Goal: Task Accomplishment & Management: Use online tool/utility

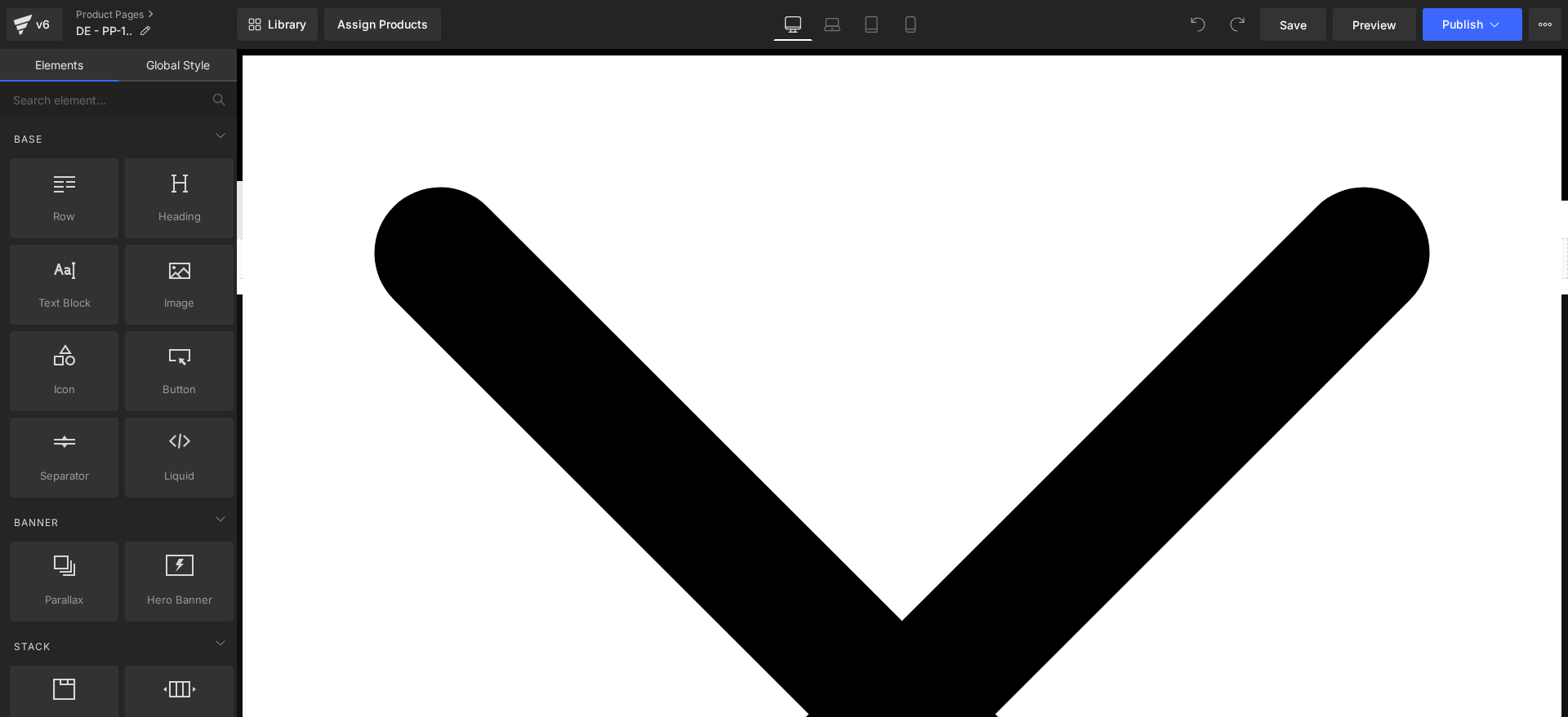
click at [1176, 153] on icon "Close widget" at bounding box center [902, 714] width 1318 height 1318
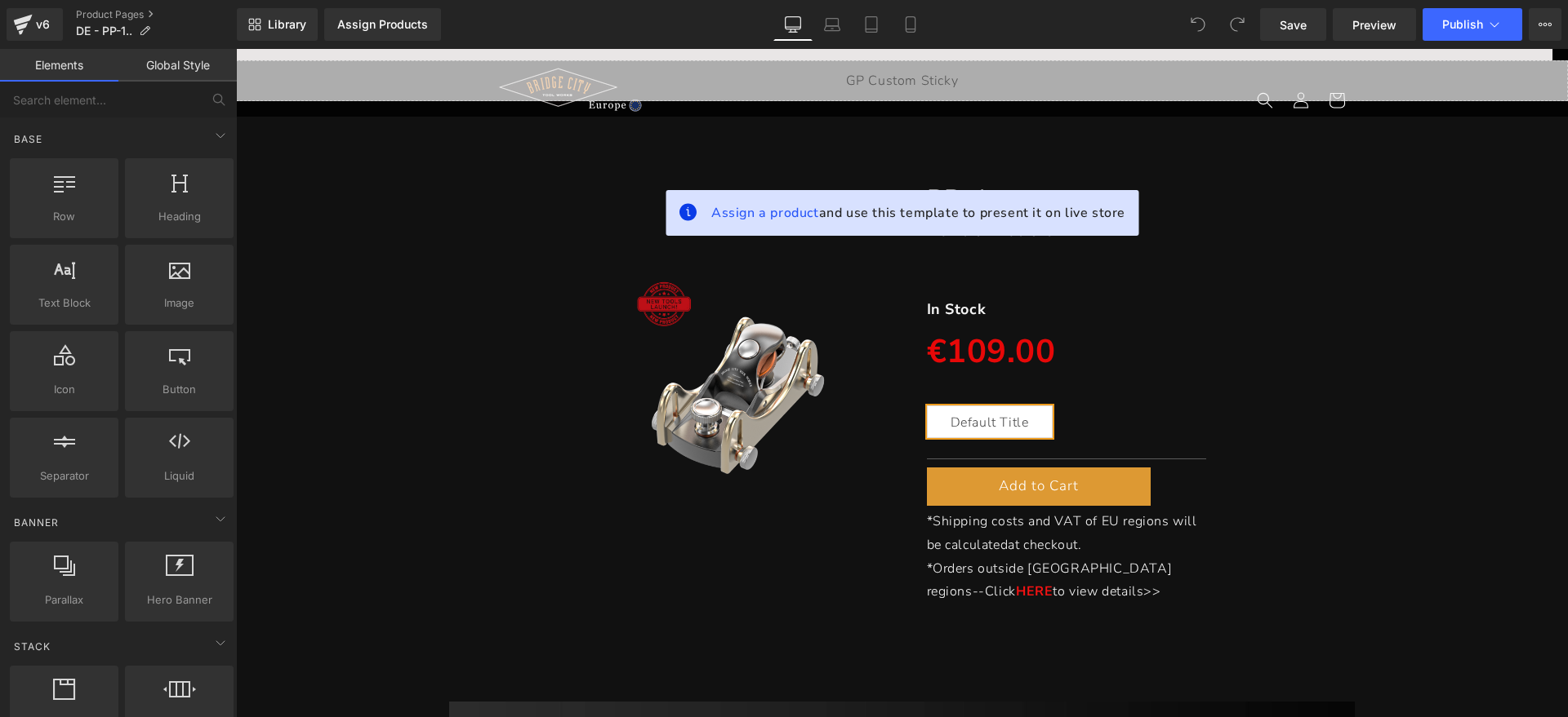
scroll to position [102, 0]
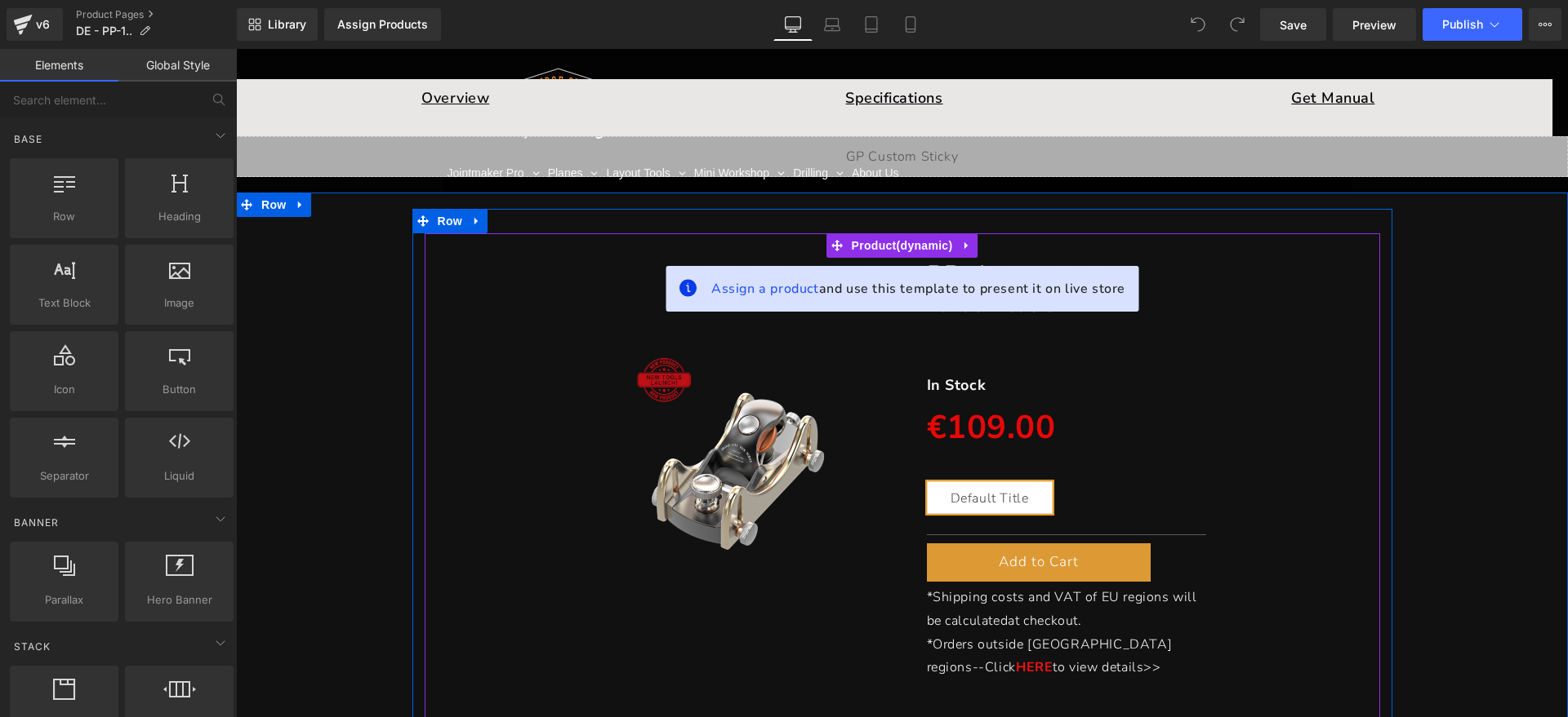
drag, startPoint x: 864, startPoint y: 253, endPoint x: 517, endPoint y: 297, distance: 349.8
click at [864, 253] on span "Product" at bounding box center [902, 246] width 110 height 25
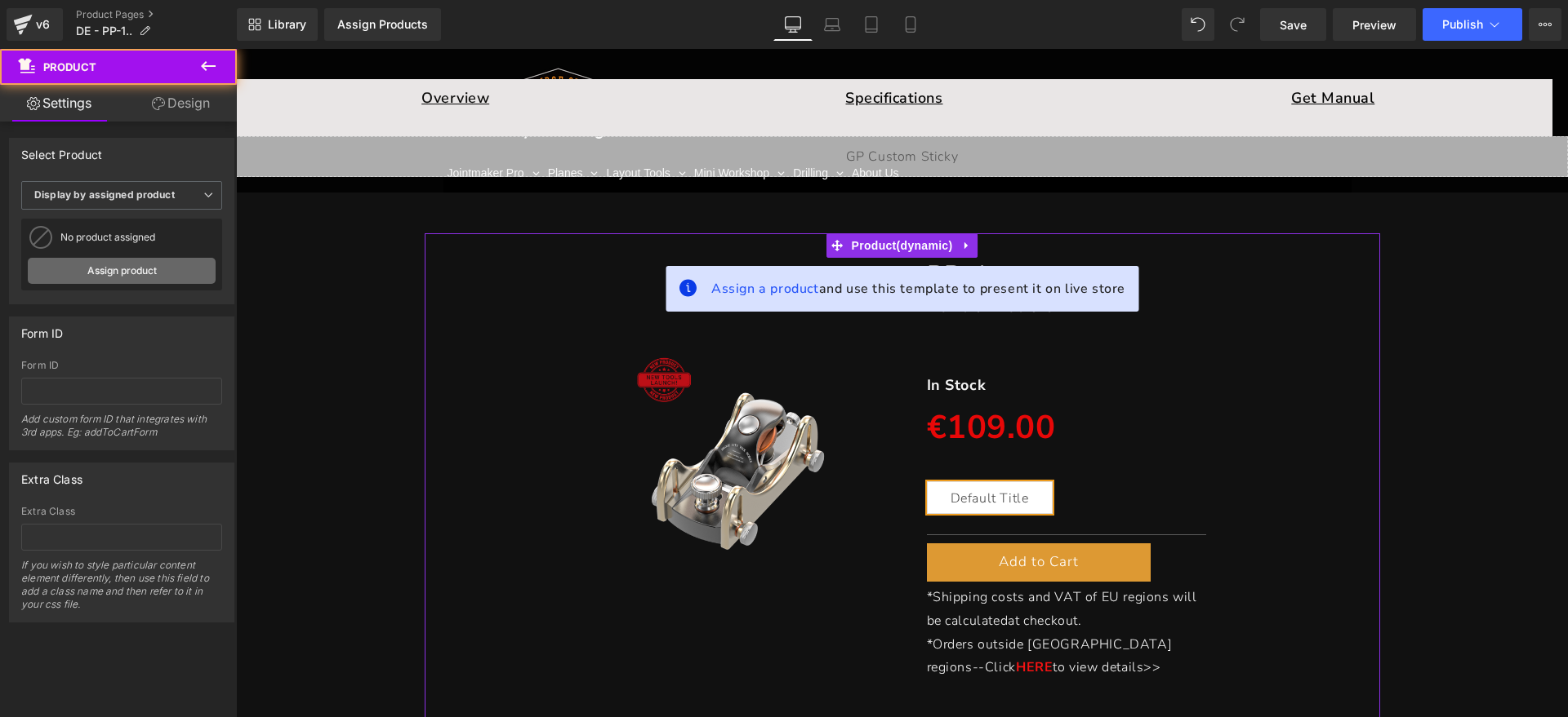
click at [140, 268] on link "Assign product" at bounding box center [121, 270] width 188 height 26
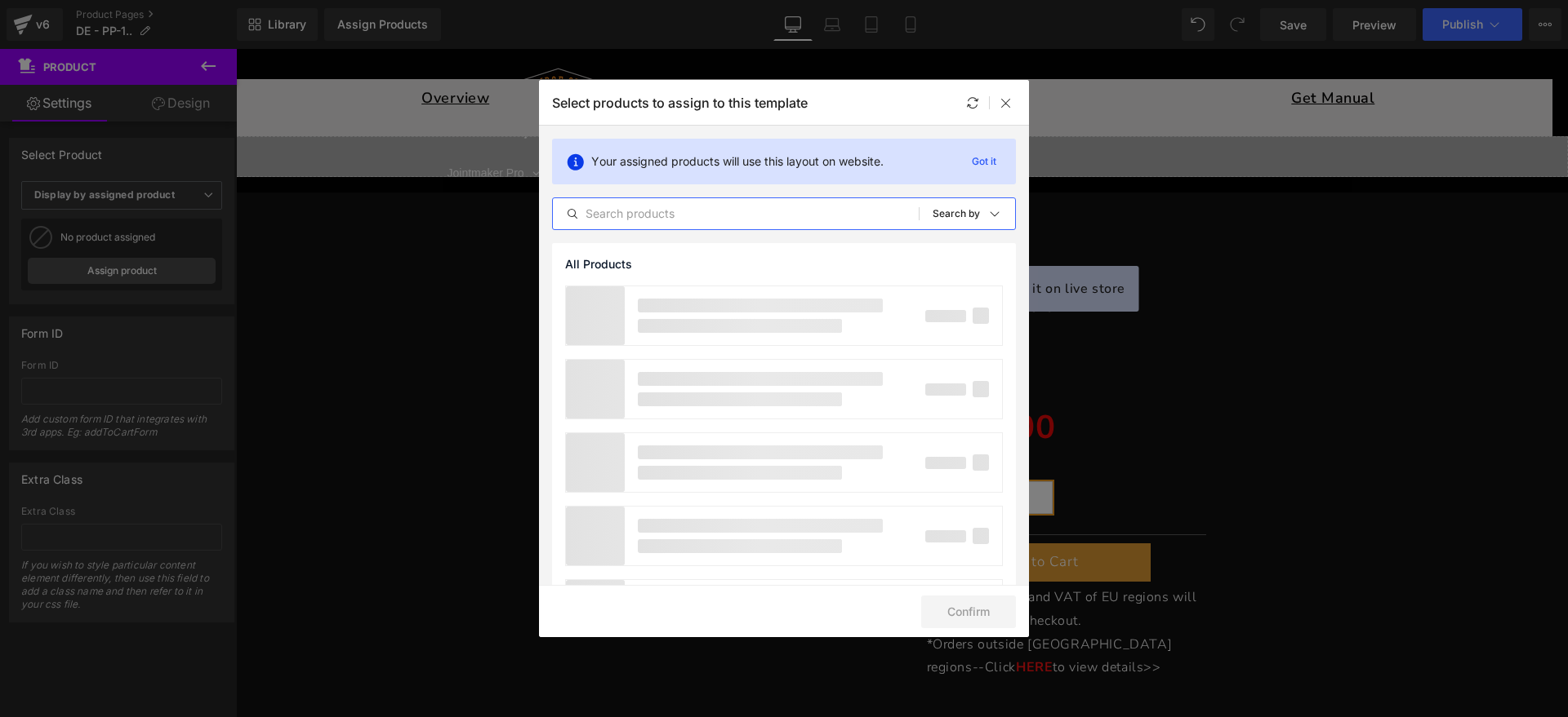
click at [422, 170] on input "text" at bounding box center [321, 162] width 203 height 16
type input "PP"
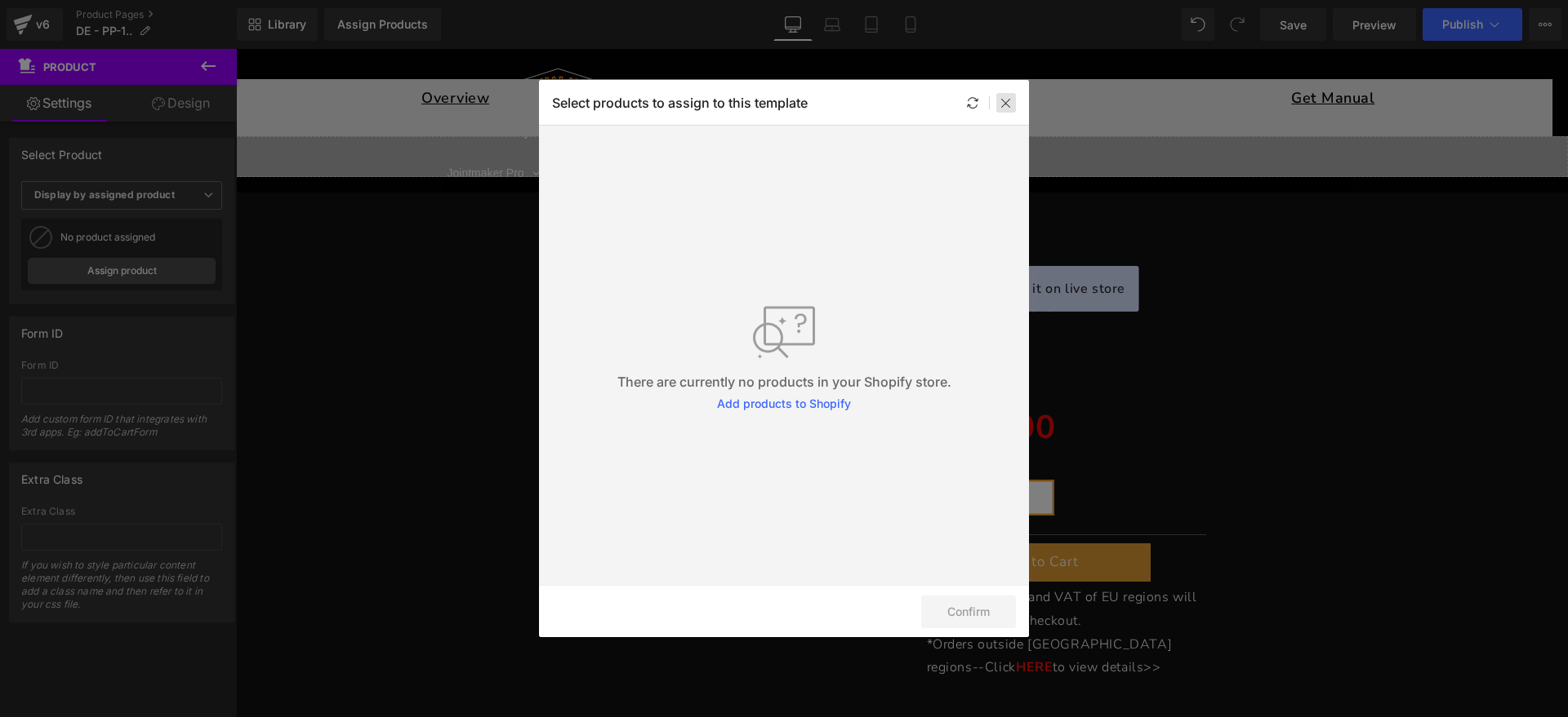
click at [1002, 106] on icon at bounding box center [1006, 103] width 13 height 13
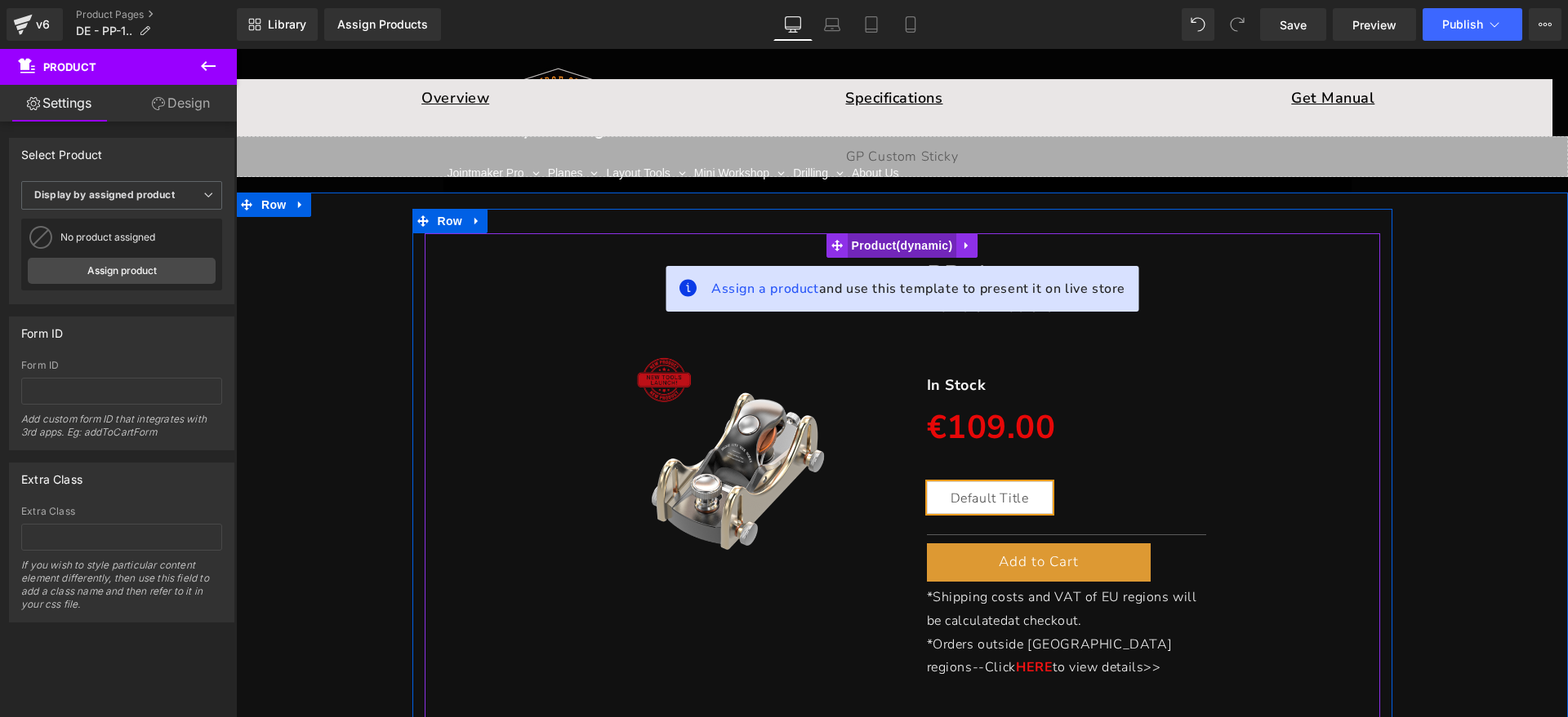
click at [870, 242] on span "Product" at bounding box center [902, 246] width 110 height 25
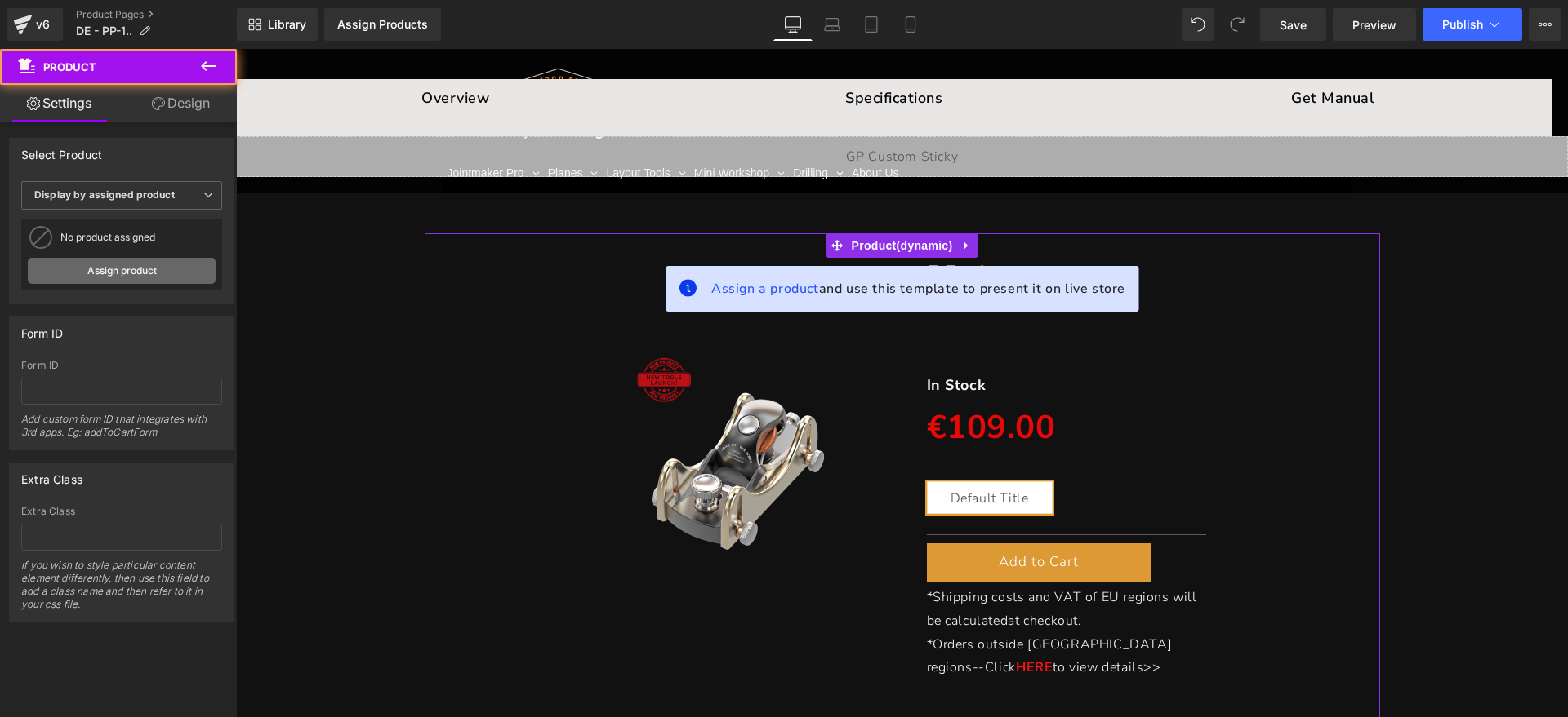
click at [97, 267] on link "Assign product" at bounding box center [121, 270] width 188 height 26
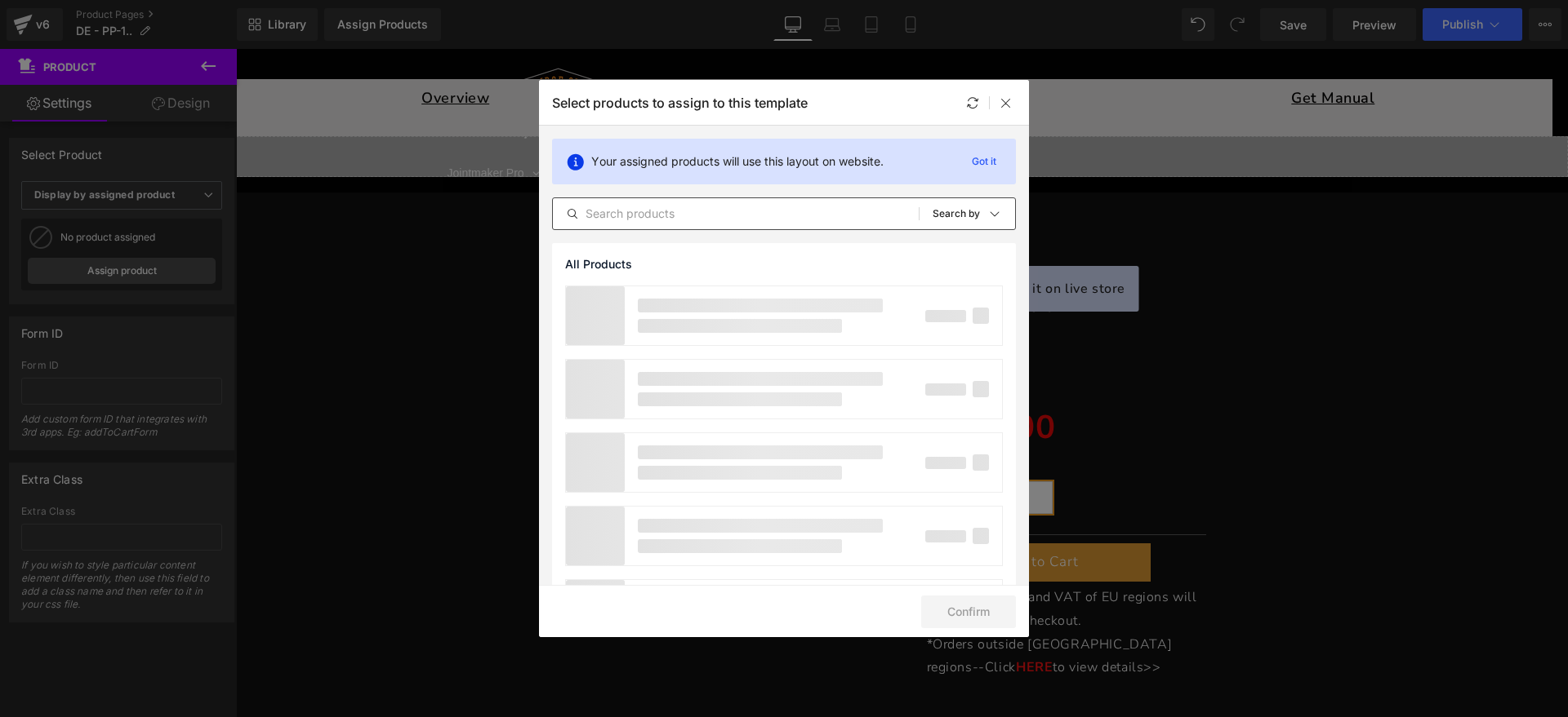
click at [1057, 59] on input "text" at bounding box center [1064, 50] width 14 height 15
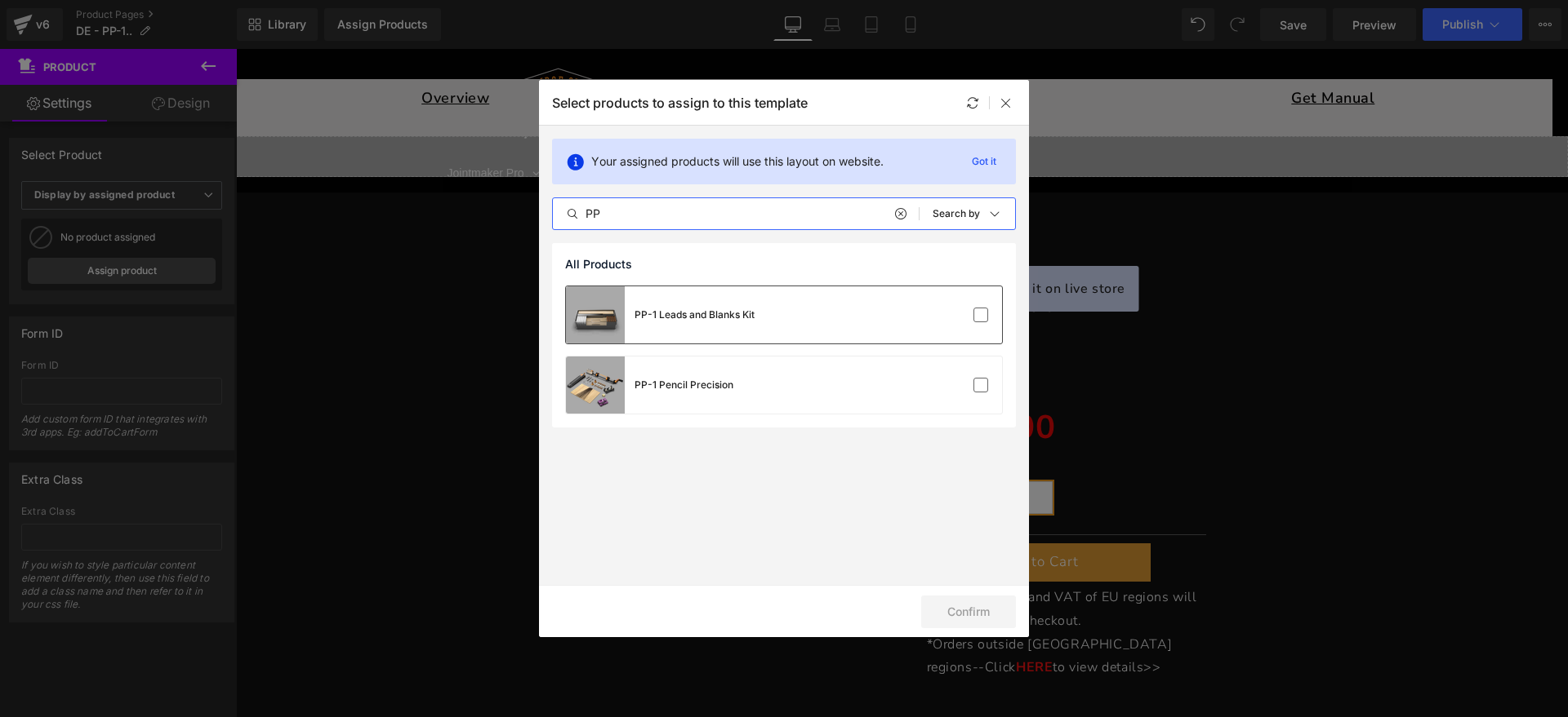
type input "PP"
click at [862, 334] on div "PP-1 Leads and Blanks Kit" at bounding box center [784, 315] width 436 height 57
click at [886, 383] on div "PP-1 Pencil Precision" at bounding box center [784, 386] width 436 height 57
click at [942, 329] on div "PP-1 Leads and Blanks Kit" at bounding box center [784, 315] width 436 height 57
click at [973, 608] on button "Confirm" at bounding box center [968, 612] width 94 height 32
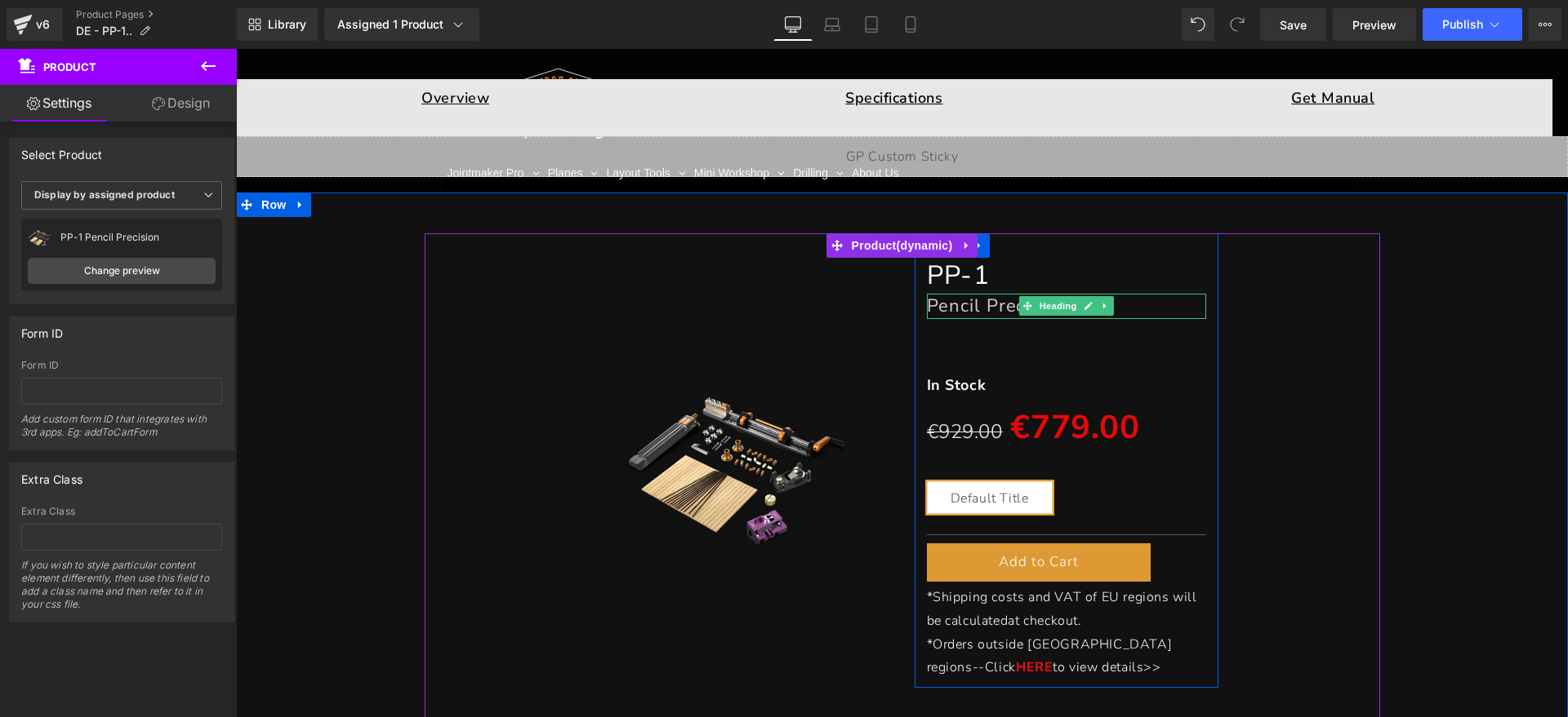
click at [941, 309] on font "Pencil Precision" at bounding box center [996, 307] width 140 height 25
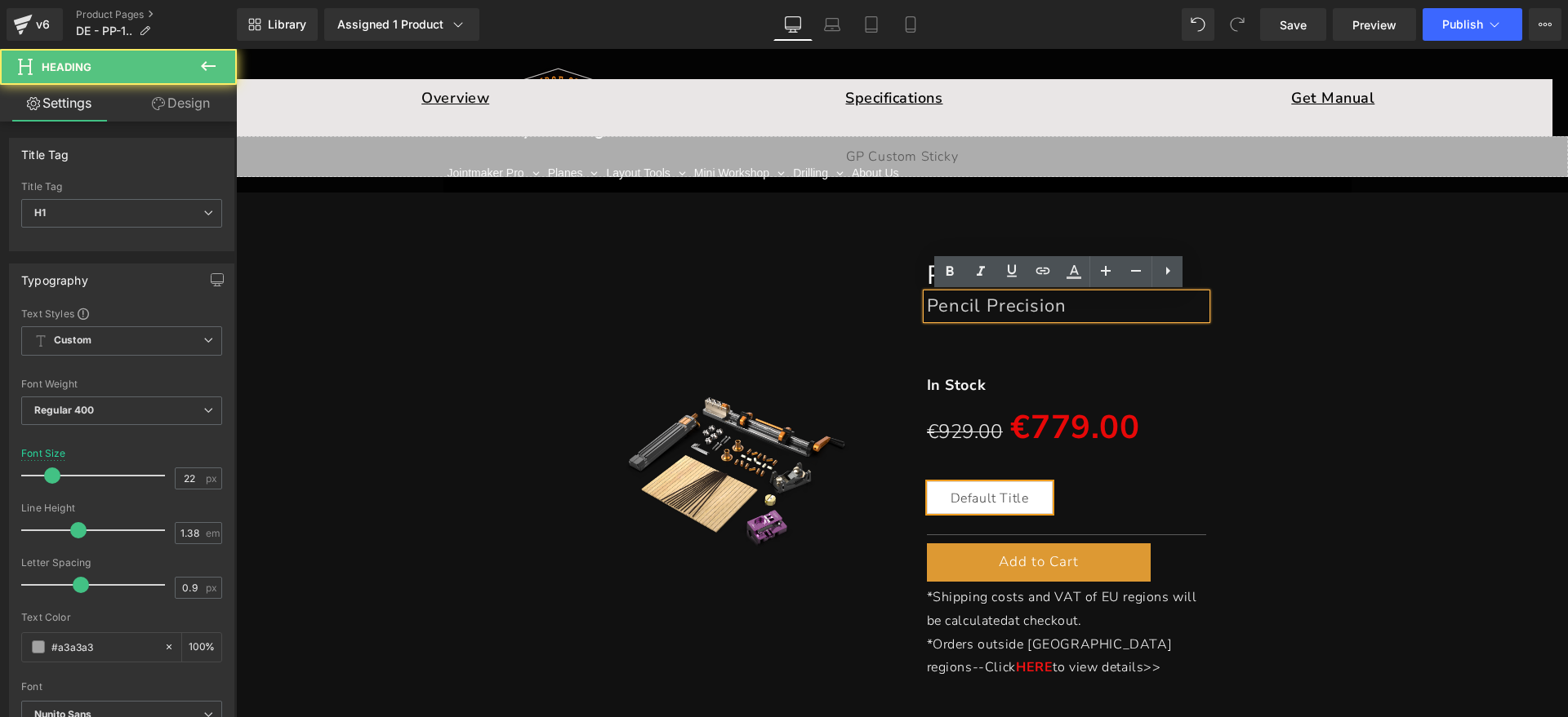
click at [1068, 306] on h1 "Pencil Precision" at bounding box center [1067, 307] width 280 height 25
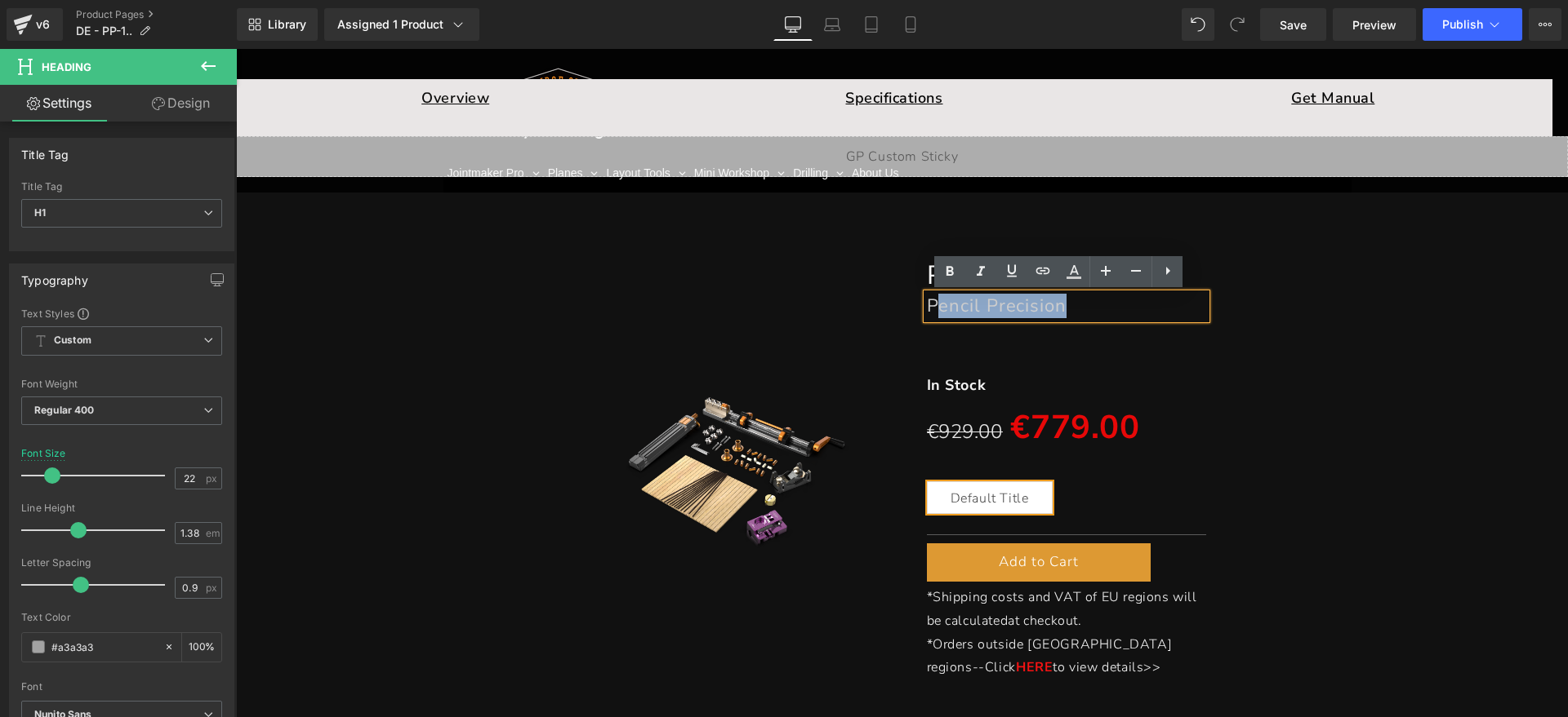
drag, startPoint x: 1086, startPoint y: 306, endPoint x: 931, endPoint y: 306, distance: 155.0
click at [931, 306] on h1 "Pencil Precision" at bounding box center [1067, 307] width 280 height 25
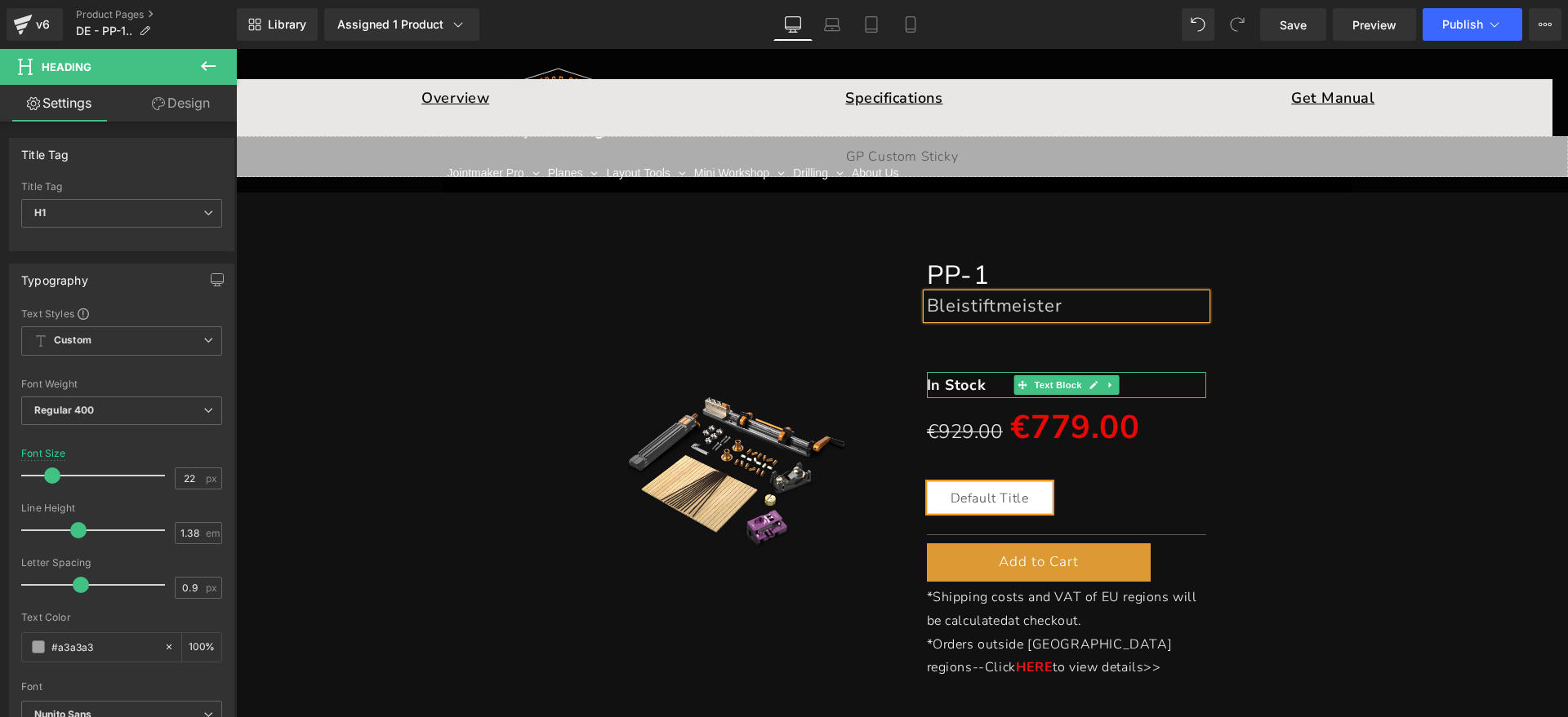
drag, startPoint x: 967, startPoint y: 382, endPoint x: 978, endPoint y: 382, distance: 11.0
click at [967, 382] on b "In Stock" at bounding box center [956, 385] width 60 height 20
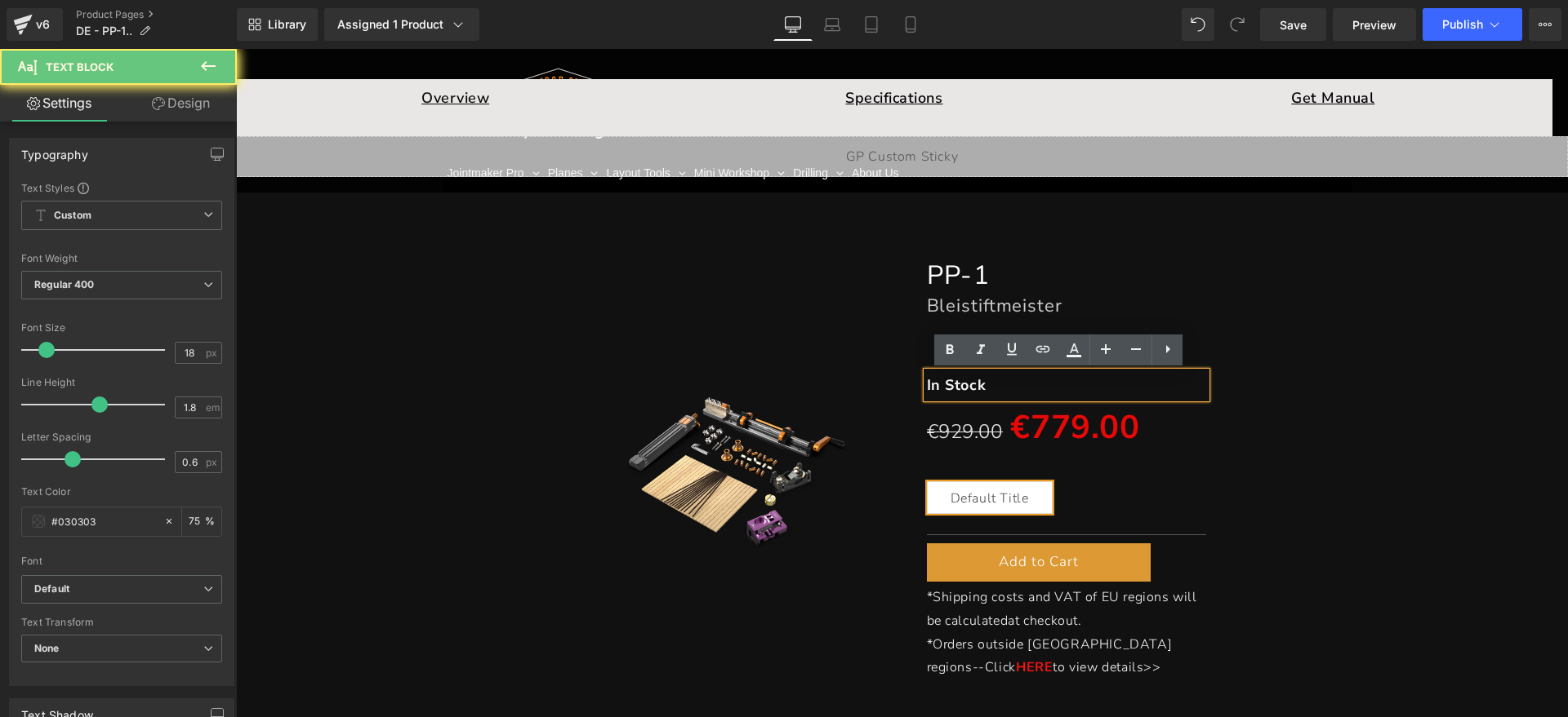
click at [980, 382] on p "In Stock" at bounding box center [1067, 385] width 280 height 26
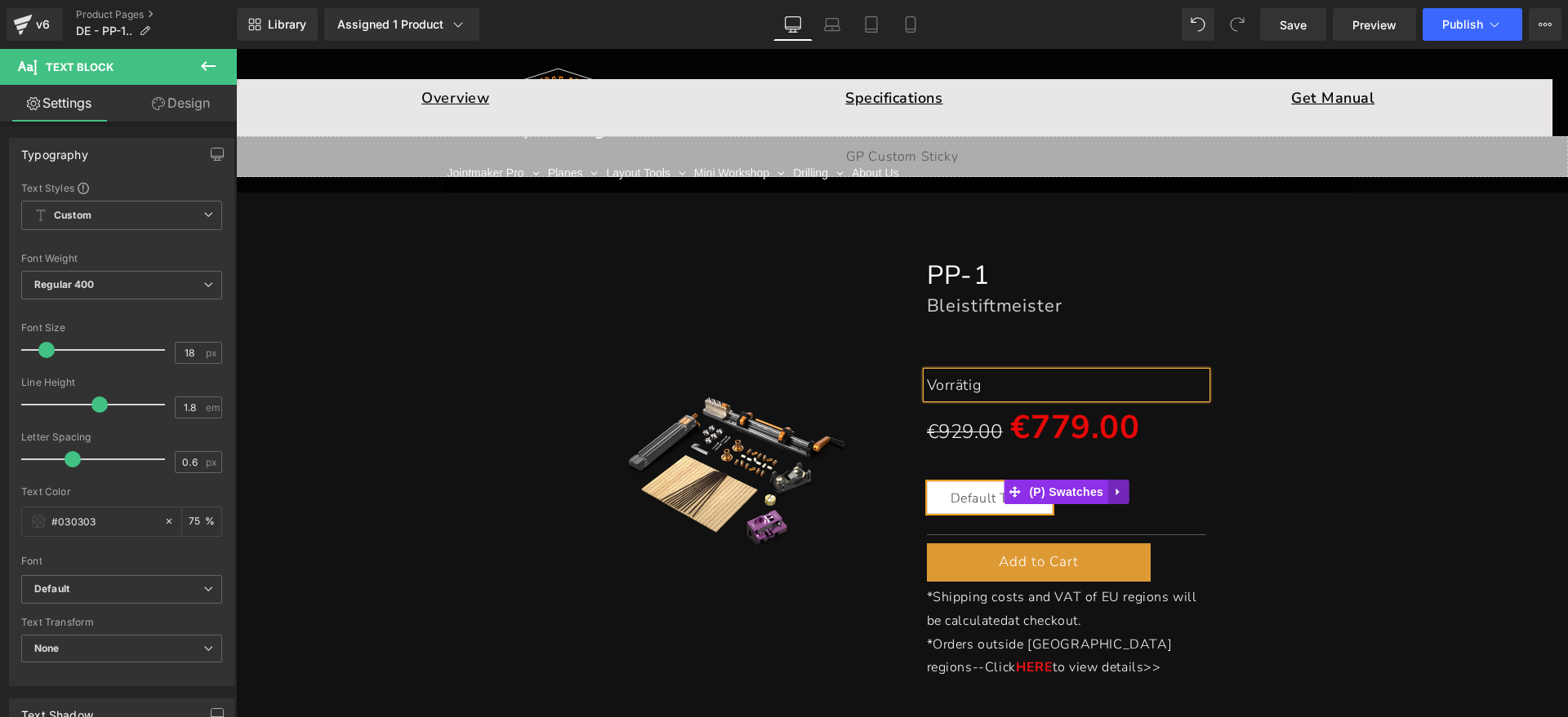
click at [1113, 487] on icon at bounding box center [1118, 491] width 11 height 12
click at [1124, 489] on icon at bounding box center [1129, 491] width 11 height 12
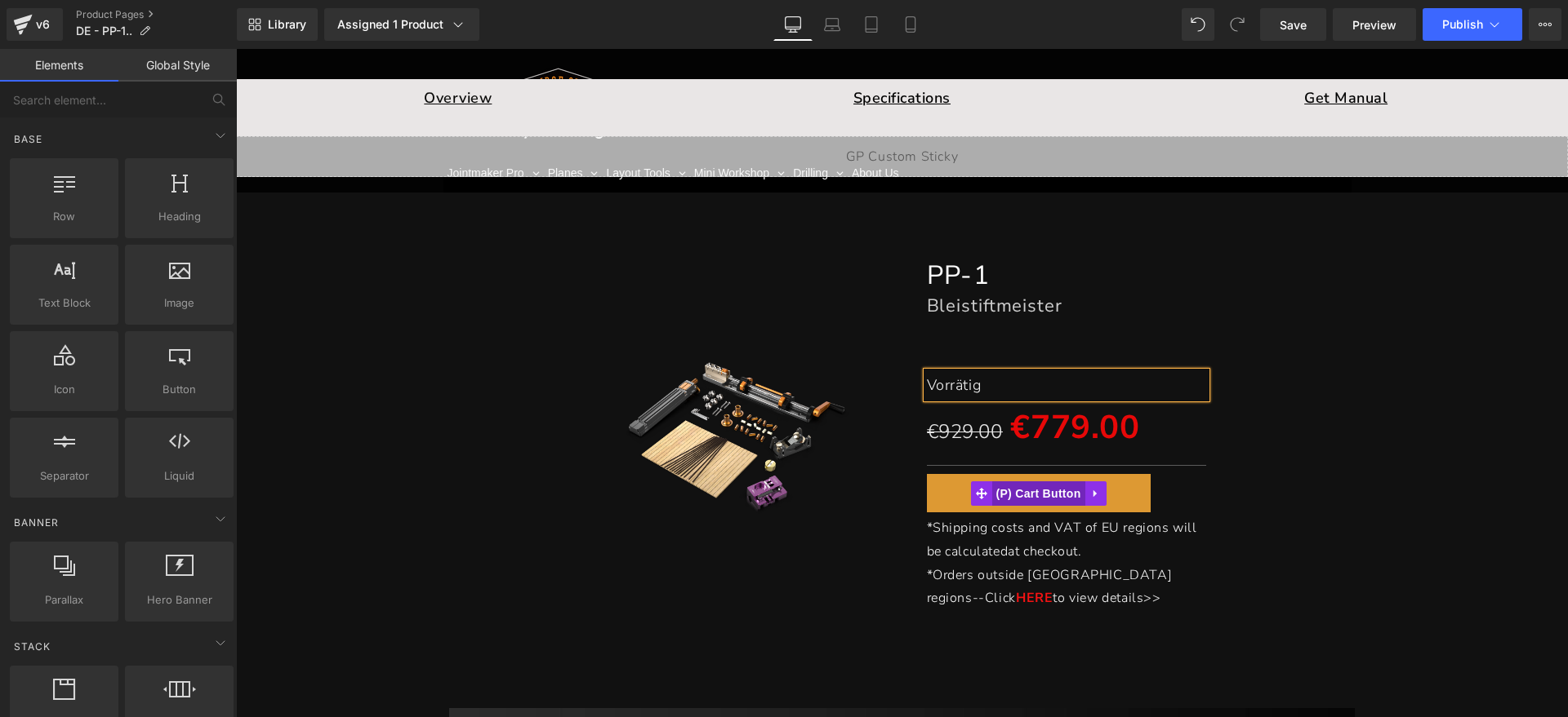
click at [1041, 491] on span "(P) Cart Button" at bounding box center [1038, 494] width 93 height 25
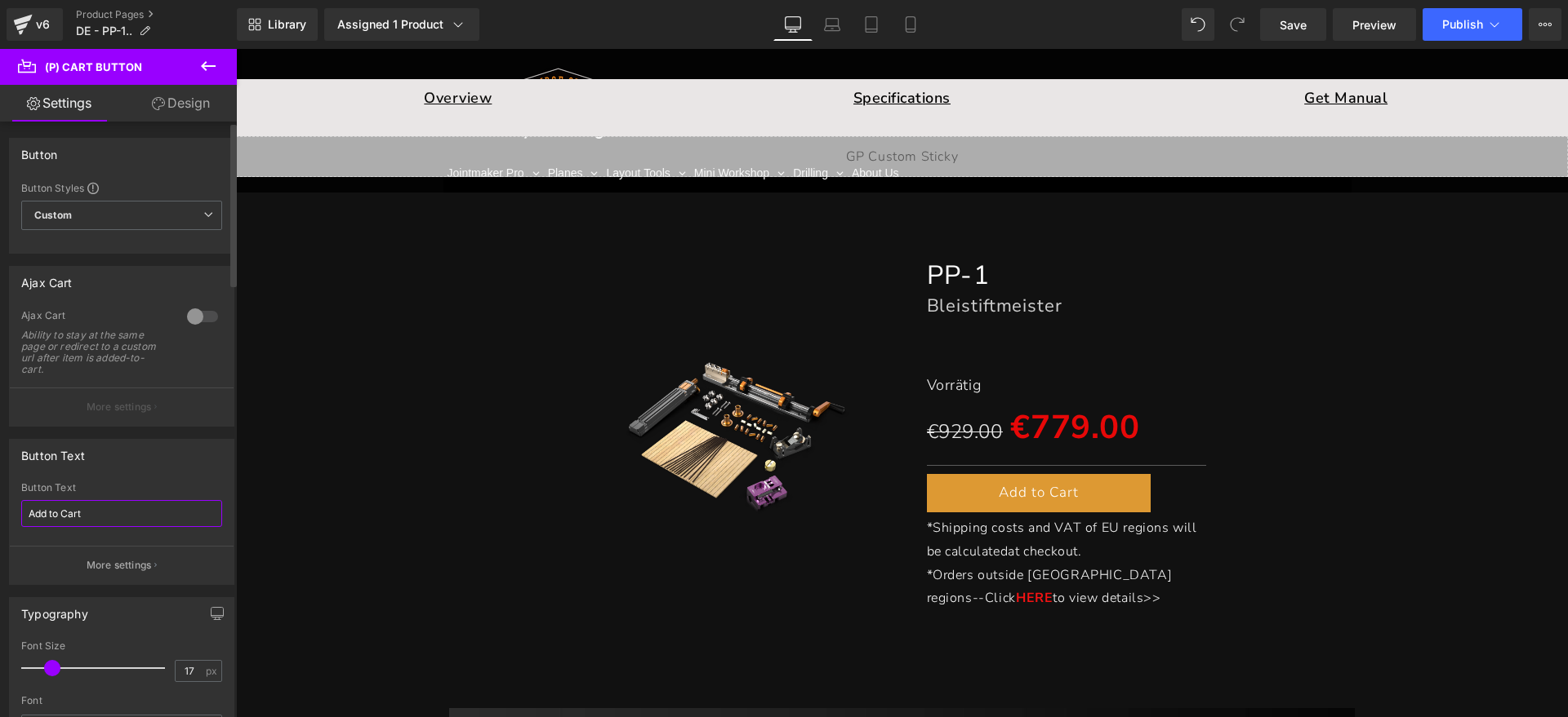
drag, startPoint x: 108, startPoint y: 513, endPoint x: 0, endPoint y: 513, distance: 108.0
click at [0, 513] on div "Button Text Add to Cart Button Text Add to Cart More settings" at bounding box center [122, 506] width 244 height 158
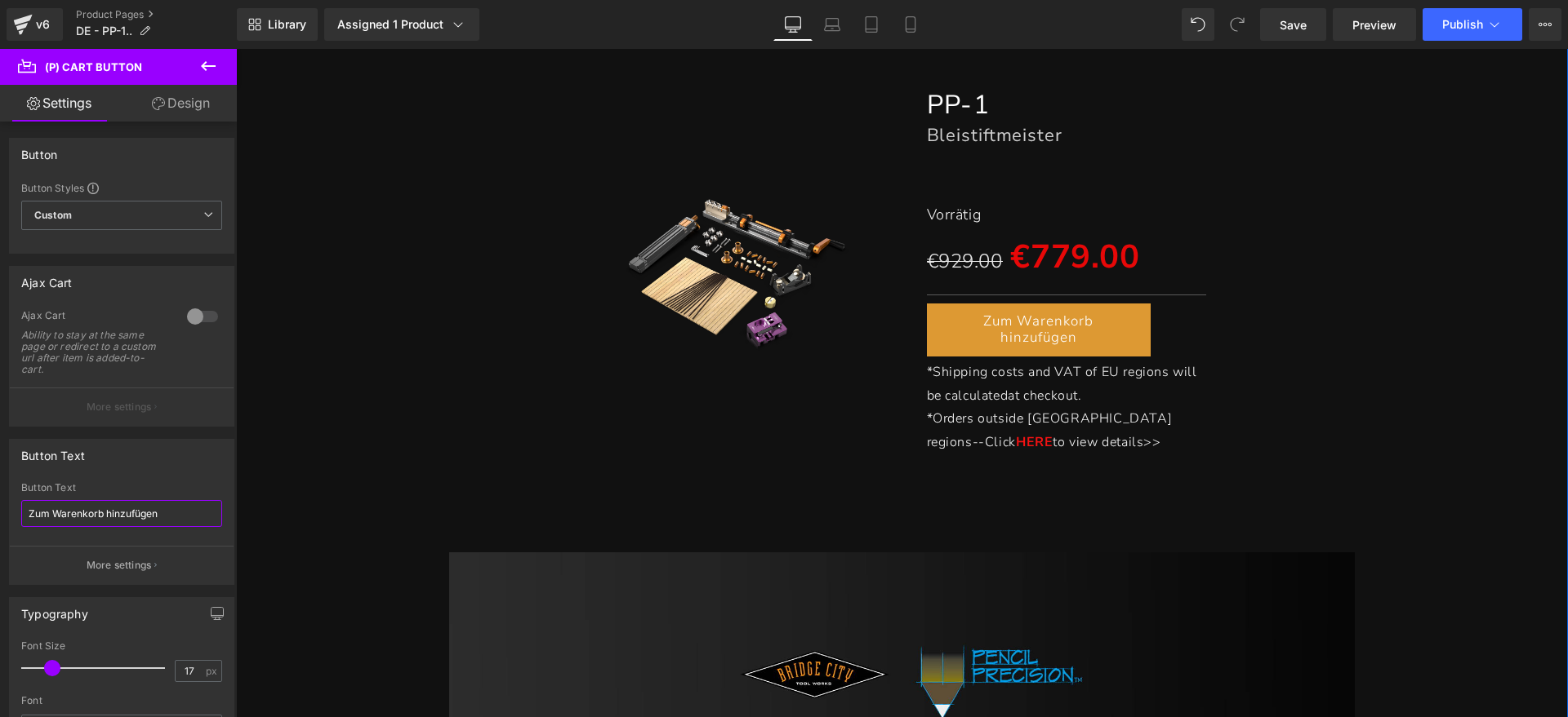
scroll to position [306, 0]
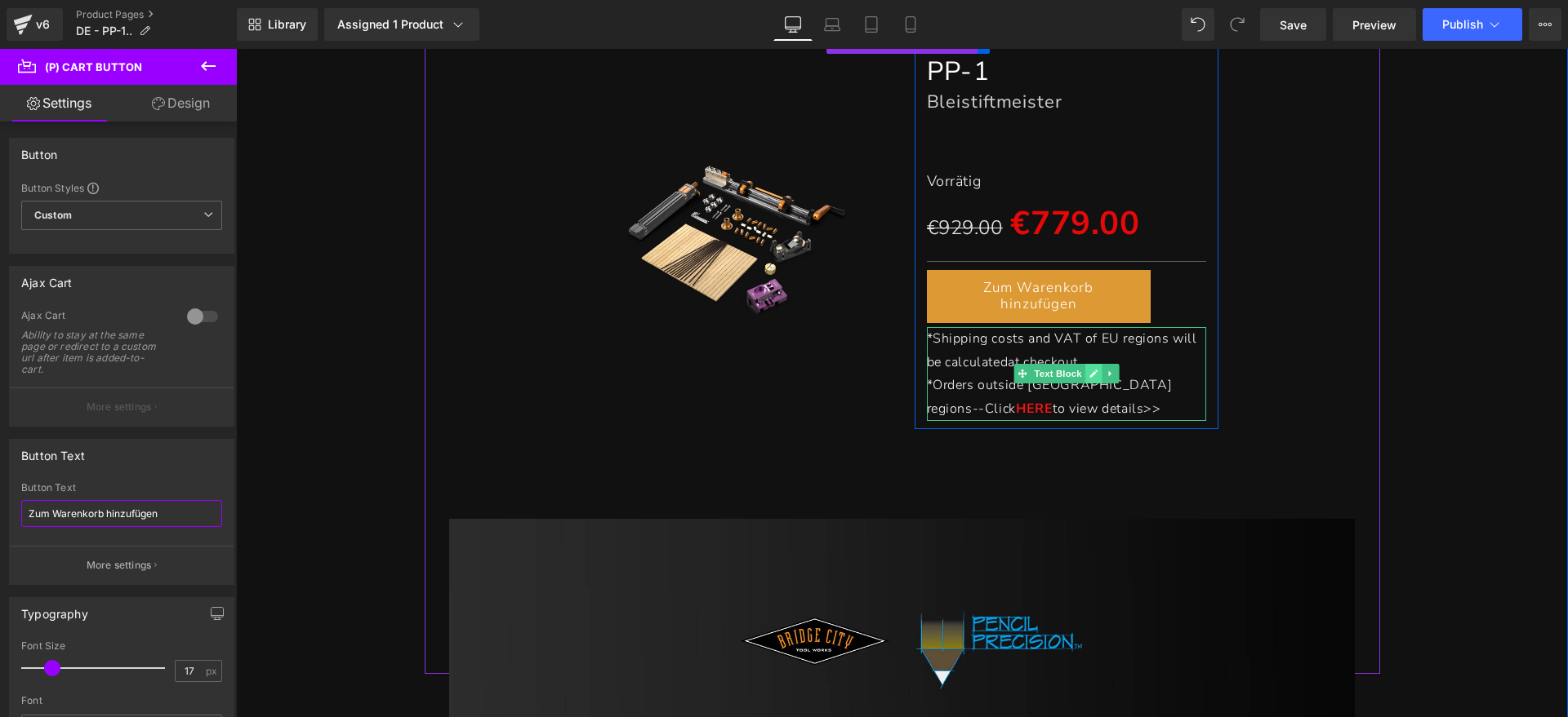
type input "Zum Warenkorb hinzufügen"
click at [1094, 368] on link at bounding box center [1093, 373] width 17 height 20
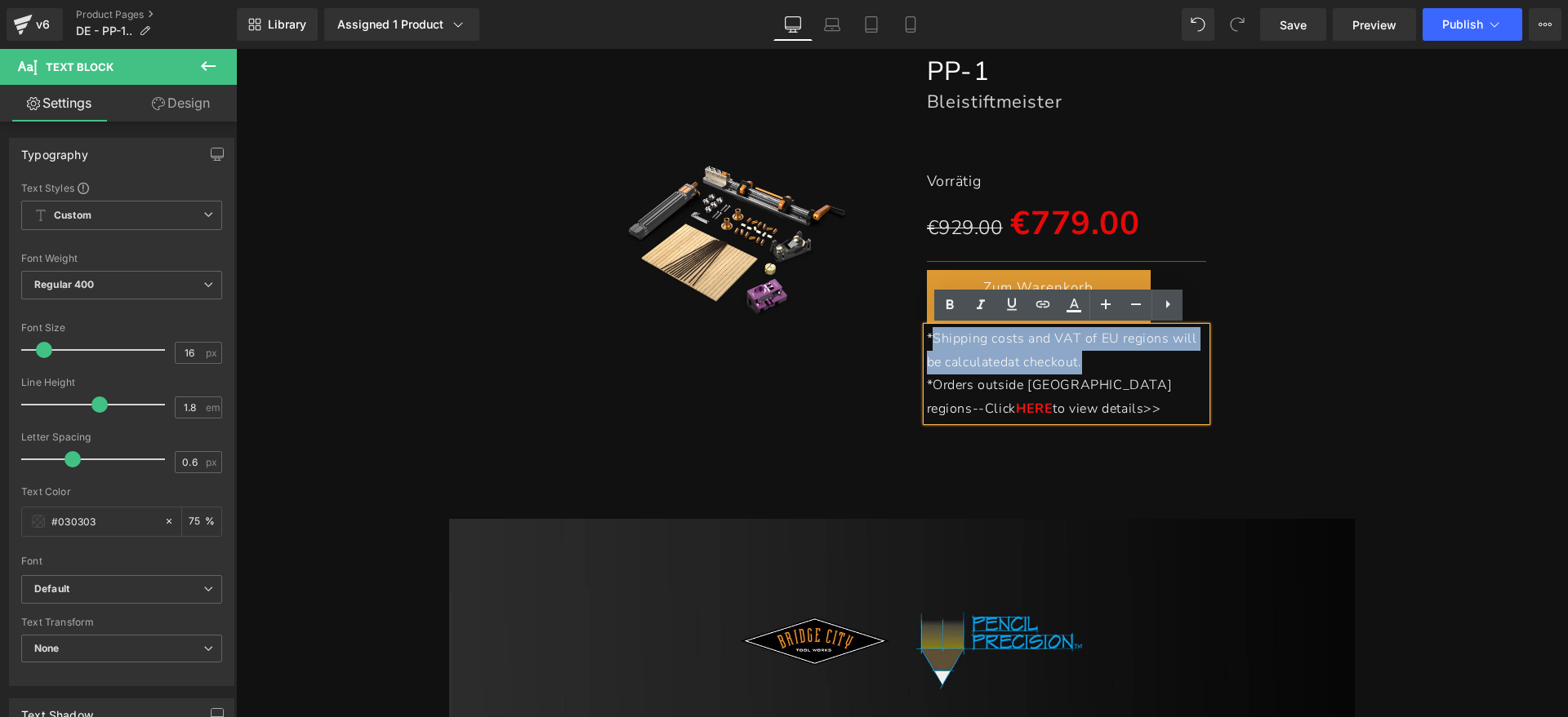
drag, startPoint x: 939, startPoint y: 346, endPoint x: 928, endPoint y: 342, distance: 11.7
click at [928, 342] on p "*Shipping costs and VAT of EU regions will be calculated at checkout." at bounding box center [1067, 351] width 280 height 48
drag, startPoint x: 994, startPoint y: 359, endPoint x: 977, endPoint y: 359, distance: 17.0
click at [993, 359] on span "*Shipping costs and VAT of EU regions will be calculated at checkout." at bounding box center [1062, 350] width 271 height 42
click at [927, 338] on span "*Shipping costs and VAT of EU regions will be calculated at checkout." at bounding box center [1062, 350] width 271 height 42
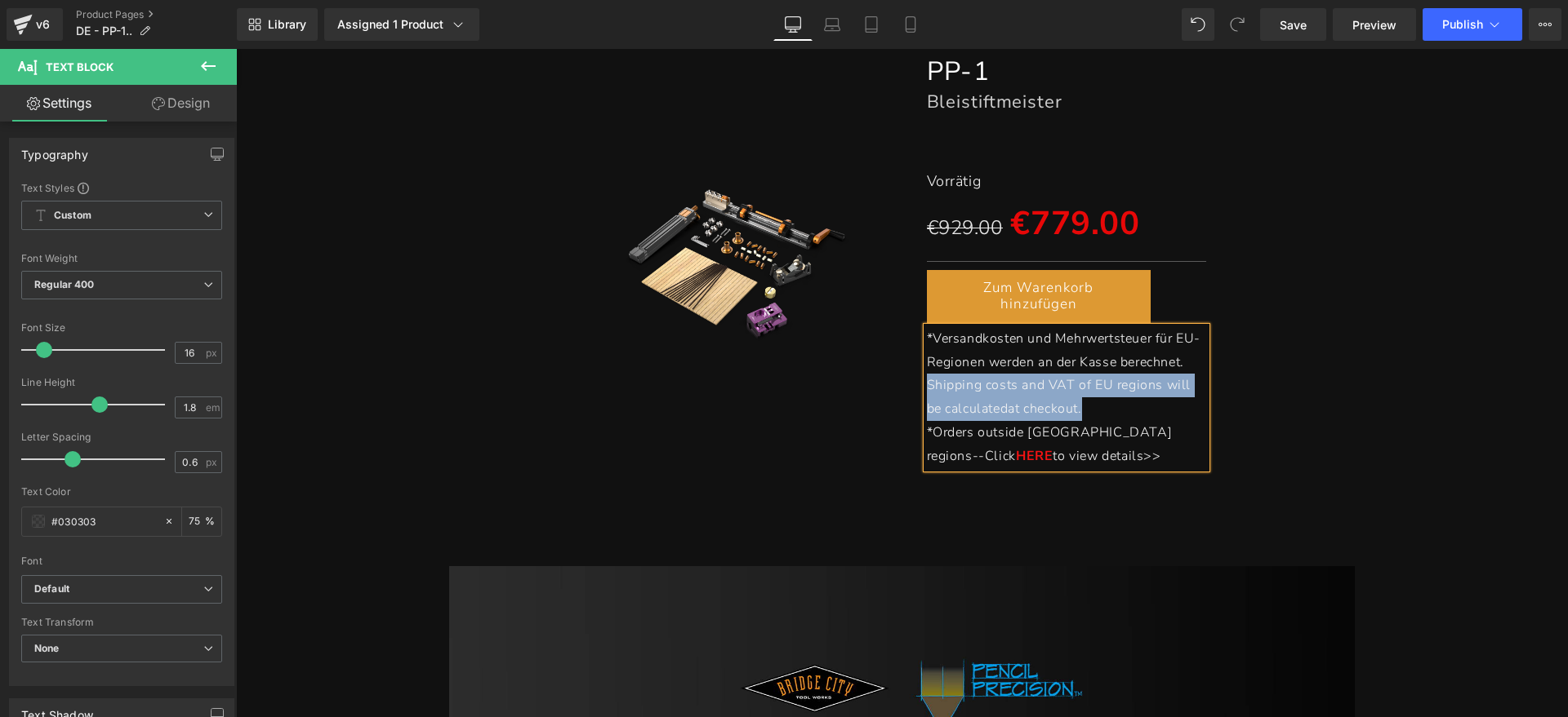
drag, startPoint x: 1135, startPoint y: 404, endPoint x: 913, endPoint y: 383, distance: 223.0
click at [915, 383] on div "PP-1 Heading Bleistiftmeister Heading Separator Vorrätig Text Block €929.00 €77…" at bounding box center [1067, 261] width 305 height 414
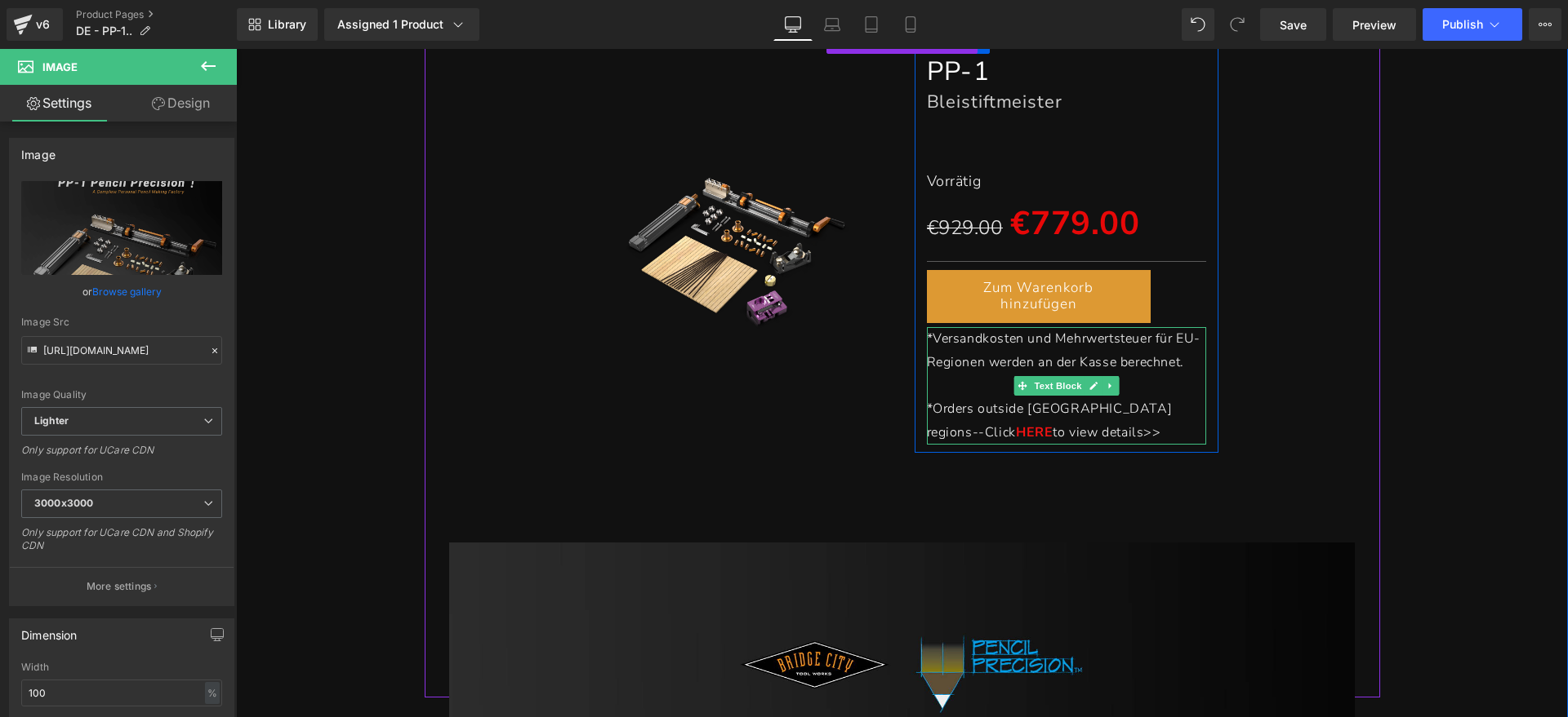
drag, startPoint x: 925, startPoint y: 406, endPoint x: 964, endPoint y: 405, distance: 39.0
click at [927, 406] on span "*Orders outside [GEOGRAPHIC_DATA] regions--Click" at bounding box center [1050, 421] width 246 height 42
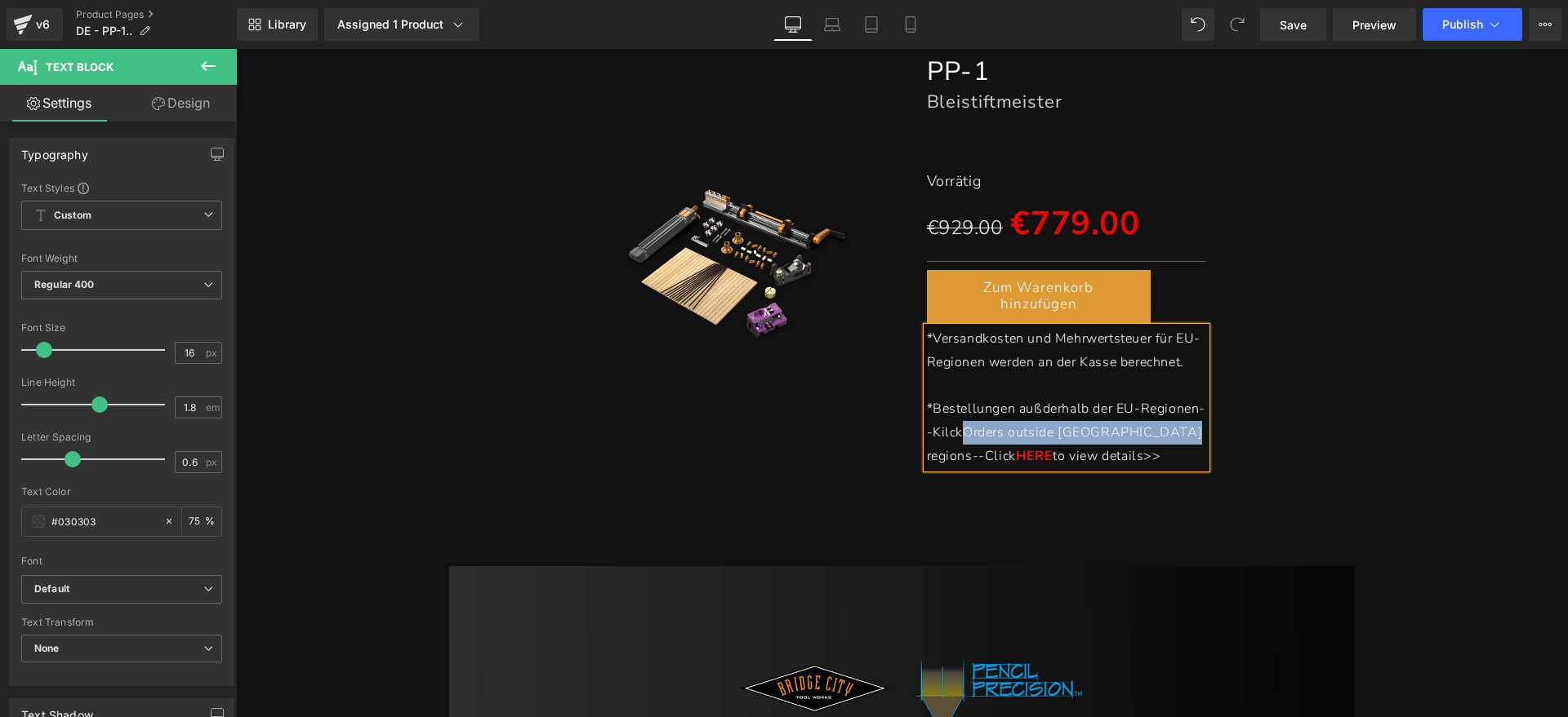
drag, startPoint x: 1019, startPoint y: 428, endPoint x: 951, endPoint y: 465, distance: 77.4
click at [951, 465] on span "*Bestellungen außderhalb der EU-Regionen--KilckOrders outside [GEOGRAPHIC_DATA]…" at bounding box center [1066, 432] width 279 height 66
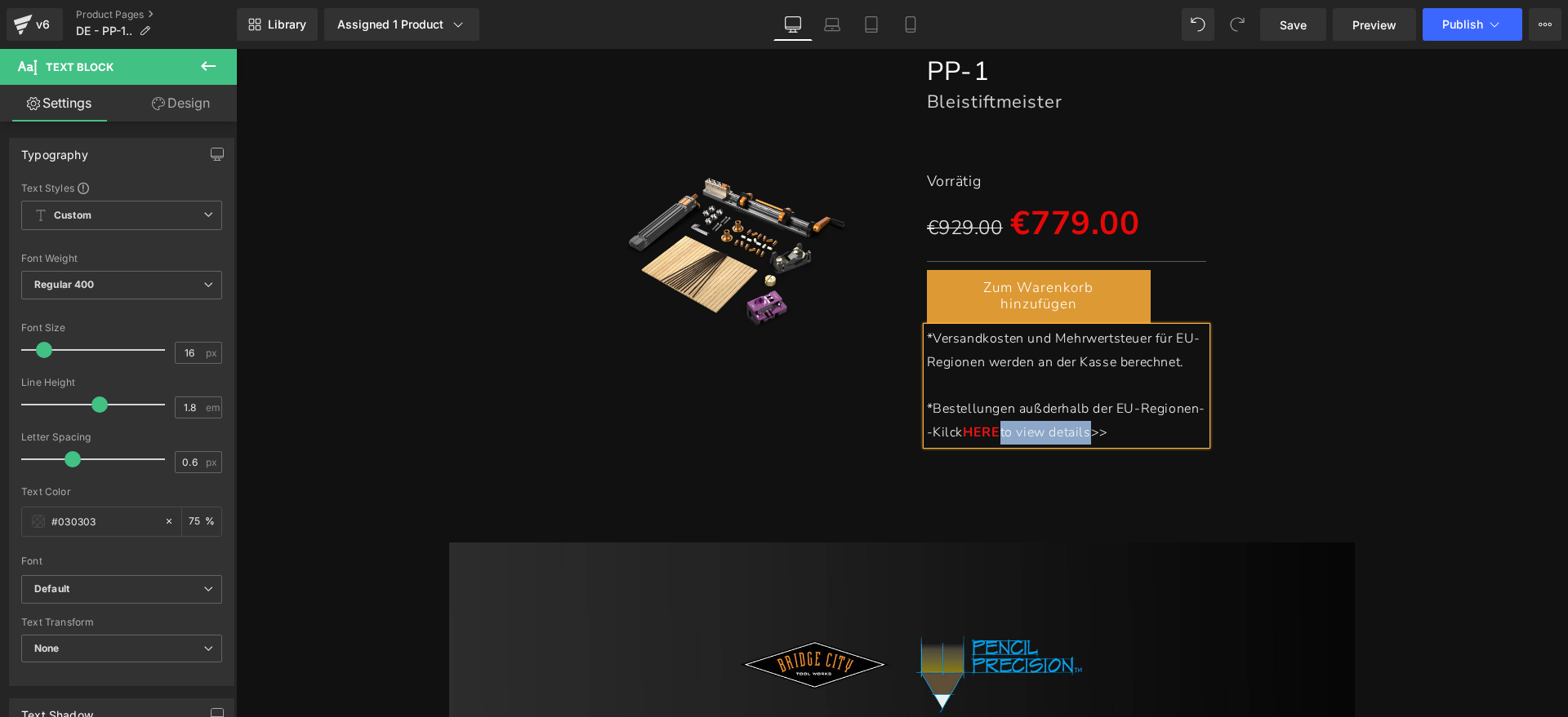
drag, startPoint x: 1065, startPoint y: 434, endPoint x: 1156, endPoint y: 441, distance: 91.3
click at [1108, 441] on span "to view details>>" at bounding box center [1054, 432] width 108 height 18
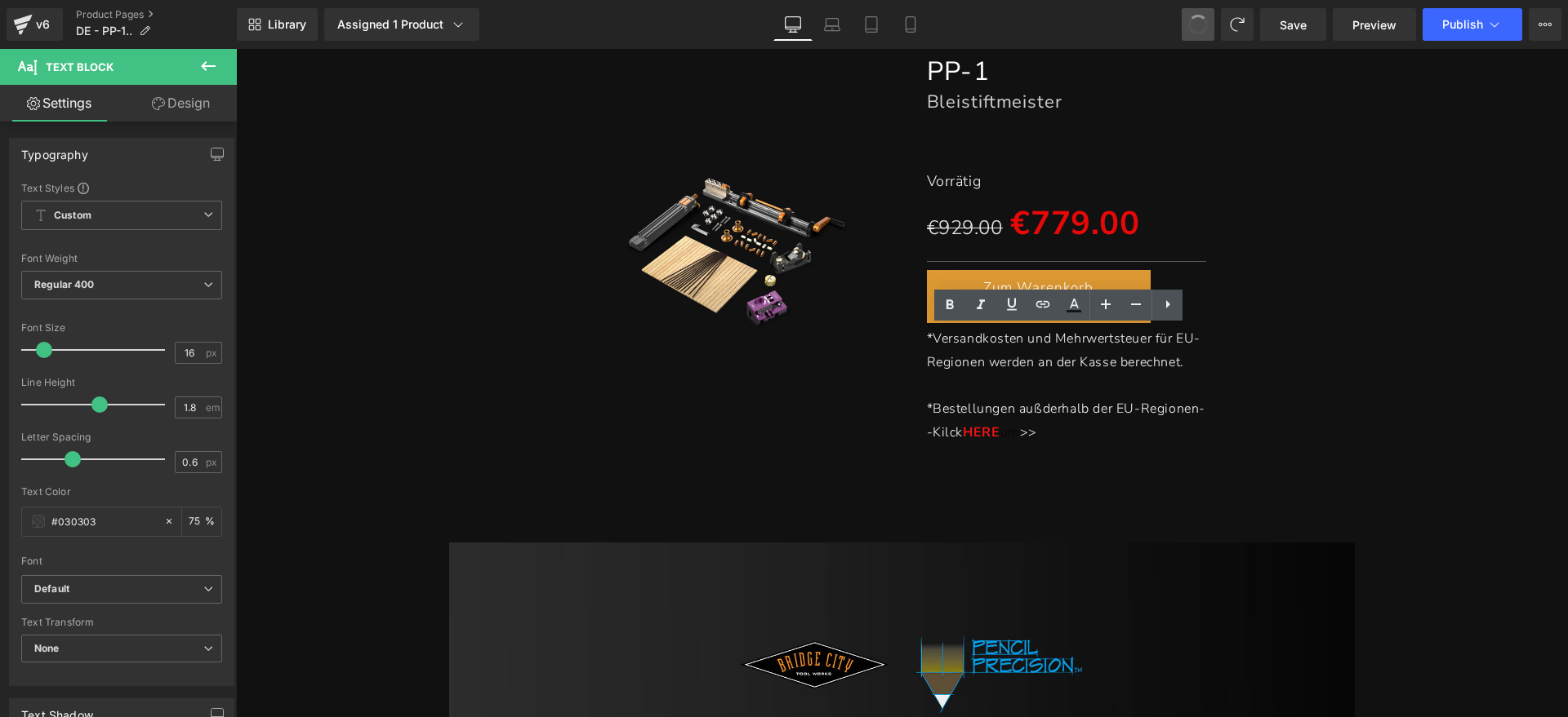
drag, startPoint x: 1198, startPoint y: 22, endPoint x: 940, endPoint y: 48, distance: 259.3
click at [1080, 433] on span "to view details>>" at bounding box center [1054, 432] width 108 height 18
click at [1108, 428] on span "to view details>>" at bounding box center [1054, 432] width 108 height 18
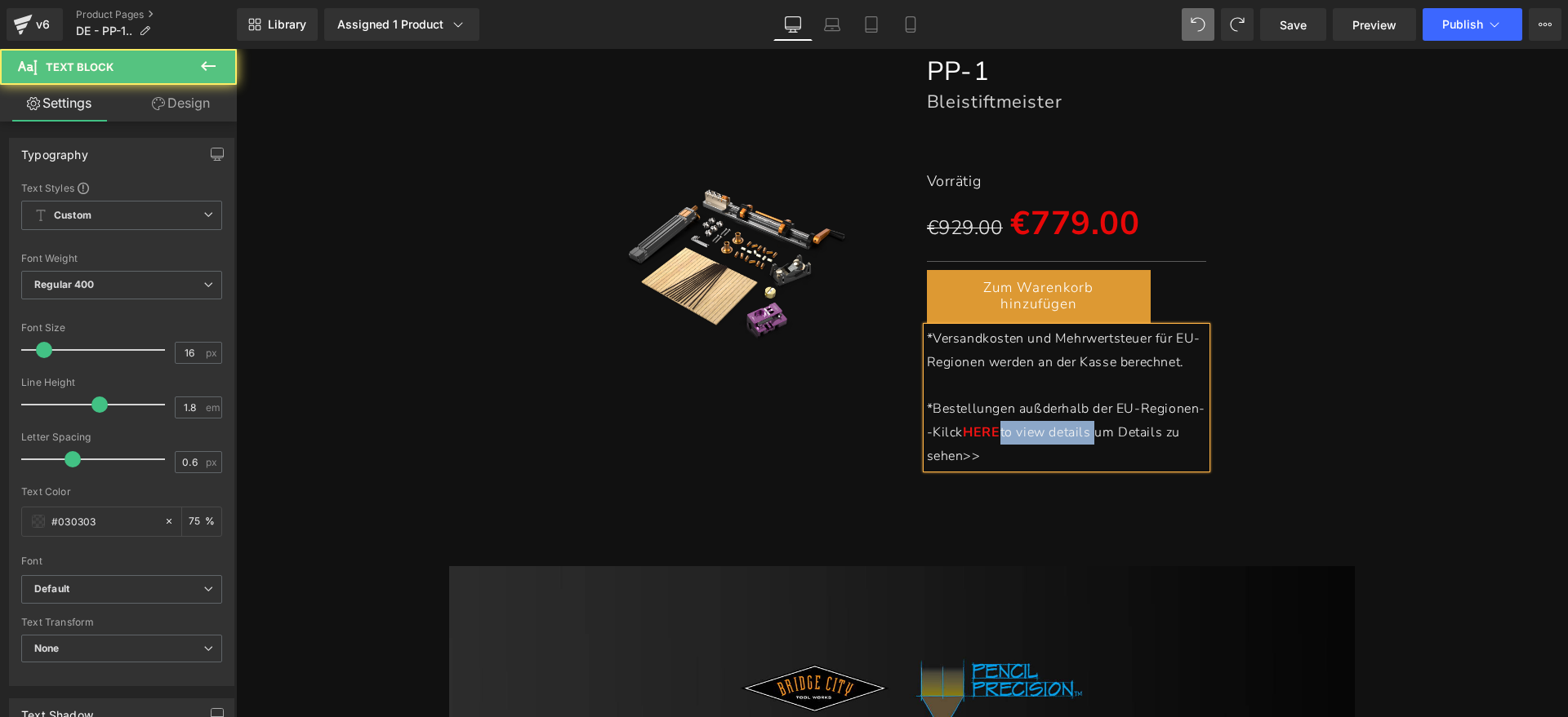
drag, startPoint x: 1159, startPoint y: 429, endPoint x: 1064, endPoint y: 432, distance: 95.0
click at [1064, 432] on span "to view details um Details zu sehen>>" at bounding box center [1054, 445] width 253 height 42
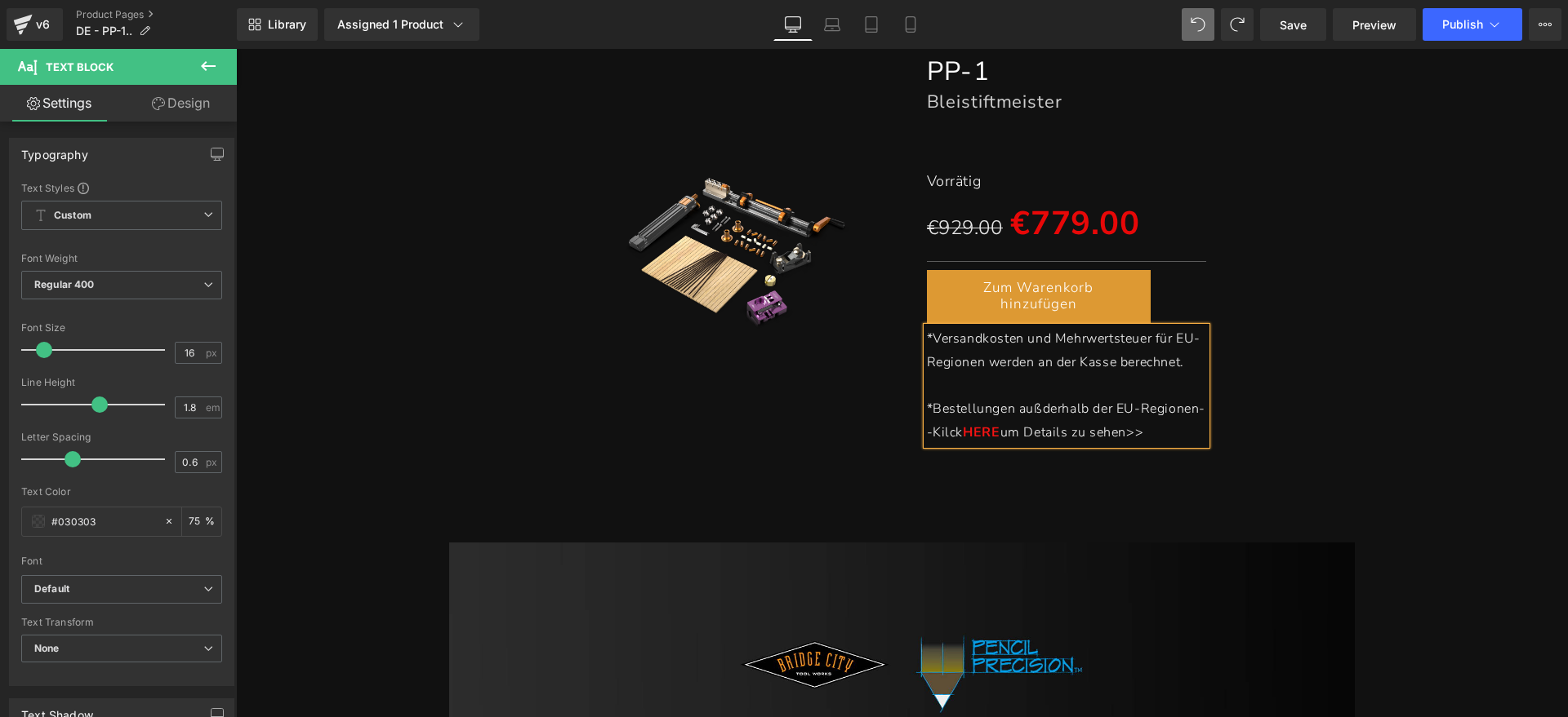
click at [1045, 445] on p "*Bestellungen außderhalb der EU-Regionen--Kilck HERE um Details zu sehen>>" at bounding box center [1067, 421] width 280 height 48
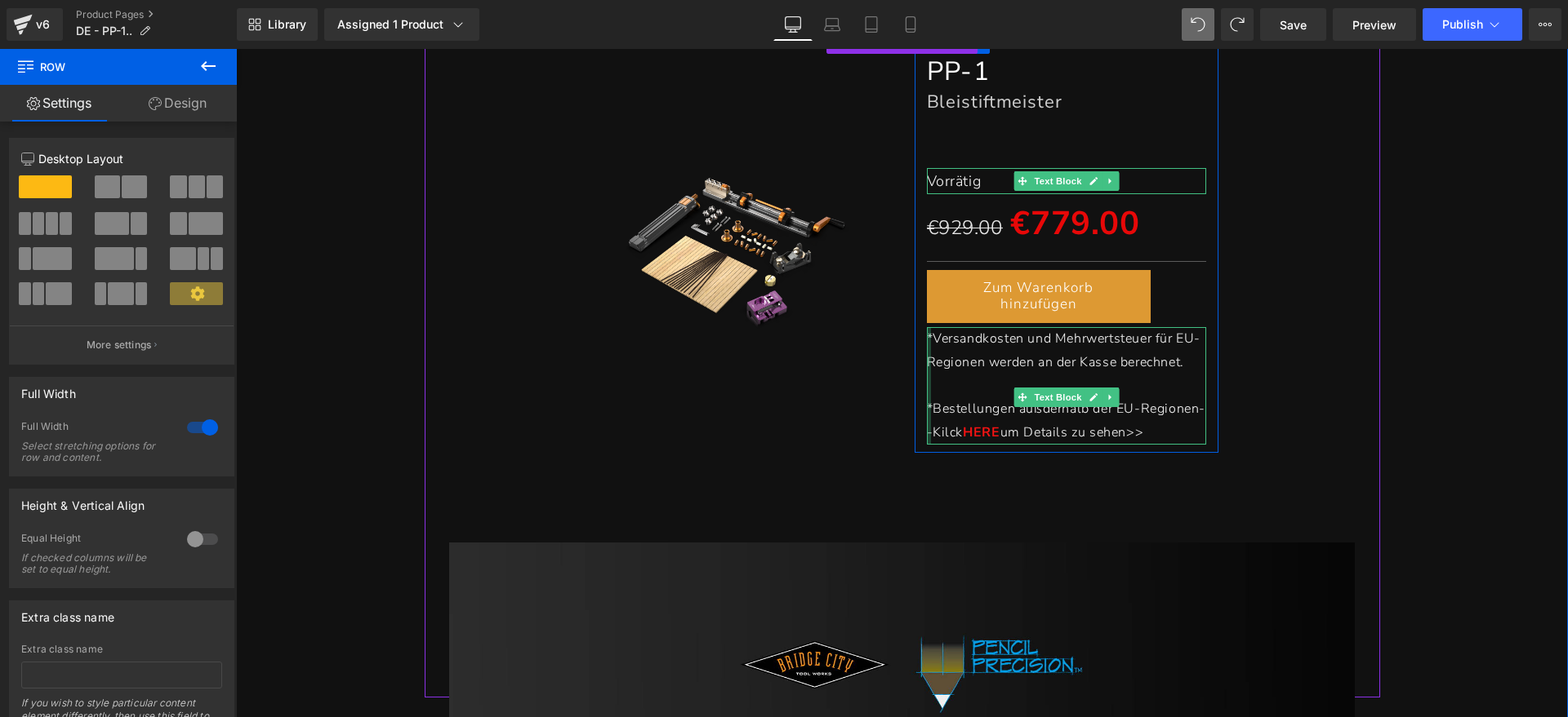
click at [927, 430] on div at bounding box center [929, 386] width 4 height 117
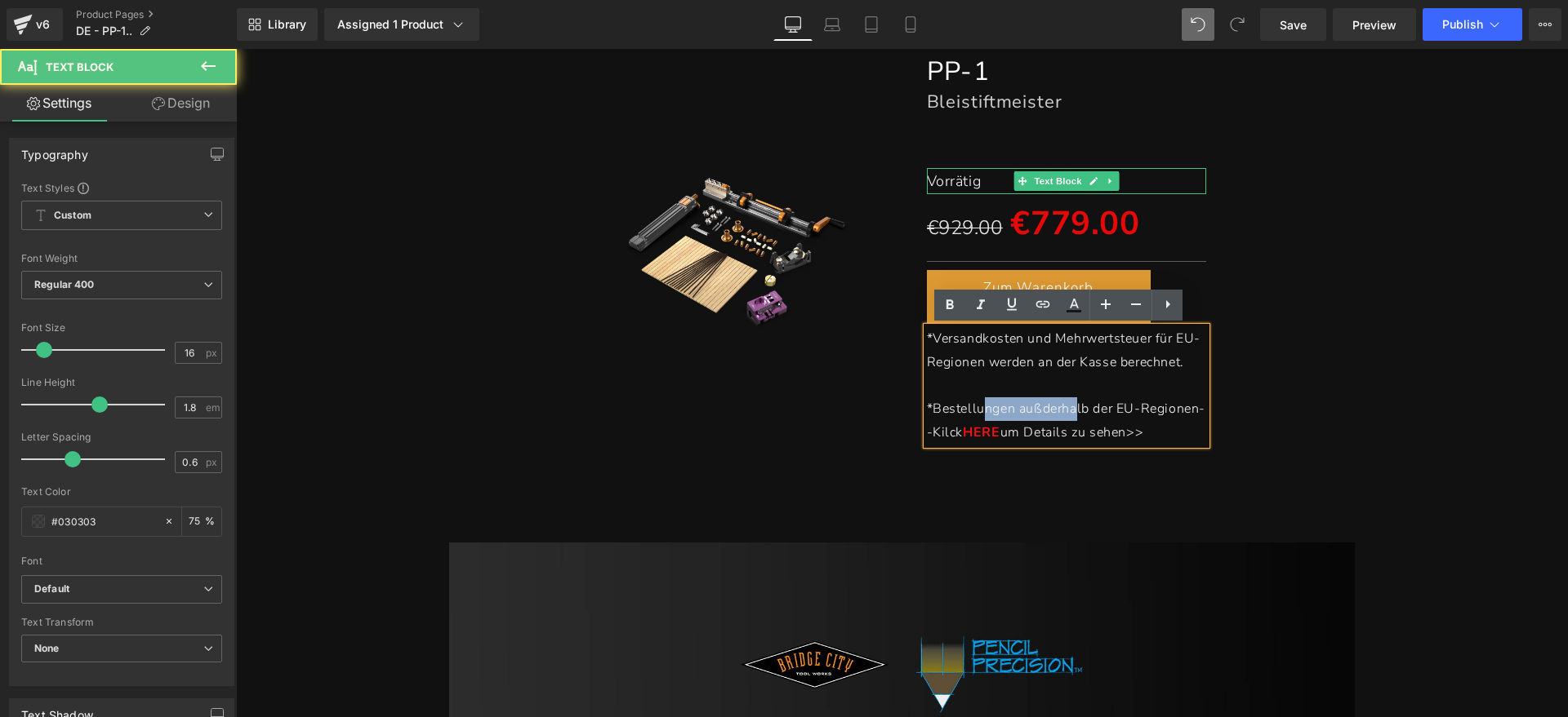
drag, startPoint x: 975, startPoint y: 410, endPoint x: 1070, endPoint y: 410, distance: 95.0
click at [1069, 410] on span "*Bestellungen außderhalb der EU-Regionen--Kilck" at bounding box center [1066, 421] width 279 height 42
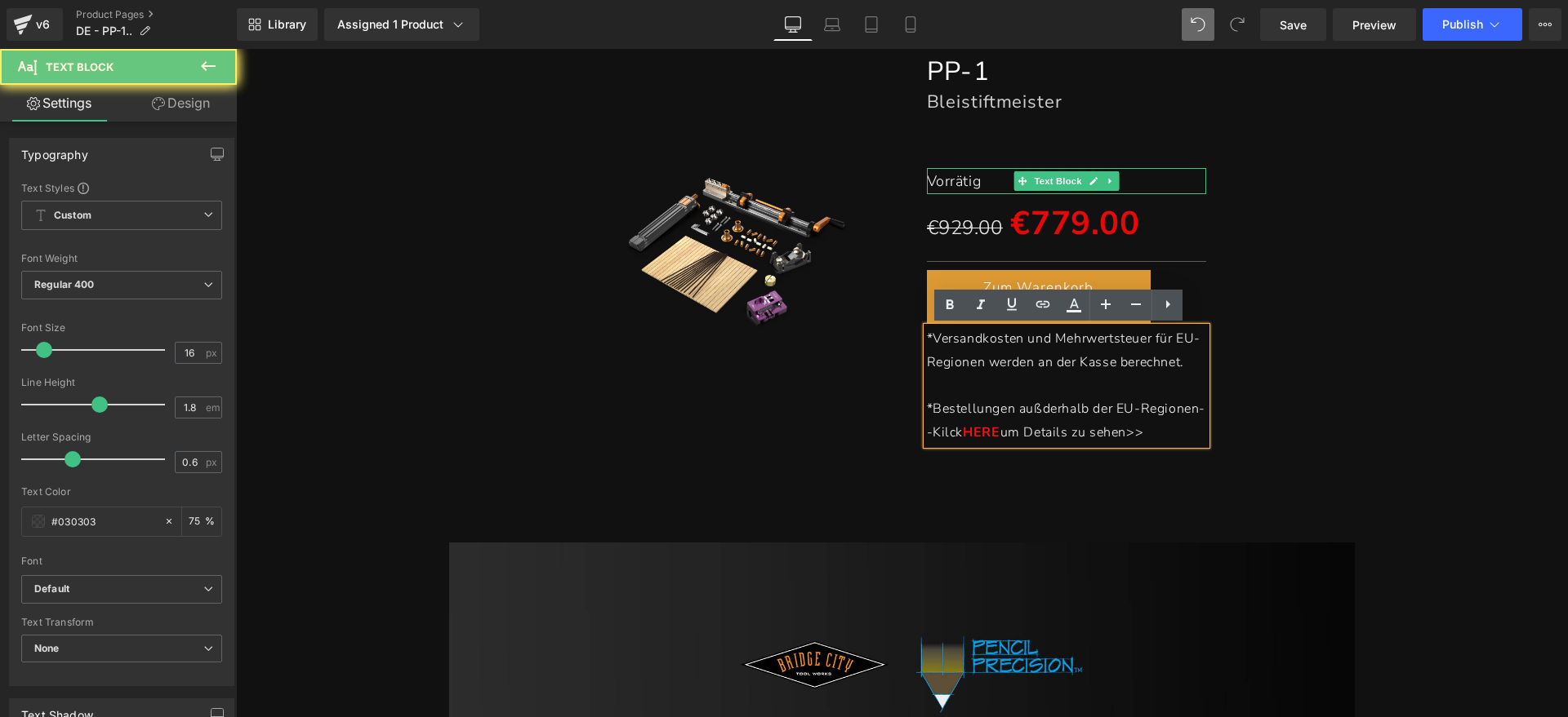
click at [1076, 409] on span "*Bestellungen außderhalb der EU-Regionen--Kilck" at bounding box center [1066, 421] width 279 height 42
click at [1040, 408] on span "*Bestellungen außderhalb der EU-Regionen--Kilck" at bounding box center [1066, 421] width 279 height 42
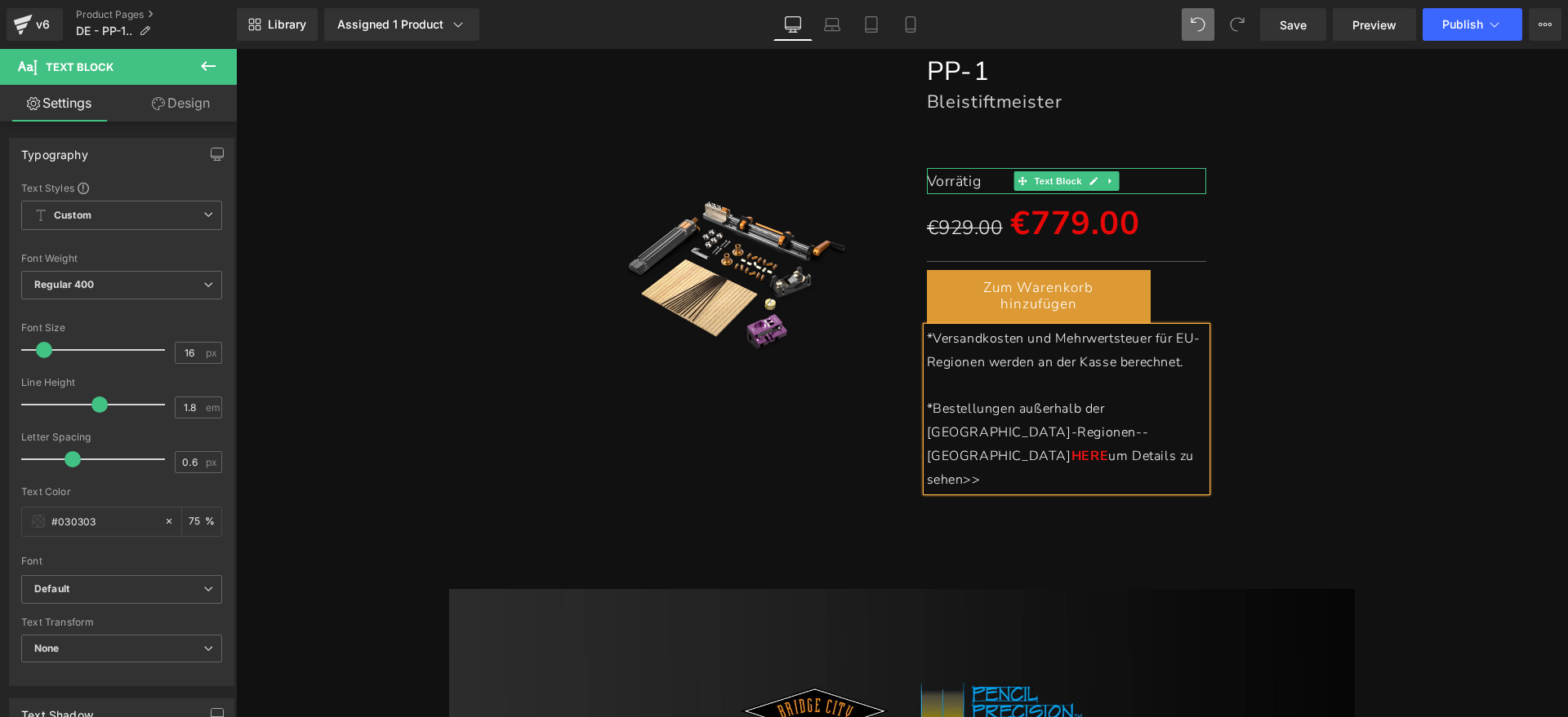
click at [1367, 433] on div "(P) Image PP-1 Heading Bleistiftmeister Heading Separator Vorrätig Text Block €…" at bounding box center [902, 387] width 955 height 715
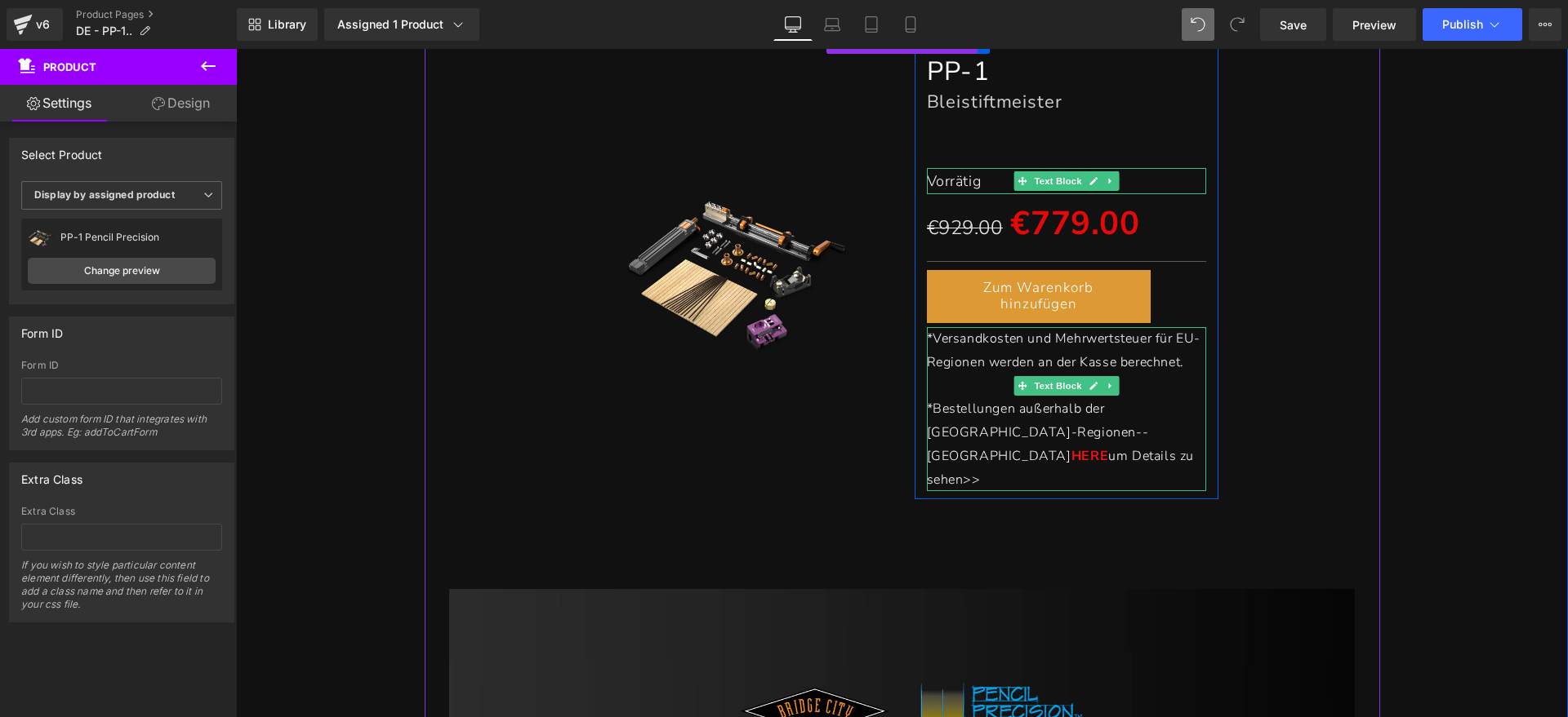
click at [958, 386] on p at bounding box center [1067, 386] width 280 height 24
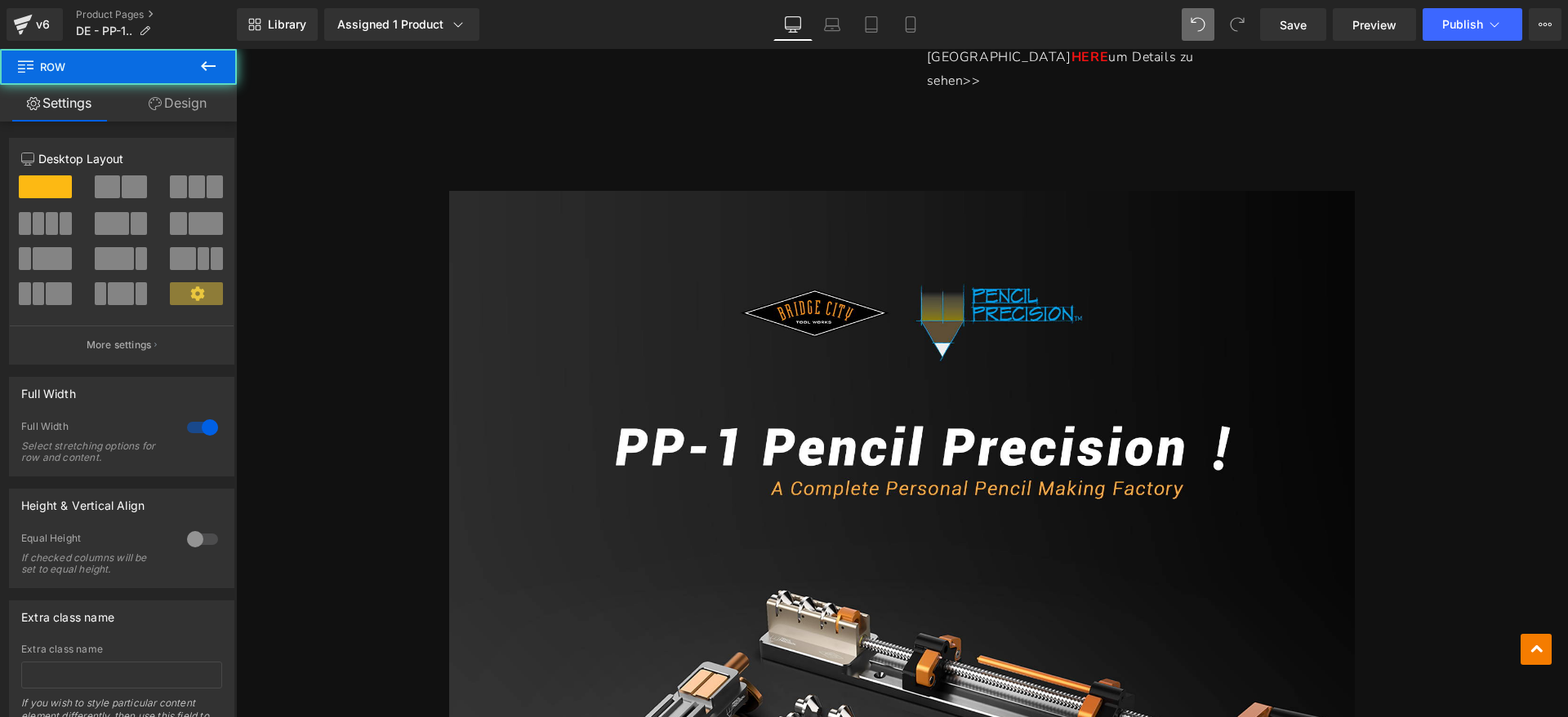
scroll to position [918, 0]
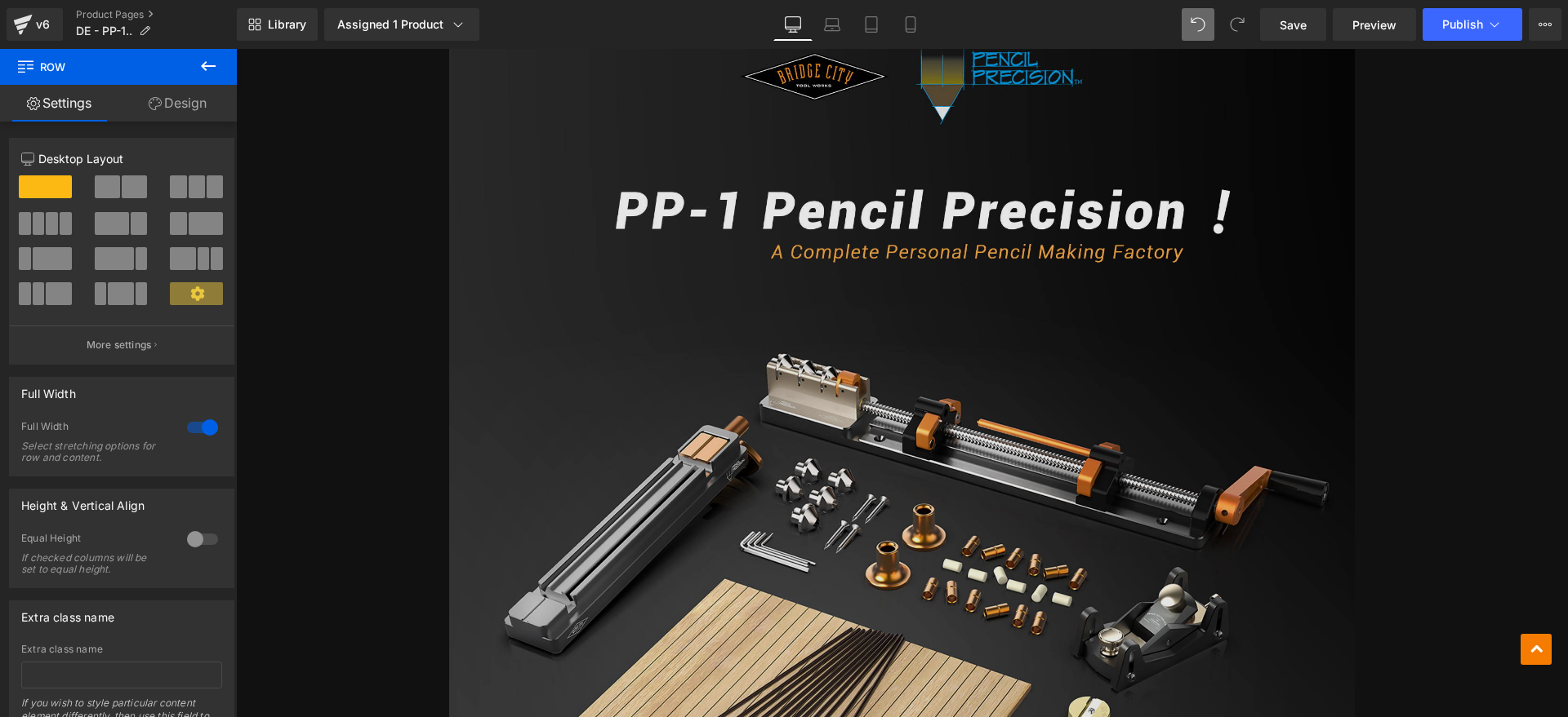
click at [934, 224] on img at bounding box center [901, 416] width 906 height 924
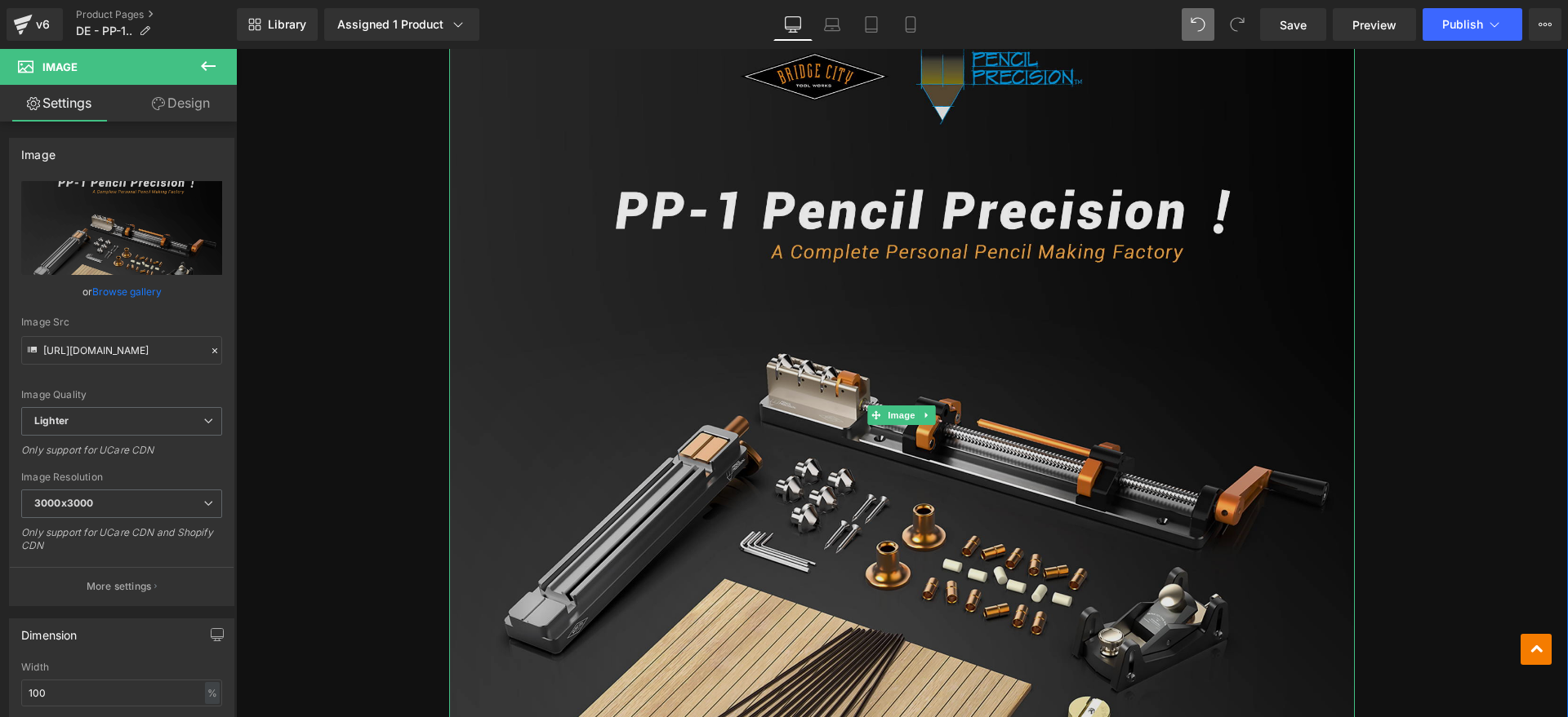
click at [807, 405] on img at bounding box center [901, 416] width 906 height 924
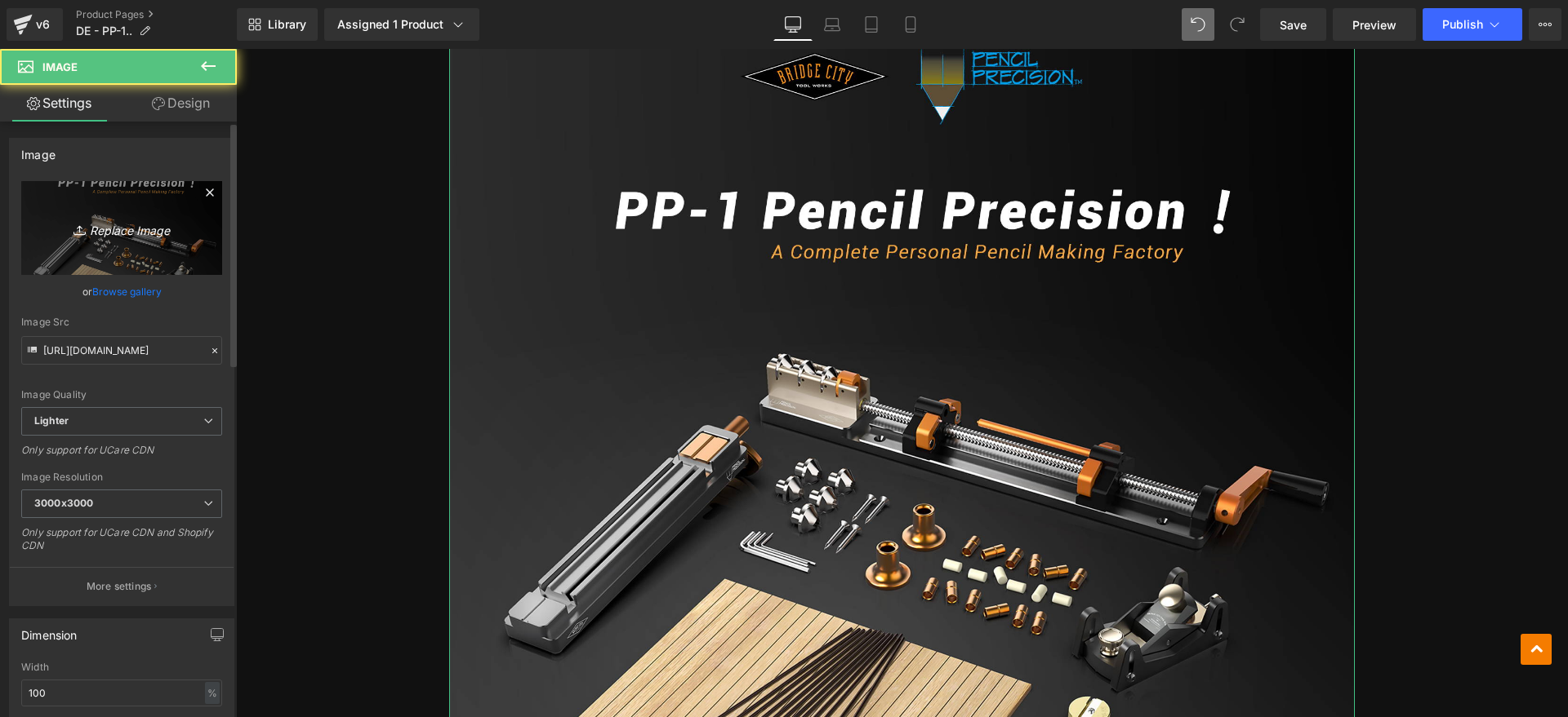
click at [154, 253] on link "Replace Image" at bounding box center [121, 228] width 201 height 94
type input "C:\fakepath\pp1.webp"
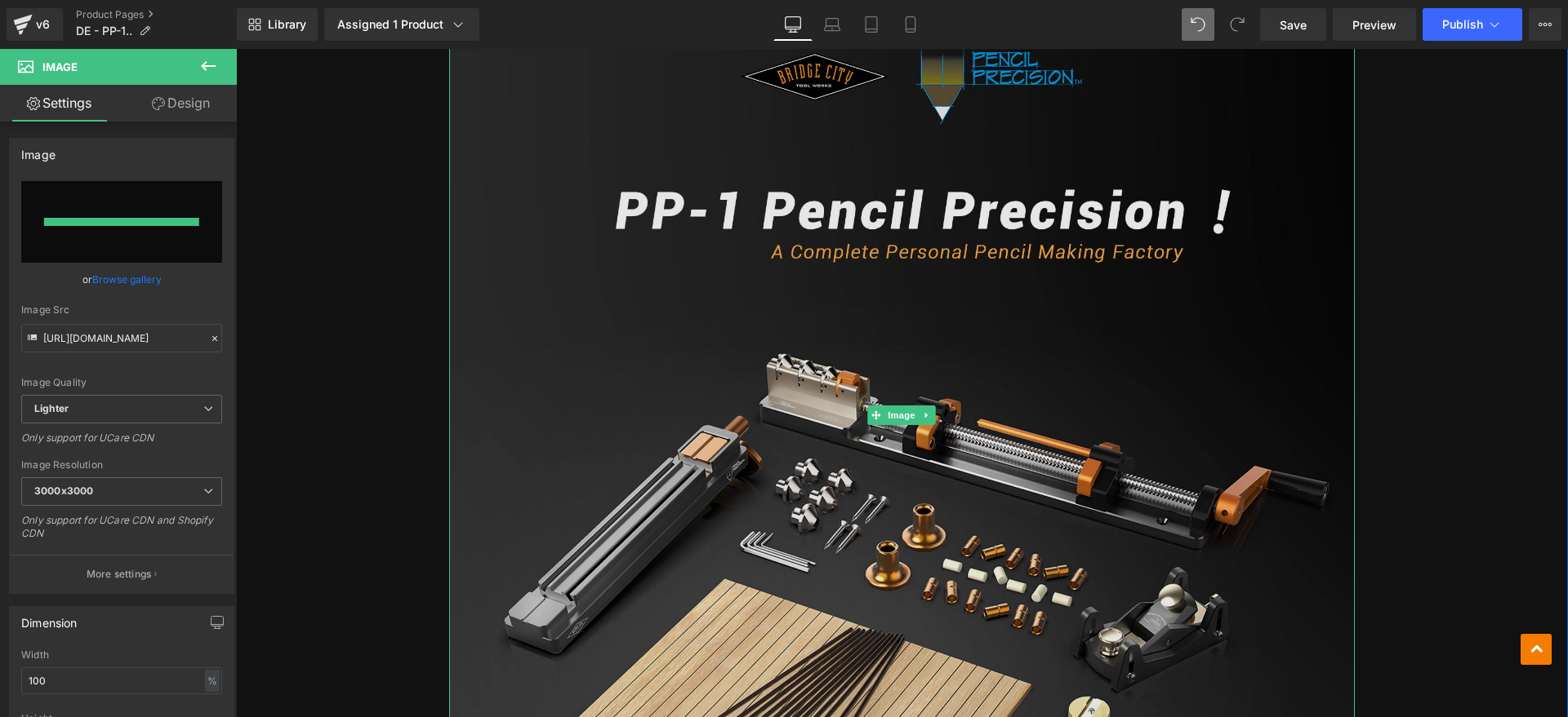
type input "[URL][DOMAIN_NAME]"
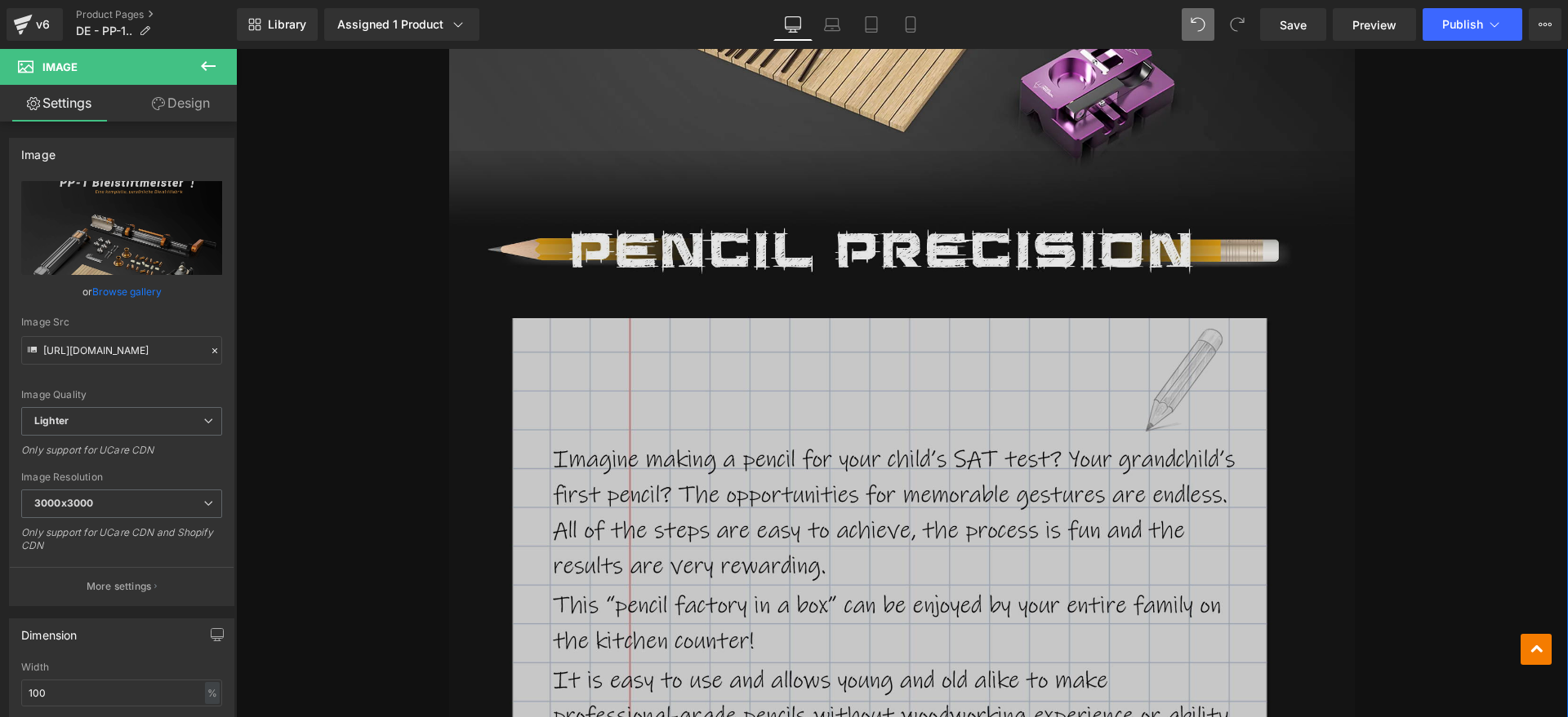
scroll to position [1735, 0]
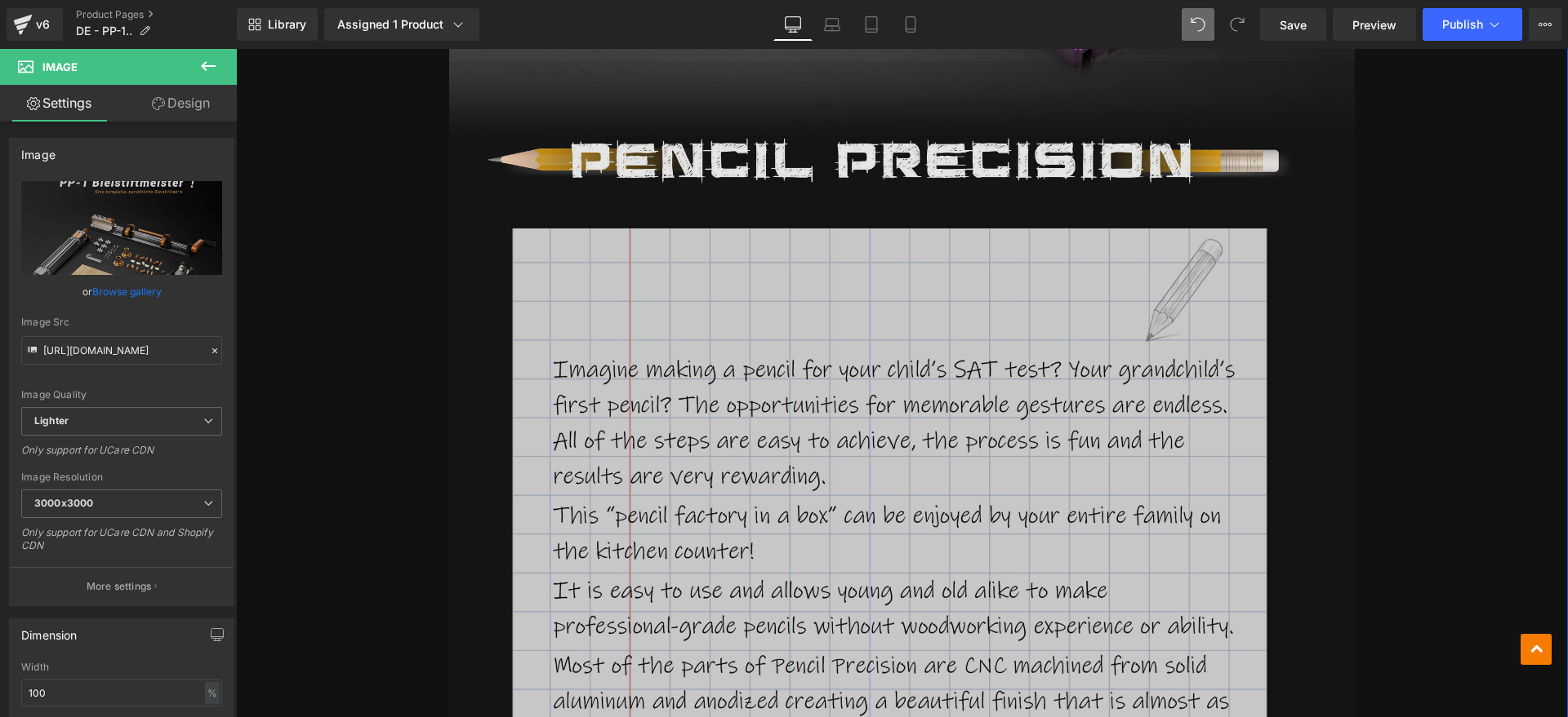
click at [901, 416] on img at bounding box center [901, 636] width 906 height 1150
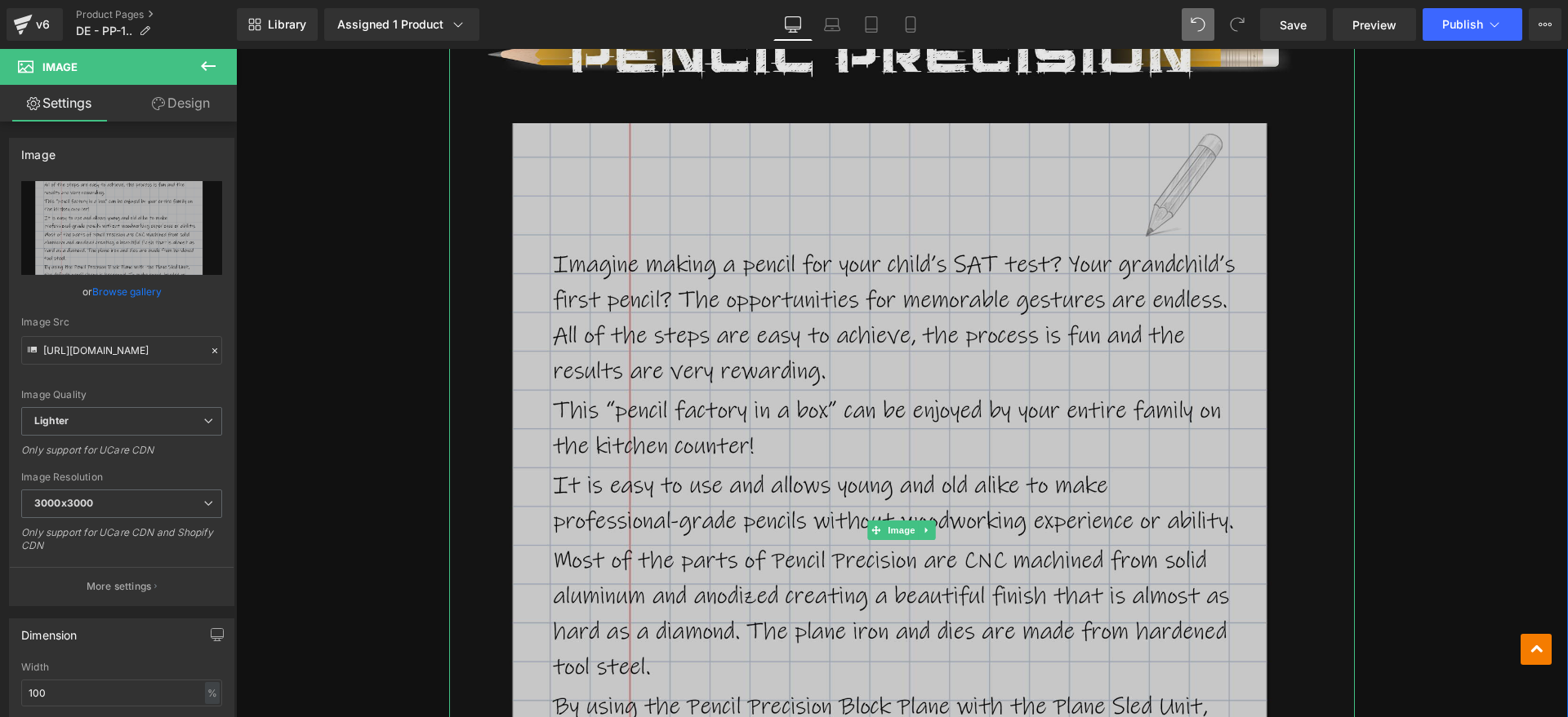
scroll to position [1837, 0]
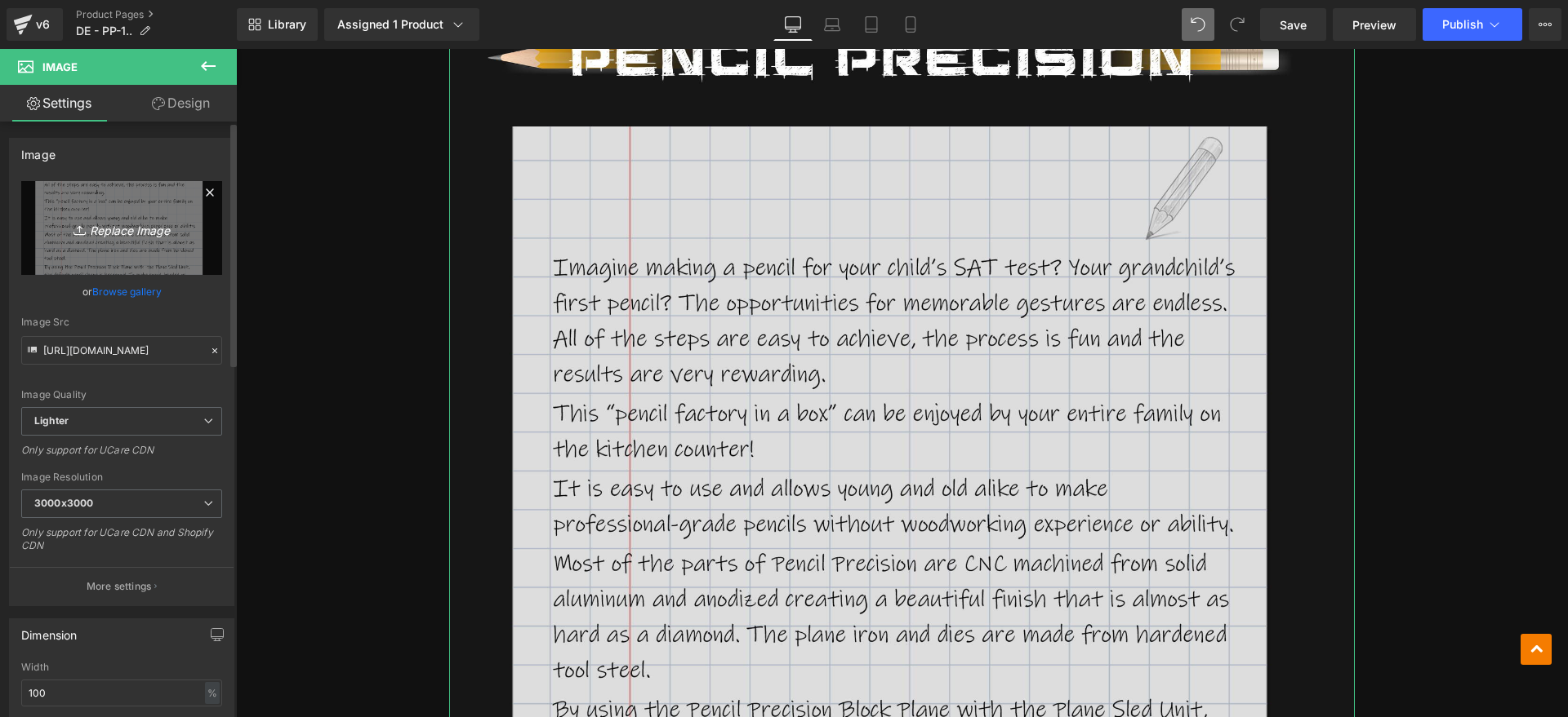
click at [121, 257] on link "Replace Image" at bounding box center [121, 228] width 201 height 94
type input "C:\fakepath\pp2.webp"
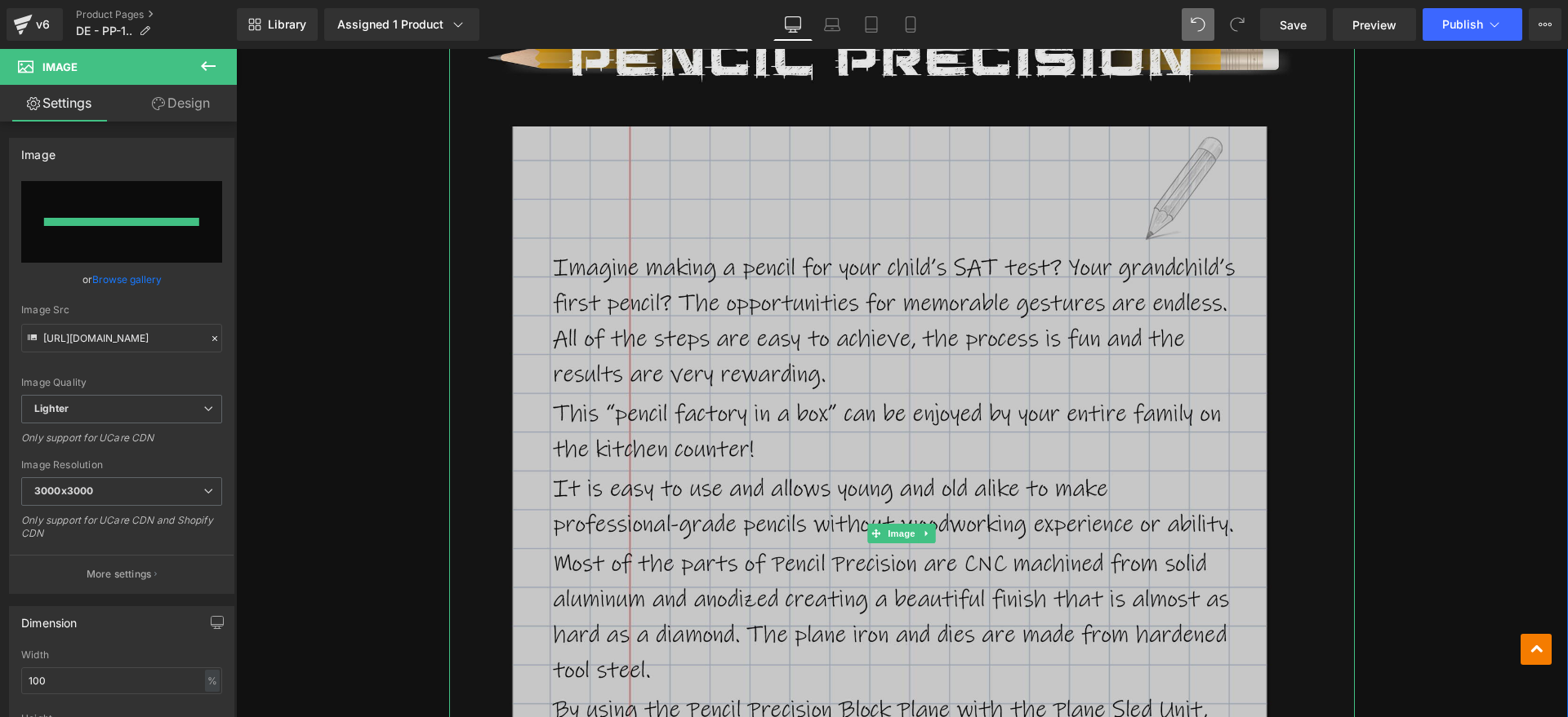
type input "[URL][DOMAIN_NAME]"
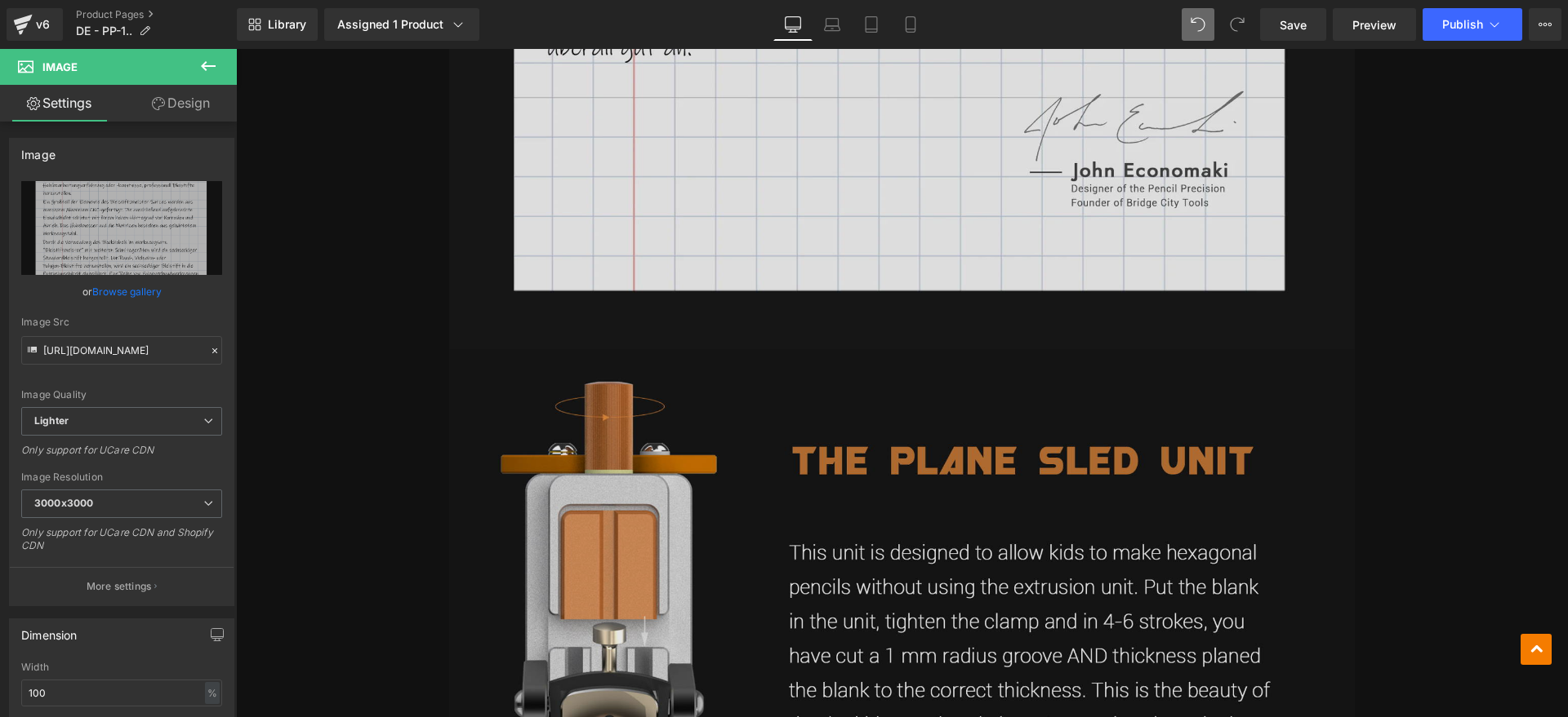
scroll to position [3061, 0]
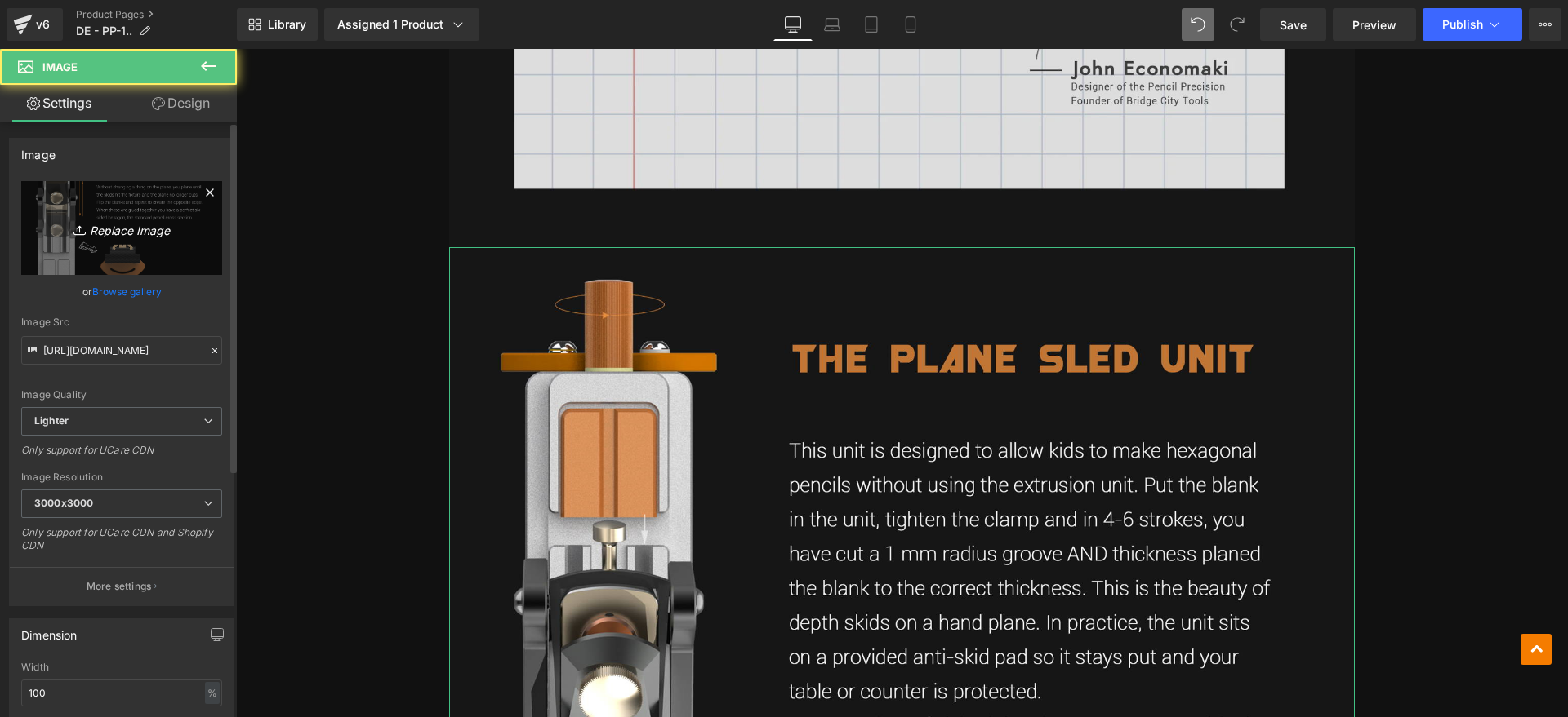
click at [64, 189] on link "Replace Image" at bounding box center [121, 228] width 201 height 94
type input "C:\fakepath\pp3.webp"
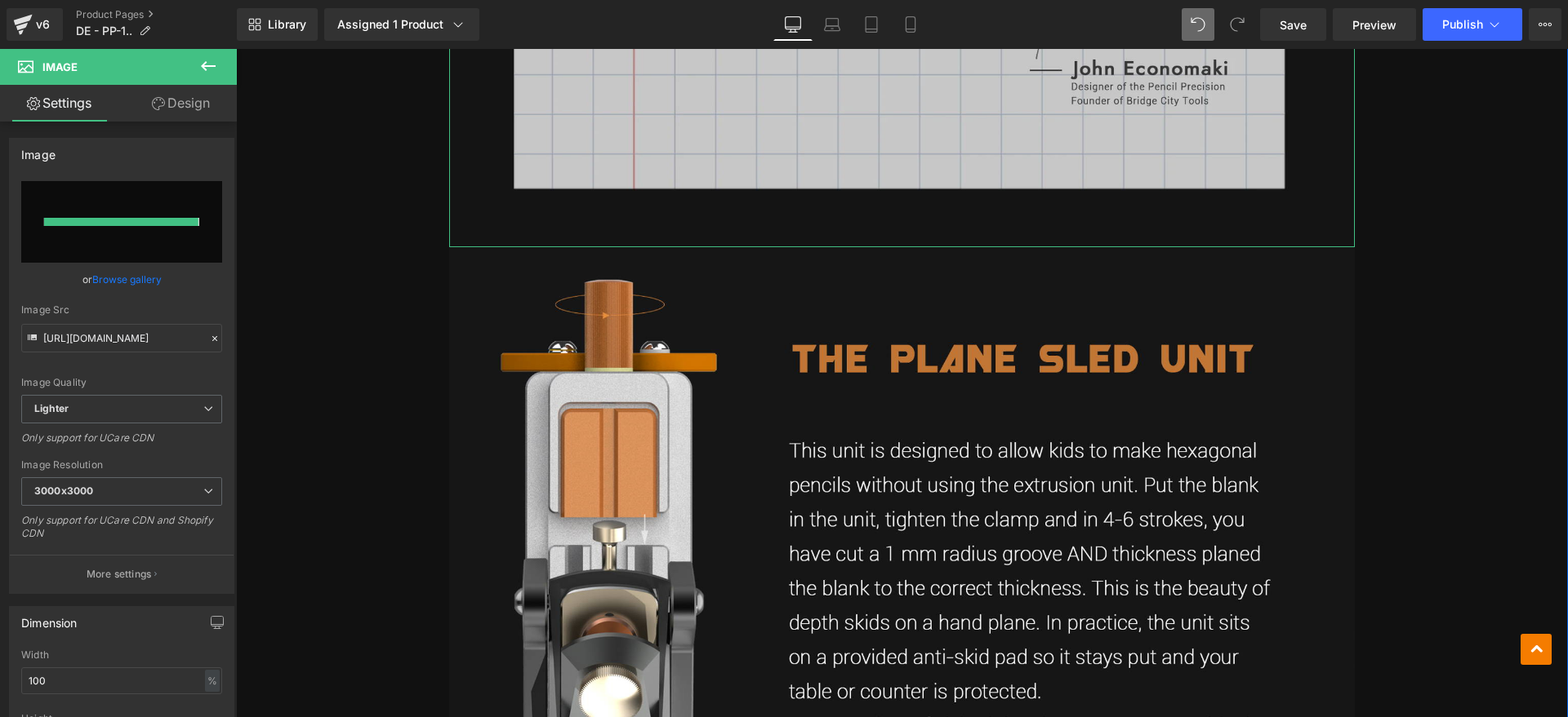
type input "[URL][DOMAIN_NAME]"
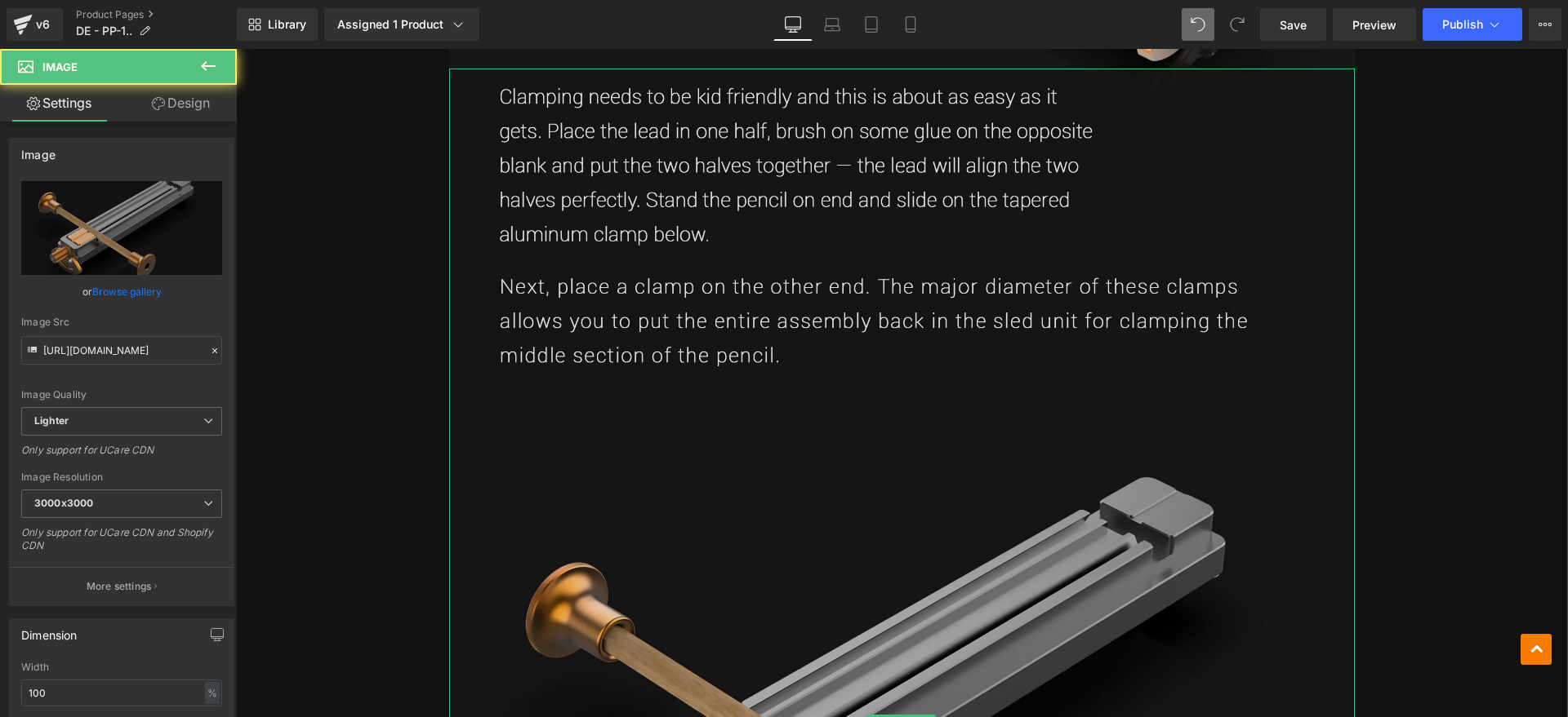
scroll to position [4795, 0]
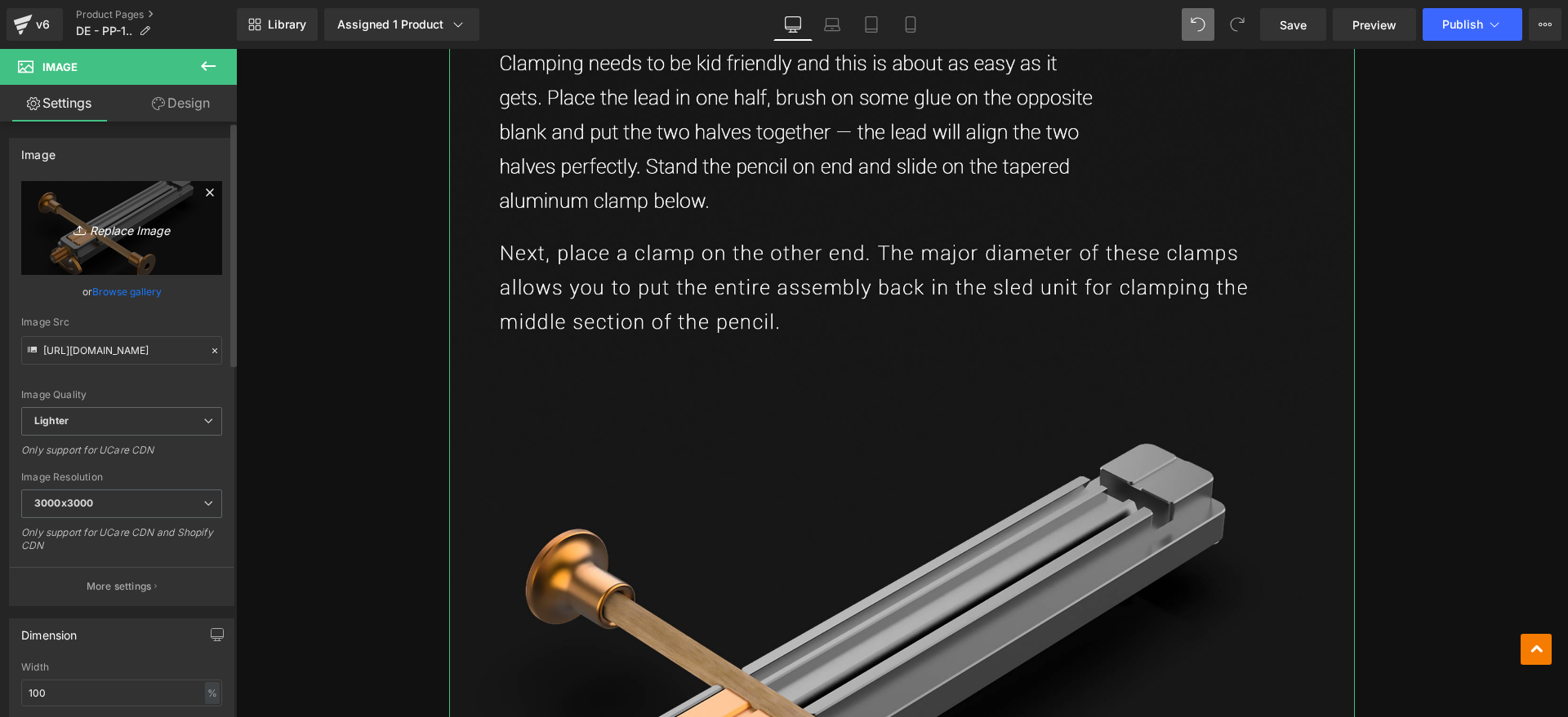
click at [191, 254] on link "Replace Image" at bounding box center [121, 228] width 201 height 94
type input "C:\fakepath\pp4.webp"
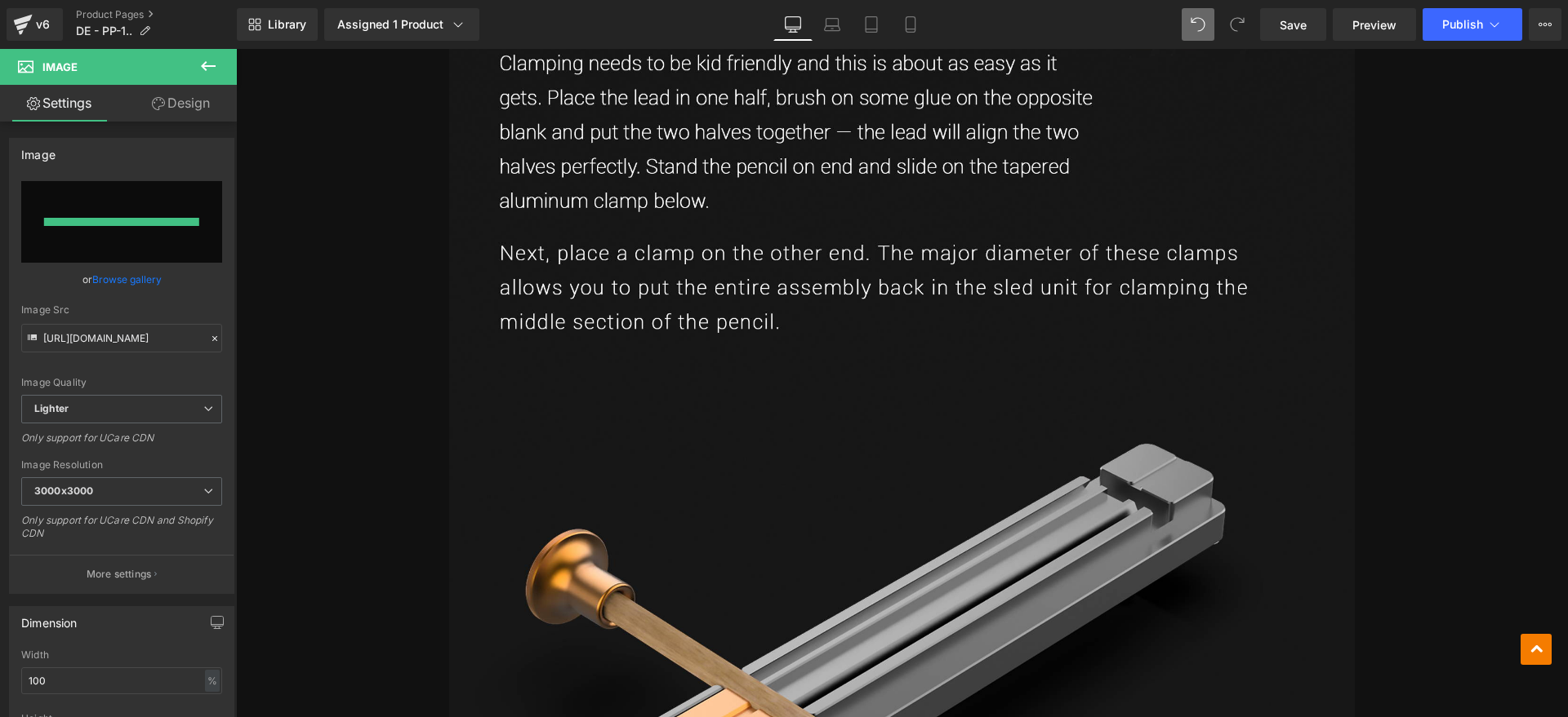
type input "[URL][DOMAIN_NAME]"
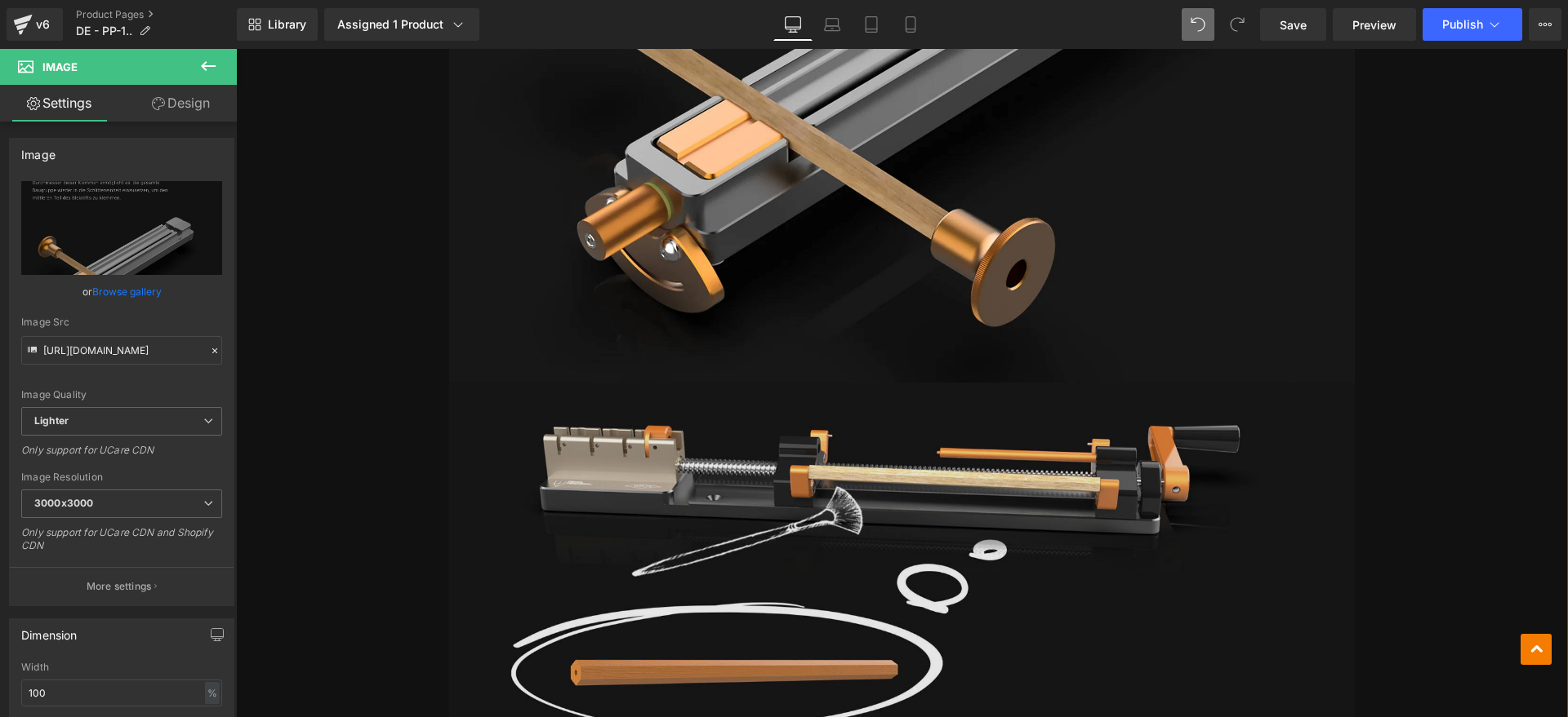
scroll to position [5713, 0]
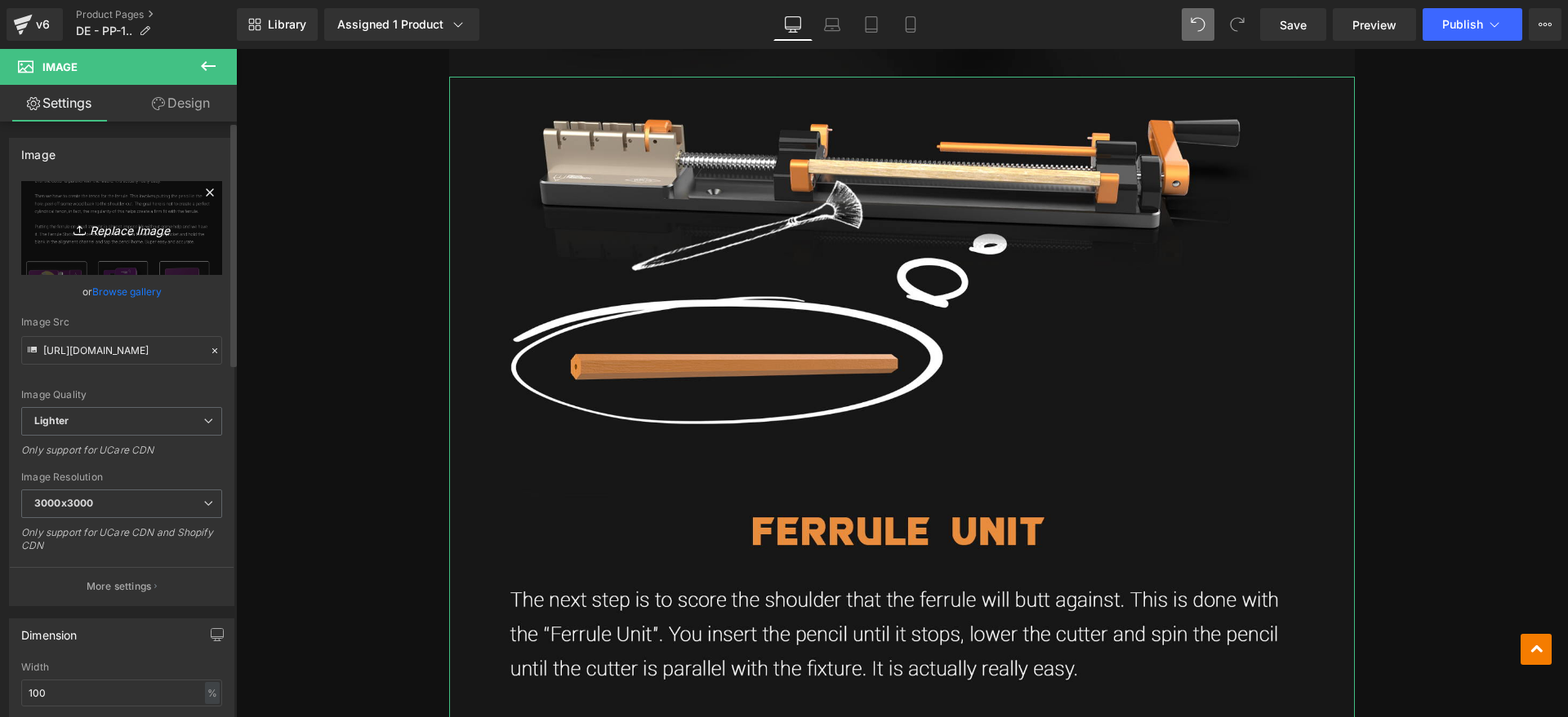
click at [129, 226] on icon "Replace Image" at bounding box center [121, 228] width 131 height 20
type input "C:\fakepath\pp5.webp"
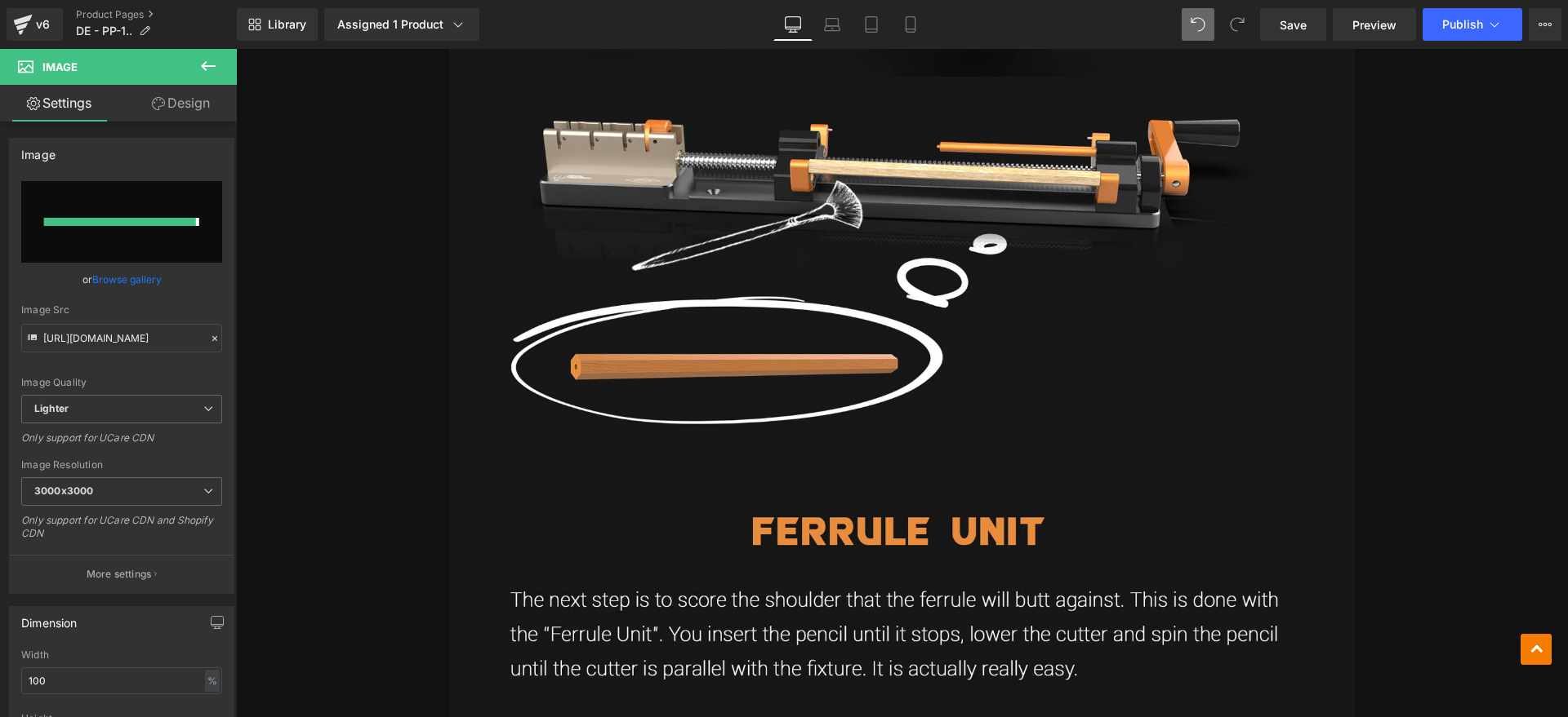
type input "[URL][DOMAIN_NAME]"
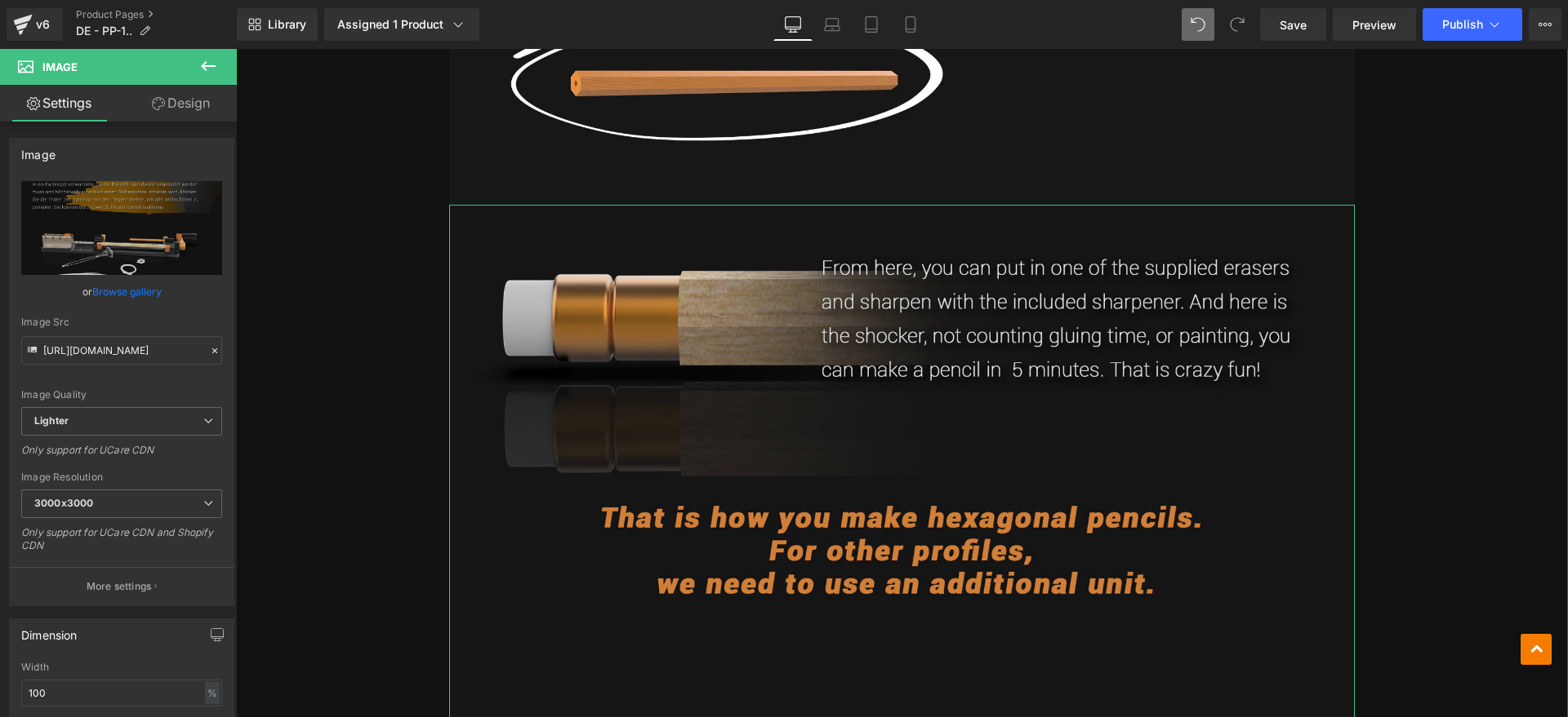
scroll to position [6325, 0]
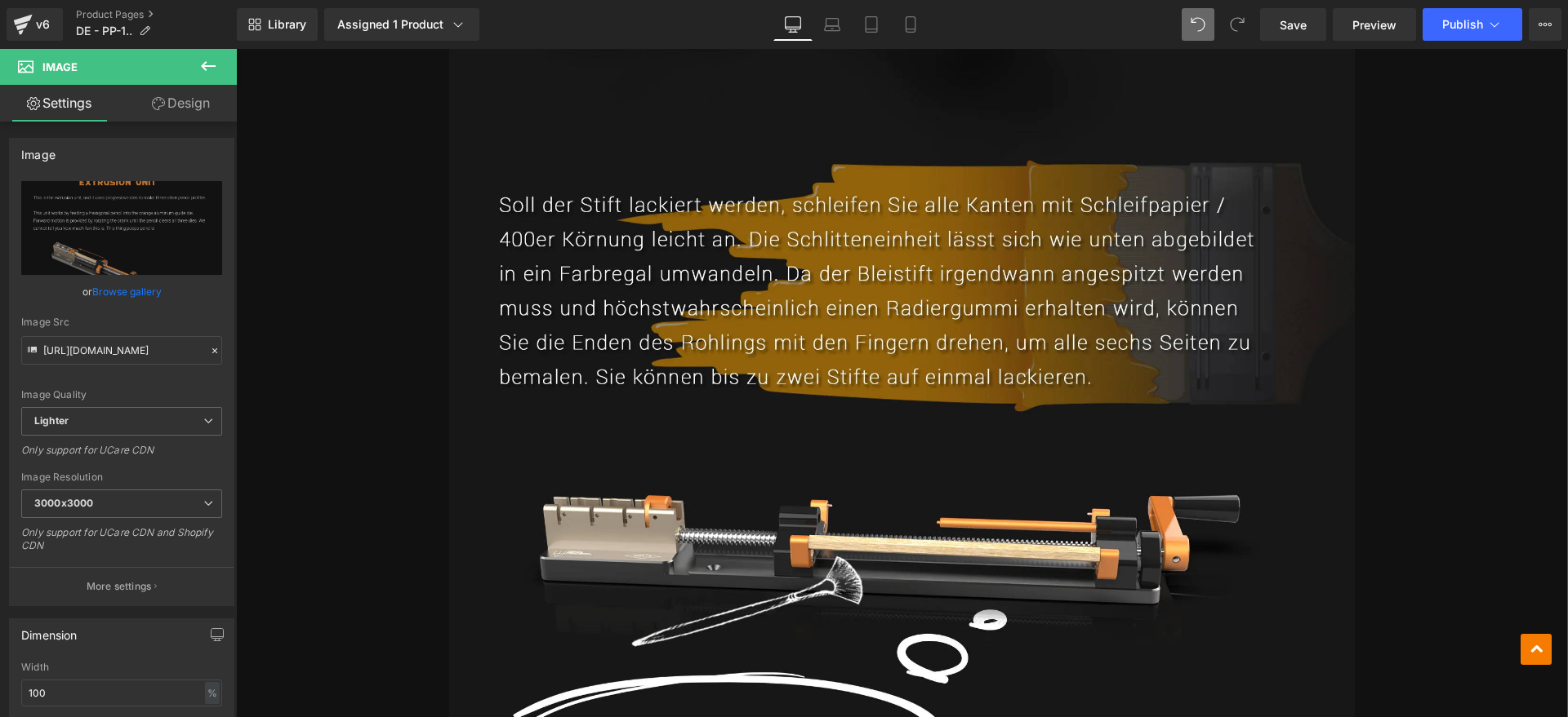
scroll to position [5713, 0]
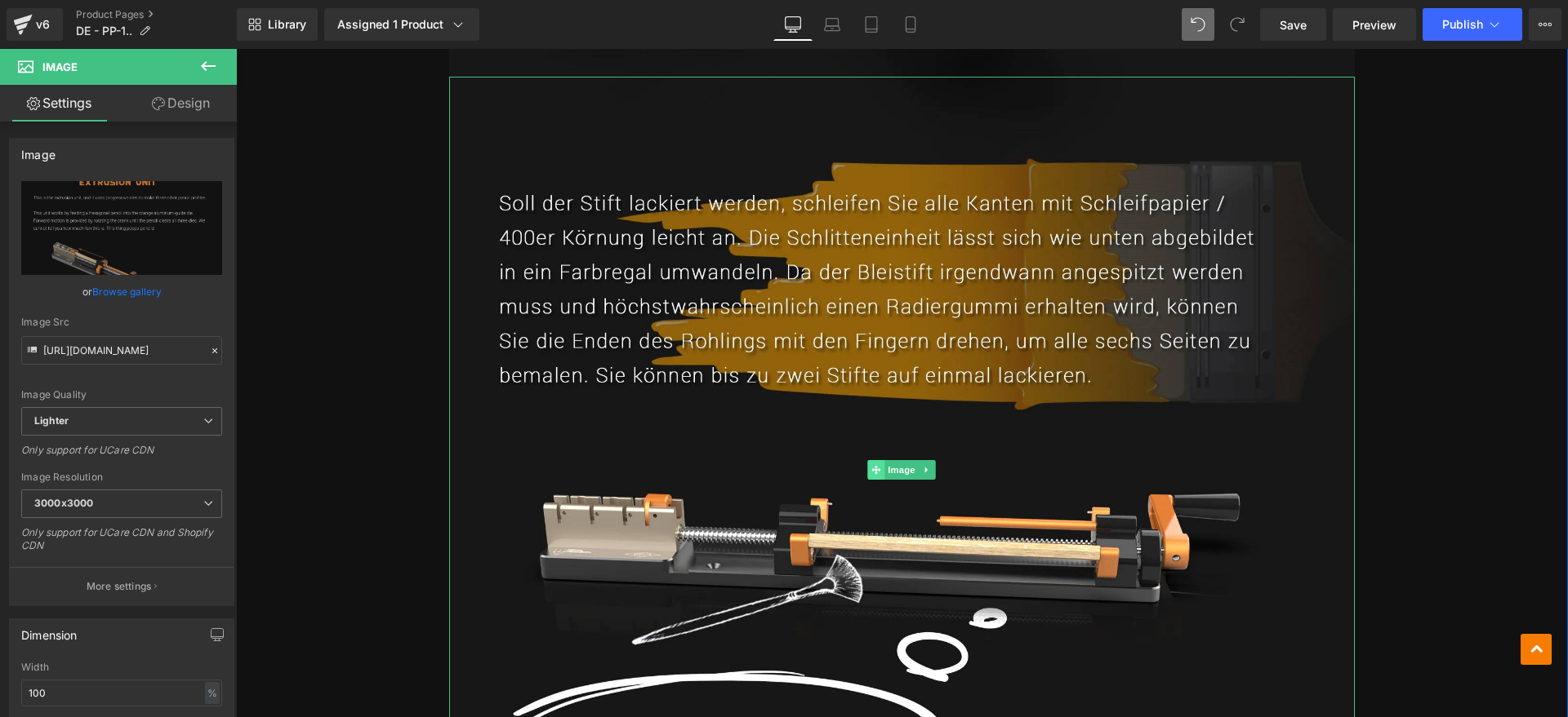
click at [869, 460] on span at bounding box center [876, 469] width 17 height 20
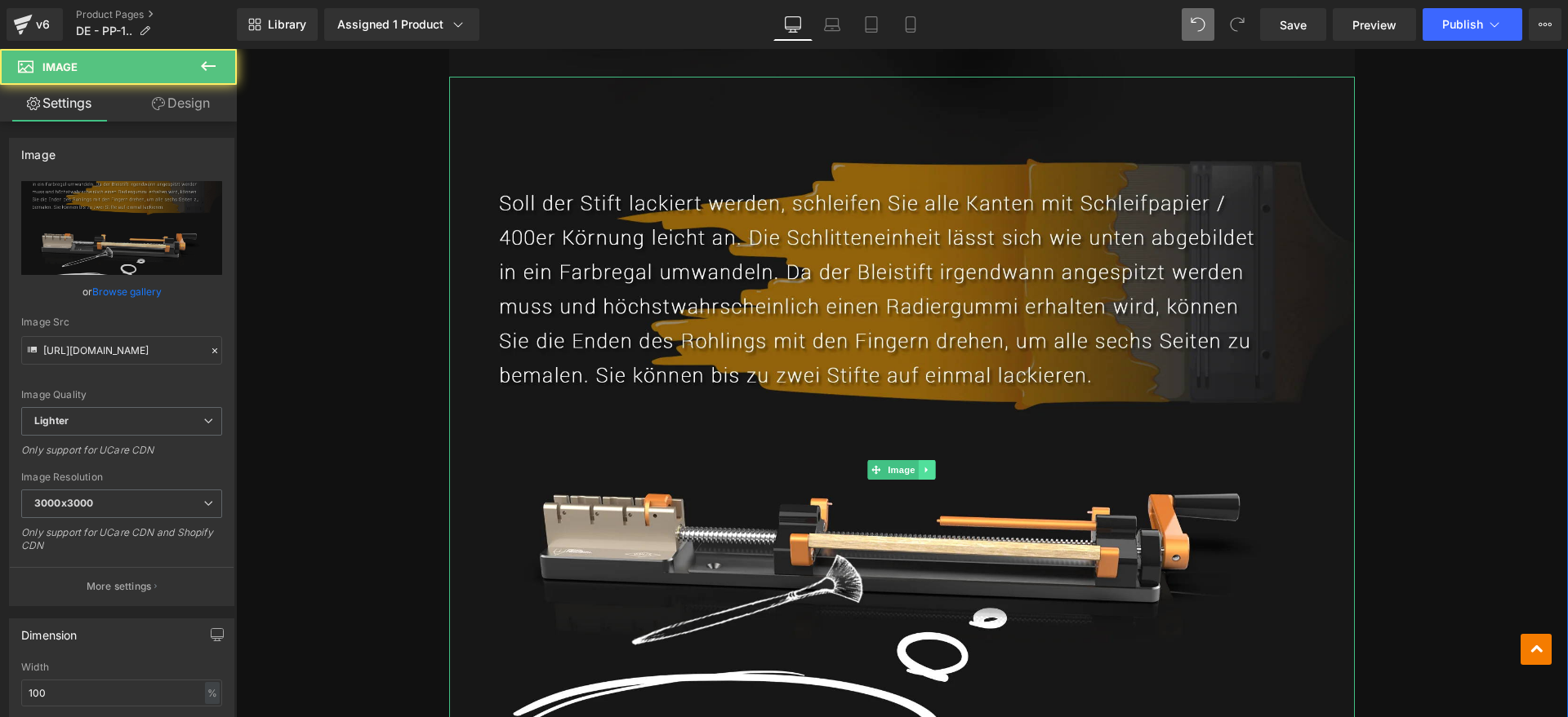
click at [923, 460] on link at bounding box center [927, 469] width 17 height 20
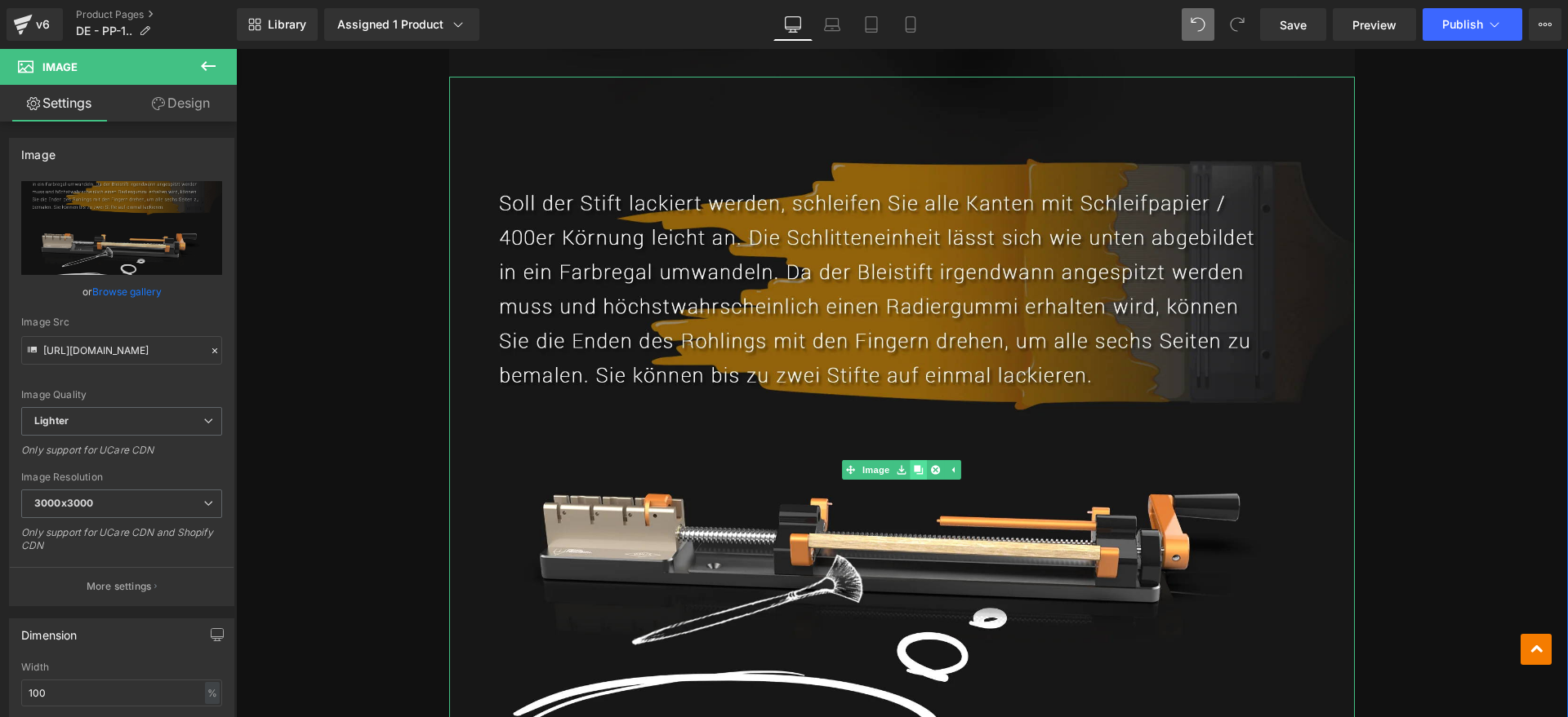
click at [915, 466] on icon at bounding box center [918, 469] width 9 height 9
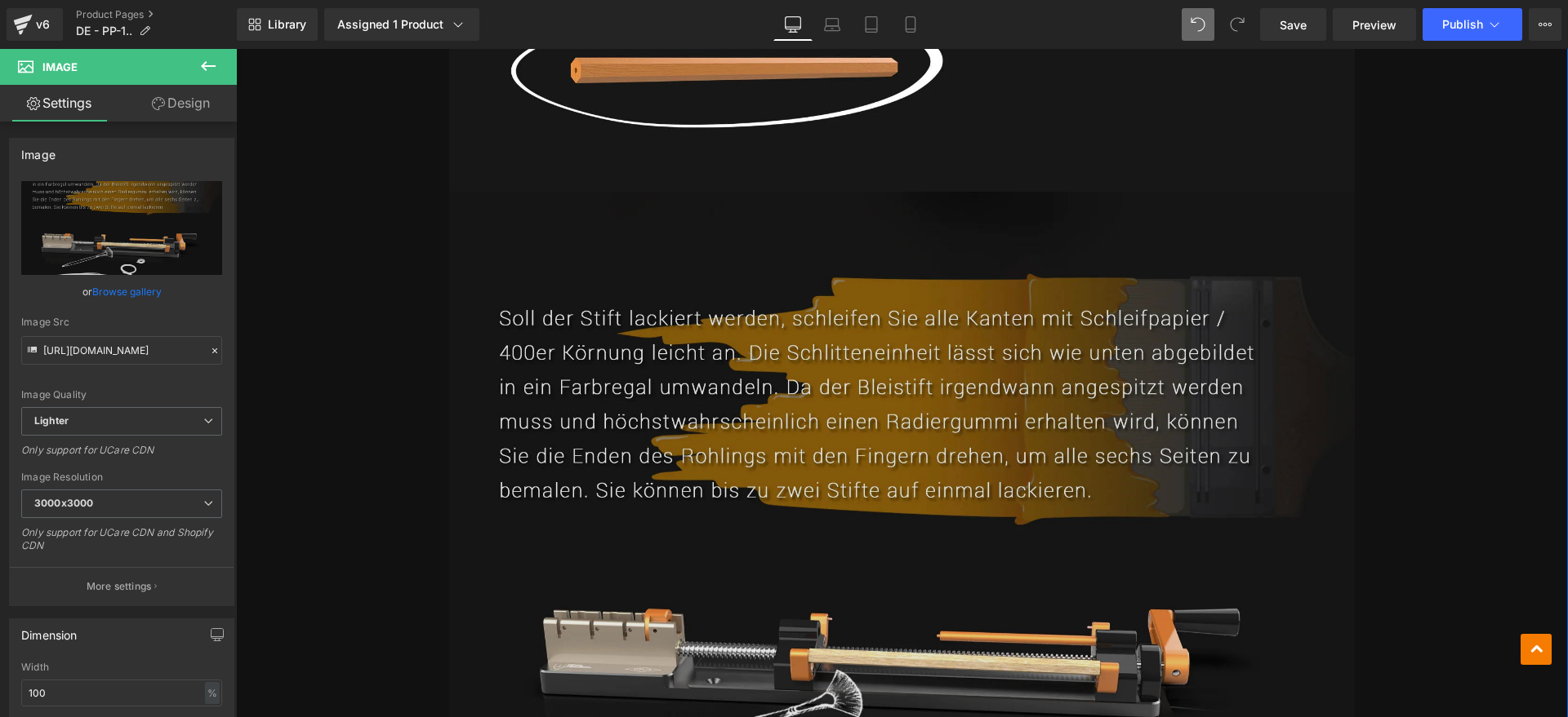
scroll to position [6416, 0]
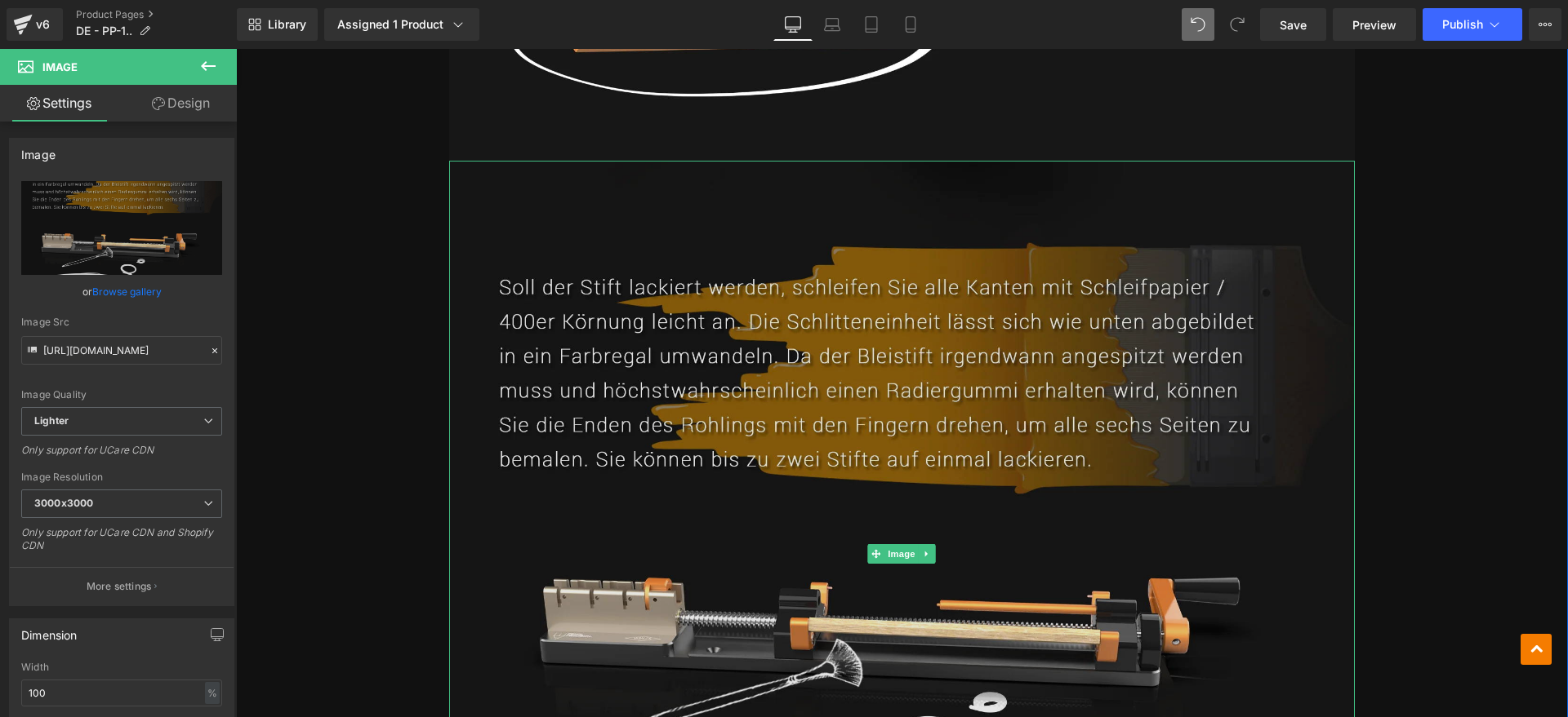
click at [1034, 420] on img at bounding box center [901, 553] width 906 height 786
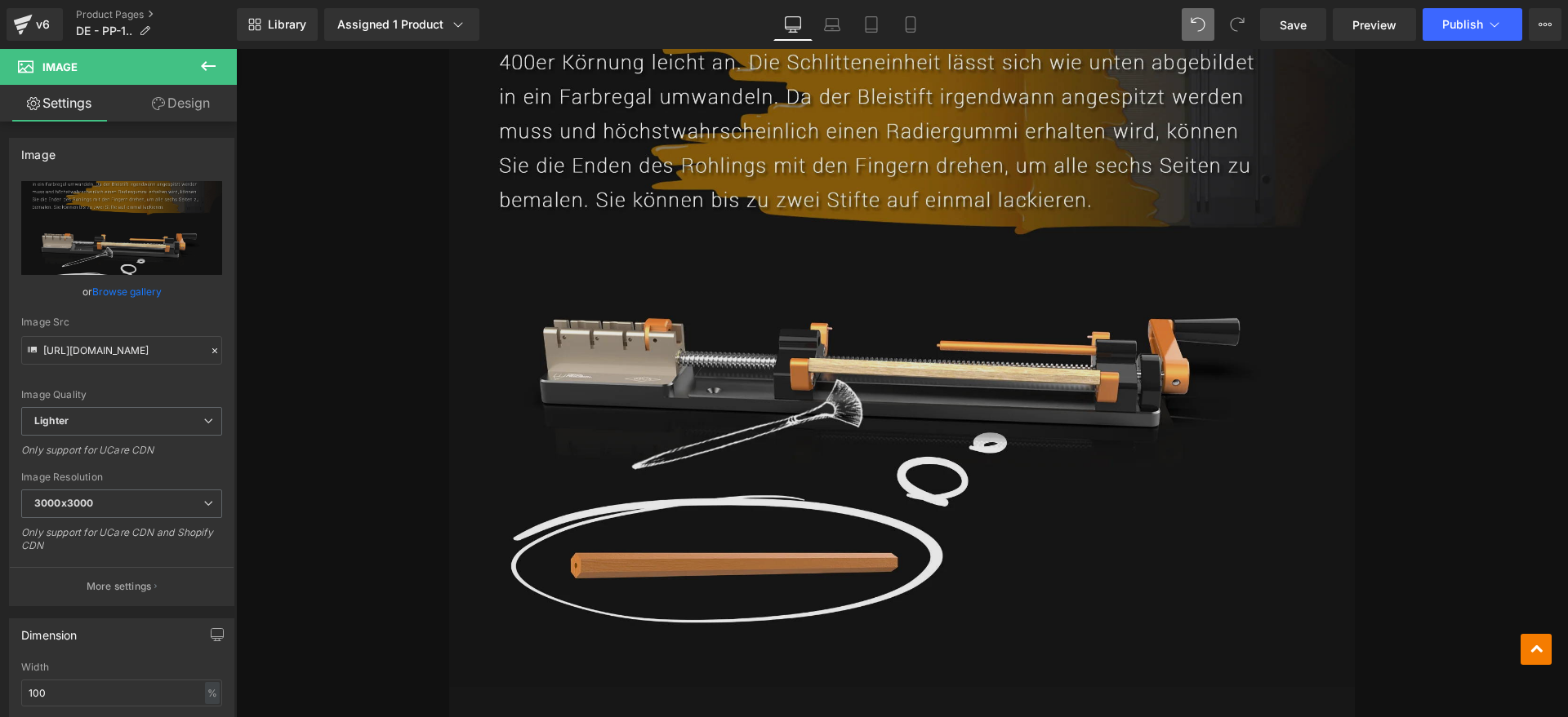
scroll to position [6620, 0]
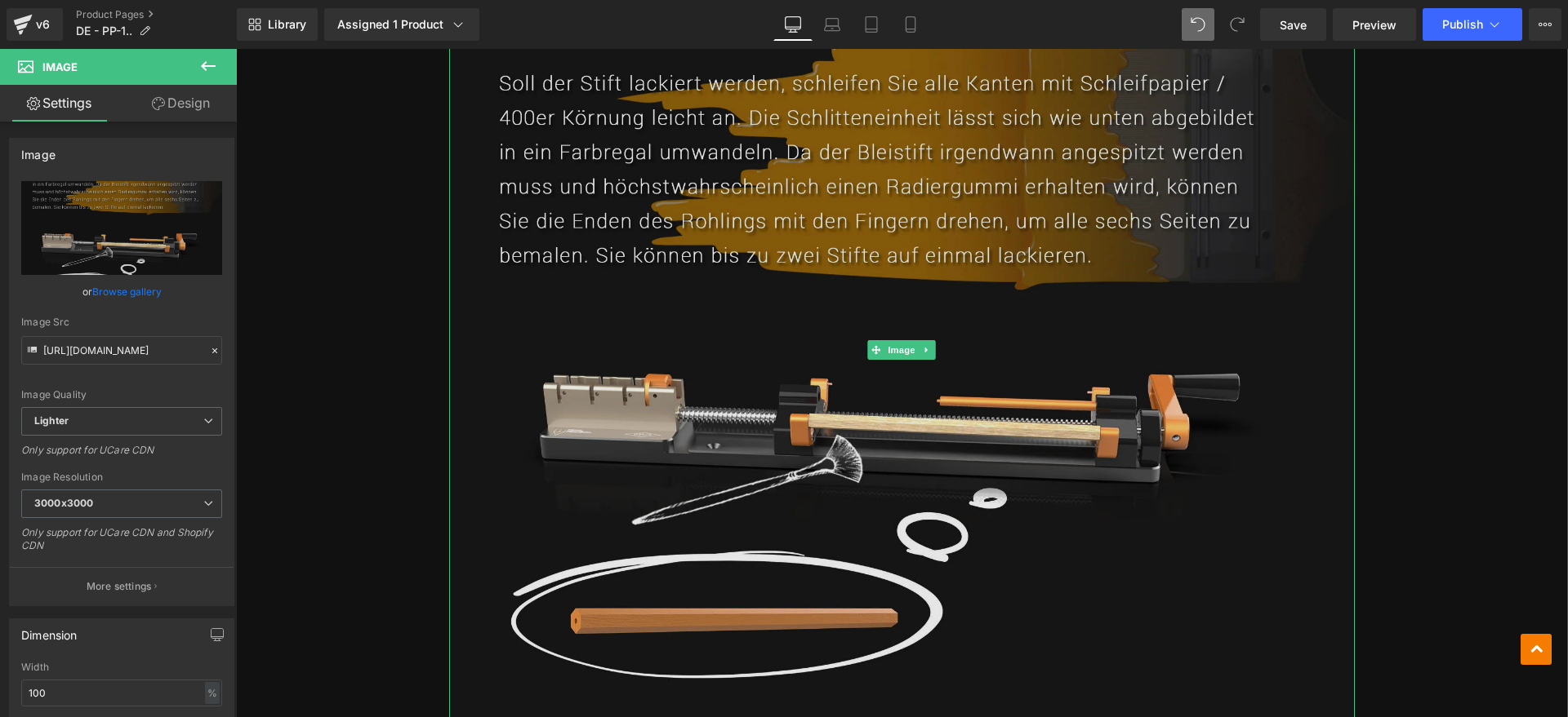
click at [700, 316] on img at bounding box center [901, 349] width 906 height 786
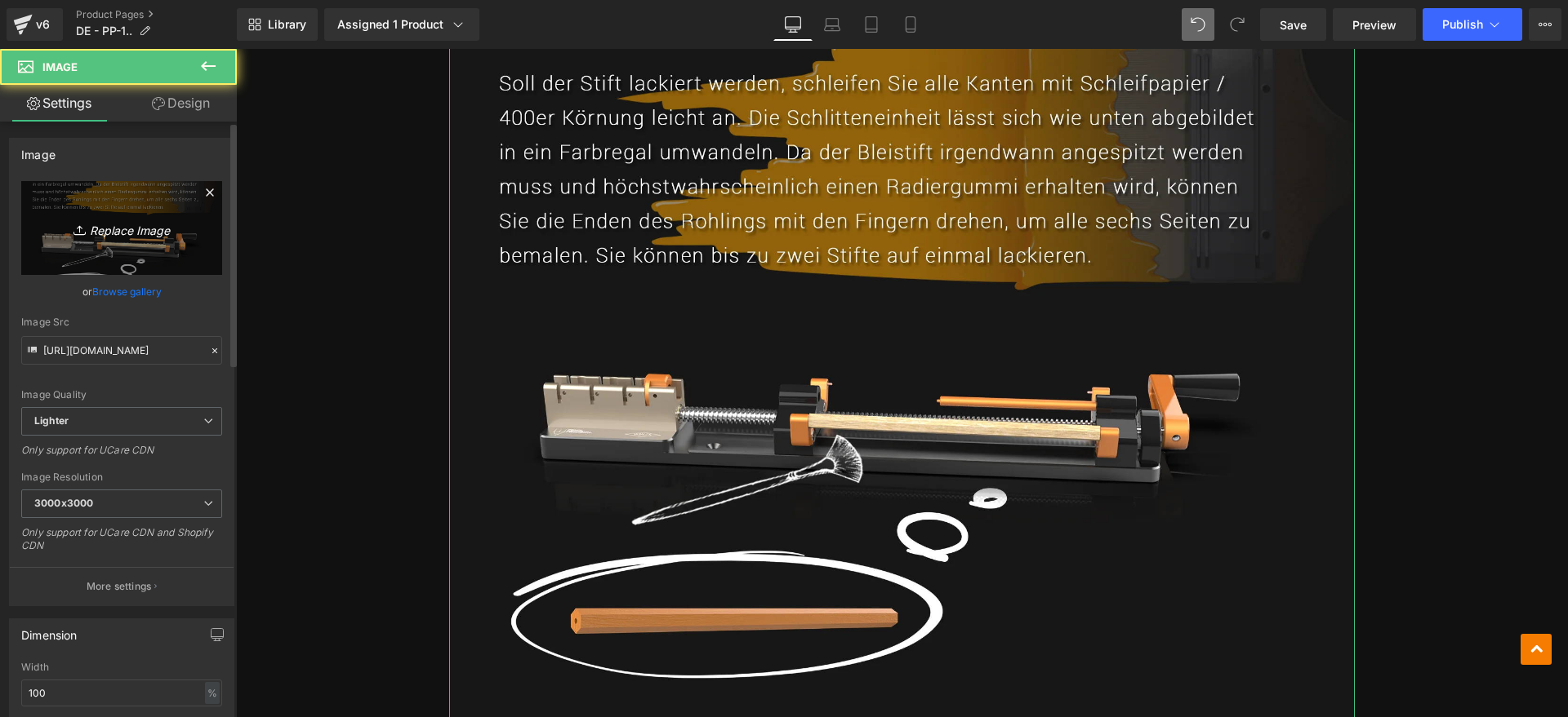
click at [147, 246] on link "Replace Image" at bounding box center [121, 228] width 201 height 94
type input "C:\fakepath\pp7.webp"
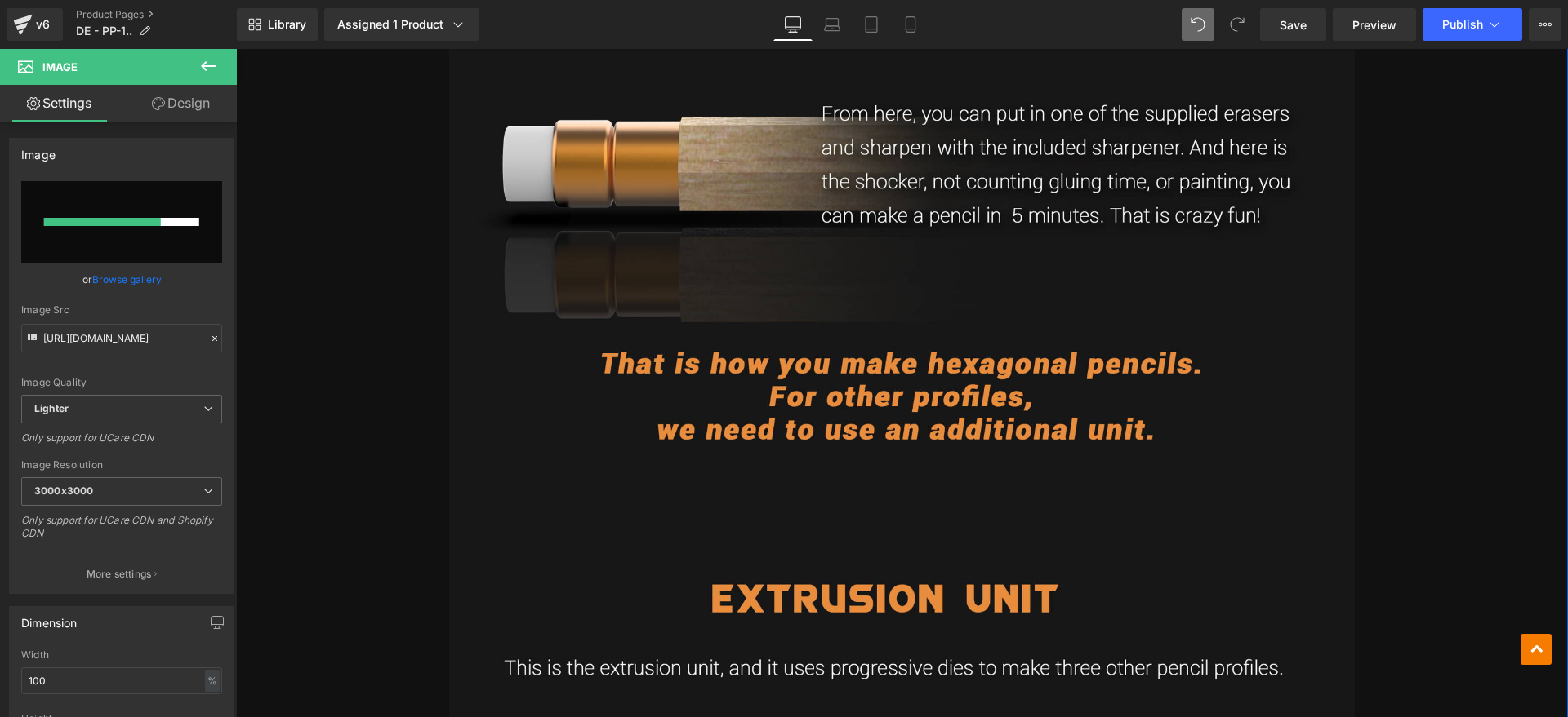
scroll to position [7334, 0]
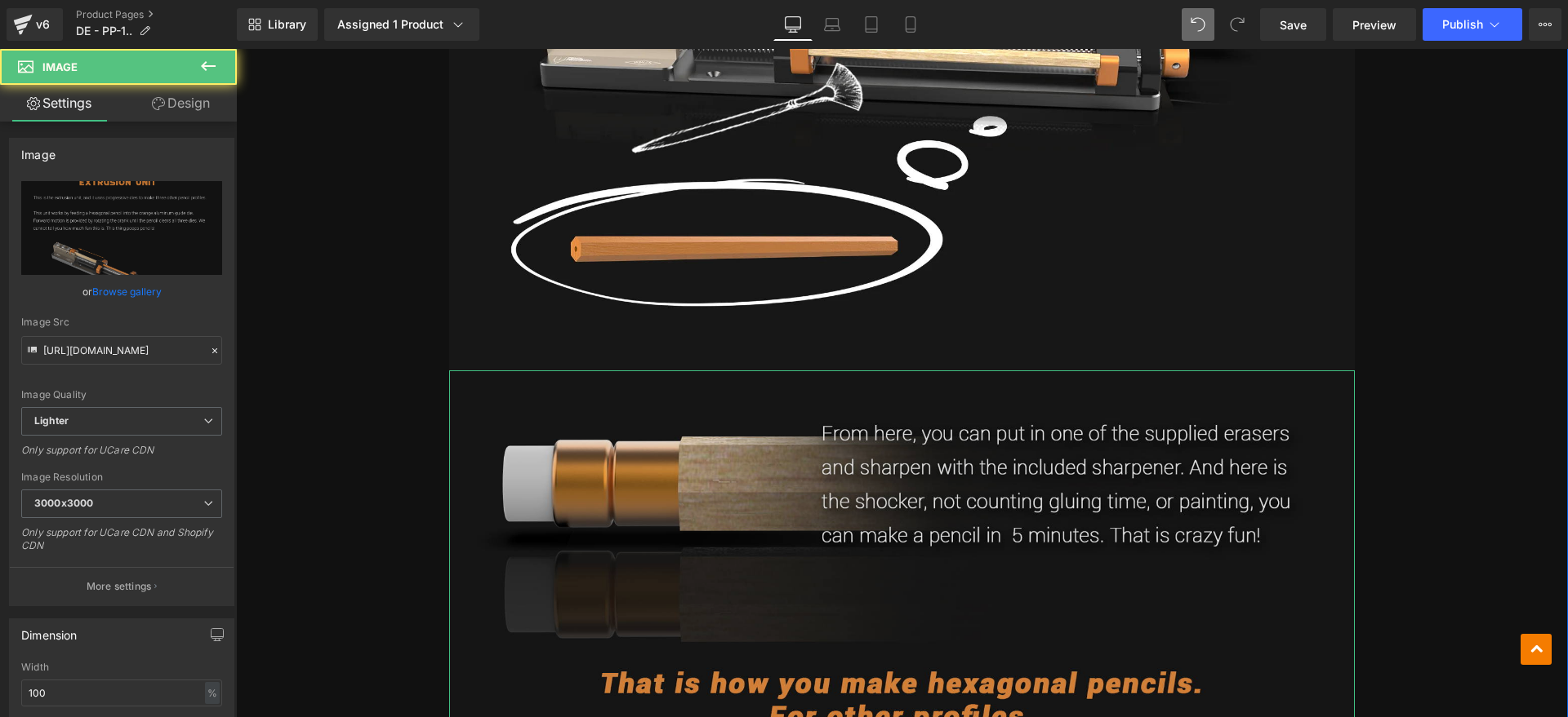
scroll to position [6925, 0]
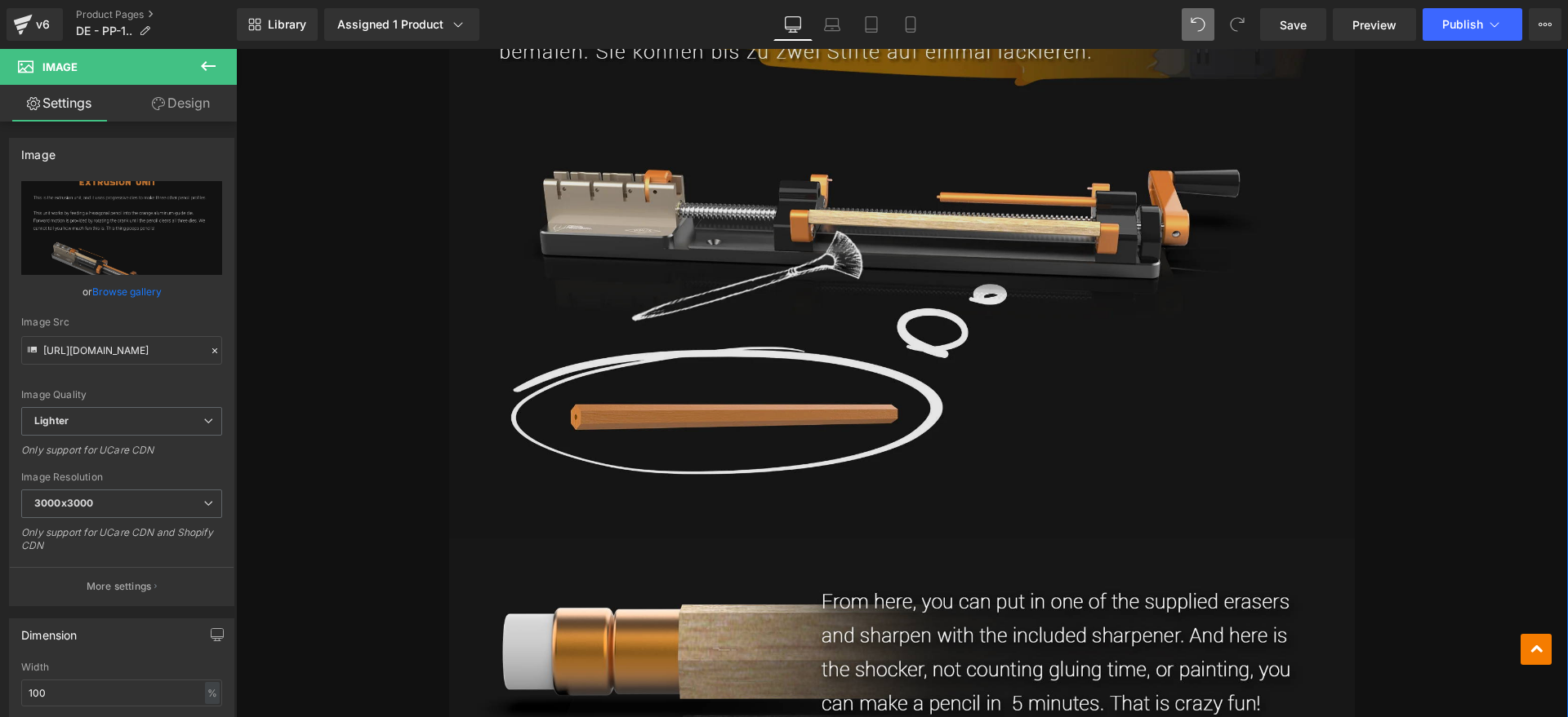
click at [792, 265] on img at bounding box center [901, 145] width 906 height 786
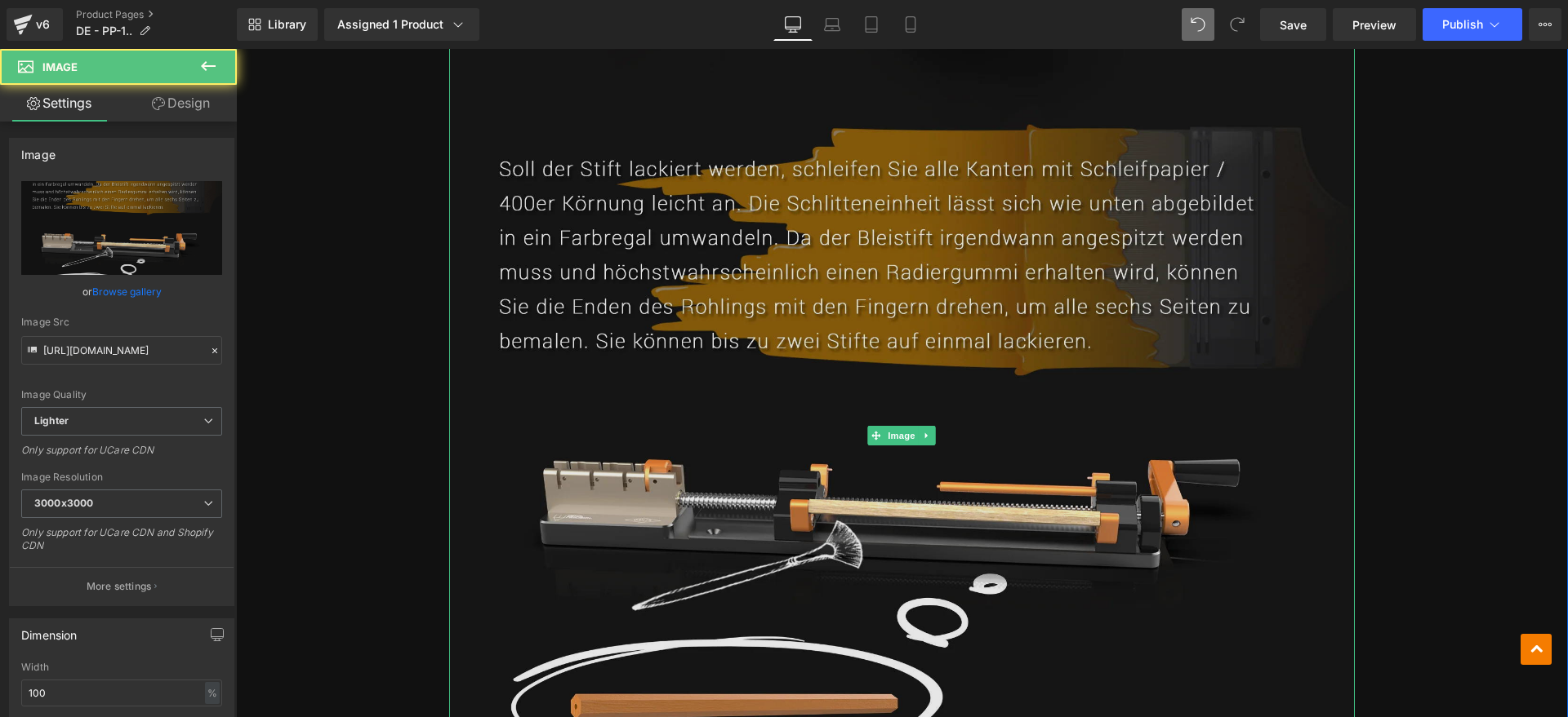
scroll to position [6518, 0]
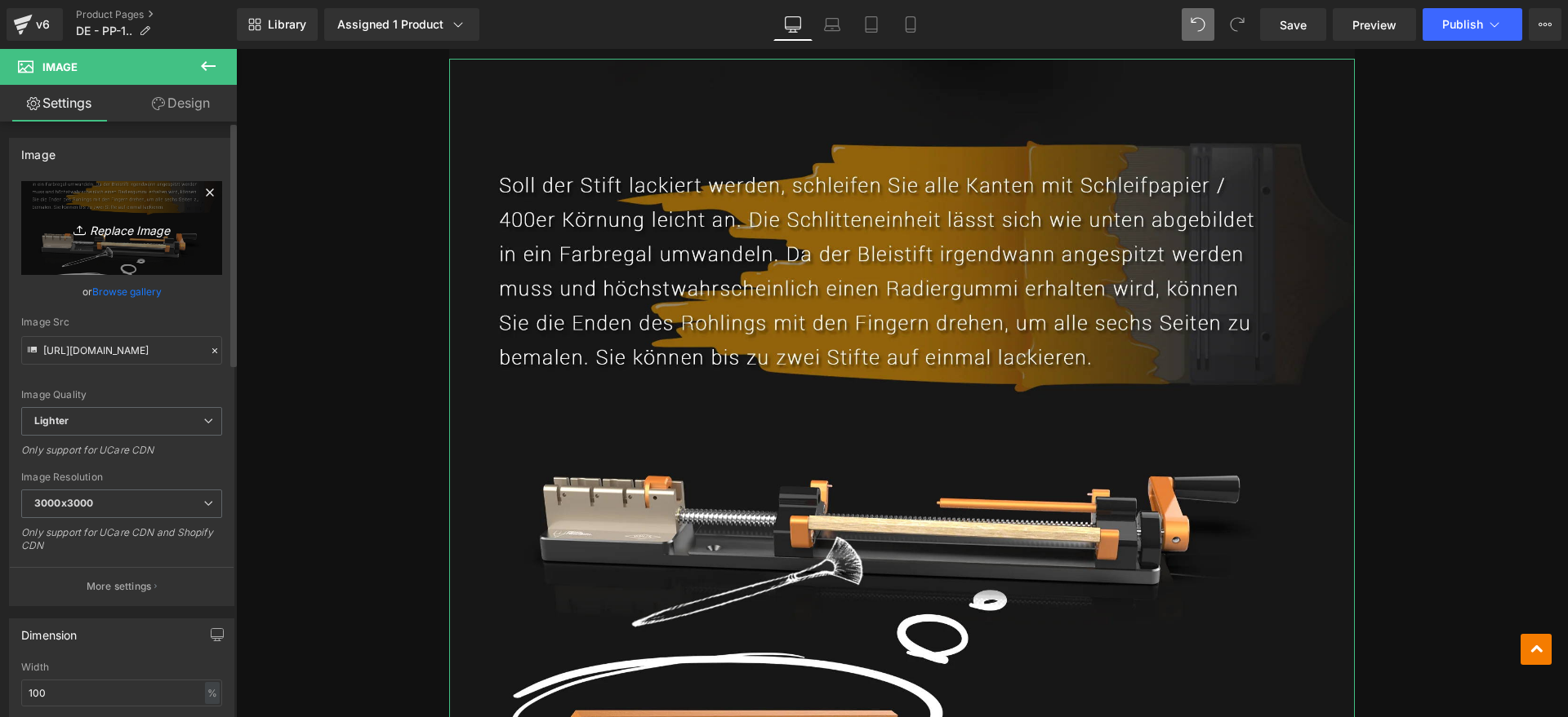
click at [123, 199] on link "Replace Image" at bounding box center [121, 228] width 201 height 94
type input "C:\fakepath\pp7.webp"
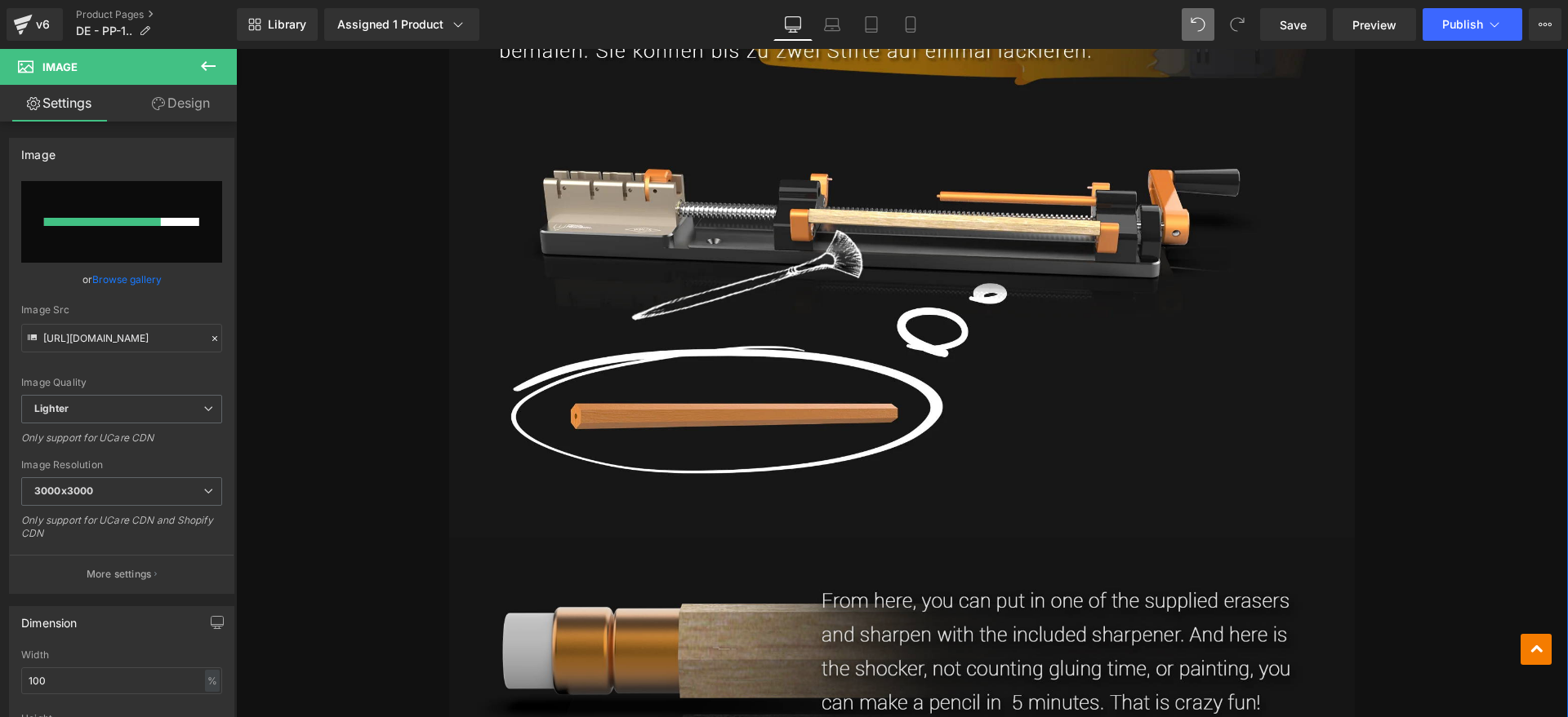
scroll to position [6823, 0]
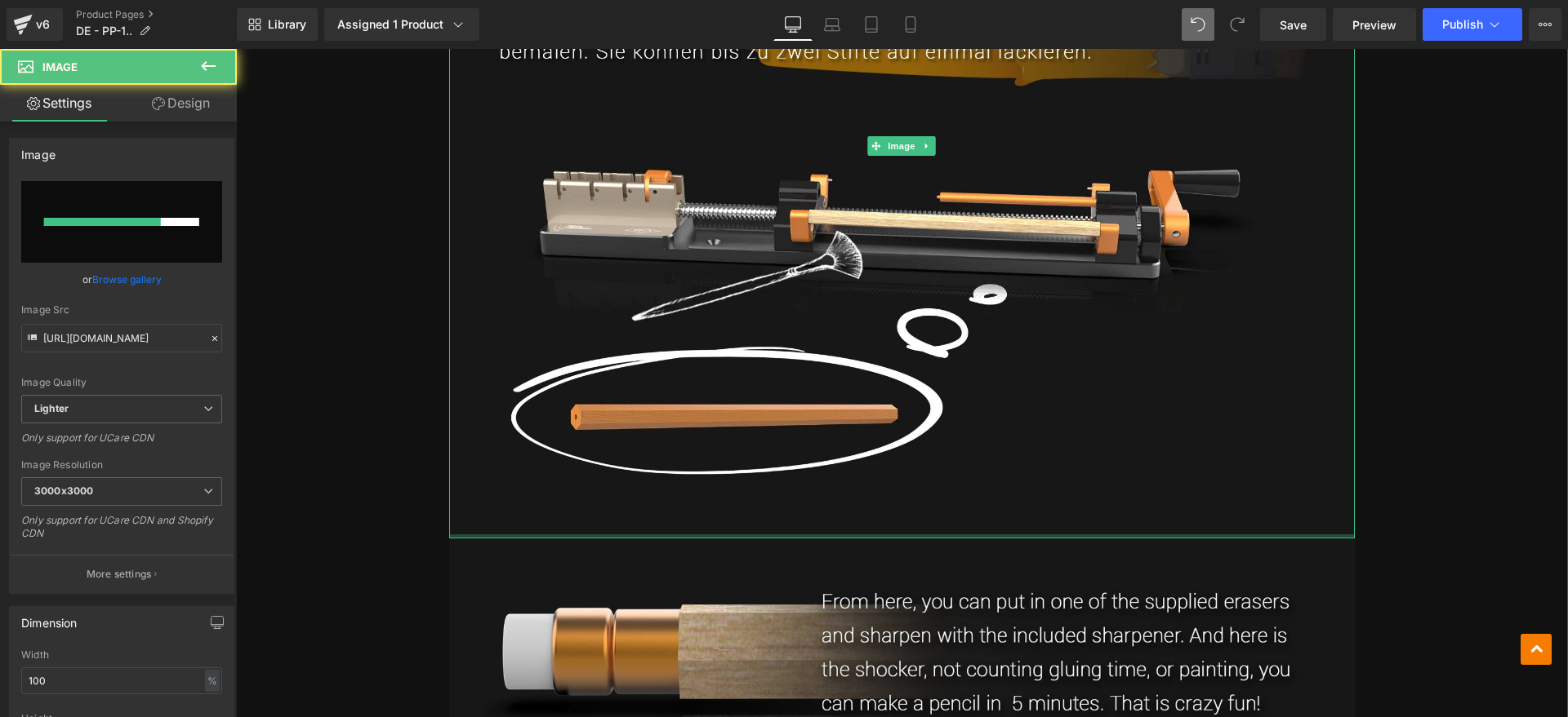
click at [780, 489] on div "Image" at bounding box center [901, 145] width 906 height 786
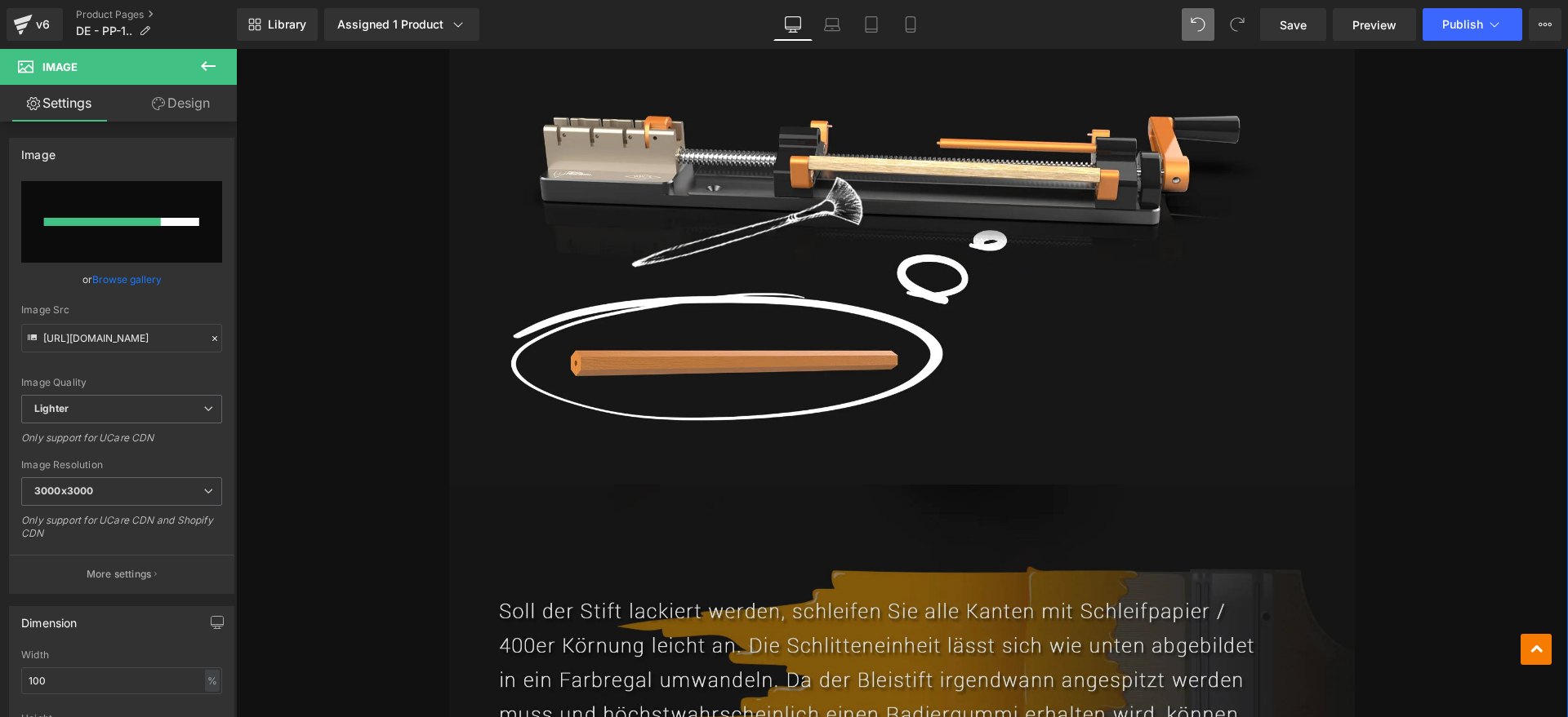
scroll to position [6109, 0]
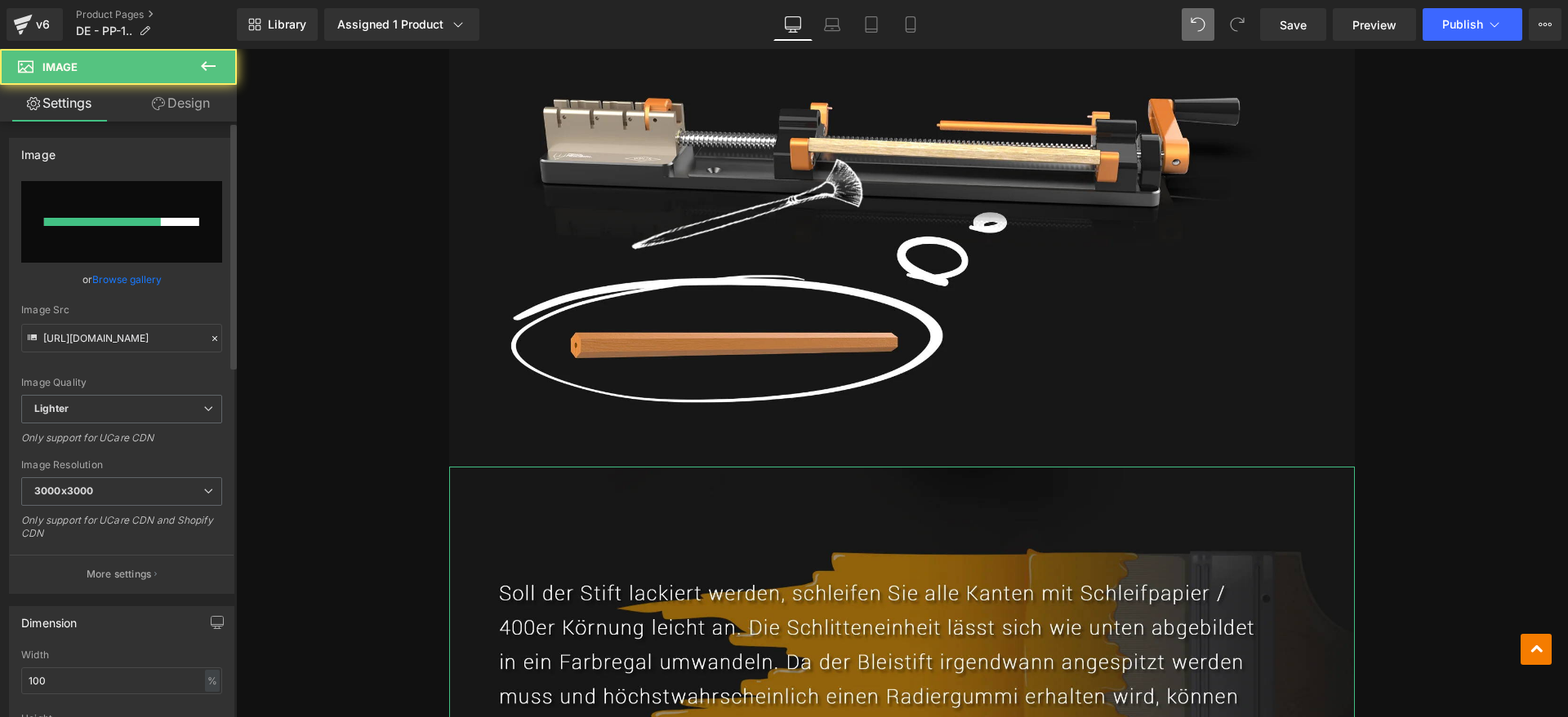
click at [83, 186] on input "file" at bounding box center [121, 222] width 201 height 82
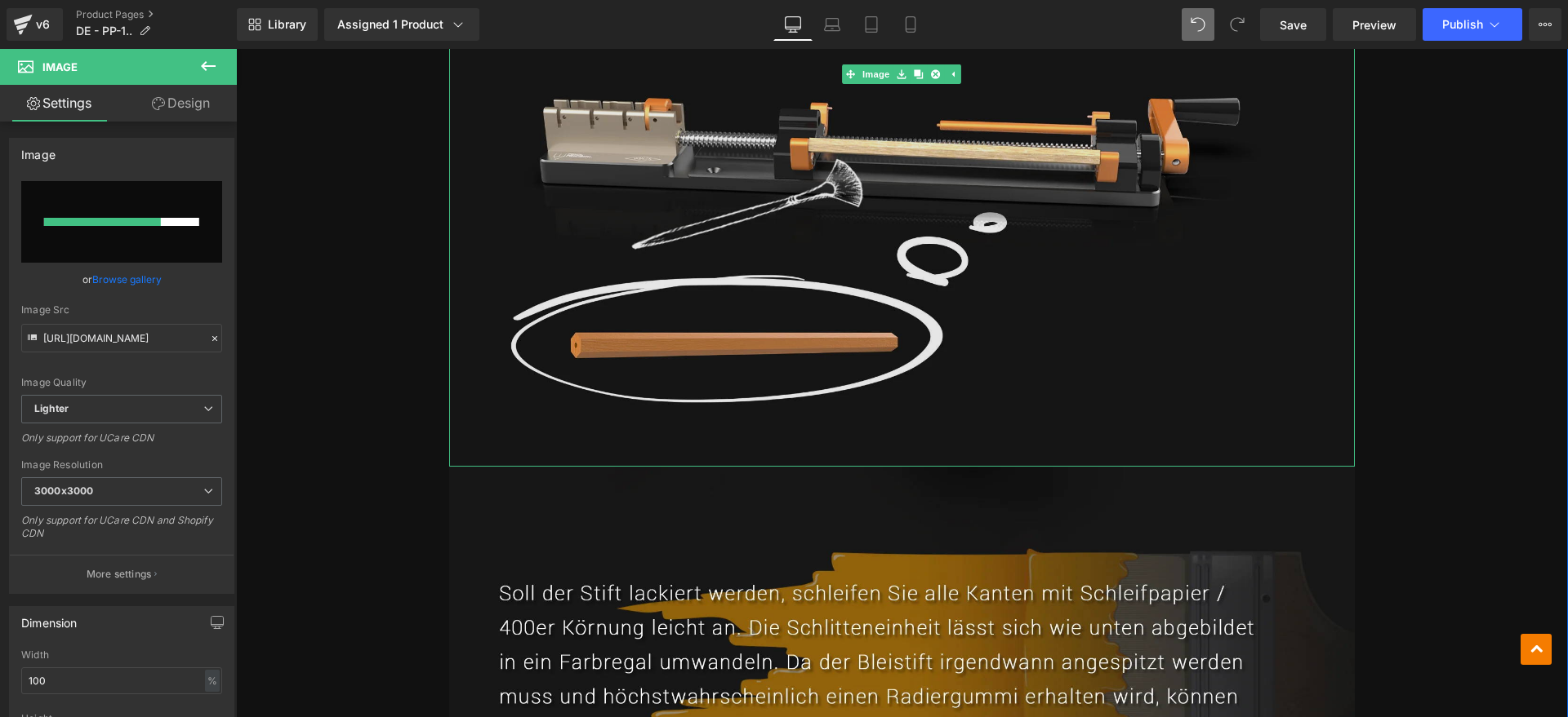
click at [948, 318] on img at bounding box center [901, 73] width 906 height 786
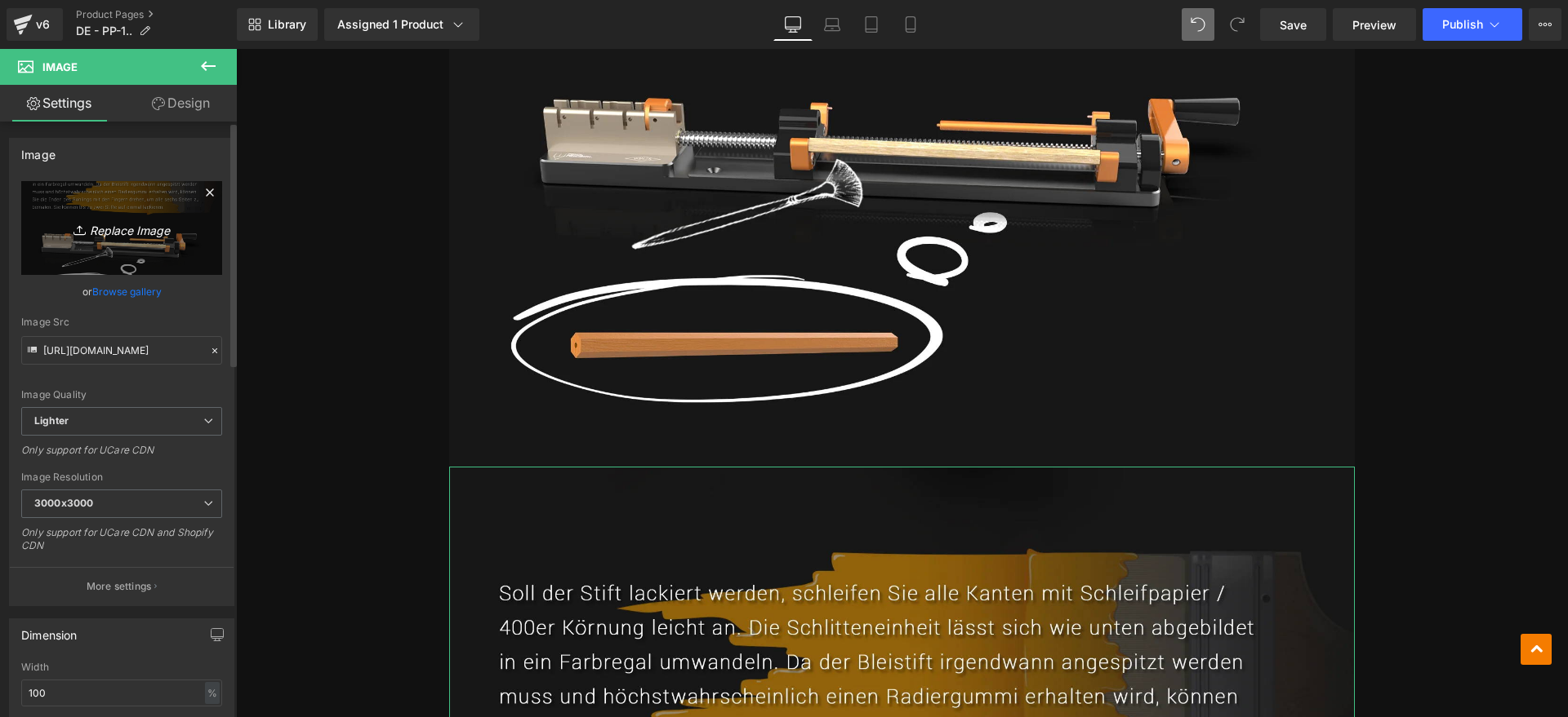
click at [124, 231] on icon "Replace Image" at bounding box center [121, 228] width 131 height 20
type input "C:\fakepath\pp7.webp"
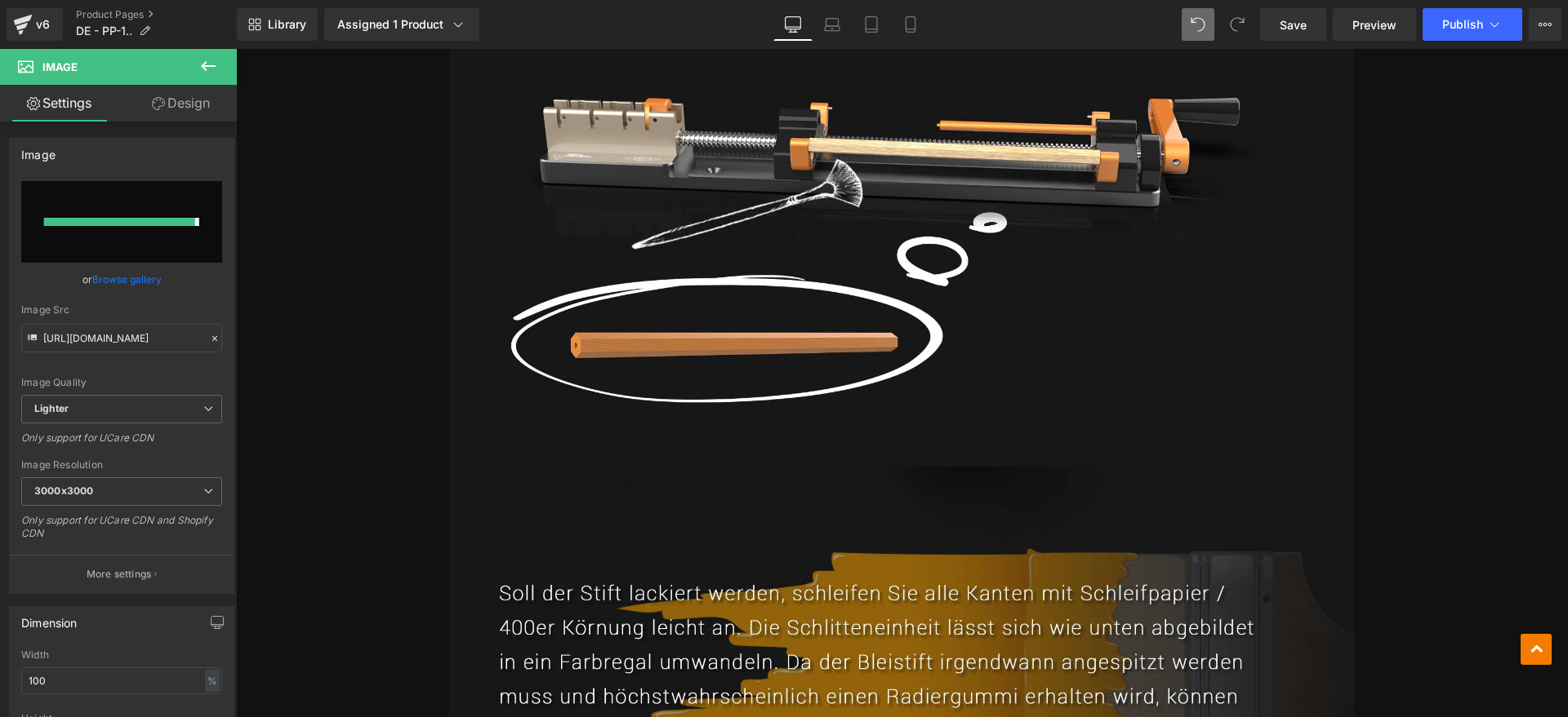
type input "[URL][DOMAIN_NAME]"
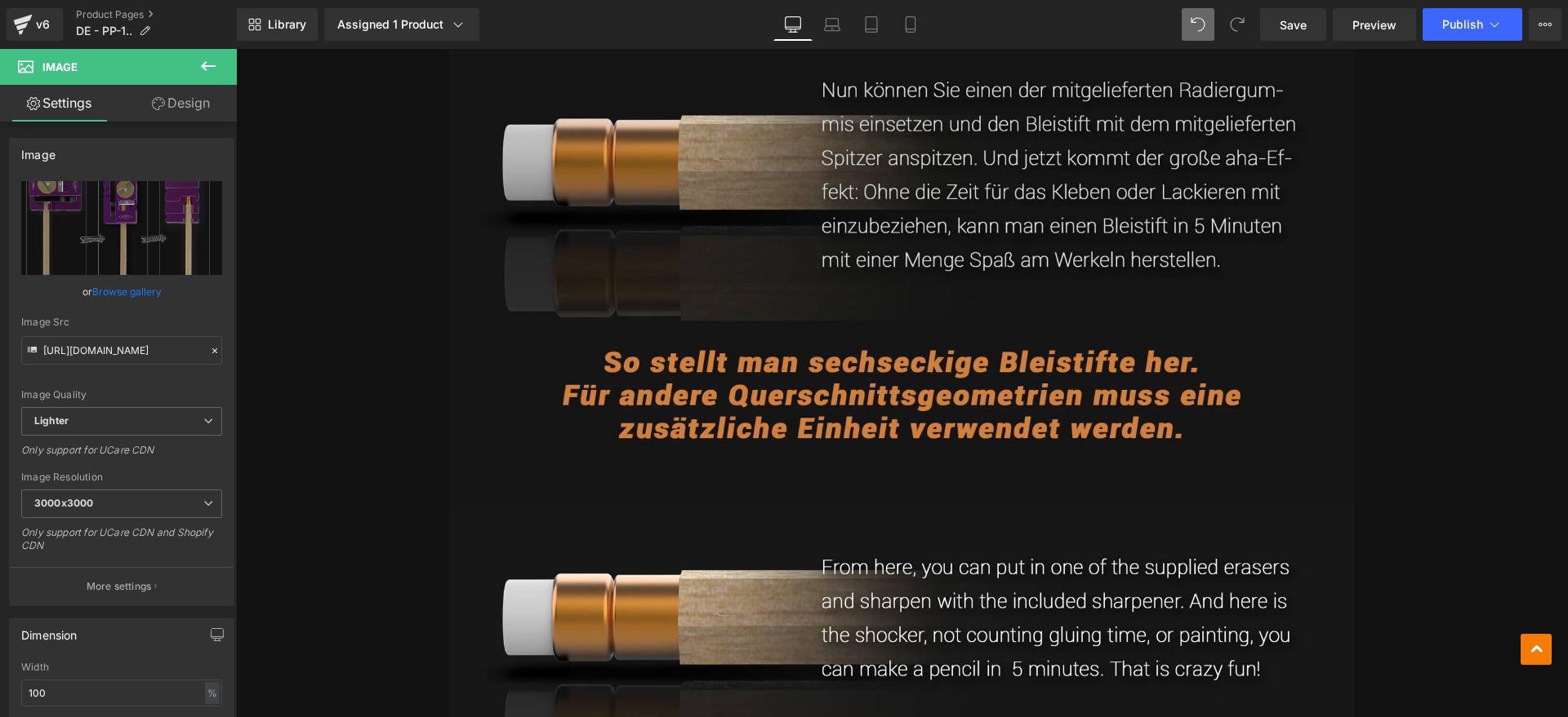
scroll to position [7742, 0]
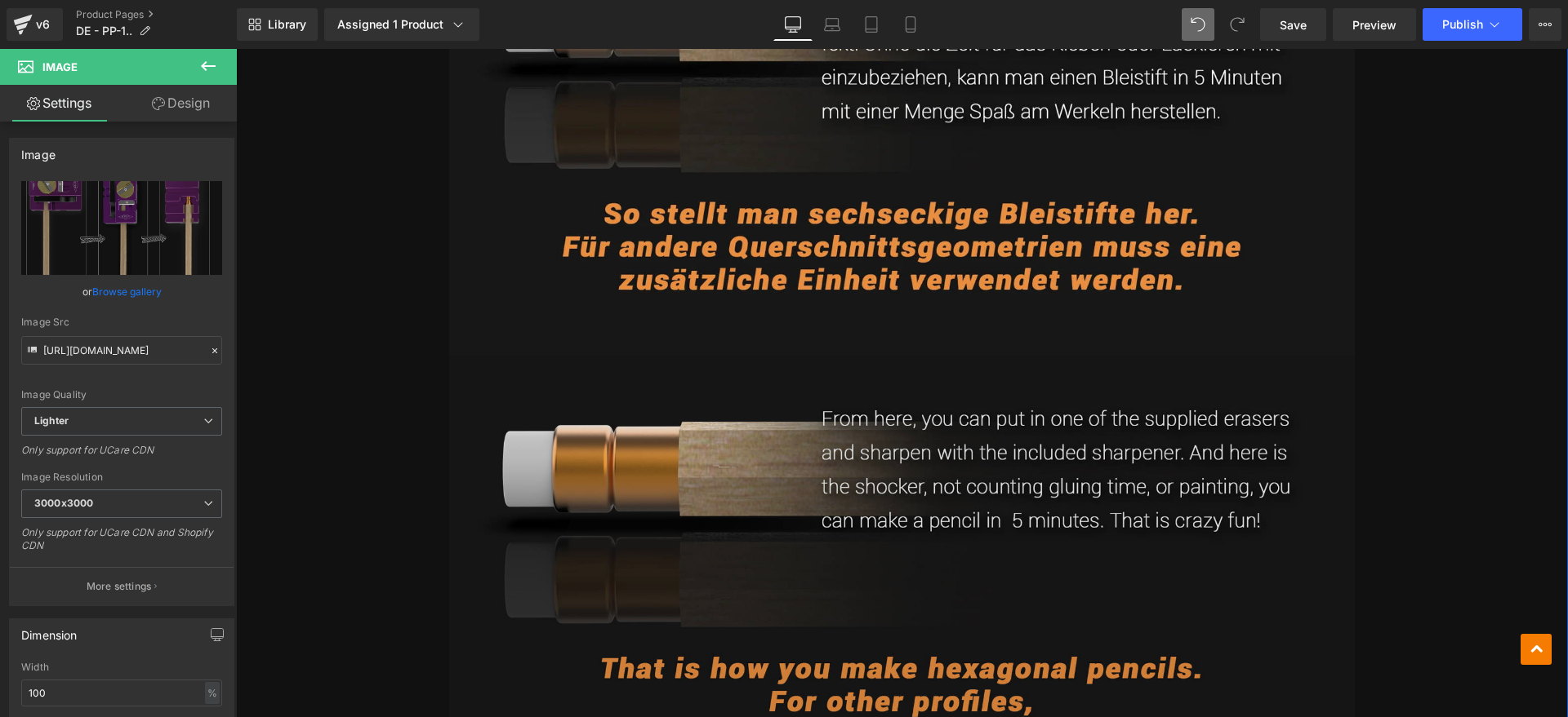
scroll to position [7946, 0]
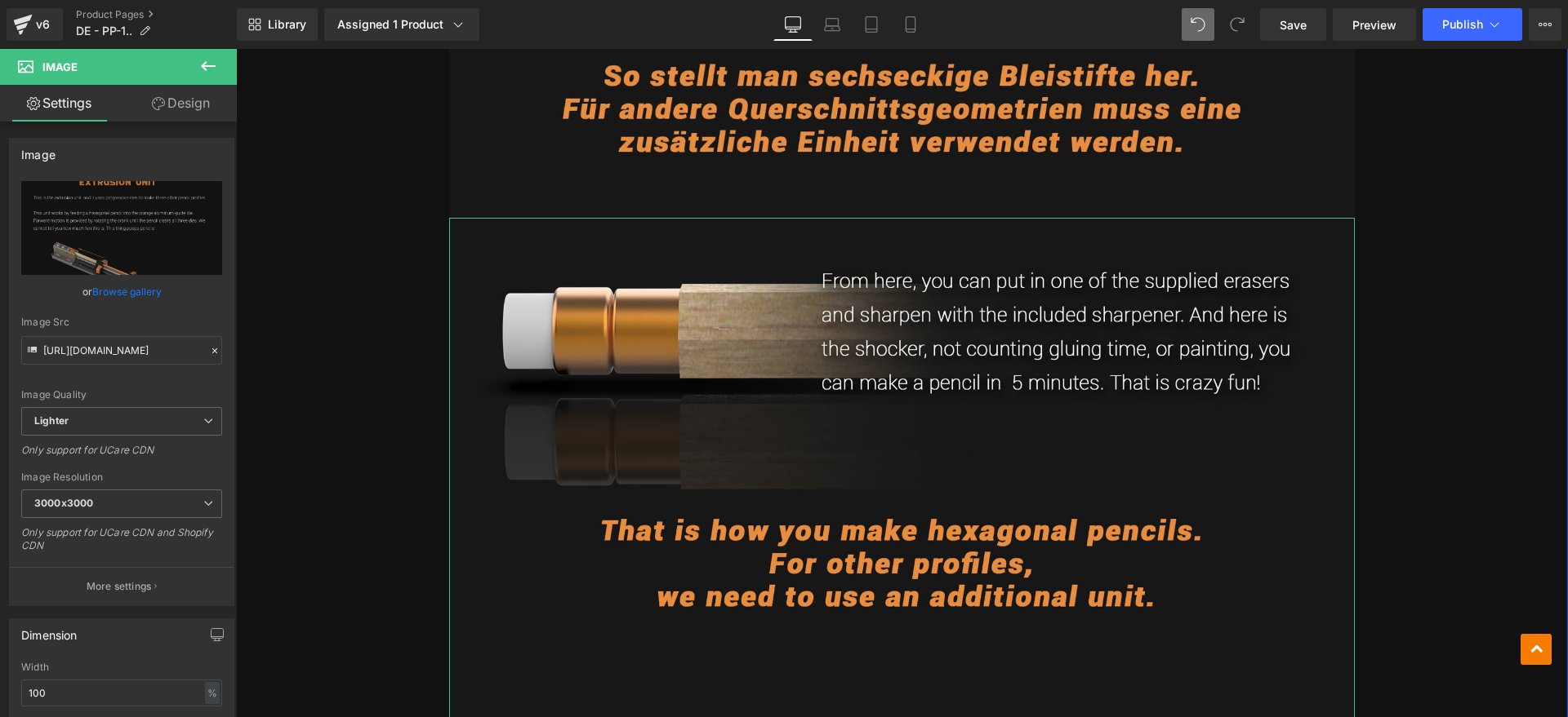
scroll to position [8048, 0]
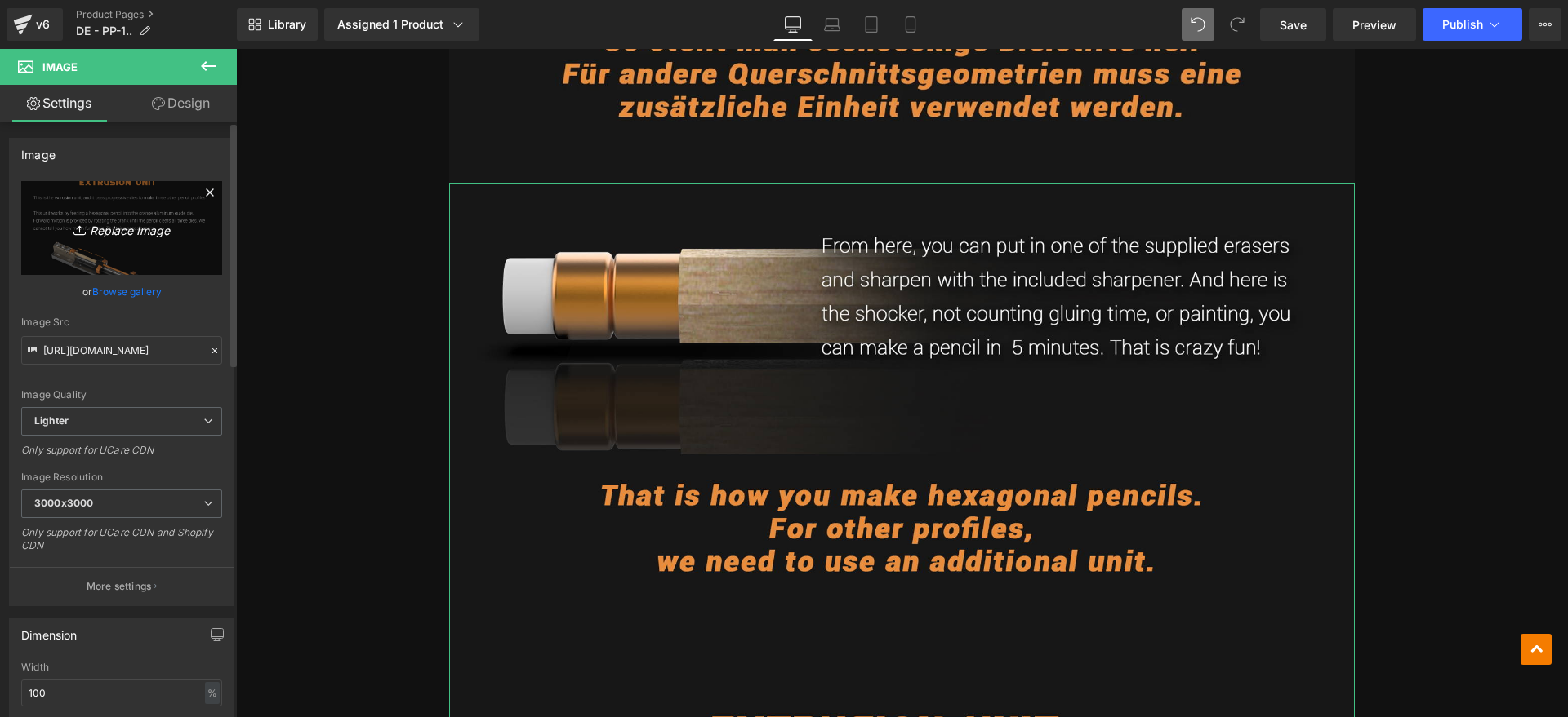
click at [111, 243] on link "Replace Image" at bounding box center [121, 228] width 201 height 94
type input "C:\fakepath\pp8.webp"
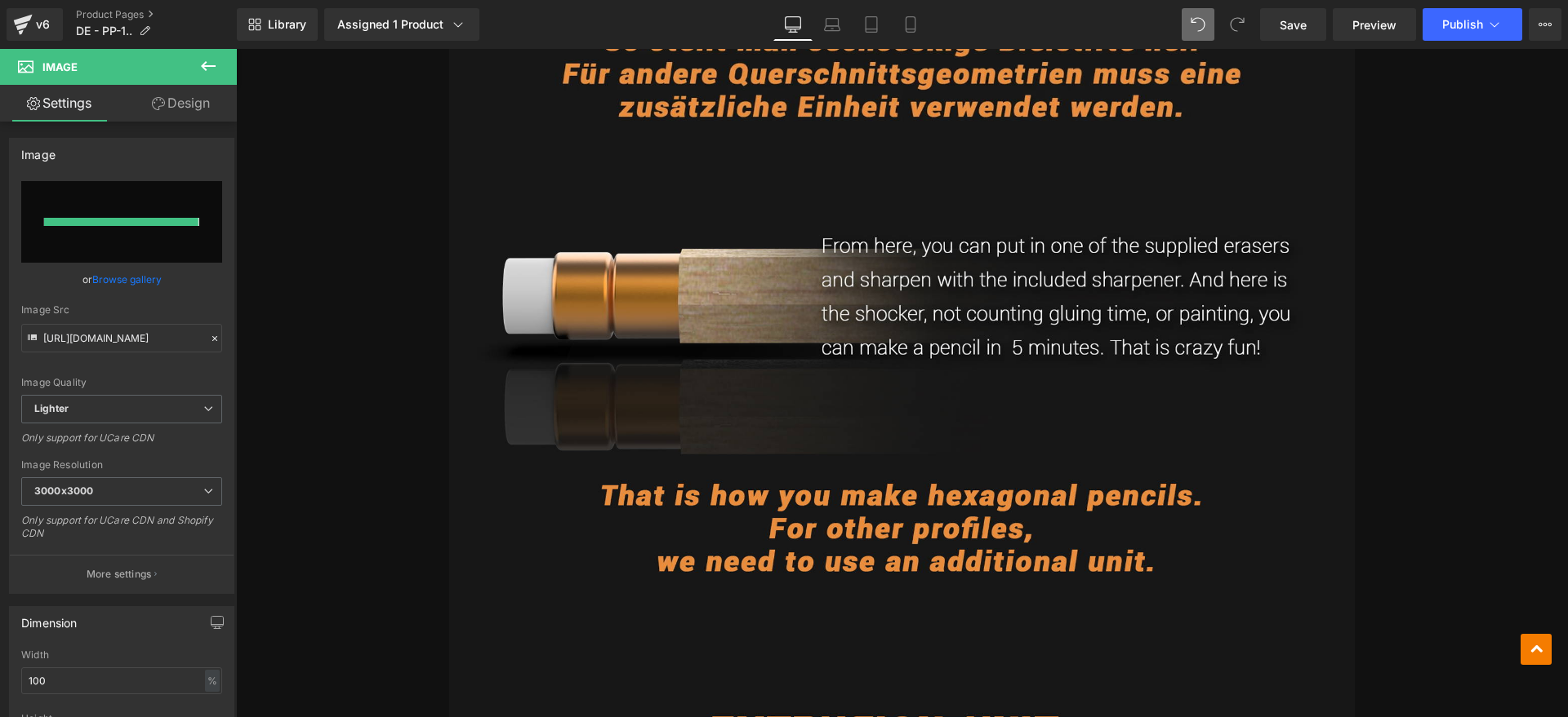
type input "[URL][DOMAIN_NAME]"
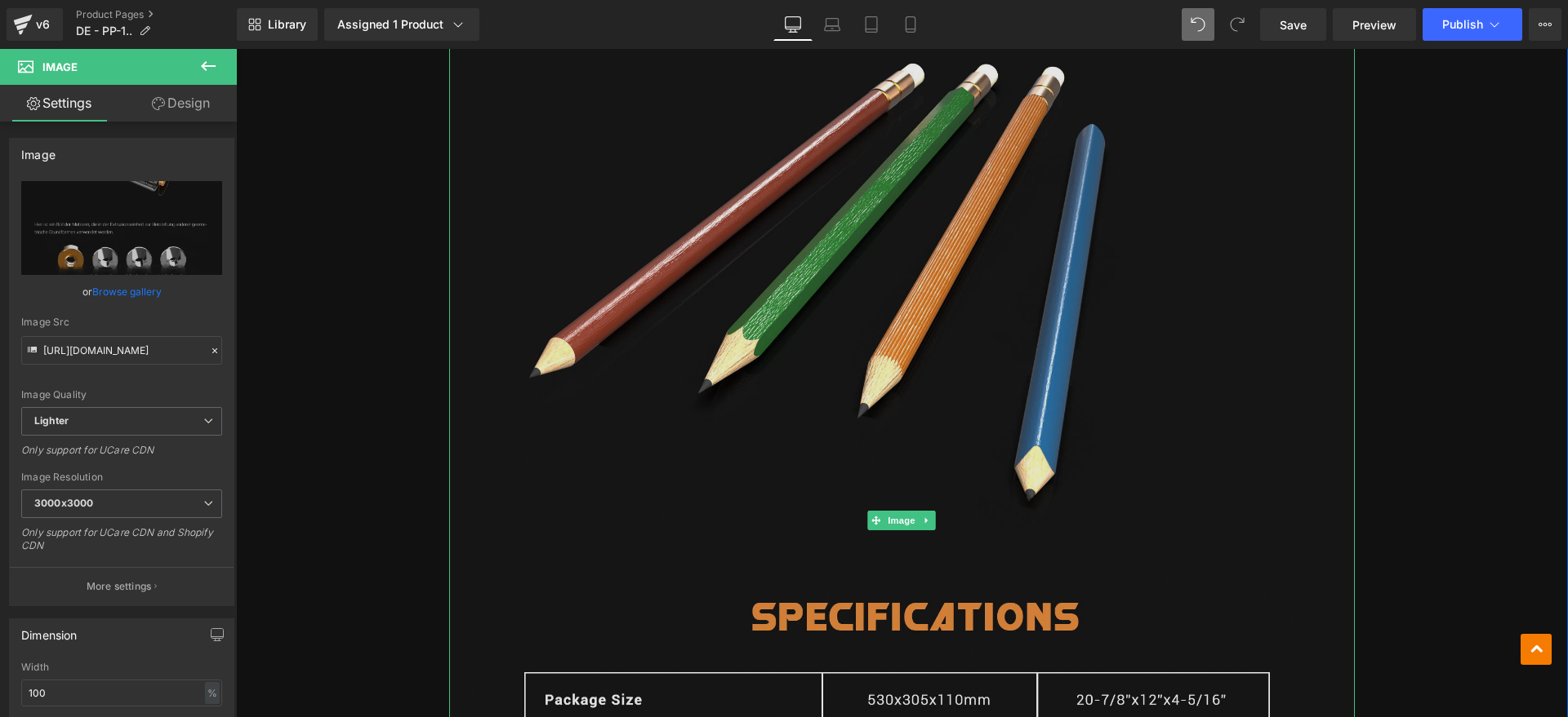
scroll to position [9783, 0]
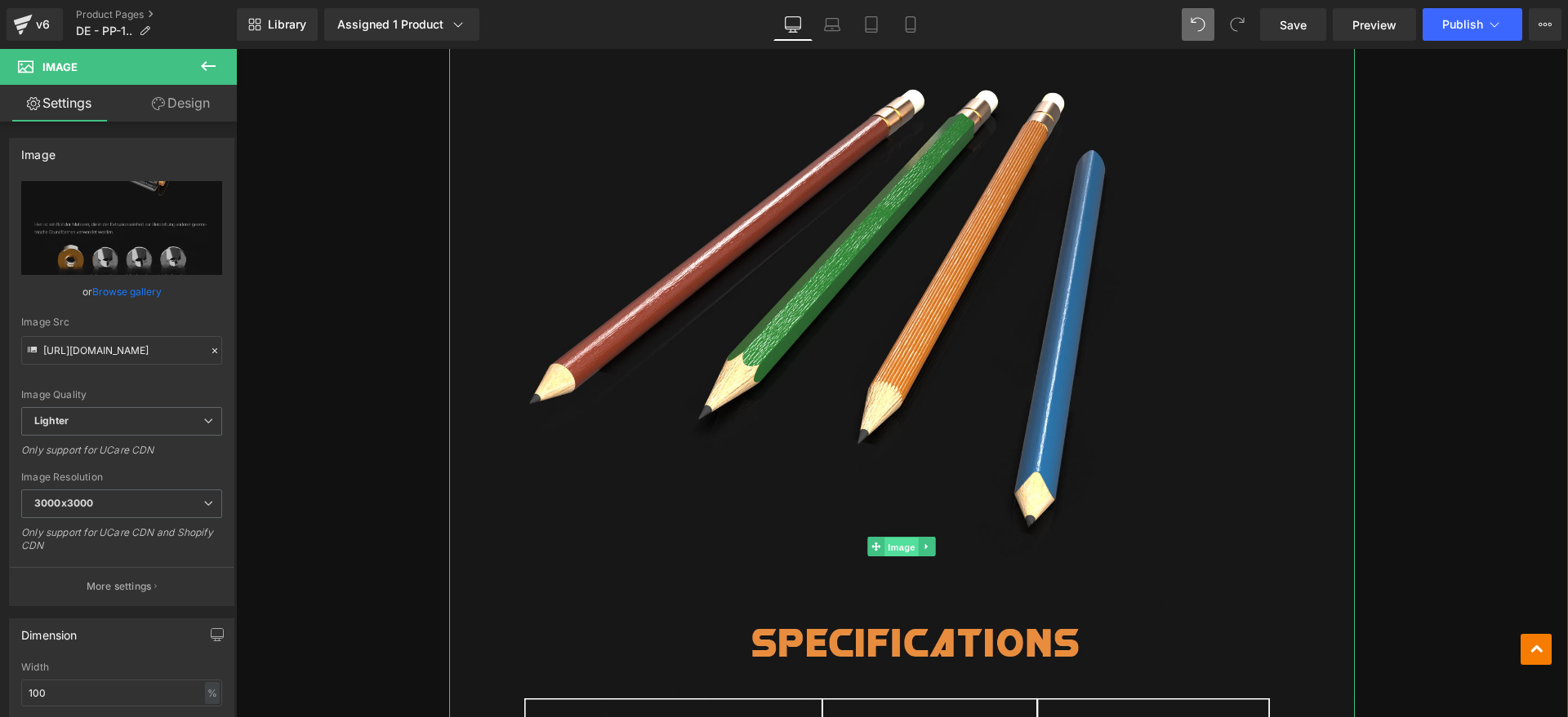
click at [895, 538] on span "Image" at bounding box center [902, 548] width 34 height 20
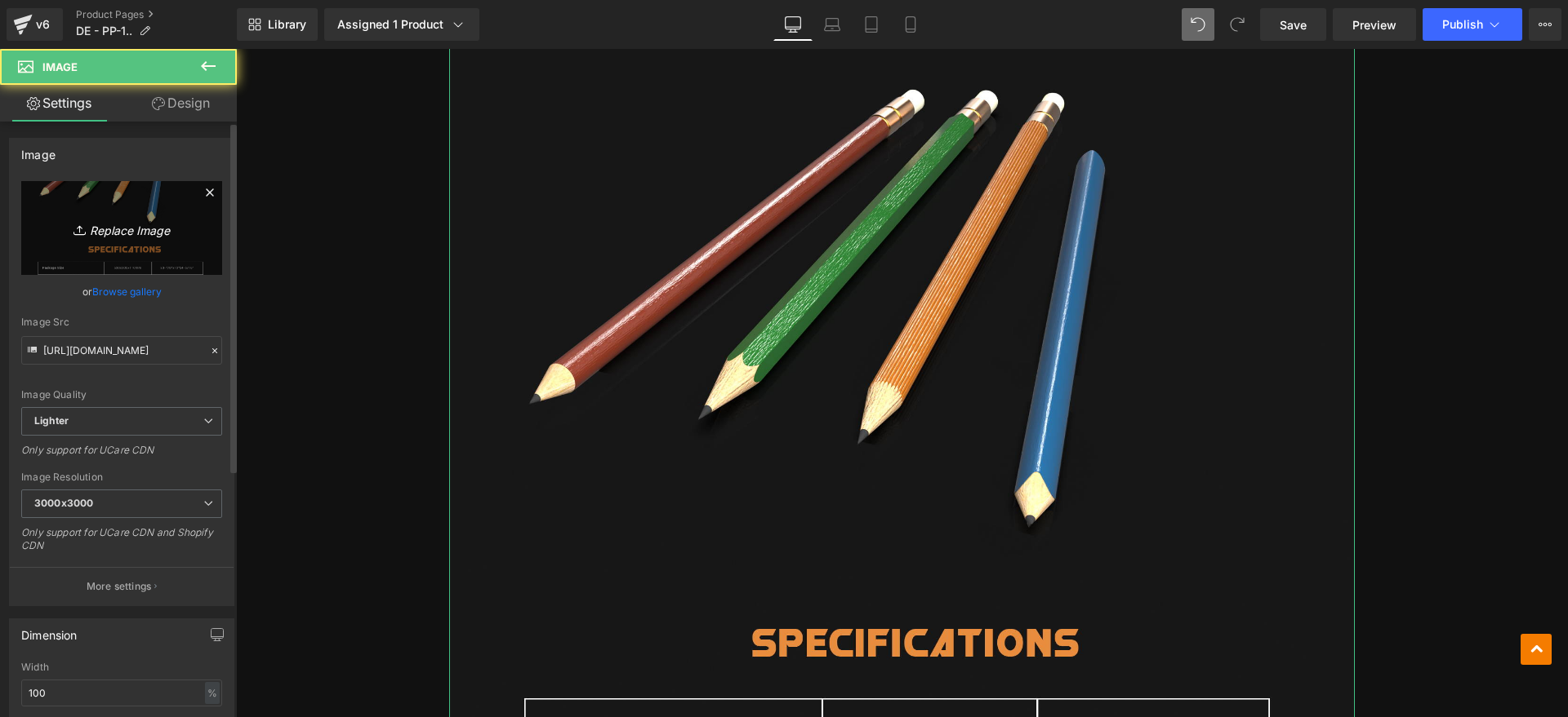
click at [71, 216] on link "Replace Image" at bounding box center [121, 228] width 201 height 94
type input "C:\fakepath\pp9.webp"
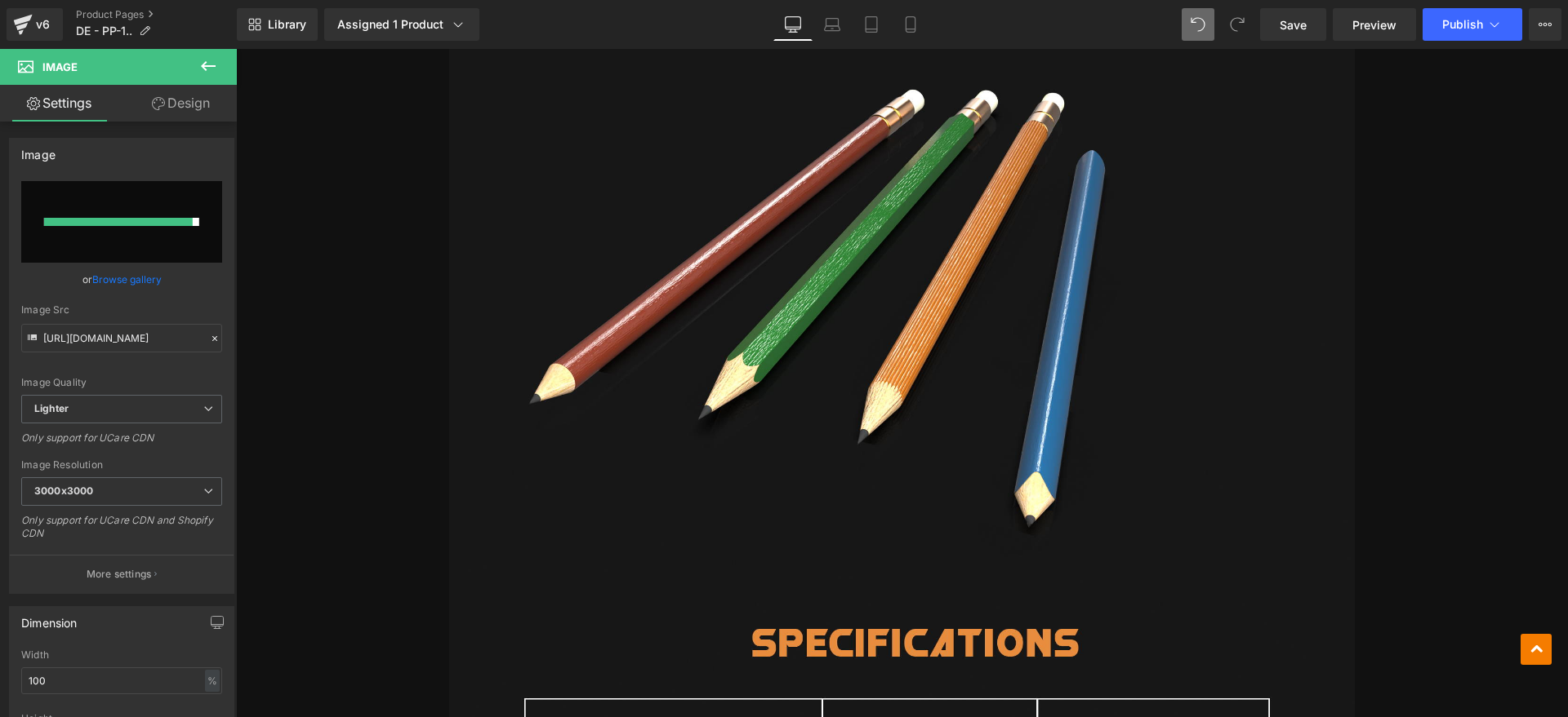
type input "[URL][DOMAIN_NAME]"
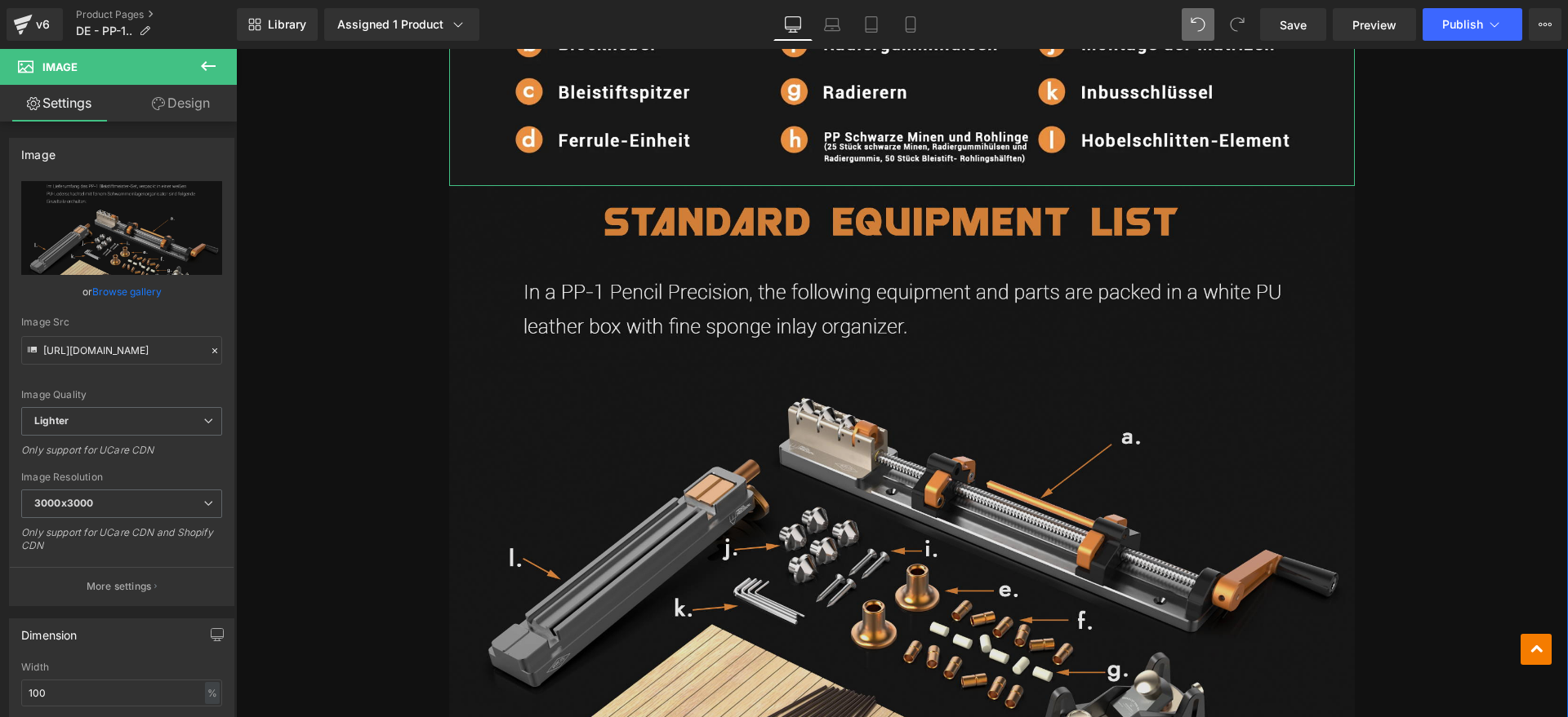
scroll to position [11211, 0]
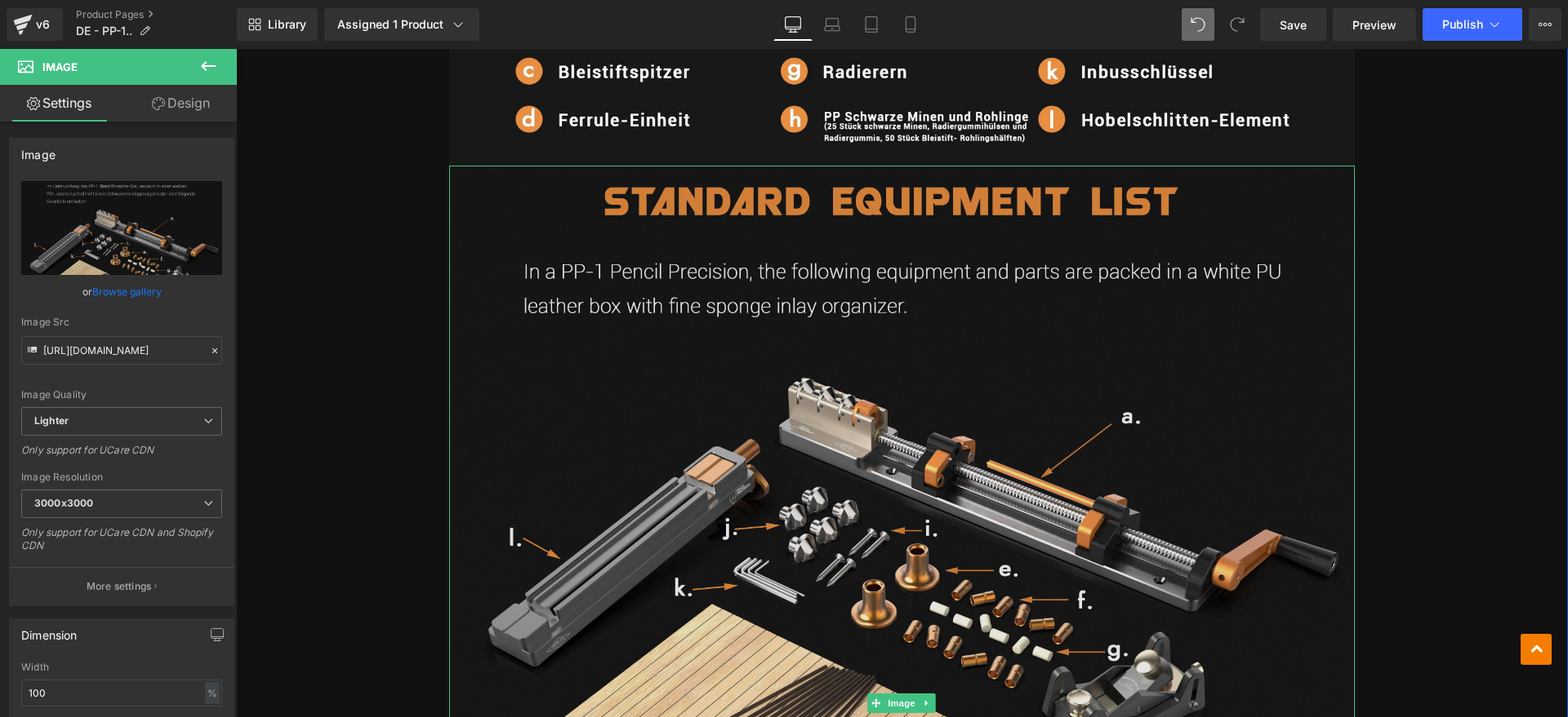
drag, startPoint x: 835, startPoint y: 545, endPoint x: 721, endPoint y: 540, distance: 114.1
click at [835, 545] on img at bounding box center [901, 704] width 906 height 1076
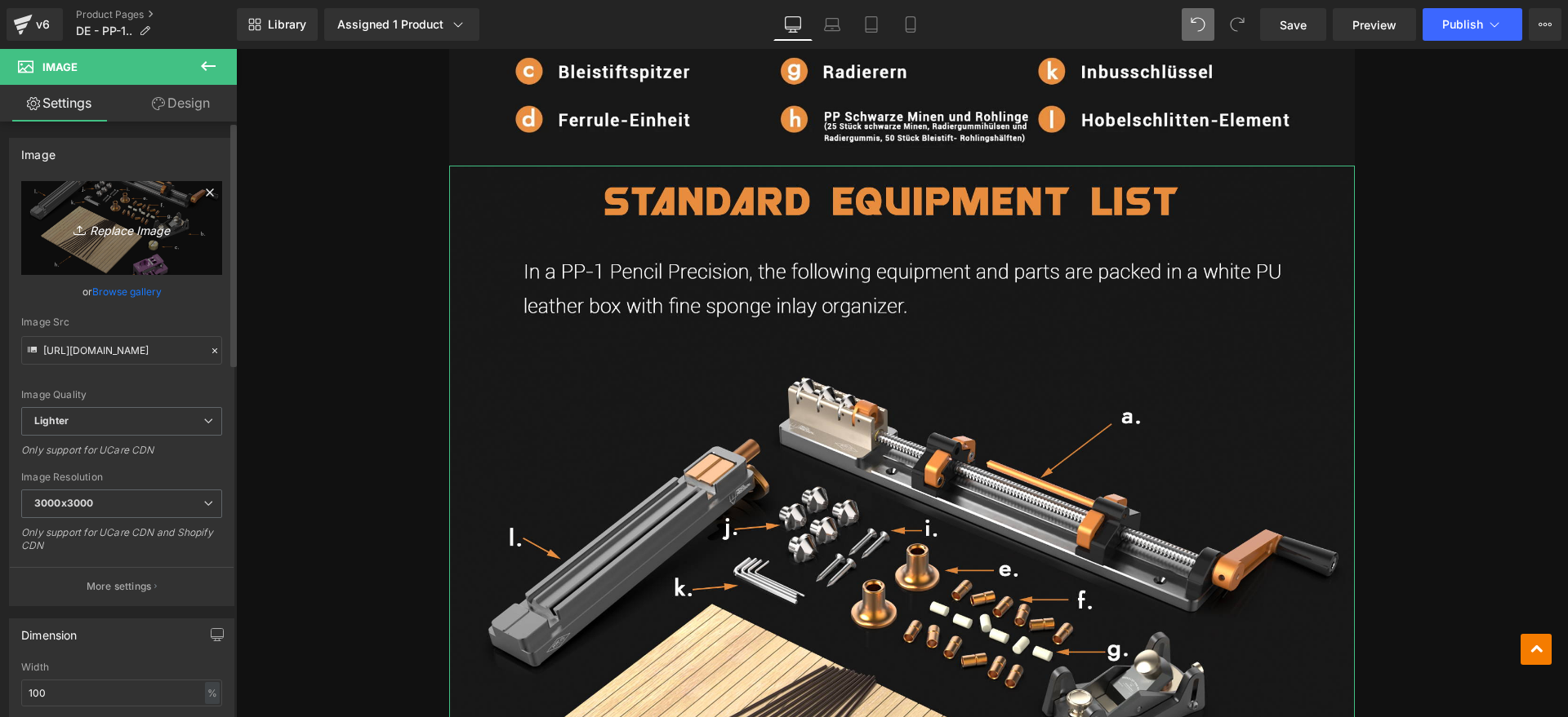
click at [89, 254] on link "Replace Image" at bounding box center [121, 228] width 201 height 94
type input "C:\fakepath\pp10.webp"
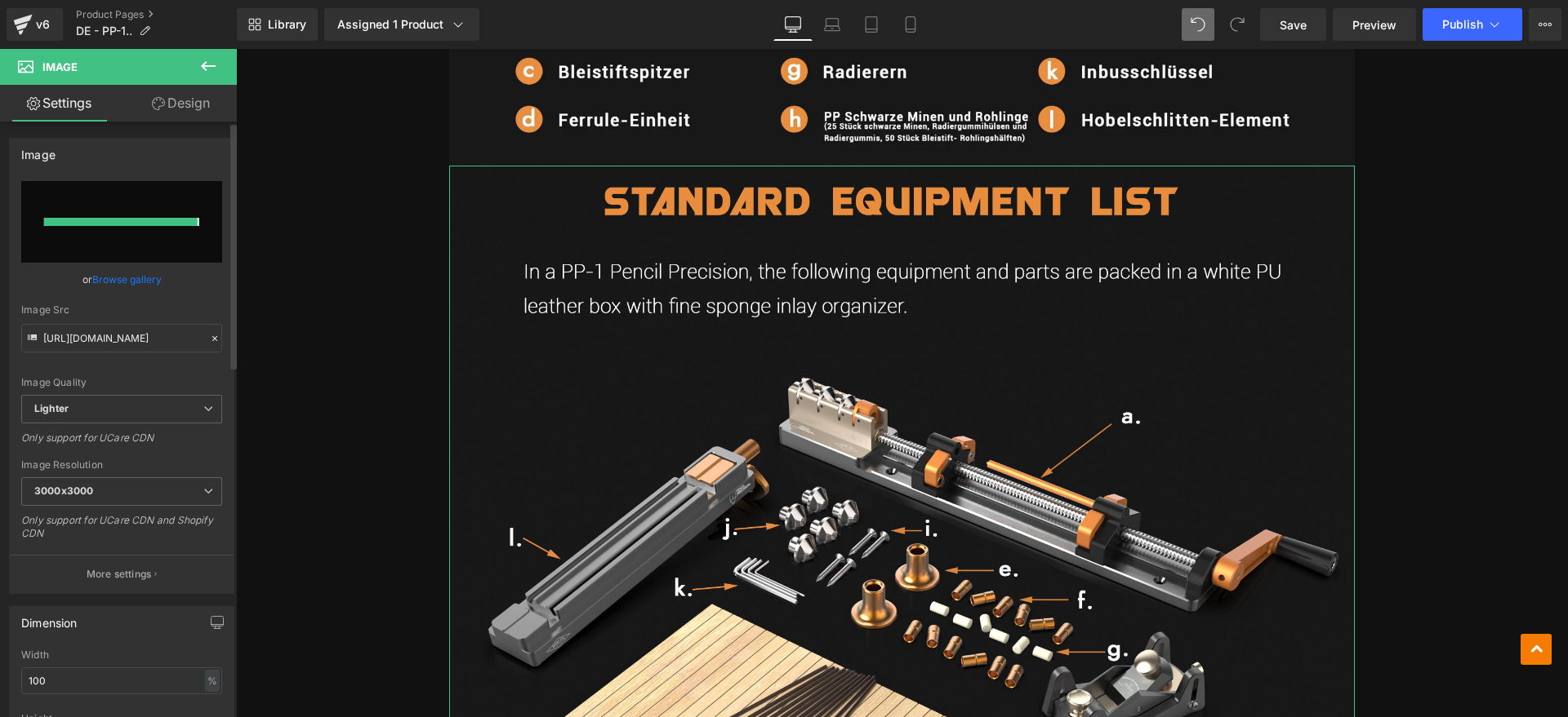
type input "[URL][DOMAIN_NAME]"
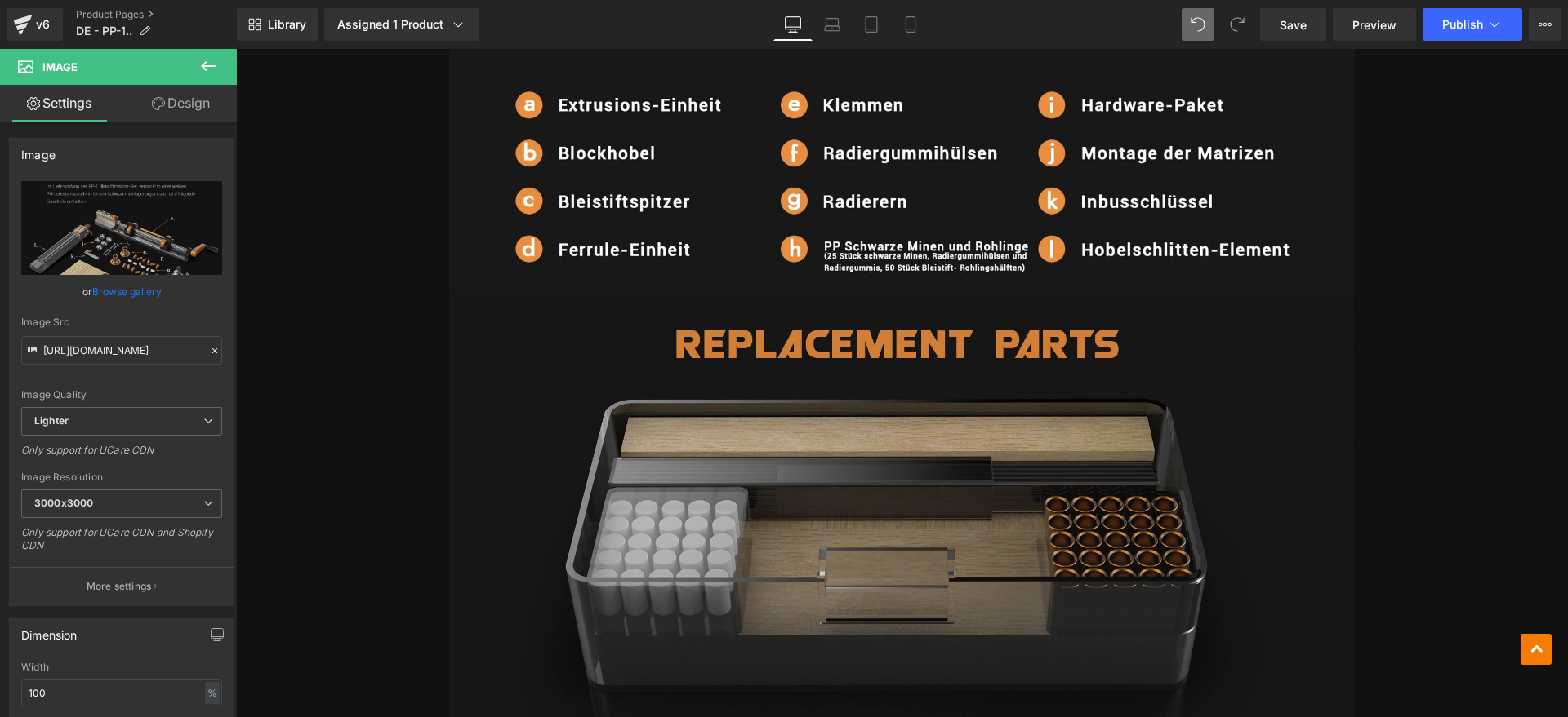
scroll to position [12741, 0]
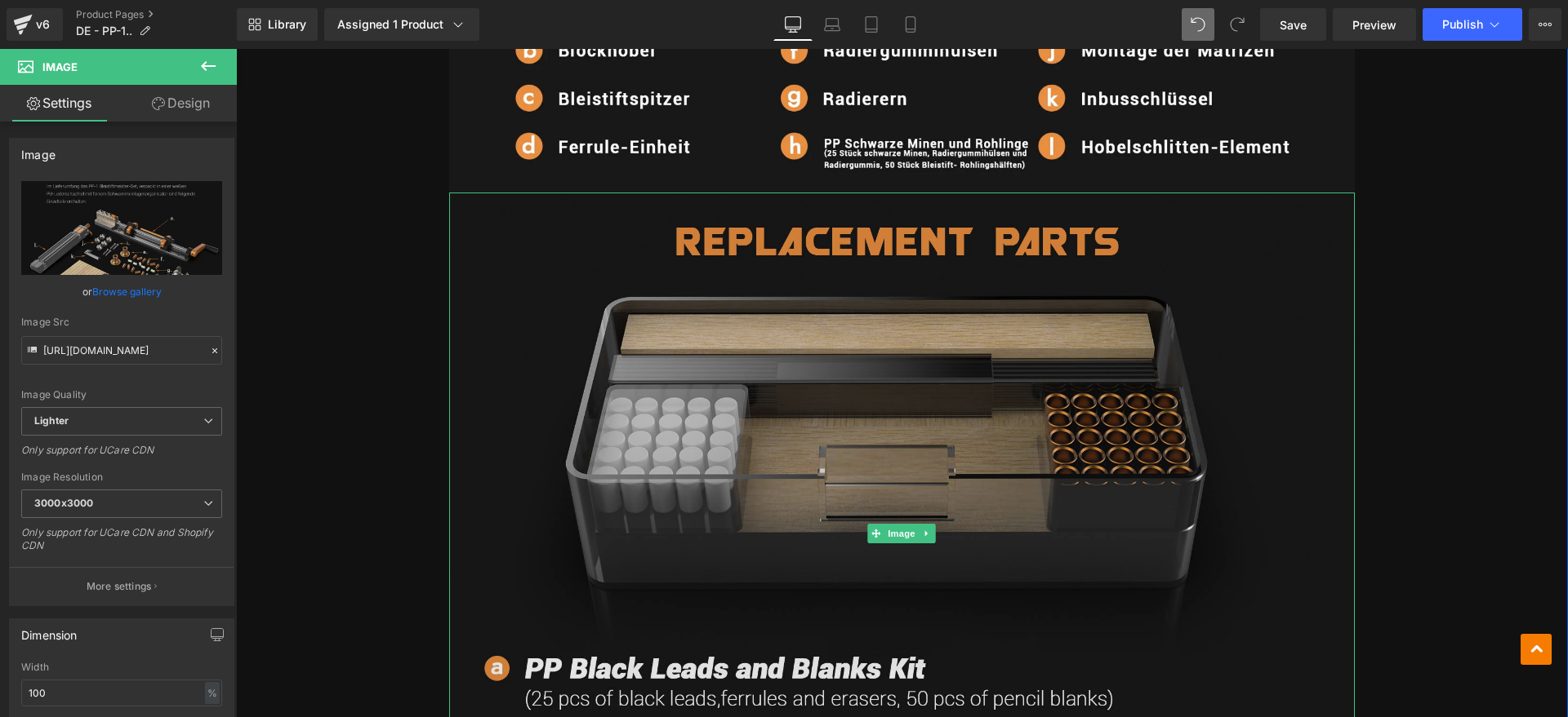
click at [808, 380] on img at bounding box center [901, 533] width 906 height 683
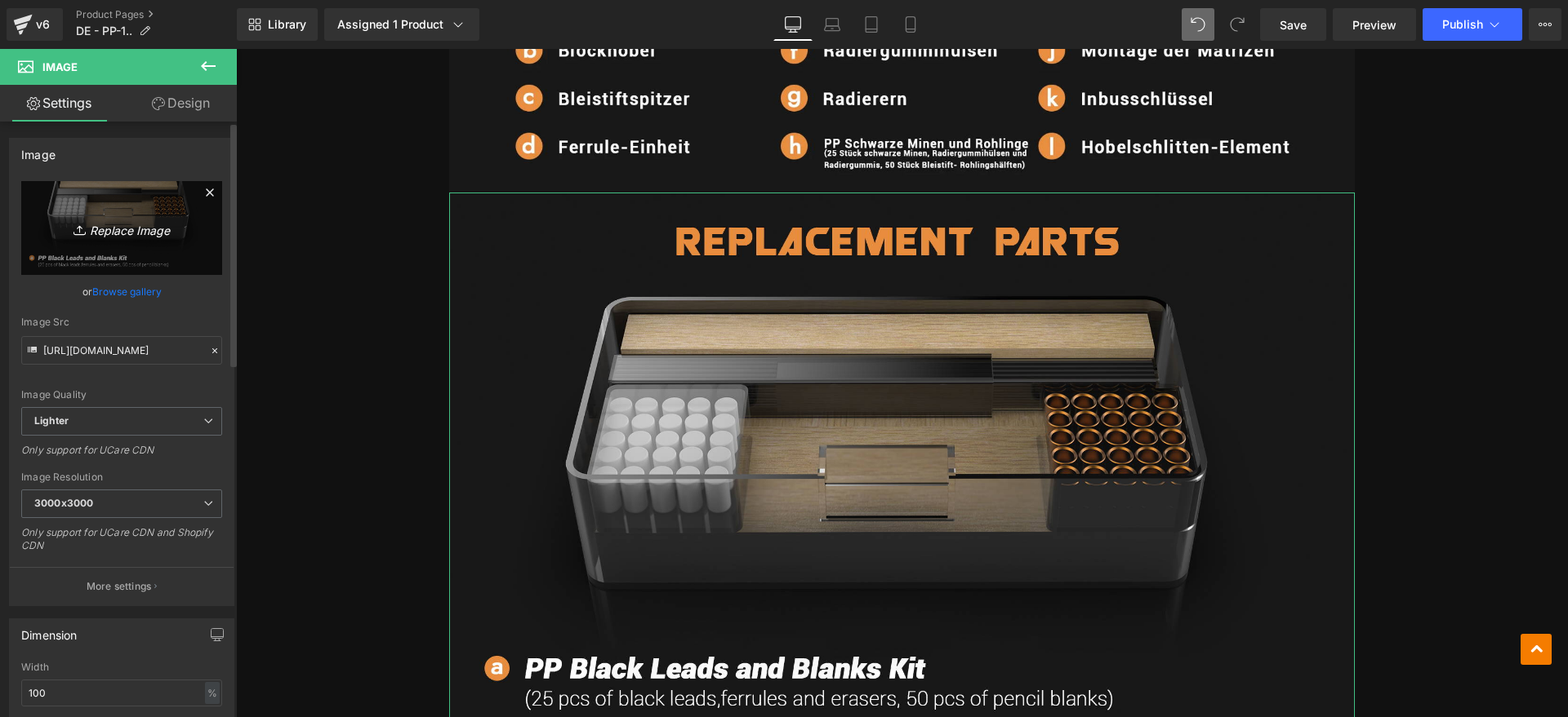
click at [129, 231] on icon "Replace Image" at bounding box center [121, 228] width 131 height 20
type input "C:\fakepath\pp11.webp"
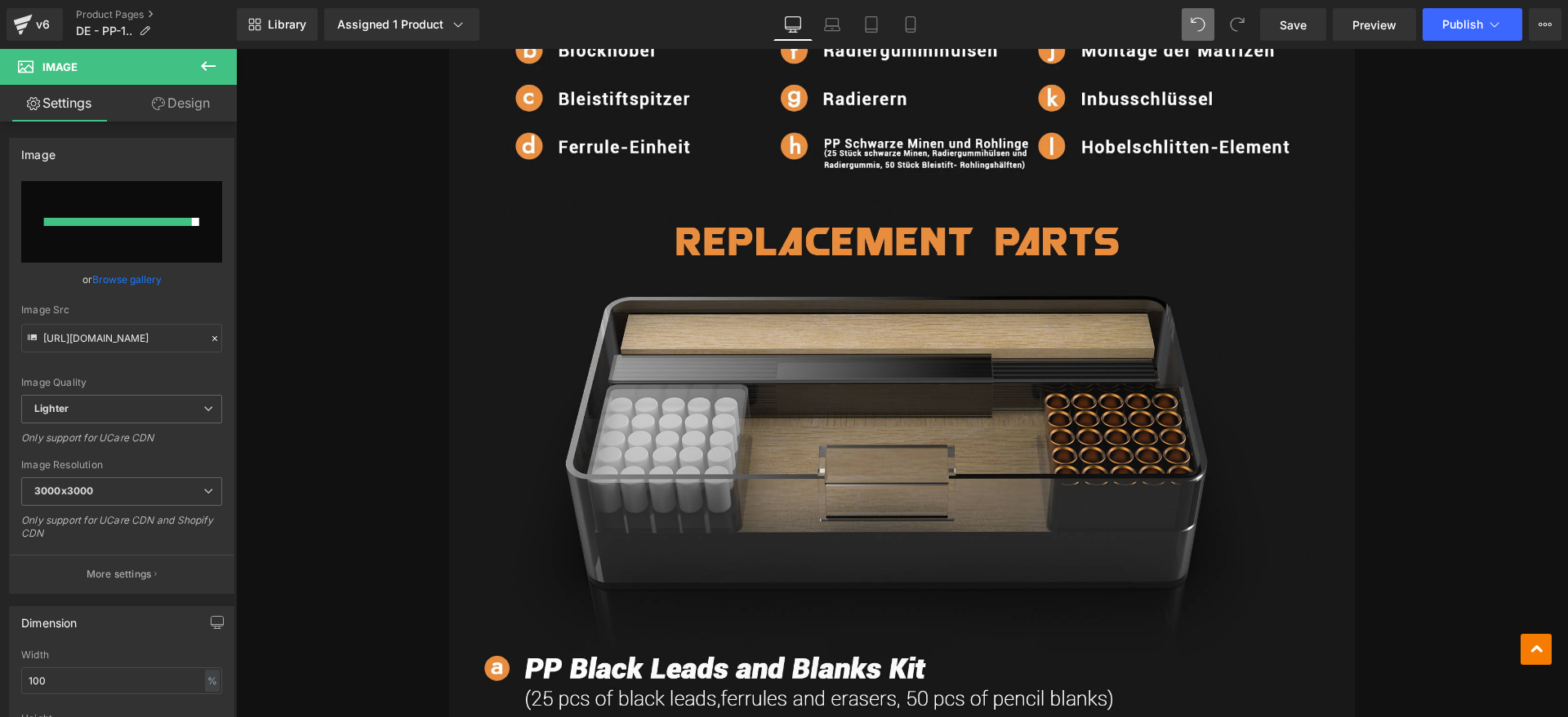
type input "[URL][DOMAIN_NAME]"
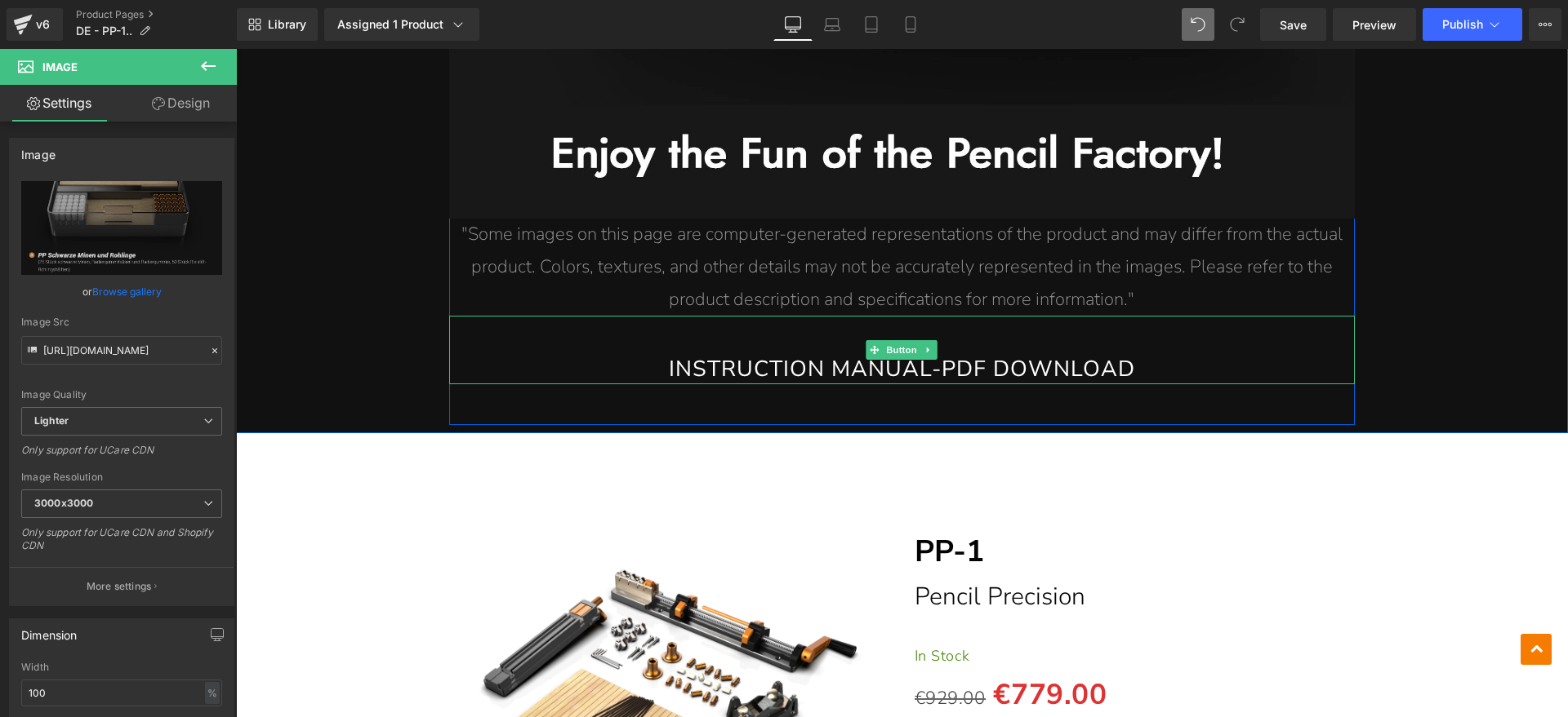
scroll to position [14170, 0]
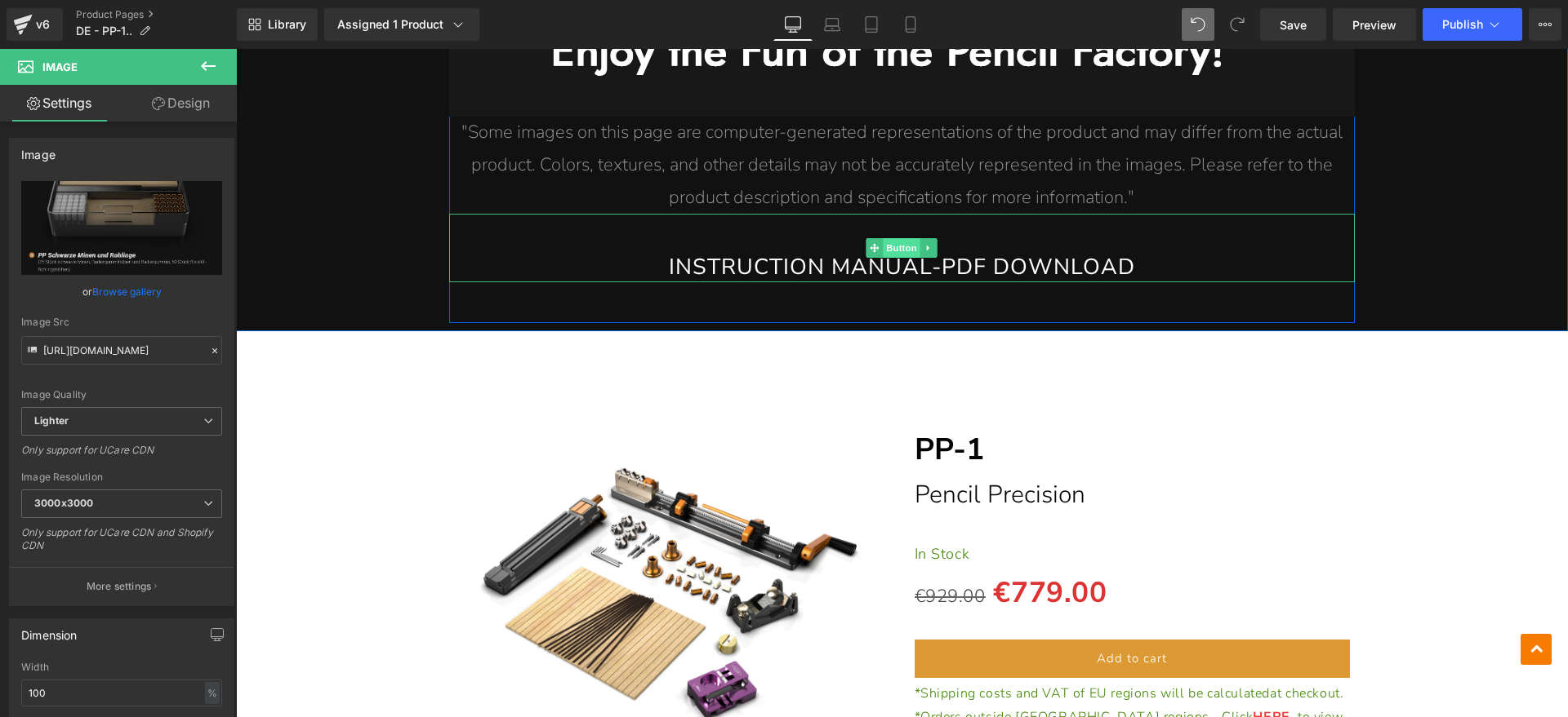
click at [899, 238] on span "Button" at bounding box center [902, 248] width 37 height 20
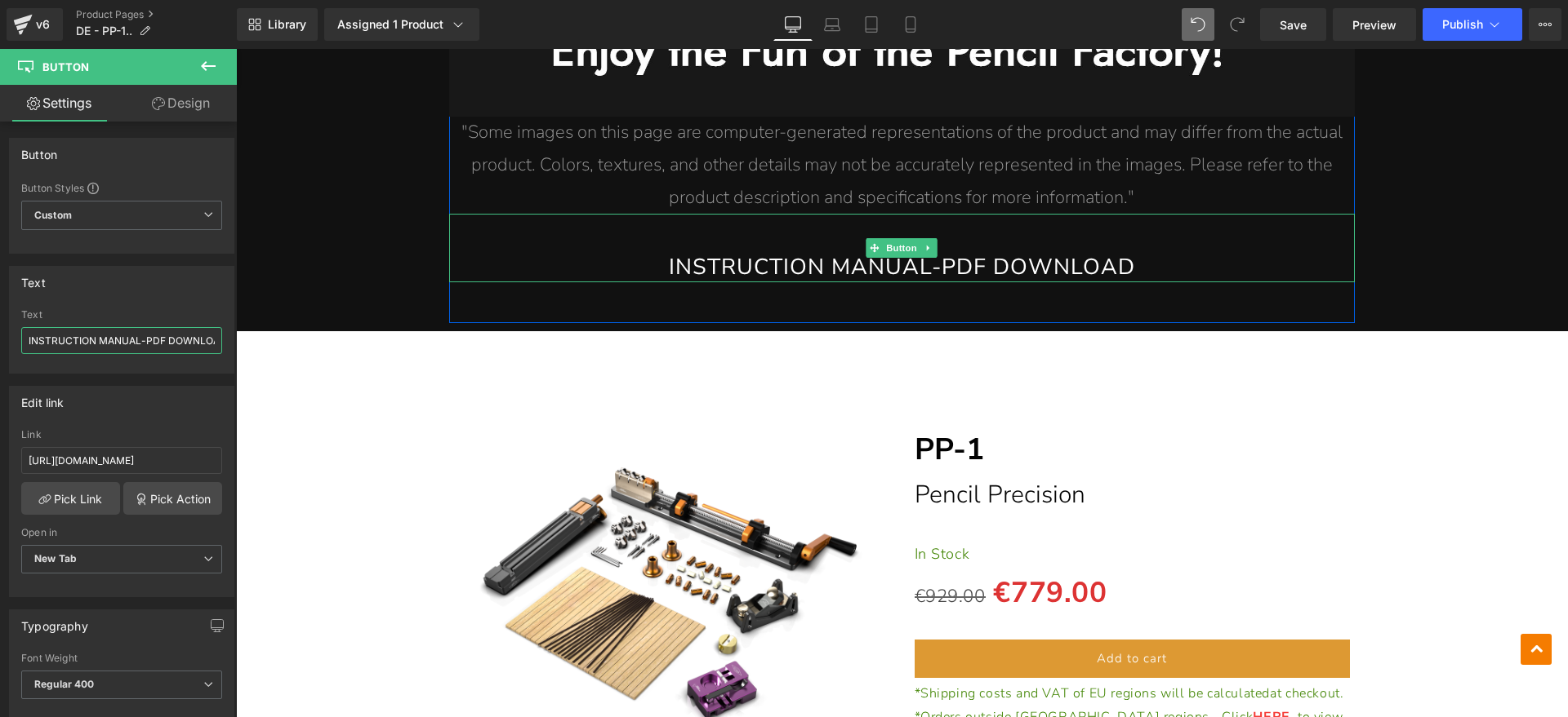
scroll to position [0, 17]
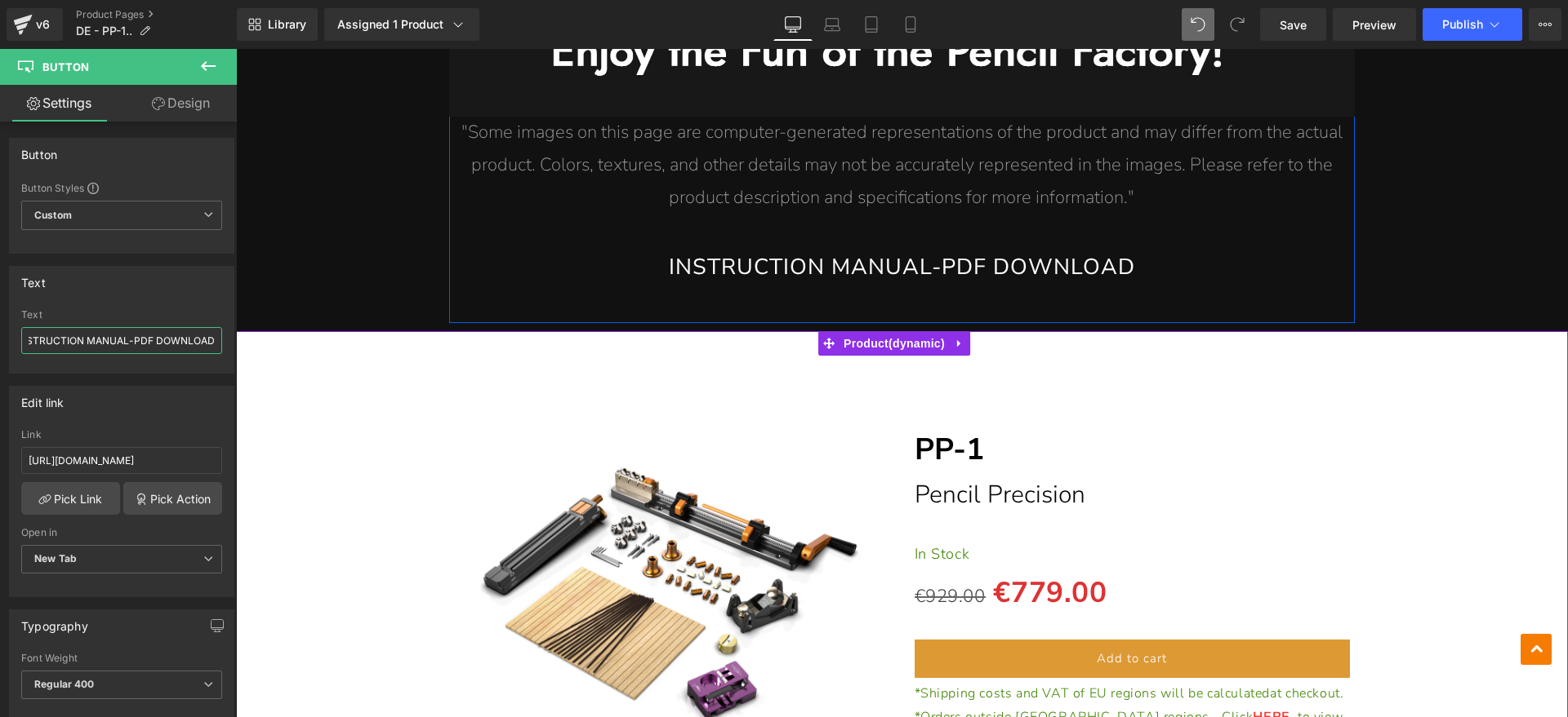
drag, startPoint x: 266, startPoint y: 386, endPoint x: 422, endPoint y: 336, distance: 163.8
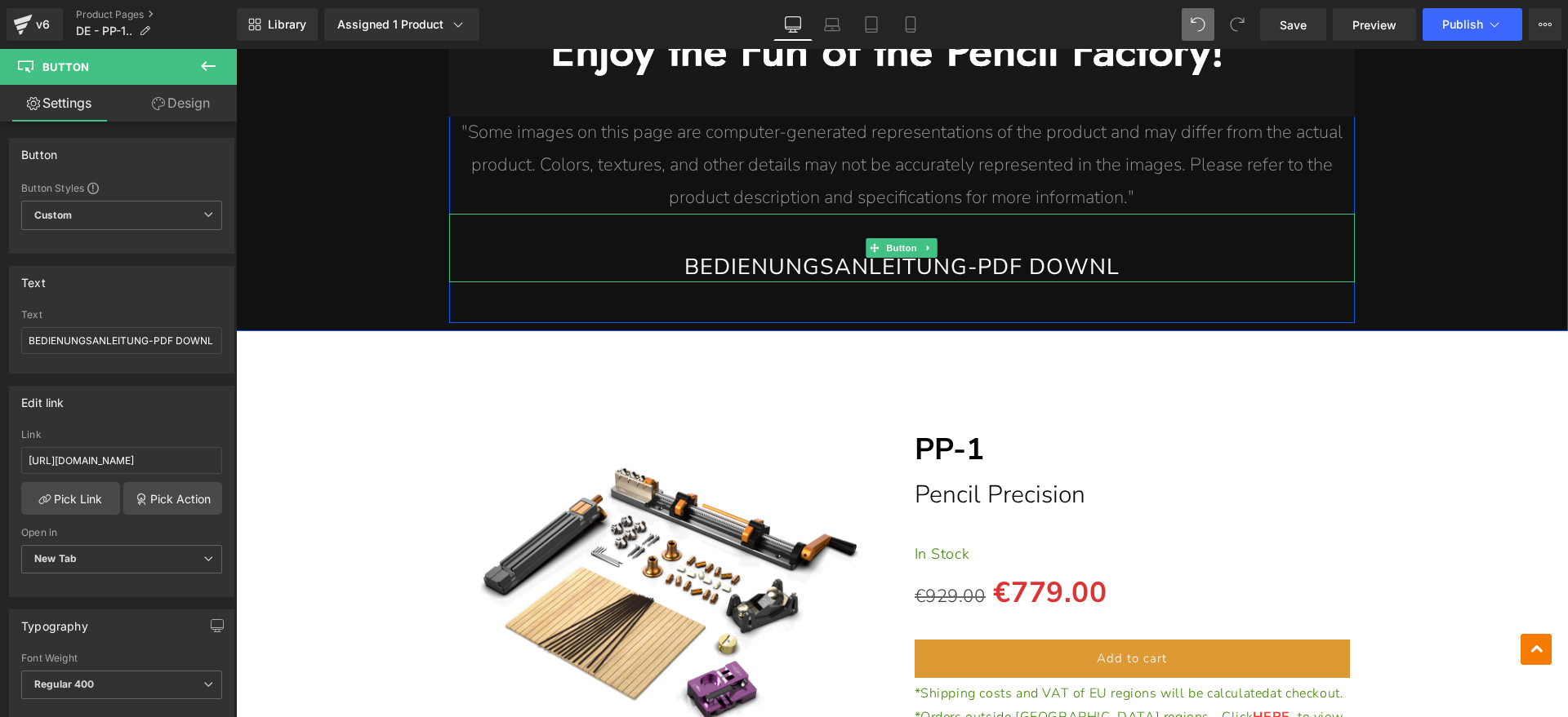
click at [1154, 218] on link "BEDIENUNGSANLEITUNG-PDF DOWNL" at bounding box center [901, 248] width 906 height 67
click at [1055, 216] on link "BEDIENUNGSANLEITUNG-PDF DOWNL" at bounding box center [901, 248] width 906 height 67
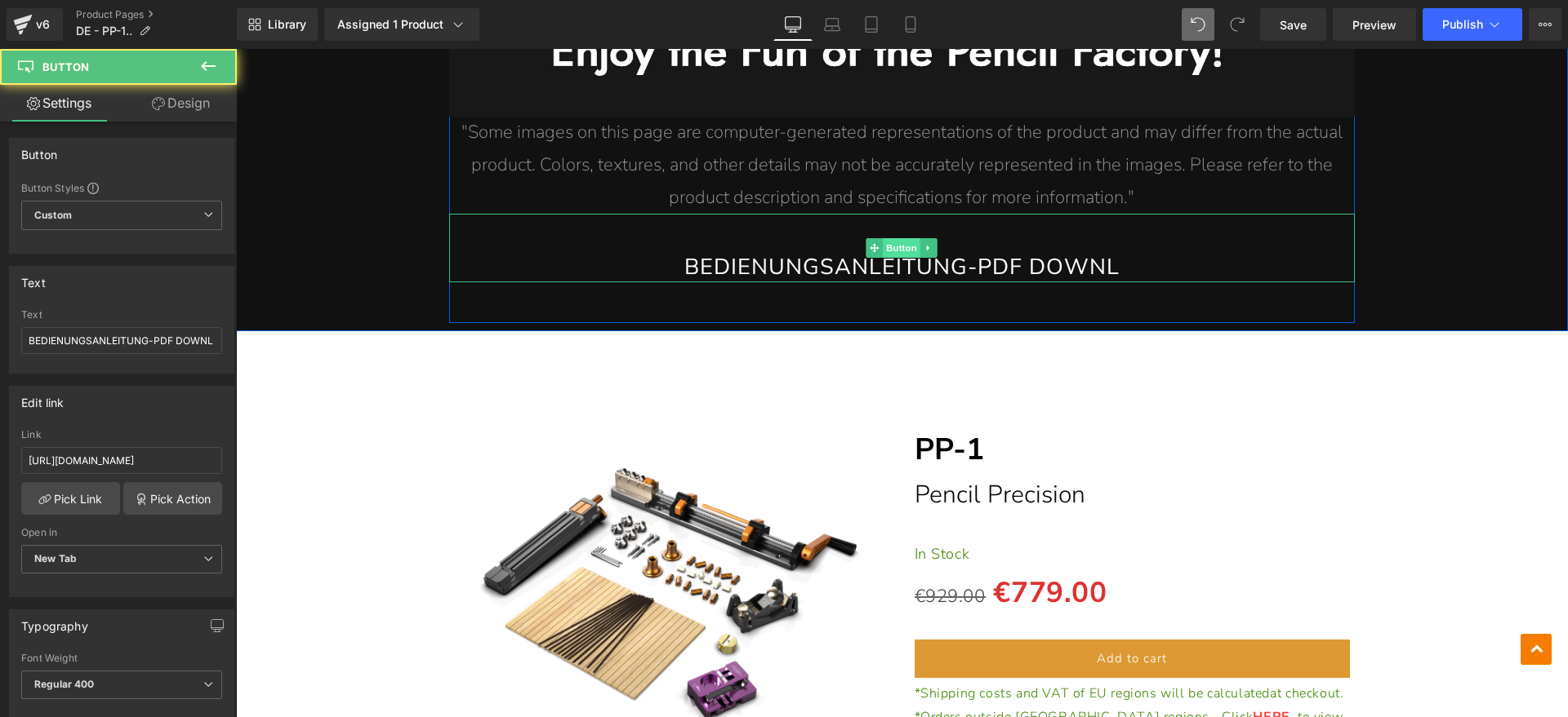
click at [902, 238] on span "Button" at bounding box center [902, 248] width 37 height 20
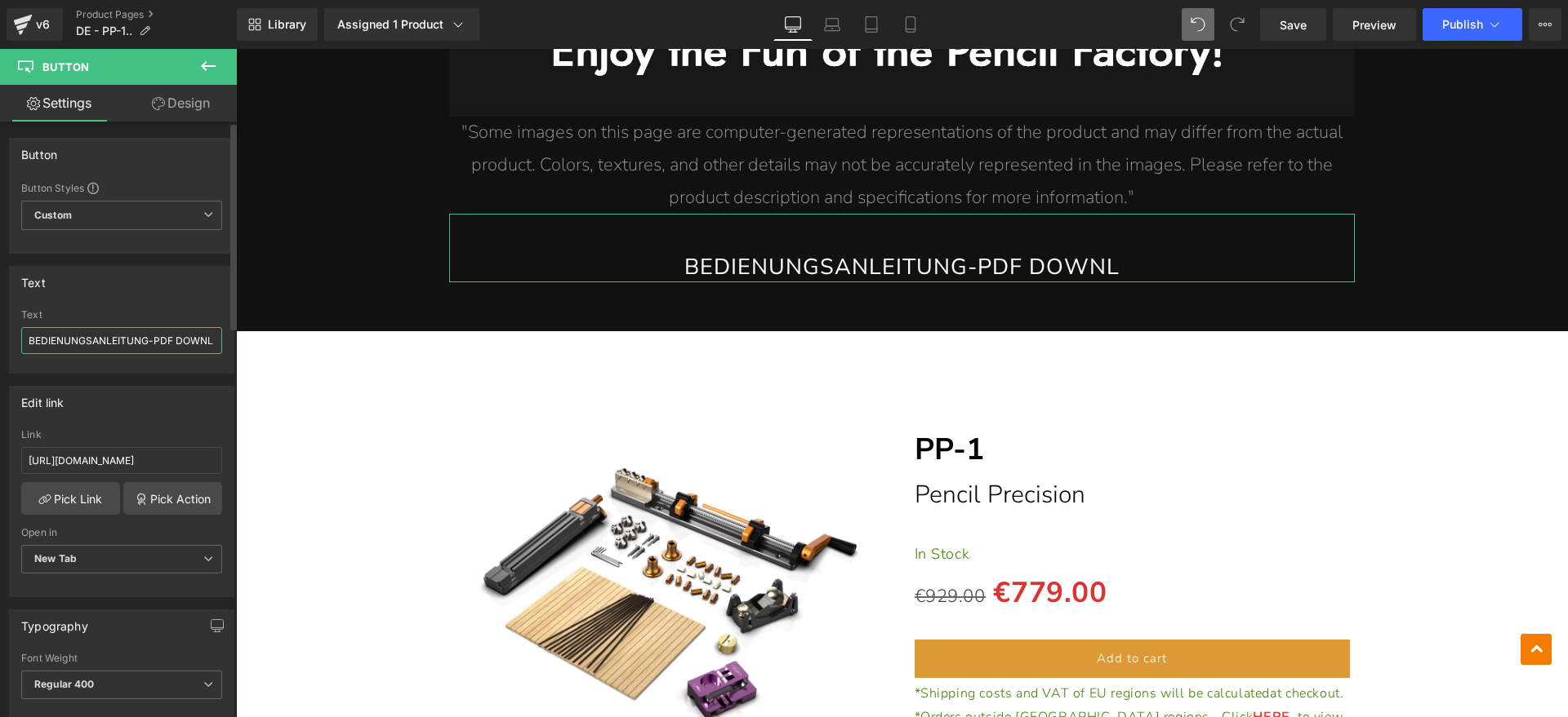
scroll to position [0, 4]
drag, startPoint x: 147, startPoint y: 342, endPoint x: 227, endPoint y: 342, distance: 80.0
click at [227, 342] on div "Text BEDIENUNGSANLEITUNG-PDF DOWNL Text BEDIENUNGSANLEITUNG-PDF DOWNL" at bounding box center [121, 319] width 226 height 108
click at [205, 341] on input "BEDIENUNGSANLEITUNG-PDF DOWNL" at bounding box center [121, 341] width 201 height 27
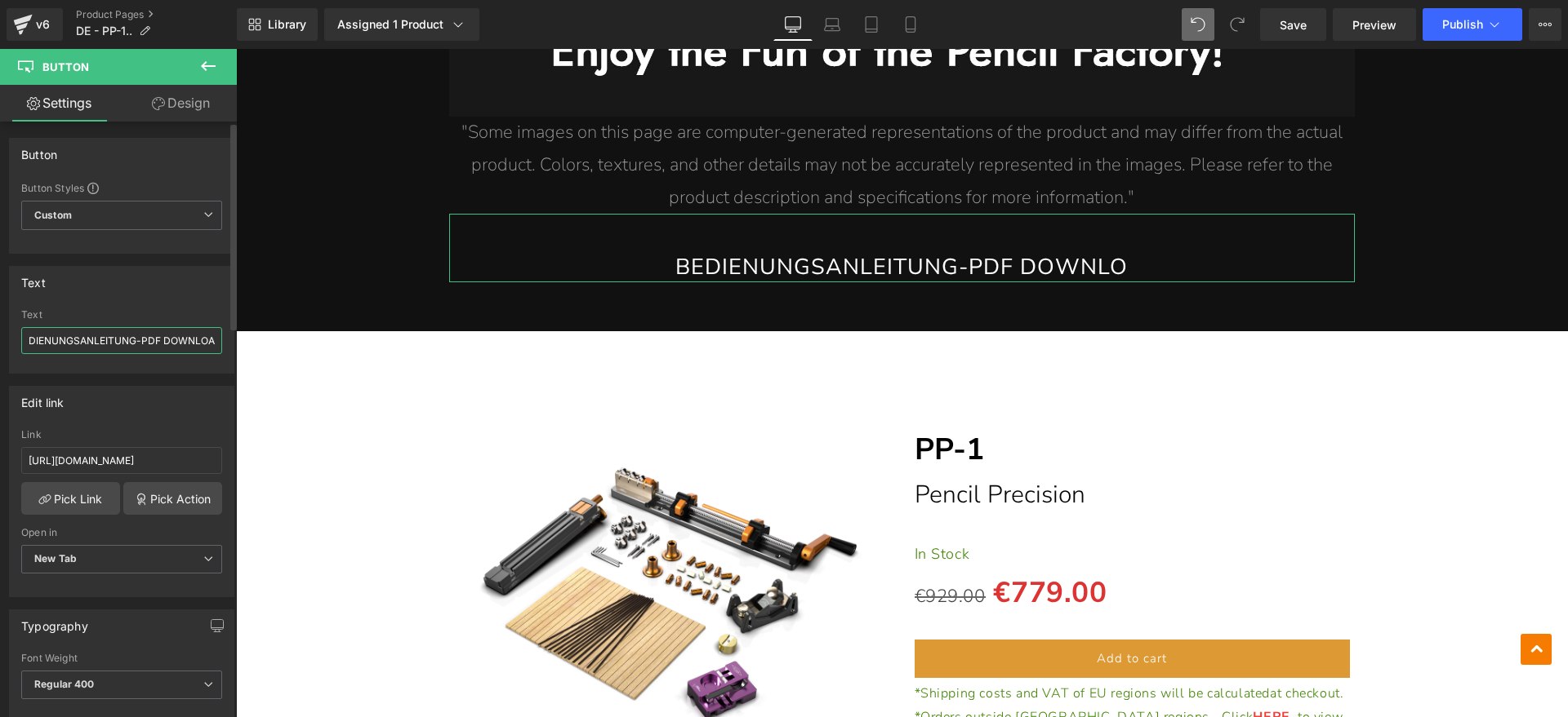
type input "BEDIENUNGSANLEITUNG-PDF DOWNLOAD"
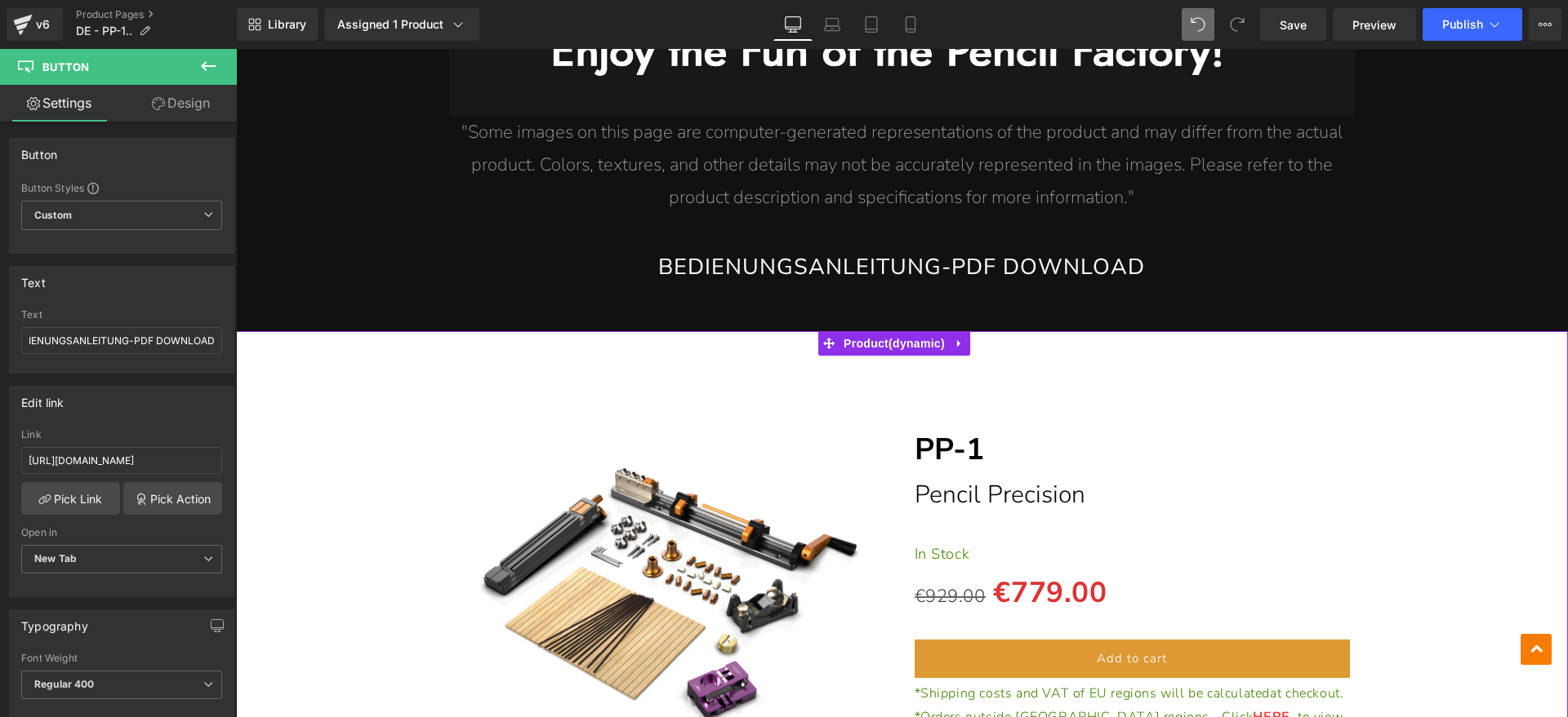
click at [1507, 356] on div "(P) Image" at bounding box center [901, 619] width 1316 height 527
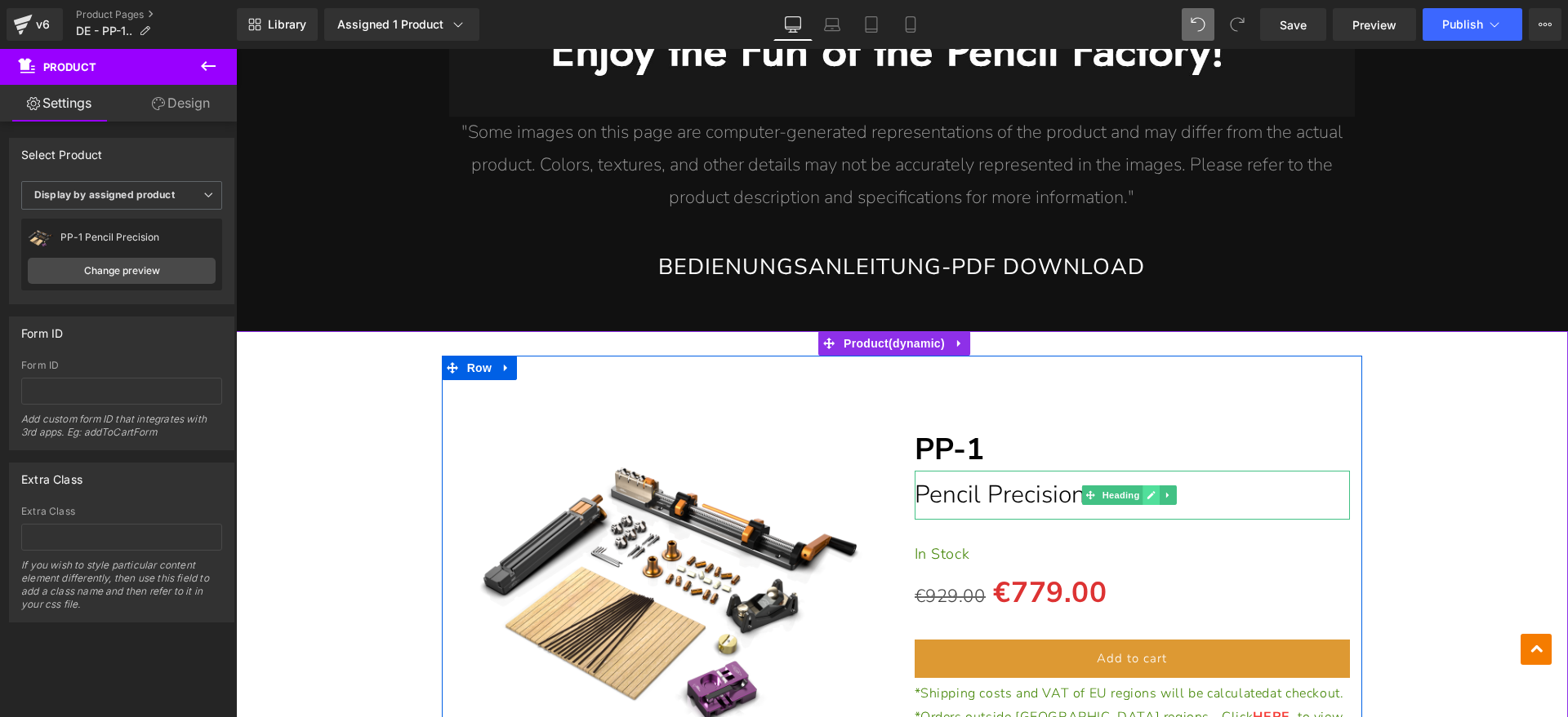
click at [1145, 486] on link at bounding box center [1152, 495] width 17 height 20
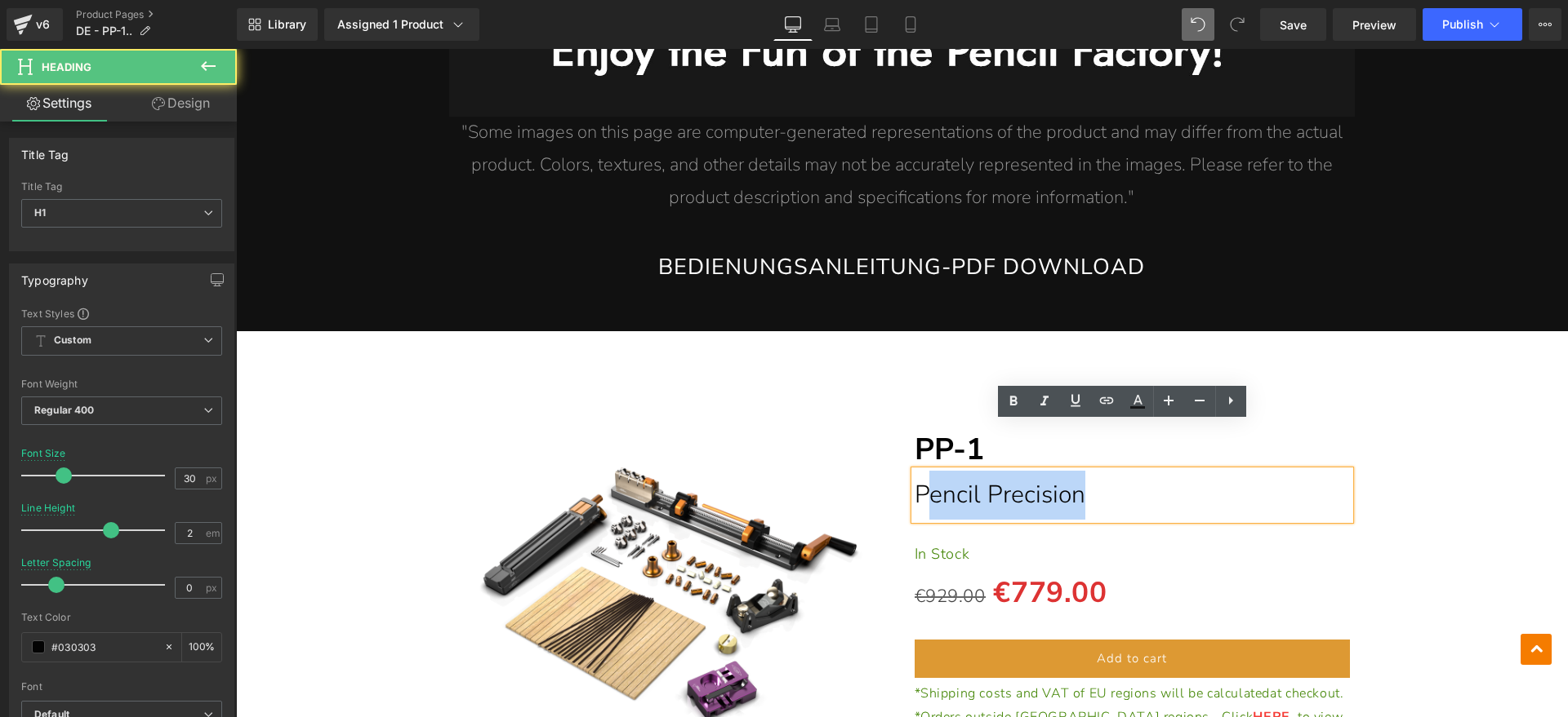
drag, startPoint x: 1122, startPoint y: 448, endPoint x: 921, endPoint y: 449, distance: 201.0
click at [921, 471] on h1 "Pencil Precision" at bounding box center [1133, 495] width 436 height 49
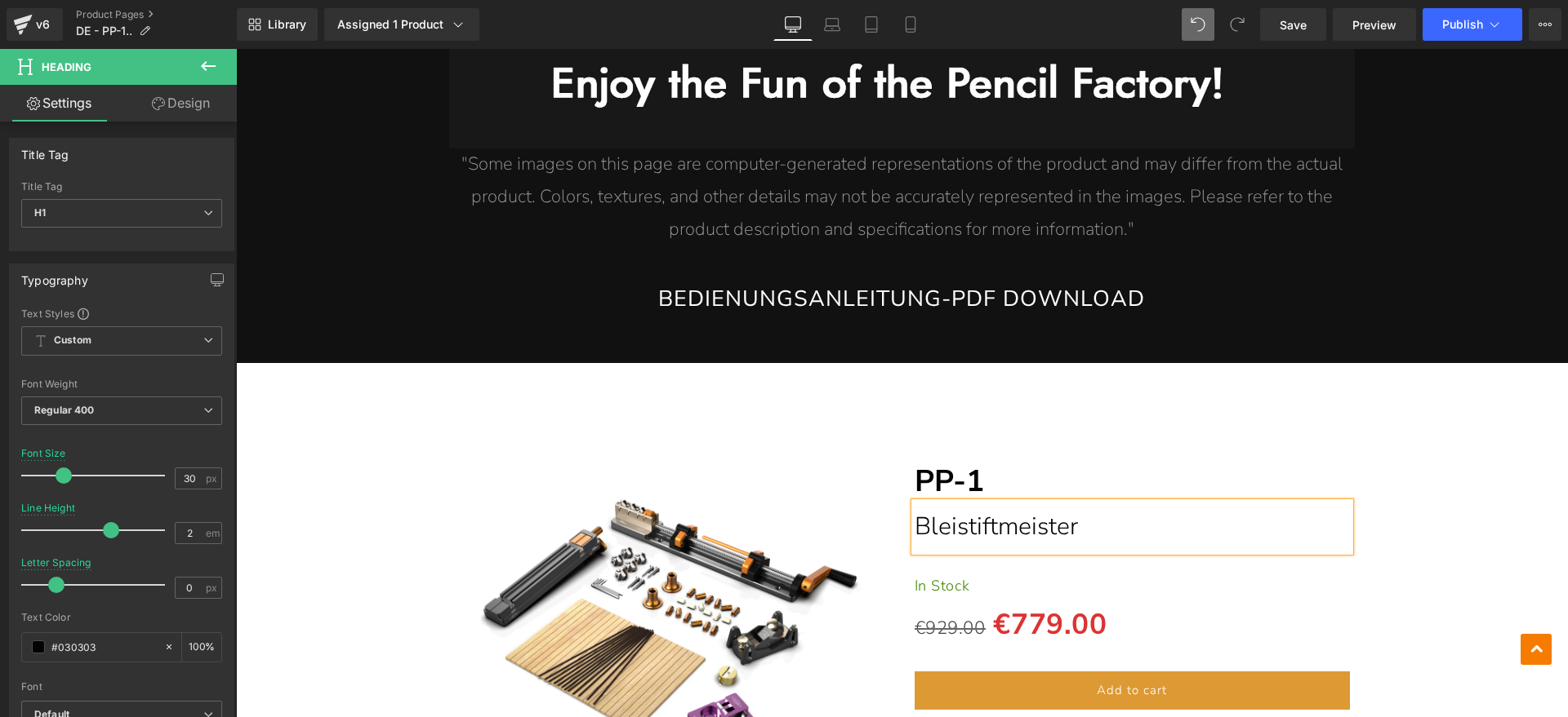
scroll to position [14271, 0]
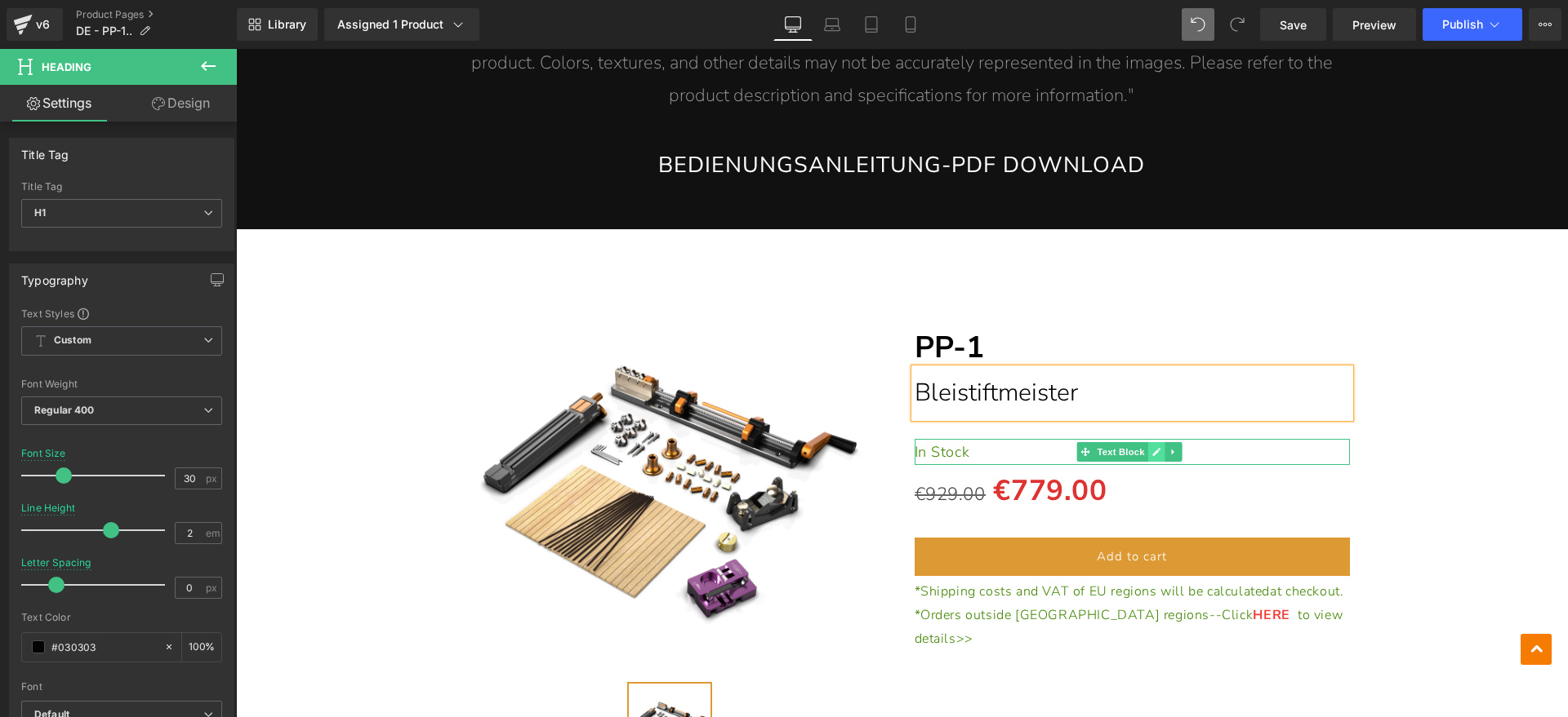
click at [1153, 448] on icon at bounding box center [1156, 452] width 9 height 10
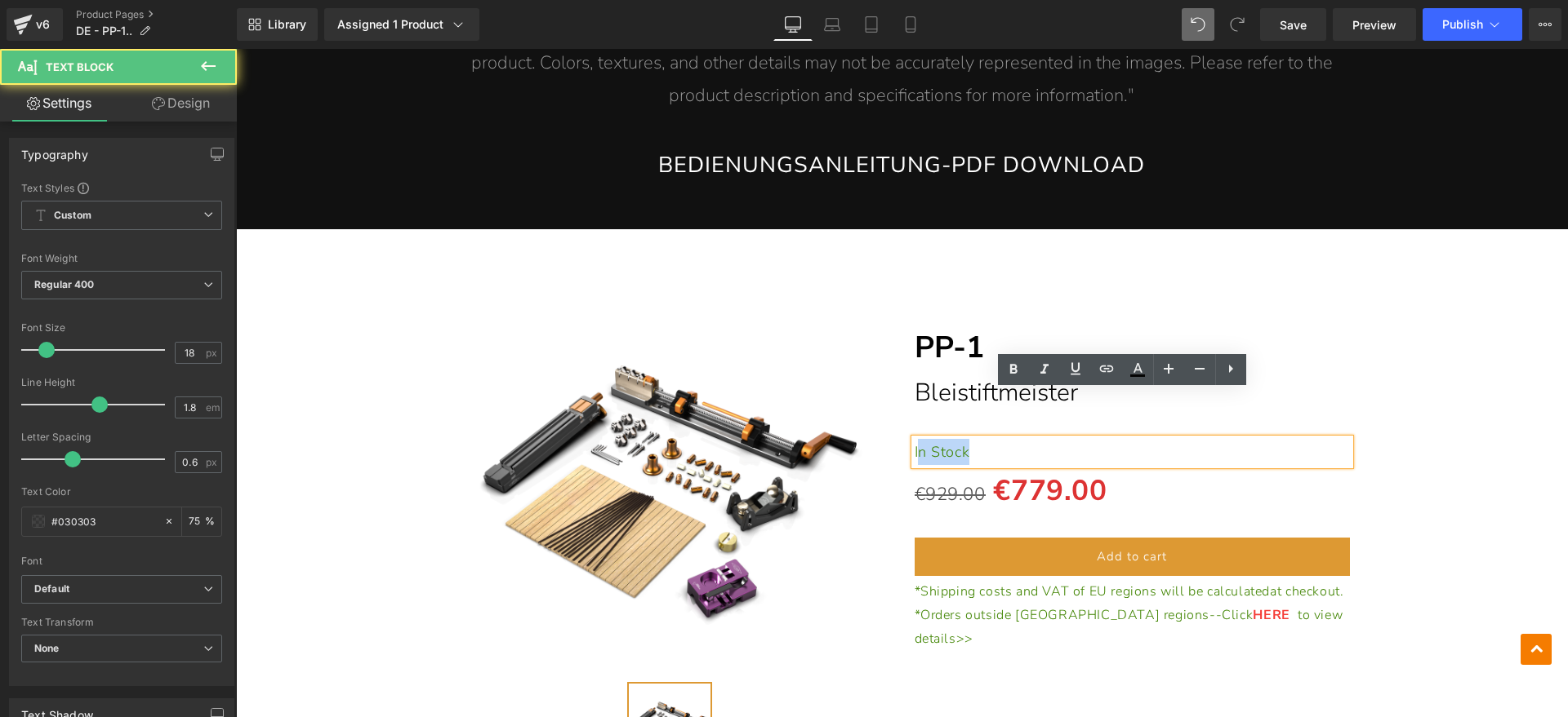
drag, startPoint x: 1004, startPoint y: 405, endPoint x: 910, endPoint y: 405, distance: 94.0
click at [915, 439] on p "In Stock" at bounding box center [1133, 451] width 436 height 26
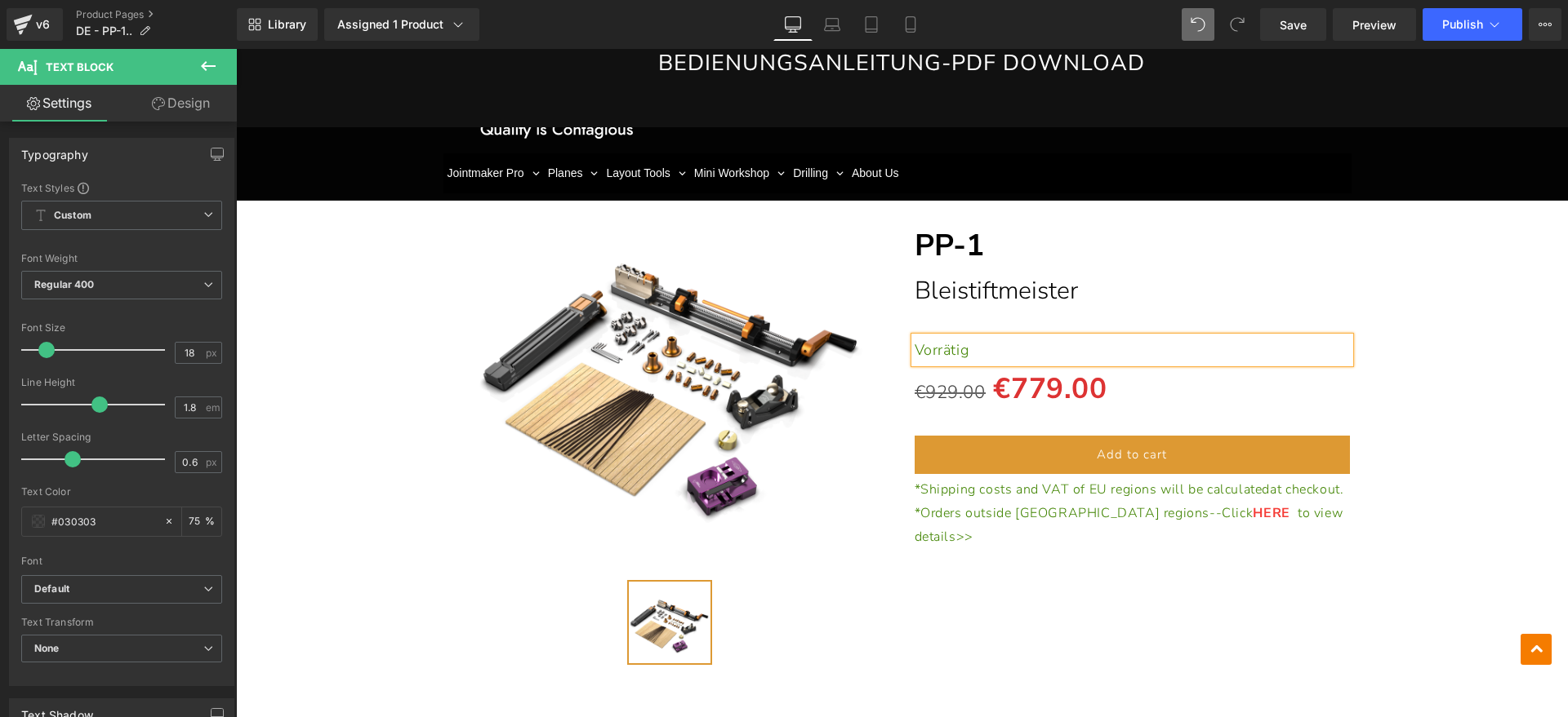
scroll to position [14476, 0]
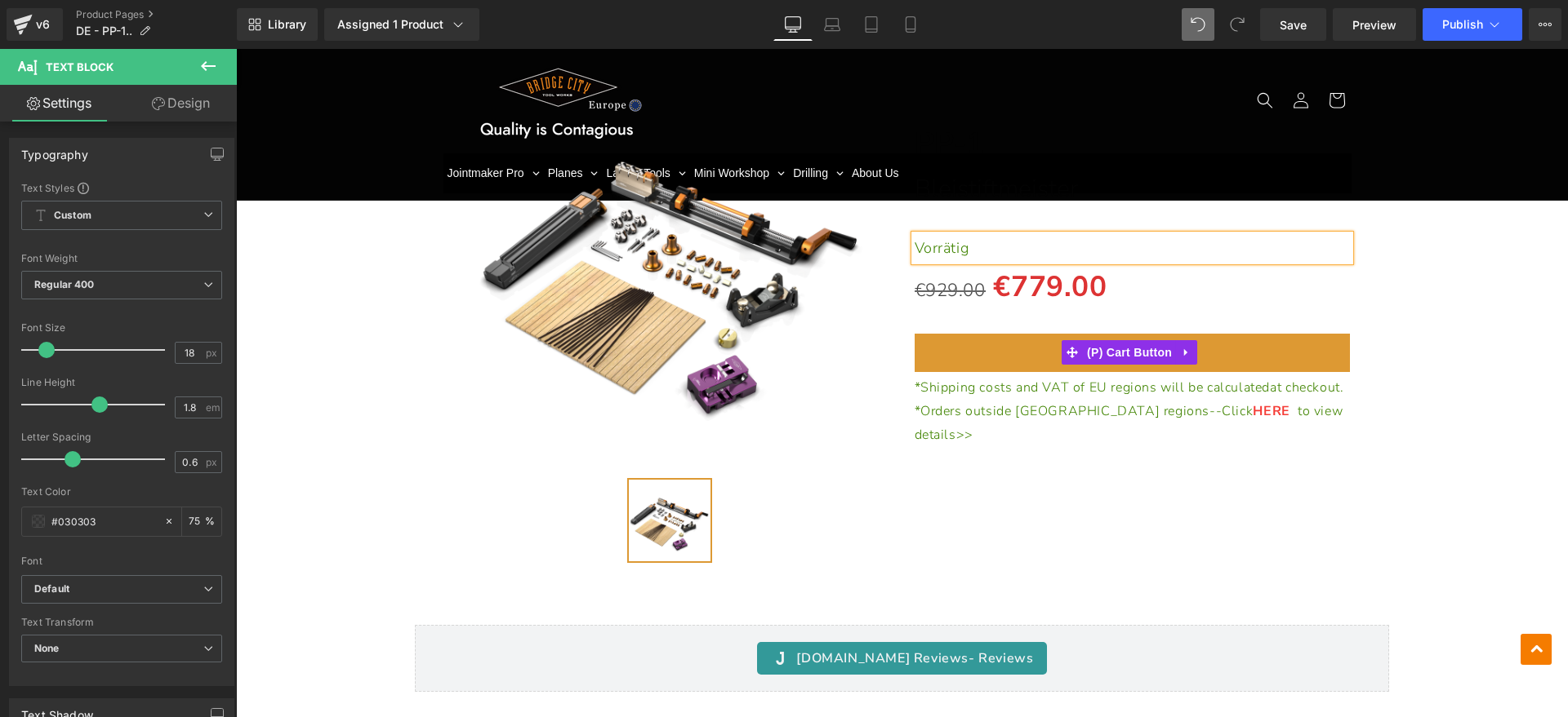
drag, startPoint x: 1140, startPoint y: 306, endPoint x: 1564, endPoint y: 314, distance: 424.1
click at [1140, 340] on span "(P) Cart Button" at bounding box center [1130, 352] width 93 height 25
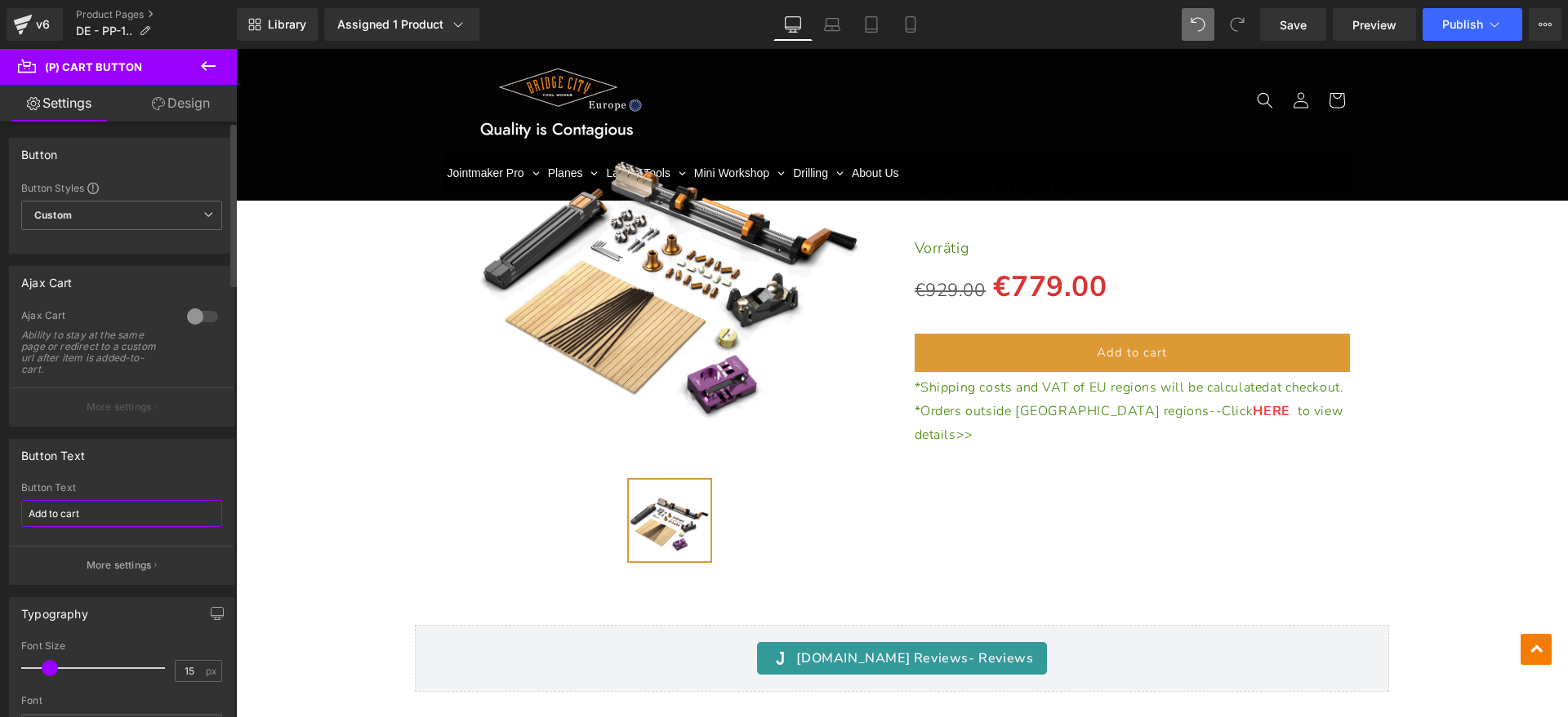
drag, startPoint x: 117, startPoint y: 511, endPoint x: 10, endPoint y: 505, distance: 107.2
click at [0, 511] on div "Button Text Add to cart Button Text Add to cart More settings" at bounding box center [122, 506] width 244 height 158
type input "In den Warenkorb legen"
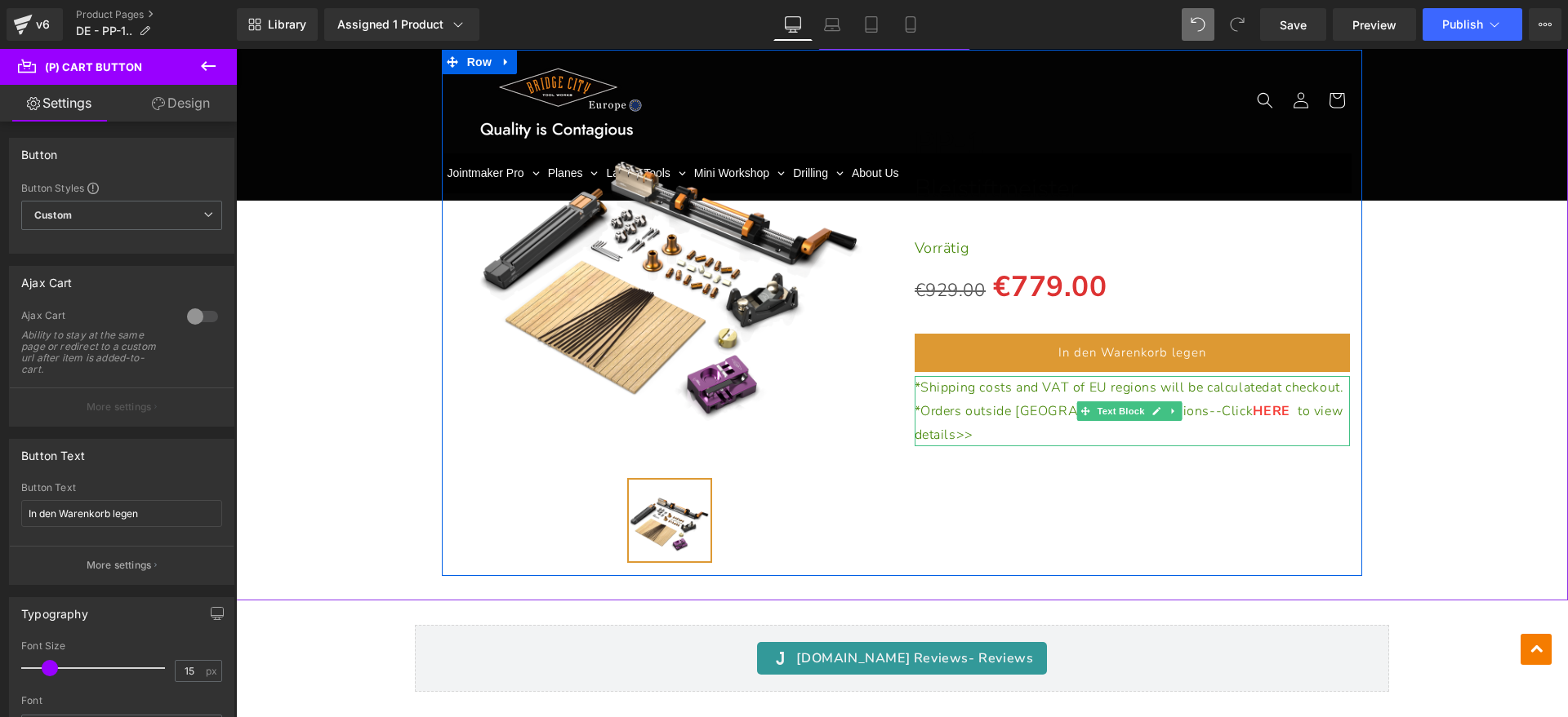
click at [987, 376] on p "*Shipping costs and VAT of EU regions will be calculated at checkout." at bounding box center [1133, 388] width 436 height 24
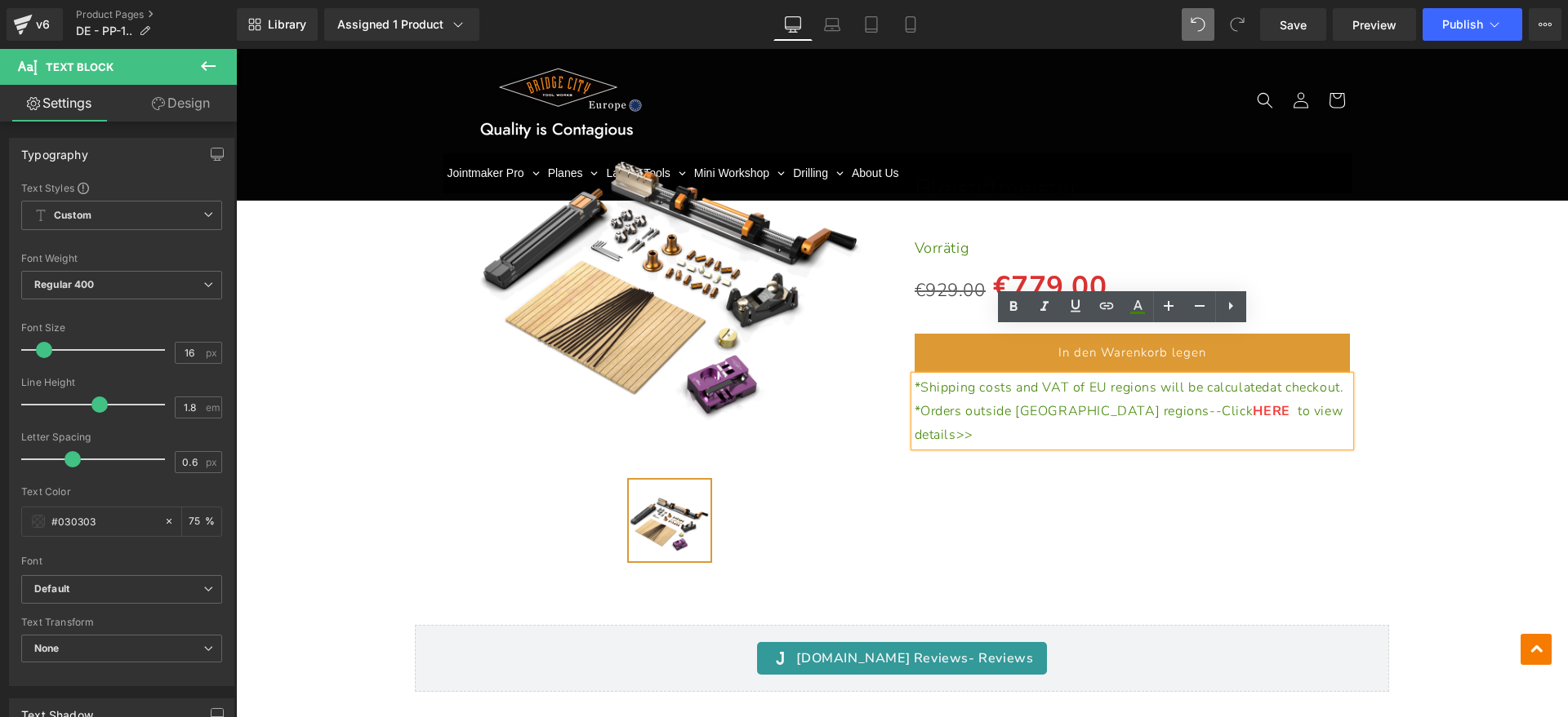
click at [916, 379] on span "*Shipping costs and VAT of EU regions will be calculated at checkout." at bounding box center [1129, 388] width 430 height 18
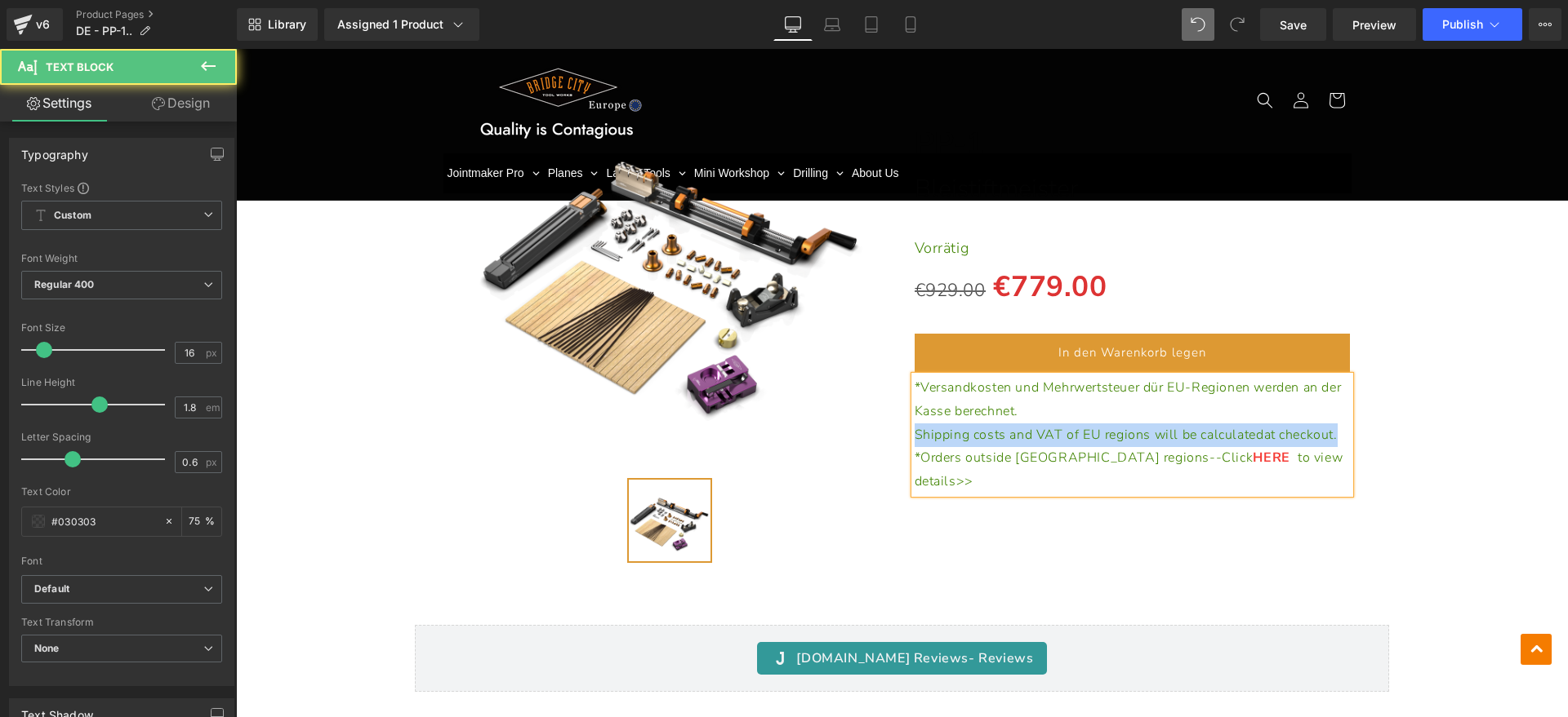
drag, startPoint x: 1336, startPoint y: 384, endPoint x: 846, endPoint y: 387, distance: 490.0
click at [846, 387] on div "(P) Image (P) Image List Separator PP-1 Heading Bleistiftmeister Heading Separa…" at bounding box center [902, 312] width 921 height 527
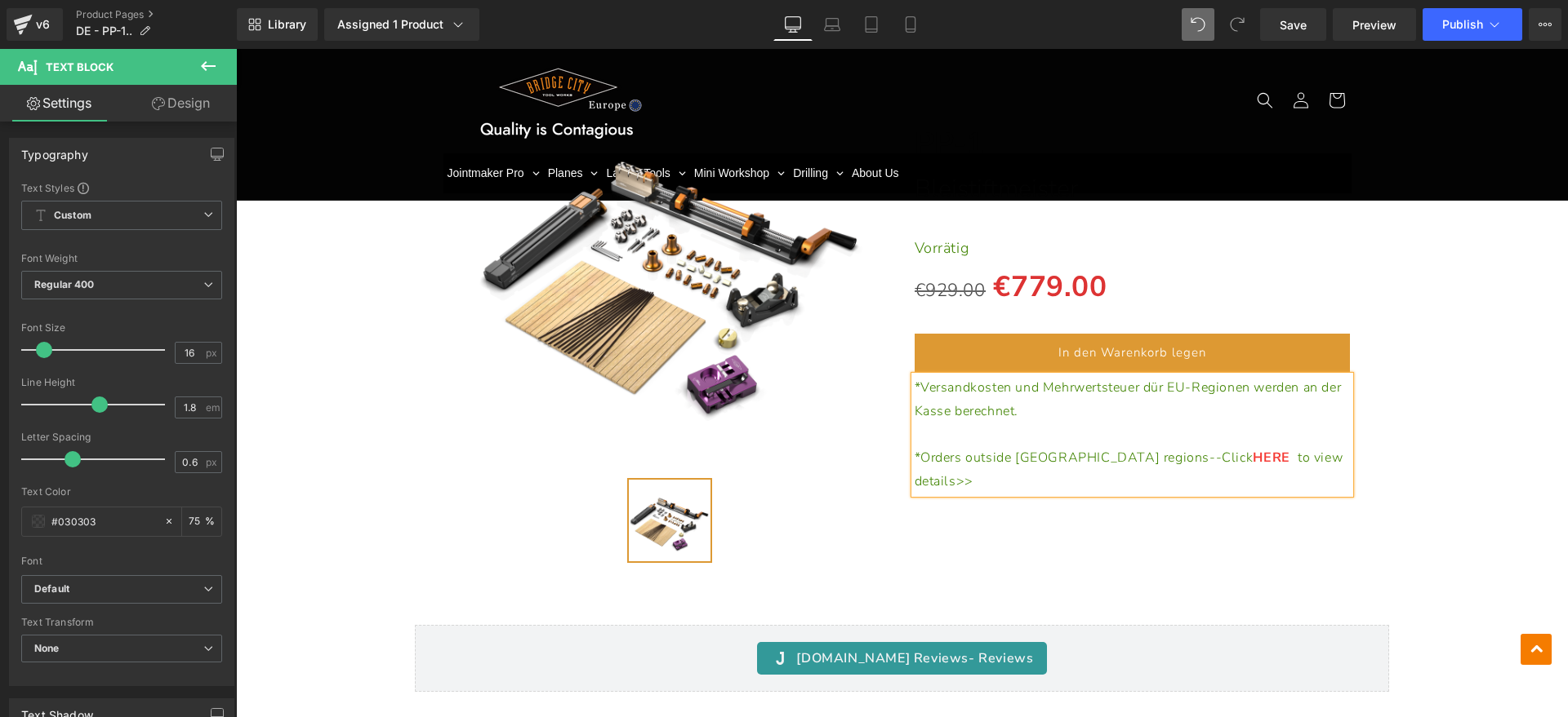
click at [915, 448] on span "*Orders outside [GEOGRAPHIC_DATA] regions--Click" at bounding box center [1084, 457] width 339 height 18
drag, startPoint x: 1218, startPoint y: 408, endPoint x: 1000, endPoint y: 446, distance: 221.3
click at [1000, 447] on p "*Bestellungen außerhalb der [GEOGRAPHIC_DATA]-Regionen--Klick Orders outside [G…" at bounding box center [1133, 470] width 436 height 48
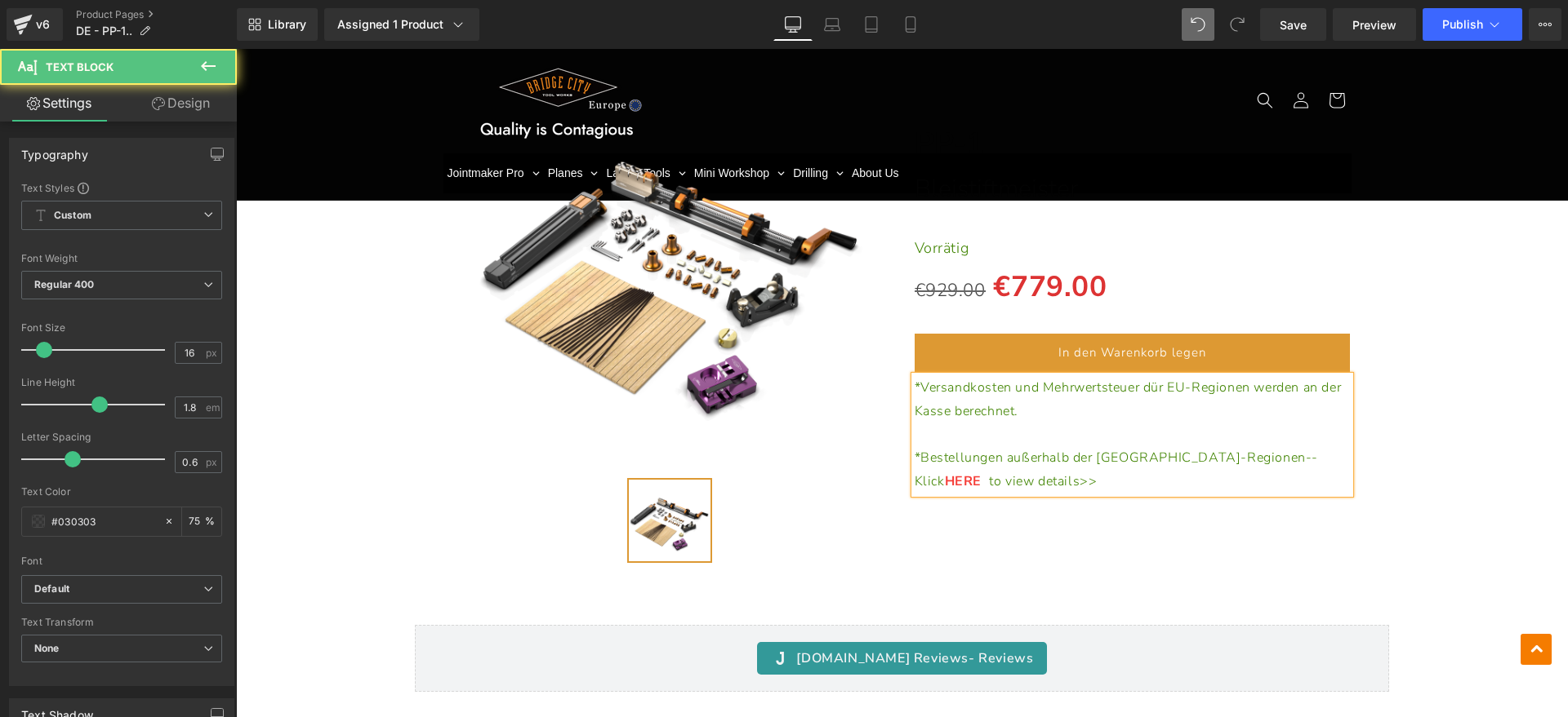
click at [989, 472] on span "to view details>>" at bounding box center [1042, 481] width 108 height 18
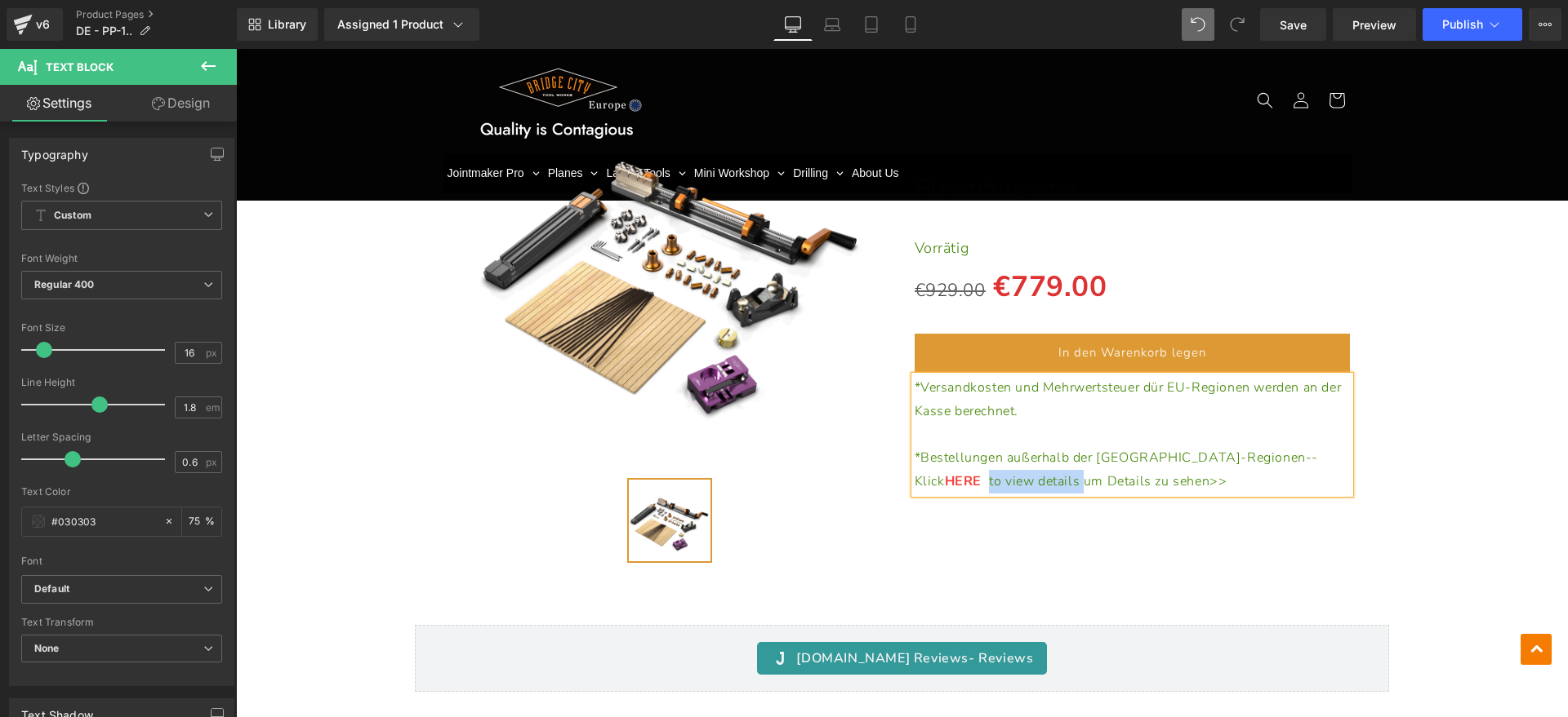
drag, startPoint x: 1261, startPoint y: 413, endPoint x: 953, endPoint y: 441, distance: 309.3
click at [953, 447] on p "*Bestellungen außerhalb der [GEOGRAPHIC_DATA]-Regionen--Klick HERE to view deta…" at bounding box center [1133, 470] width 436 height 48
click at [1454, 488] on div "(P) Image" at bounding box center [901, 312] width 1316 height 527
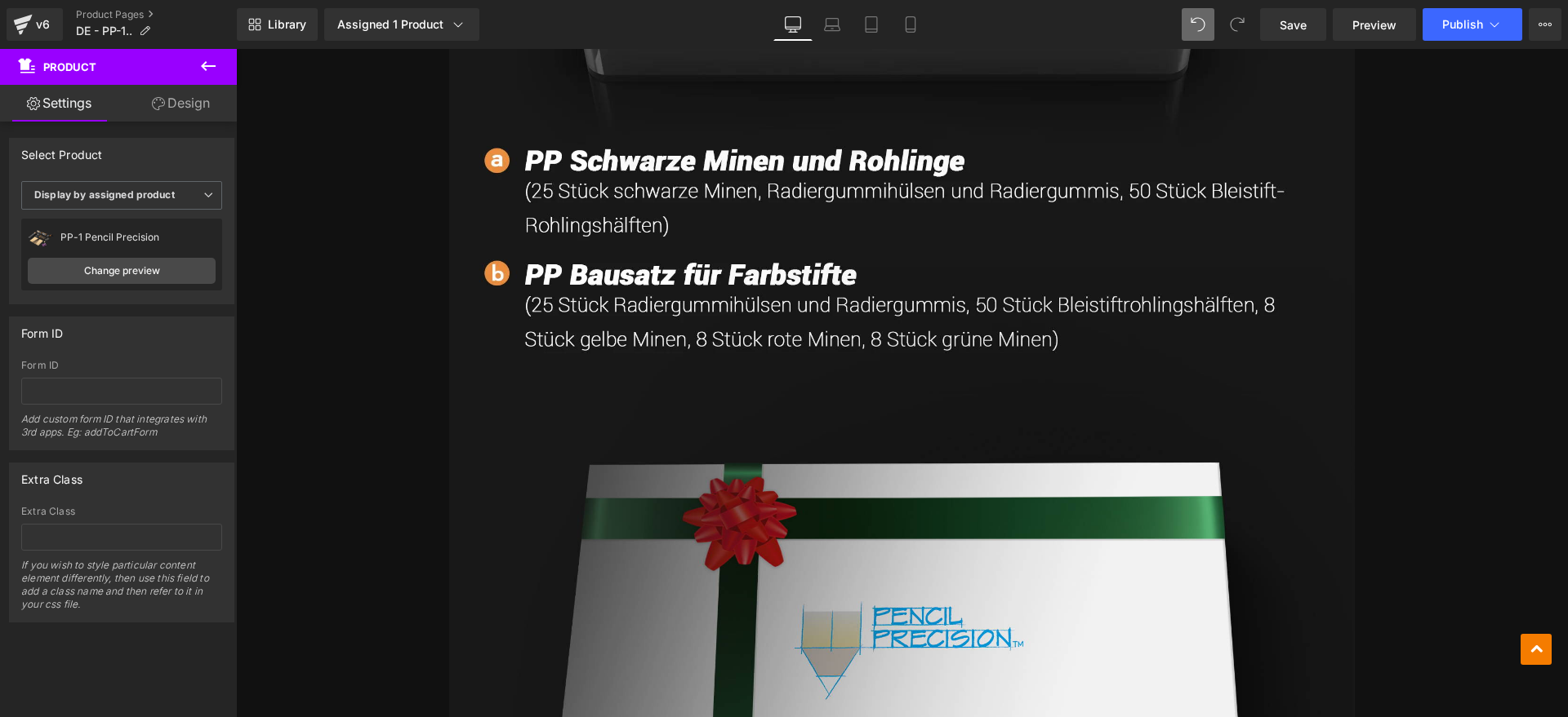
scroll to position [13864, 0]
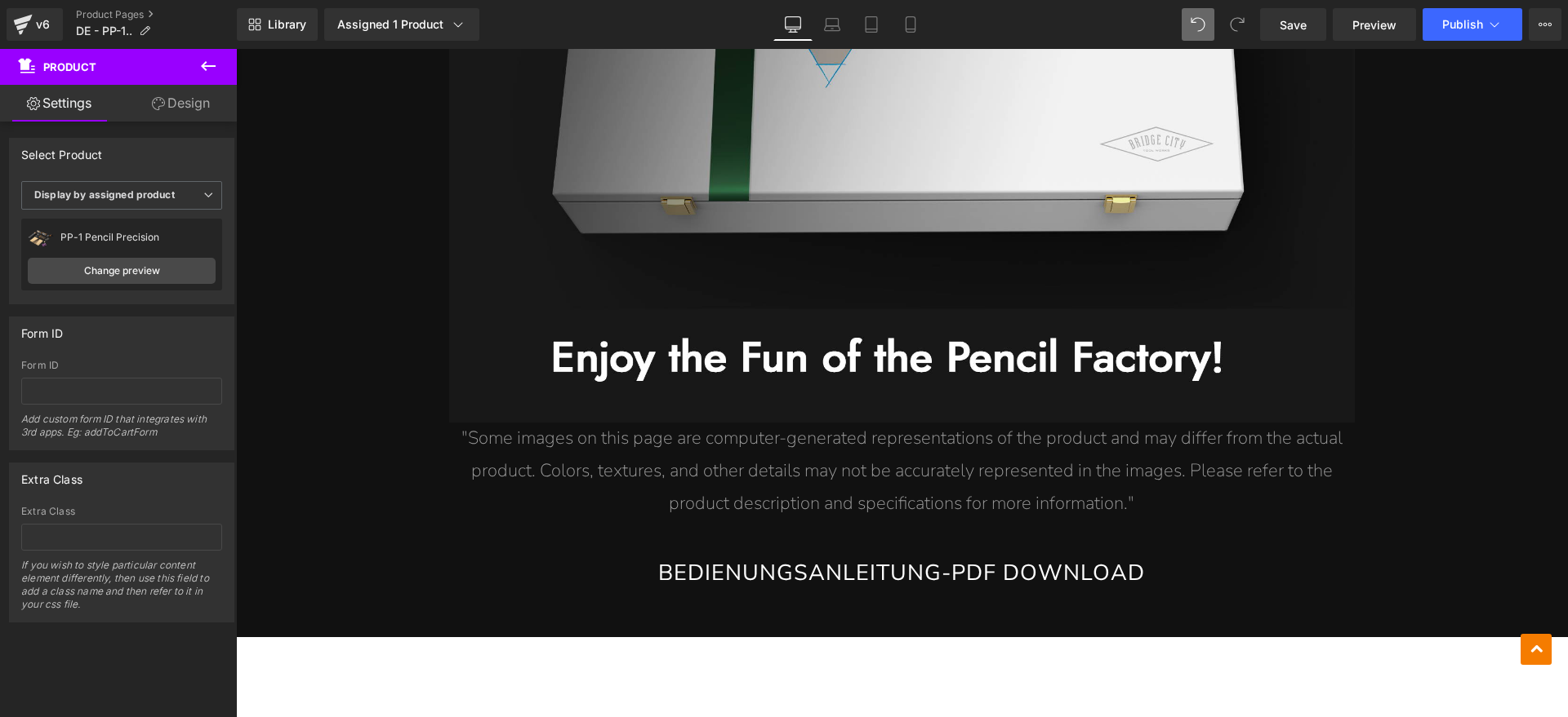
click at [1116, 444] on p ""Some images on this page are computer-generated representations of the product…" at bounding box center [901, 471] width 906 height 97
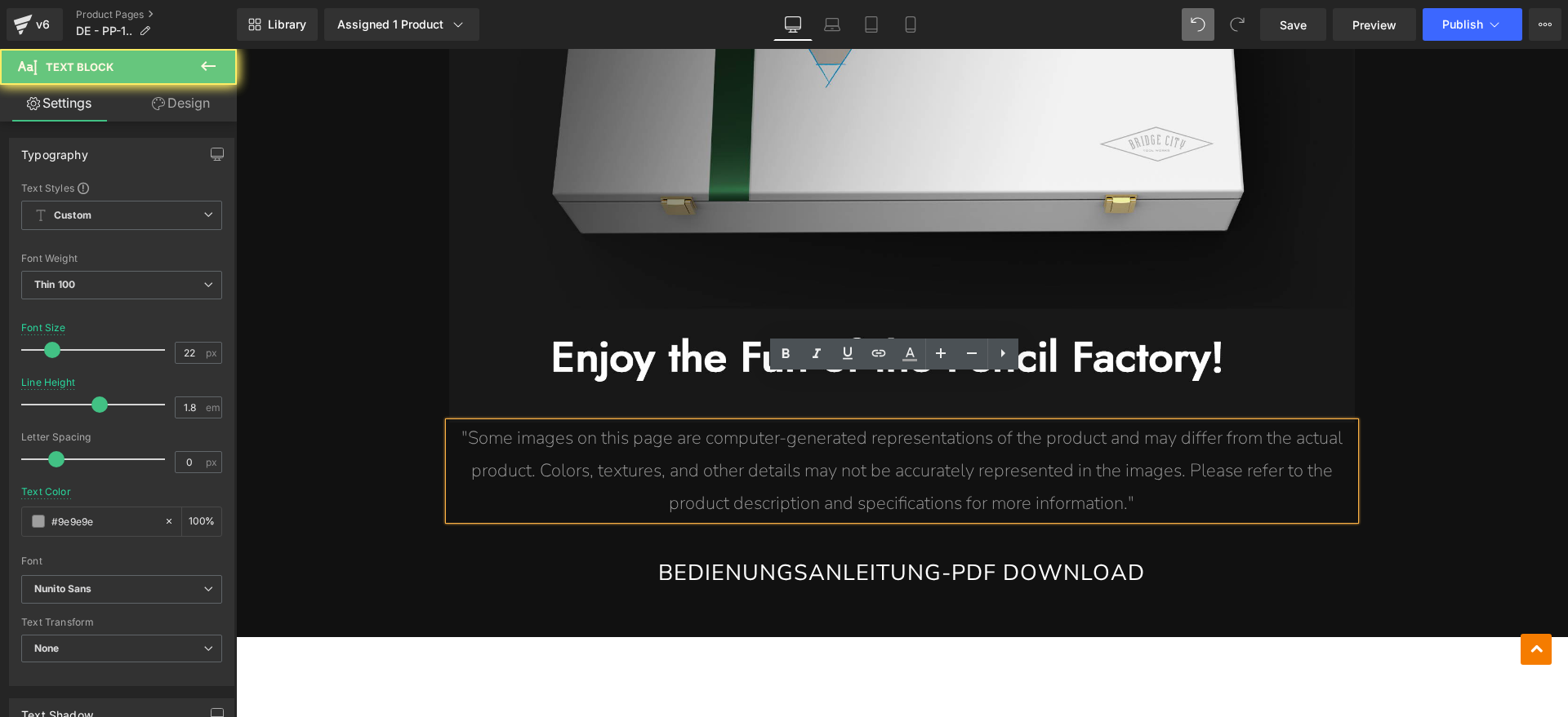
click at [1148, 448] on p ""Some images on this page are computer-generated representations of the product…" at bounding box center [901, 471] width 906 height 97
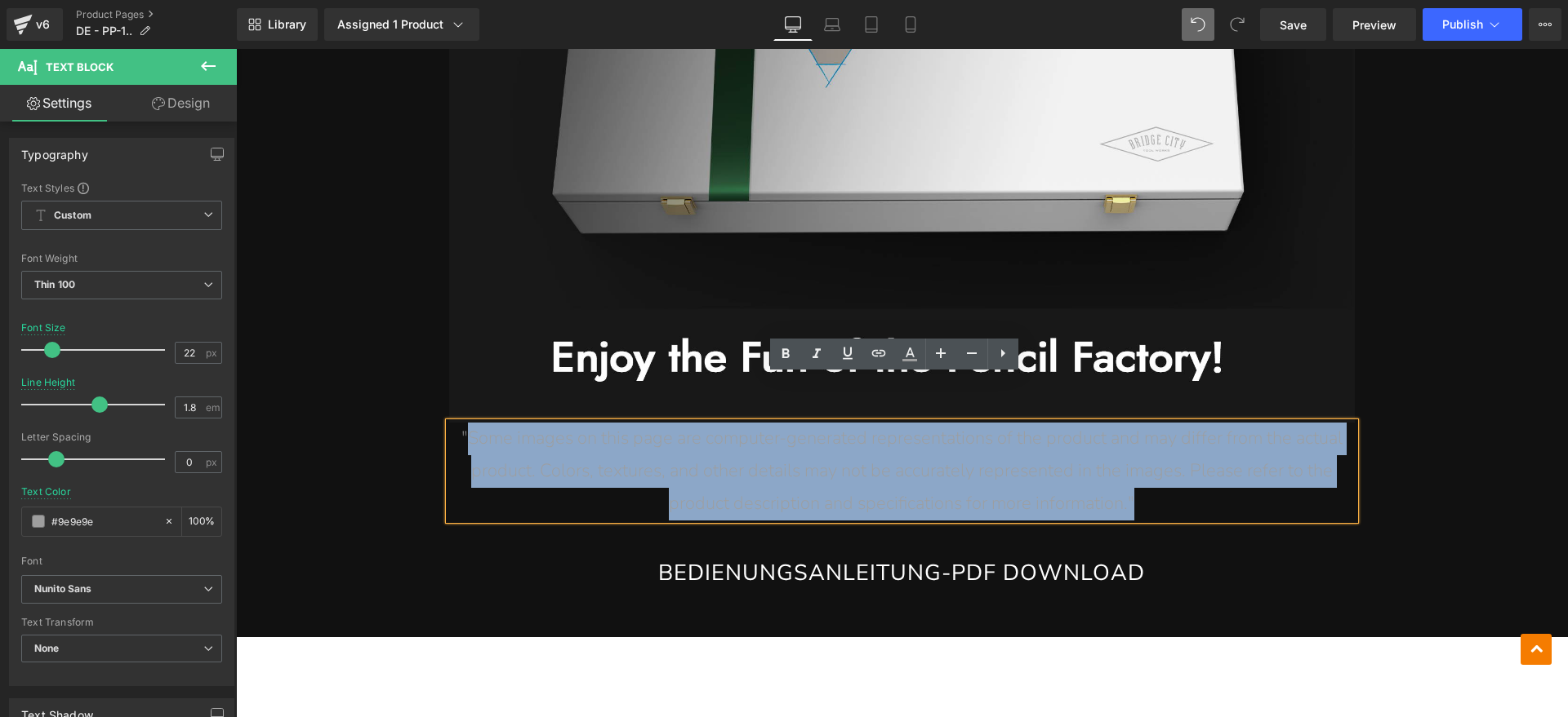
drag, startPoint x: 1172, startPoint y: 450, endPoint x: 464, endPoint y: 397, distance: 710.0
click at [464, 423] on p ""Some images on this page are computer-generated representations of the product…" at bounding box center [901, 471] width 906 height 97
paste div
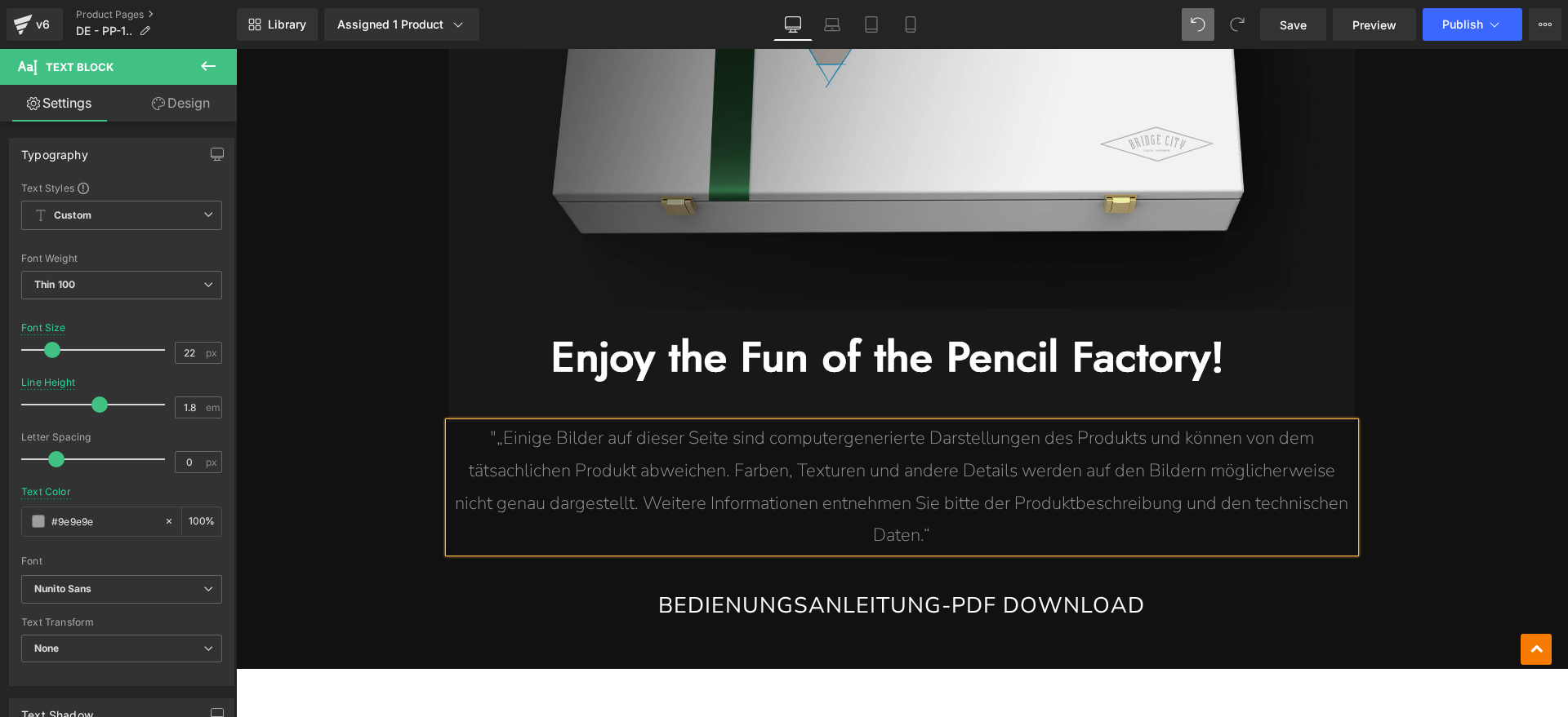
click at [490, 426] on span ""„Einige Bilder auf dieser Seite sind computergenerierte Darstellungen des Prod…" at bounding box center [901, 487] width 894 height 122
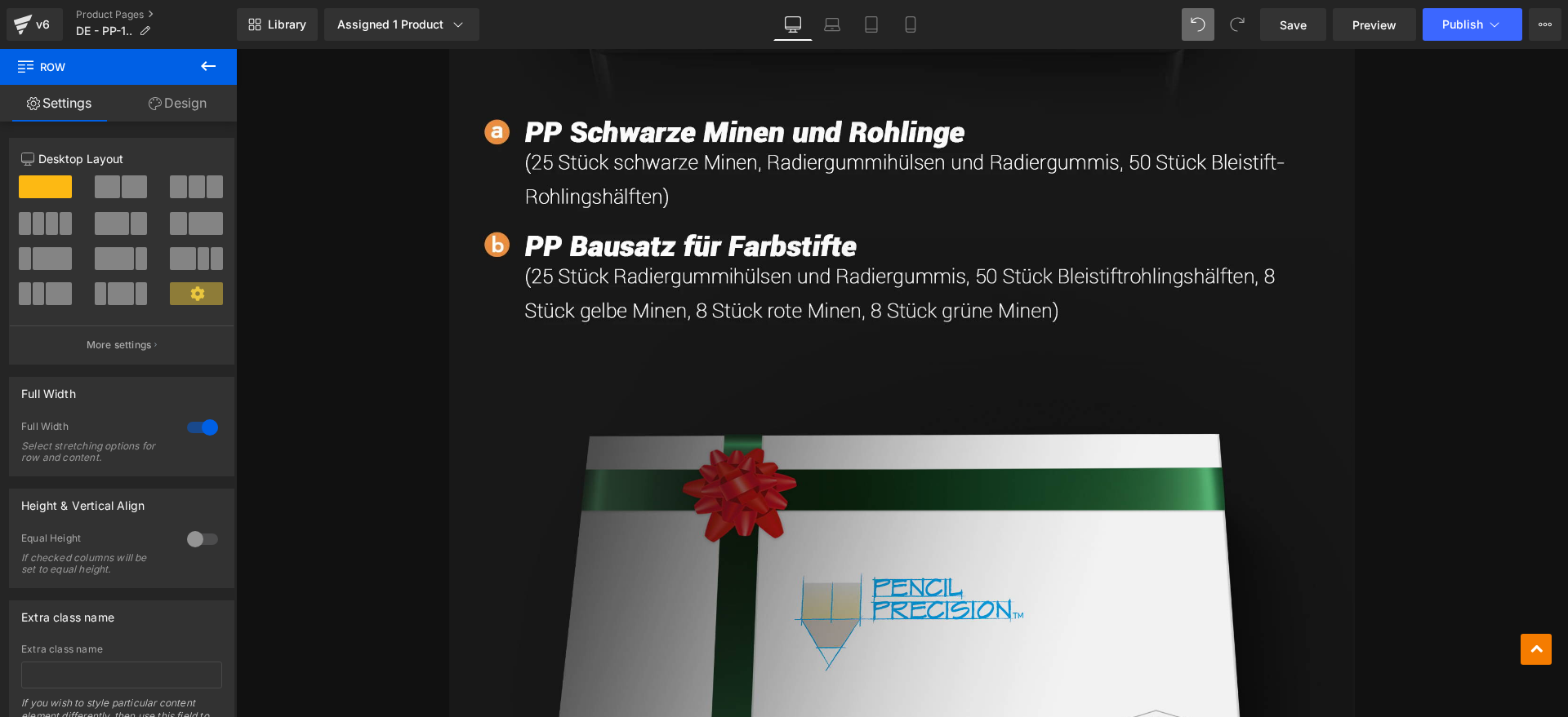
scroll to position [13048, 0]
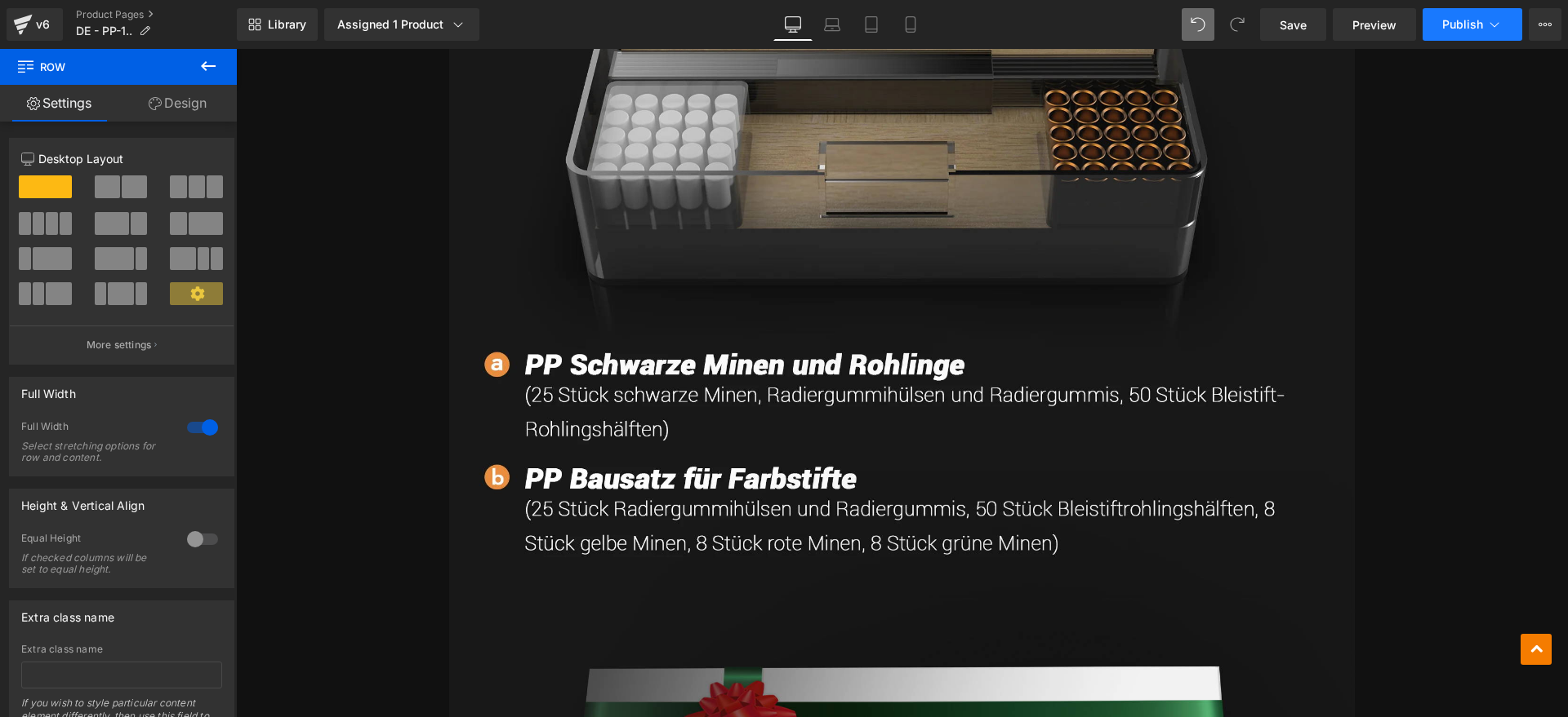
click at [1478, 12] on button "Publish" at bounding box center [1472, 25] width 100 height 32
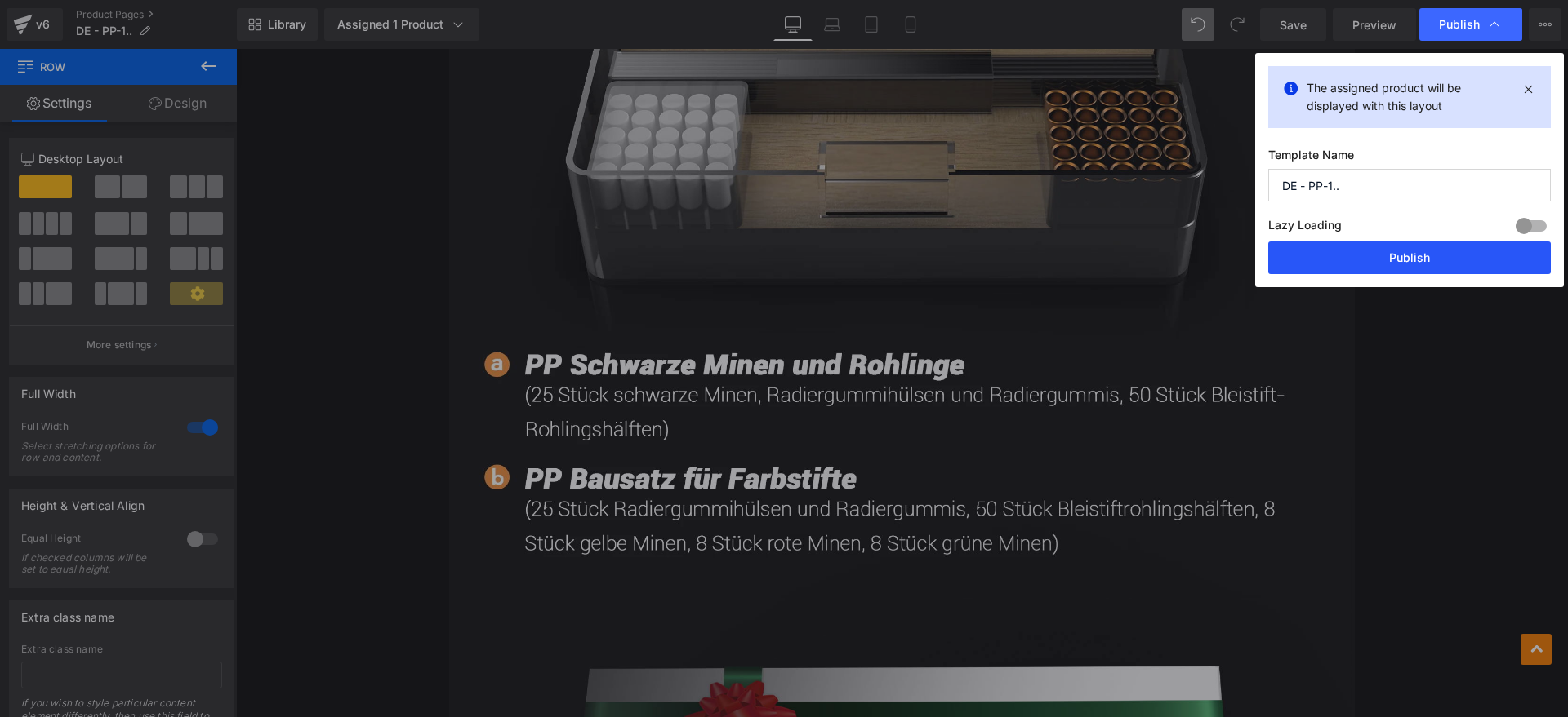
drag, startPoint x: 1147, startPoint y: 209, endPoint x: 1382, endPoint y: 261, distance: 240.7
click at [1382, 261] on button "Publish" at bounding box center [1409, 258] width 283 height 32
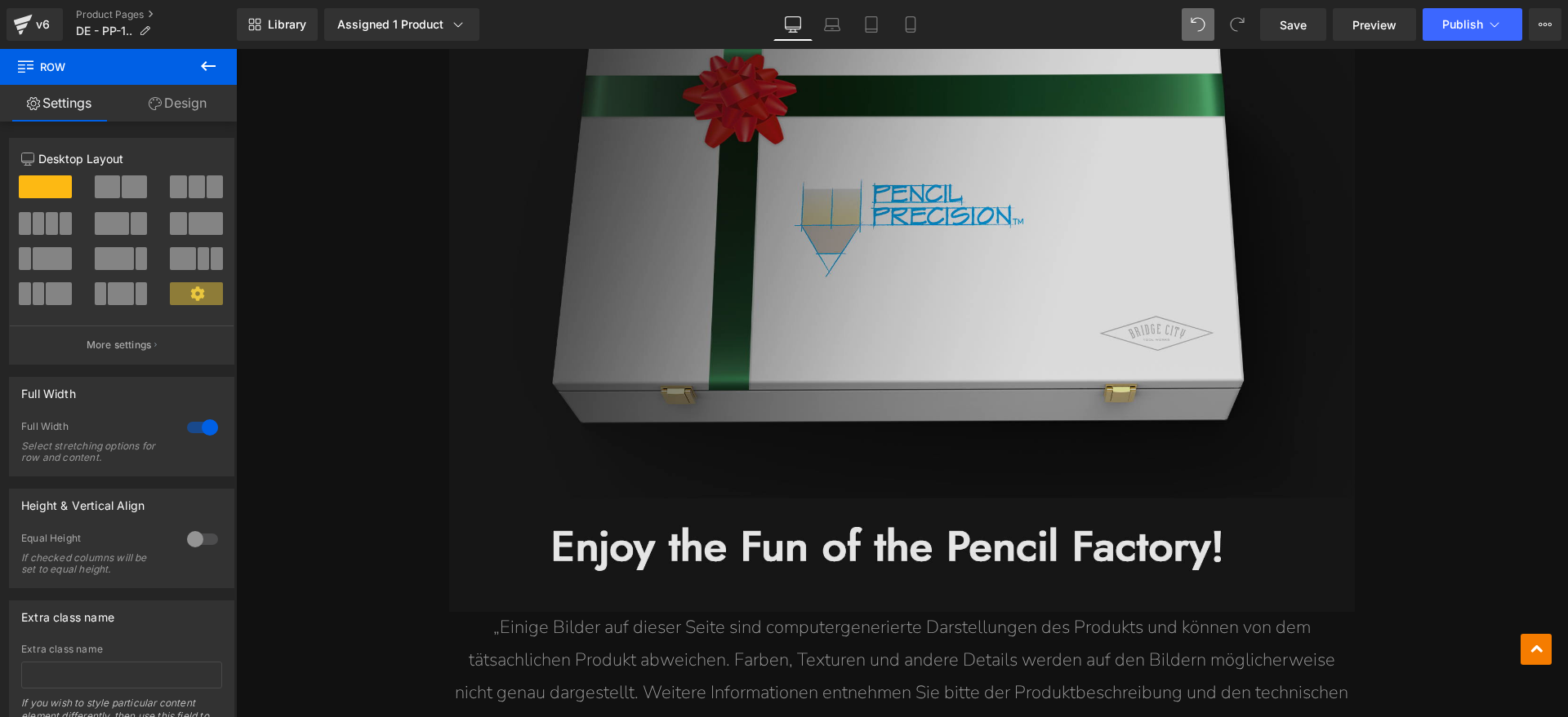
scroll to position [13659, 0]
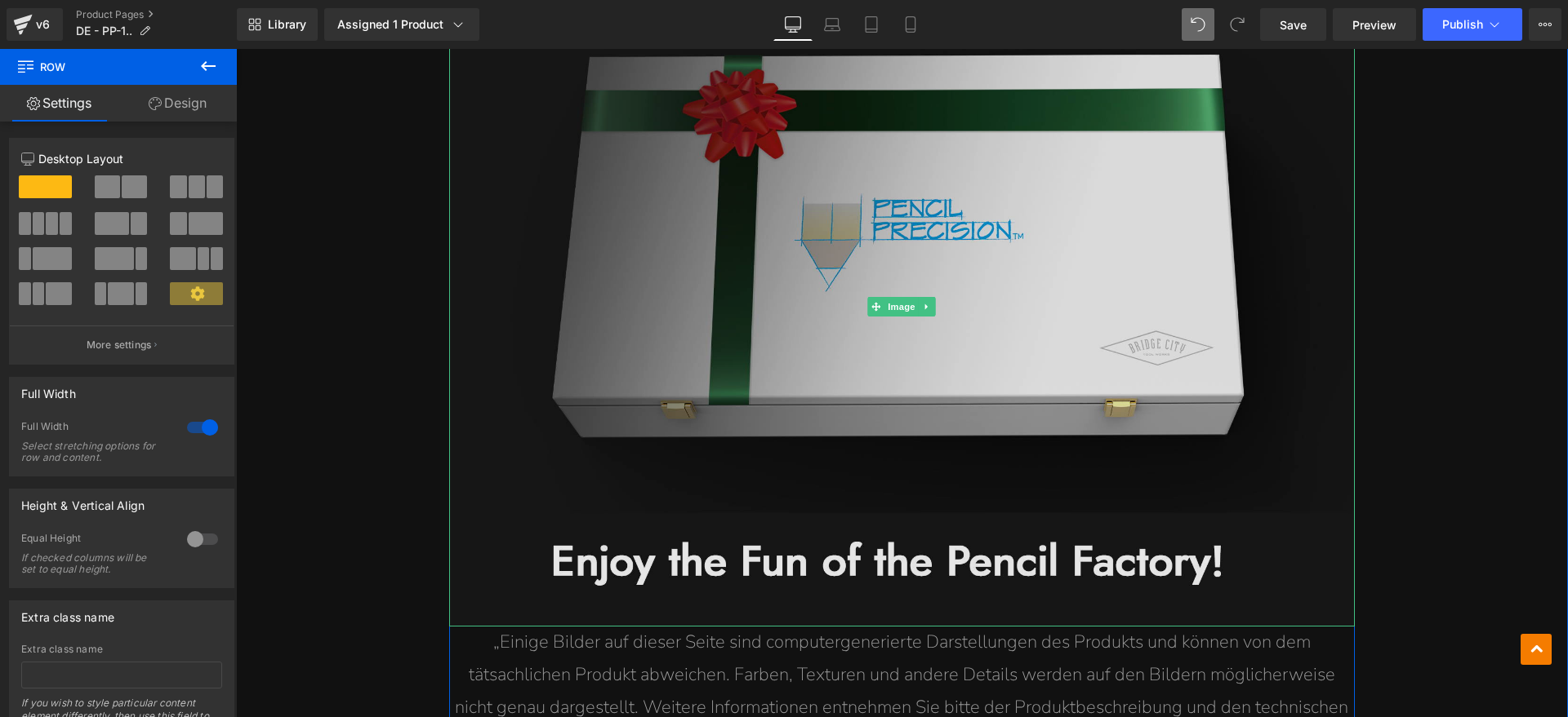
click at [949, 383] on img at bounding box center [901, 306] width 906 height 641
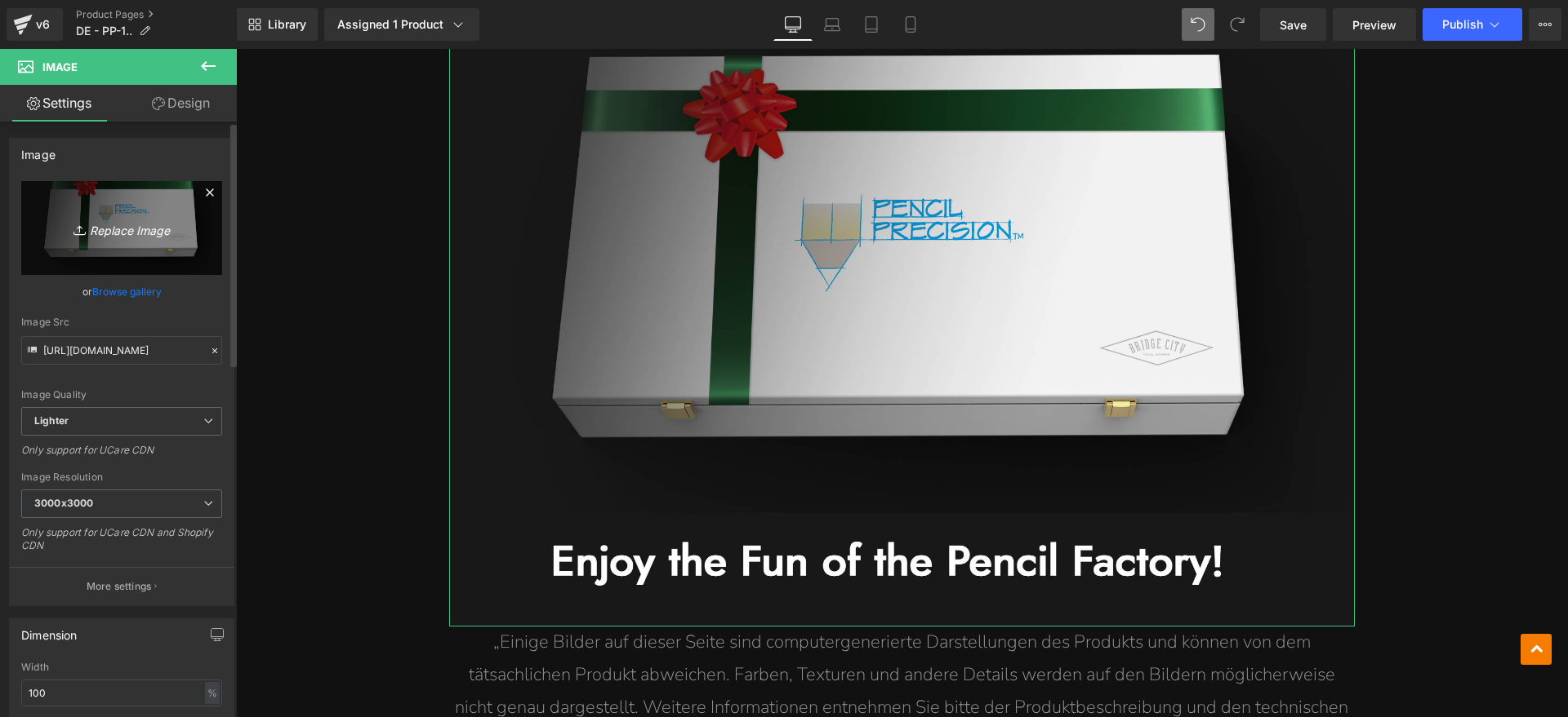
click at [147, 243] on link "Replace Image" at bounding box center [121, 228] width 201 height 94
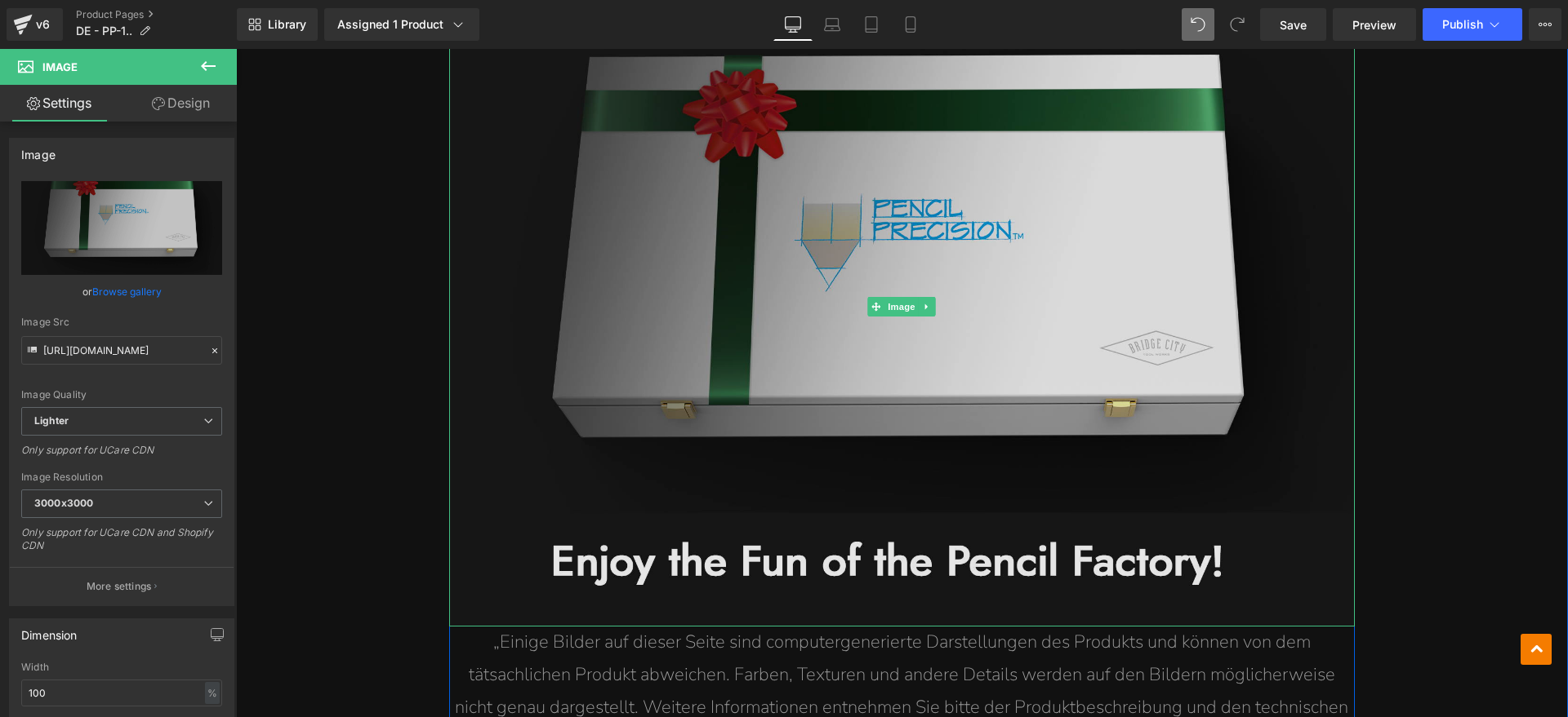
click at [660, 394] on img at bounding box center [901, 306] width 906 height 641
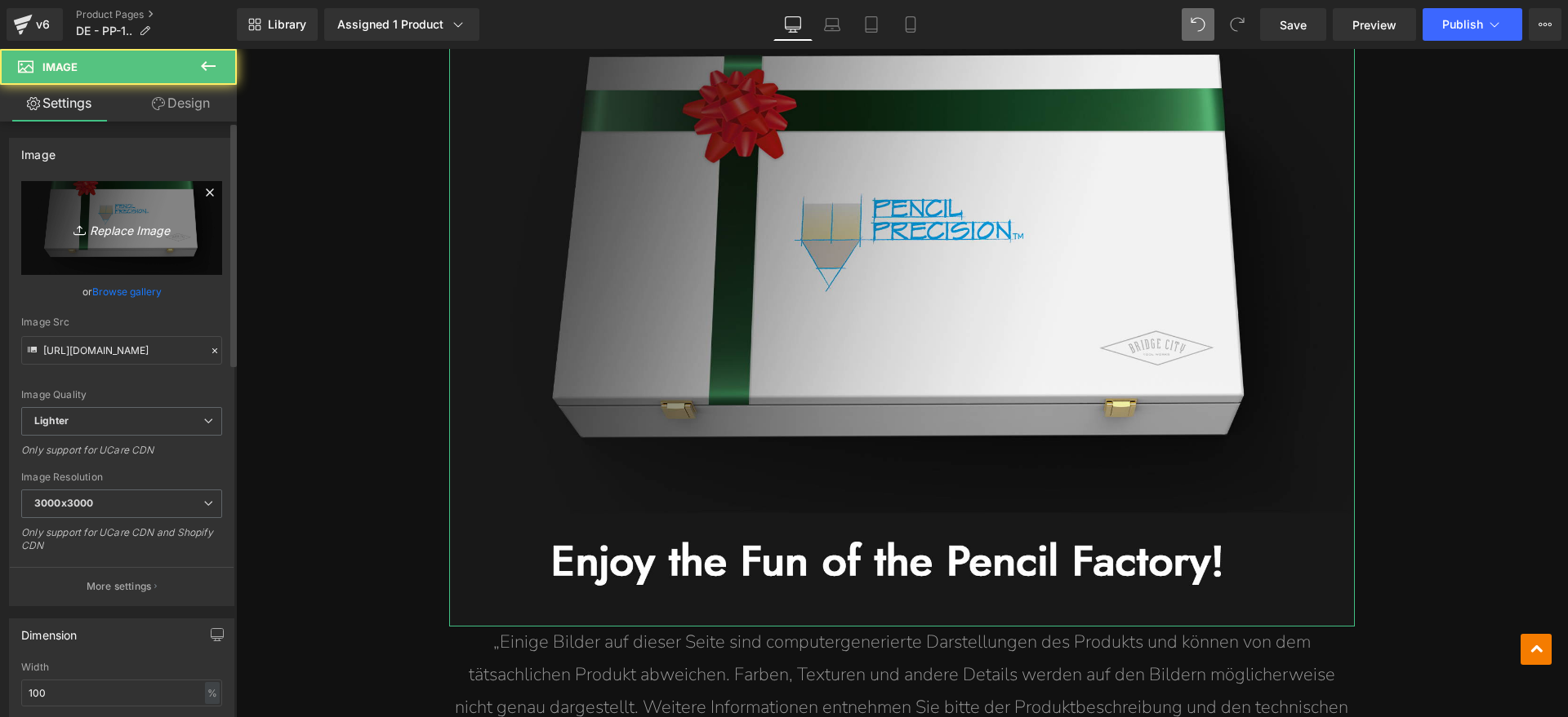
click at [134, 243] on link "Replace Image" at bounding box center [121, 228] width 201 height 94
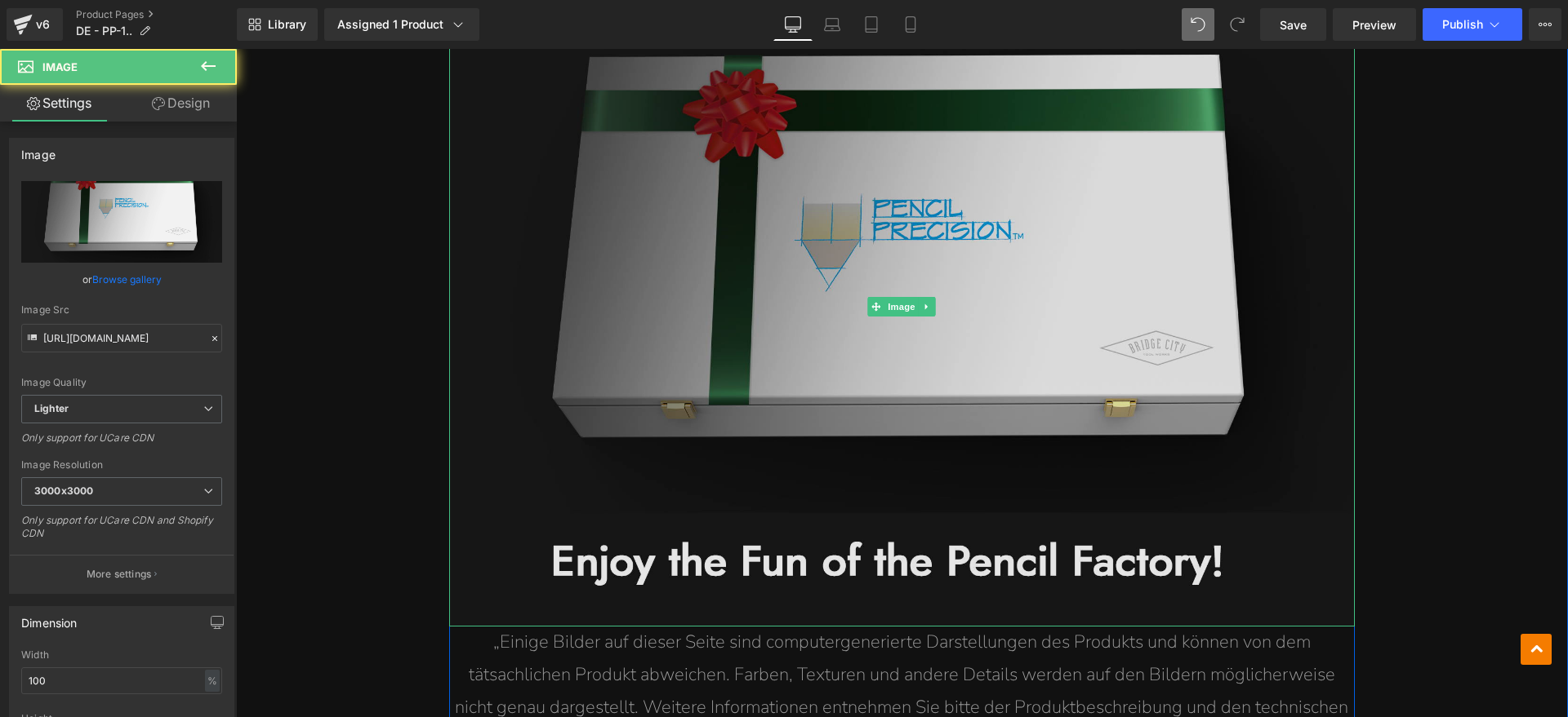
click at [653, 324] on img at bounding box center [901, 306] width 906 height 641
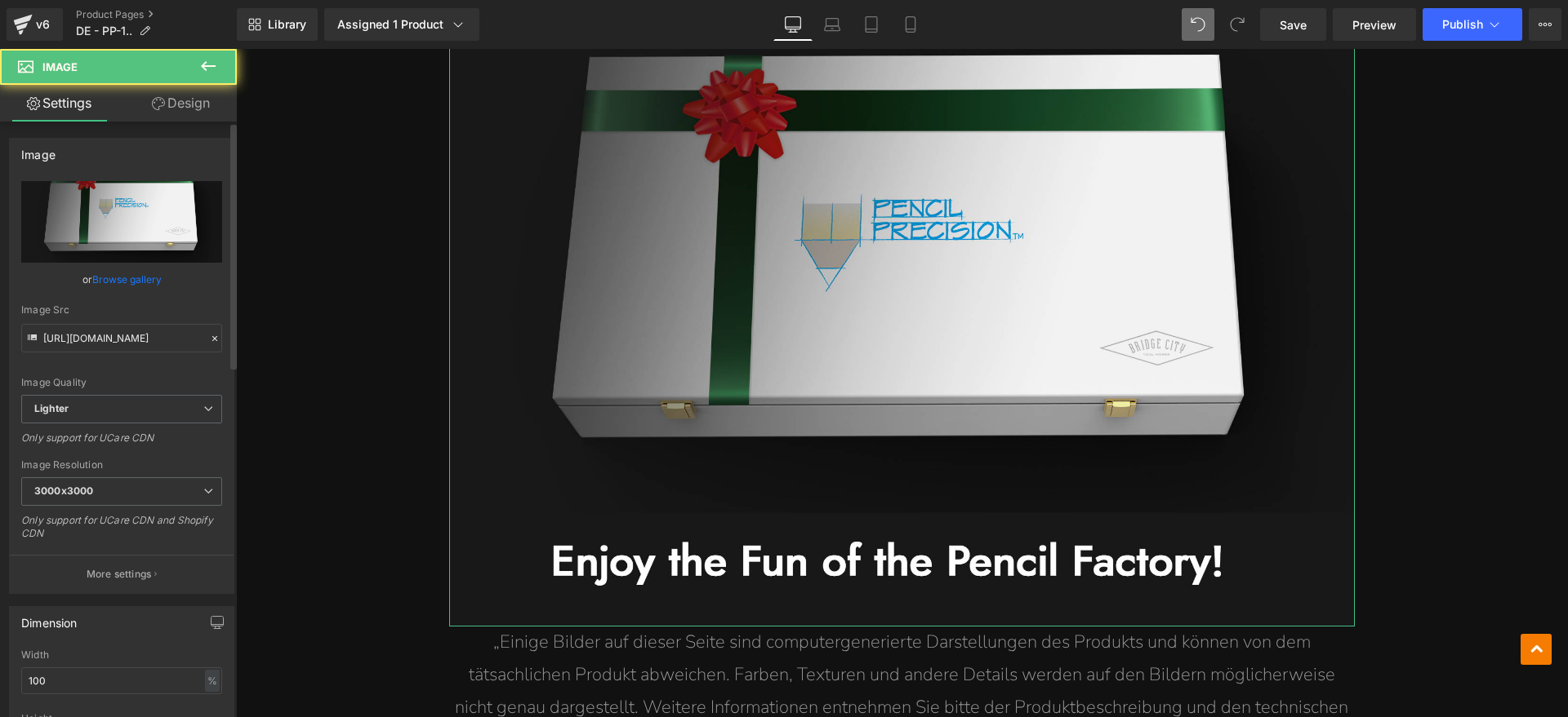
click at [134, 228] on input "file" at bounding box center [121, 222] width 201 height 82
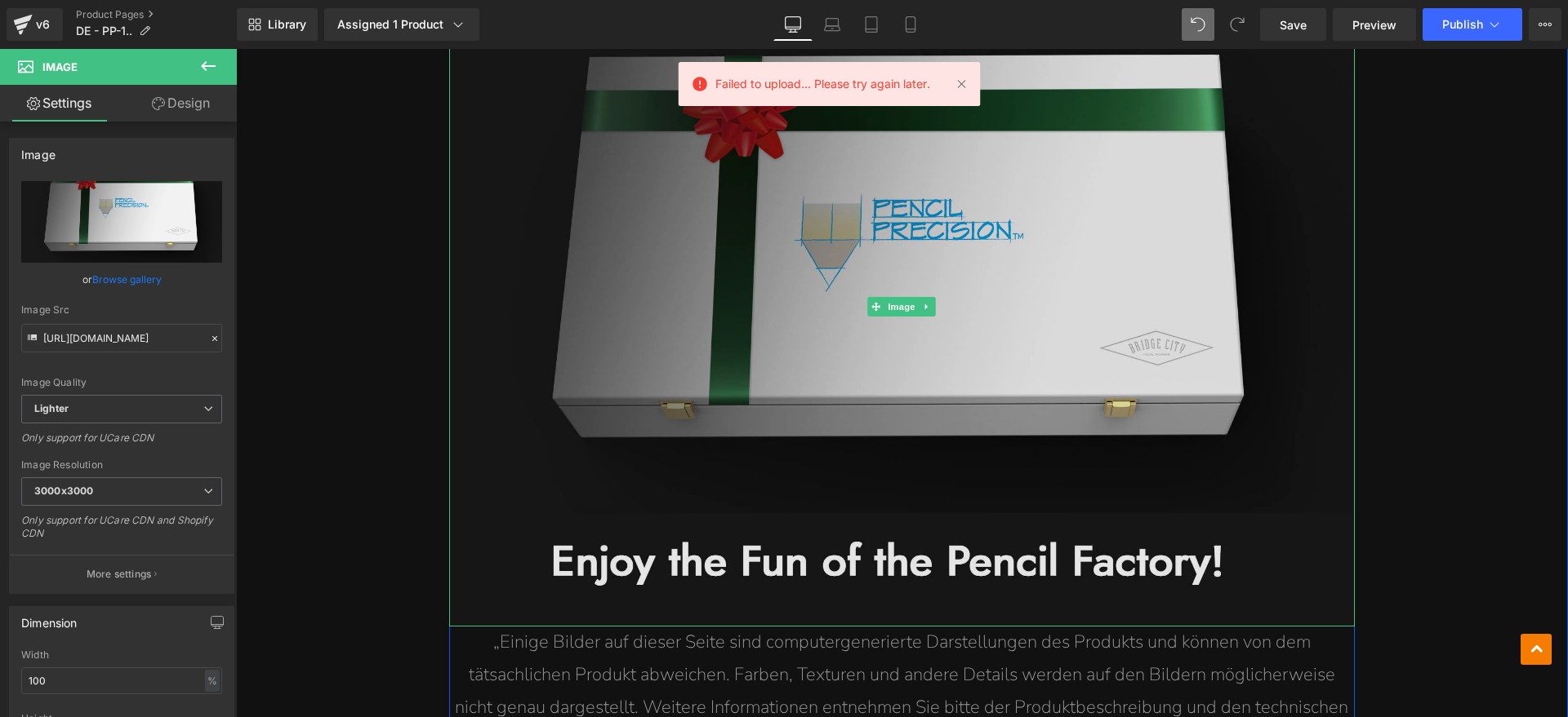
click at [684, 273] on img at bounding box center [901, 306] width 906 height 641
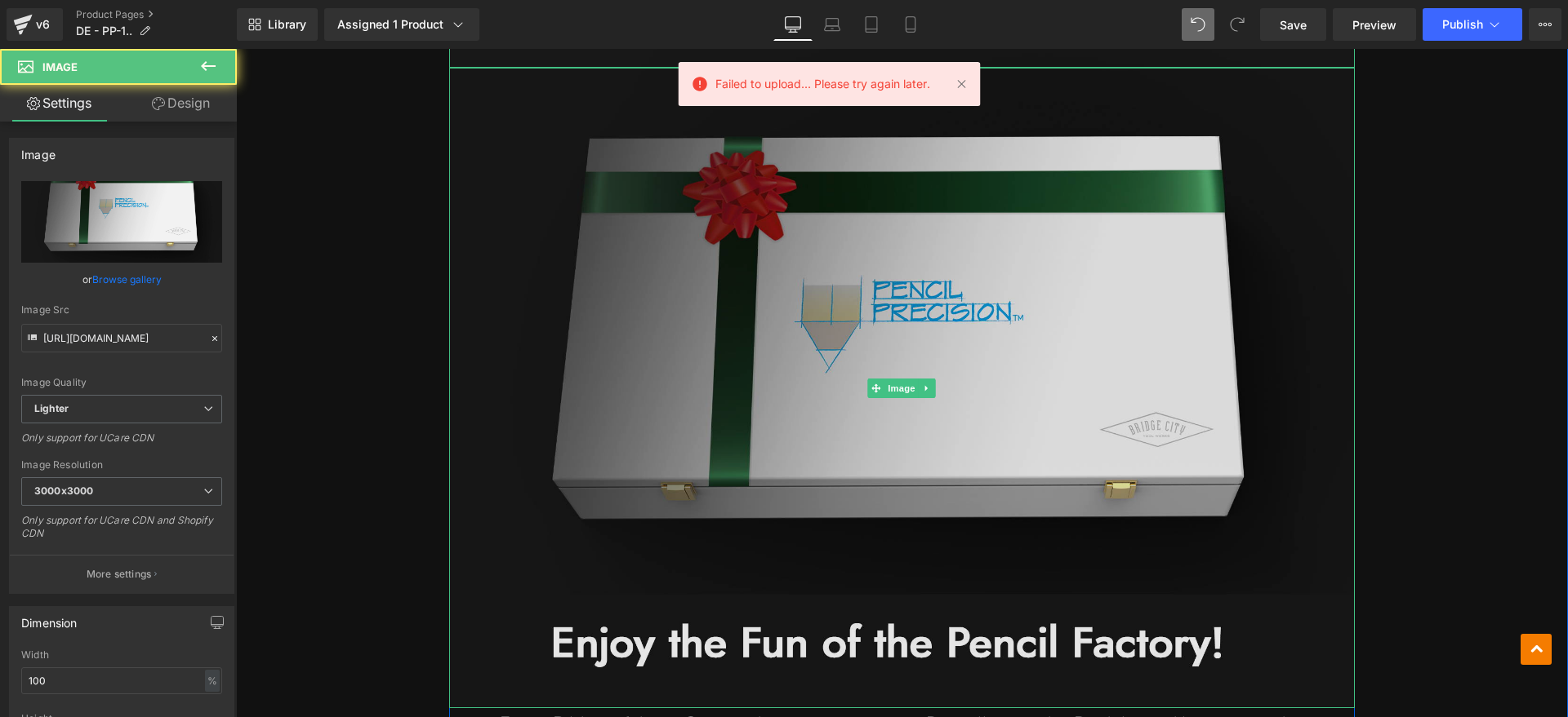
scroll to position [13455, 0]
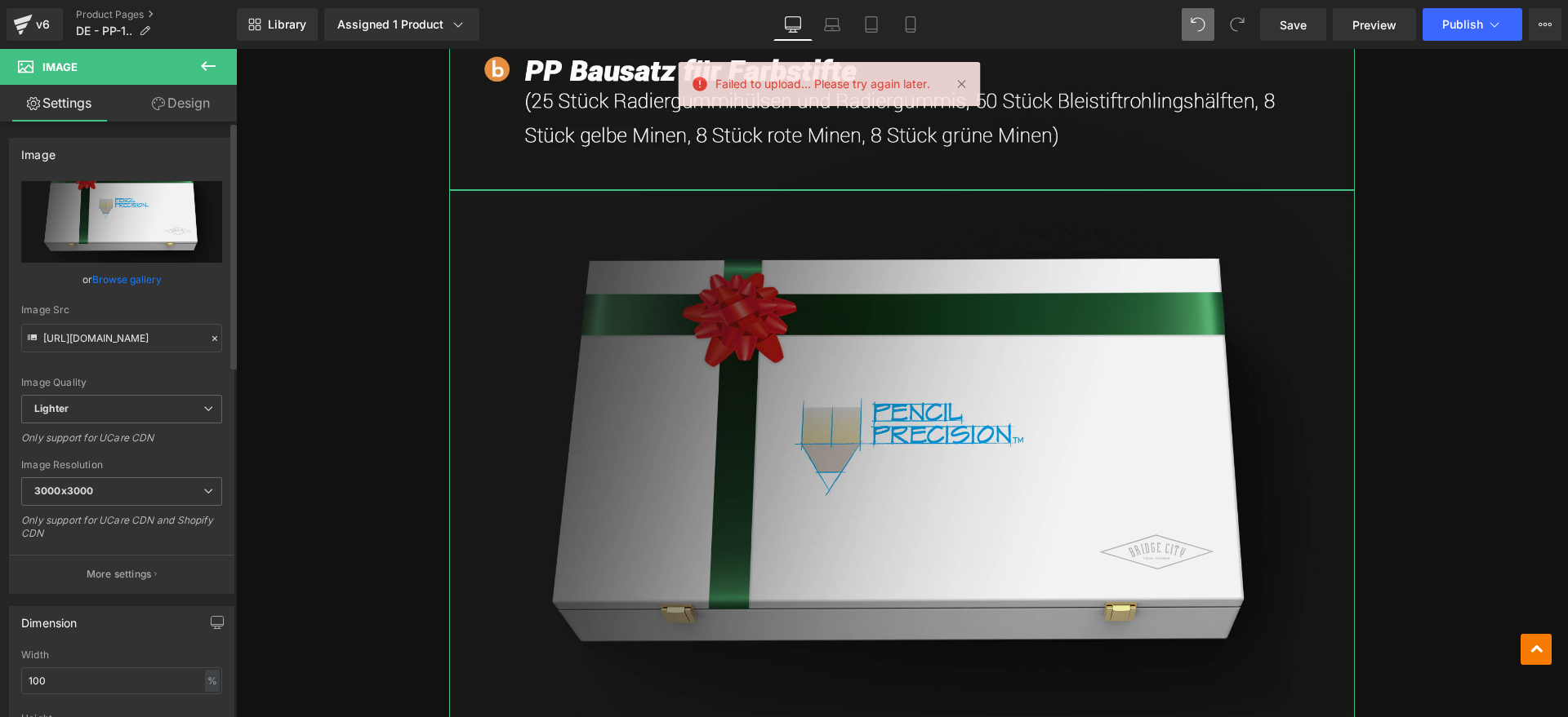
click at [125, 223] on input "file" at bounding box center [121, 222] width 201 height 82
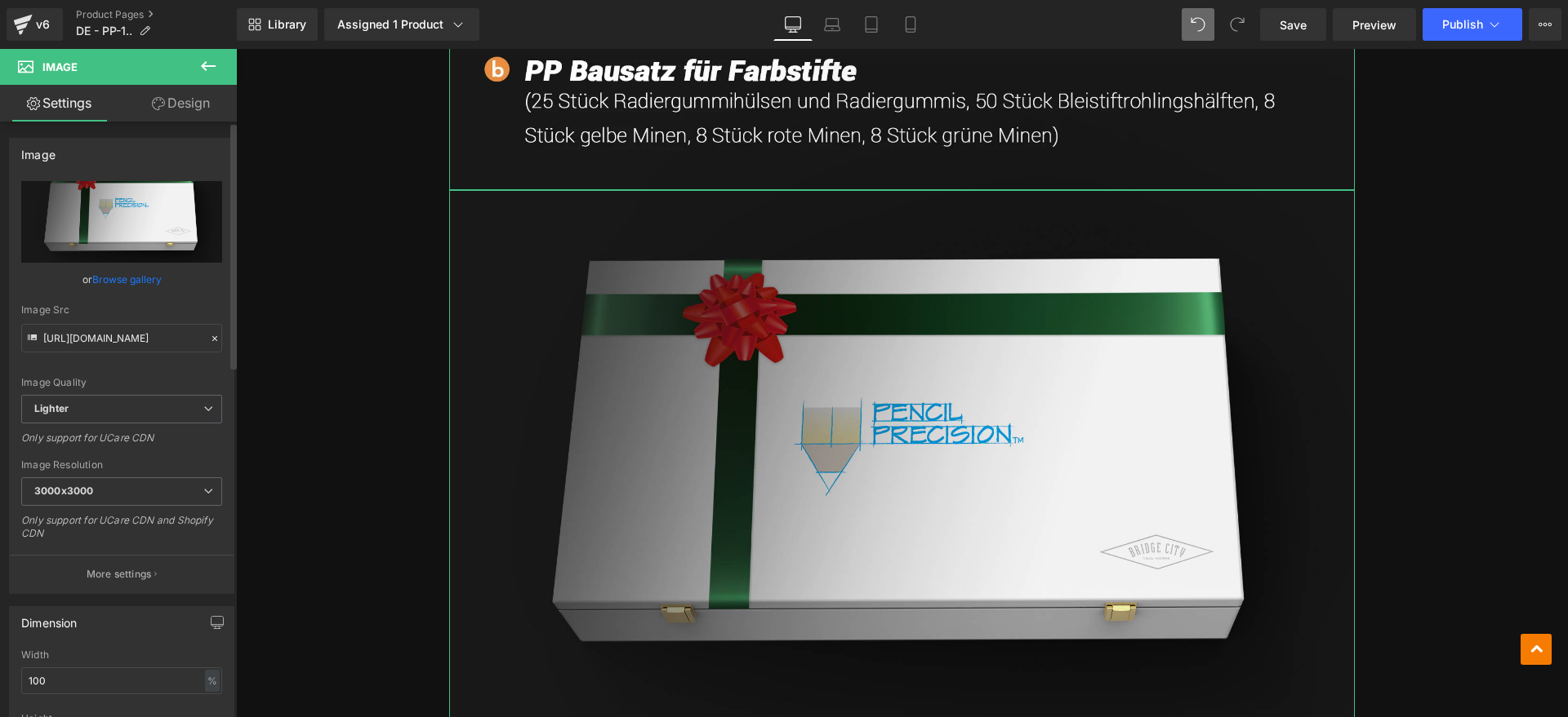
type input "C:\fakepath\pp12.webp"
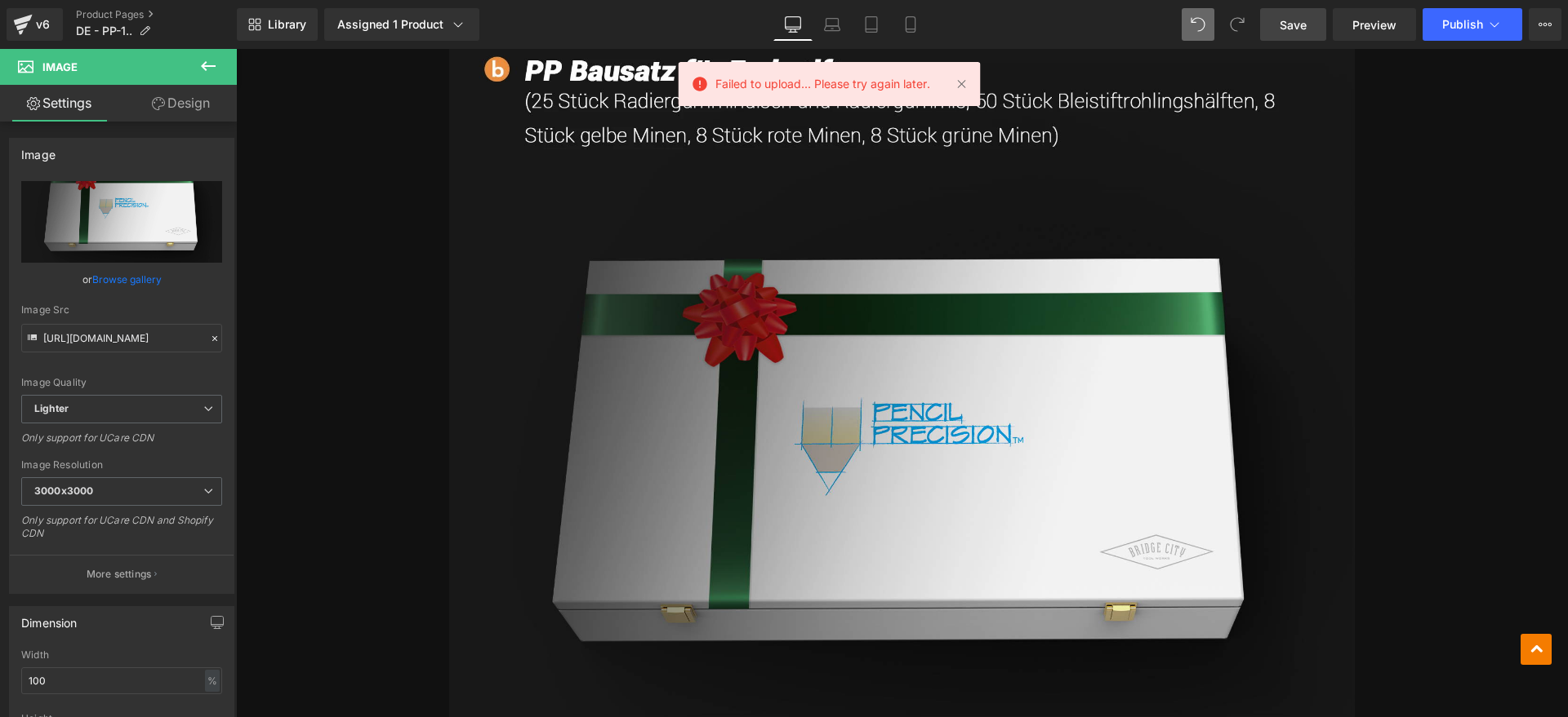
click at [1309, 26] on link "Save" at bounding box center [1293, 25] width 66 height 32
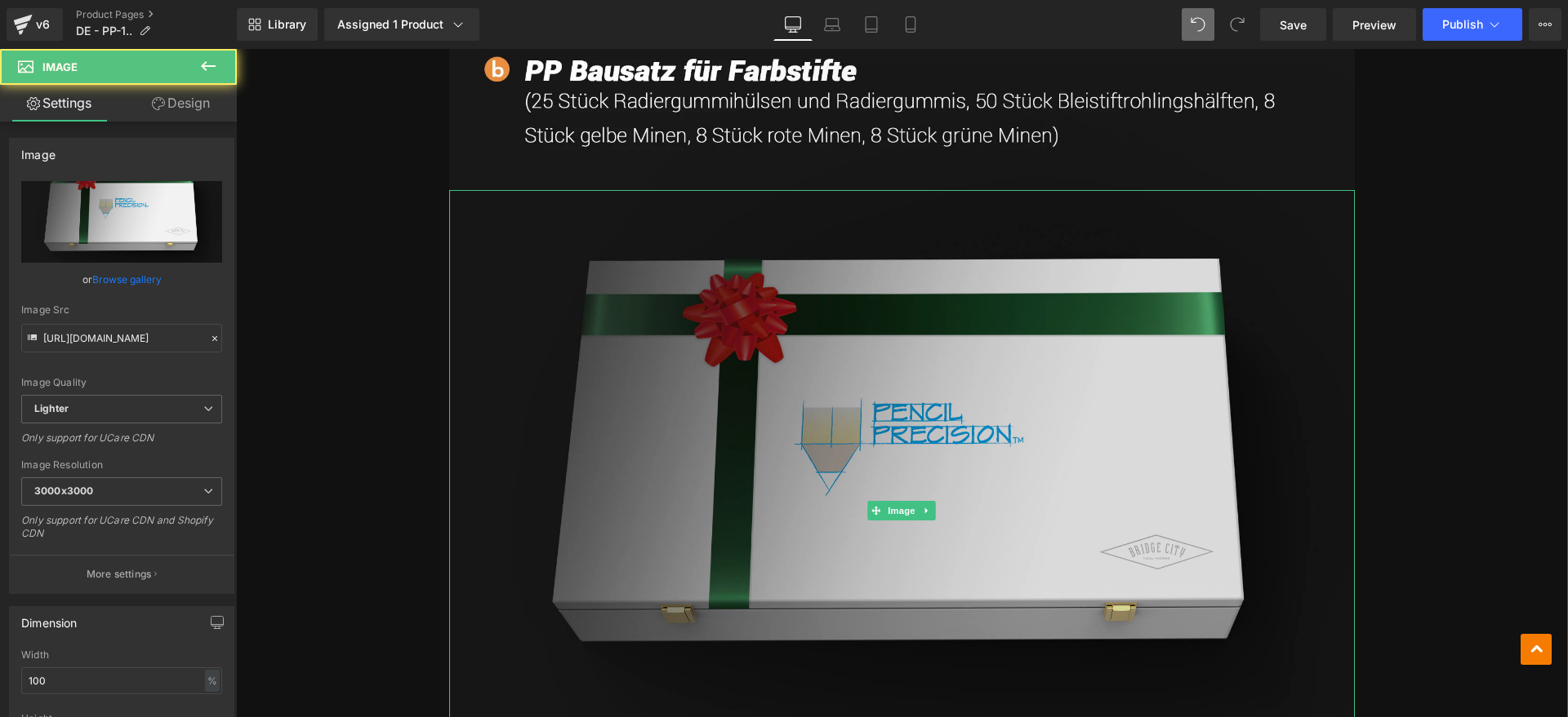
click at [880, 337] on img at bounding box center [901, 510] width 906 height 641
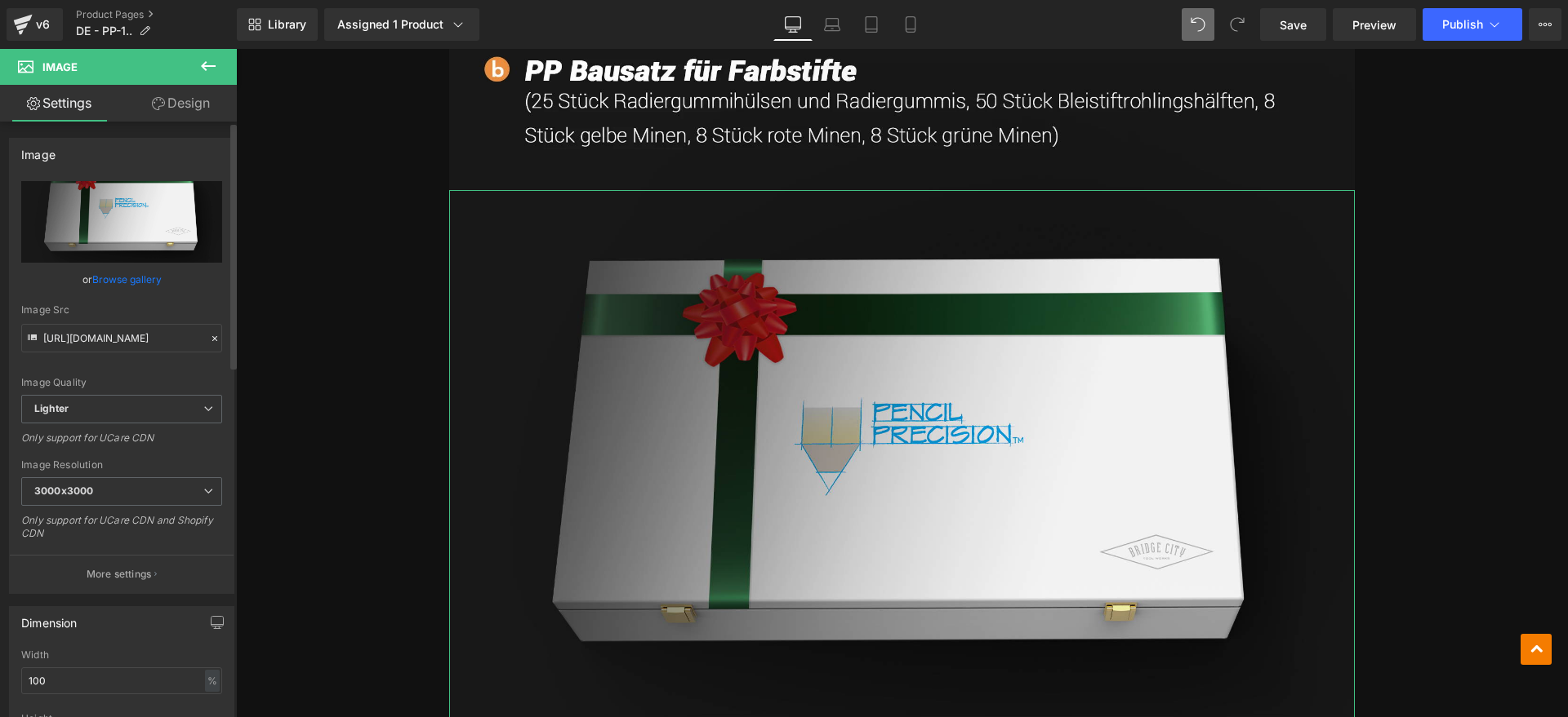
click at [134, 216] on input "file" at bounding box center [121, 222] width 201 height 82
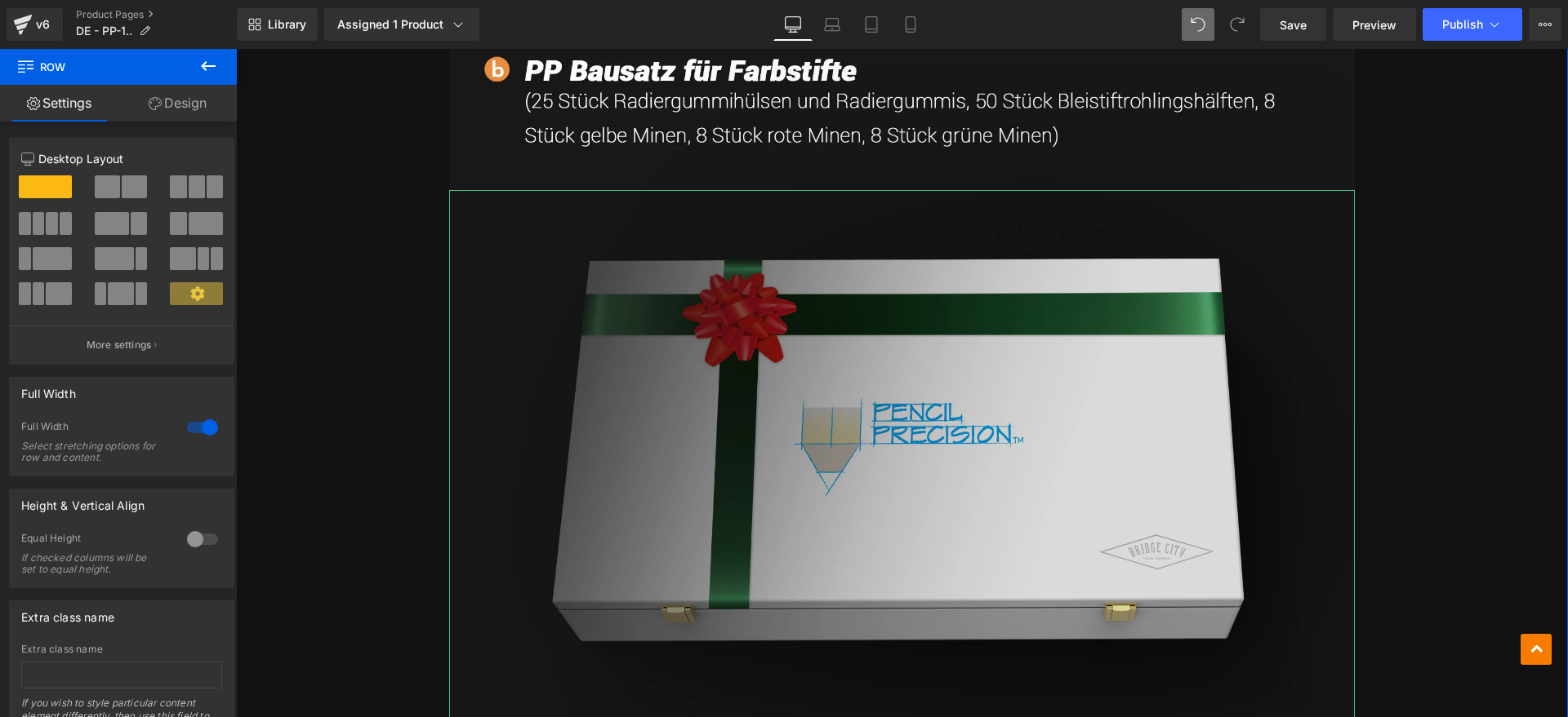
click at [681, 322] on img at bounding box center [901, 510] width 906 height 641
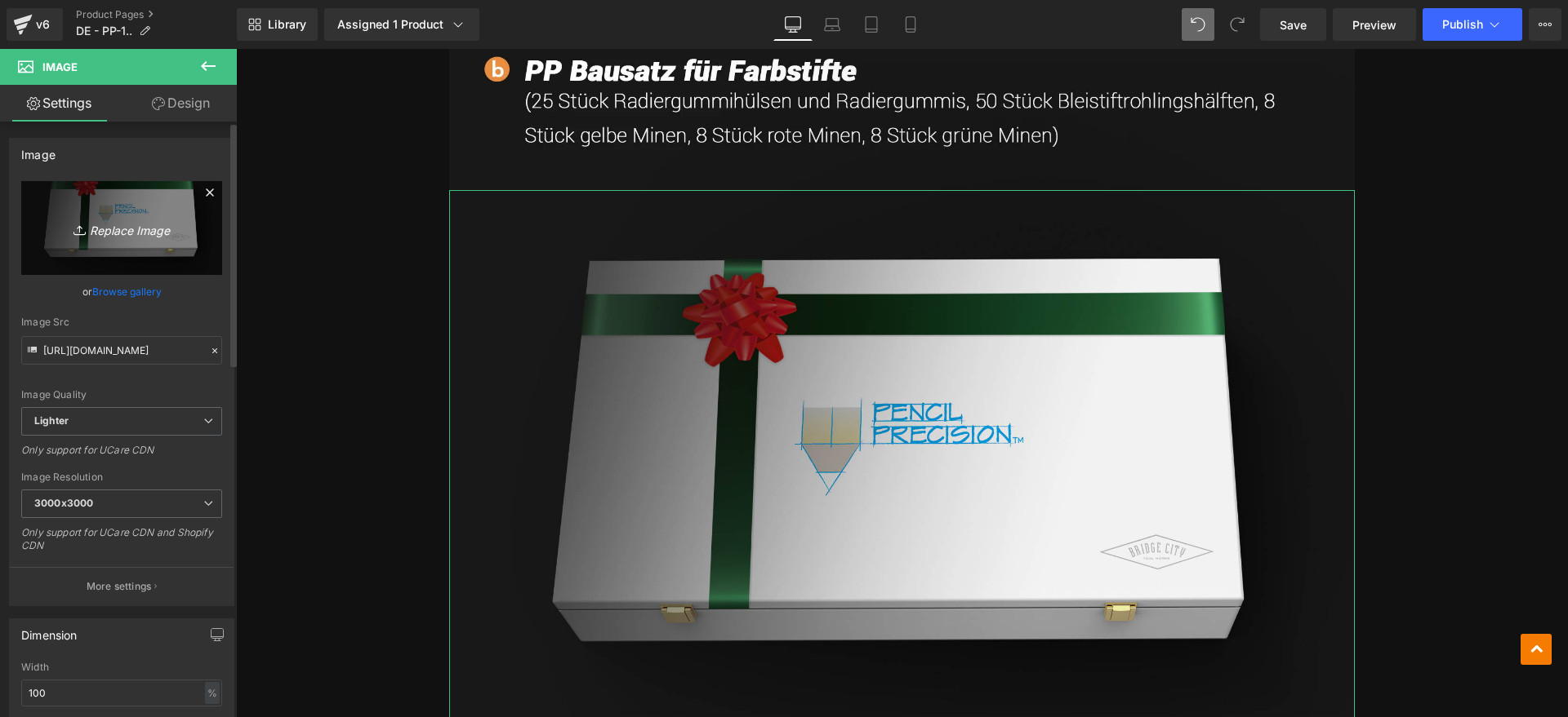
click at [152, 220] on icon "Replace Image" at bounding box center [121, 228] width 131 height 20
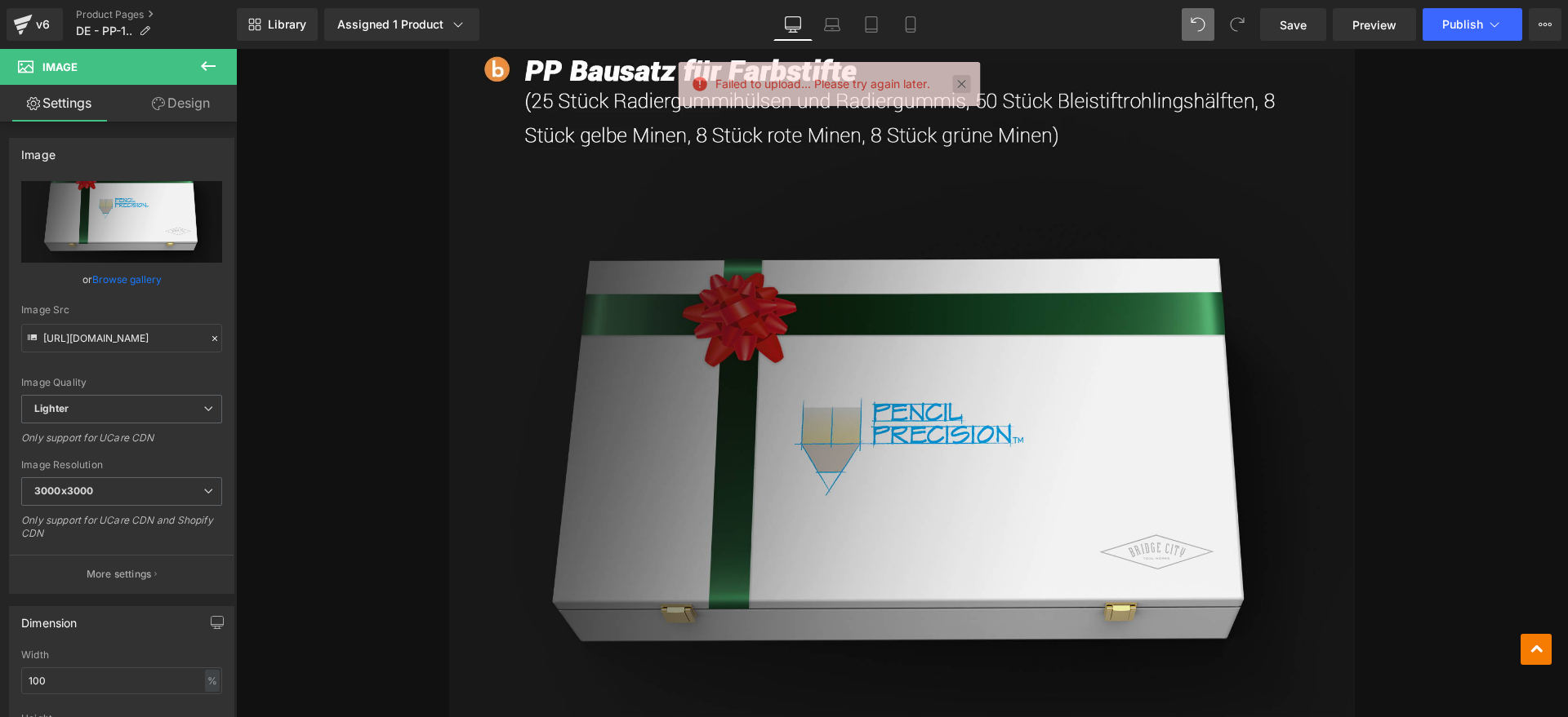
click at [962, 76] on link at bounding box center [961, 84] width 18 height 18
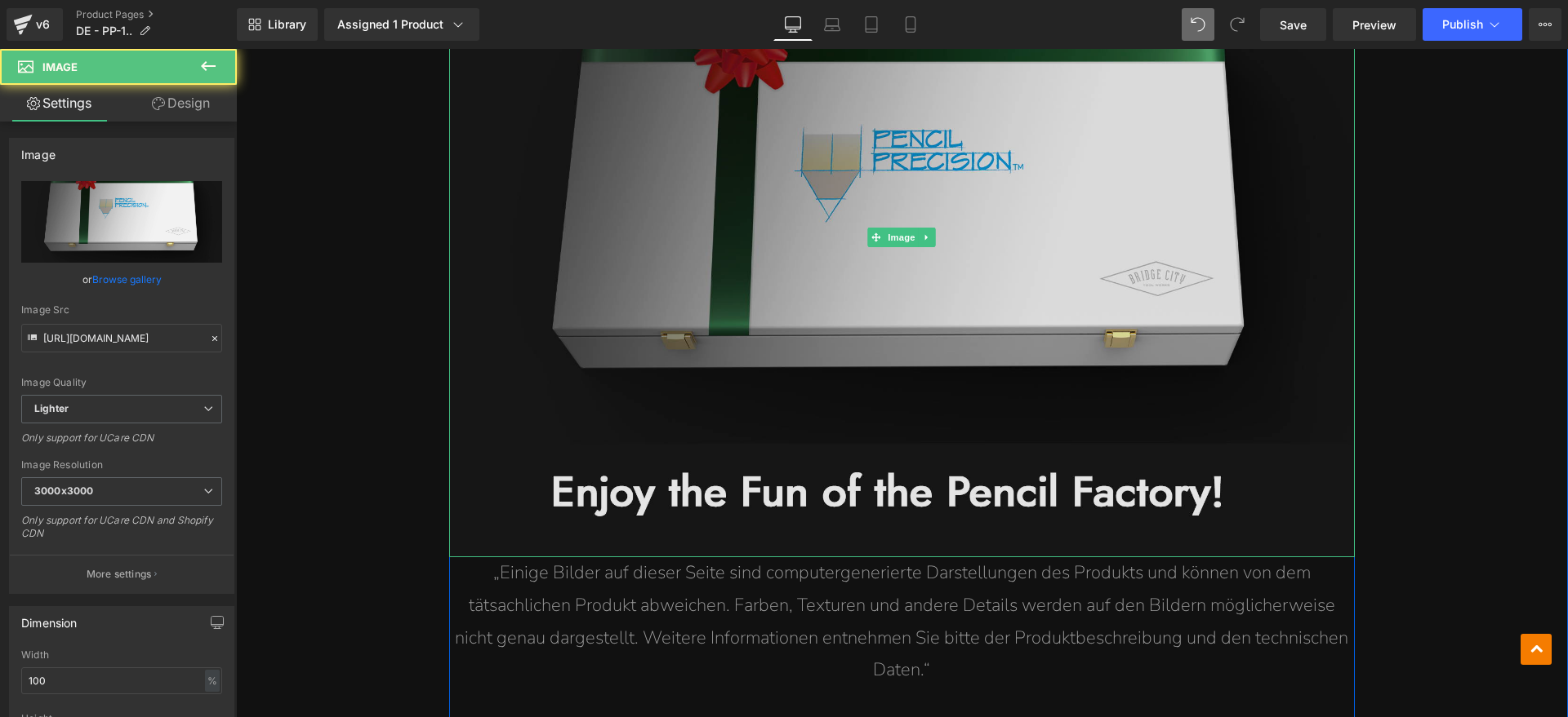
scroll to position [13762, 0]
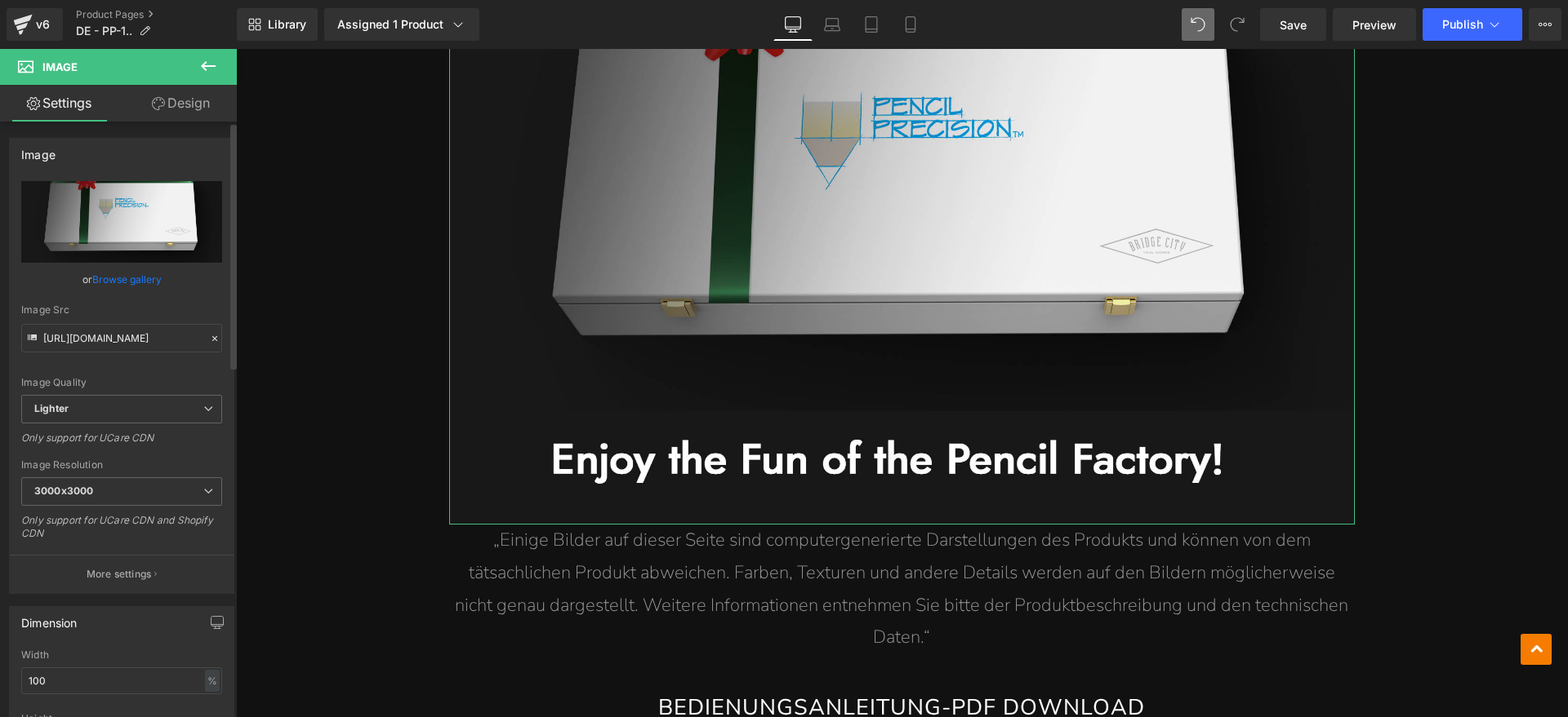
click at [172, 199] on input "file" at bounding box center [121, 222] width 201 height 82
type input "C:\fakepath\10.webp"
click at [1461, 15] on button "Publish" at bounding box center [1472, 25] width 100 height 32
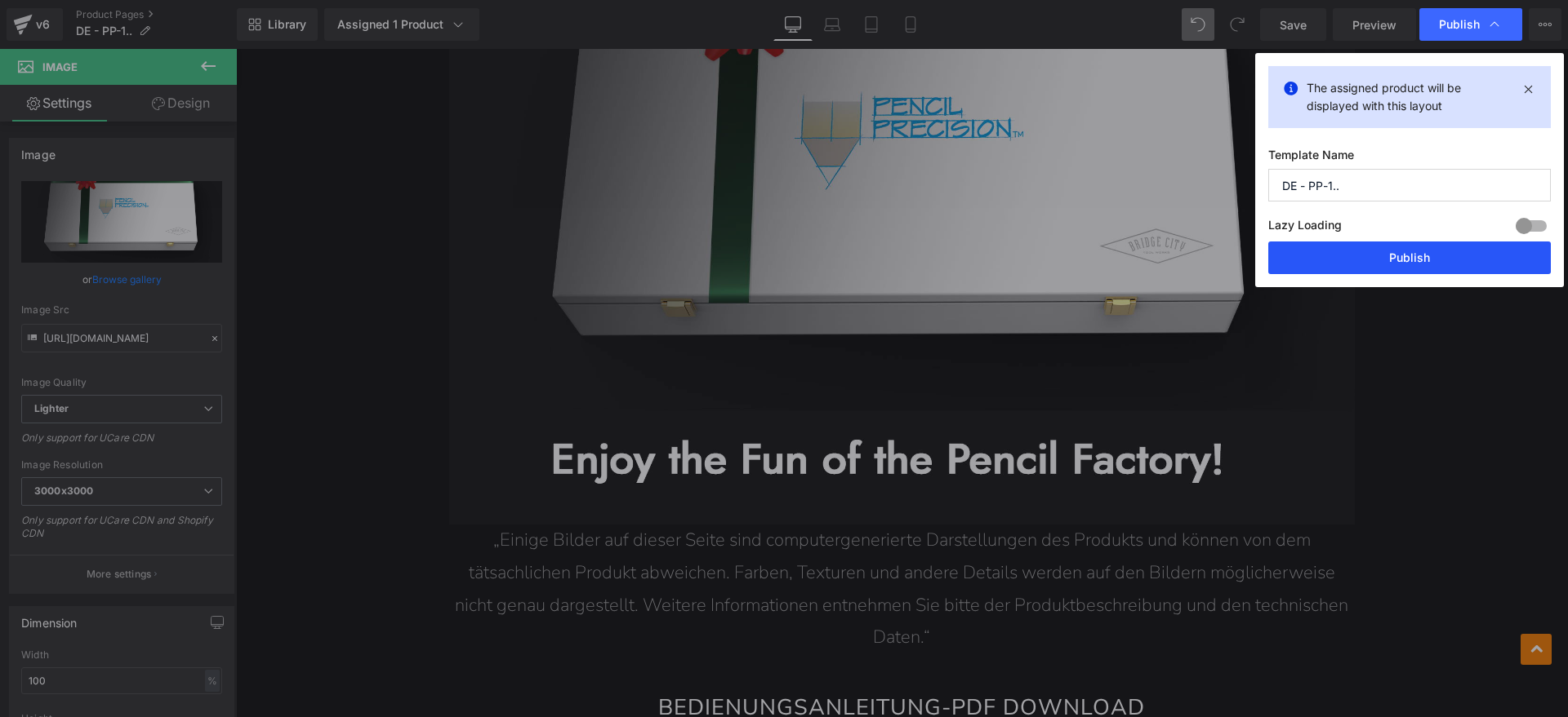
drag, startPoint x: 1375, startPoint y: 258, endPoint x: 1134, endPoint y: 193, distance: 249.6
click at [1375, 258] on button "Publish" at bounding box center [1409, 258] width 283 height 32
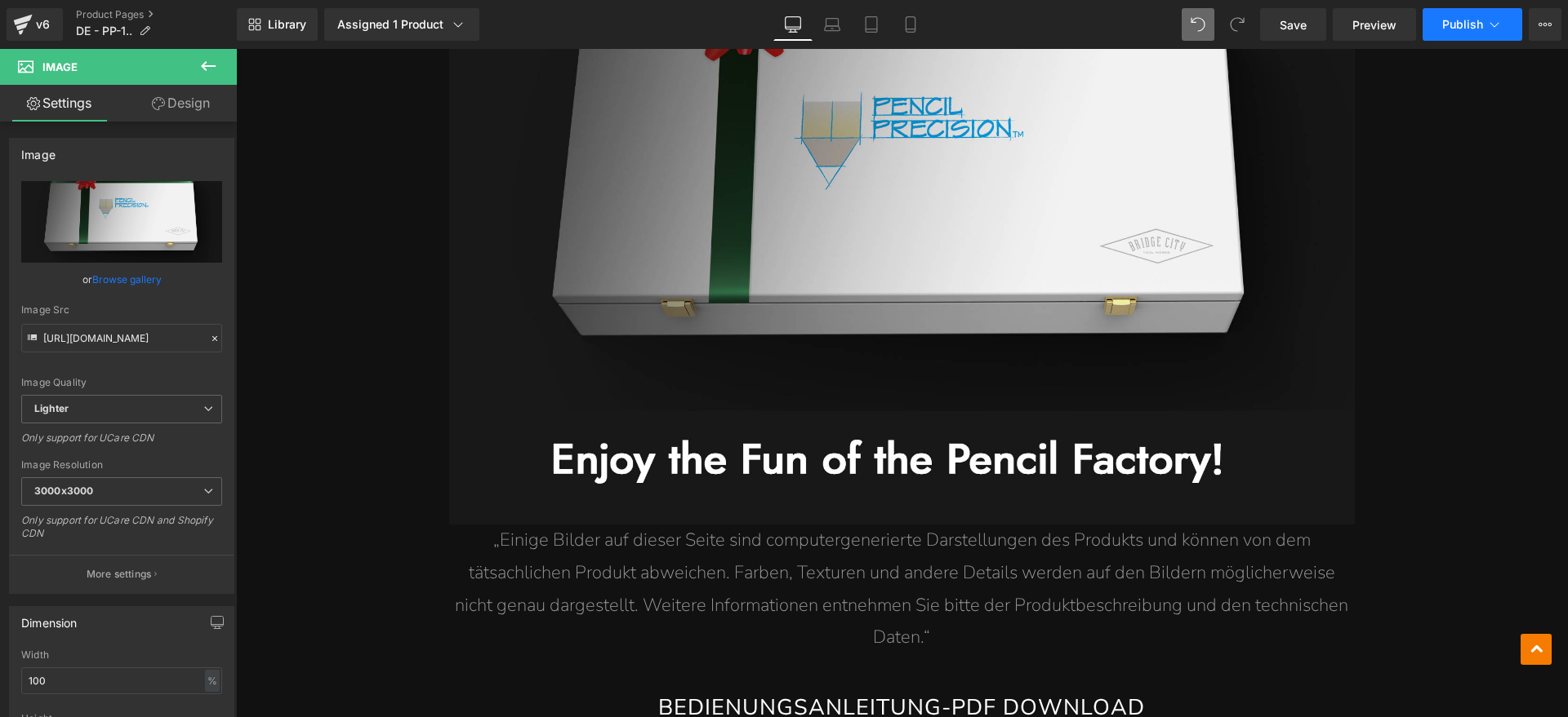
click at [1453, 12] on button "Publish" at bounding box center [1472, 25] width 100 height 32
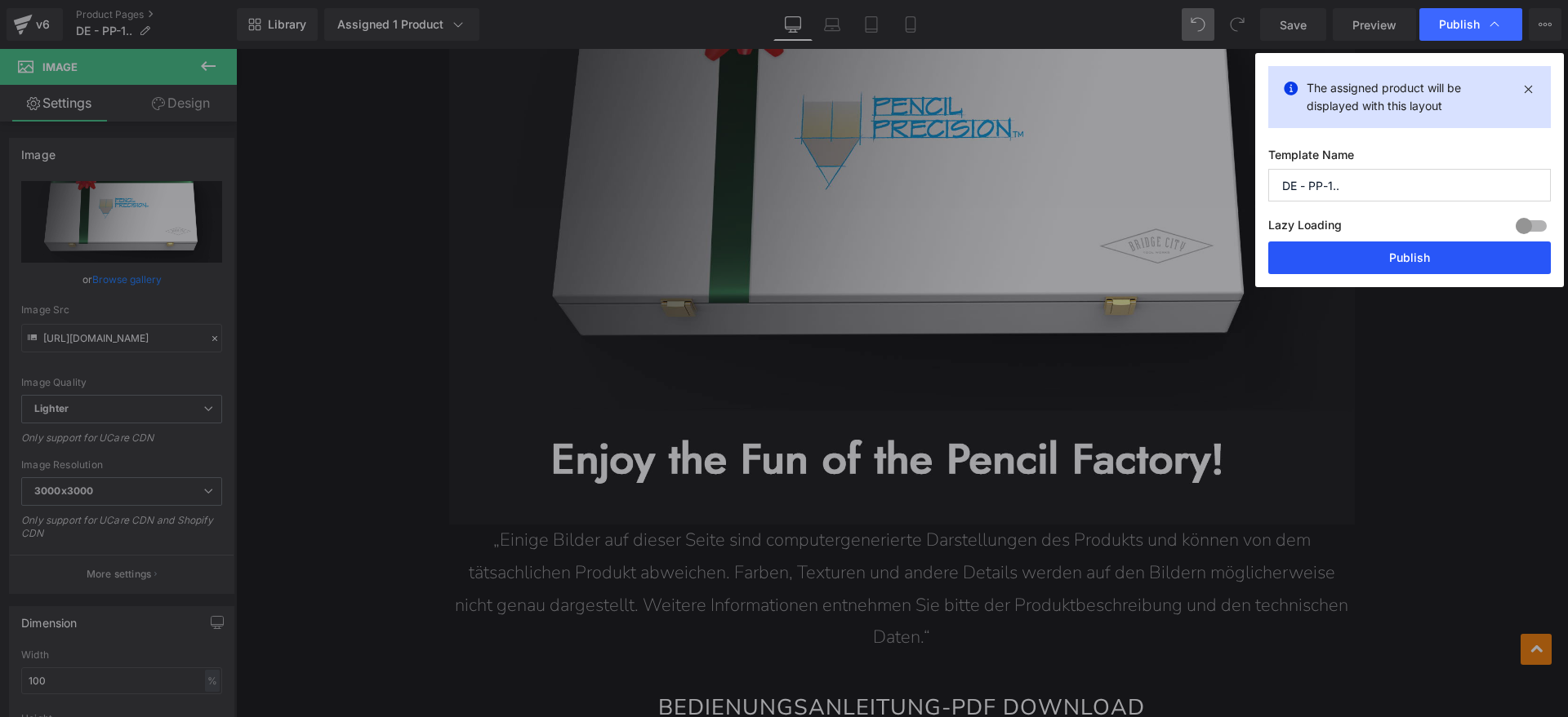
drag, startPoint x: 1370, startPoint y: 257, endPoint x: 1134, endPoint y: 209, distance: 240.8
click at [1370, 257] on button "Publish" at bounding box center [1409, 258] width 283 height 32
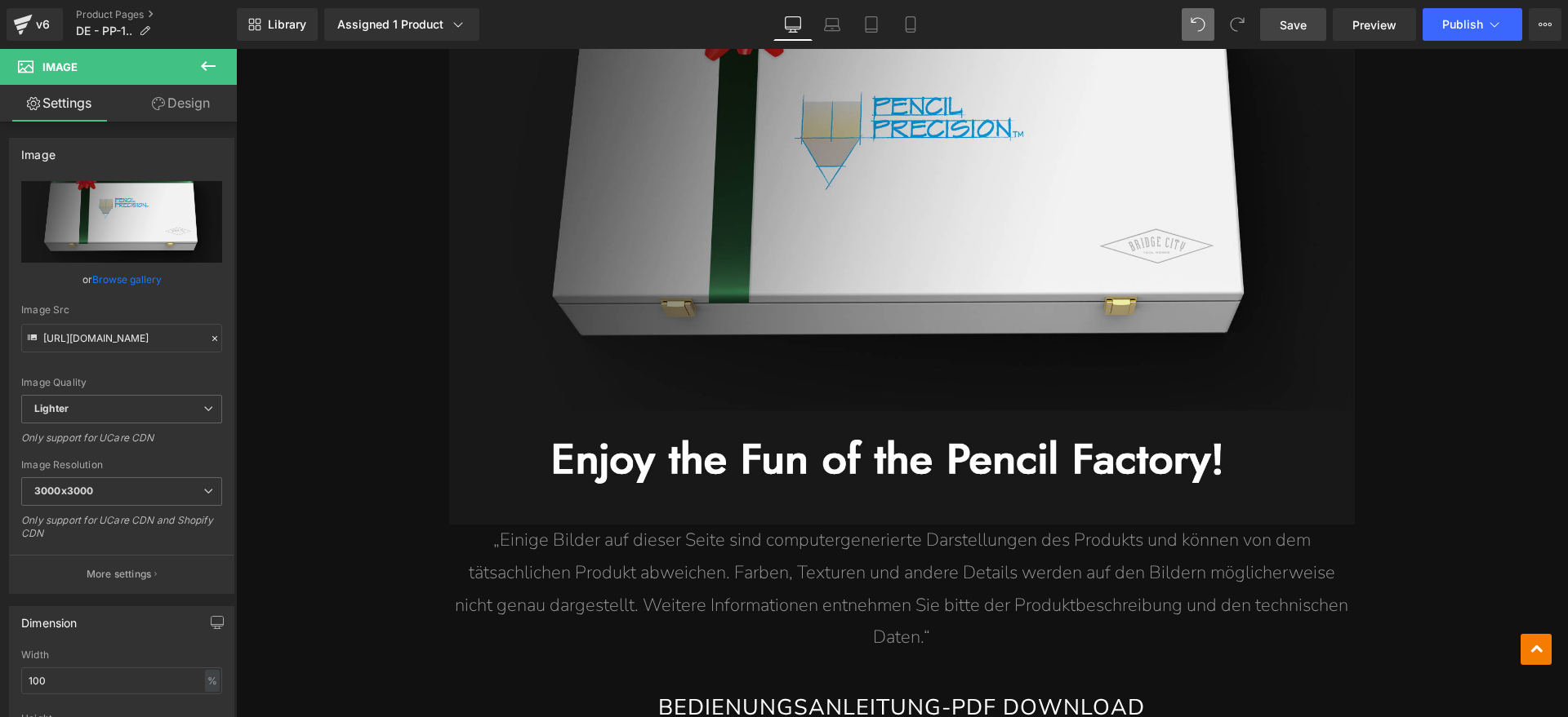
click at [1295, 30] on span "Save" at bounding box center [1293, 25] width 27 height 17
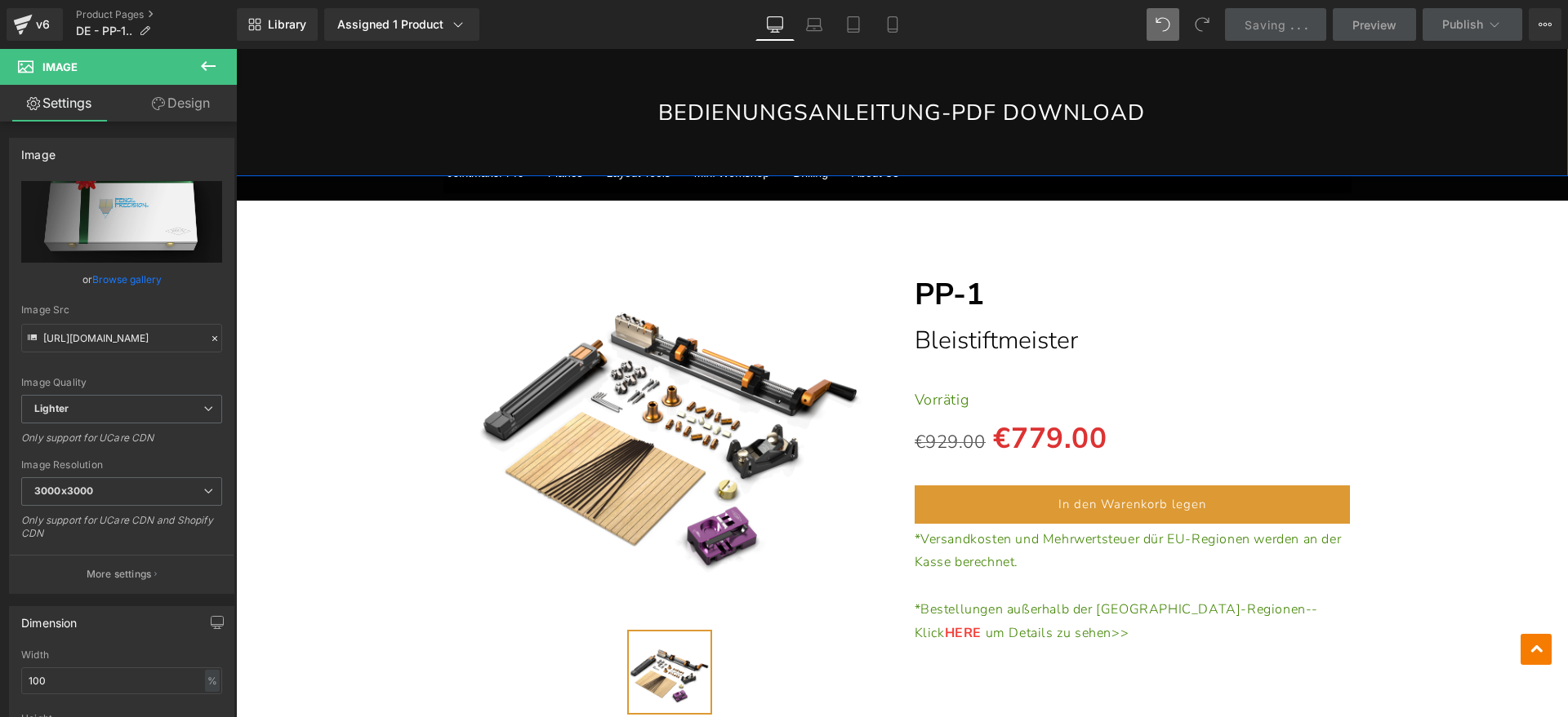
scroll to position [14476, 0]
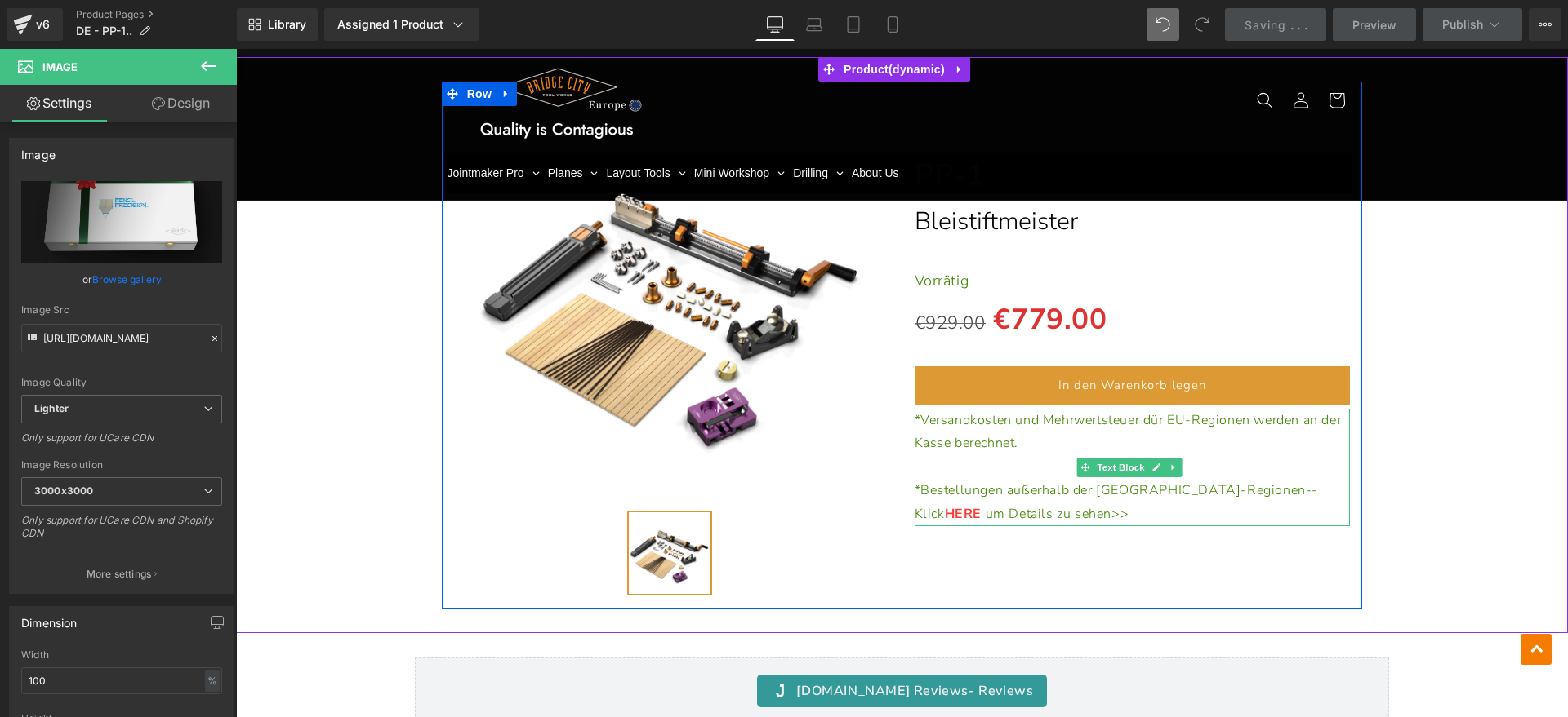
click at [1002, 455] on p at bounding box center [1133, 467] width 436 height 24
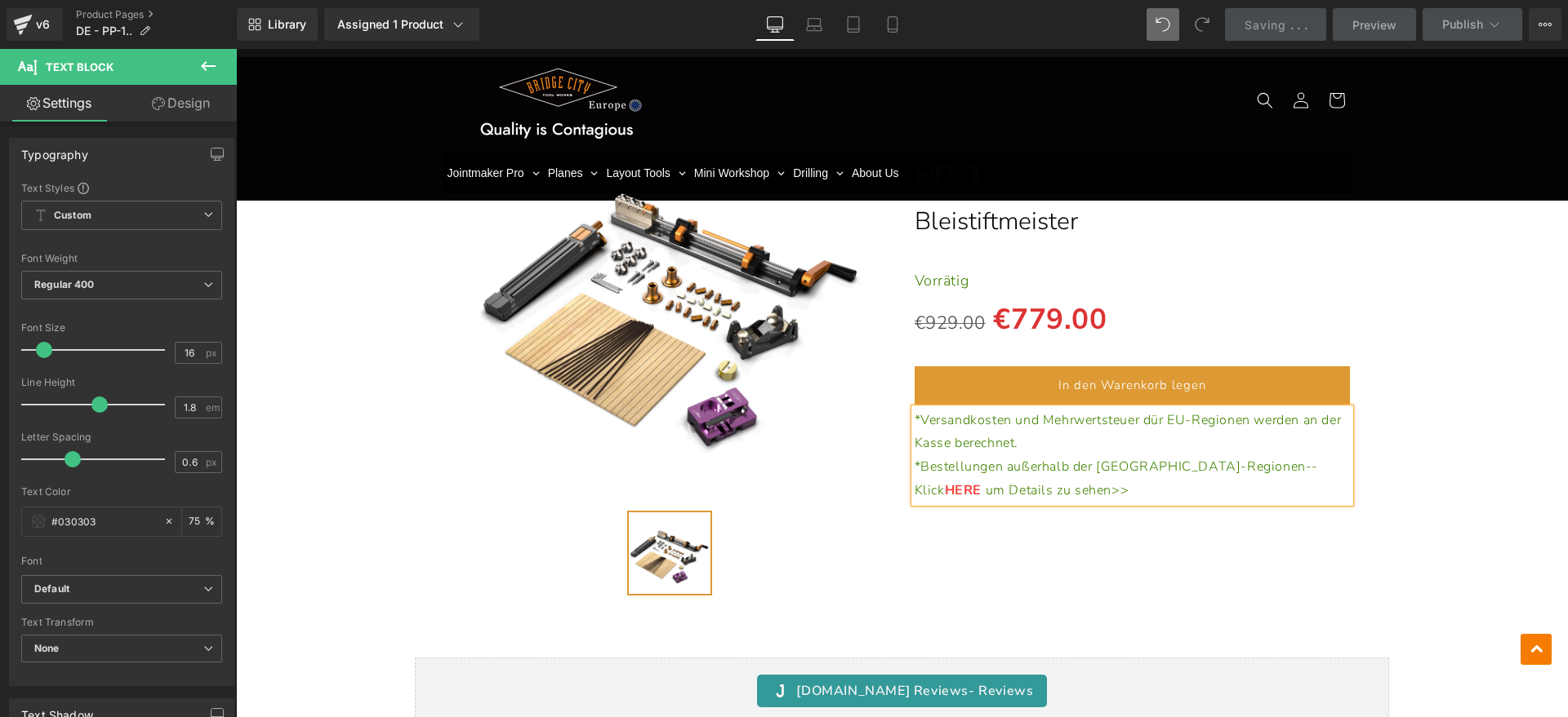
click at [1427, 381] on div "(P) Image" at bounding box center [901, 345] width 1316 height 527
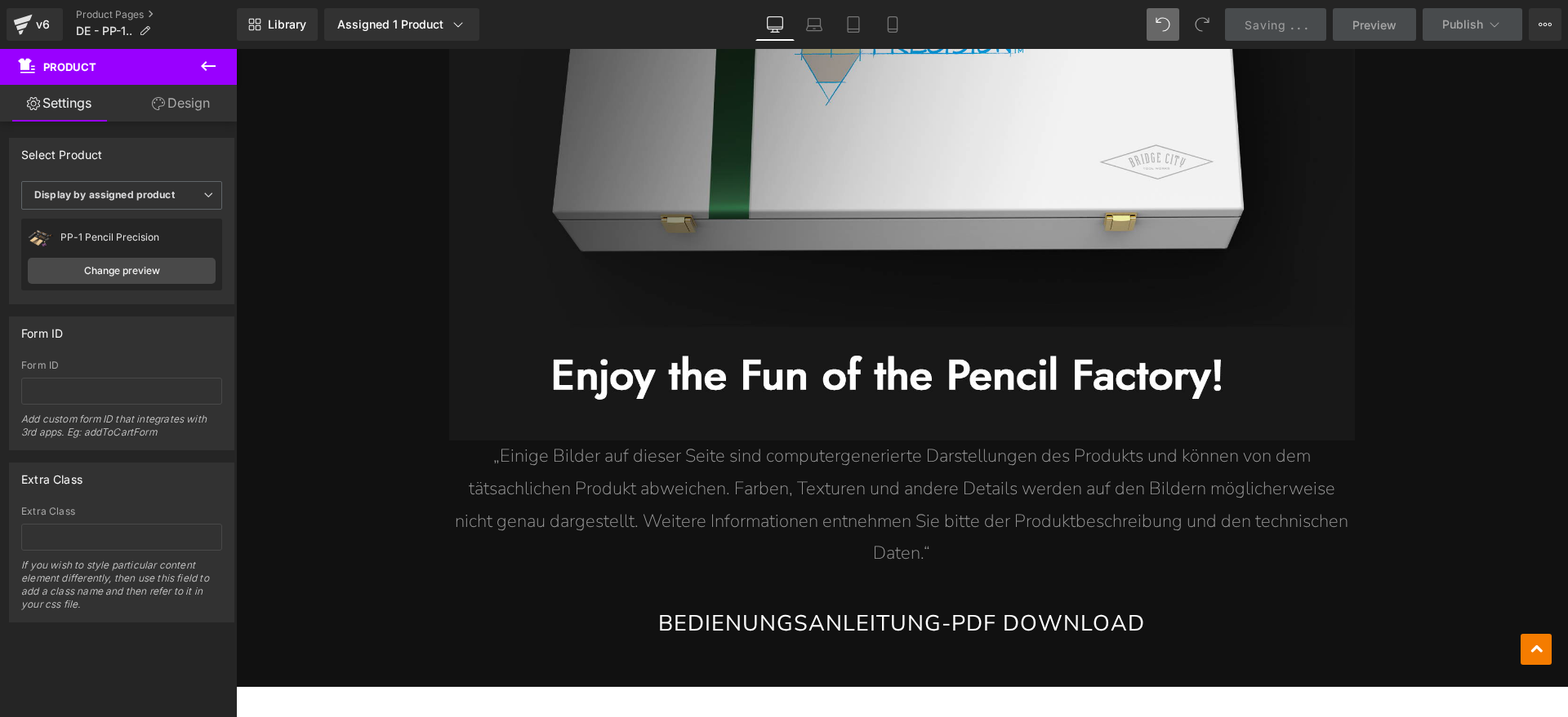
scroll to position [13762, 0]
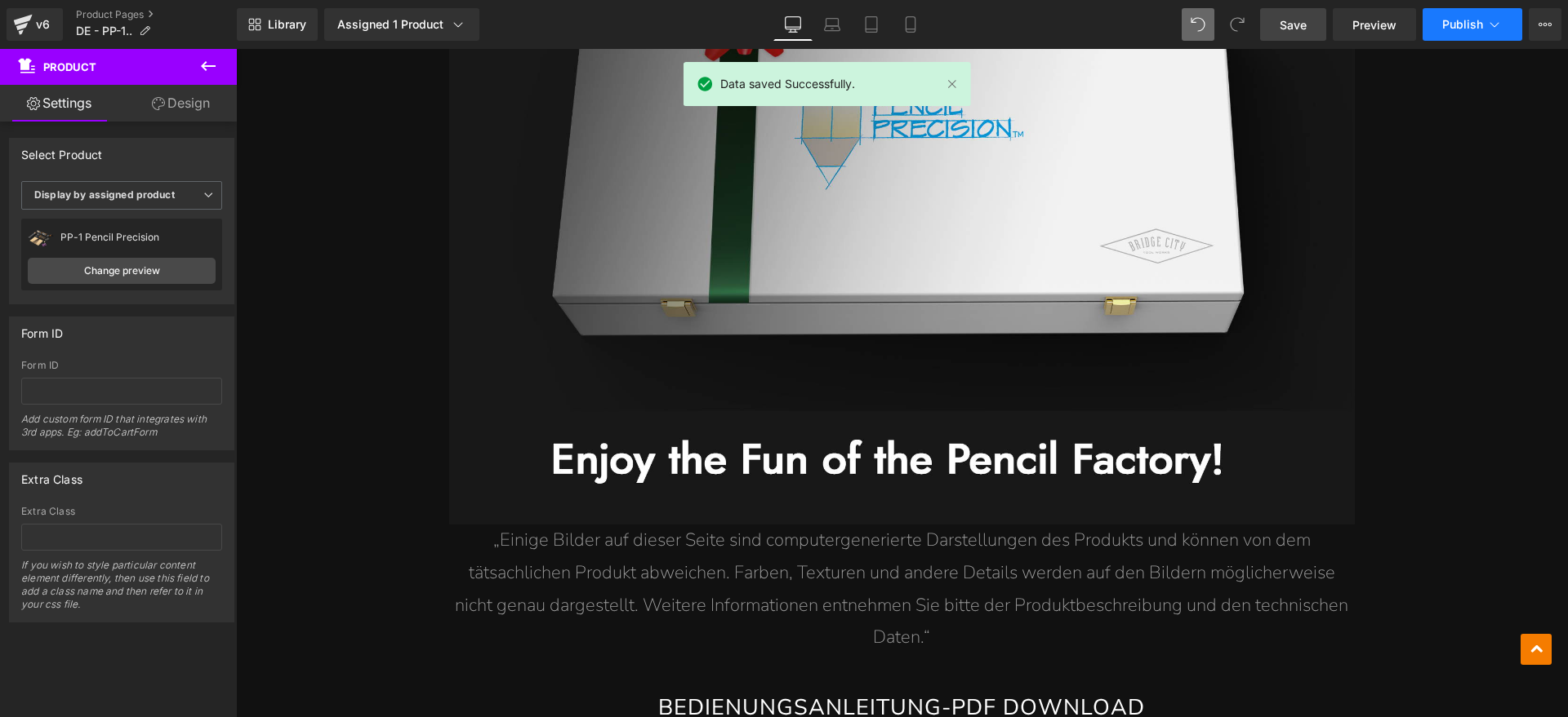
click at [1452, 14] on button "Publish" at bounding box center [1472, 25] width 100 height 32
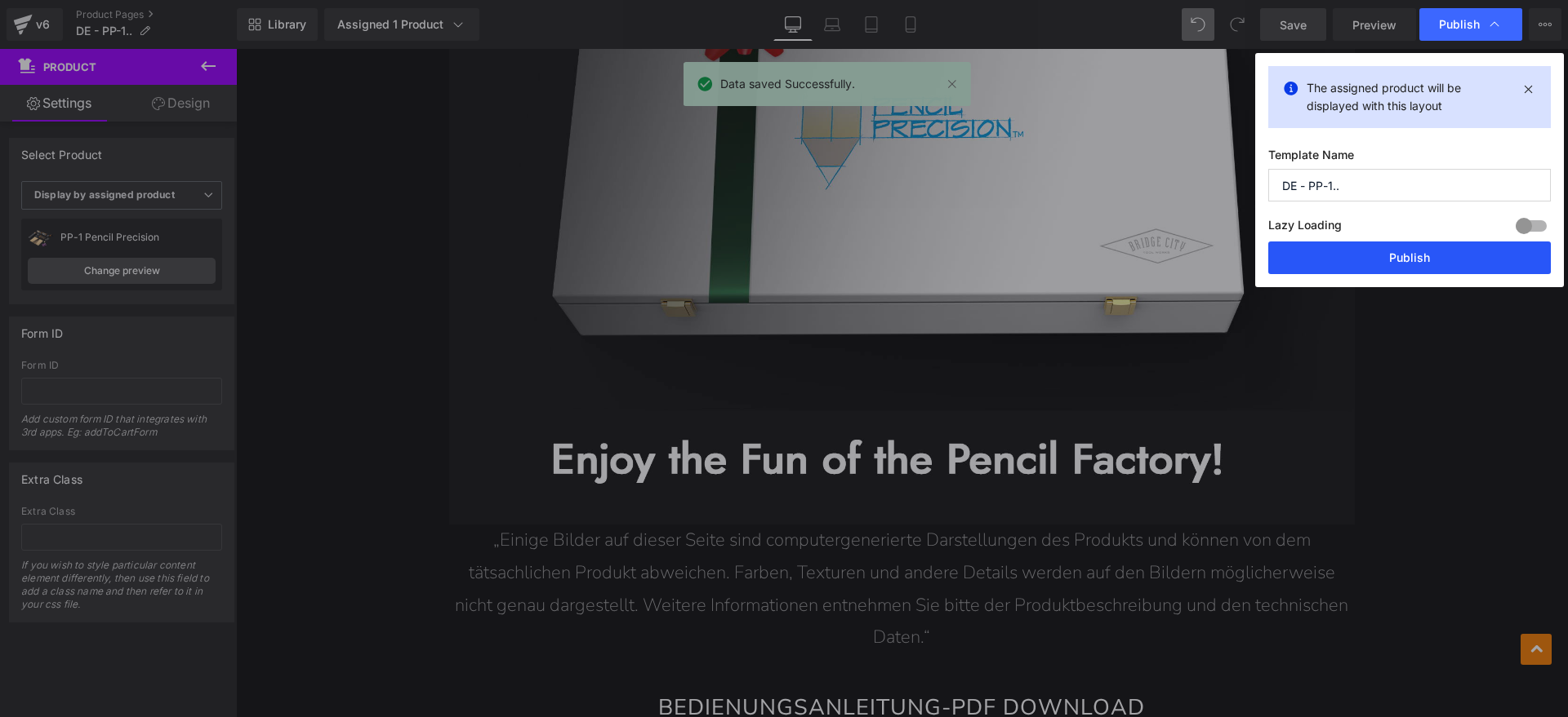
click at [1373, 251] on button "Publish" at bounding box center [1409, 258] width 283 height 32
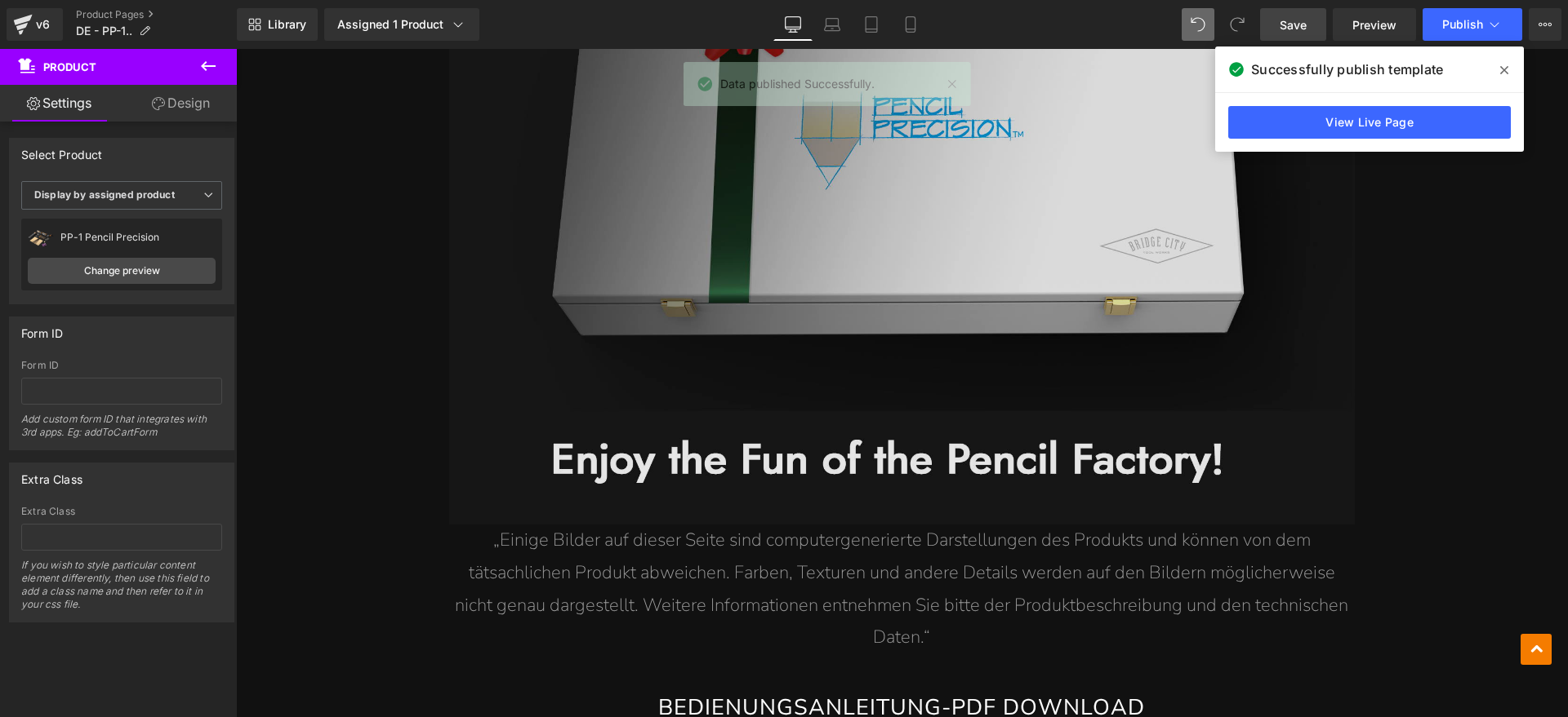
click at [956, 191] on img at bounding box center [901, 204] width 906 height 641
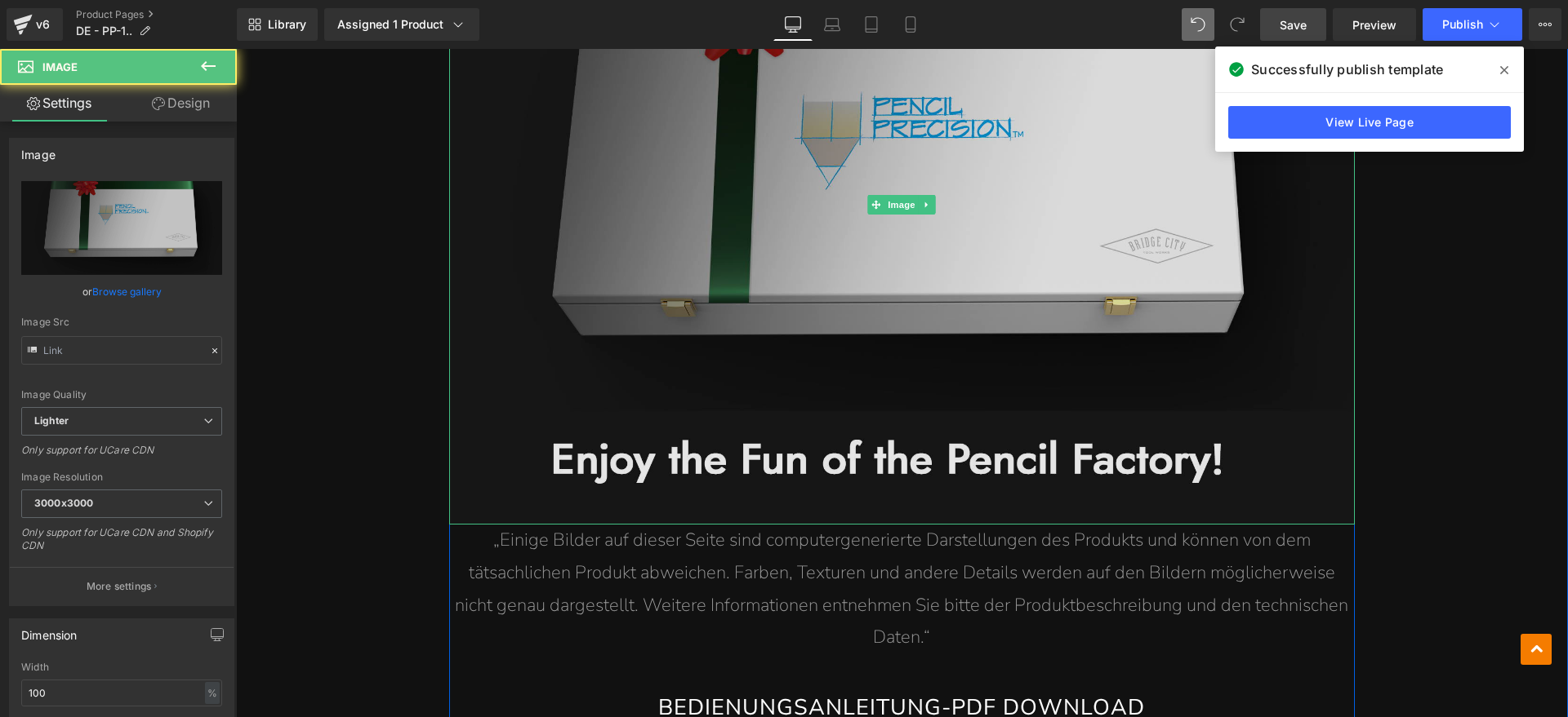
type input "[URL][DOMAIN_NAME]"
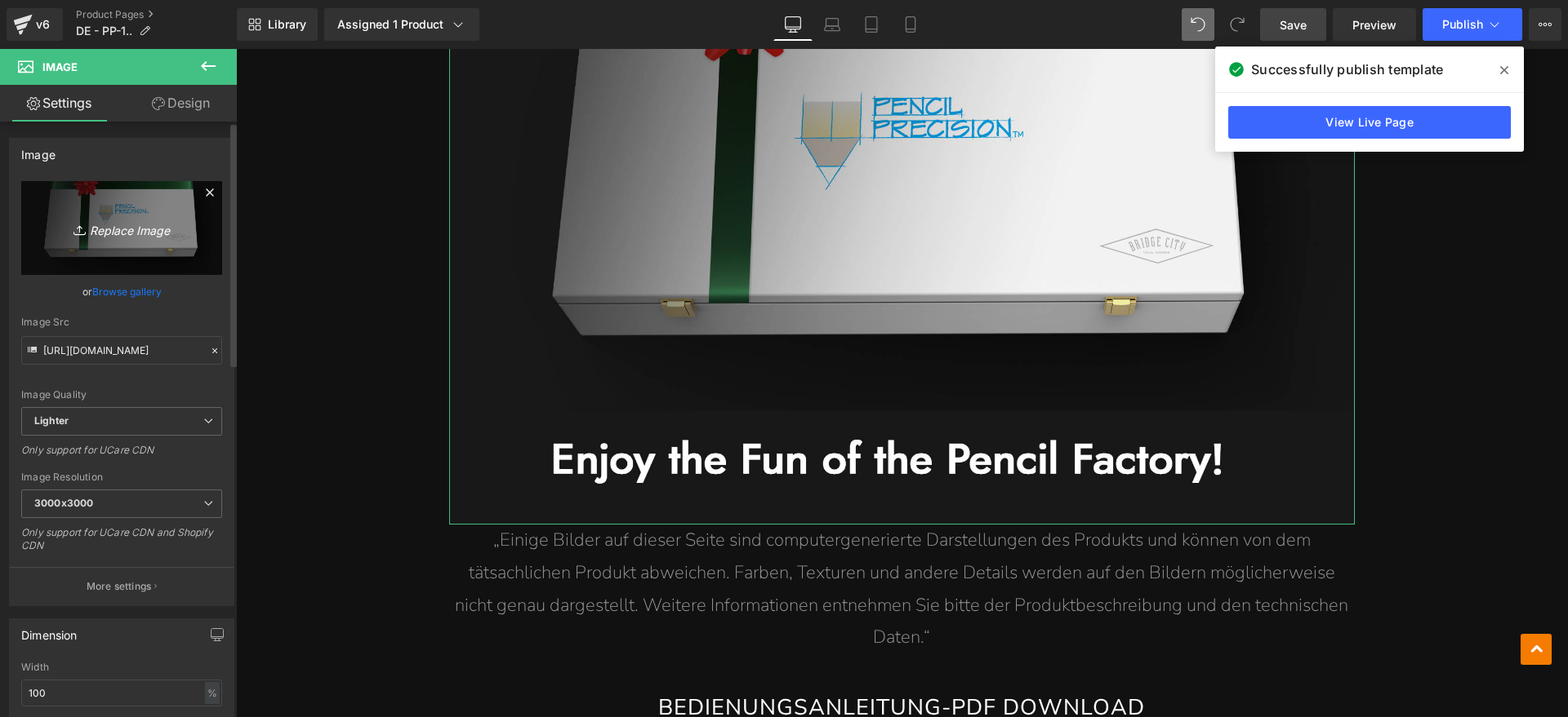
click at [139, 232] on icon "Replace Image" at bounding box center [121, 228] width 131 height 20
type input "C:\fakepath\10.webp"
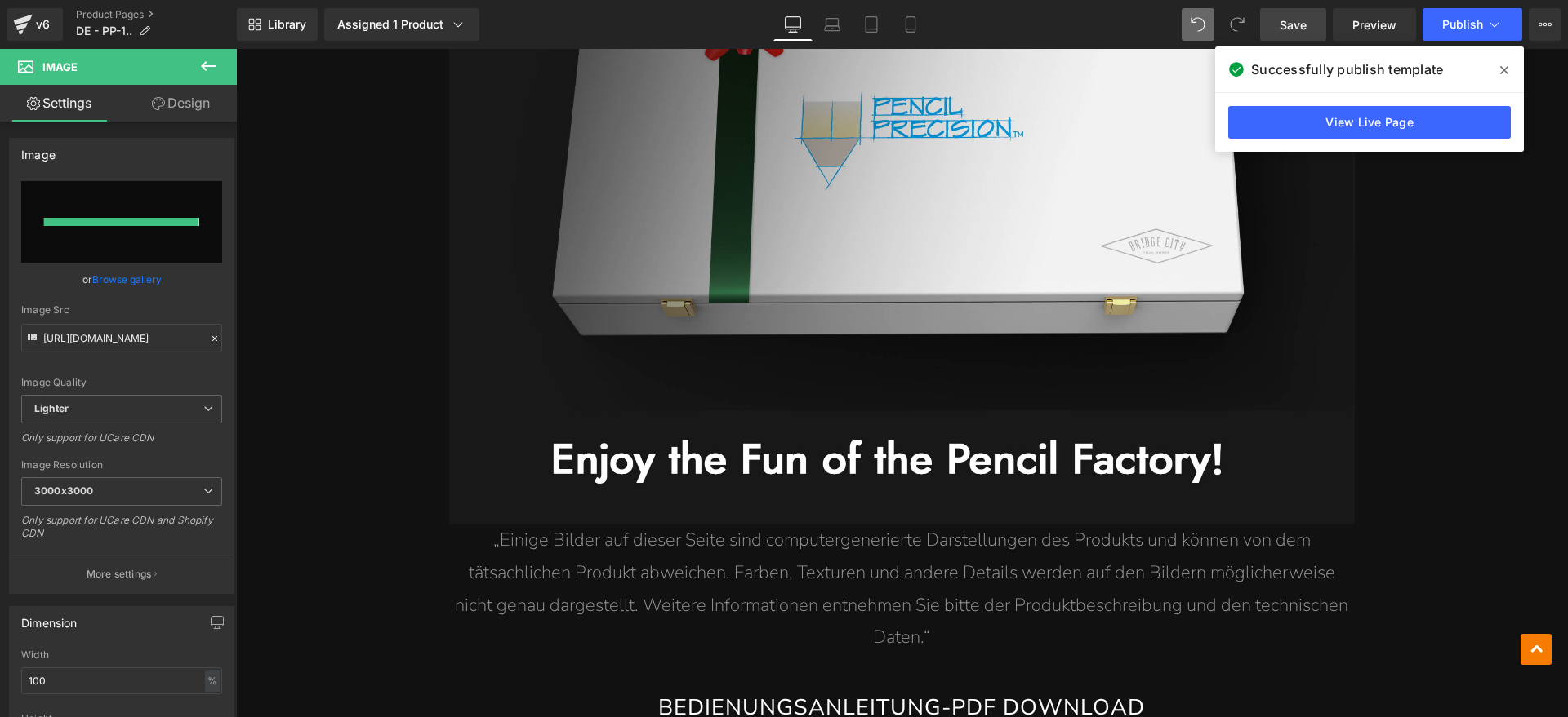
type input "[URL][DOMAIN_NAME]"
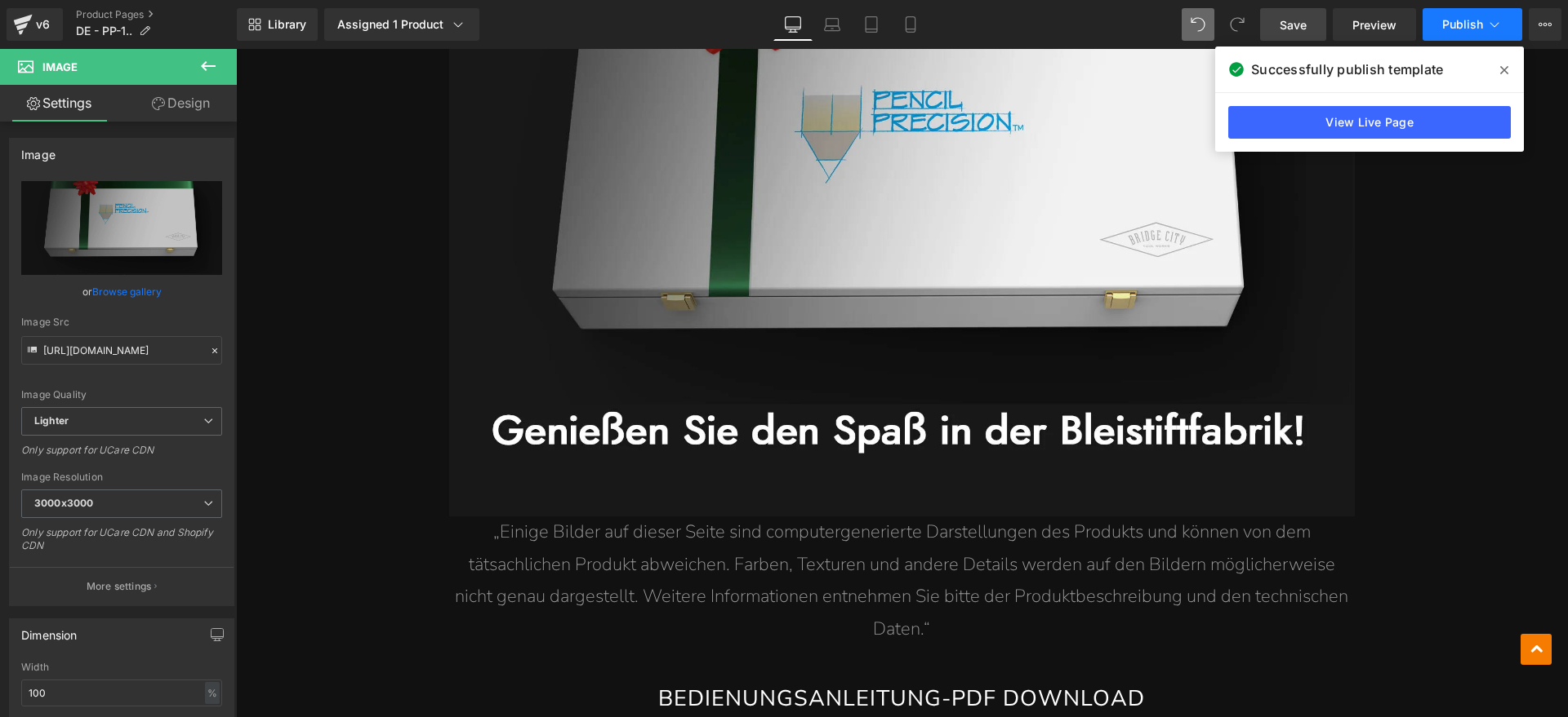
click at [1496, 35] on button "Publish" at bounding box center [1472, 25] width 100 height 32
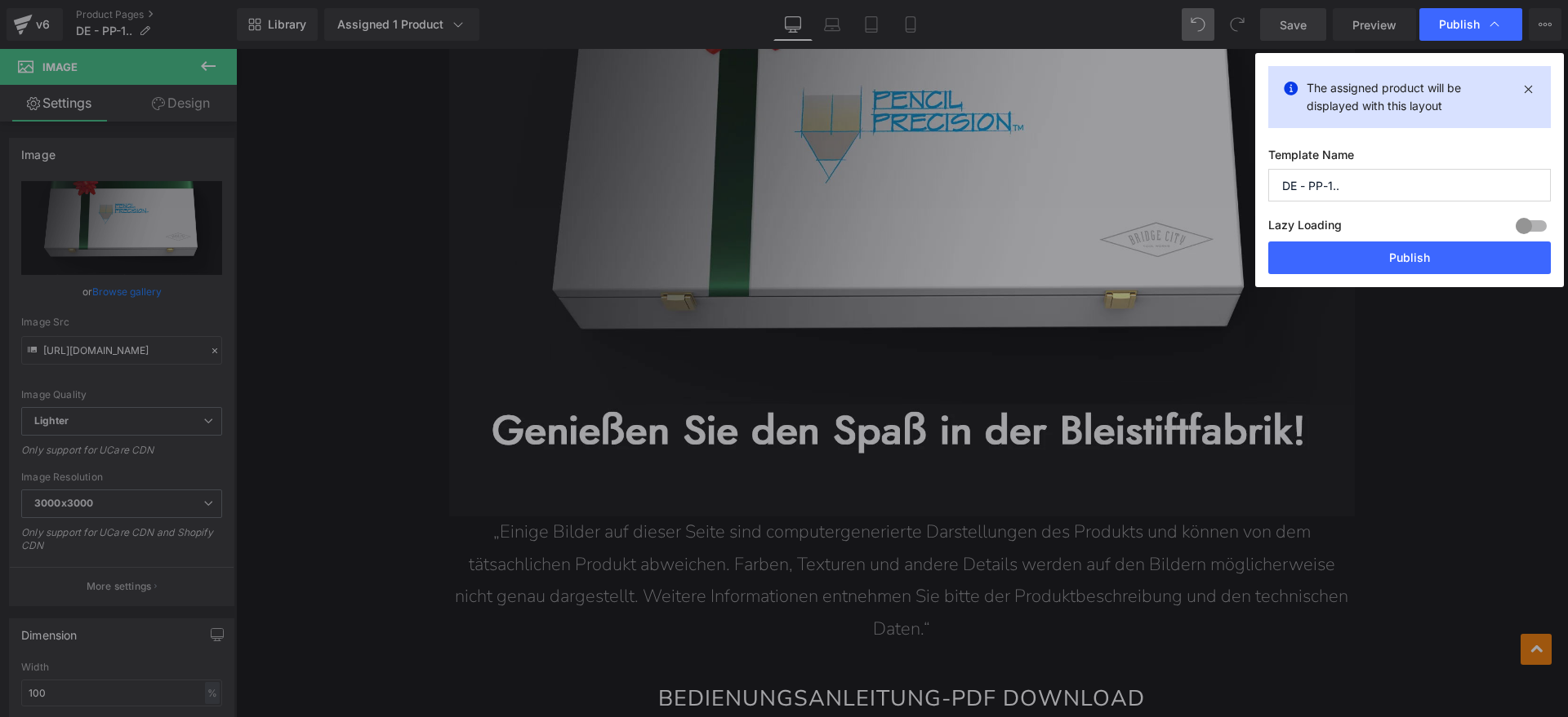
click at [1375, 194] on input "DE - PP-1.." at bounding box center [1409, 185] width 283 height 32
type input "DE - PP-1"
click at [1373, 269] on button "Publish" at bounding box center [1409, 258] width 283 height 32
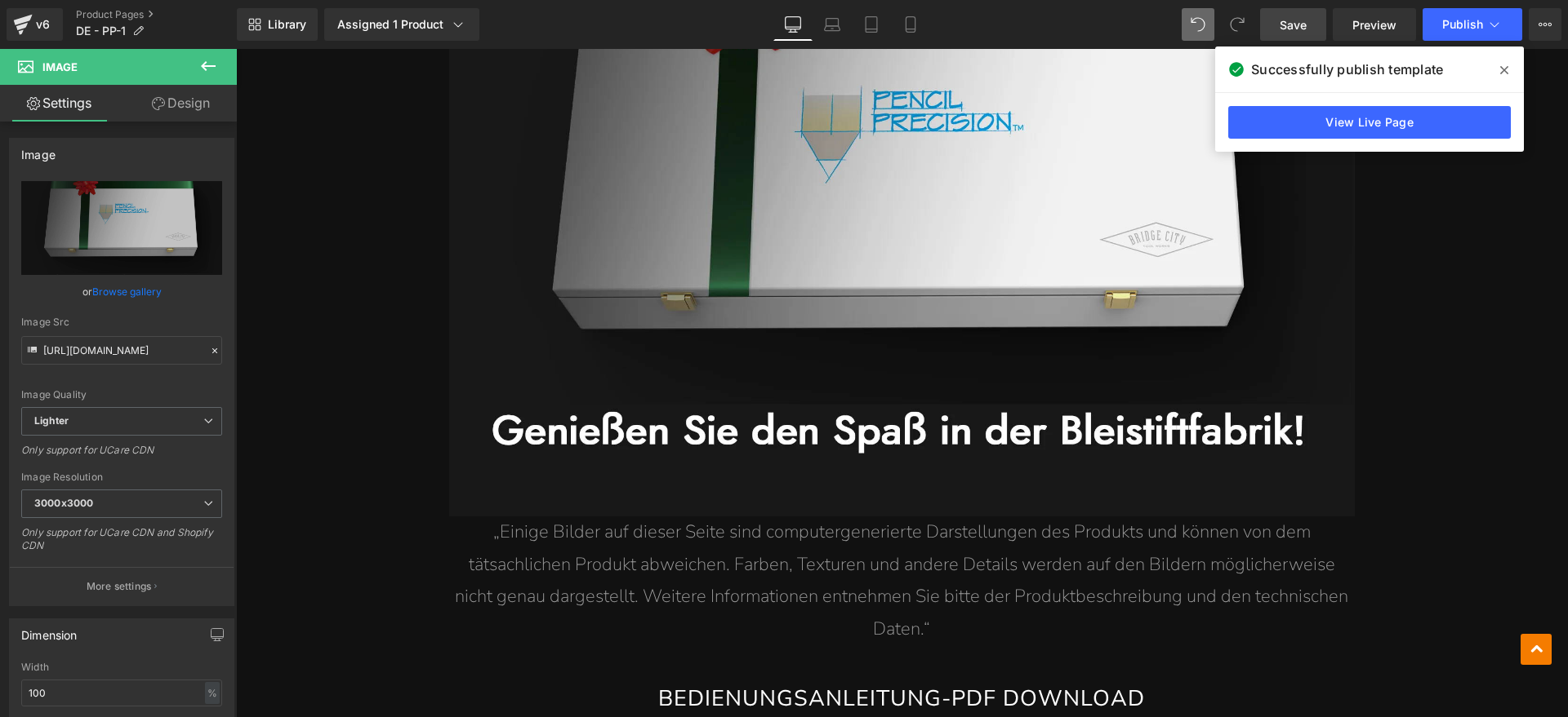
drag, startPoint x: 1503, startPoint y: 71, endPoint x: 1204, endPoint y: 34, distance: 301.3
click at [1503, 71] on icon at bounding box center [1504, 70] width 9 height 9
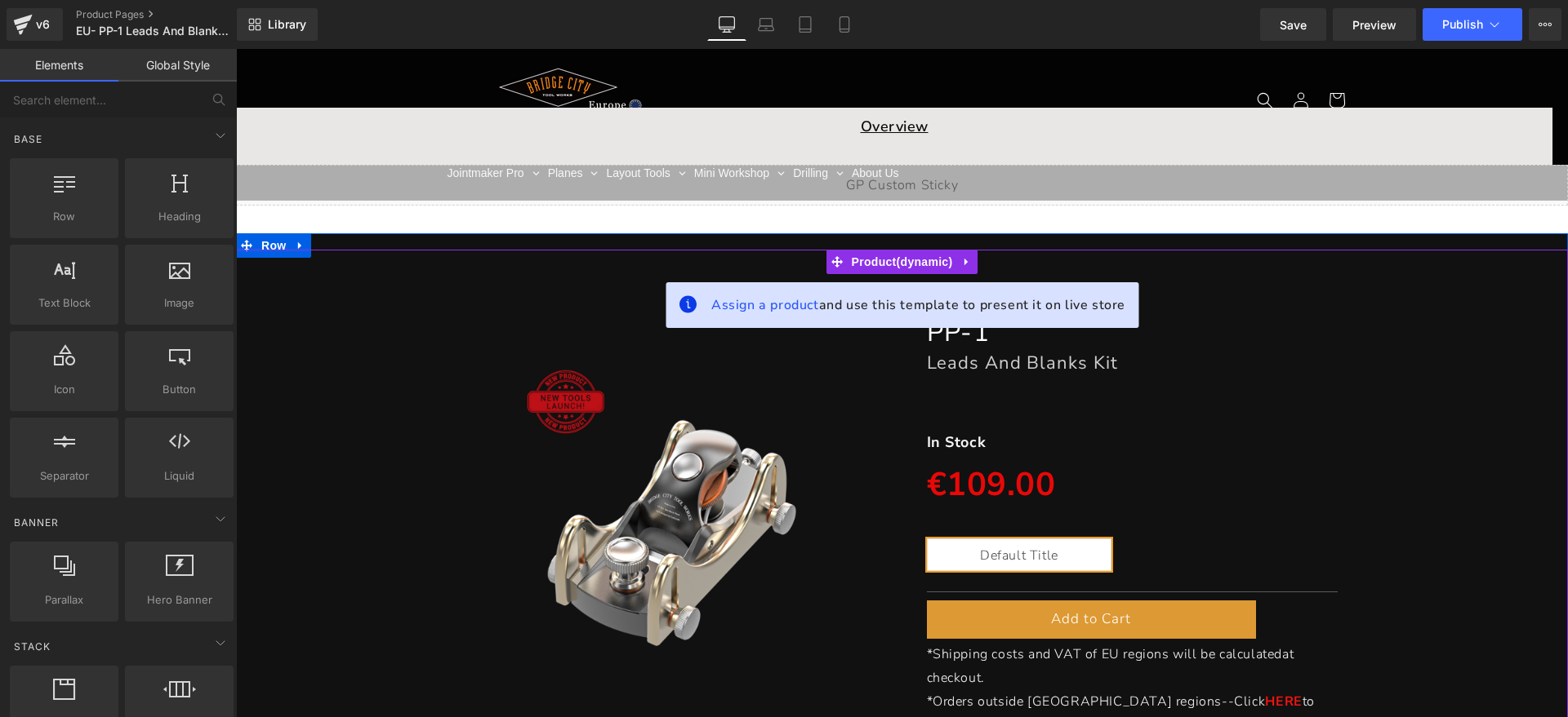
scroll to position [102, 0]
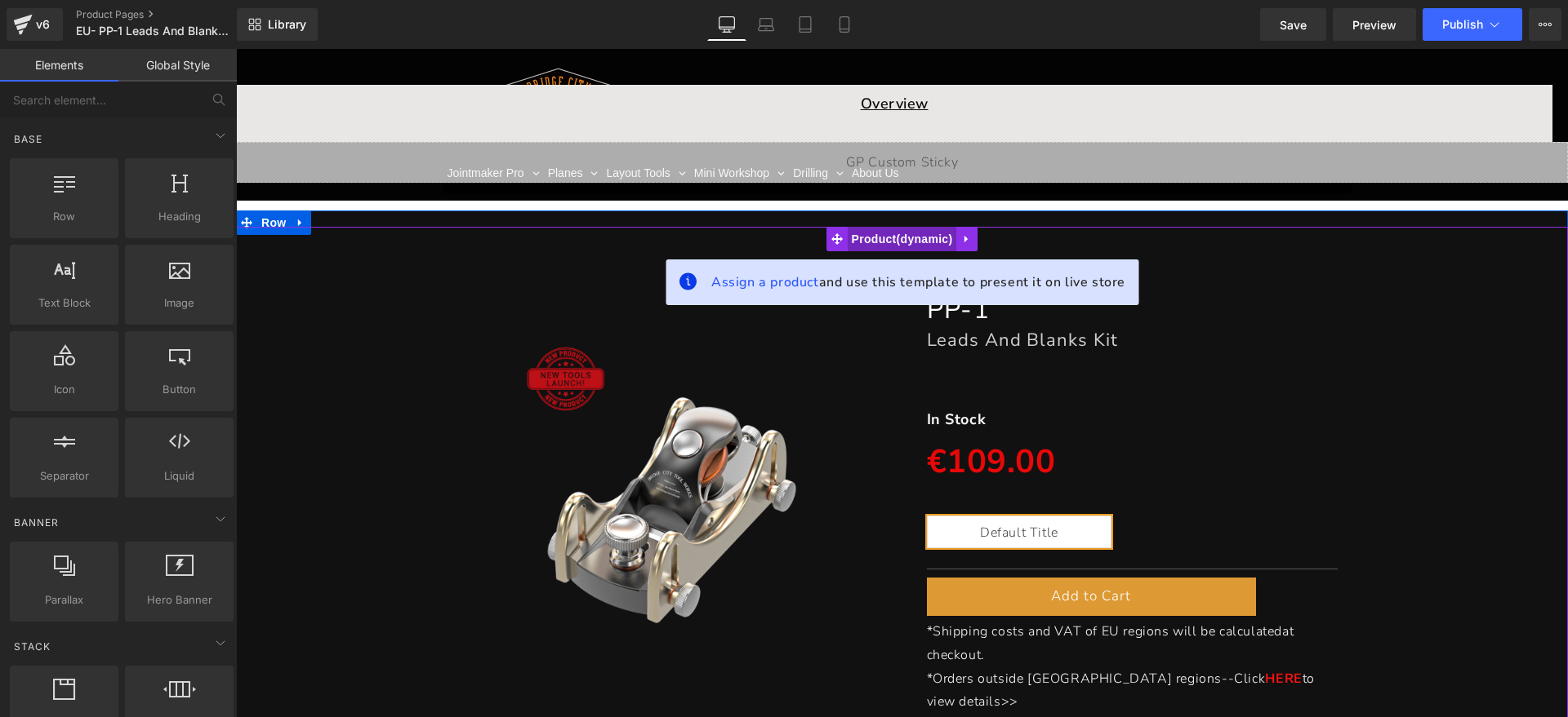
click at [892, 237] on span "Product" at bounding box center [902, 239] width 110 height 25
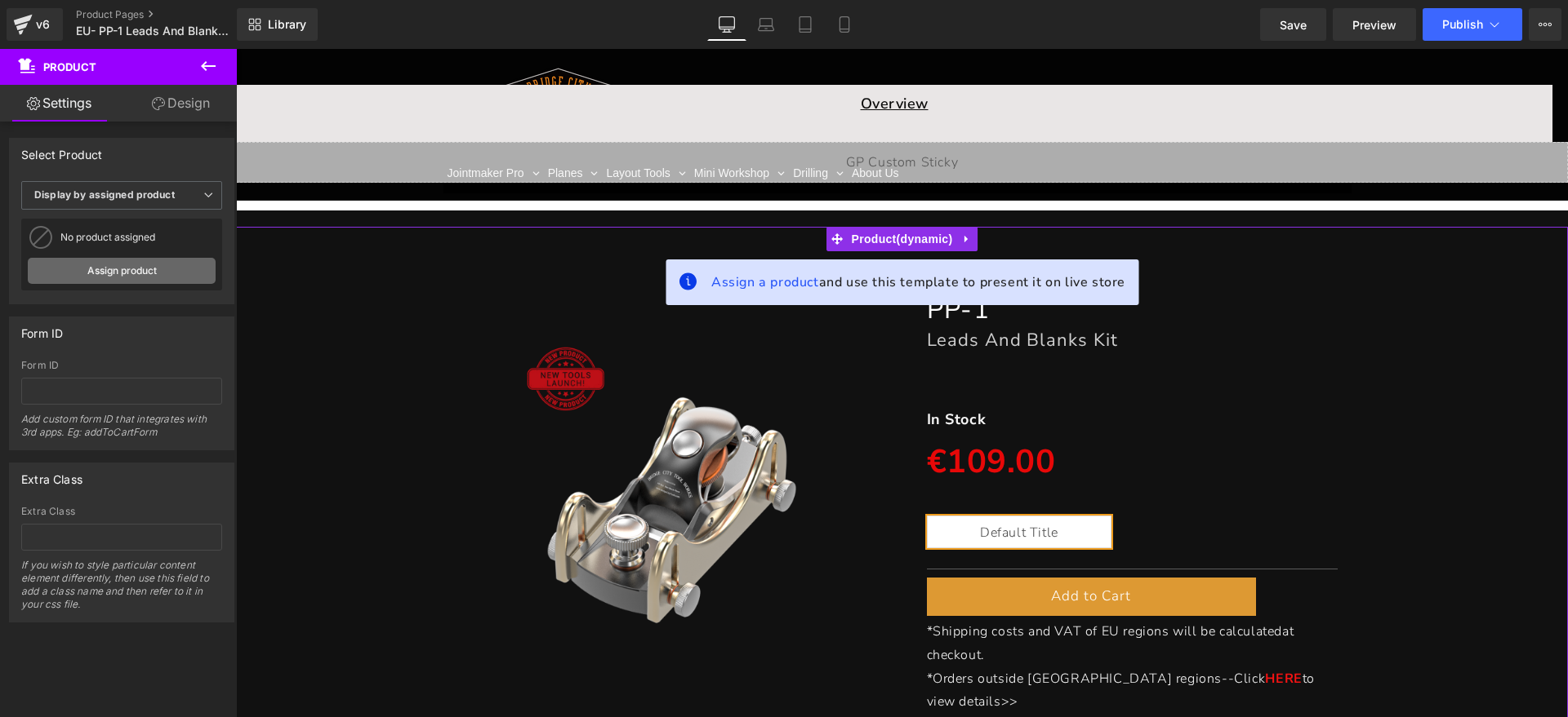
click at [172, 262] on link "Assign product" at bounding box center [121, 270] width 188 height 26
click at [129, 269] on link "Assign product" at bounding box center [121, 270] width 188 height 26
click at [144, 274] on link "Assign product" at bounding box center [121, 270] width 188 height 26
click at [901, 239] on span "Product" at bounding box center [902, 239] width 110 height 25
click at [111, 269] on link "Assign product" at bounding box center [121, 270] width 188 height 26
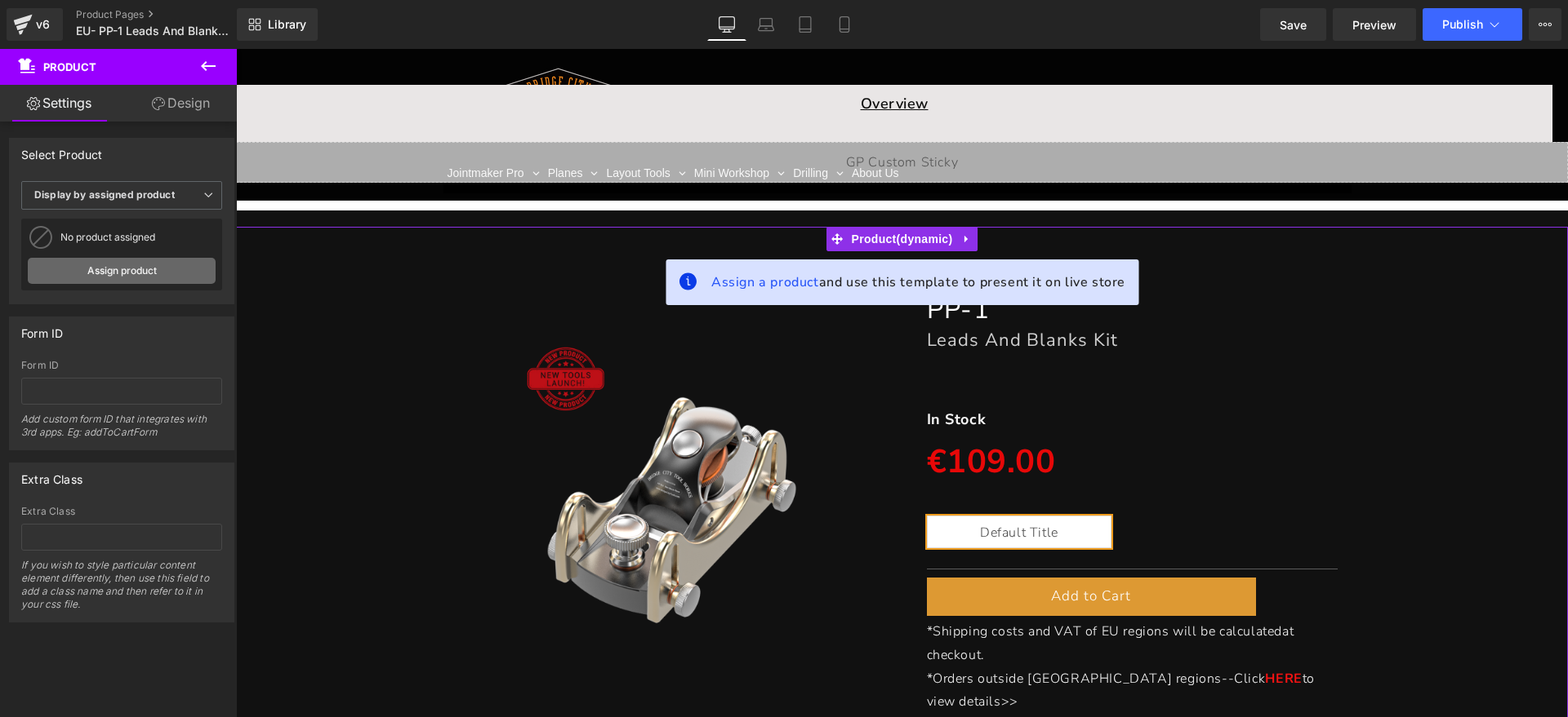
click at [141, 259] on link "Assign product" at bounding box center [121, 270] width 188 height 26
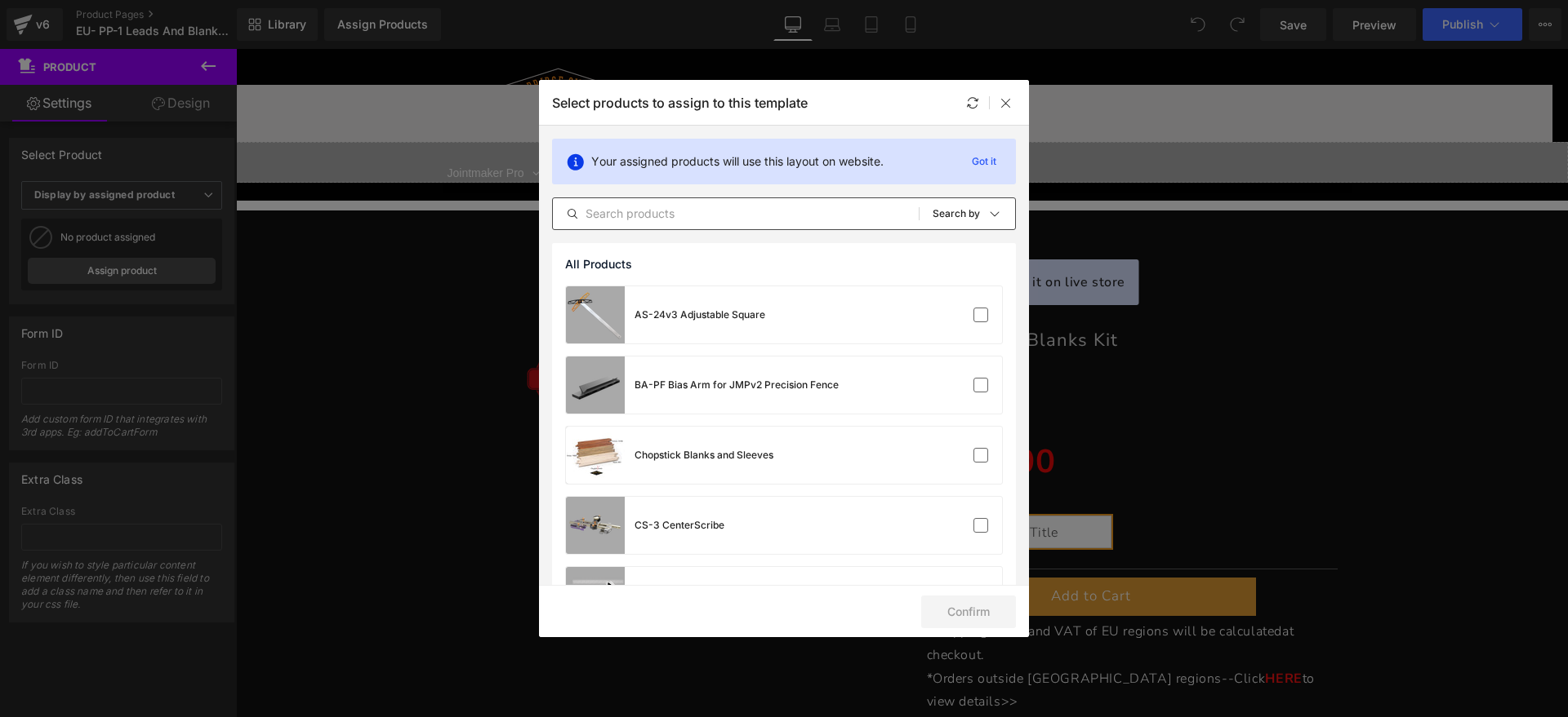
click at [755, 215] on input "text" at bounding box center [661, 329] width 908 height 369
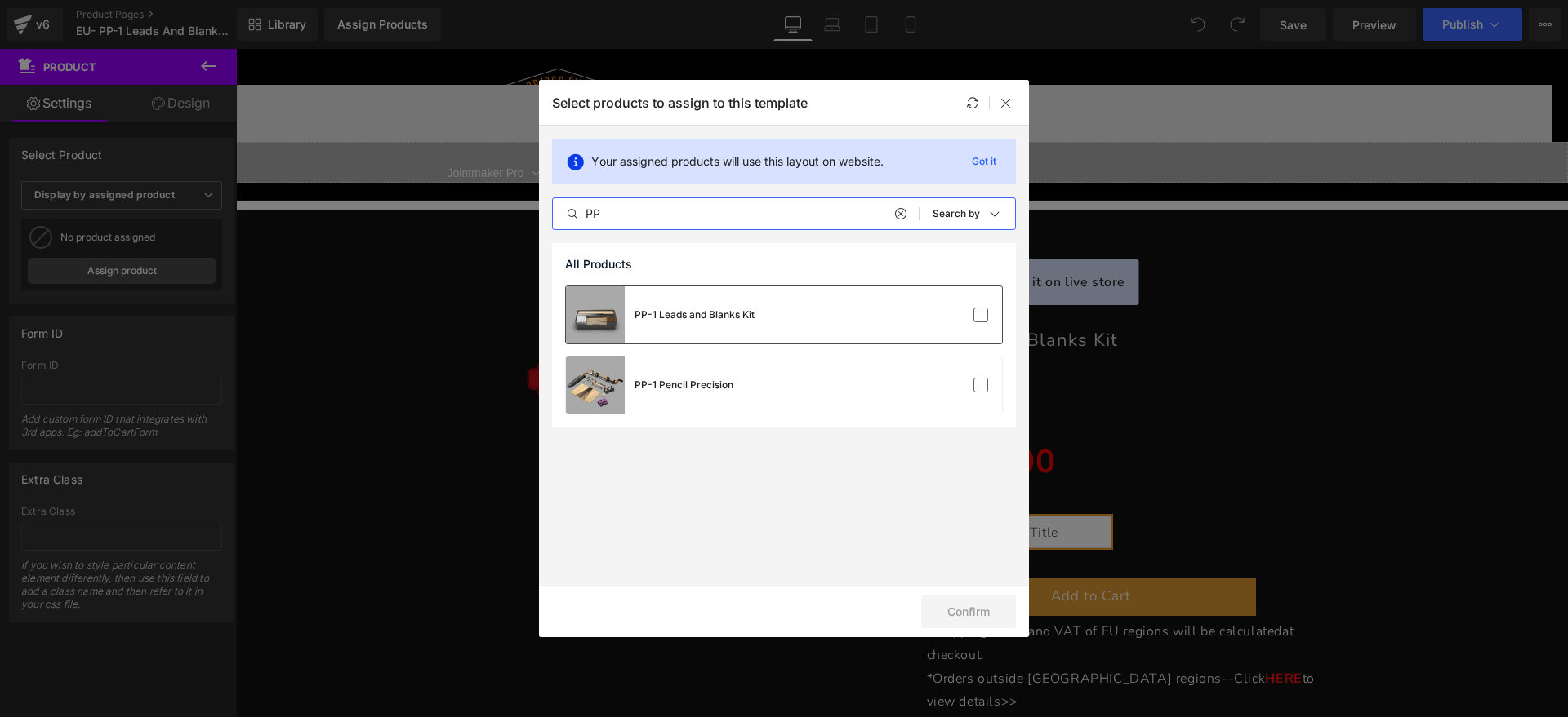
type input "PP"
click at [887, 317] on div "PP-1 Leads and Blanks Kit" at bounding box center [784, 315] width 436 height 57
click at [959, 607] on button "Confirm" at bounding box center [968, 612] width 94 height 32
click at [649, 528] on div at bounding box center [585, 621] width 127 height 185
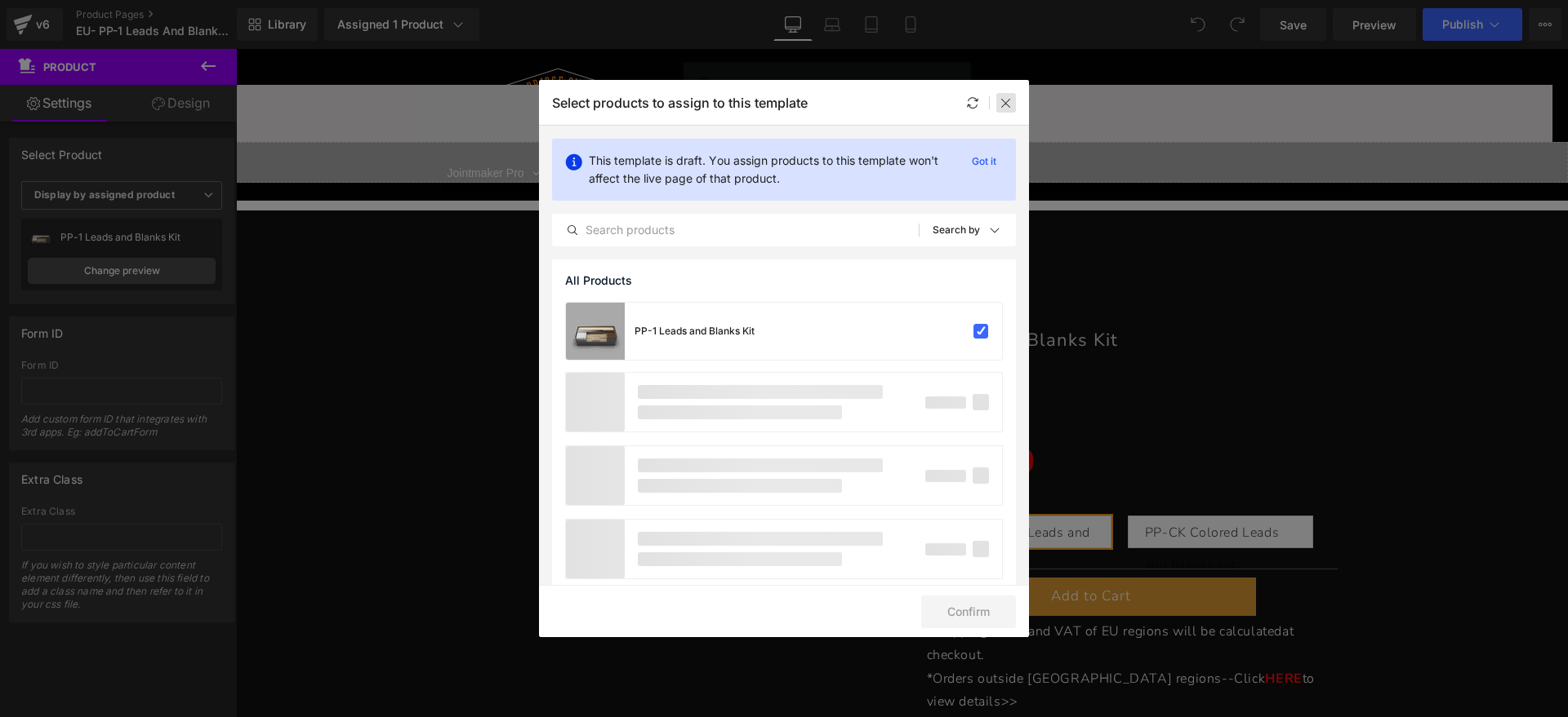
click at [1000, 99] on icon at bounding box center [1006, 103] width 13 height 13
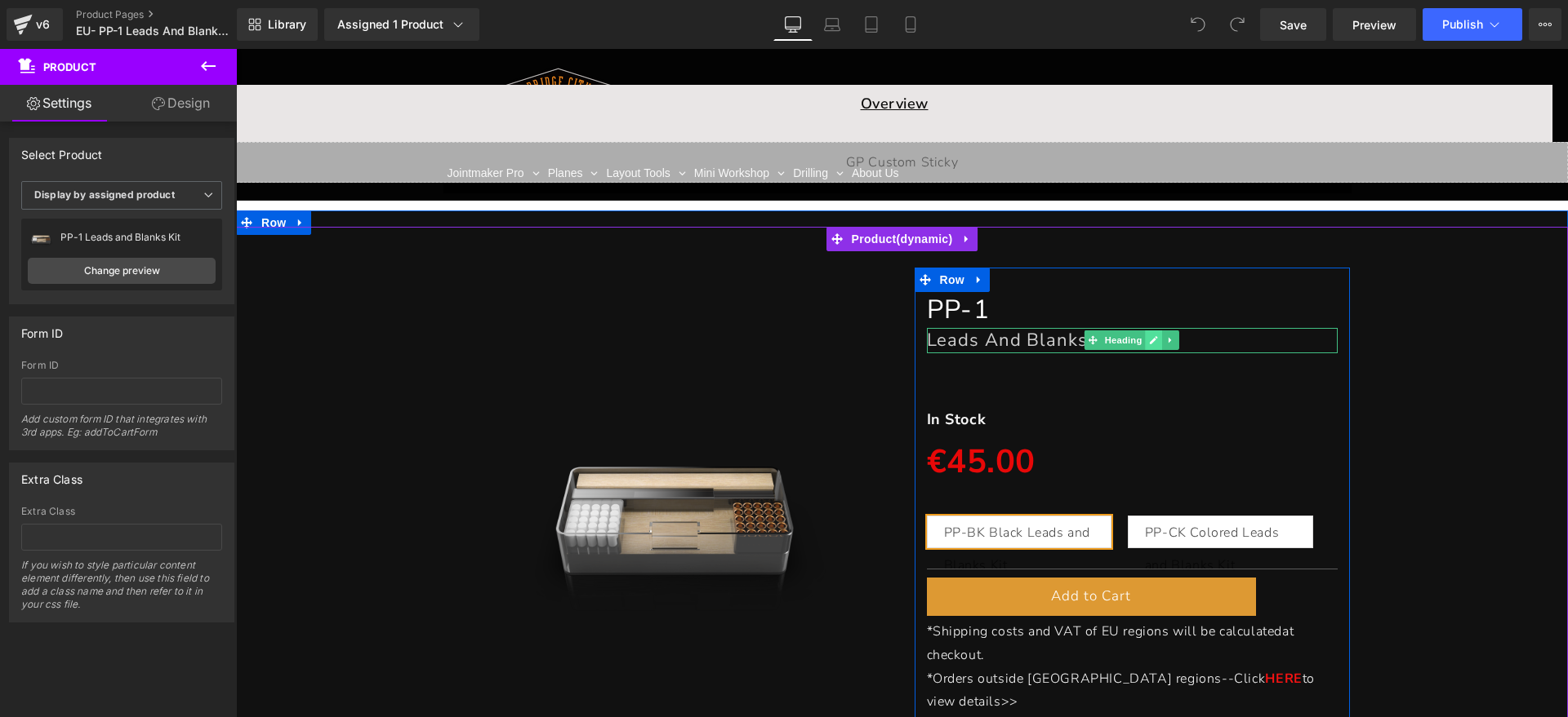
click at [1150, 338] on icon at bounding box center [1154, 340] width 9 height 10
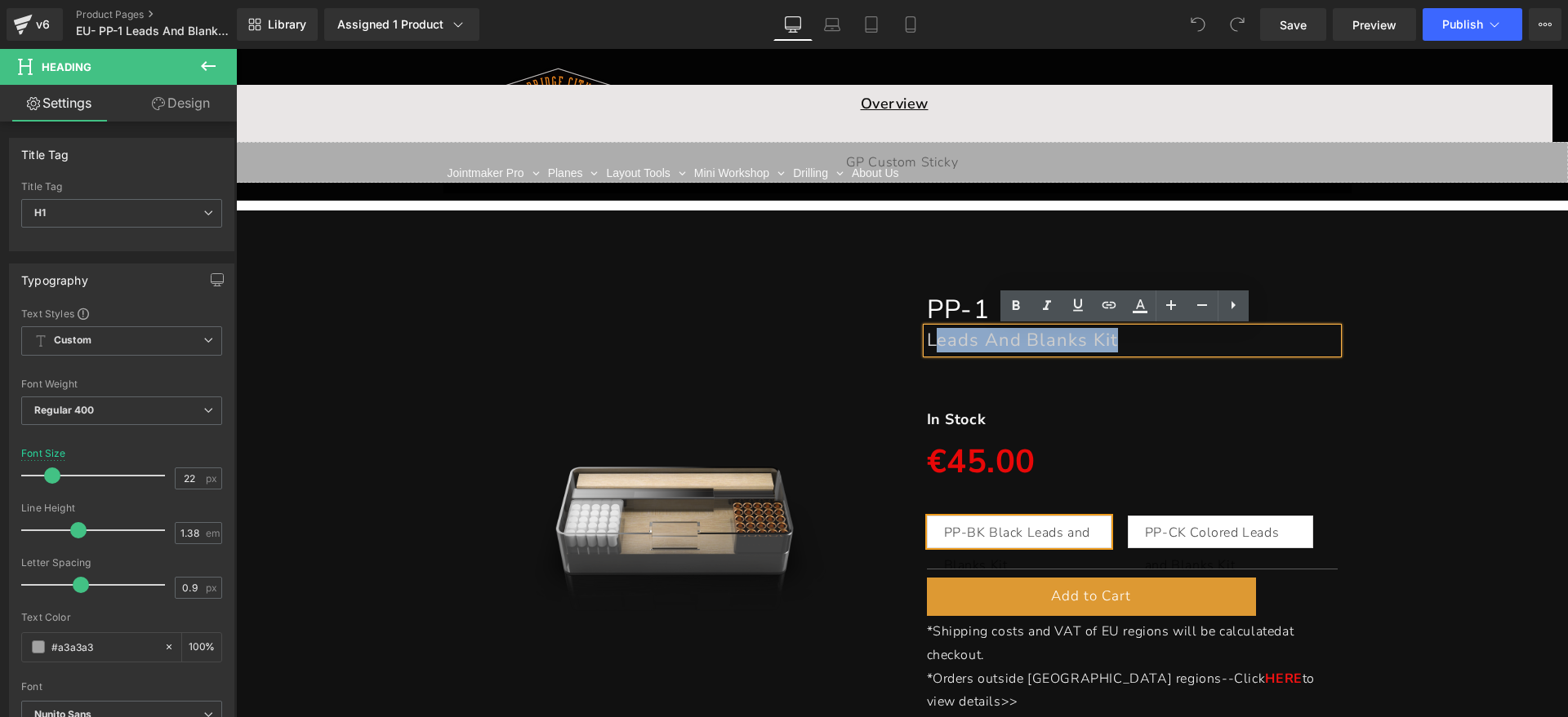
drag, startPoint x: 1153, startPoint y: 339, endPoint x: 933, endPoint y: 339, distance: 220.0
click at [933, 339] on h1 "Leads And Blanks Kit" at bounding box center [1133, 341] width 412 height 25
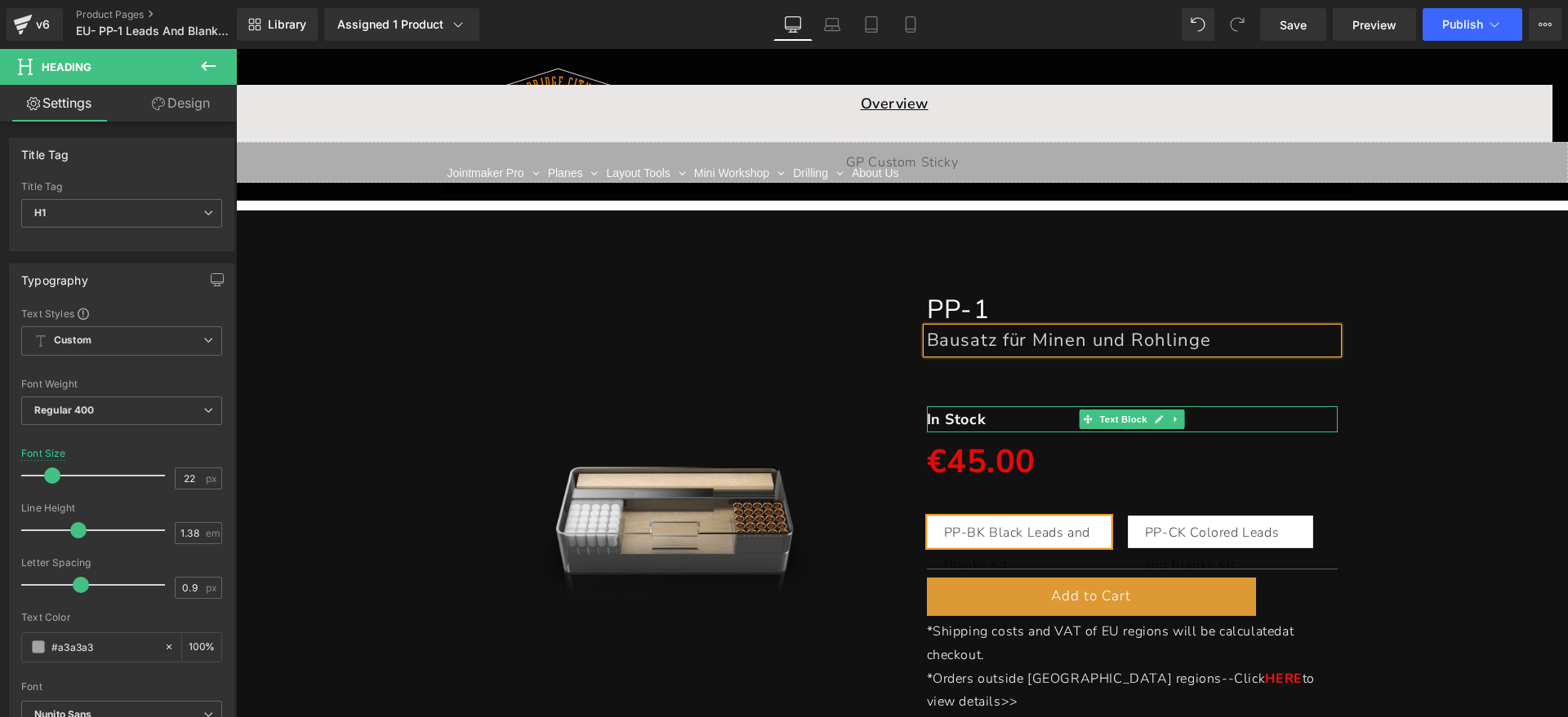
click at [984, 414] on p "In Stock" at bounding box center [1133, 419] width 412 height 26
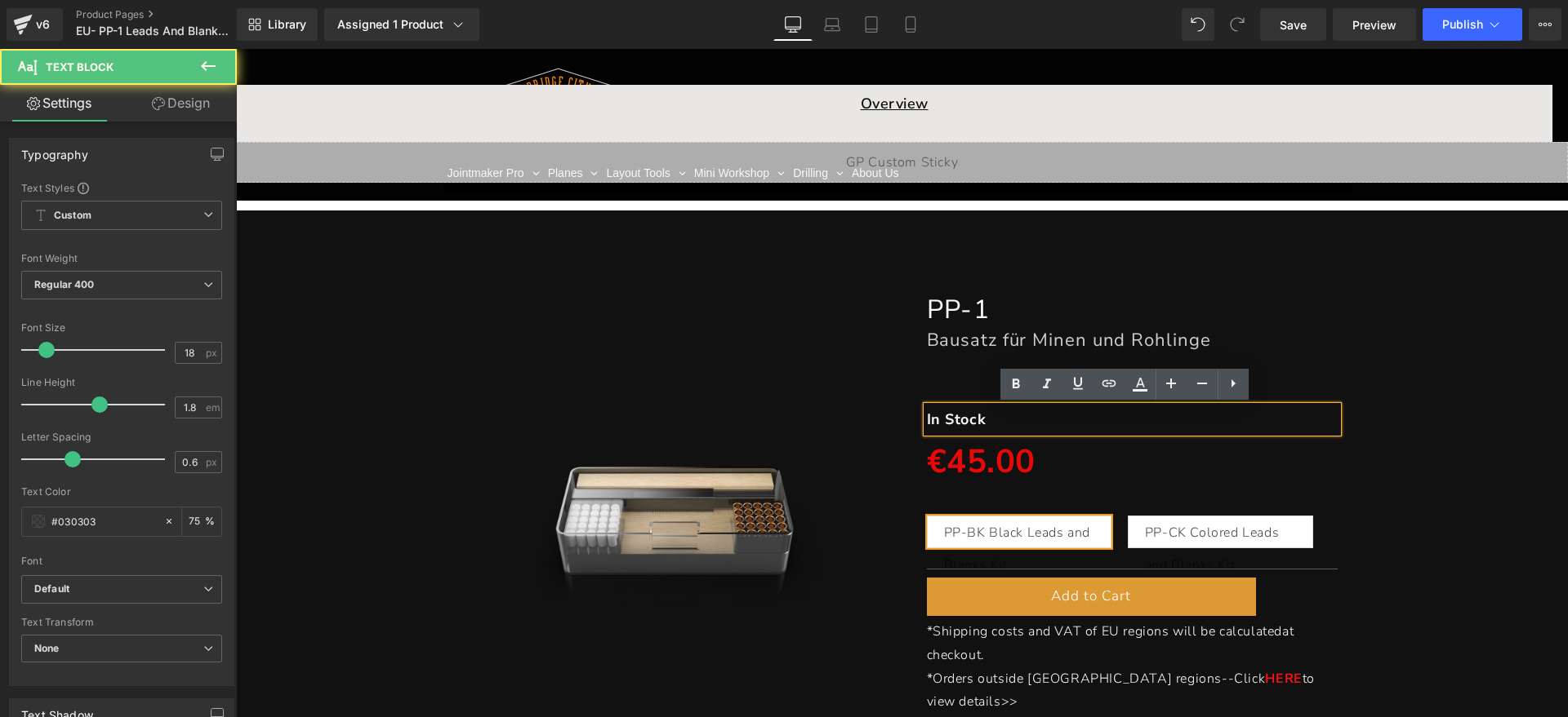
click at [988, 414] on p "In Stock" at bounding box center [1133, 419] width 412 height 26
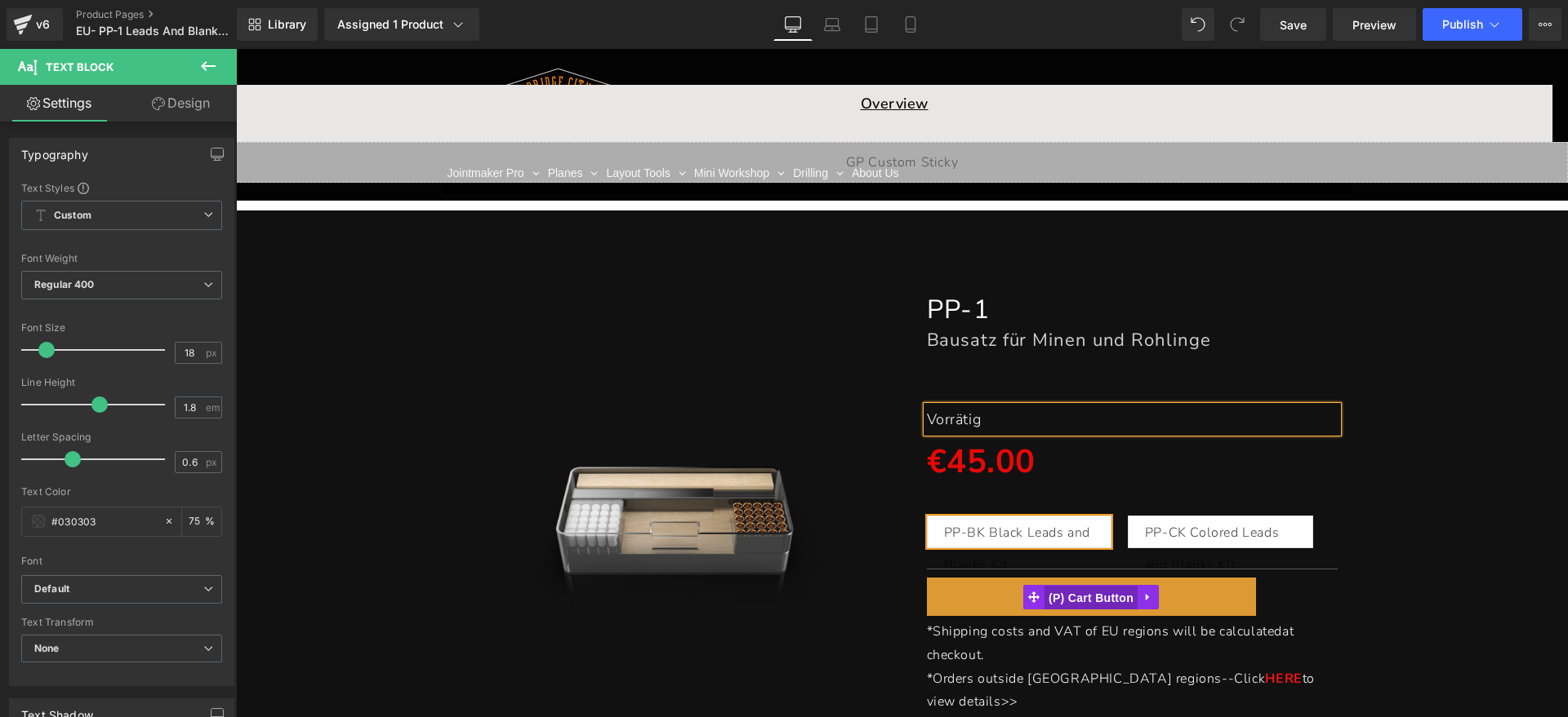
click at [1077, 591] on span "(P) Cart Button" at bounding box center [1091, 598] width 93 height 25
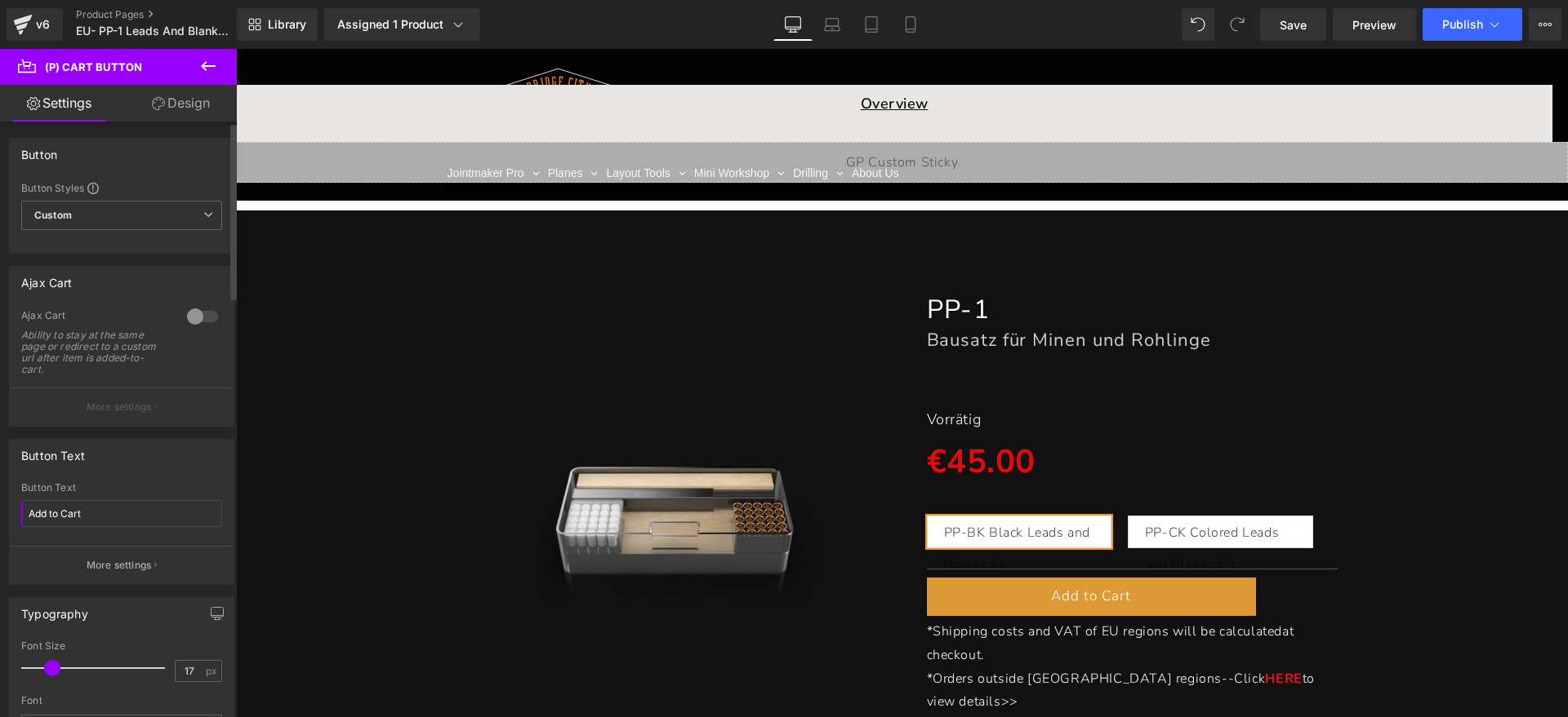
drag, startPoint x: 80, startPoint y: 508, endPoint x: 0, endPoint y: 508, distance: 80.0
click at [0, 508] on div "Button Text Add to Cart Button Text Add to Cart More settings" at bounding box center [122, 506] width 244 height 158
type input "Zum Warenkorb hinzufügen"
click at [173, 462] on div "Button Text" at bounding box center [121, 455] width 224 height 31
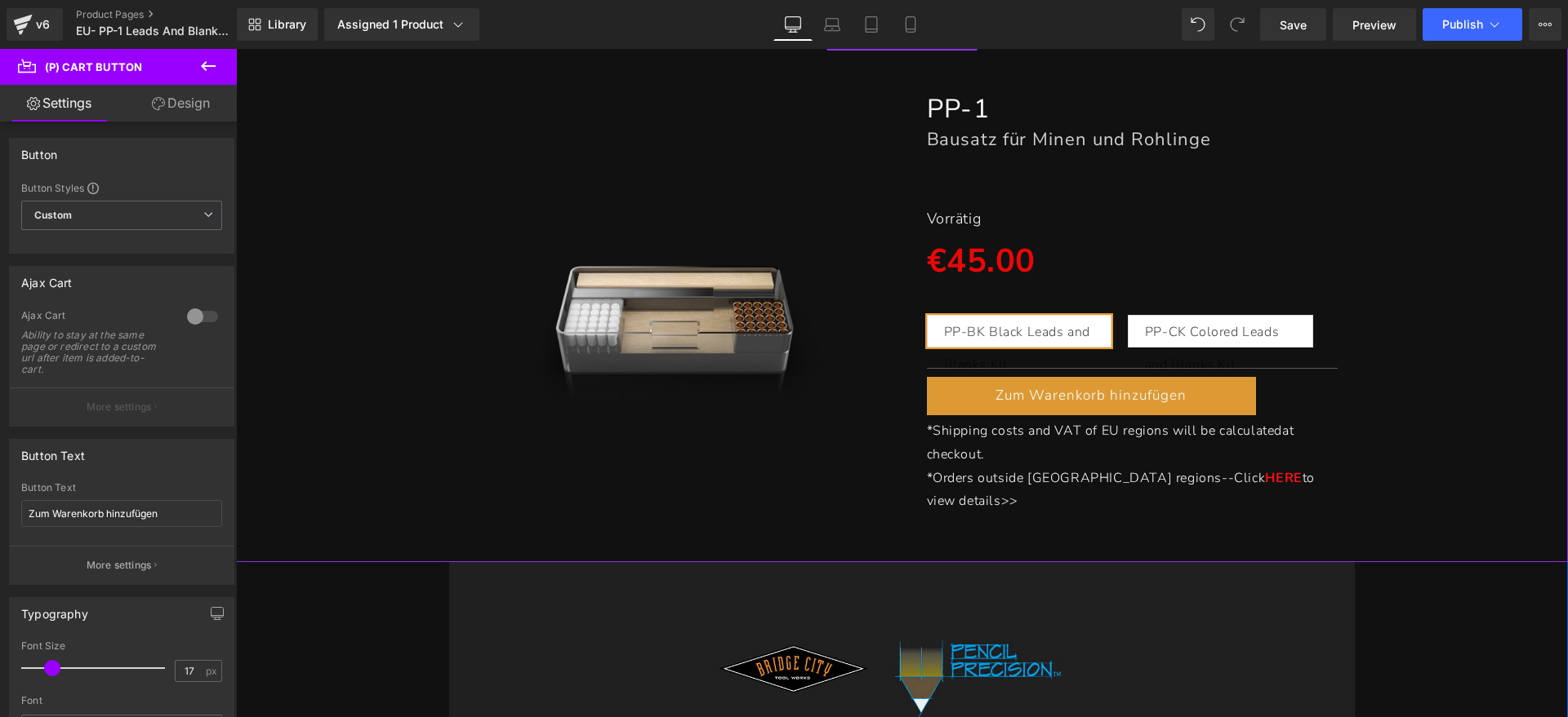
scroll to position [306, 0]
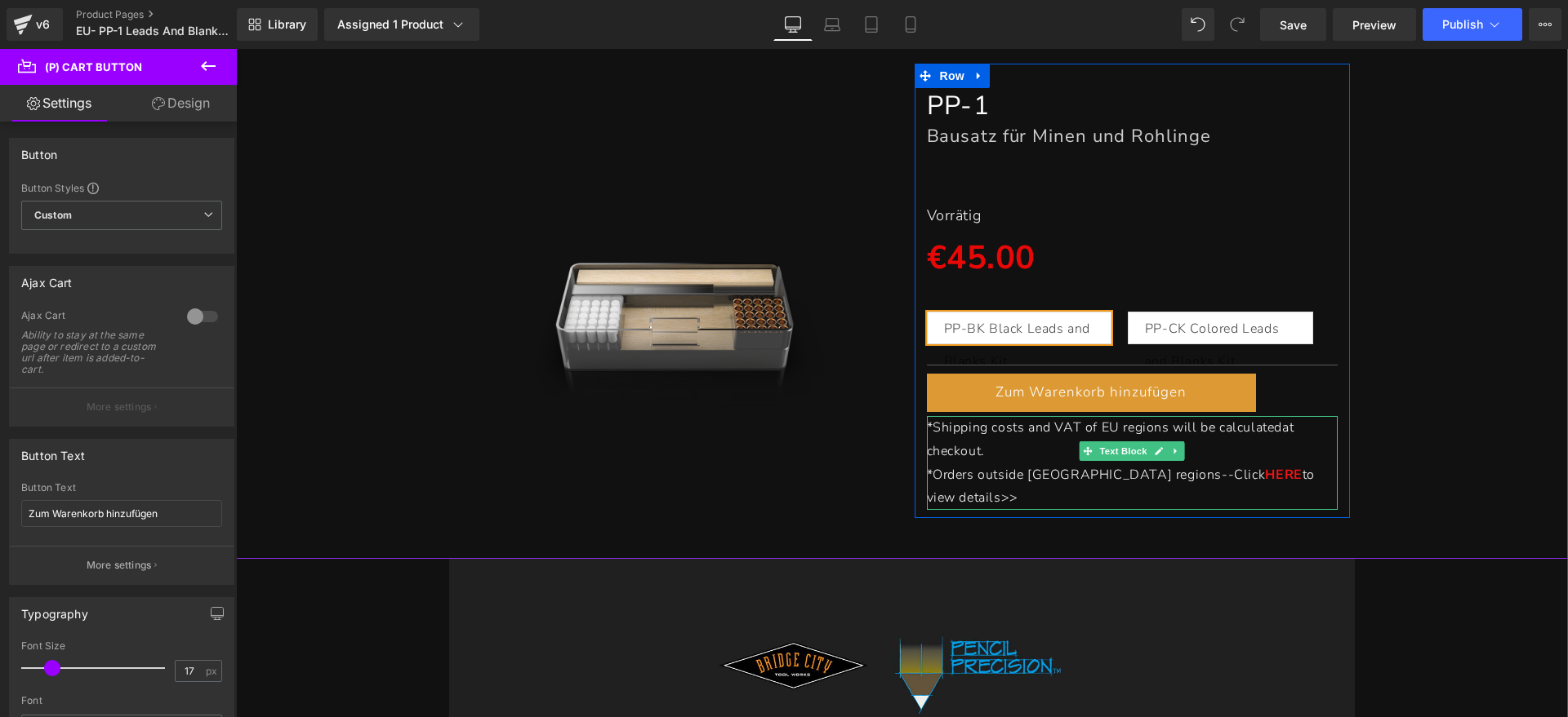
click at [928, 425] on span "*Shipping costs and VAT of EU regions will be calculated at checkout." at bounding box center [1111, 440] width 368 height 42
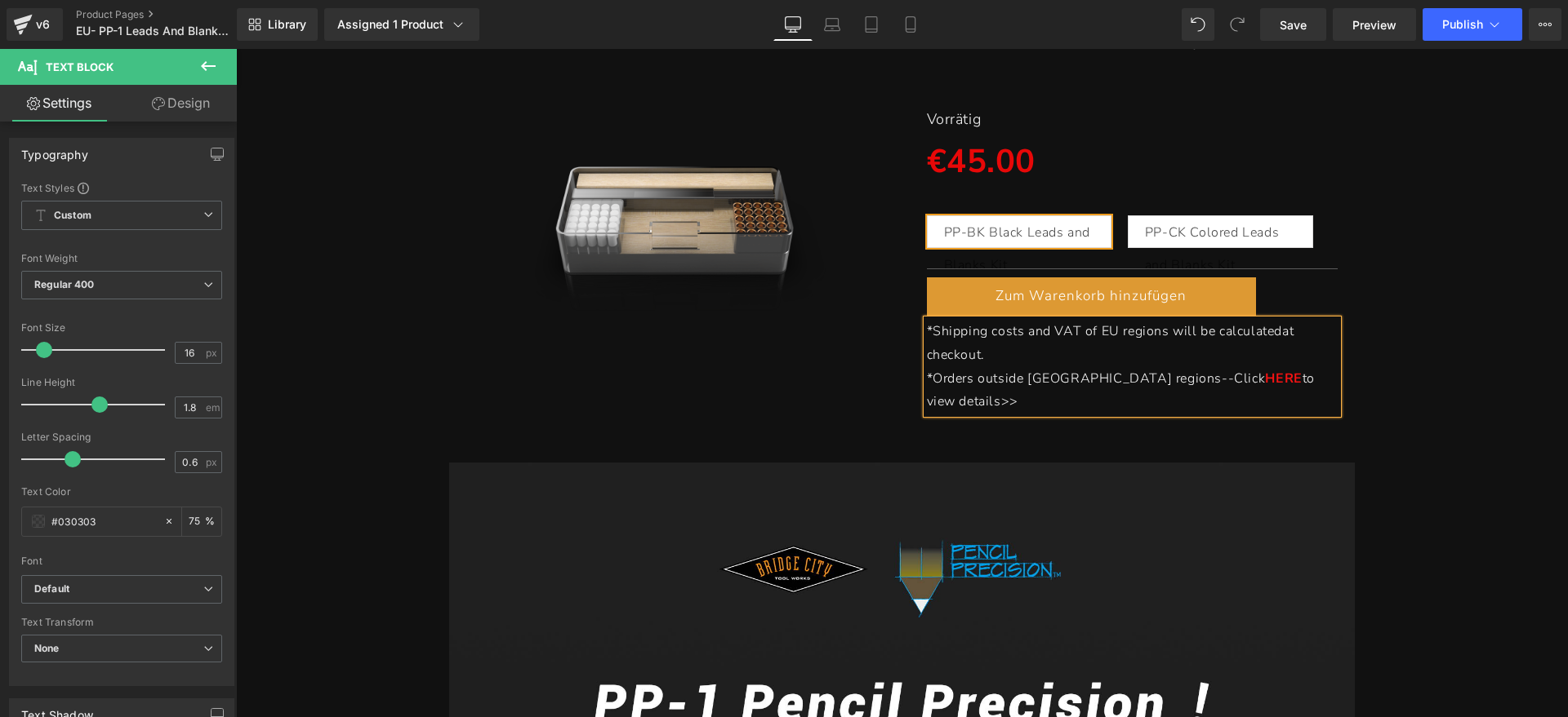
scroll to position [352, 0]
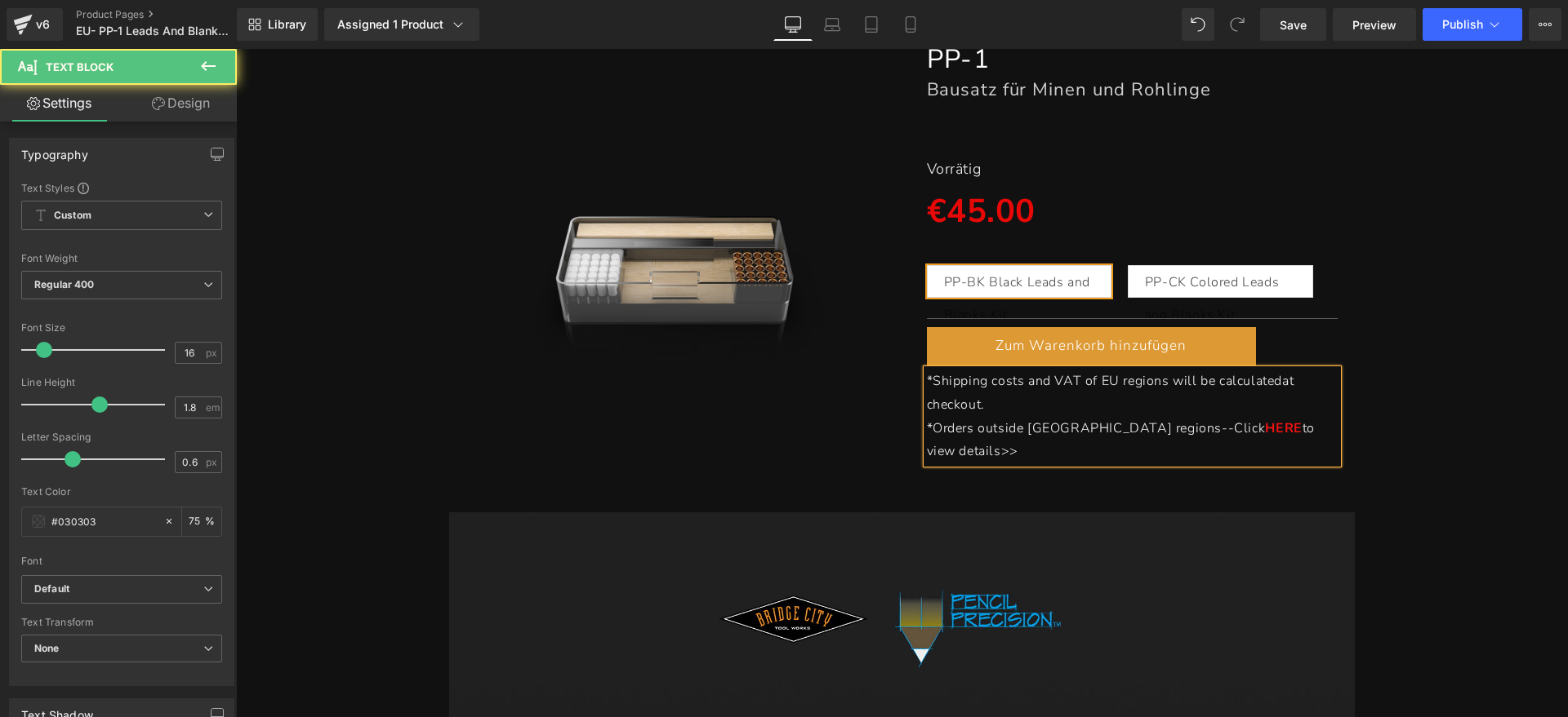
click at [1058, 398] on p "*Shipping costs and VAT of EU regions will be calculated at checkout." at bounding box center [1133, 393] width 412 height 48
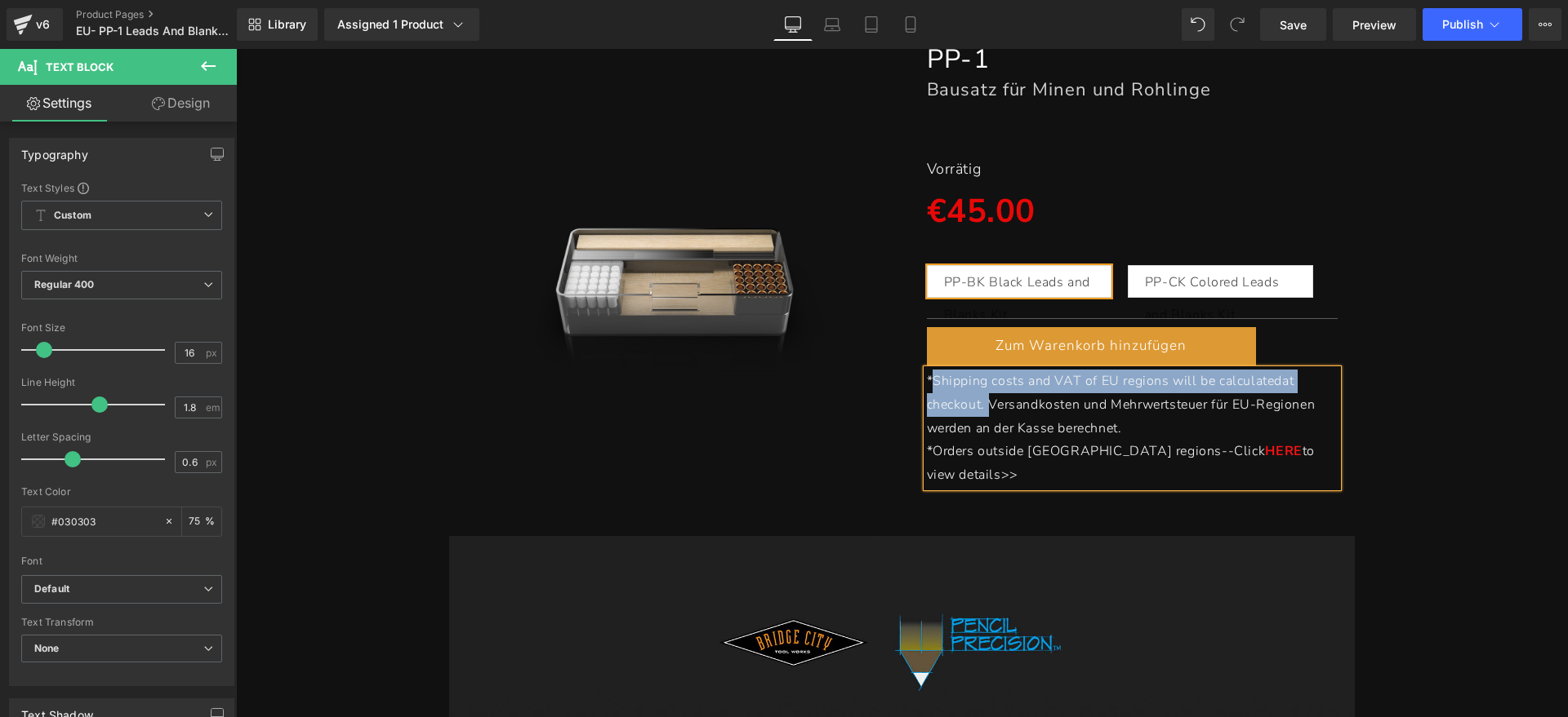
drag, startPoint x: 982, startPoint y: 397, endPoint x: 929, endPoint y: 381, distance: 55.4
click at [929, 381] on span "*Shipping costs and VAT of EU regions will be calculated at checkout. Versandko…" at bounding box center [1121, 405] width 389 height 66
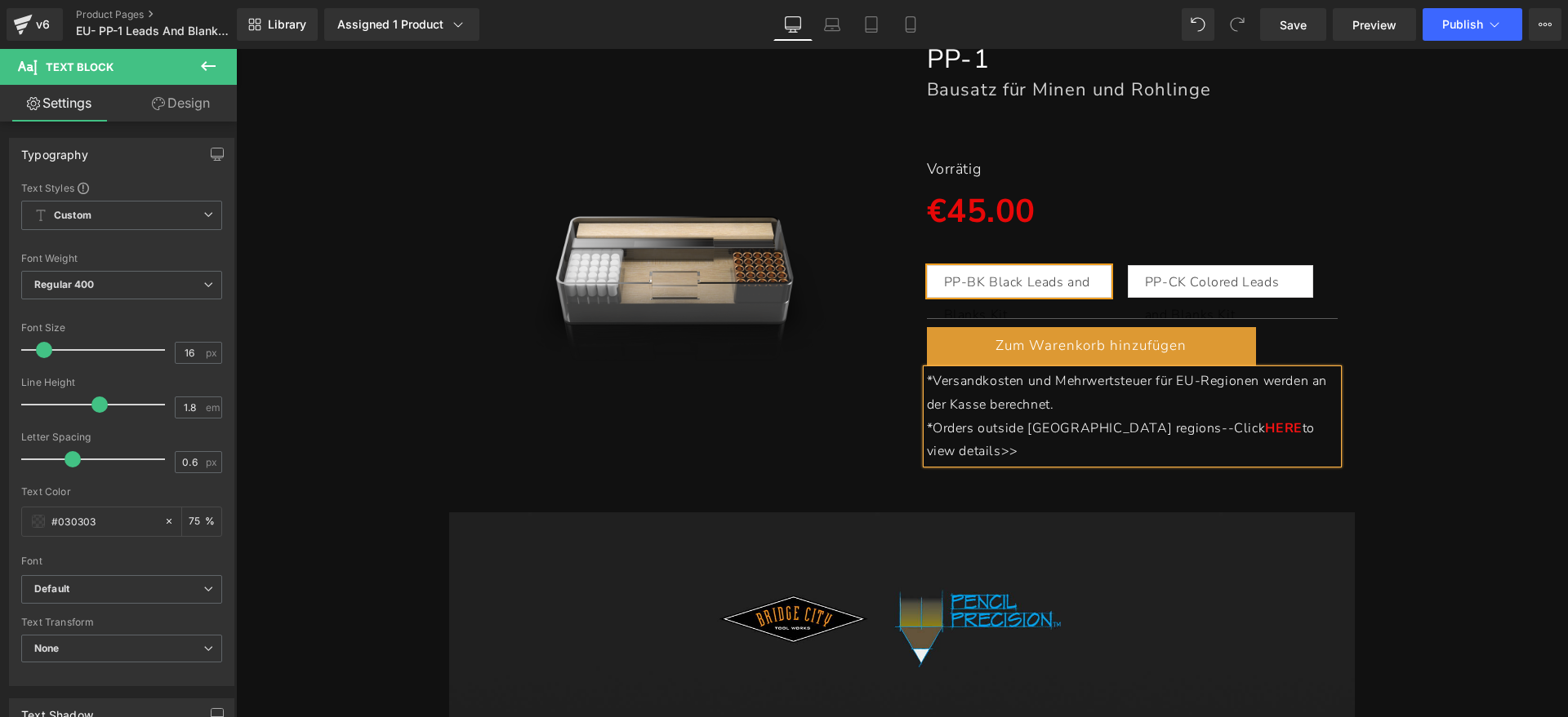
click at [927, 424] on span "*Orders outside [GEOGRAPHIC_DATA] regions--Click" at bounding box center [1096, 428] width 339 height 18
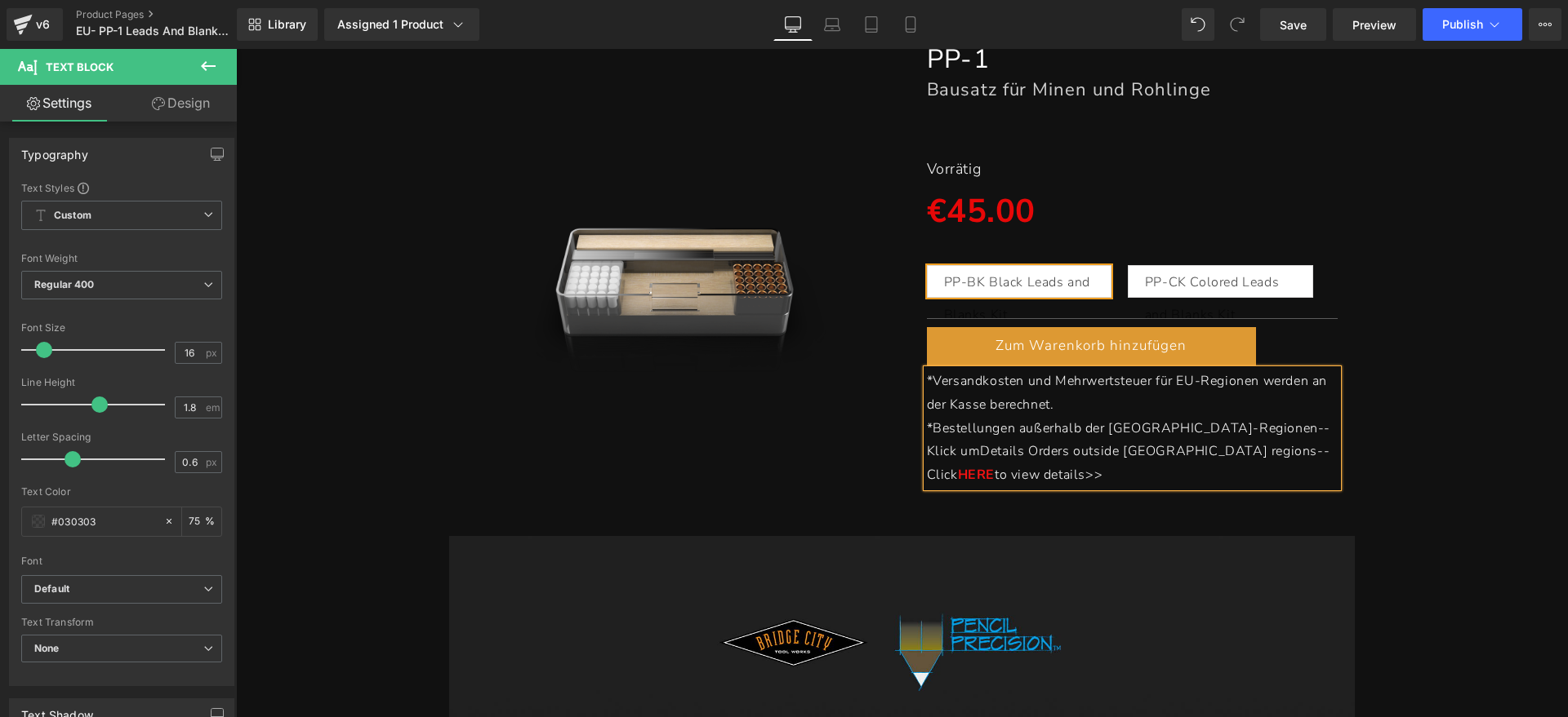
click at [1250, 434] on span "*Bestellungen außerhalb der EU-Regionen--Klick umDetails Orders outside EU regi…" at bounding box center [1129, 452] width 404 height 66
click at [1300, 426] on p "*Bestellungen außerhalb der EU-Regionen--Klick um Details Orders outside EU reg…" at bounding box center [1133, 452] width 412 height 70
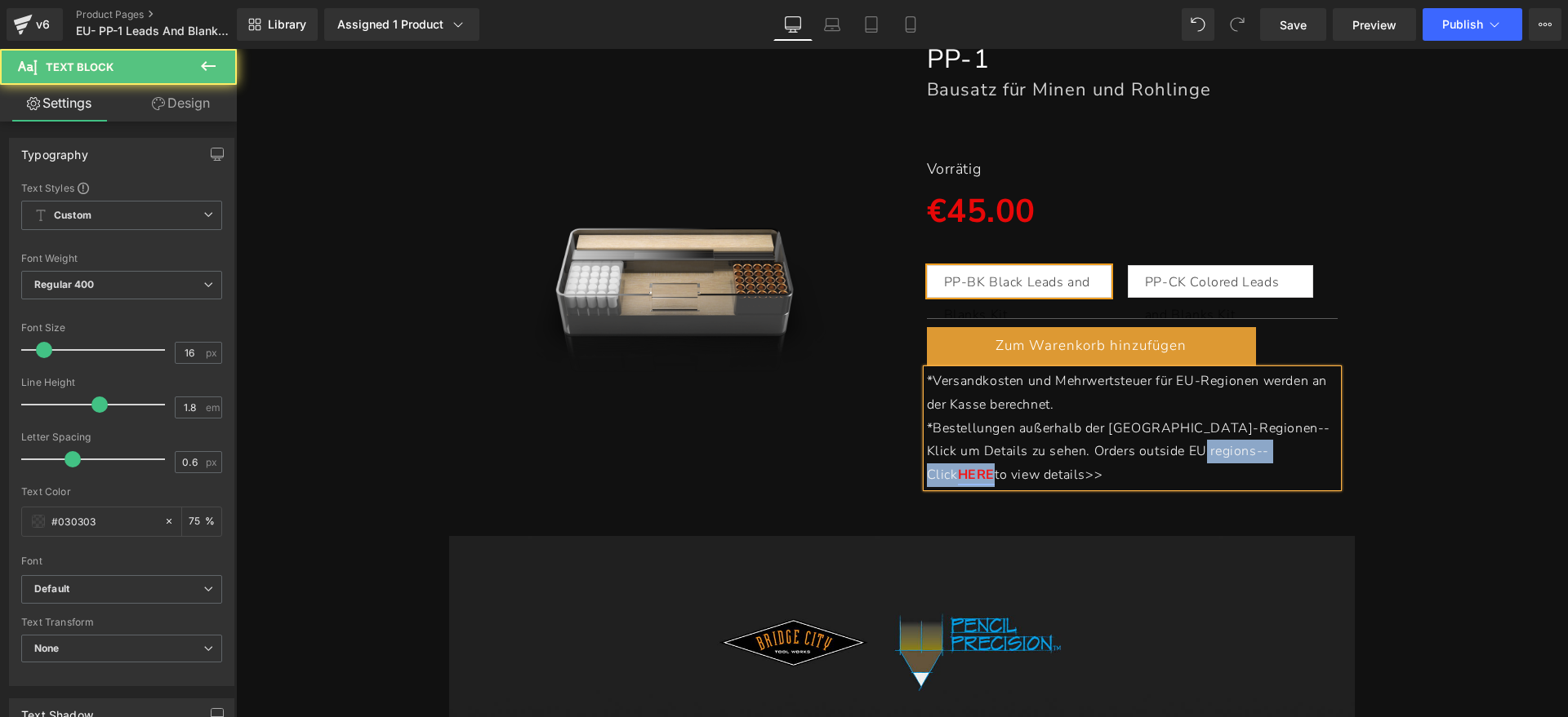
drag, startPoint x: 1182, startPoint y: 450, endPoint x: 1207, endPoint y: 451, distance: 25.0
click at [1209, 451] on p "*Bestellungen außerhalb der EU-Regionen--Klick um Details zu sehen. Orders outs…" at bounding box center [1133, 452] width 412 height 70
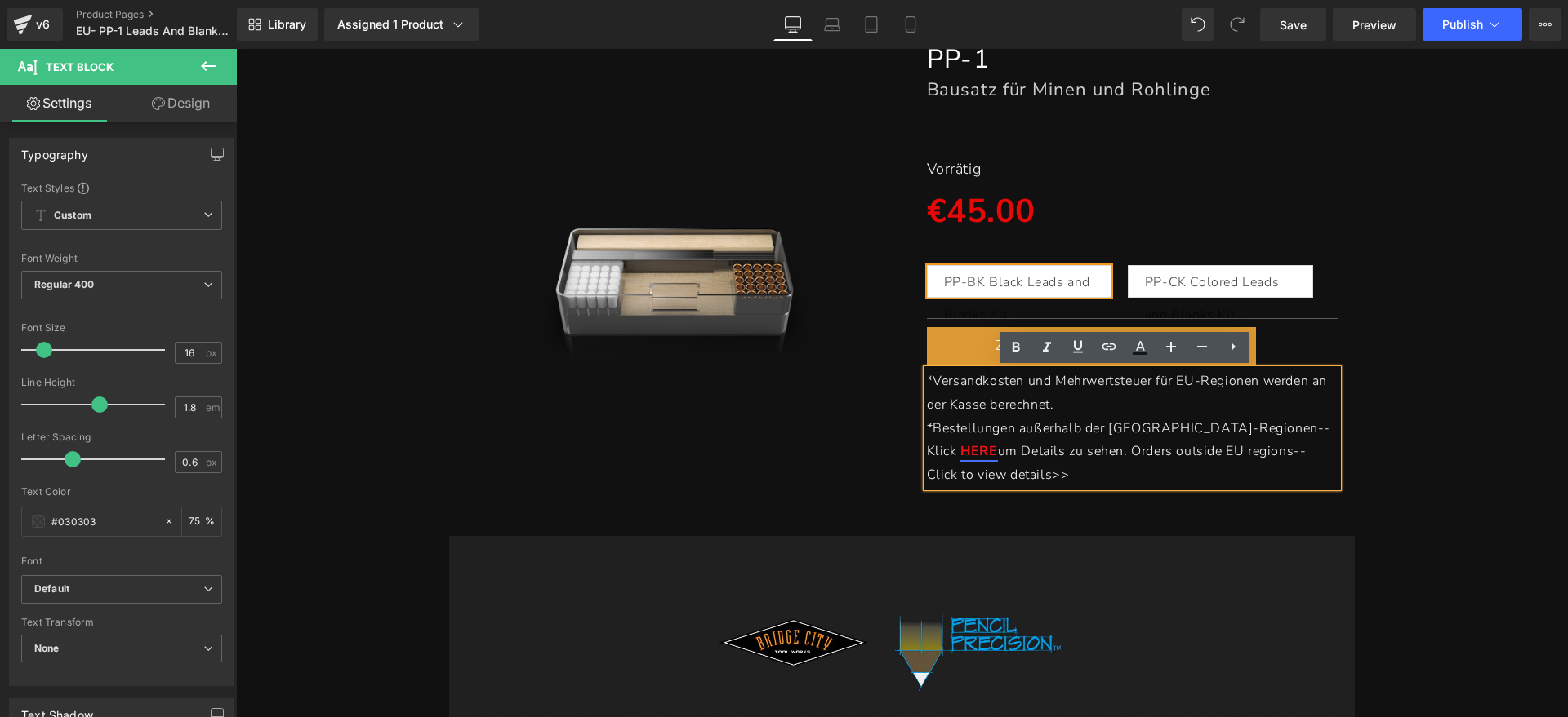
click at [997, 443] on link "HERE" at bounding box center [978, 451] width 37 height 18
drag, startPoint x: 1059, startPoint y: 477, endPoint x: 1032, endPoint y: 454, distance: 35.5
click at [1032, 454] on p "*Bestellungen außerhalb der EU-Regionen--Klick HERE um Details zu sehen. Orders…" at bounding box center [1133, 452] width 412 height 70
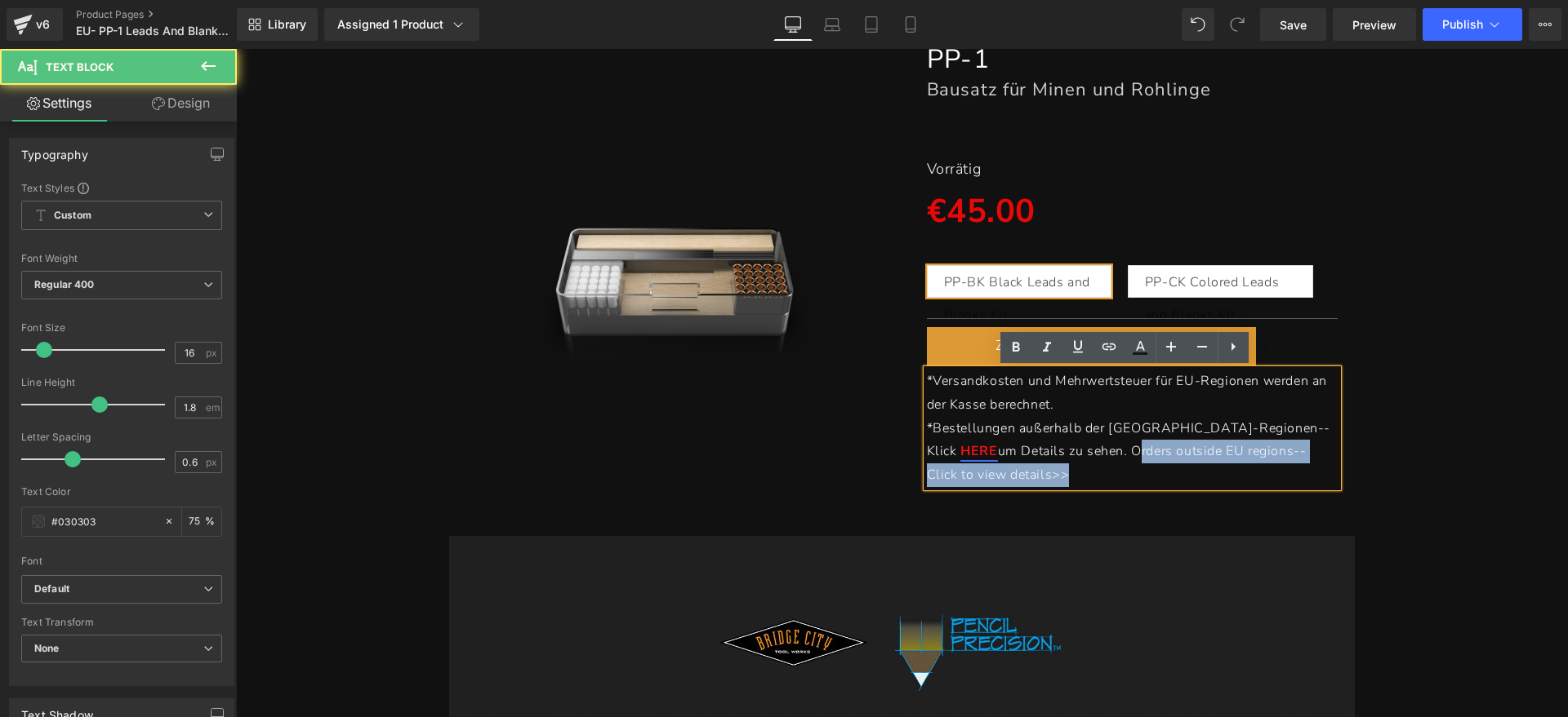
click at [1020, 468] on p "*Bestellungen außerhalb der EU-Regionen--Klick HERE um Details zu sehen. Orders…" at bounding box center [1133, 452] width 412 height 70
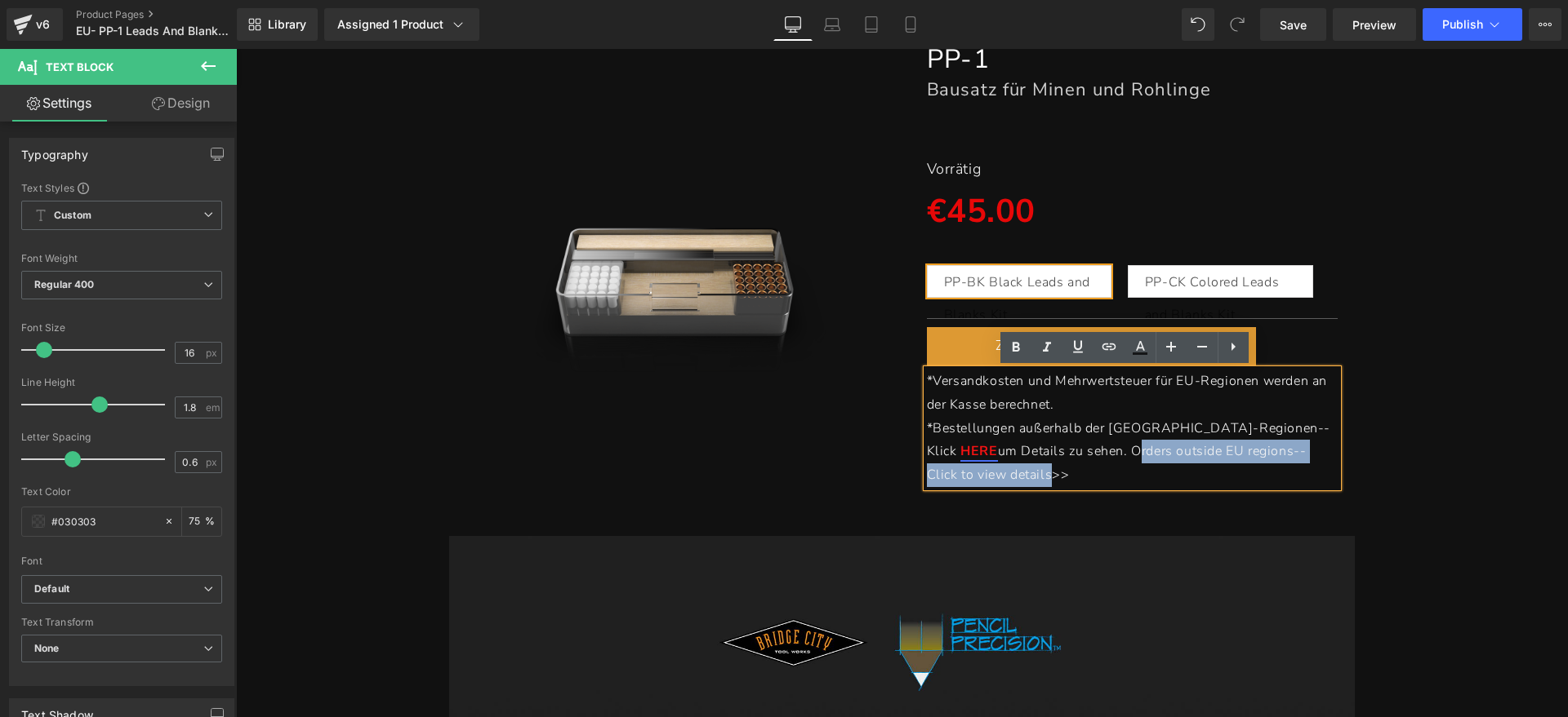
drag, startPoint x: 961, startPoint y: 471, endPoint x: 1028, endPoint y: 452, distance: 69.6
click at [1028, 452] on p "*Bestellungen außerhalb der EU-Regionen--Klick HERE um Details zu sehen. Orders…" at bounding box center [1133, 452] width 412 height 70
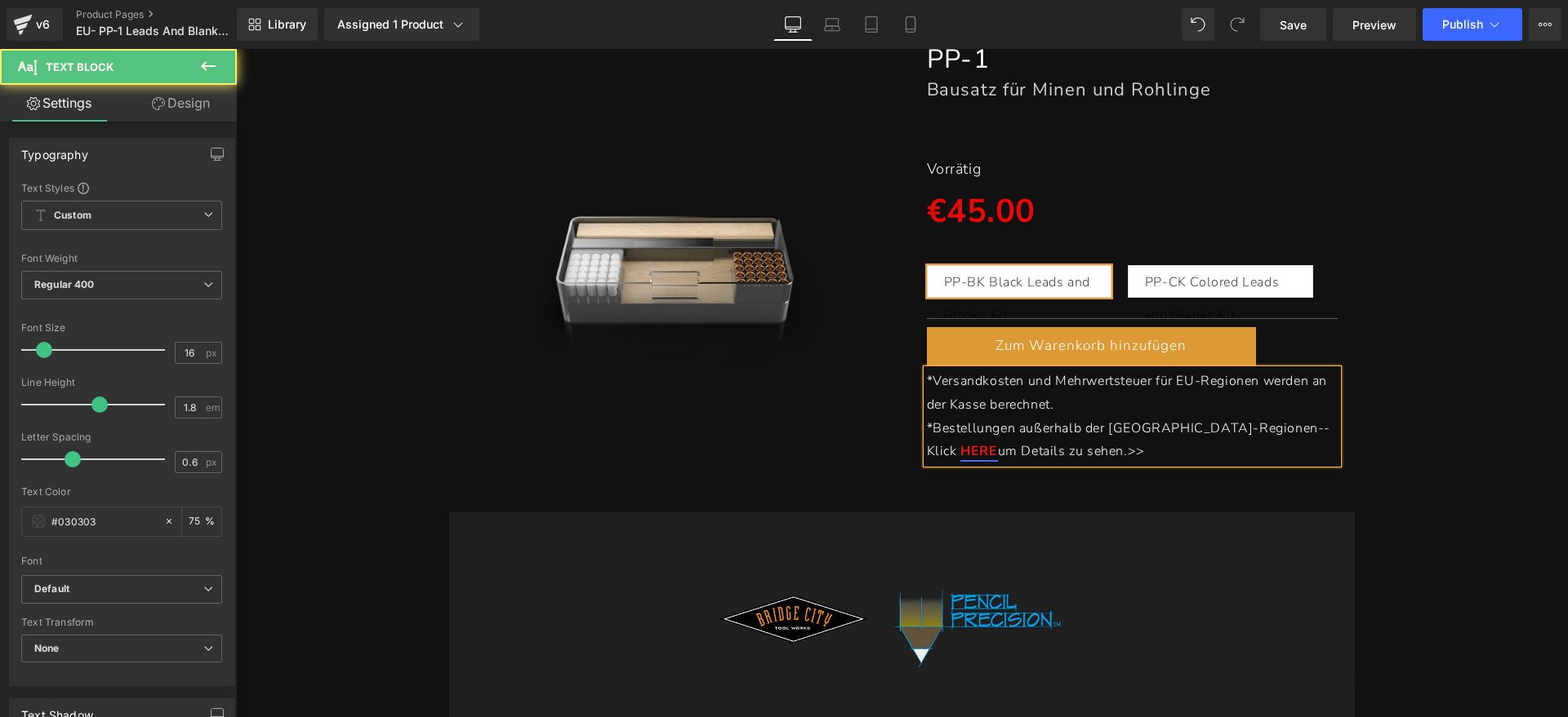
click at [1090, 448] on p "*Bestellungen außerhalb der EU-Regionen--Klick HERE um Details zu sehen. >>" at bounding box center [1133, 441] width 412 height 48
click at [1401, 414] on div "(P) Image PP-1 Heading Bausatz für Minen und Rohlinge Heading Separator Vorräti…" at bounding box center [901, 244] width 1316 height 454
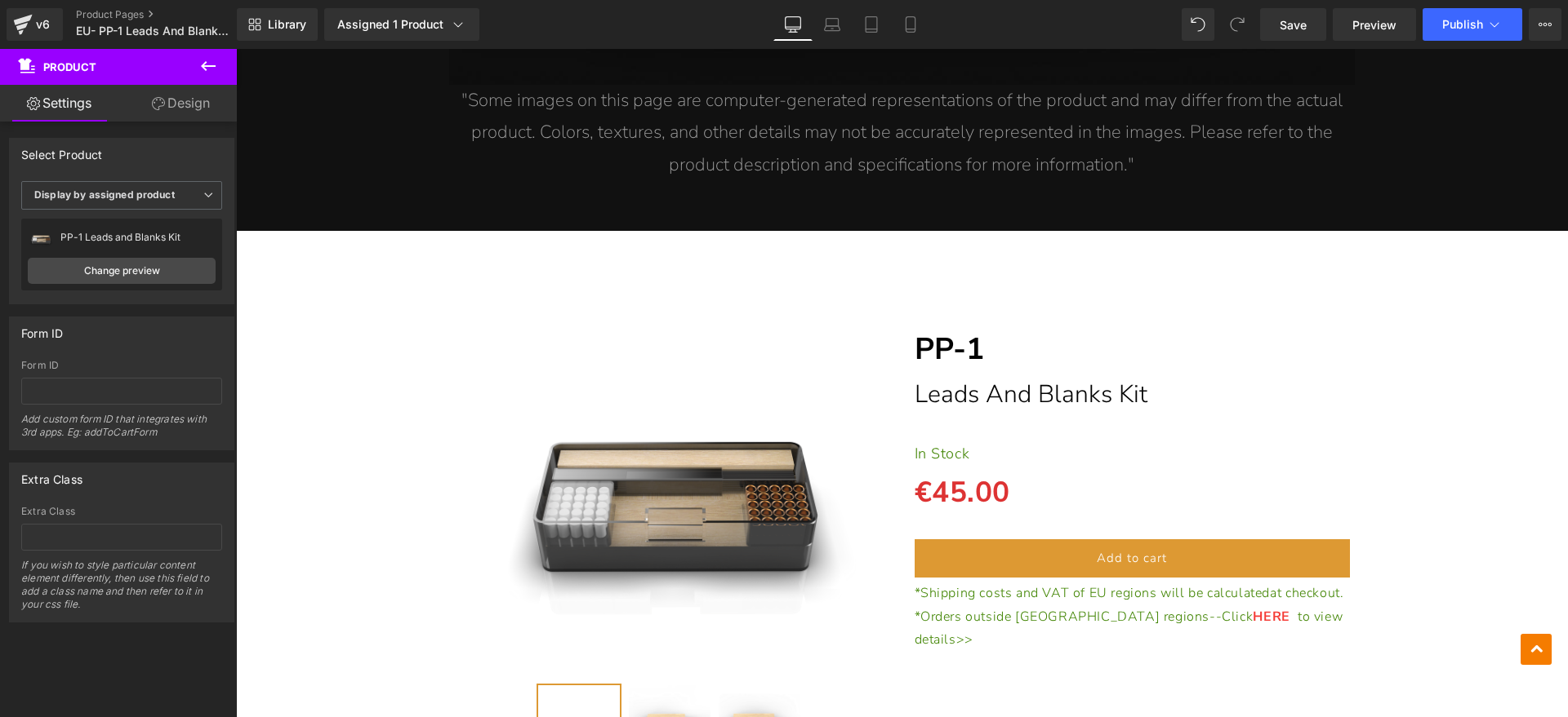
scroll to position [2801, 0]
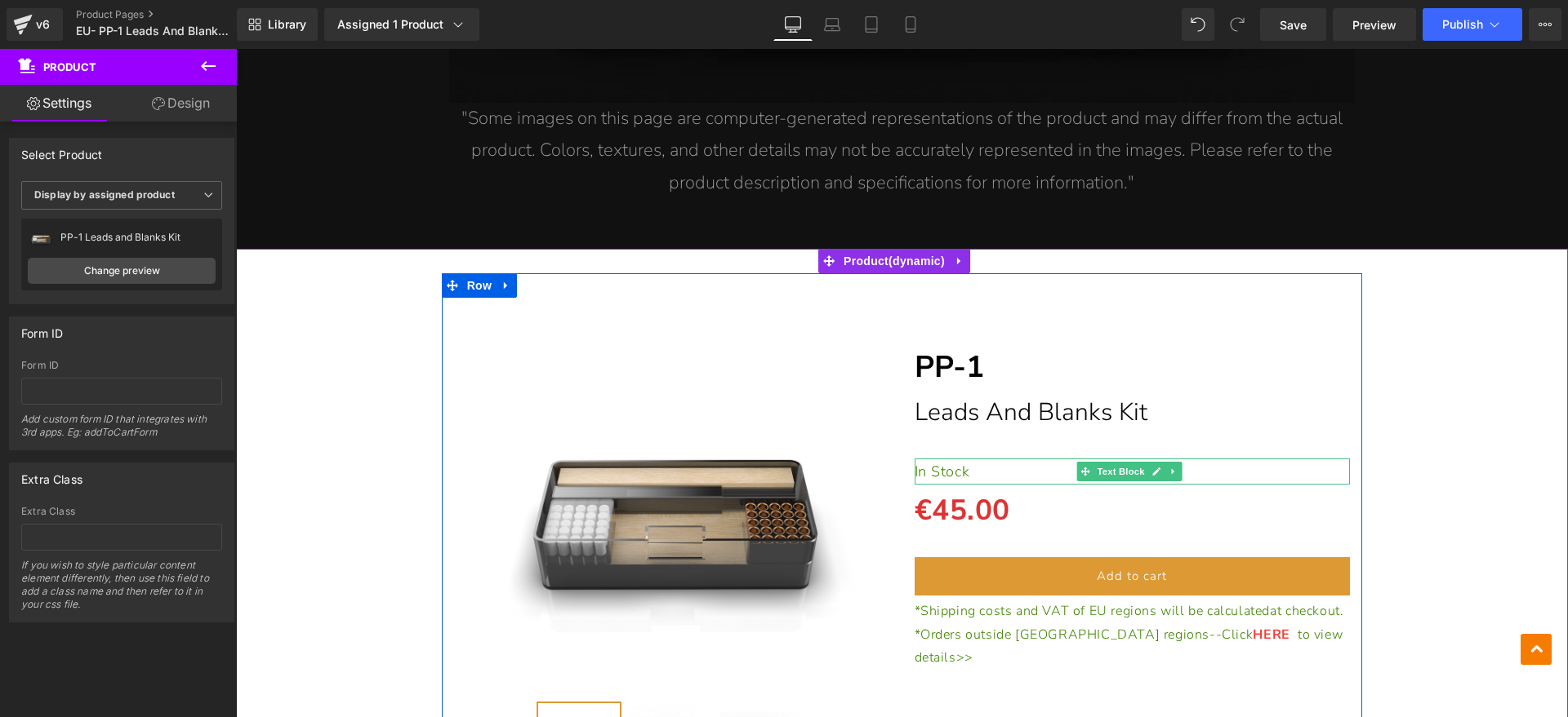
drag, startPoint x: 1256, startPoint y: 489, endPoint x: 975, endPoint y: 471, distance: 281.6
click at [975, 471] on p "In Stock" at bounding box center [1133, 471] width 436 height 26
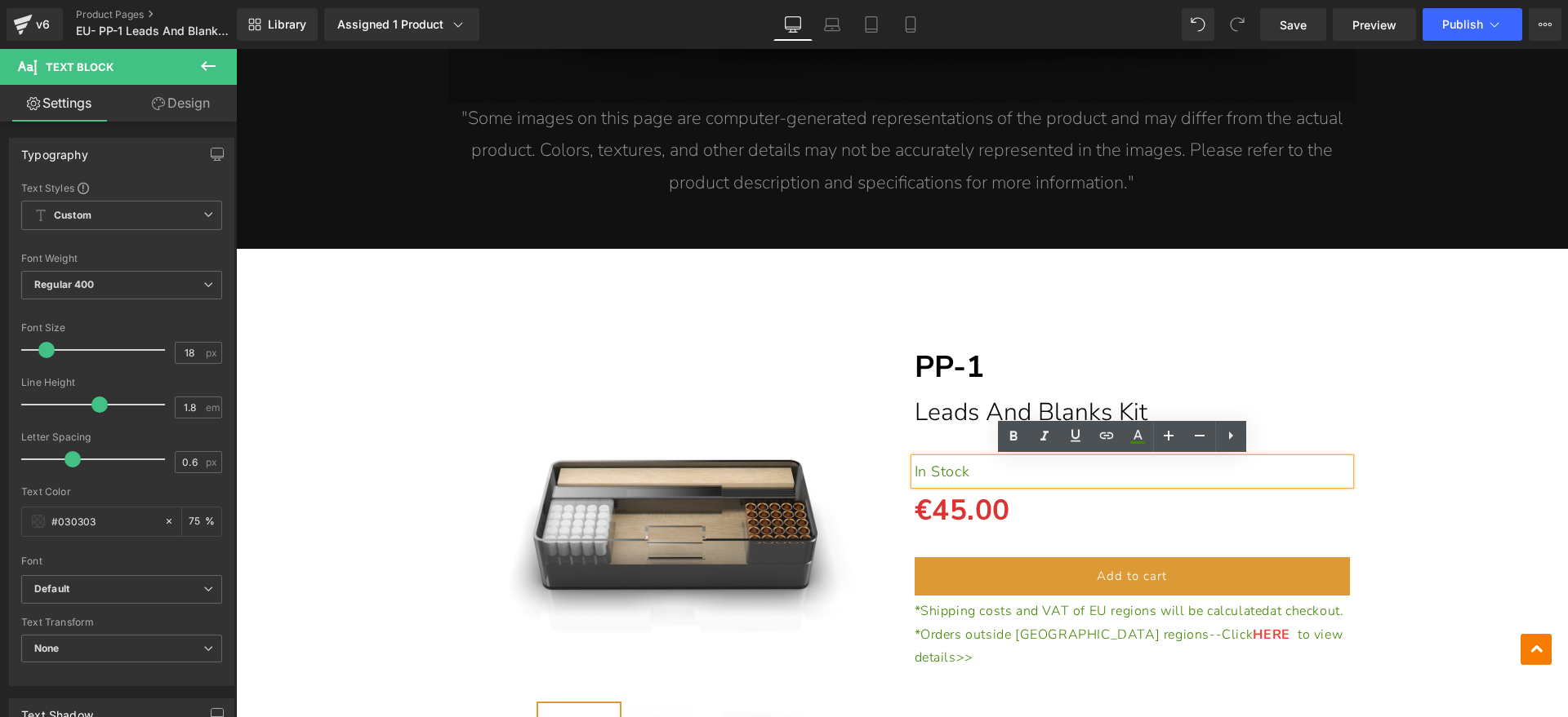
click at [998, 470] on p "In Stock" at bounding box center [1133, 471] width 436 height 26
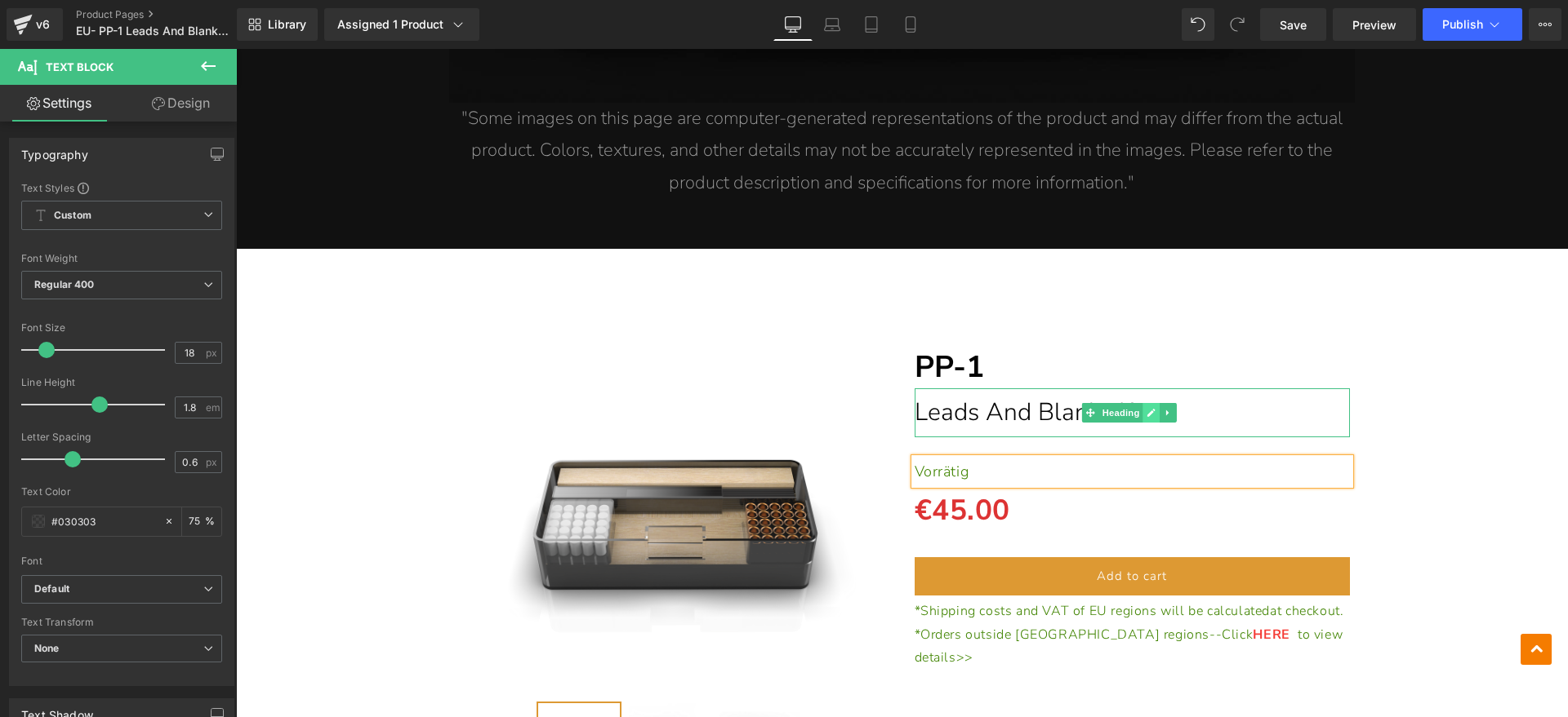
click at [1147, 411] on icon at bounding box center [1151, 413] width 9 height 10
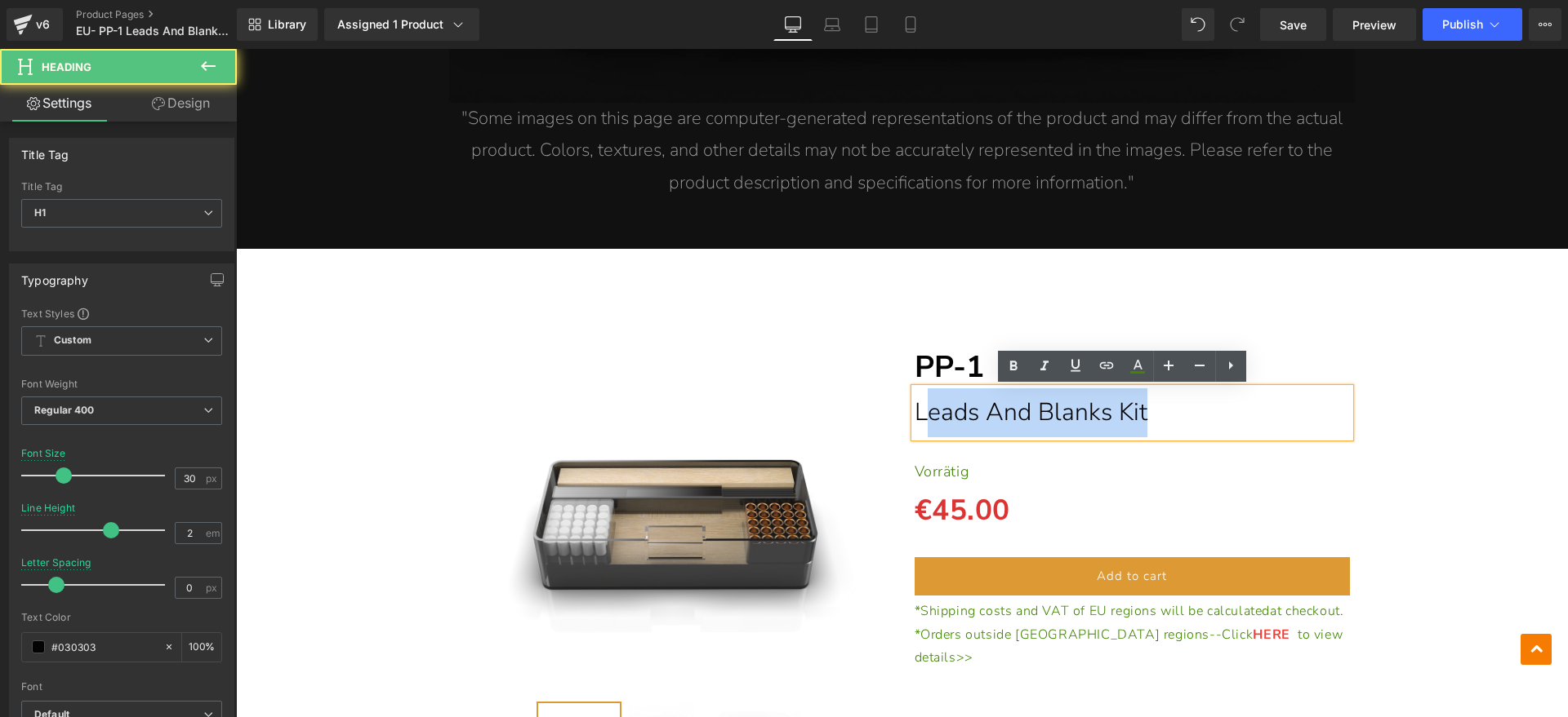
drag, startPoint x: 955, startPoint y: 411, endPoint x: 915, endPoint y: 418, distance: 40.6
click at [915, 418] on h1 "Leads And Blanks Kit" at bounding box center [1133, 412] width 436 height 49
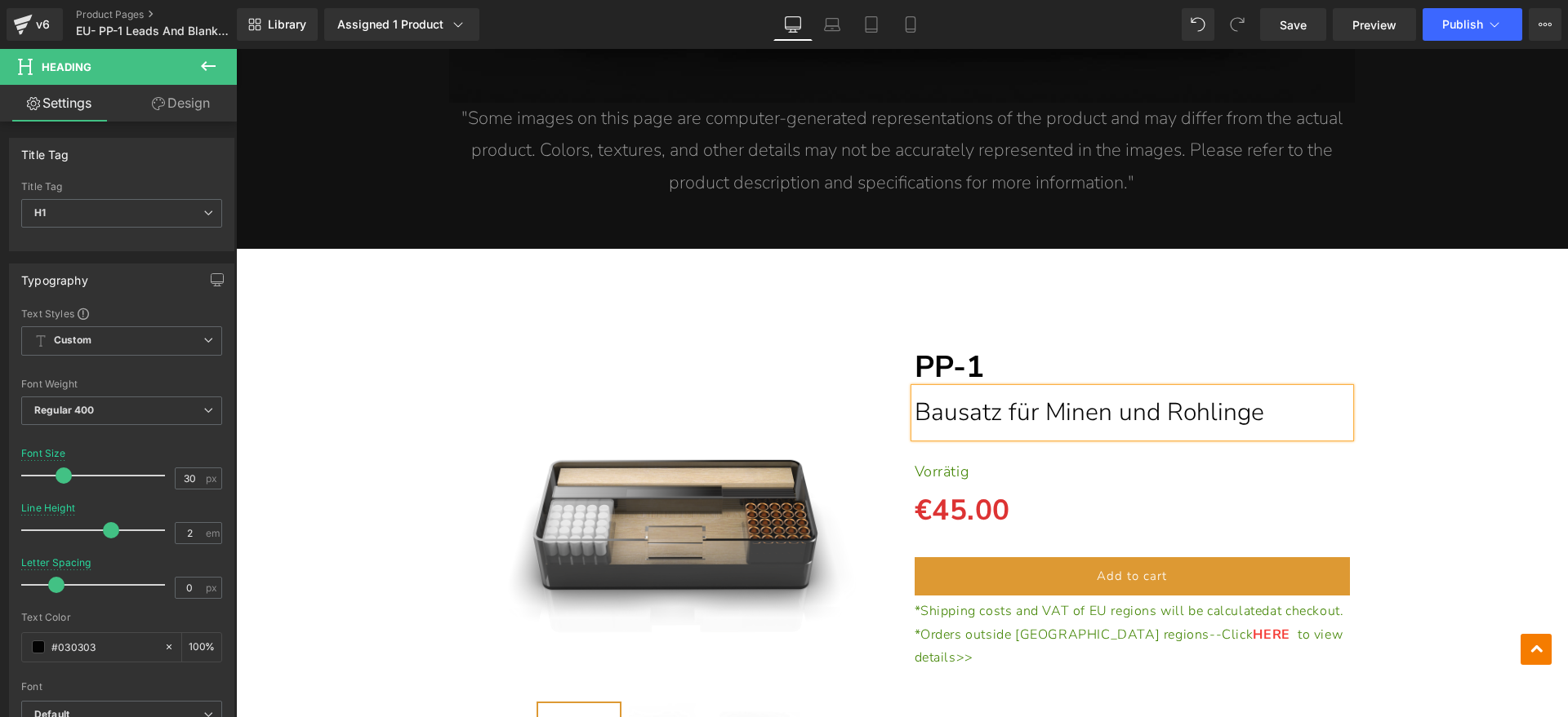
drag, startPoint x: 1456, startPoint y: 423, endPoint x: 1547, endPoint y: 392, distance: 96.1
click at [1456, 423] on div "(P) Image" at bounding box center [901, 536] width 1316 height 527
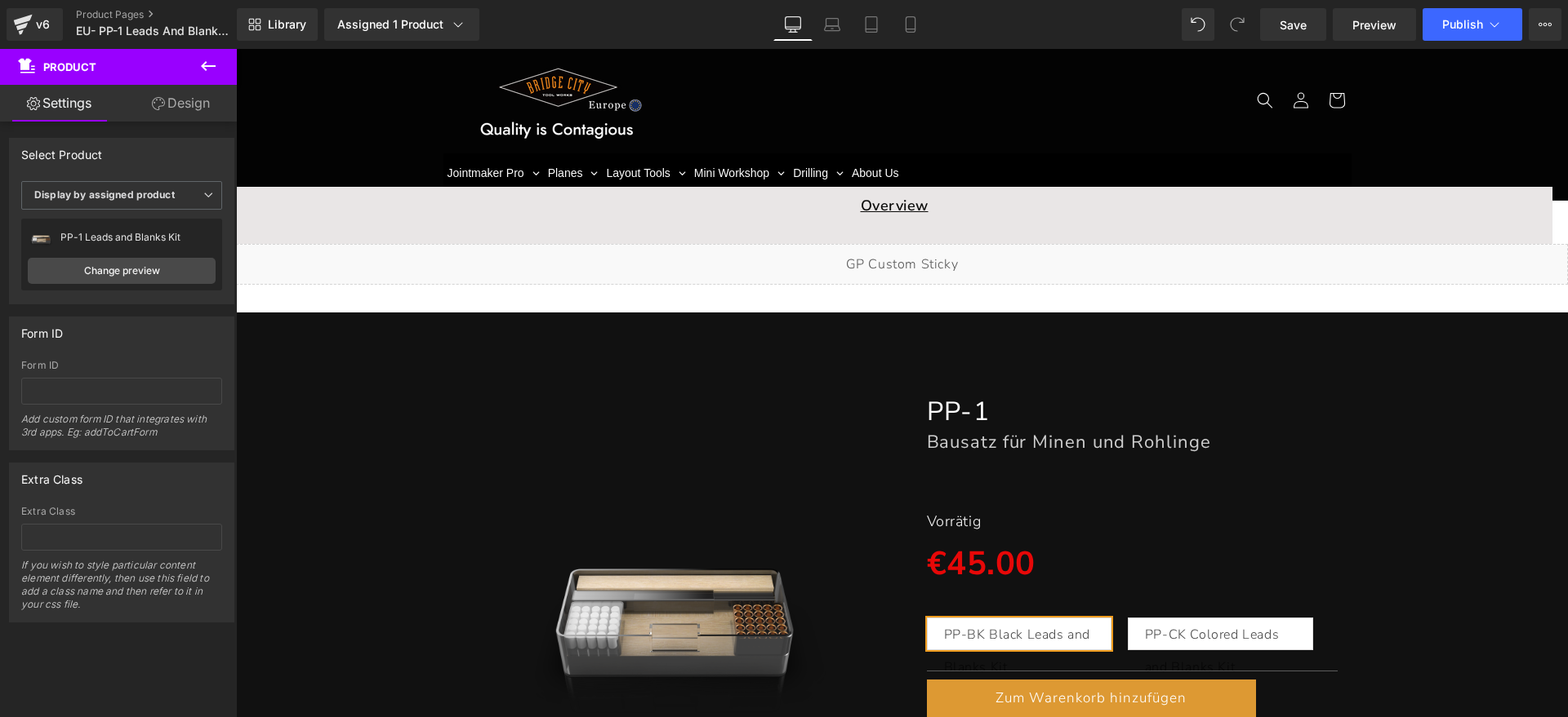
scroll to position [408, 0]
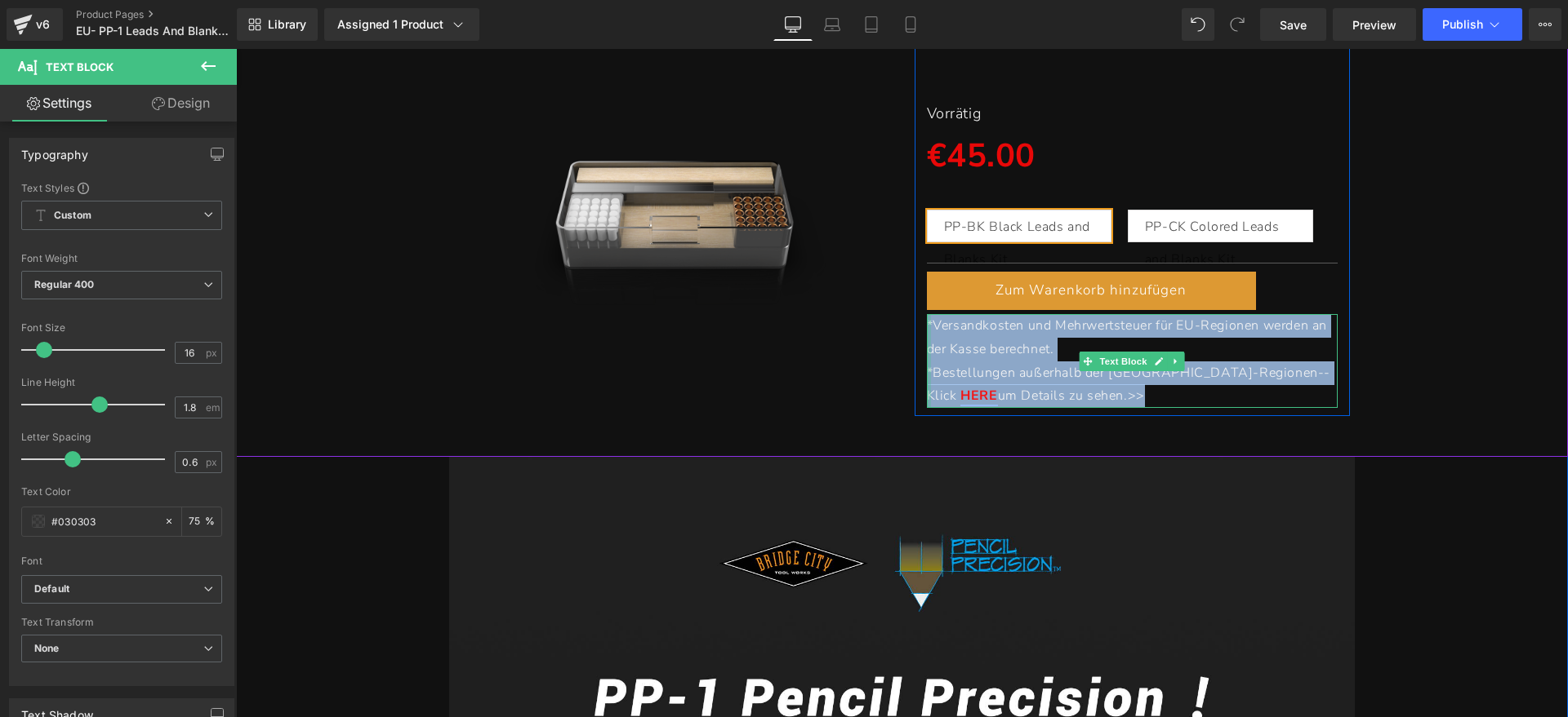
drag, startPoint x: 1054, startPoint y: 397, endPoint x: 920, endPoint y: 325, distance: 152.1
click at [927, 325] on div "* Versandkosten und Mehrwertsteuer für EU-Regionen werden an der Kasse berechne…" at bounding box center [1133, 361] width 412 height 94
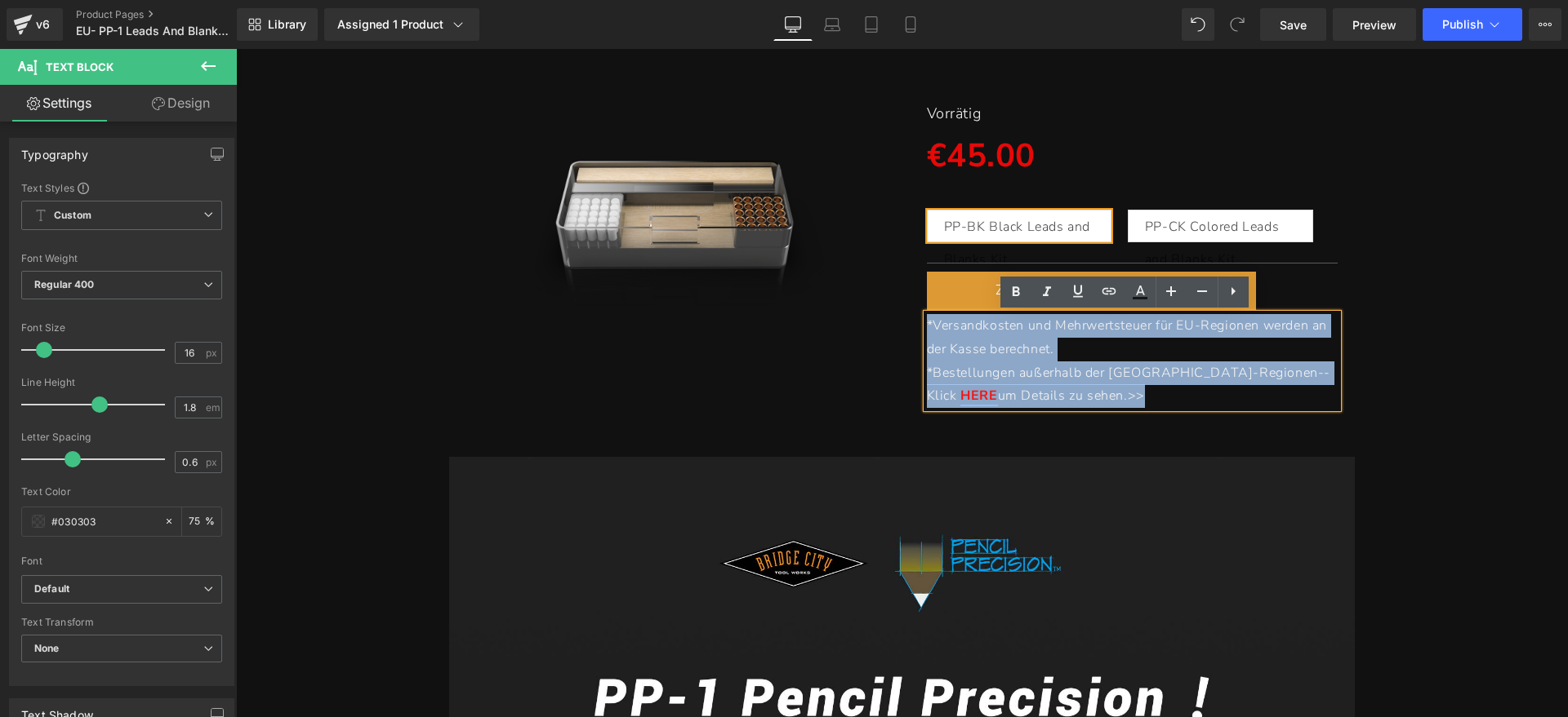
copy div "* Versandkosten und Mehrwertsteuer für EU-Regionen werden an der Kasse berechne…"
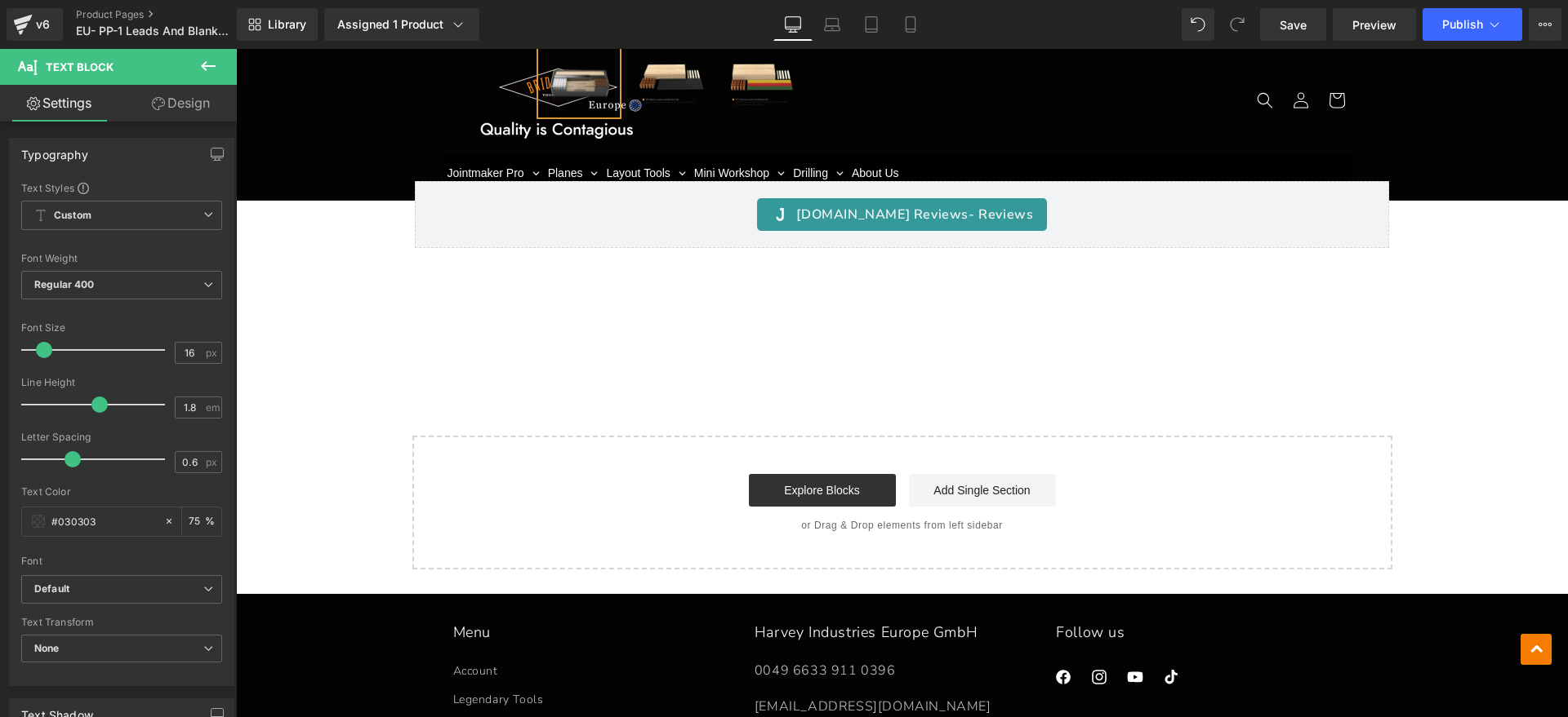
scroll to position [3061, 0]
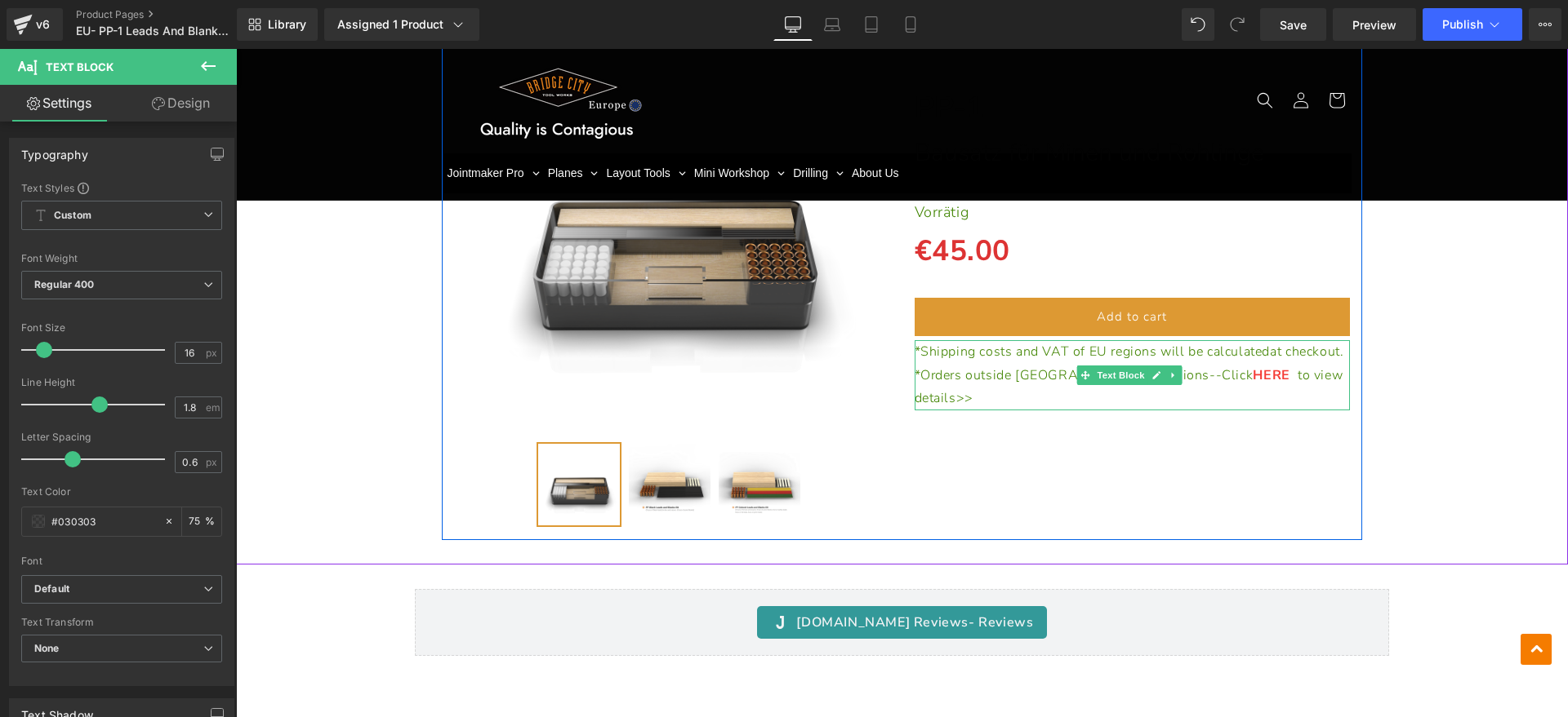
click at [1280, 395] on p "*Orders outside EU regions--Click HERE to view details>>" at bounding box center [1133, 388] width 436 height 48
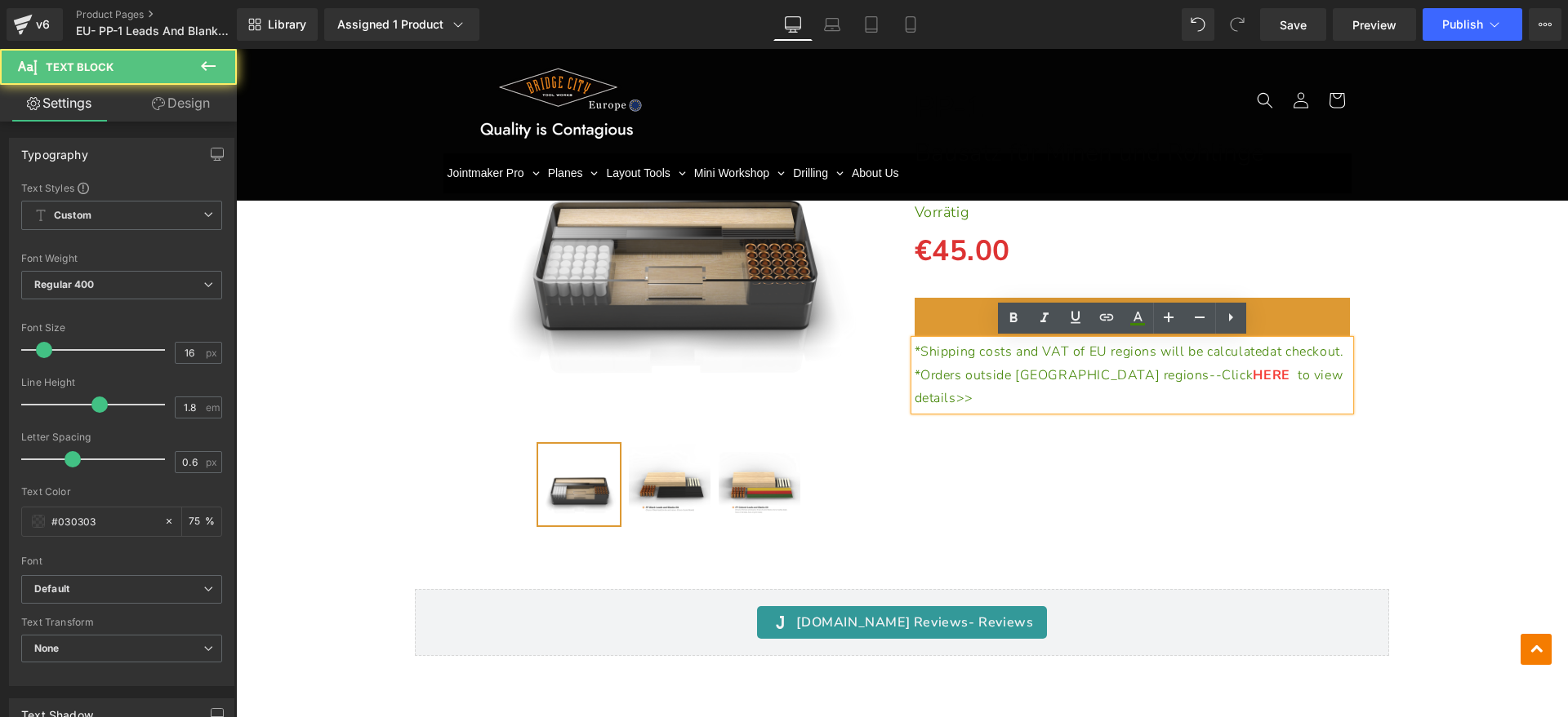
click at [1278, 397] on p "*Orders outside EU regions--Click HERE to view details>>" at bounding box center [1133, 388] width 436 height 48
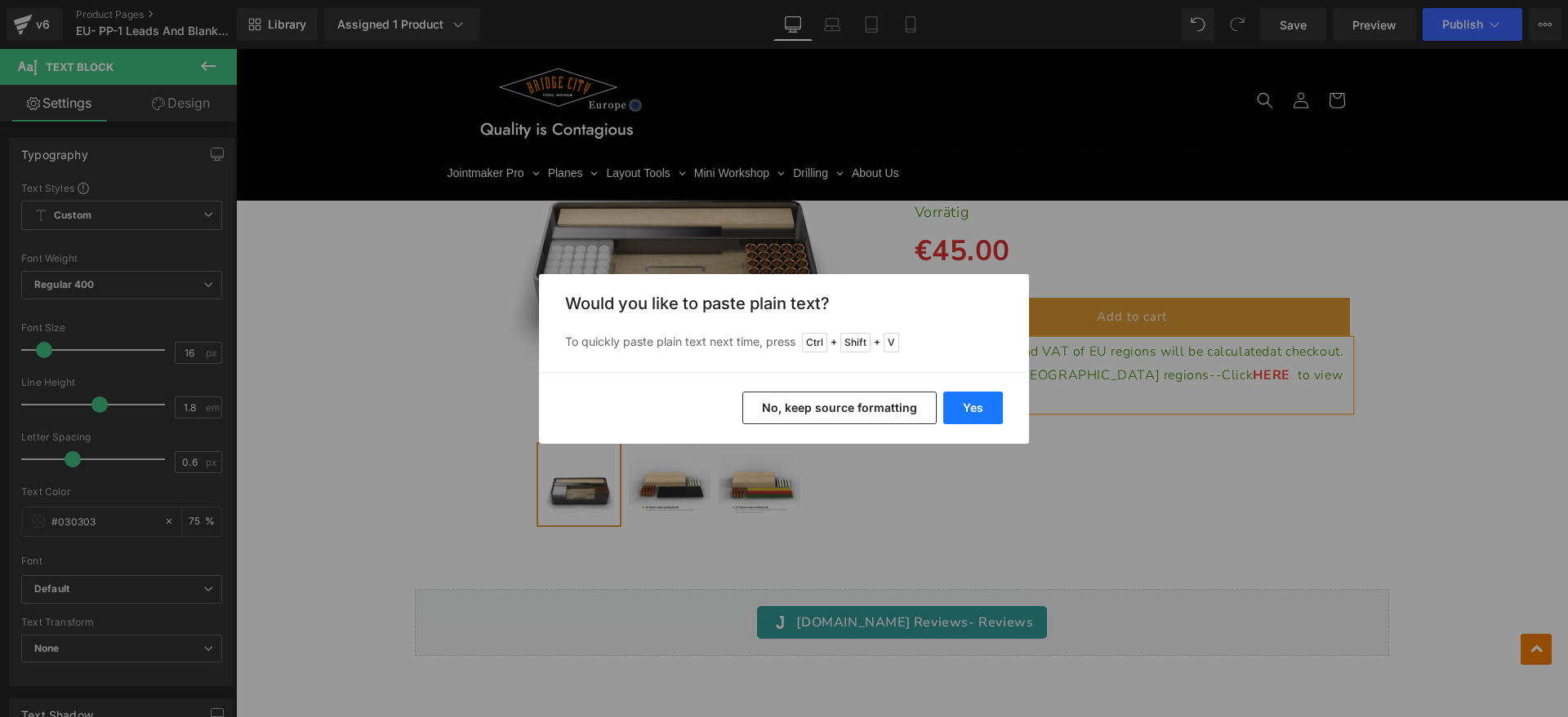
click at [969, 408] on button "Yes" at bounding box center [973, 408] width 60 height 32
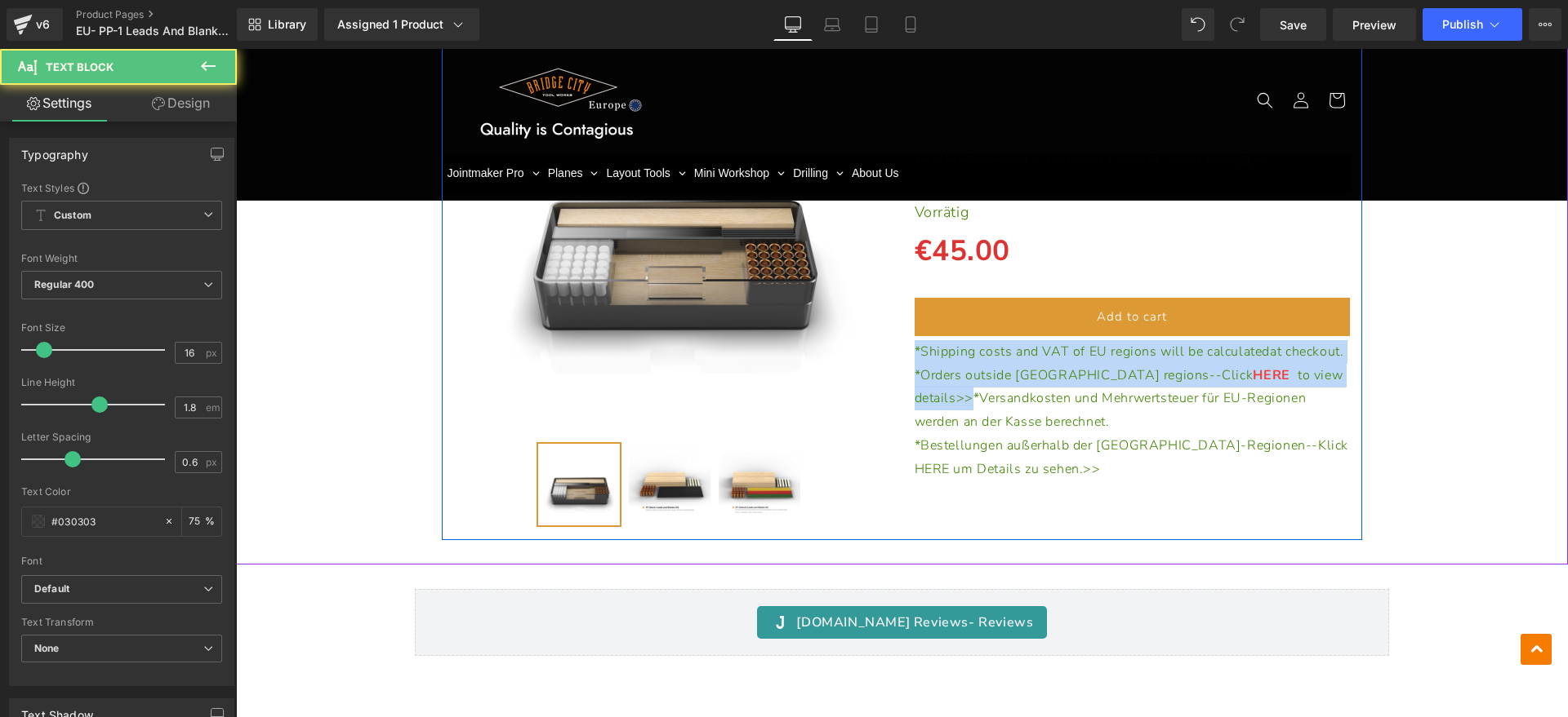
drag, startPoint x: 963, startPoint y: 417, endPoint x: 894, endPoint y: 351, distance: 95.5
click at [902, 351] on div "Separator PP-1 Heading Bausatz für Minen und Rohlinge Heading Separator Vorräti…" at bounding box center [1132, 259] width 460 height 443
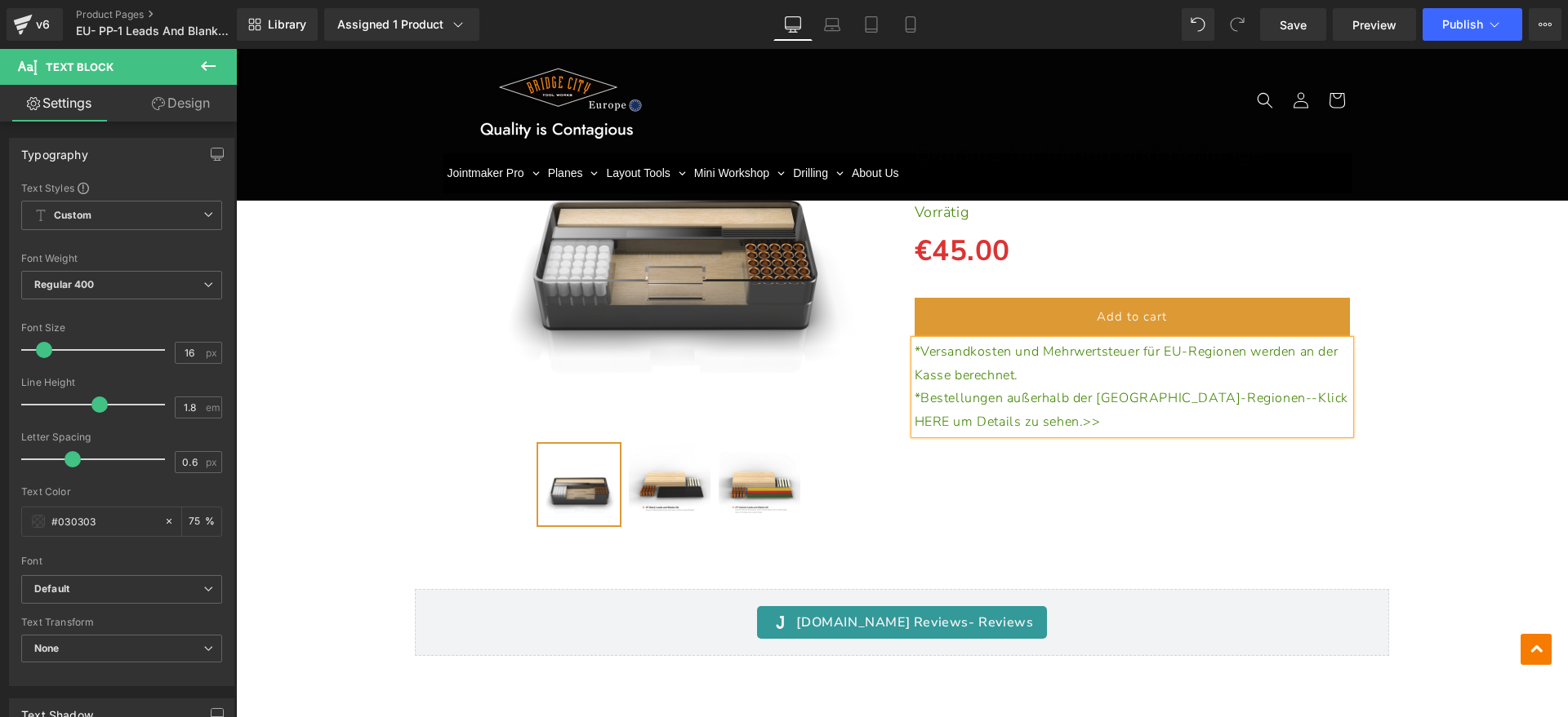
click at [1073, 504] on div "(P) Image" at bounding box center [902, 277] width 921 height 527
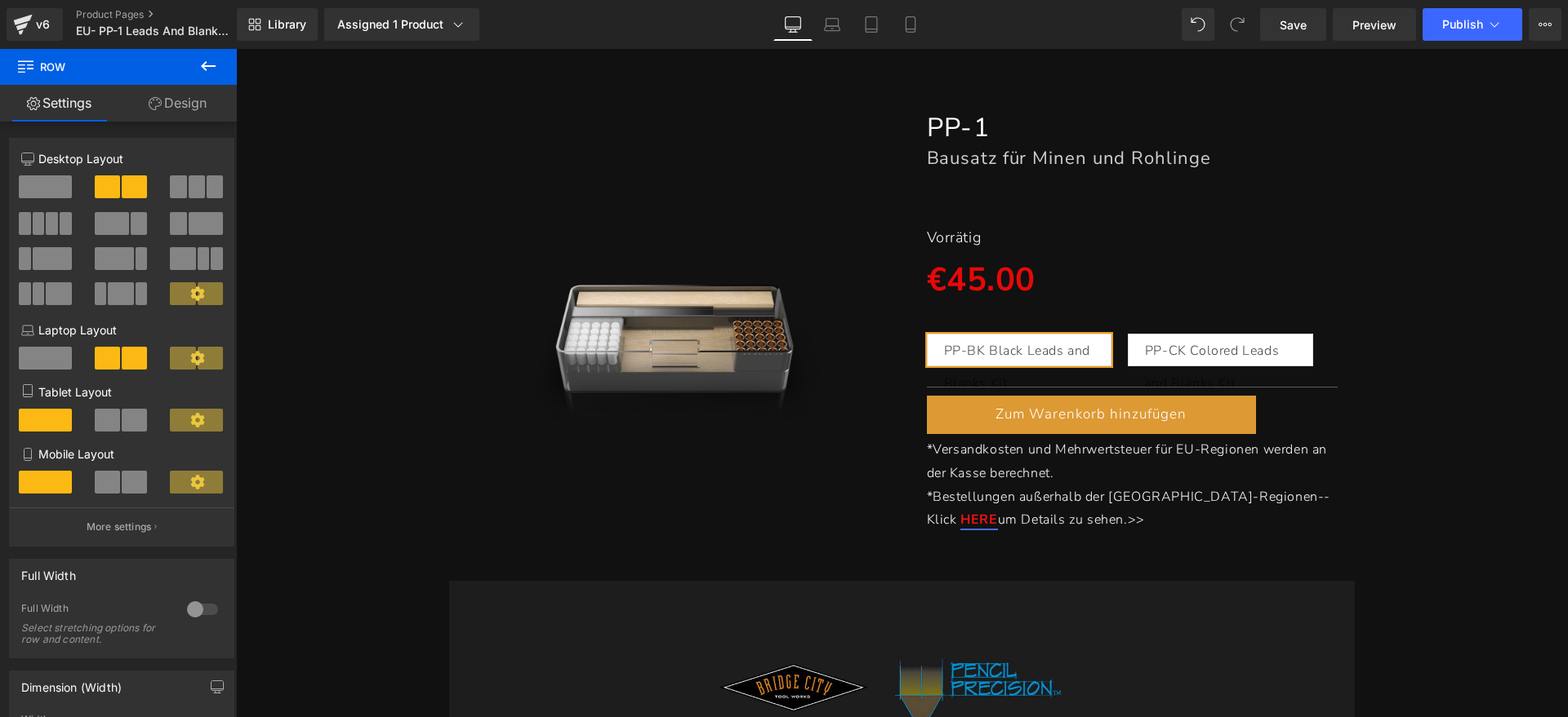
scroll to position [510, 0]
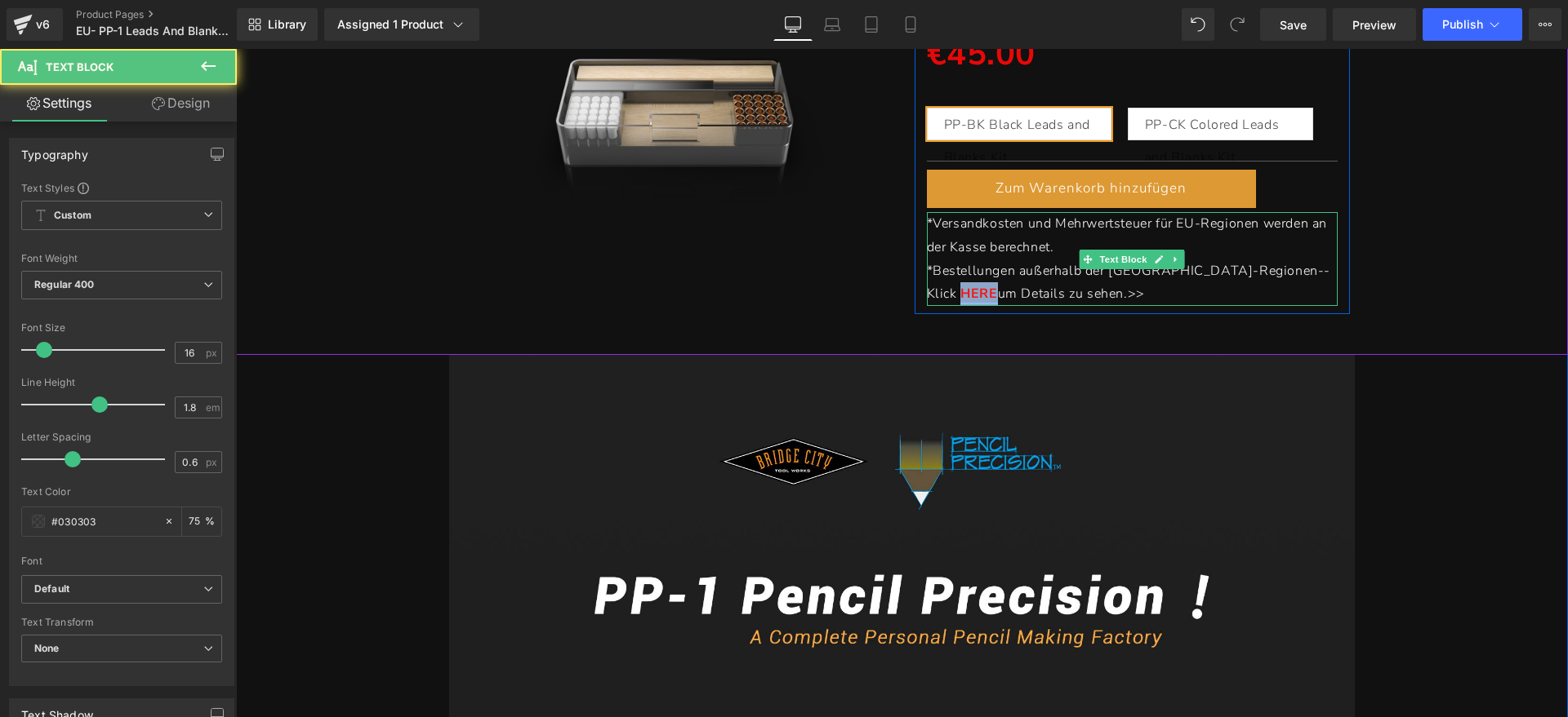
drag, startPoint x: 1268, startPoint y: 268, endPoint x: 1228, endPoint y: 269, distance: 40.0
click at [1228, 269] on p "*Bestellungen außerhalb der EU-Regionen--Klick HERE um Details zu sehen. >>" at bounding box center [1133, 284] width 412 height 48
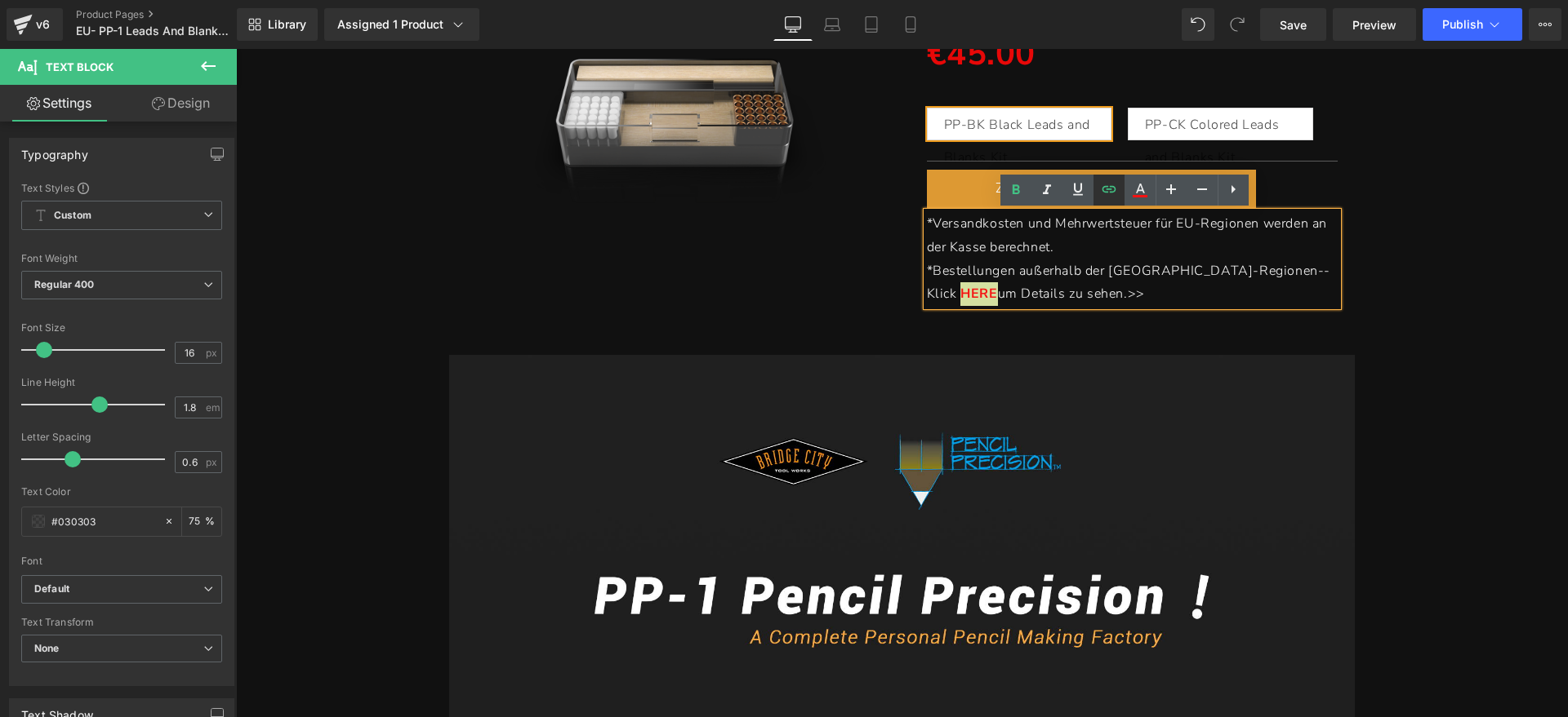
click at [1107, 188] on icon at bounding box center [1109, 189] width 20 height 20
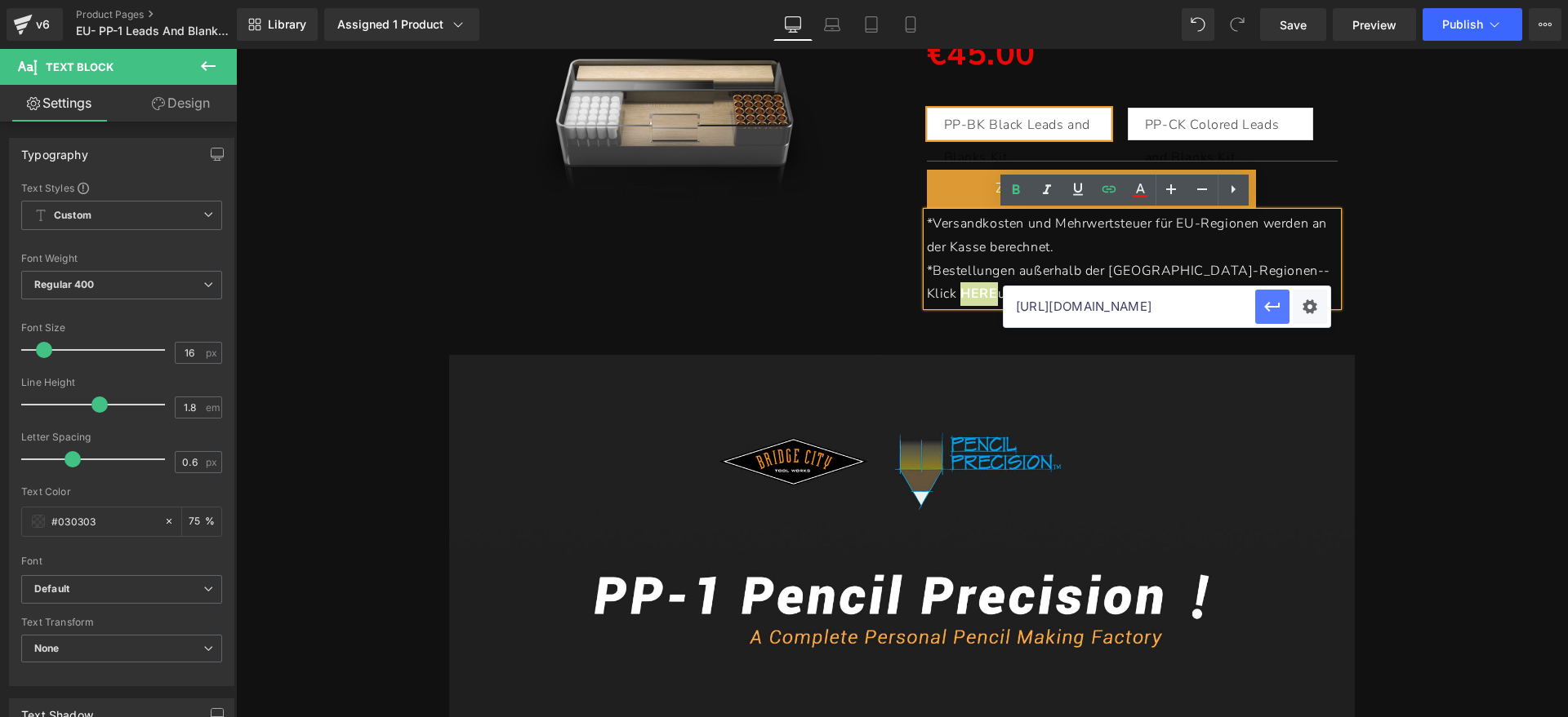
scroll to position [0, 153]
drag, startPoint x: 1017, startPoint y: 303, endPoint x: 1275, endPoint y: 303, distance: 258.0
click at [1275, 303] on div "https://www.bridgecitytools.de/pages/shipping-delivery-policy" at bounding box center [1167, 307] width 327 height 41
click at [1508, 318] on div "(P) Image PP-1 Heading Bausatz für Minen und Rohlinge Heading Separator Vorräti…" at bounding box center [902, 87] width 1332 height 536
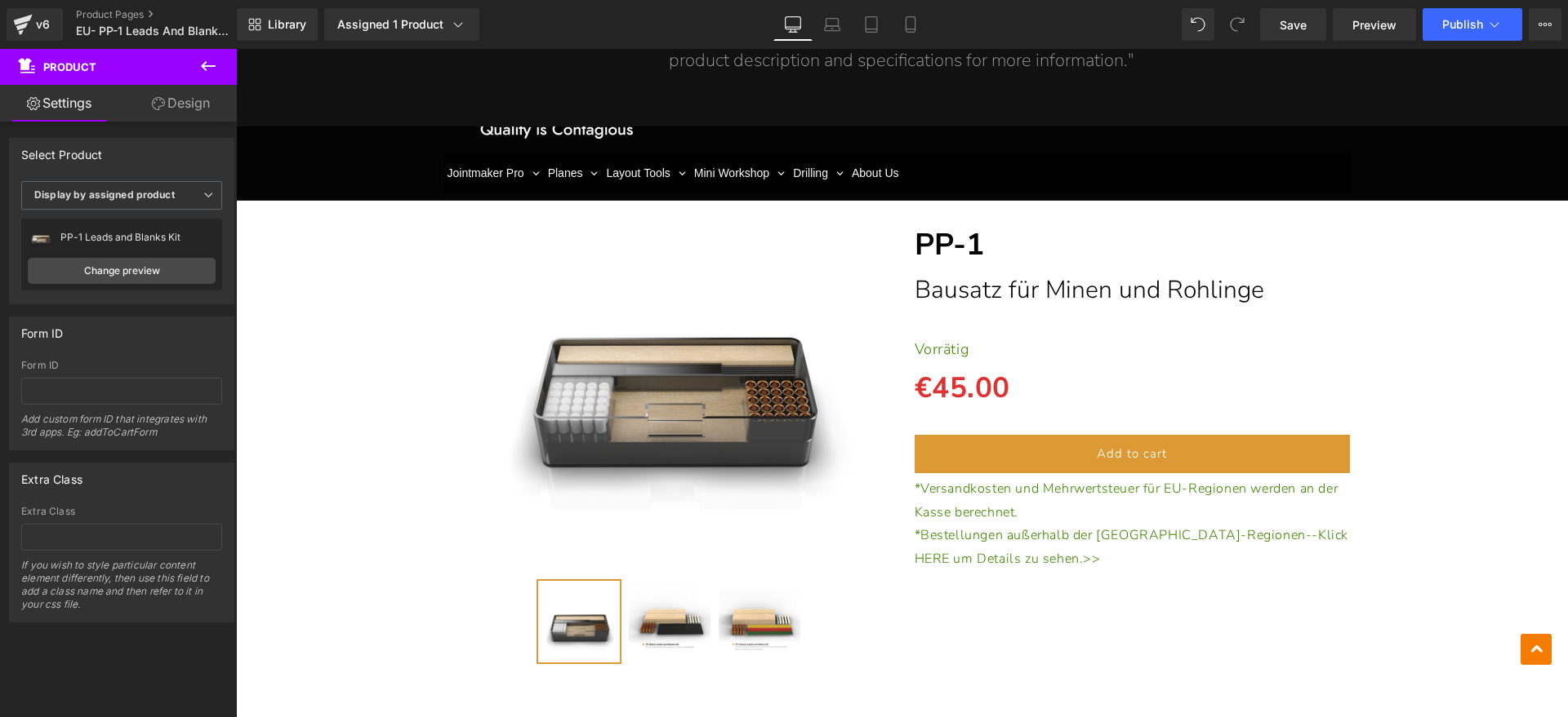
scroll to position [2958, 0]
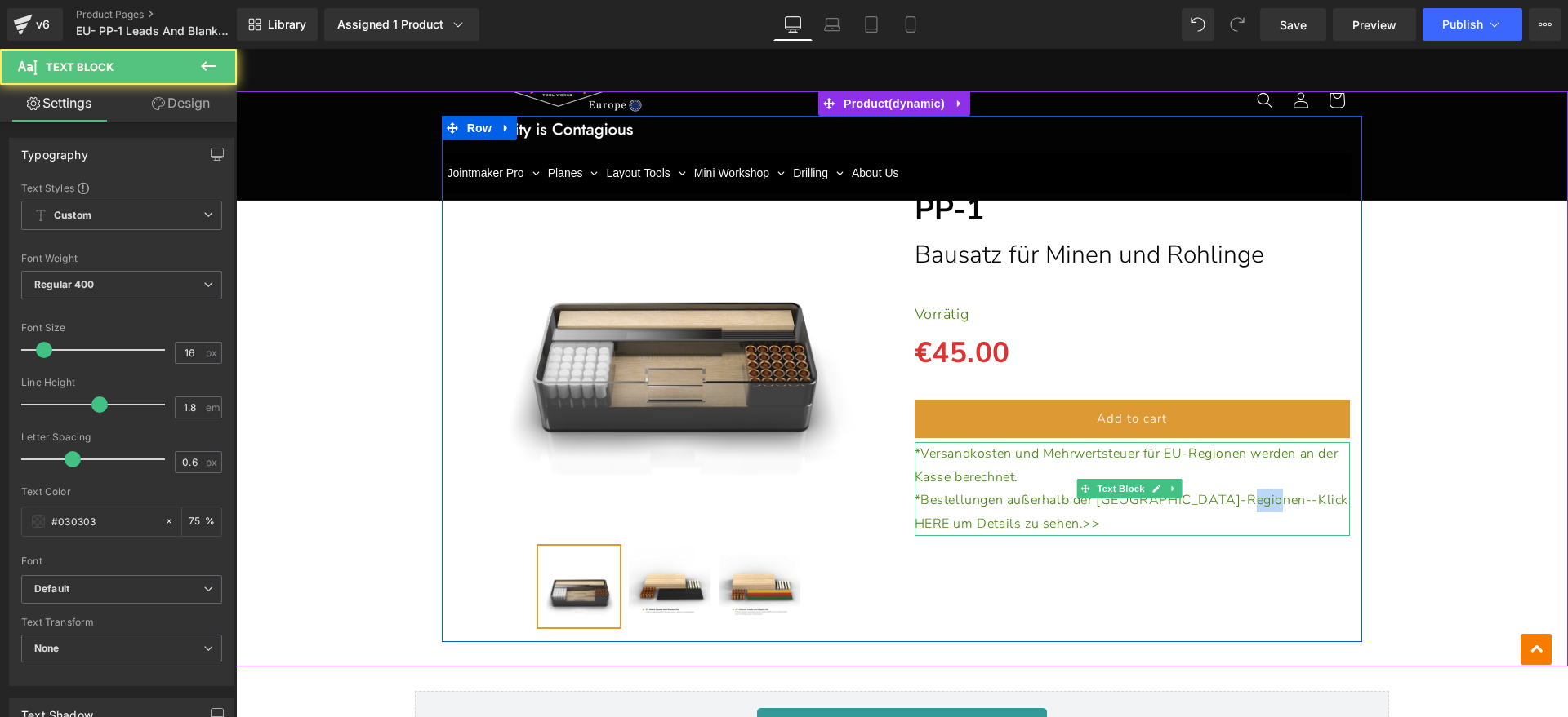
drag, startPoint x: 1216, startPoint y: 501, endPoint x: 1250, endPoint y: 498, distance: 34.1
click at [1250, 498] on span "*Bestellungen außerhalb der EU-Regionen--Klick HERE um Details zu sehen.>>" at bounding box center [1132, 512] width 434 height 42
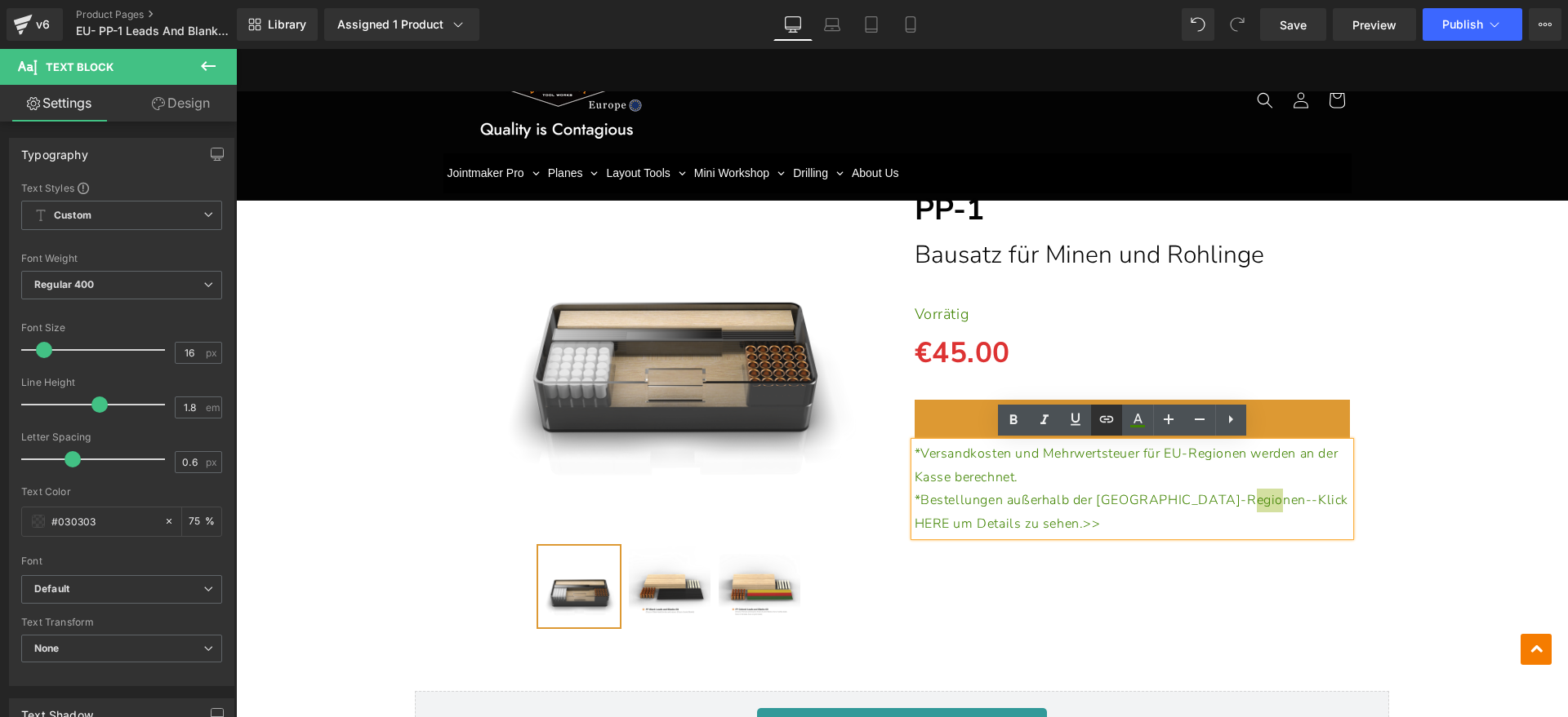
click at [1106, 420] on icon at bounding box center [1106, 419] width 20 height 20
click at [1167, 534] on input "text" at bounding box center [1136, 536] width 251 height 41
paste input "https://www.bridgecitytools.de/pages/shipping-delivery-policy"
type input "https://www.bridgecitytools.de/pages/shipping-delivery-policy"
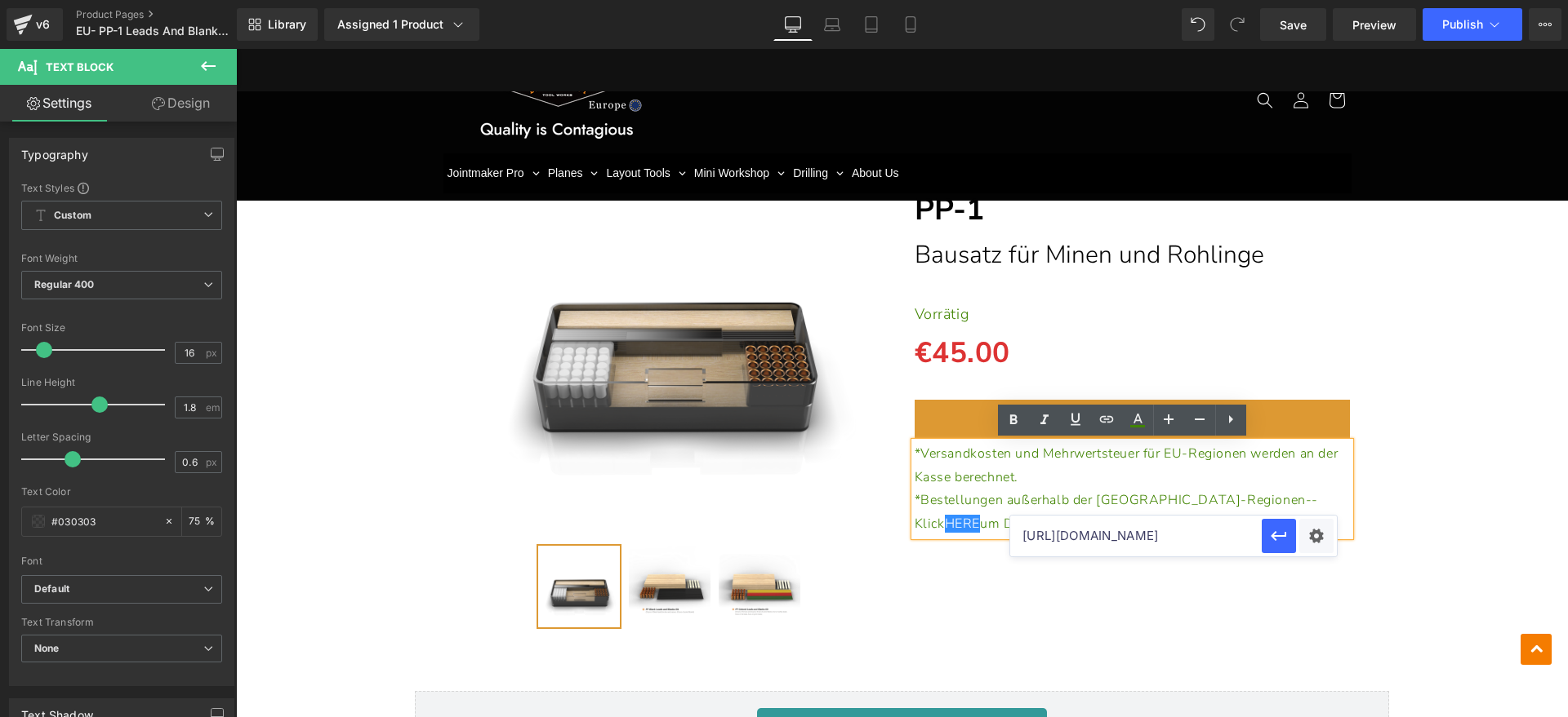
click at [1160, 577] on div "(P) Image" at bounding box center [902, 379] width 921 height 527
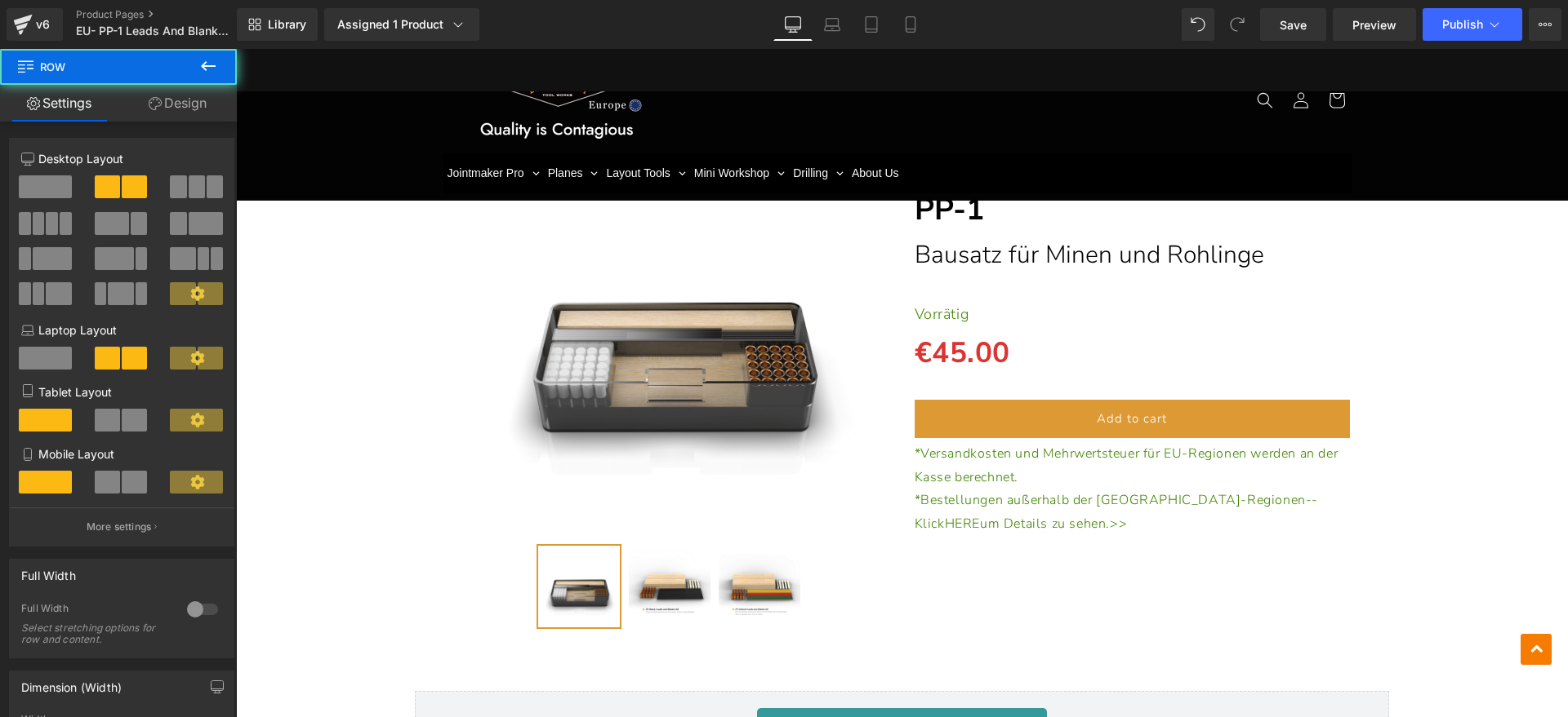
scroll to position [0, 0]
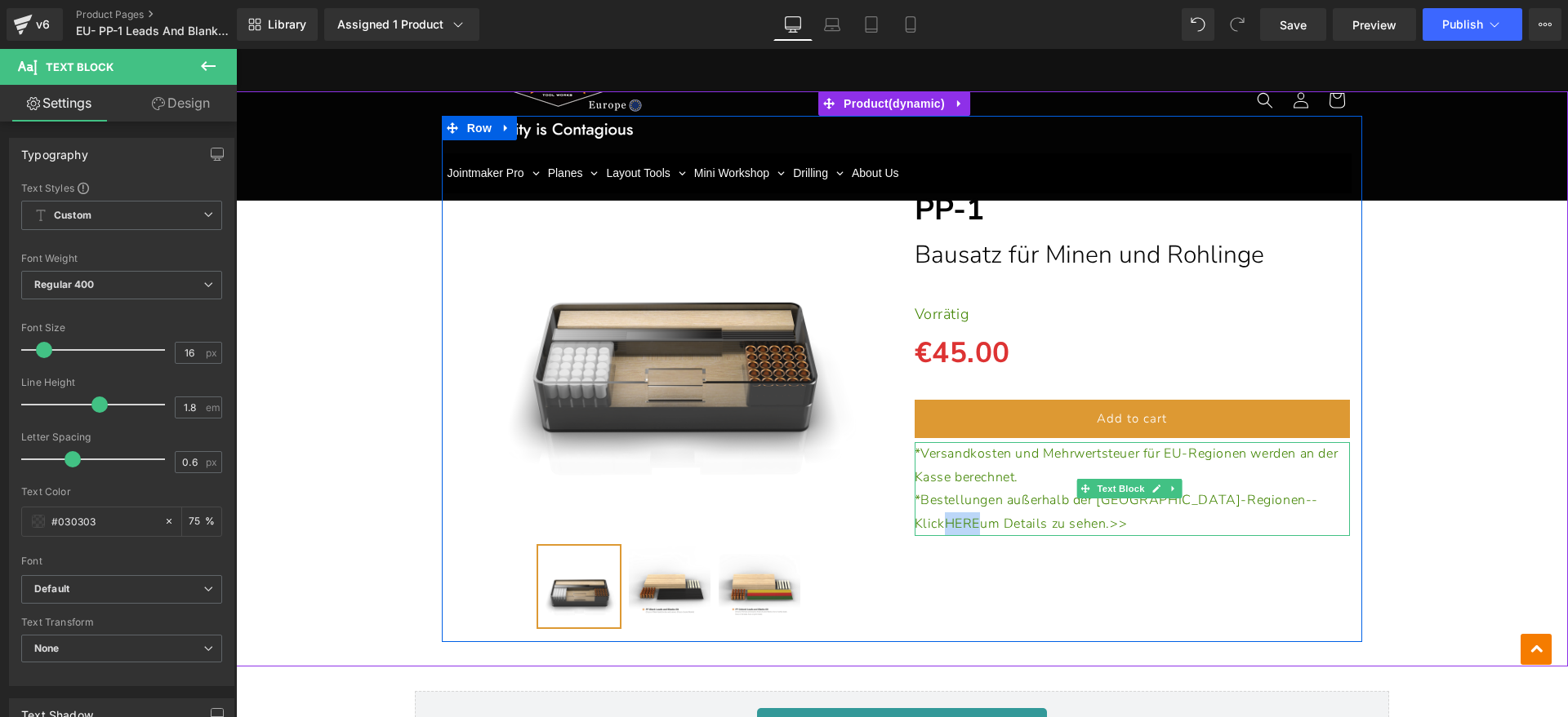
drag, startPoint x: 1219, startPoint y: 499, endPoint x: 1250, endPoint y: 499, distance: 31.0
click at [1250, 499] on span "*Bestellungen außerhalb der EU-Regionen--Klick HERE um Details zu sehen.>>" at bounding box center [1116, 512] width 404 height 42
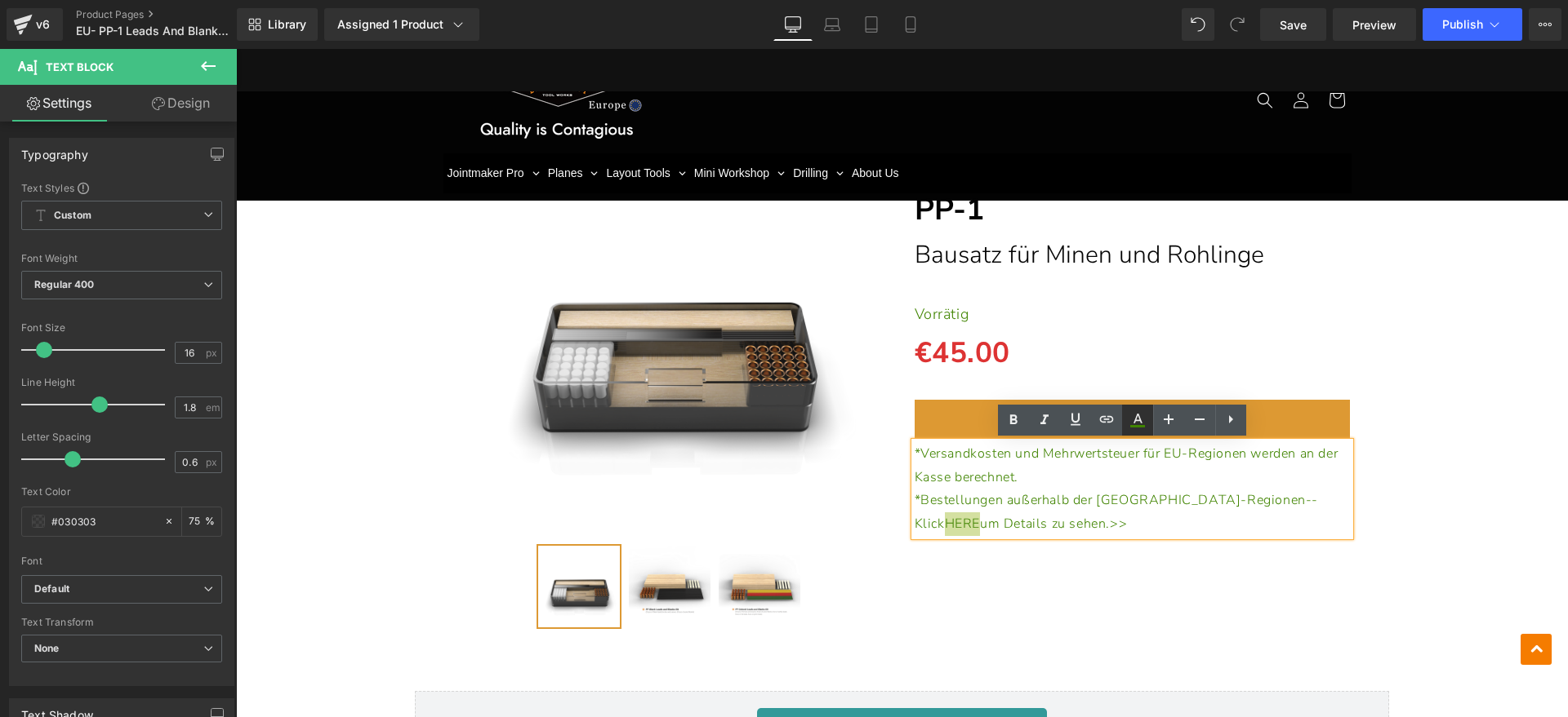
click at [0, 0] on icon at bounding box center [0, 0] width 0 height 0
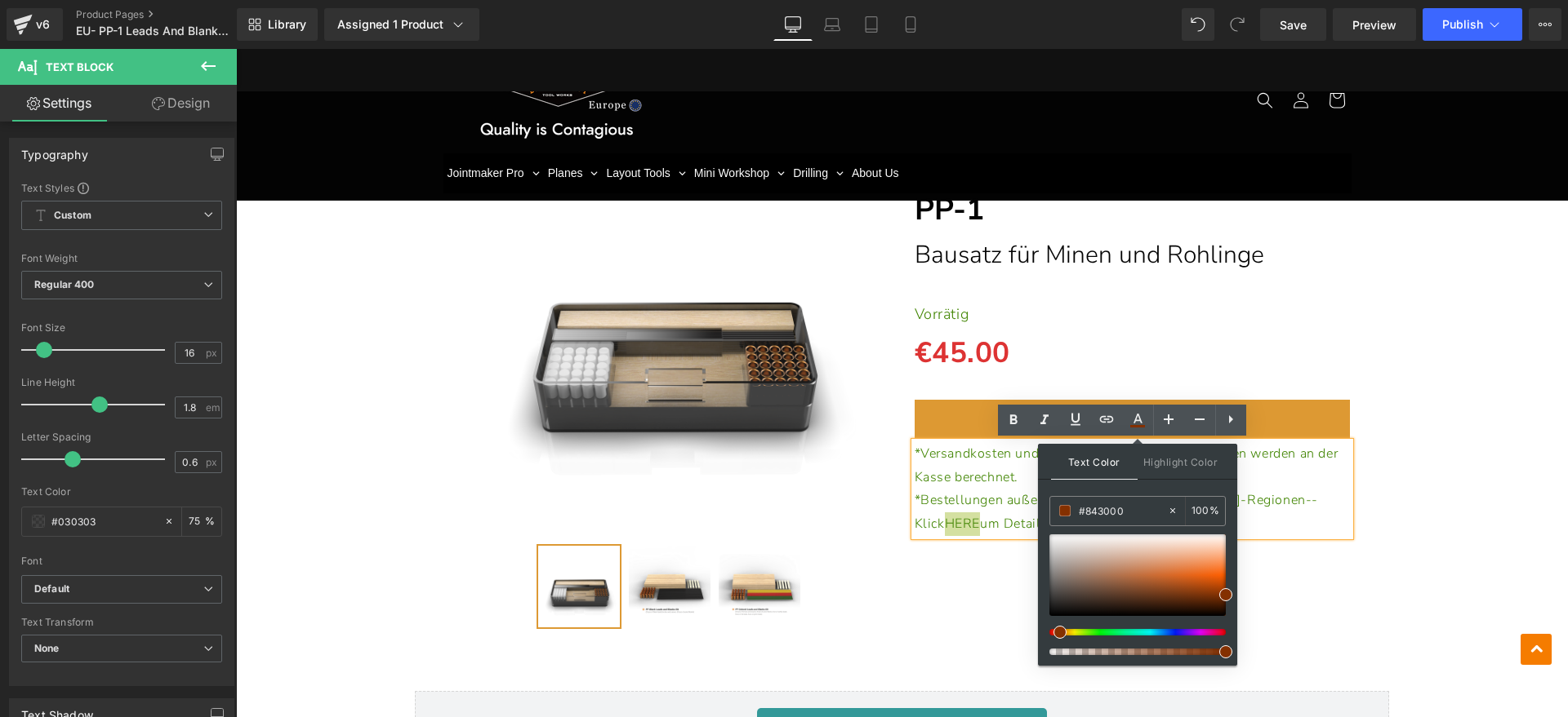
click at [1054, 629] on div at bounding box center [1131, 632] width 176 height 7
type input "#841300"
drag, startPoint x: 1288, startPoint y: 678, endPoint x: 1017, endPoint y: 631, distance: 275.0
click at [1414, 415] on div "(P) Image" at bounding box center [901, 379] width 1316 height 527
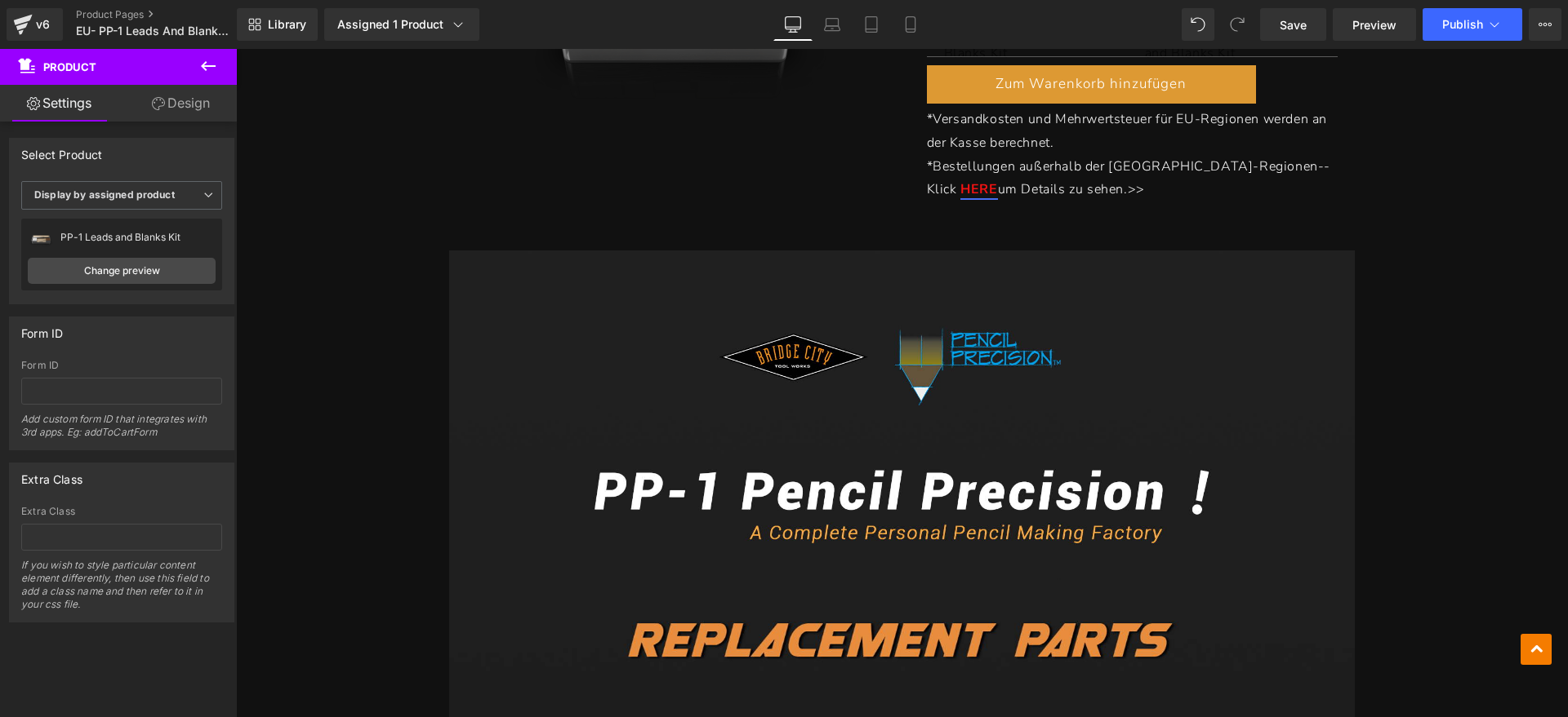
scroll to position [204, 0]
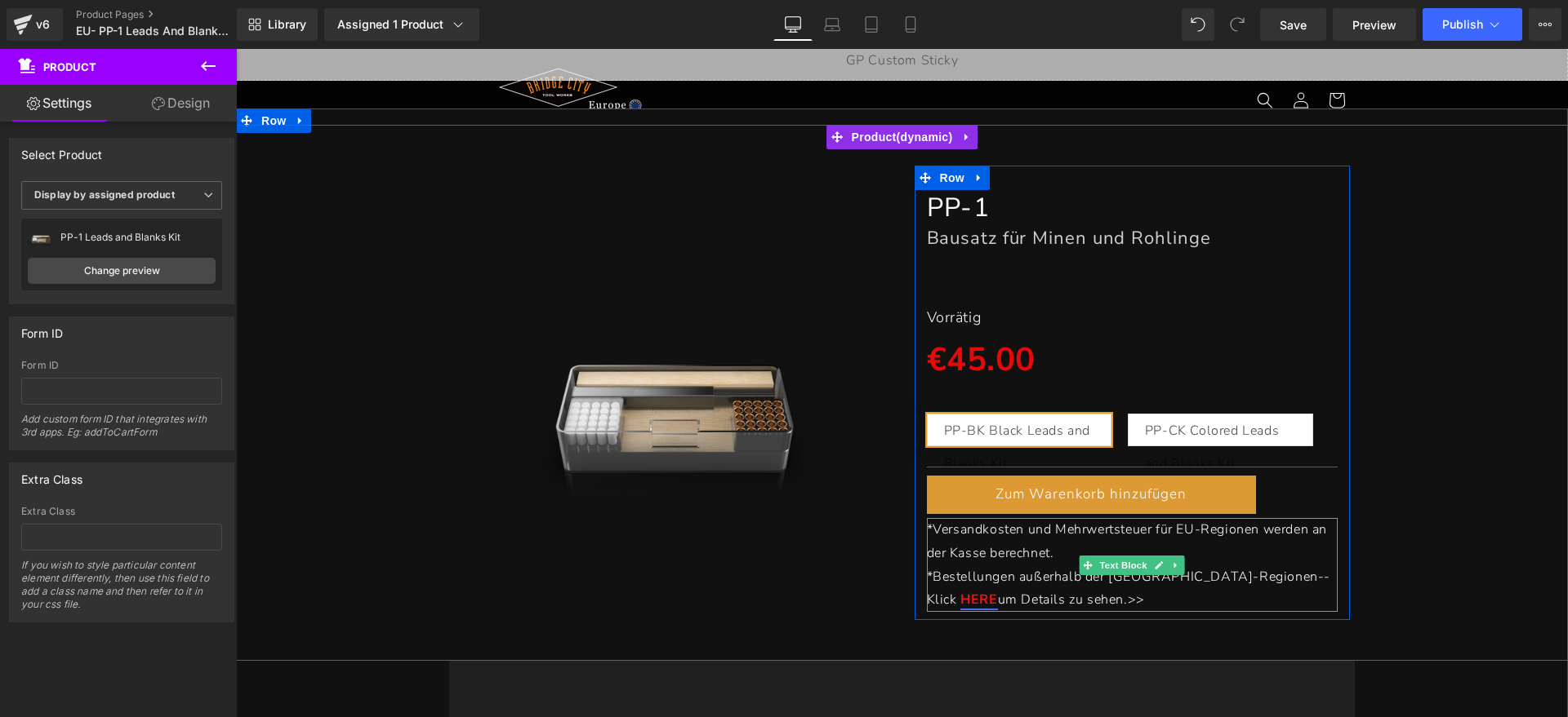
click at [997, 591] on link "HERE" at bounding box center [978, 600] width 37 height 18
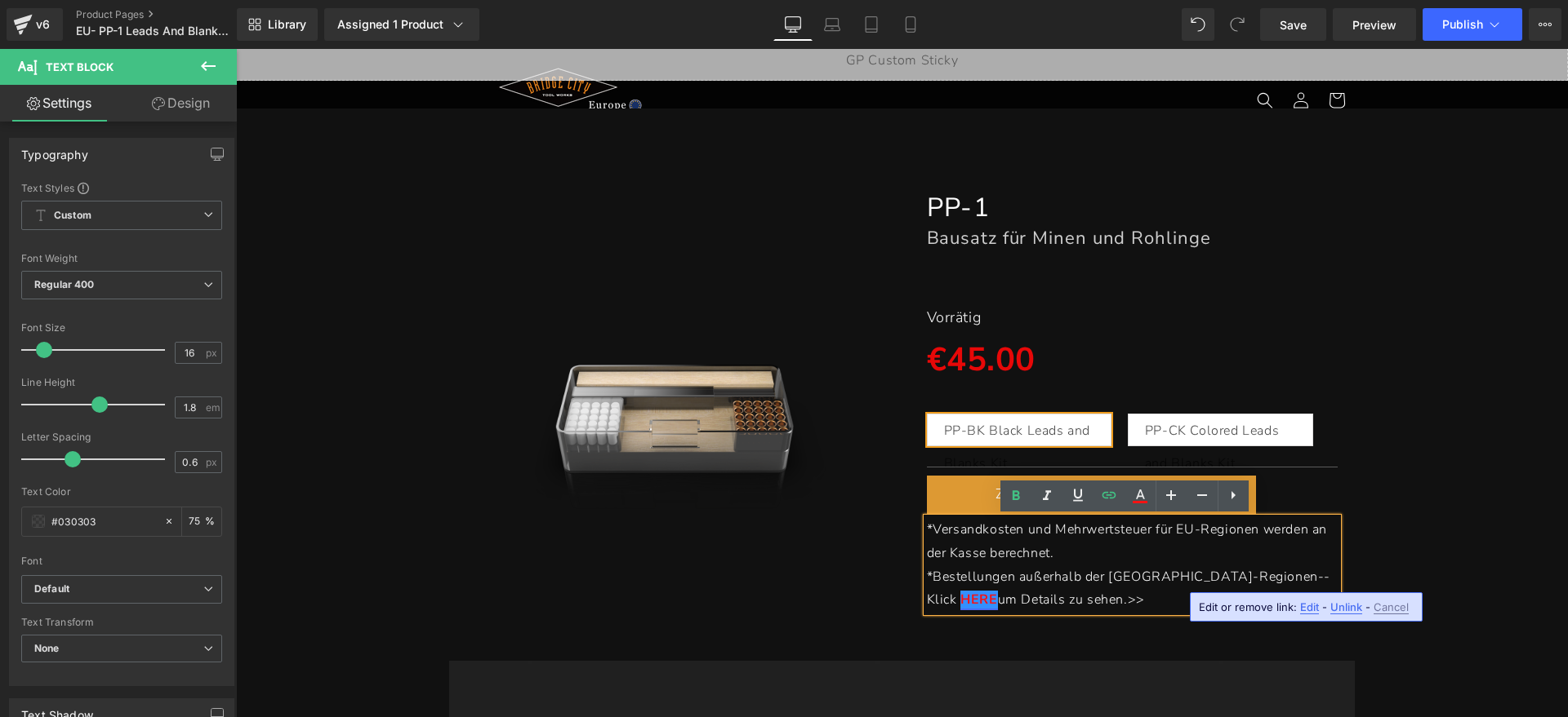
click at [1079, 599] on p "*Bestellungen außerhalb der EU-Regionen--Klick HERE um Details zu sehen. >>" at bounding box center [1133, 589] width 412 height 48
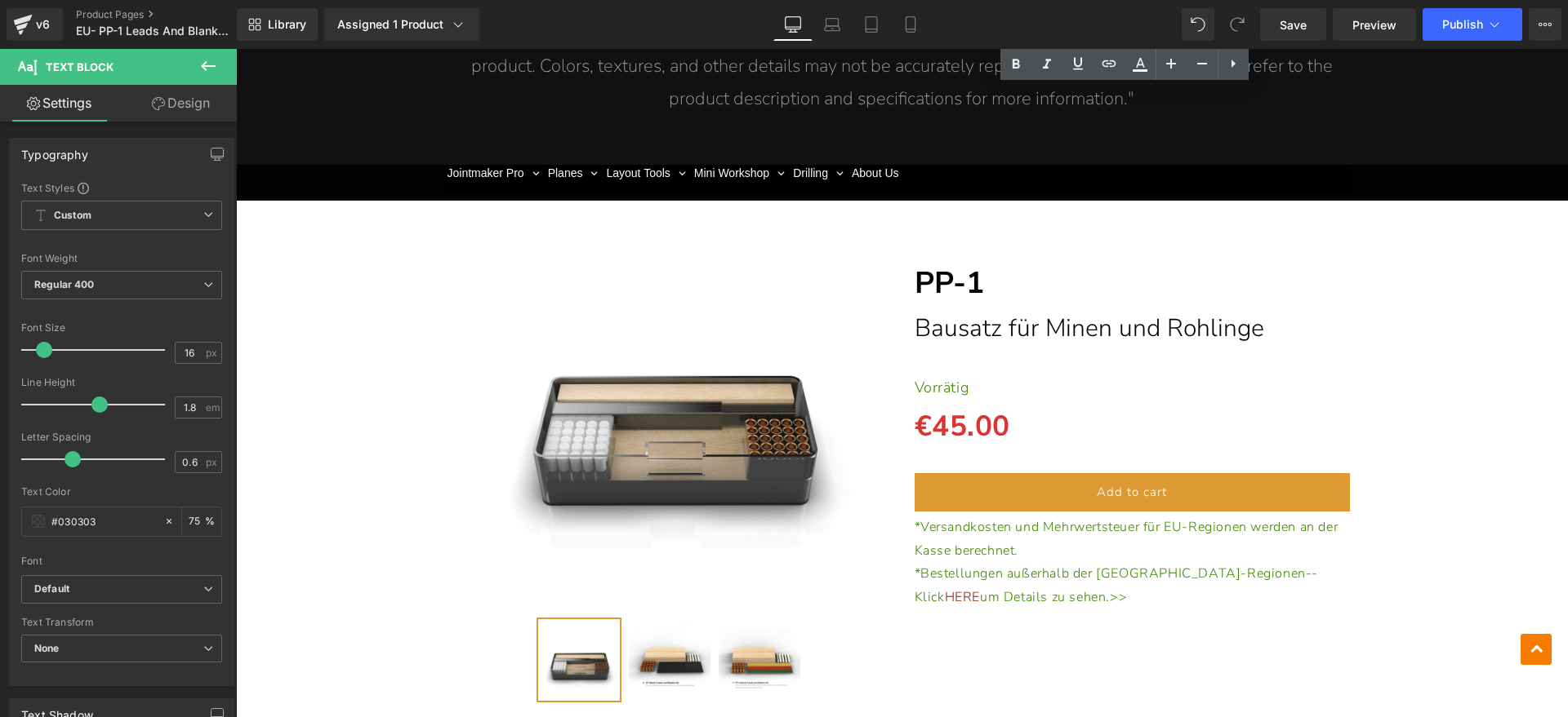
scroll to position [2857, 0]
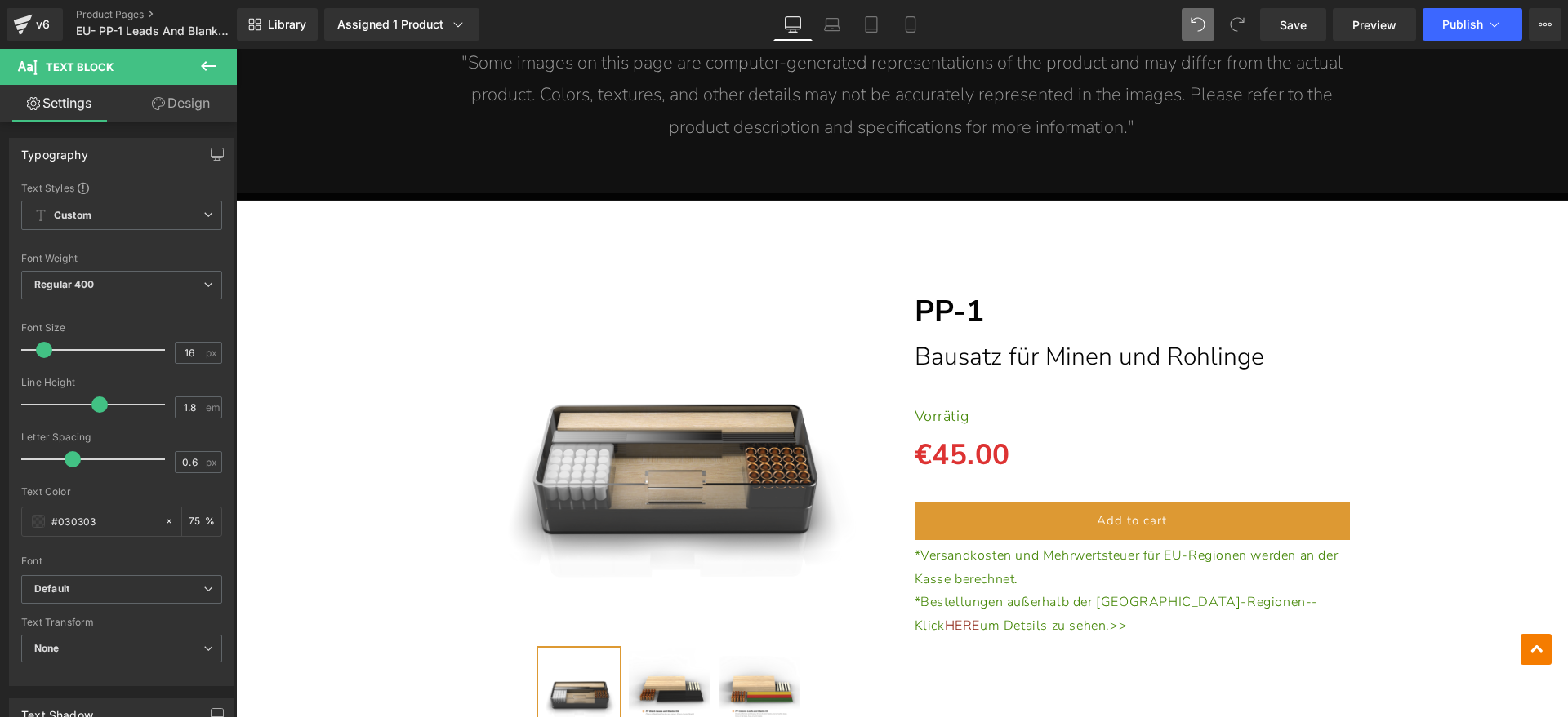
click at [1197, 26] on icon at bounding box center [1197, 24] width 14 height 14
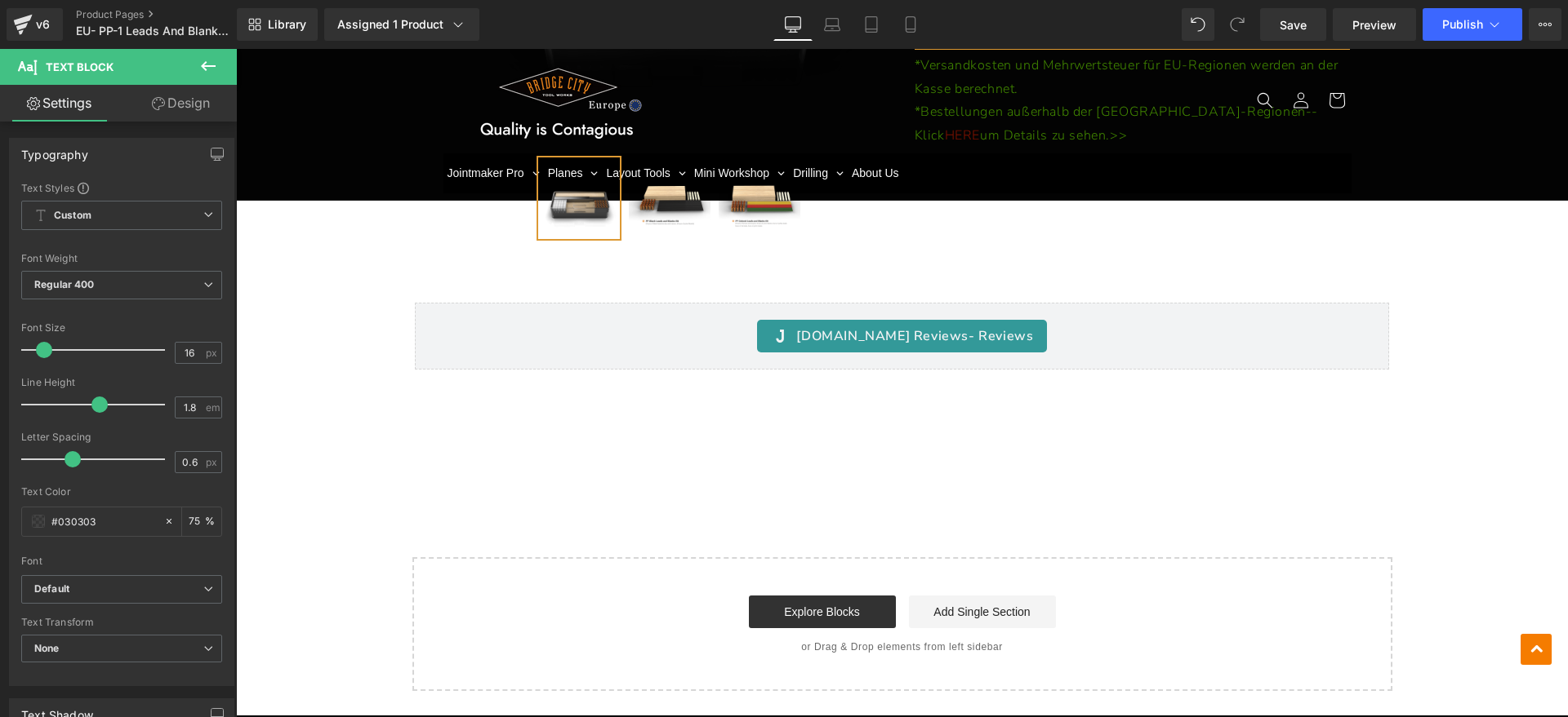
scroll to position [2958, 0]
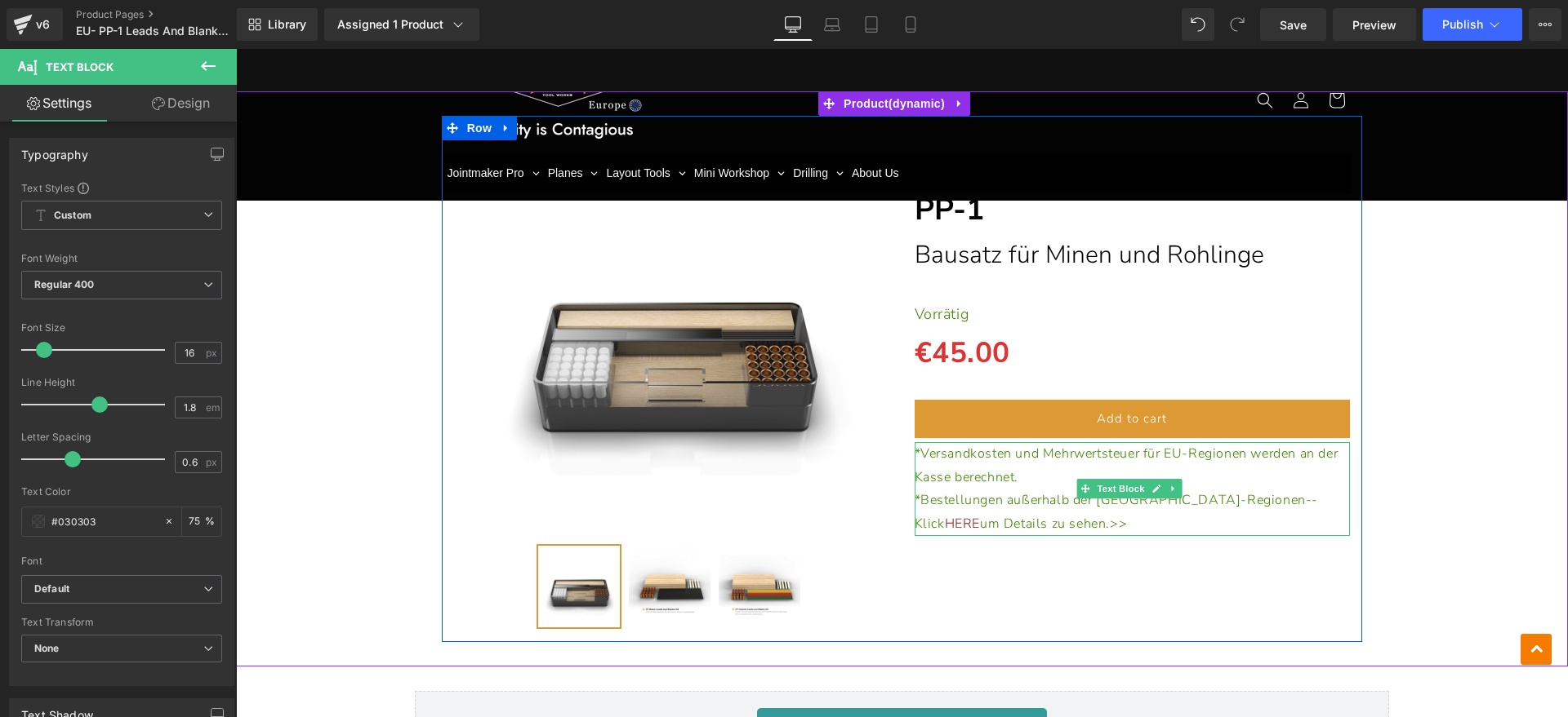
click at [1133, 536] on div "(P) Image" at bounding box center [902, 379] width 921 height 527
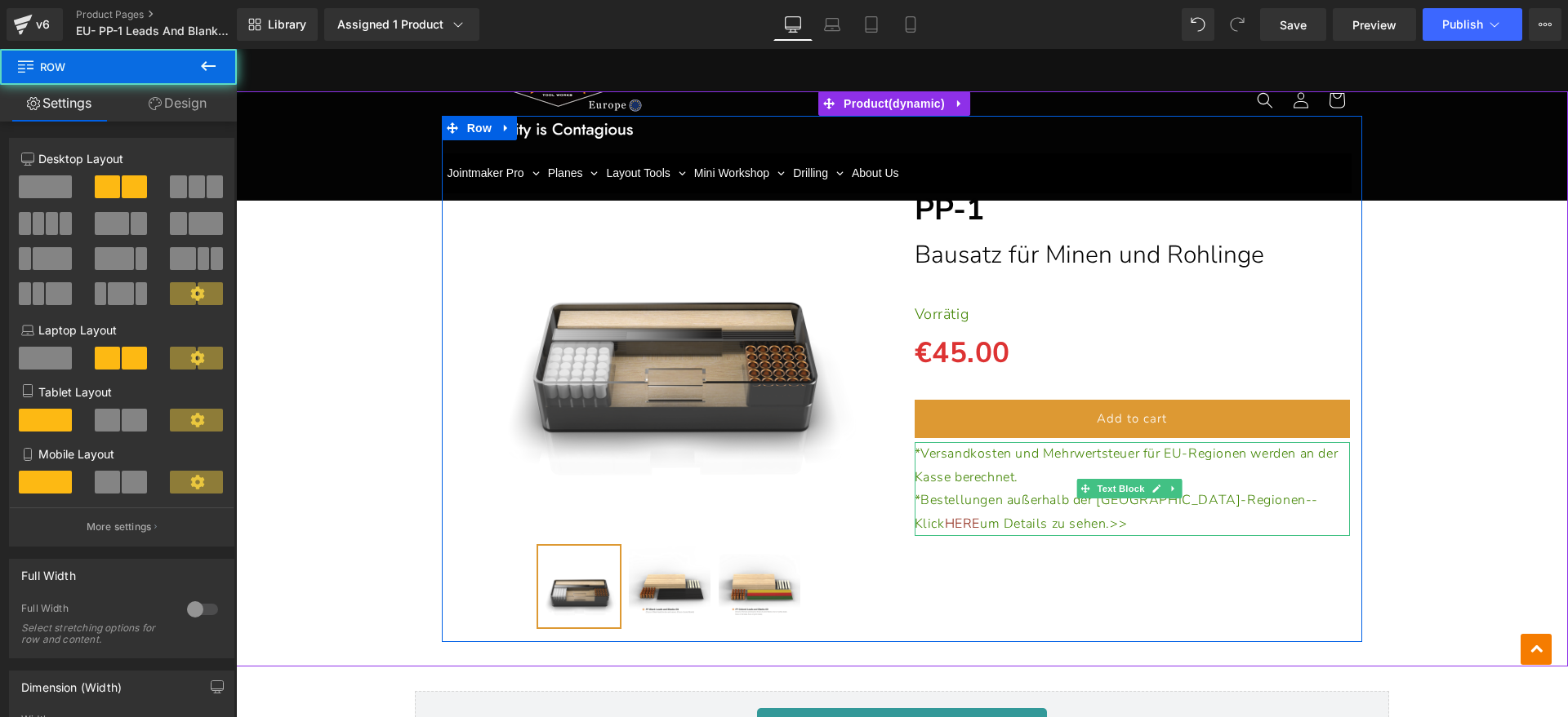
click at [1061, 524] on p "*Bestellungen außerhalb der EU-Regionen--Klick HERE um Details zu sehen.>>" at bounding box center [1133, 512] width 436 height 48
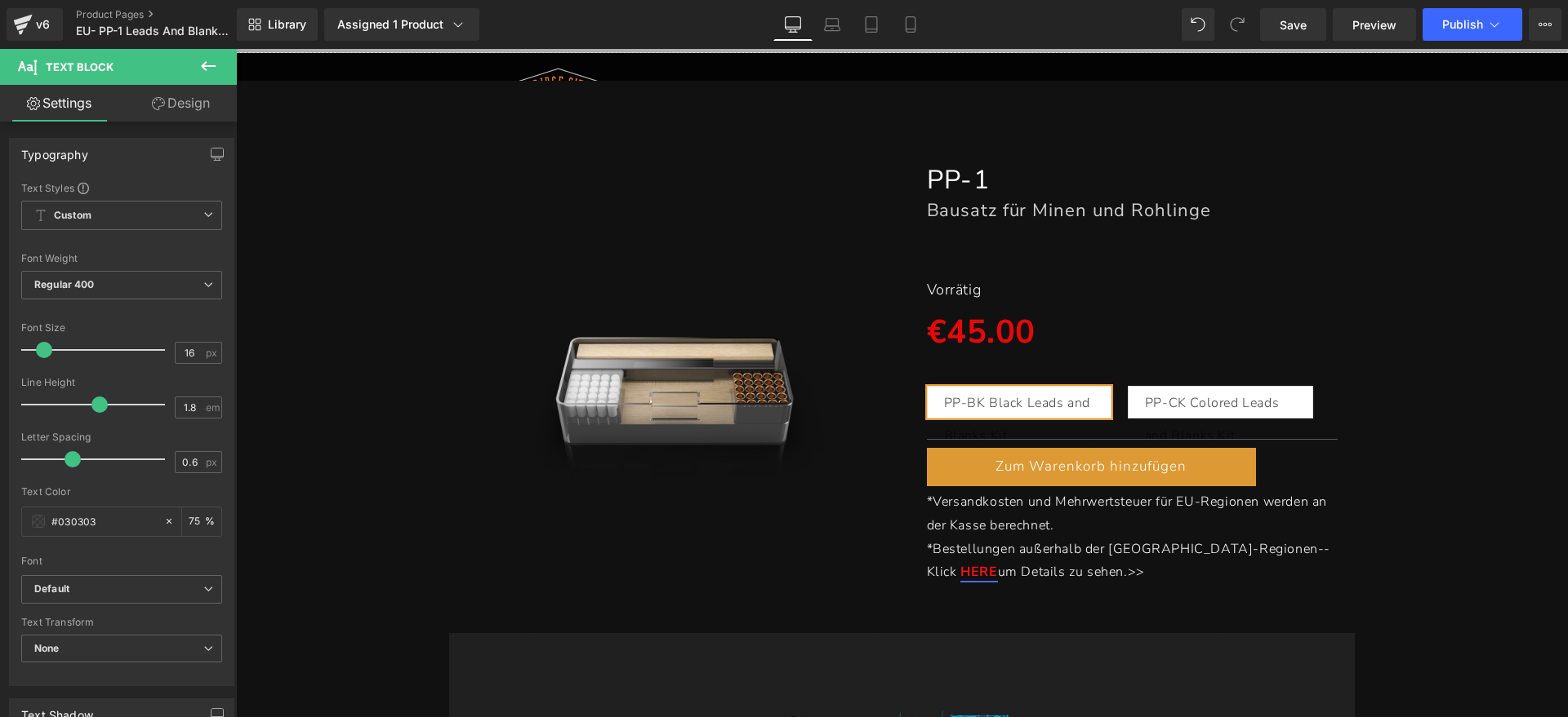
scroll to position [510, 0]
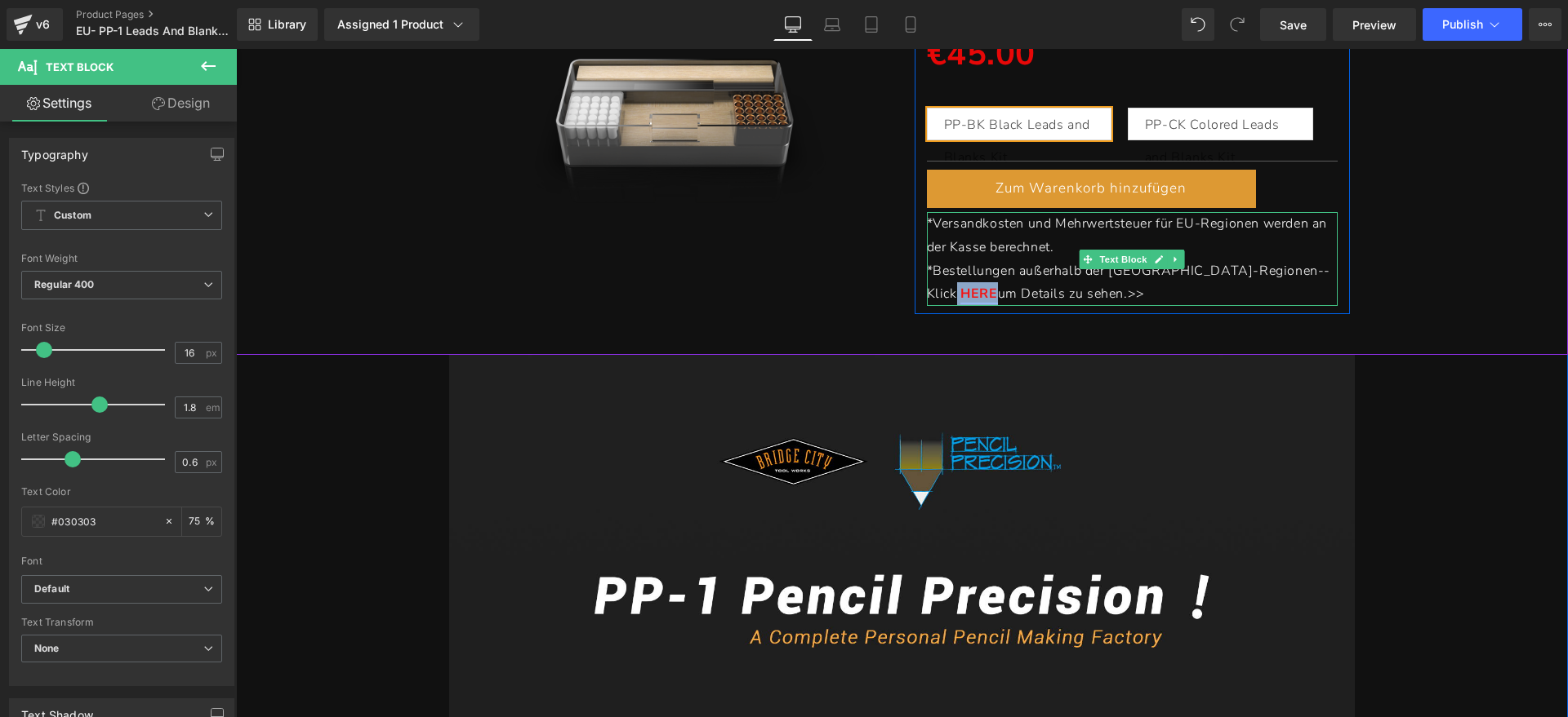
drag, startPoint x: 1224, startPoint y: 270, endPoint x: 1268, endPoint y: 269, distance: 44.0
click at [1268, 269] on p "*Bestellungen außerhalb der EU-Regionen--Klick HERE um Details zu sehen. >>" at bounding box center [1133, 284] width 412 height 48
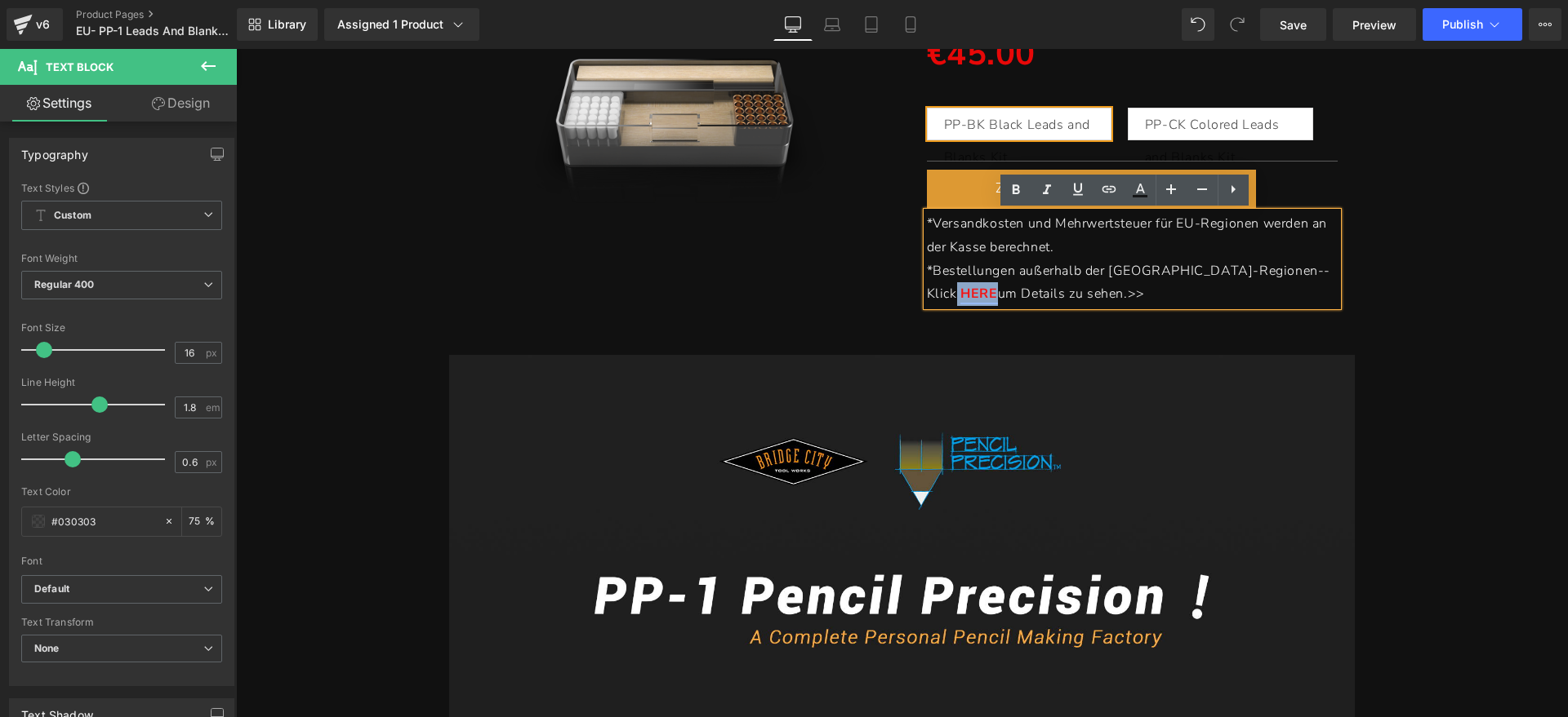
copy p "HERE"
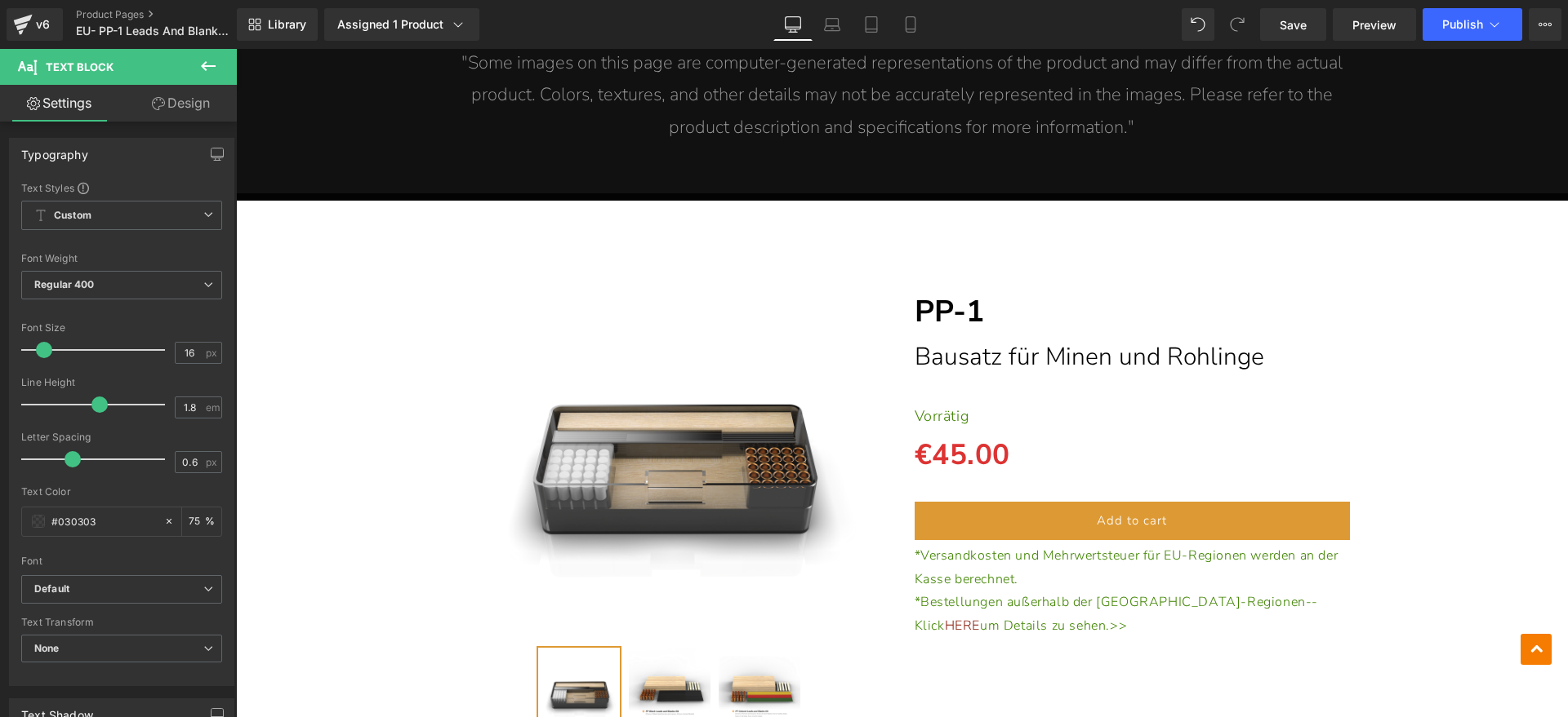
scroll to position [3061, 0]
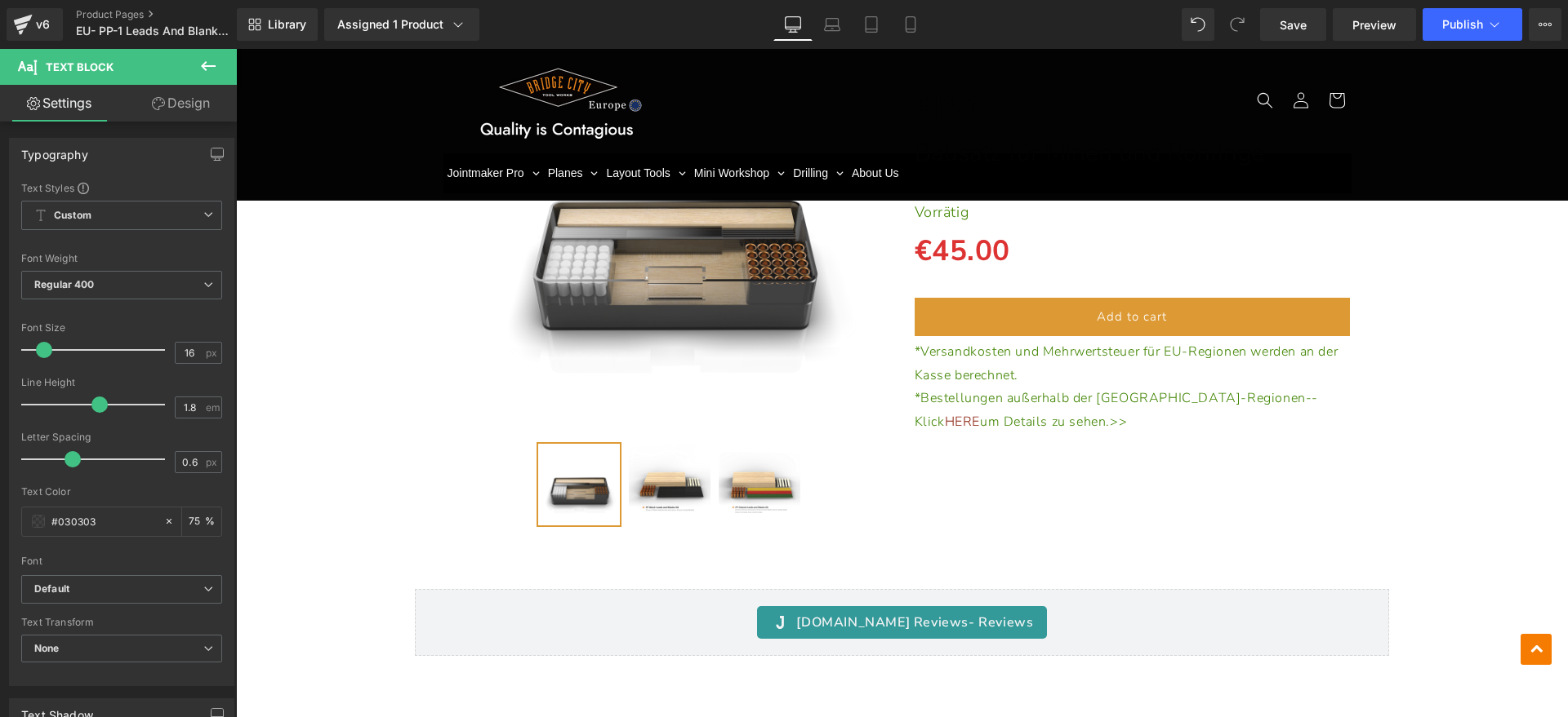
click at [236, 49] on div at bounding box center [236, 49] width 0 height 0
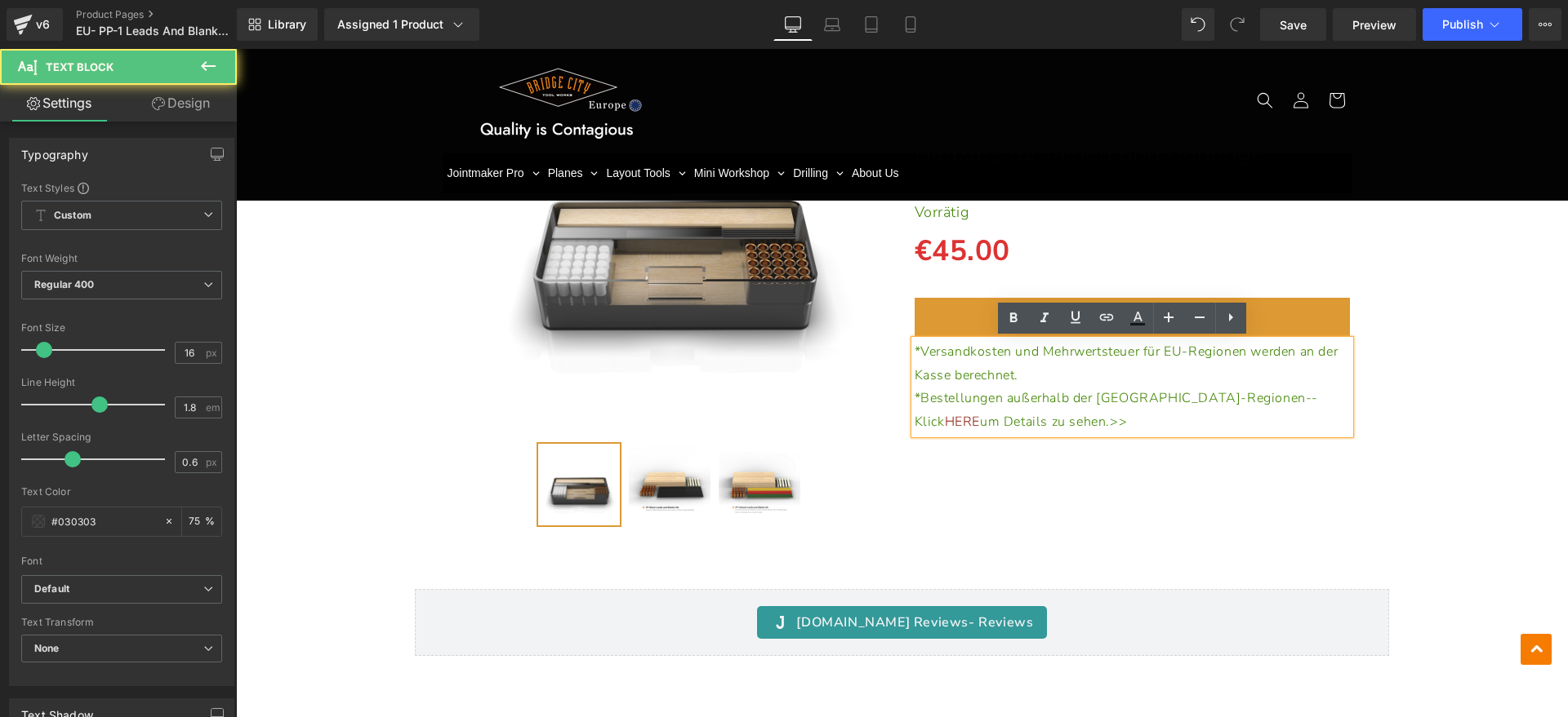
click at [1022, 421] on p "*Bestellungen außerhalb der EU-Regionen--Klick HERE um Details zu sehen.>>" at bounding box center [1133, 410] width 436 height 48
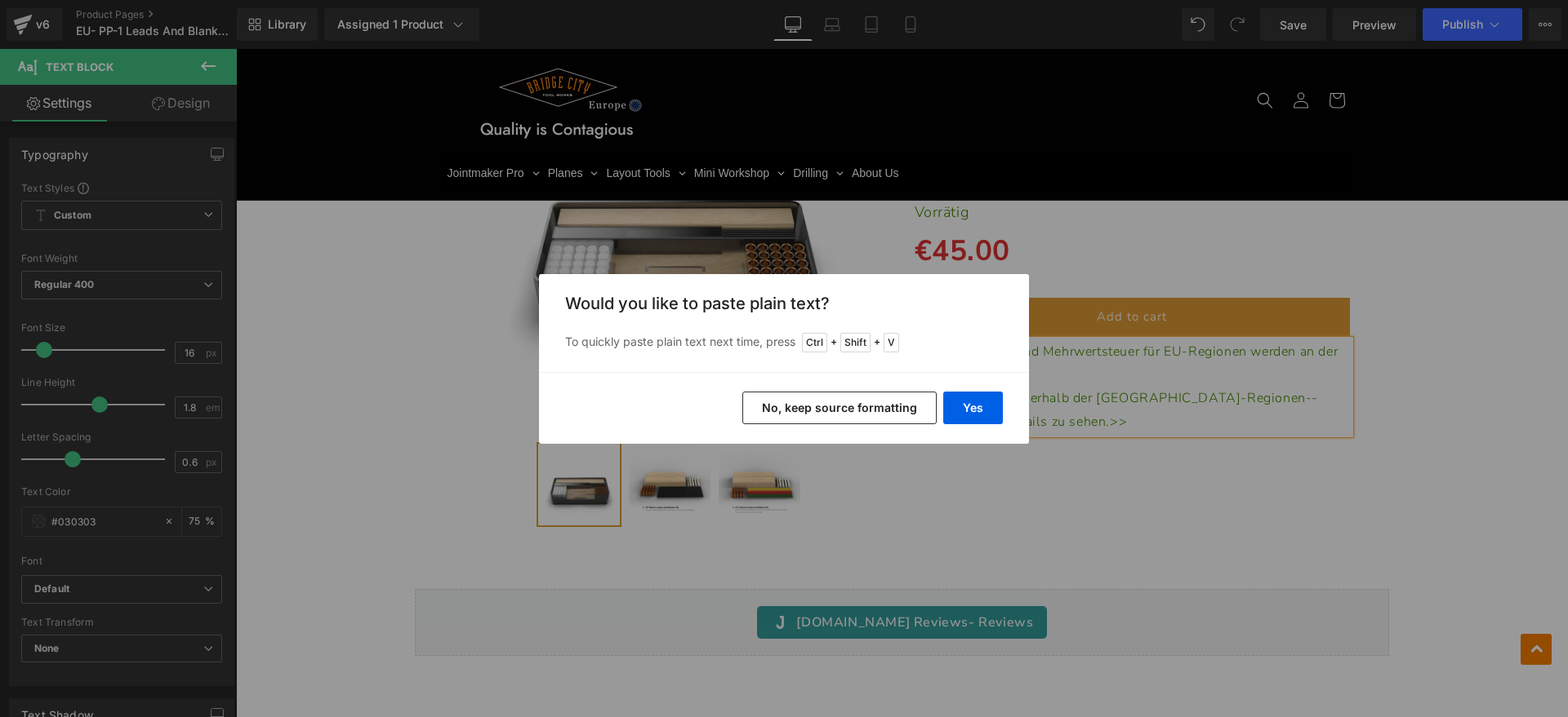
click at [871, 413] on button "No, keep source formatting" at bounding box center [839, 408] width 194 height 32
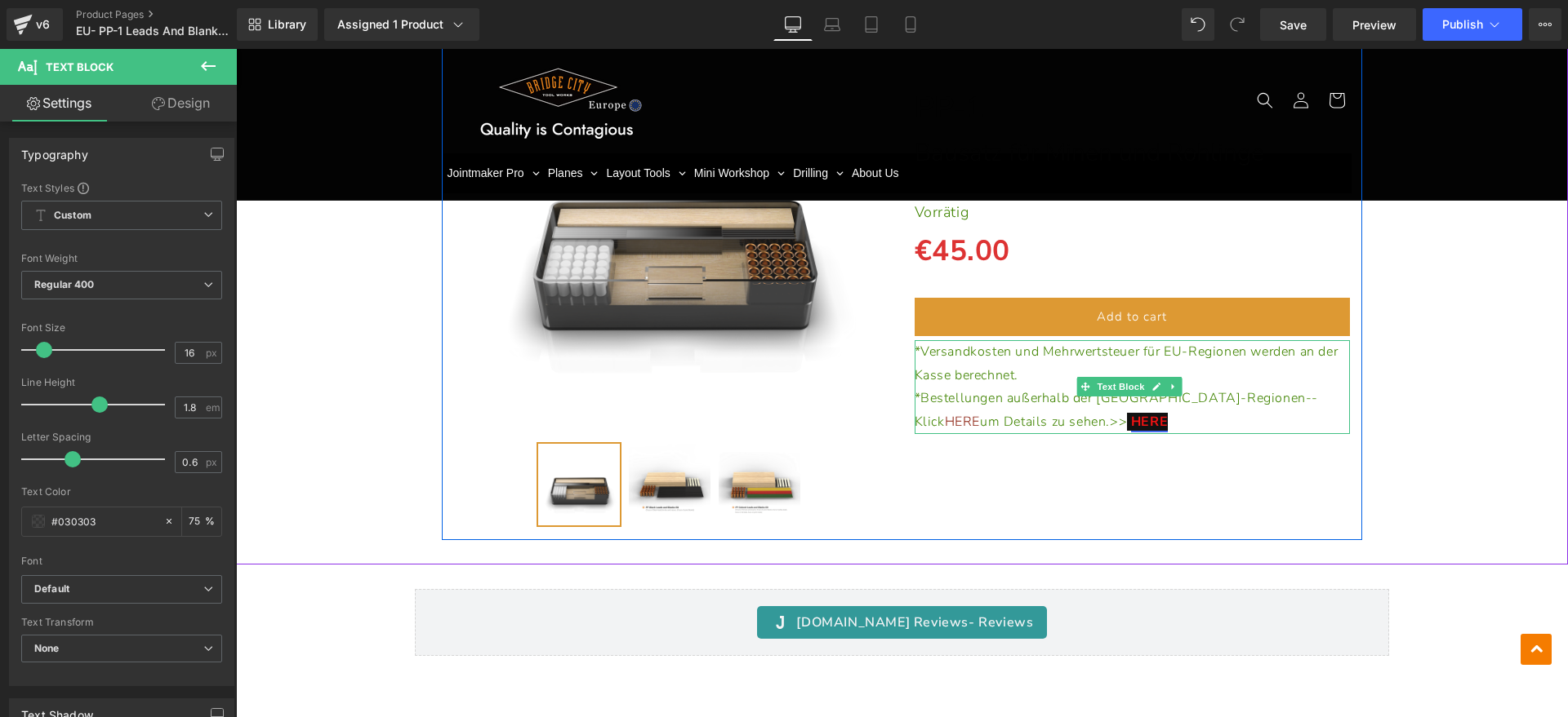
click at [1050, 424] on p "*Bestellungen außerhalb der EU-Regionen--Klick HERE um Details zu sehen.>> HERE" at bounding box center [1133, 410] width 436 height 48
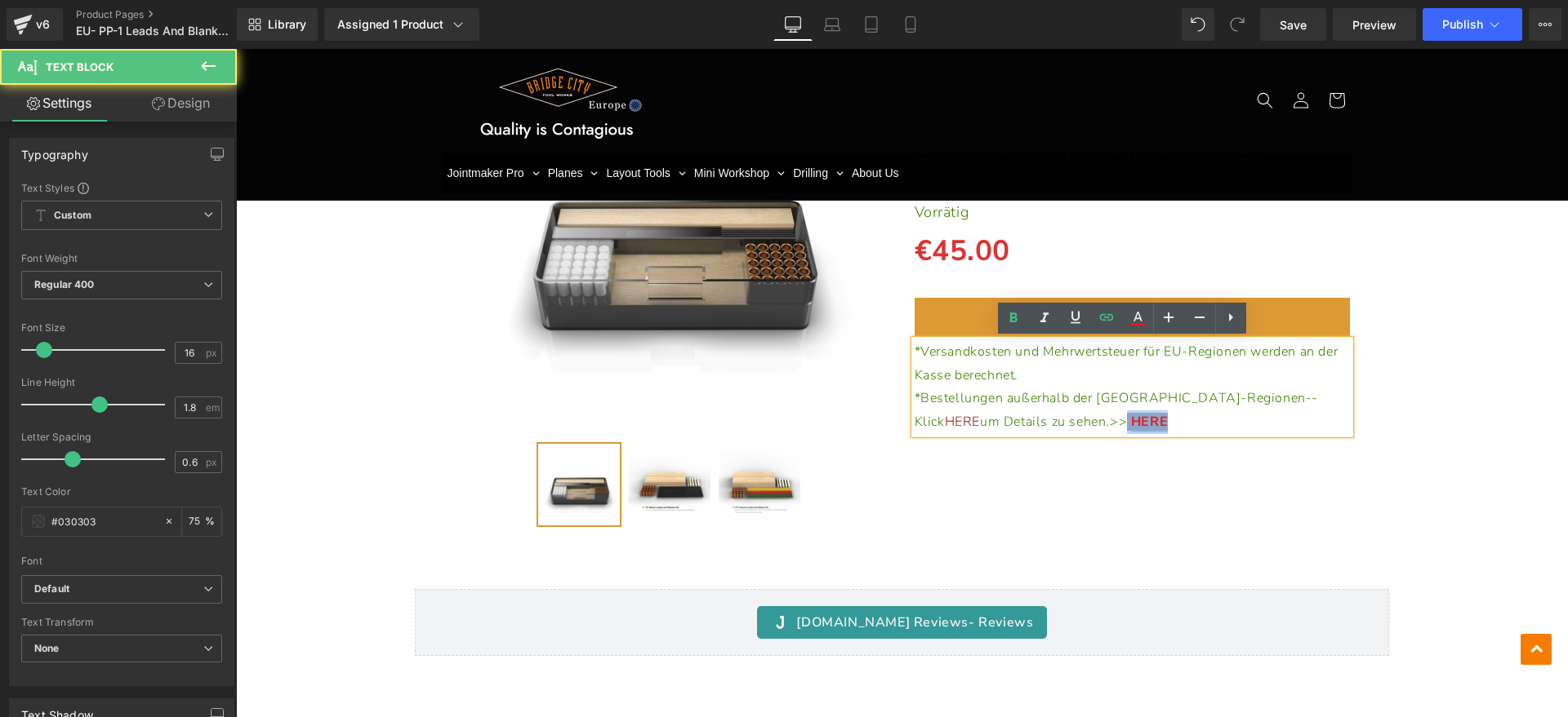
drag, startPoint x: 1039, startPoint y: 417, endPoint x: 978, endPoint y: 426, distance: 61.7
click at [978, 426] on p "*Bestellungen außerhalb der EU-Regionen--Klick HERE um Details zu sehen.>> HERE" at bounding box center [1133, 410] width 436 height 48
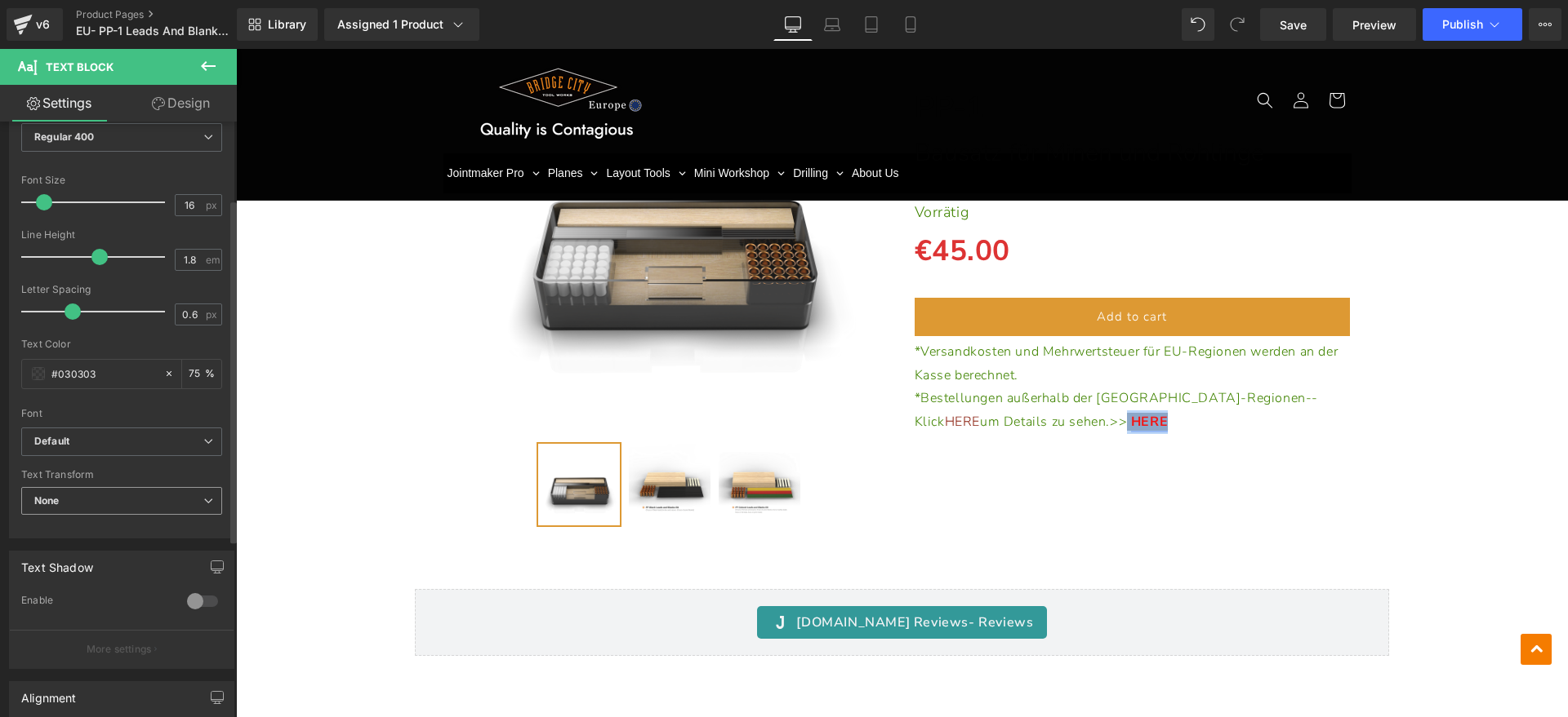
scroll to position [134, 0]
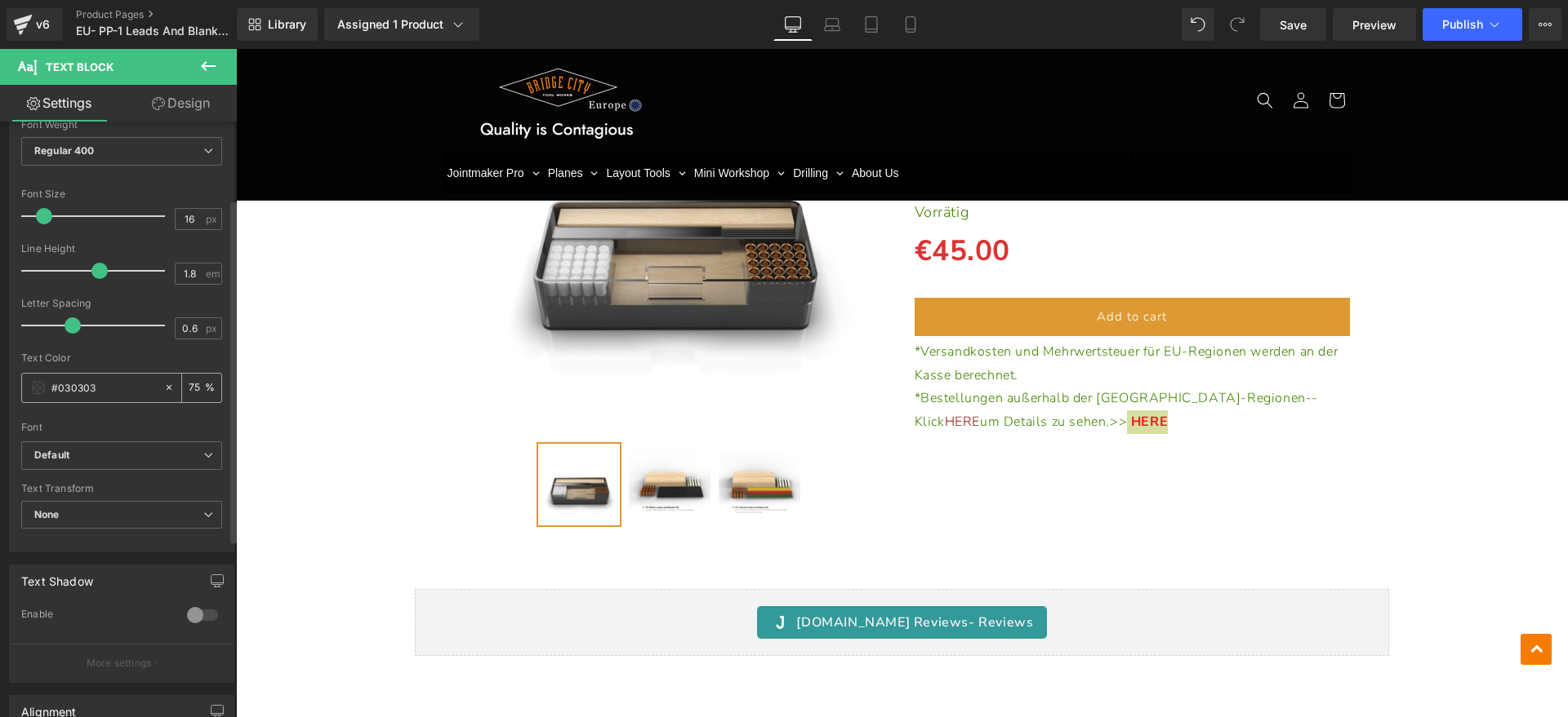
click at [165, 391] on icon at bounding box center [169, 388] width 11 height 11
type input "none"
type input "0"
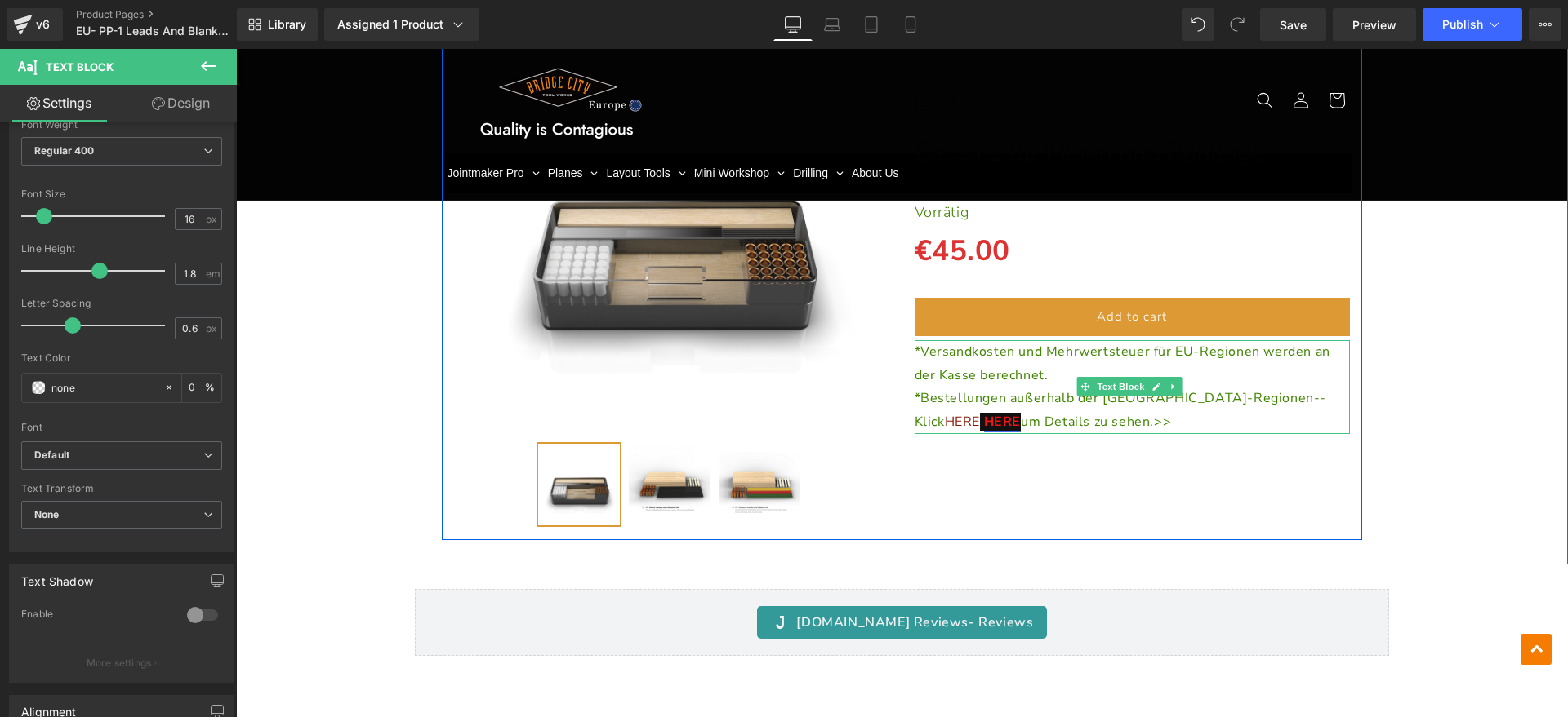
click at [980, 413] on span "HERE" at bounding box center [962, 422] width 35 height 18
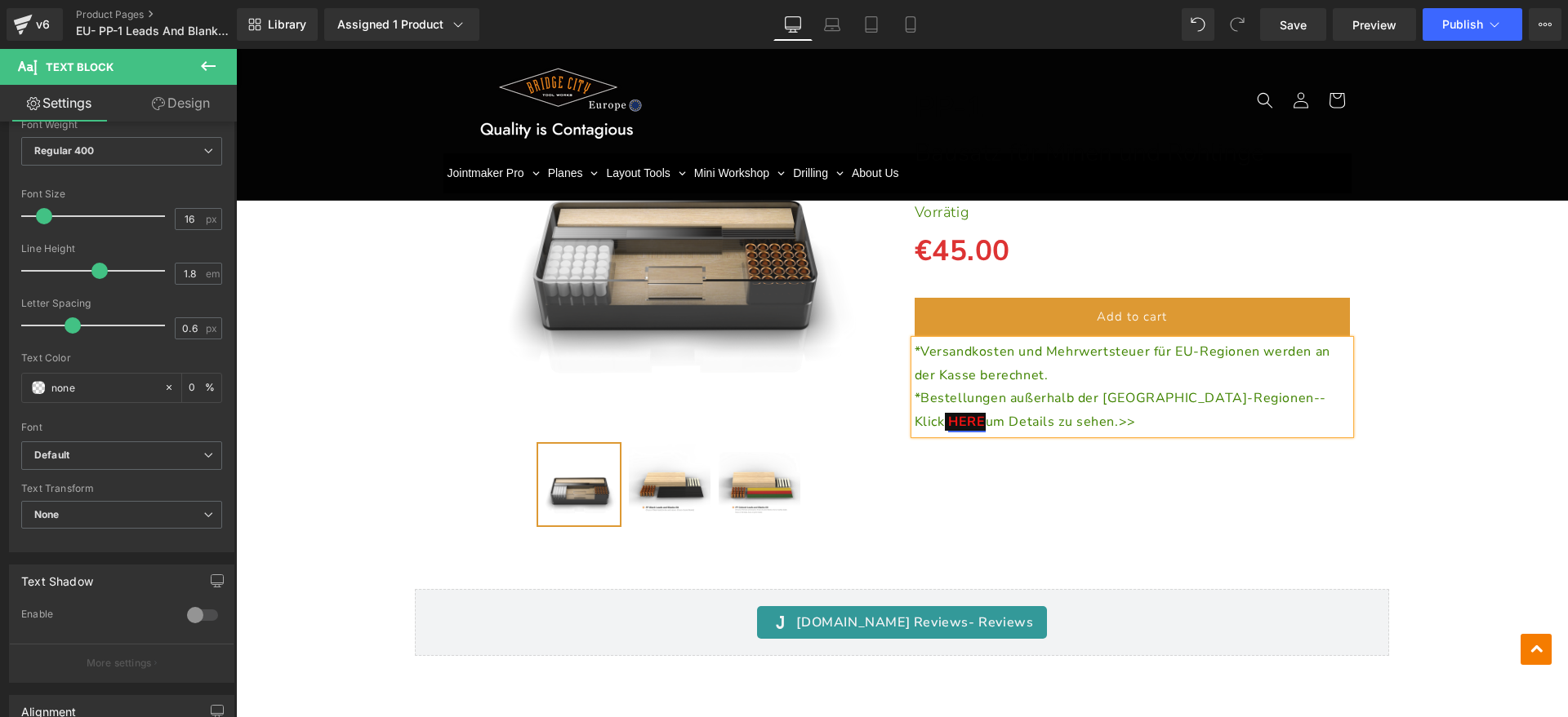
click at [1226, 420] on p "*Bestellungen außerhalb der EU-Regionen--Klick HERE um Details zu sehen.>>" at bounding box center [1133, 410] width 436 height 48
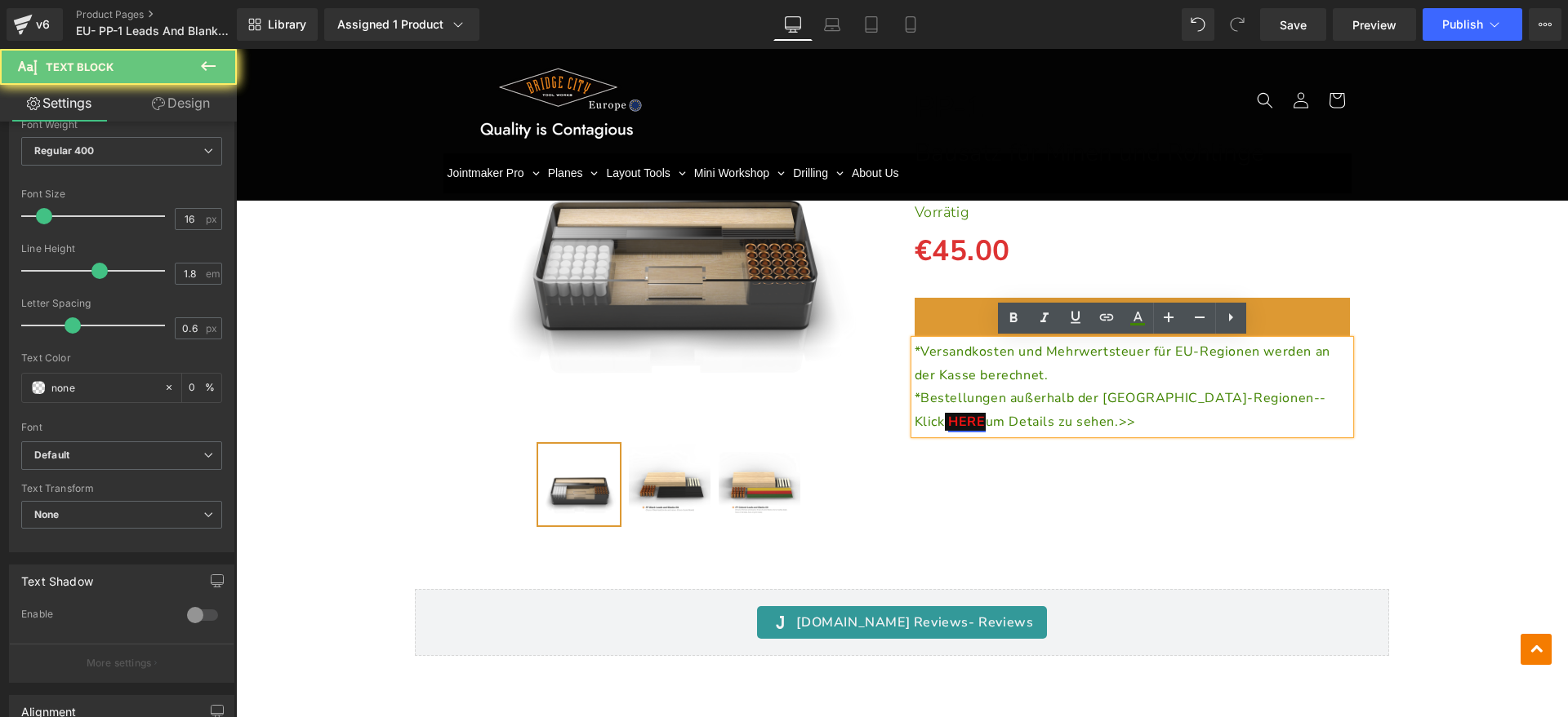
click at [985, 413] on link "HERE" at bounding box center [966, 422] width 37 height 18
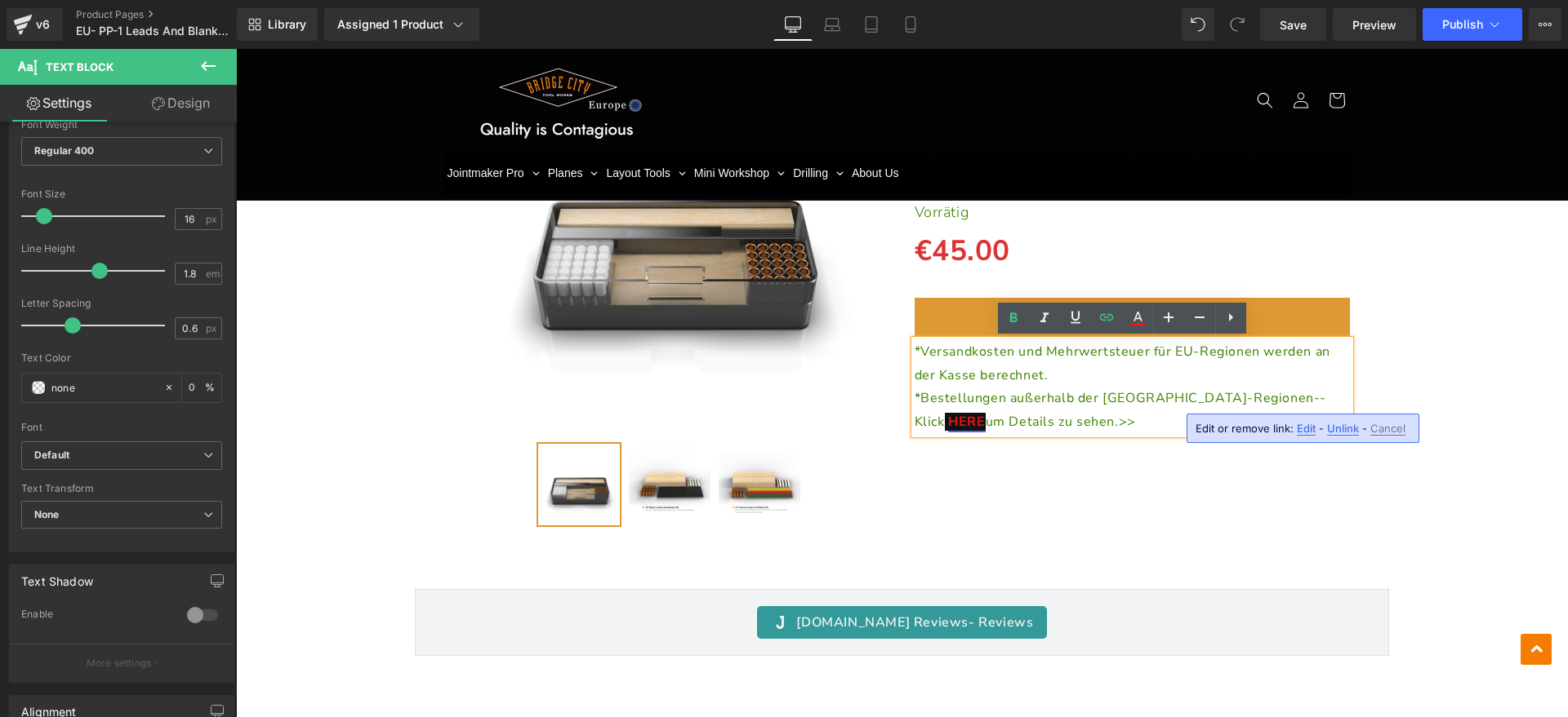
click at [1146, 434] on div "*Versandkosten und Mehrwertsteuer für EU-Regionen werden an der Kasse berechnet…" at bounding box center [1133, 387] width 436 height 94
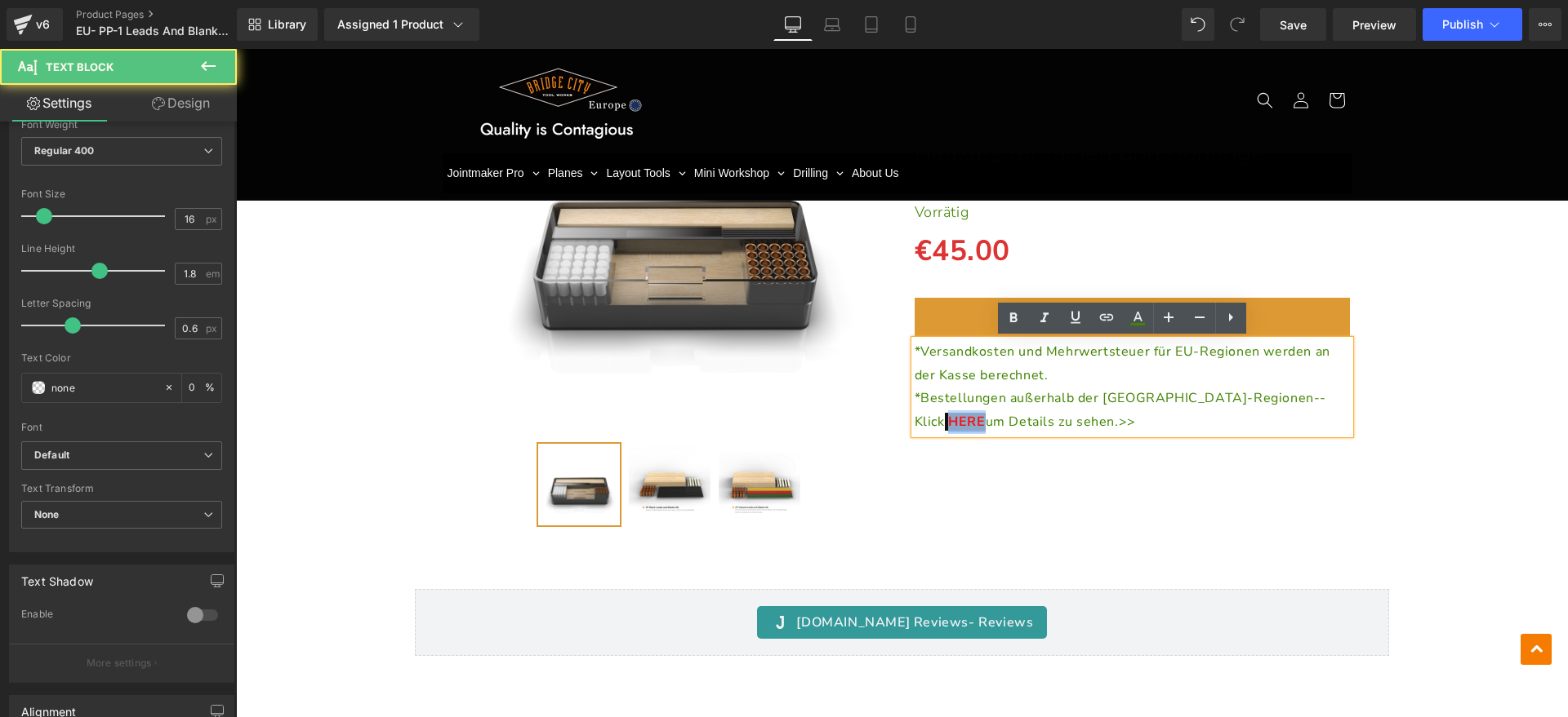
drag, startPoint x: 1225, startPoint y: 399, endPoint x: 1262, endPoint y: 395, distance: 37.2
click at [1262, 395] on p "*Bestellungen außerhalb der EU-Regionen--Klick HERE um Details zu sehen.>>" at bounding box center [1133, 410] width 436 height 48
click at [1224, 425] on p "*Bestellungen außerhalb der EU-Regionen--Klick HERE um Details zu sehen.>>" at bounding box center [1133, 410] width 436 height 48
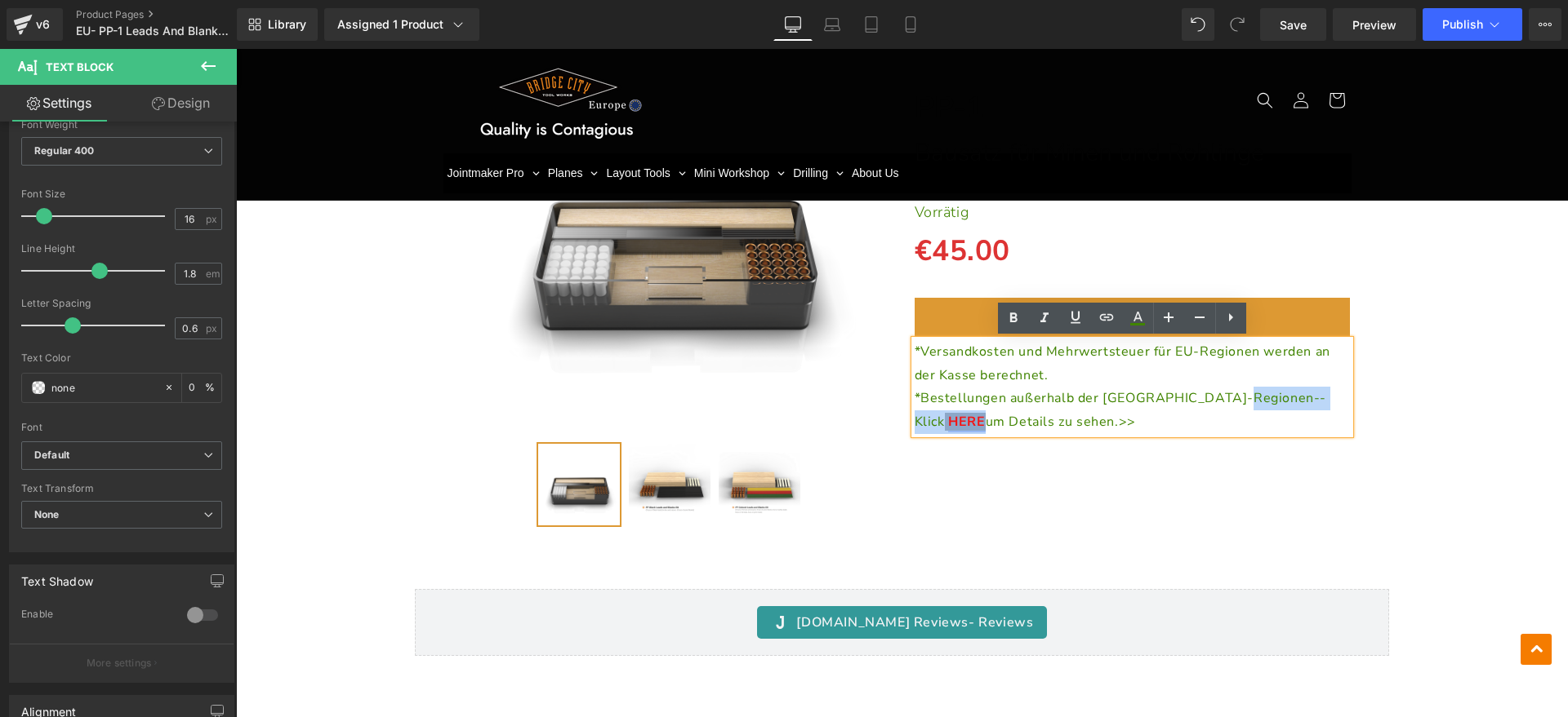
drag, startPoint x: 1219, startPoint y: 401, endPoint x: 1266, endPoint y: 401, distance: 47.0
click at [1266, 401] on p "*Bestellungen außerhalb der EU-Regionen--Klick HERE um Details zu sehen.>>" at bounding box center [1133, 410] width 436 height 48
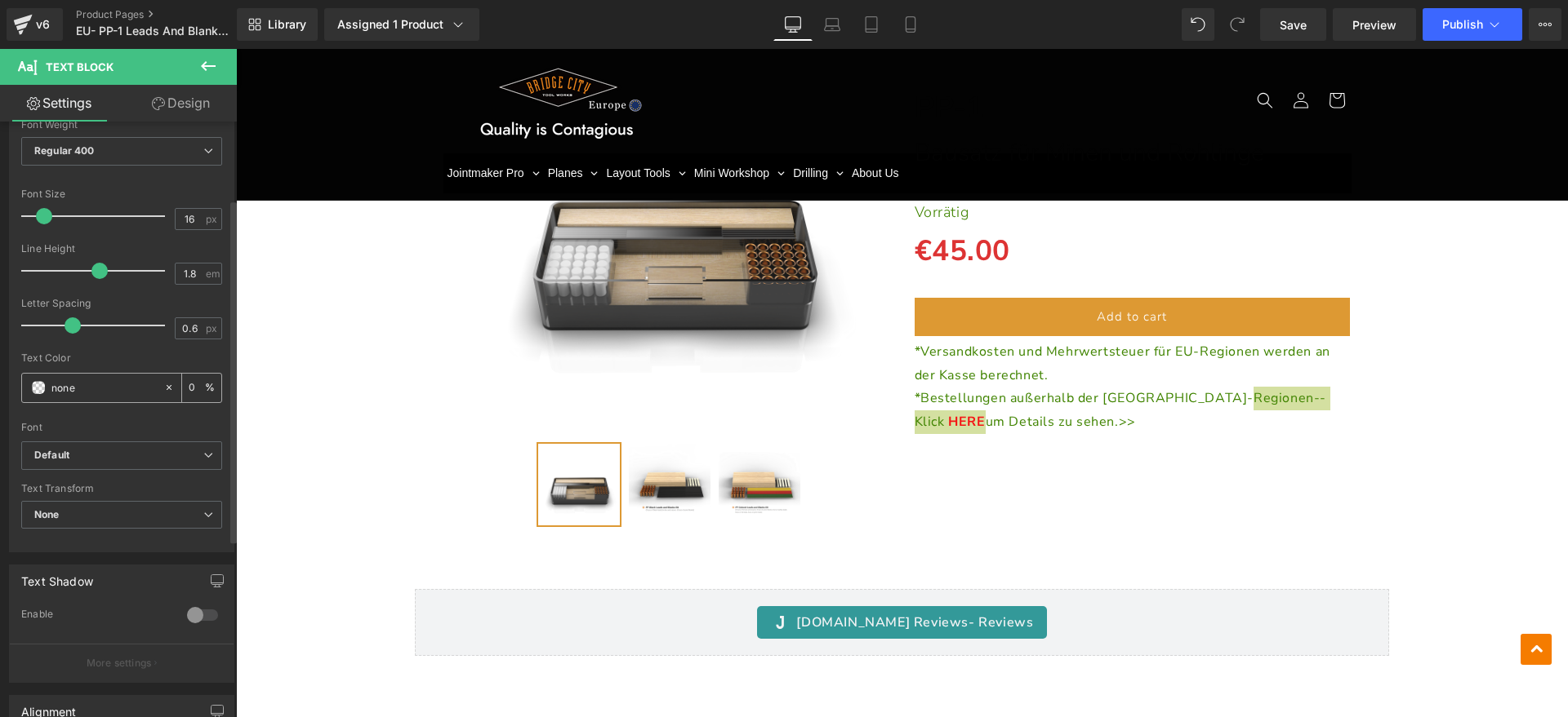
click at [167, 389] on icon at bounding box center [169, 388] width 5 height 5
click at [163, 387] on icon at bounding box center [169, 388] width 11 height 11
click at [132, 411] on div at bounding box center [121, 416] width 201 height 10
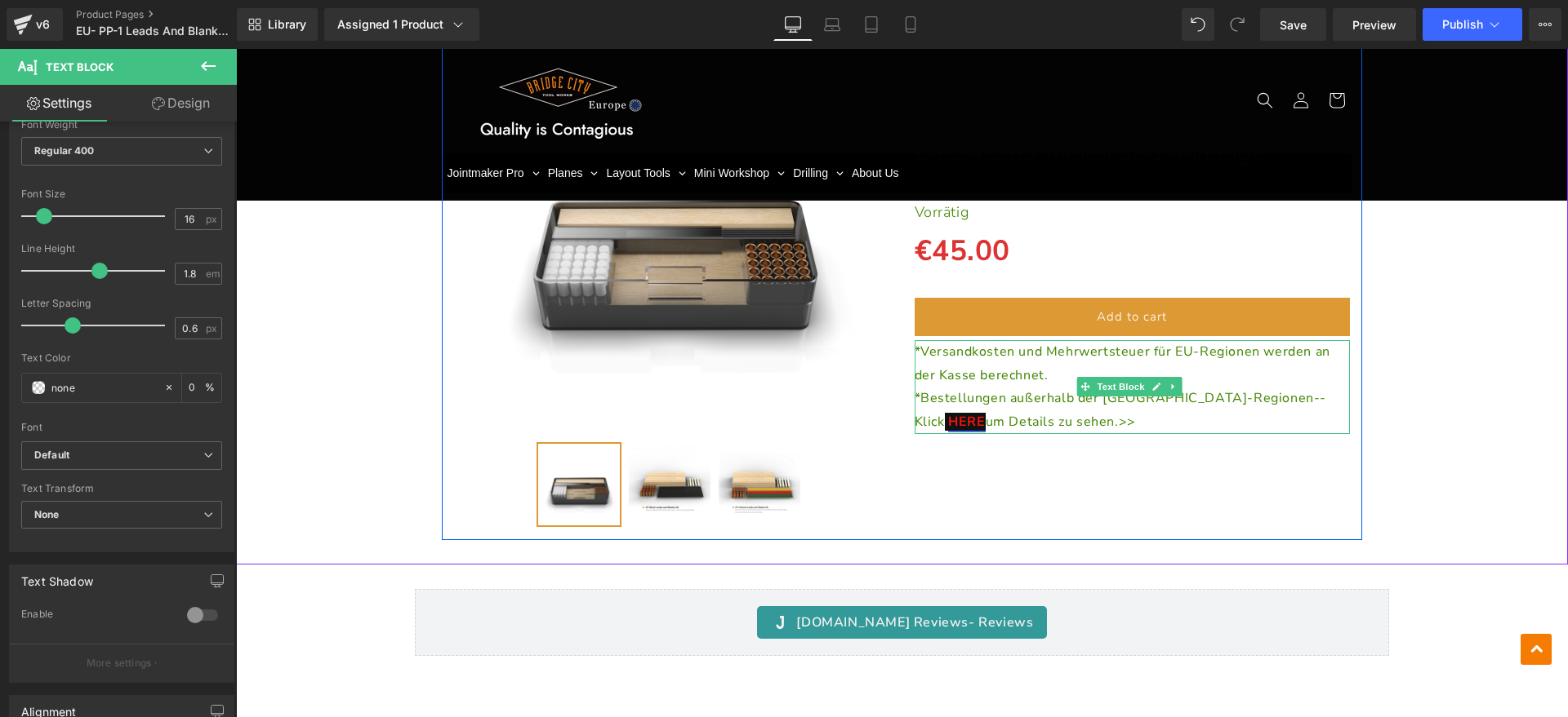
click at [1157, 411] on p "*Bestellungen außerhalb der EU-Regionen--Klick HERE um Details zu sehen.>>" at bounding box center [1133, 410] width 436 height 48
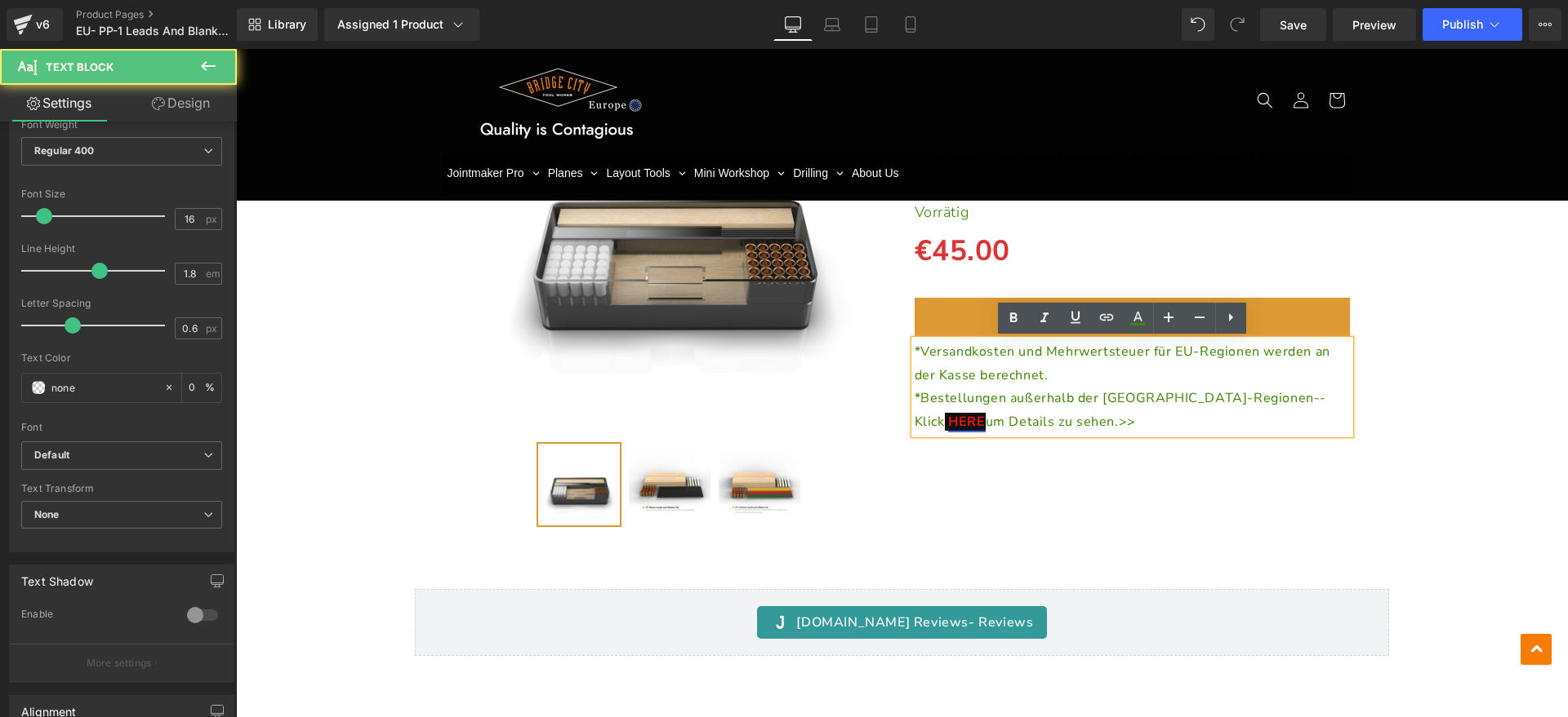
click at [1217, 413] on p "*Bestellungen außerhalb der EU-Regionen--Klick HERE um Details zu sehen.>>" at bounding box center [1133, 410] width 436 height 48
click at [1423, 369] on div "(P) Image" at bounding box center [901, 277] width 1316 height 527
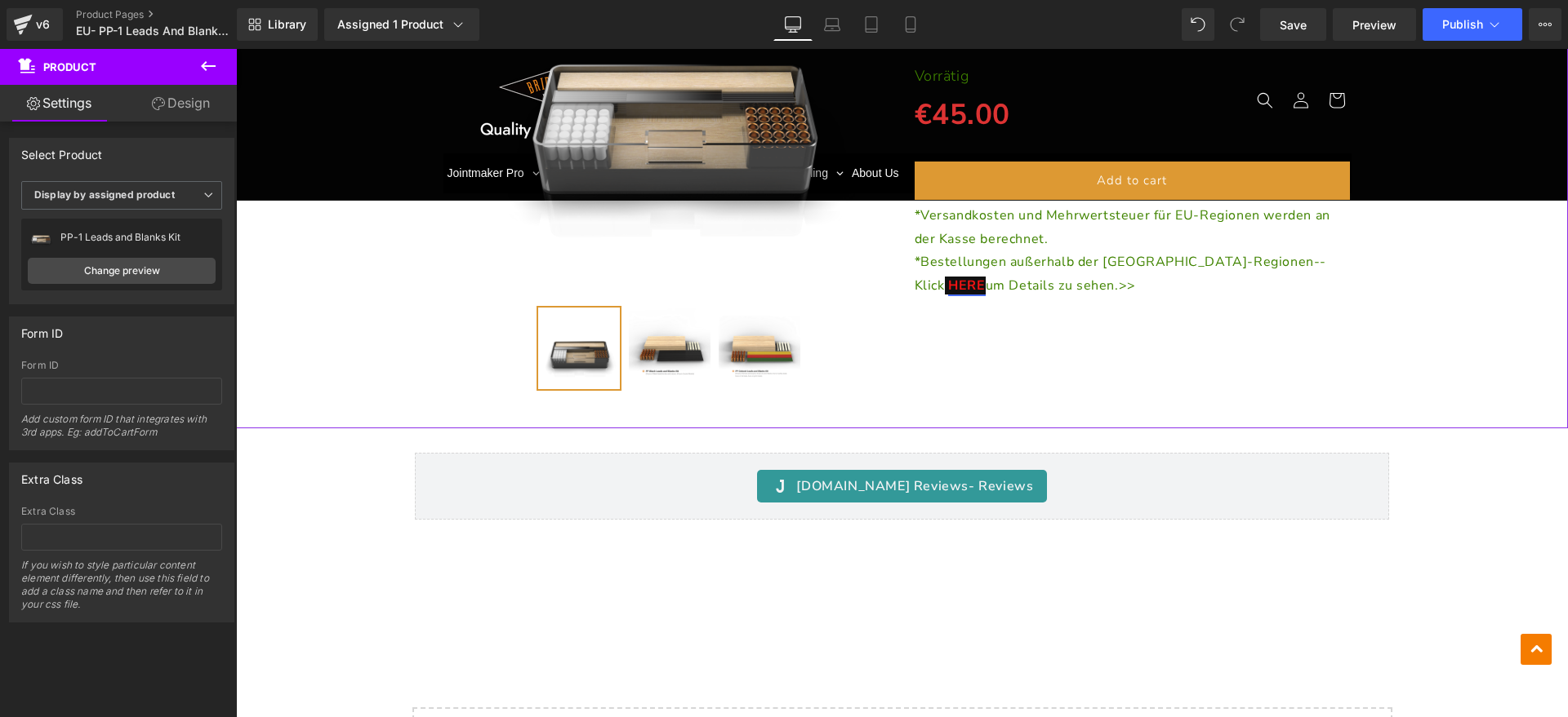
scroll to position [2958, 0]
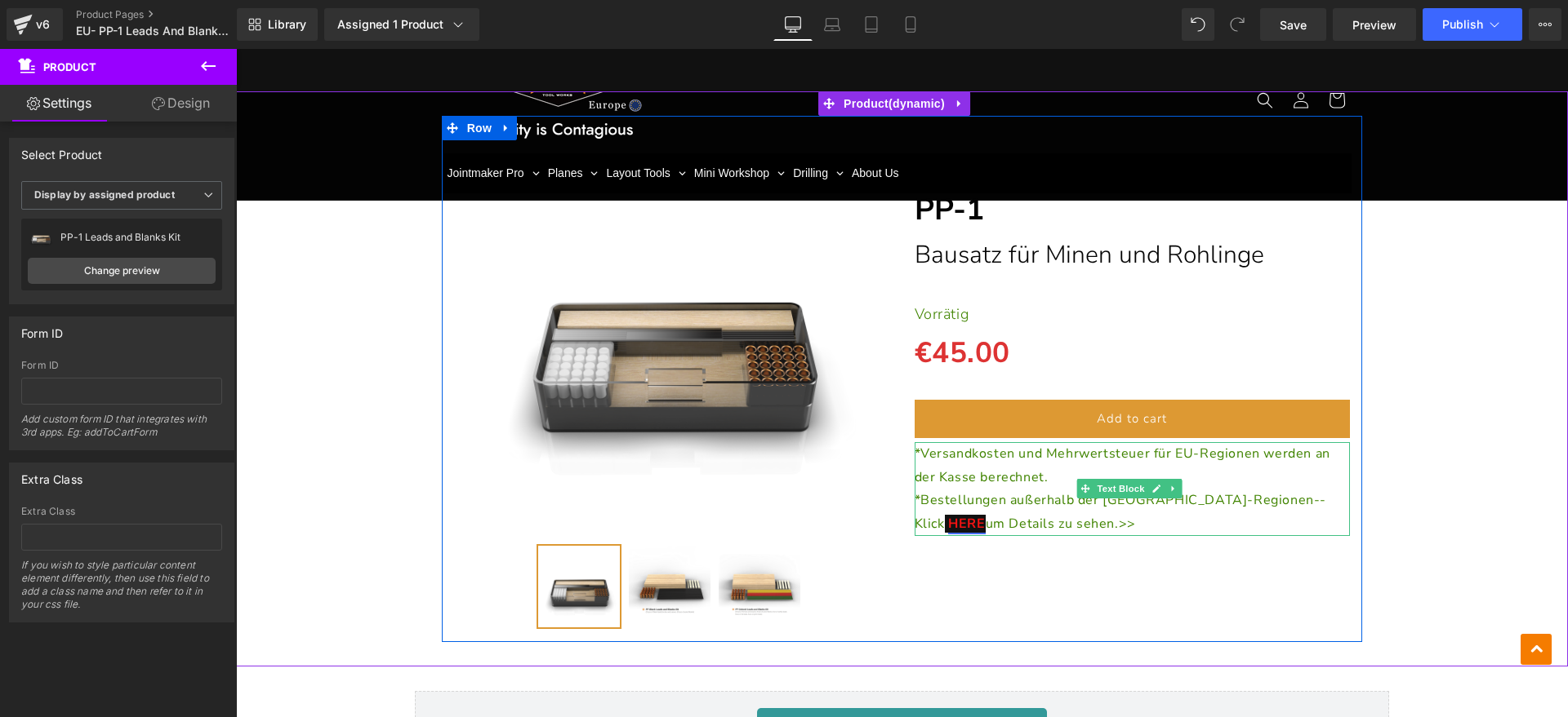
click at [985, 515] on link "HERE" at bounding box center [966, 524] width 37 height 18
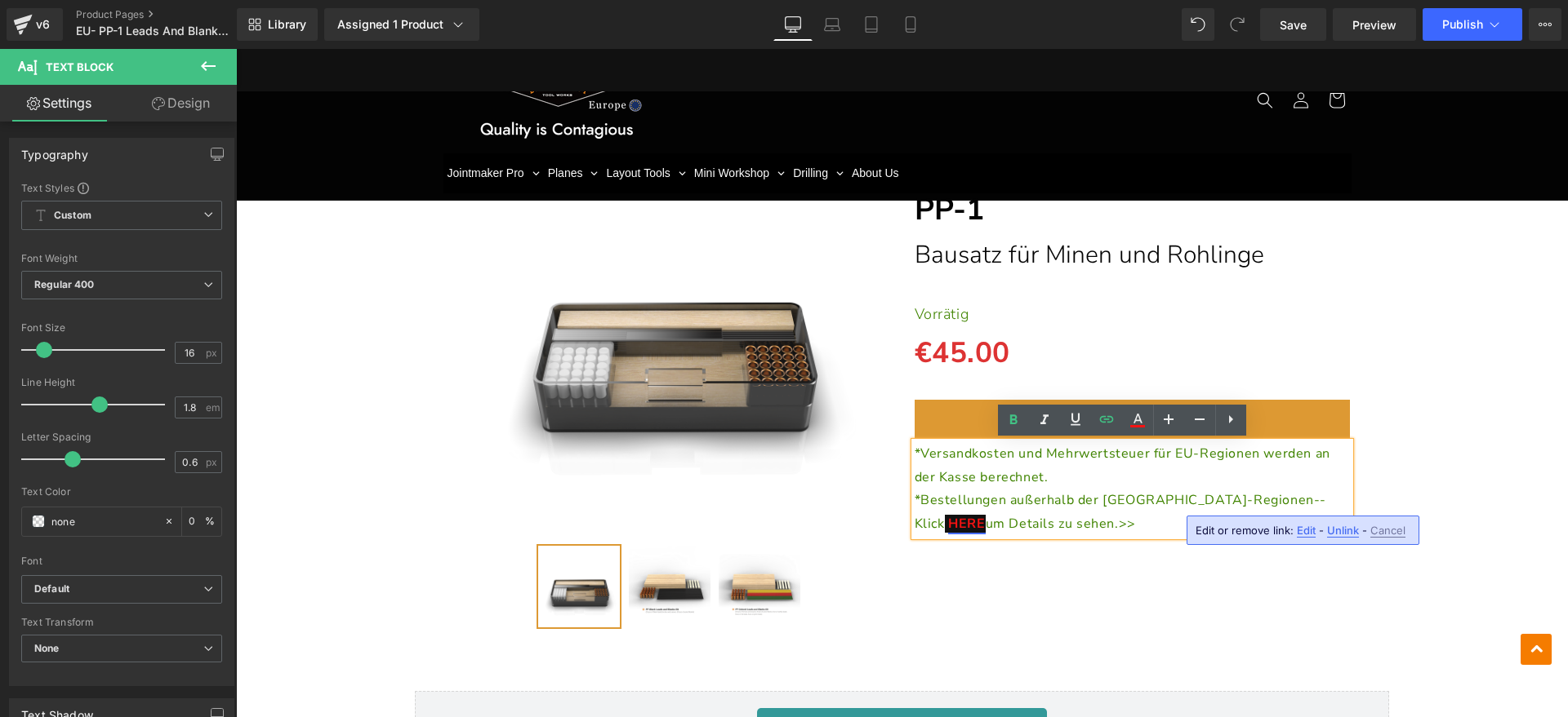
click at [1262, 506] on p "*Bestellungen außerhalb der EU-Regionen--Klick HERE um Details zu sehen.>>" at bounding box center [1133, 512] width 436 height 48
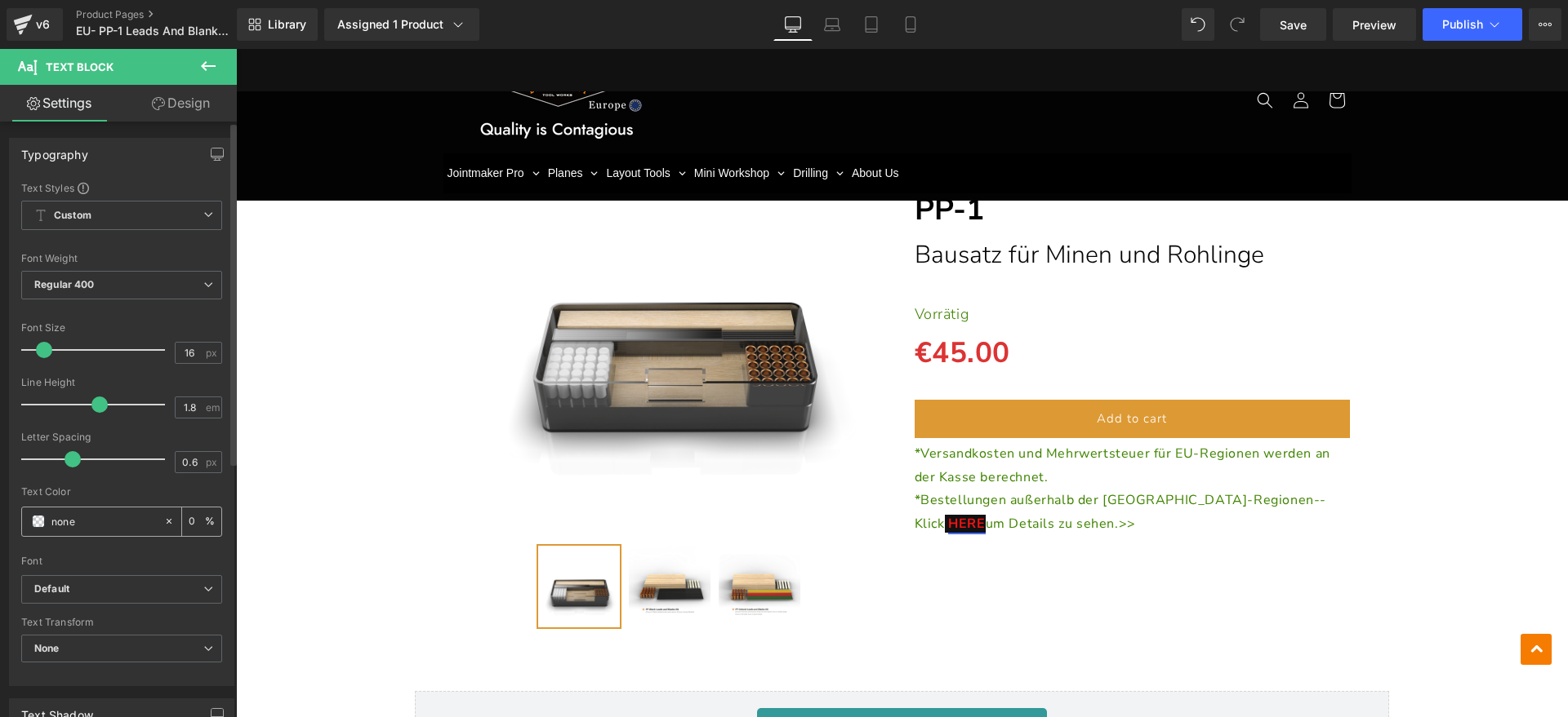
click at [167, 521] on icon at bounding box center [169, 521] width 5 height 5
click at [146, 528] on input "none" at bounding box center [104, 521] width 105 height 18
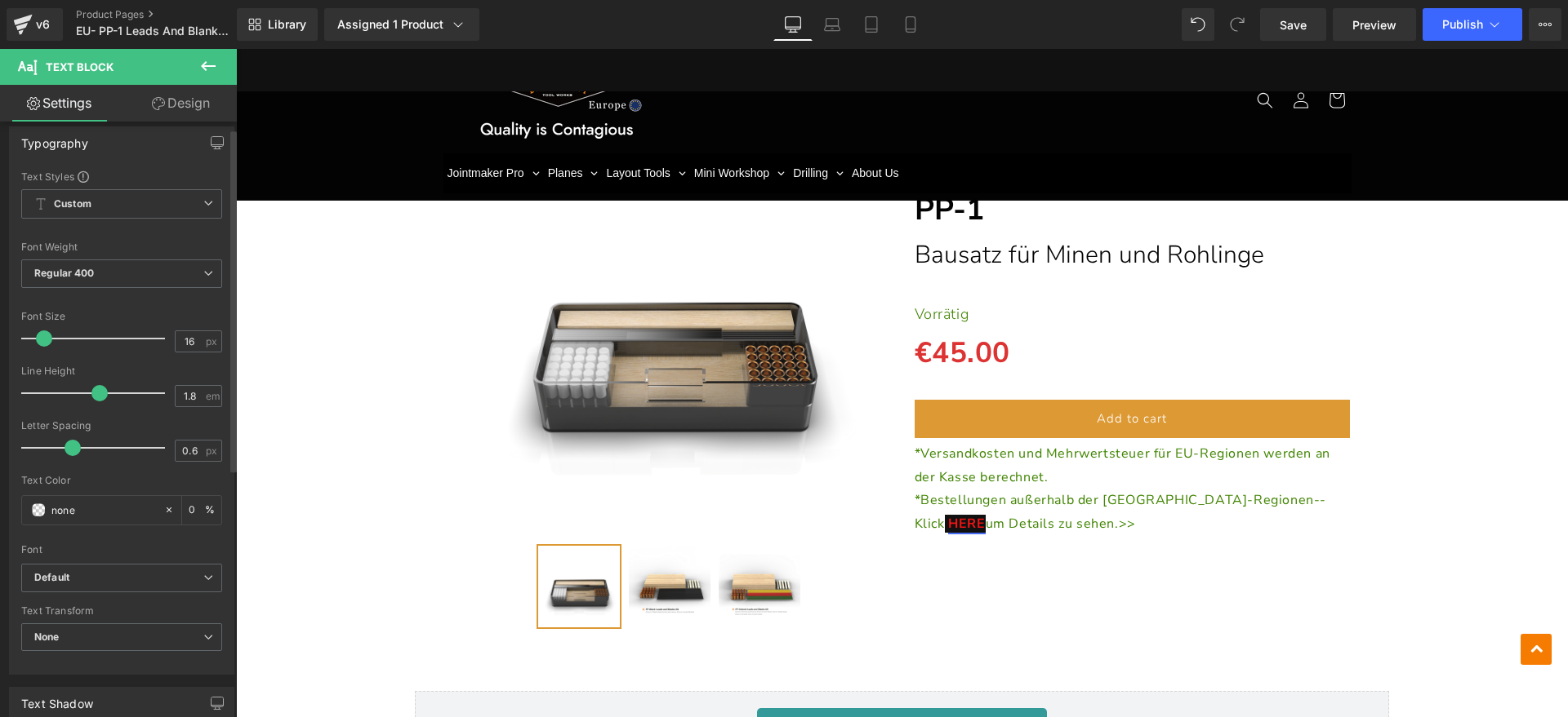
scroll to position [0, 0]
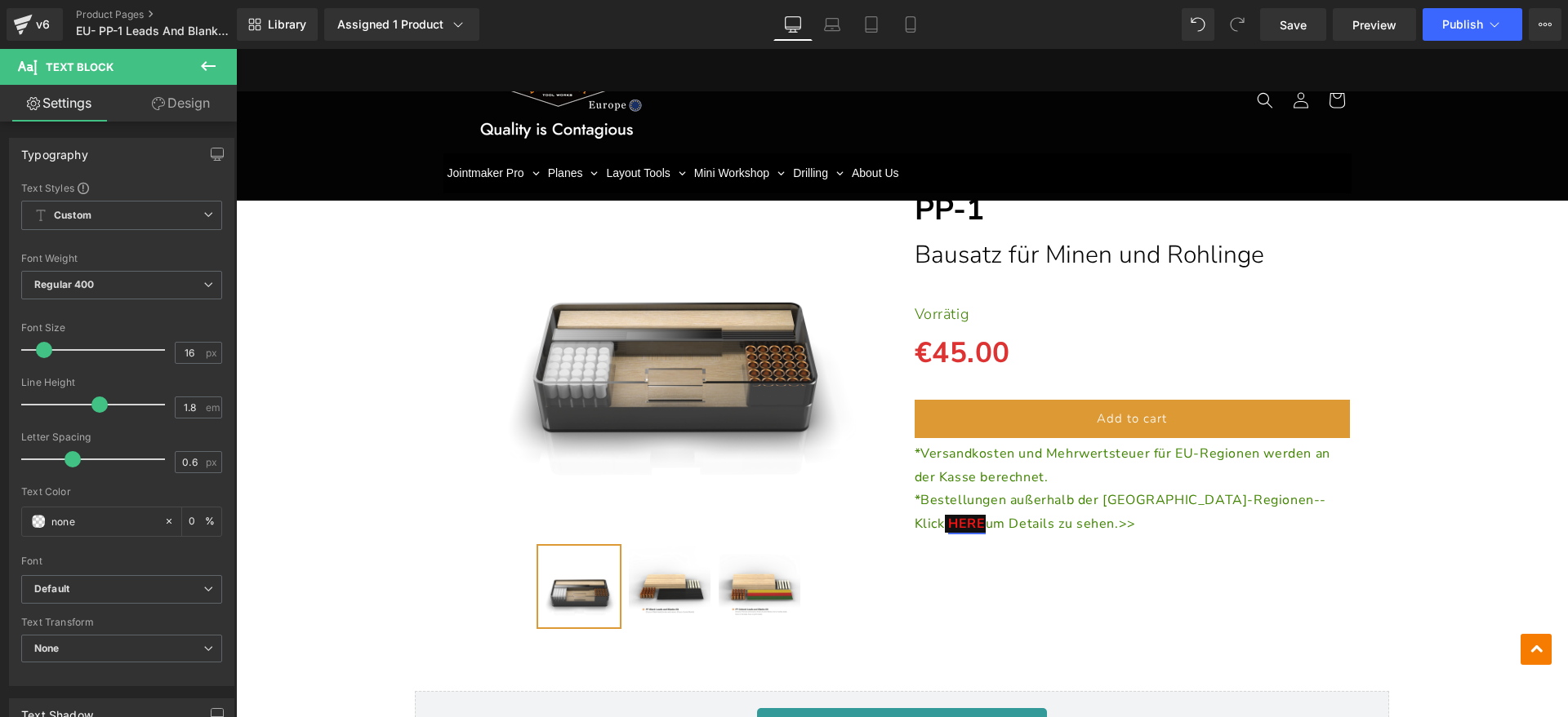
click at [171, 103] on link "Design" at bounding box center [181, 103] width 118 height 37
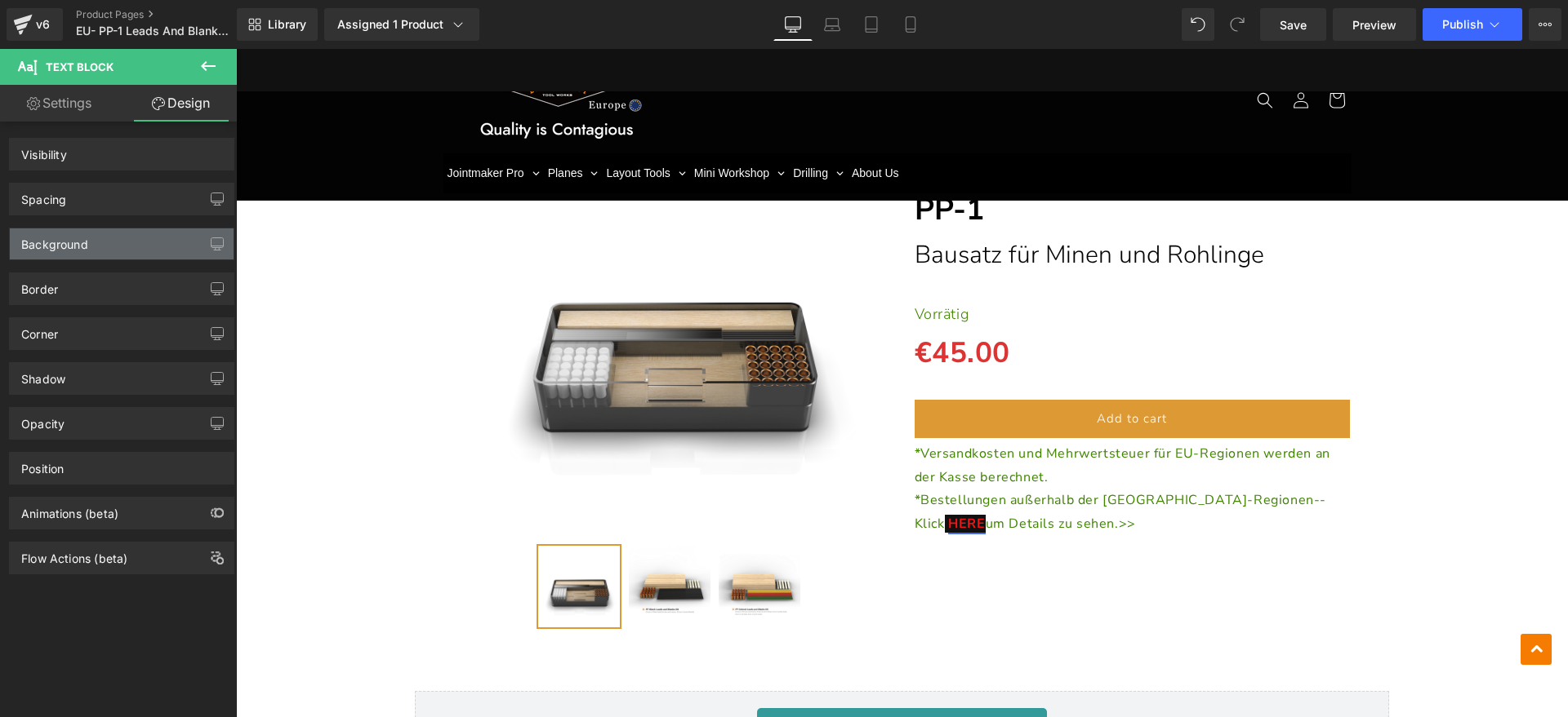
click at [78, 247] on div "Background" at bounding box center [54, 240] width 67 height 23
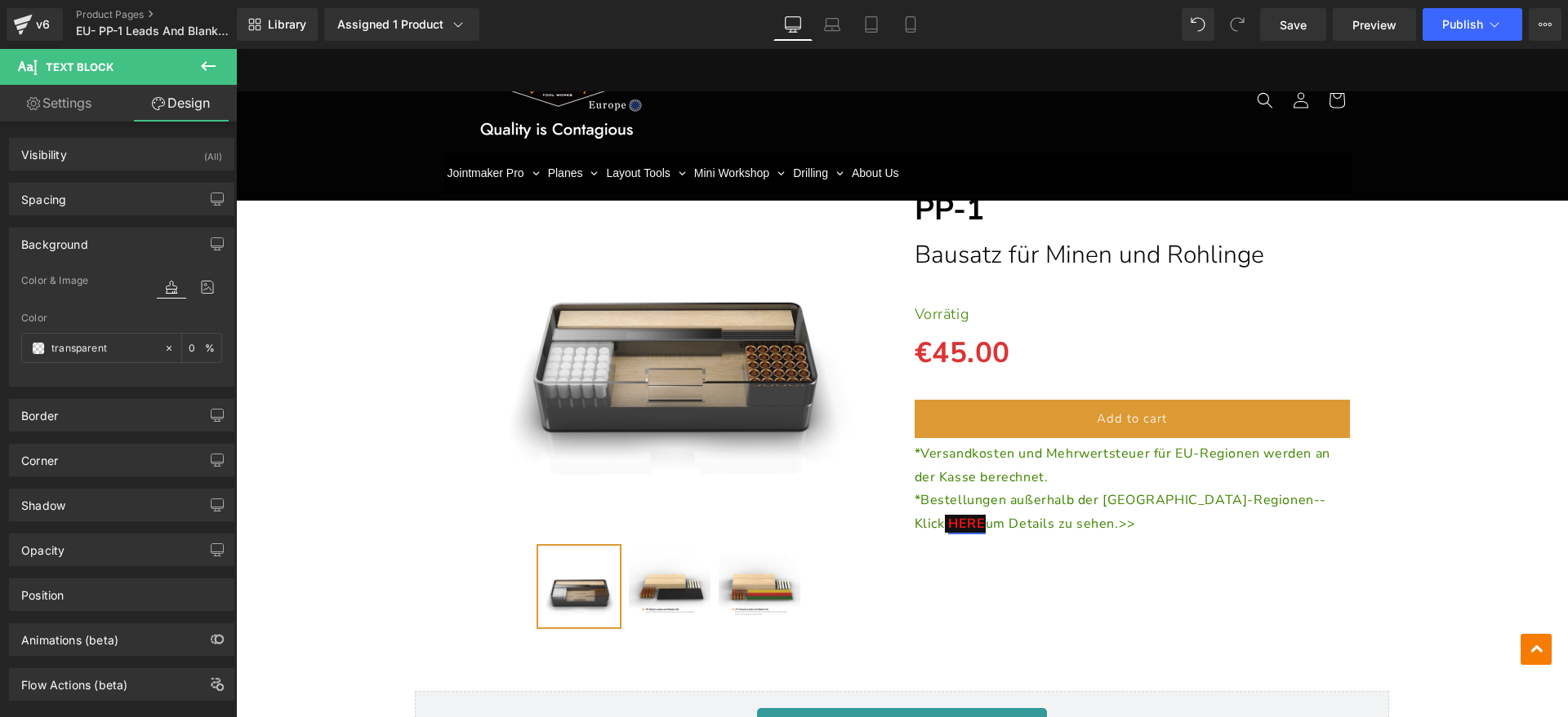
type input "transparent"
type input "0"
click at [163, 346] on icon at bounding box center [169, 349] width 11 height 11
type input "none"
click at [54, 249] on div "Background" at bounding box center [54, 240] width 67 height 23
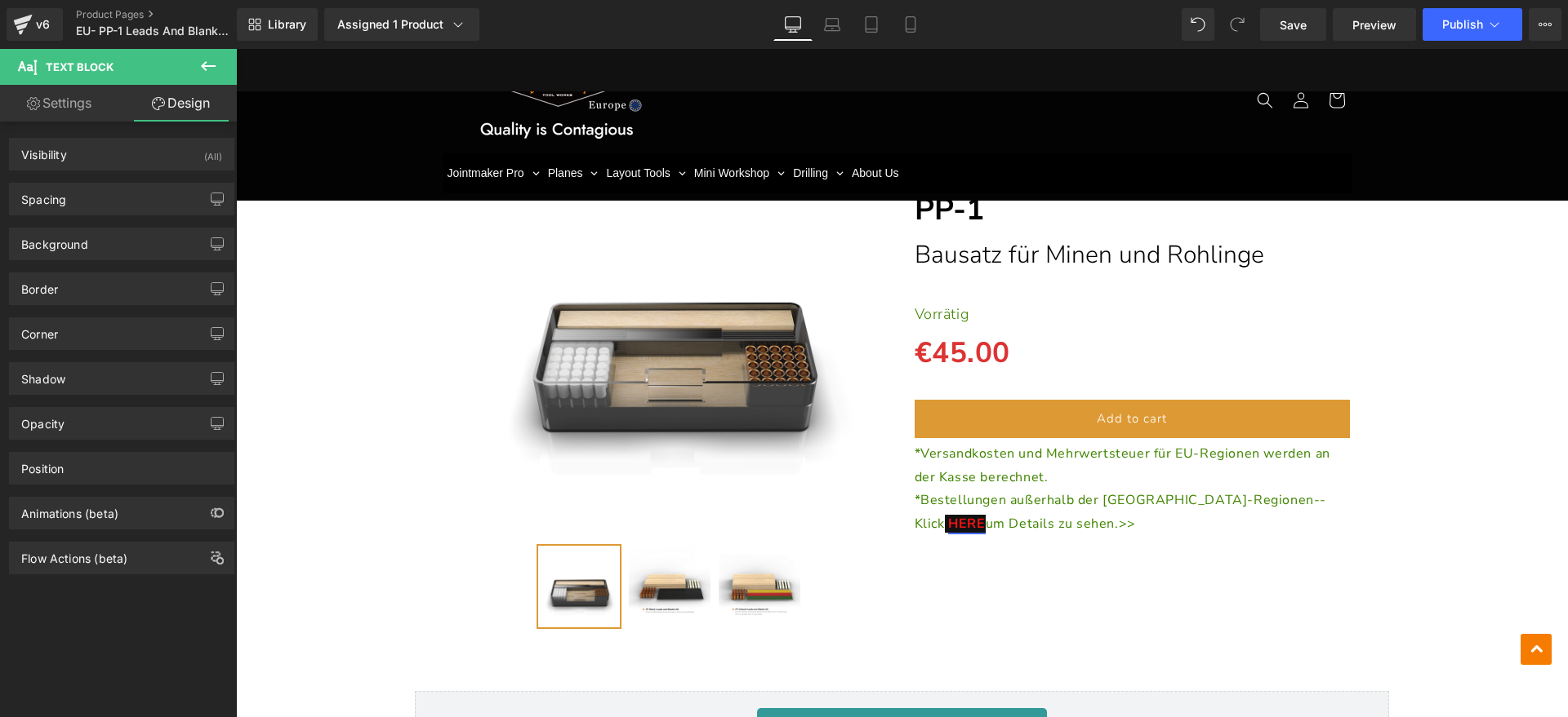
click at [71, 117] on link "Settings" at bounding box center [59, 103] width 118 height 37
type input "0"
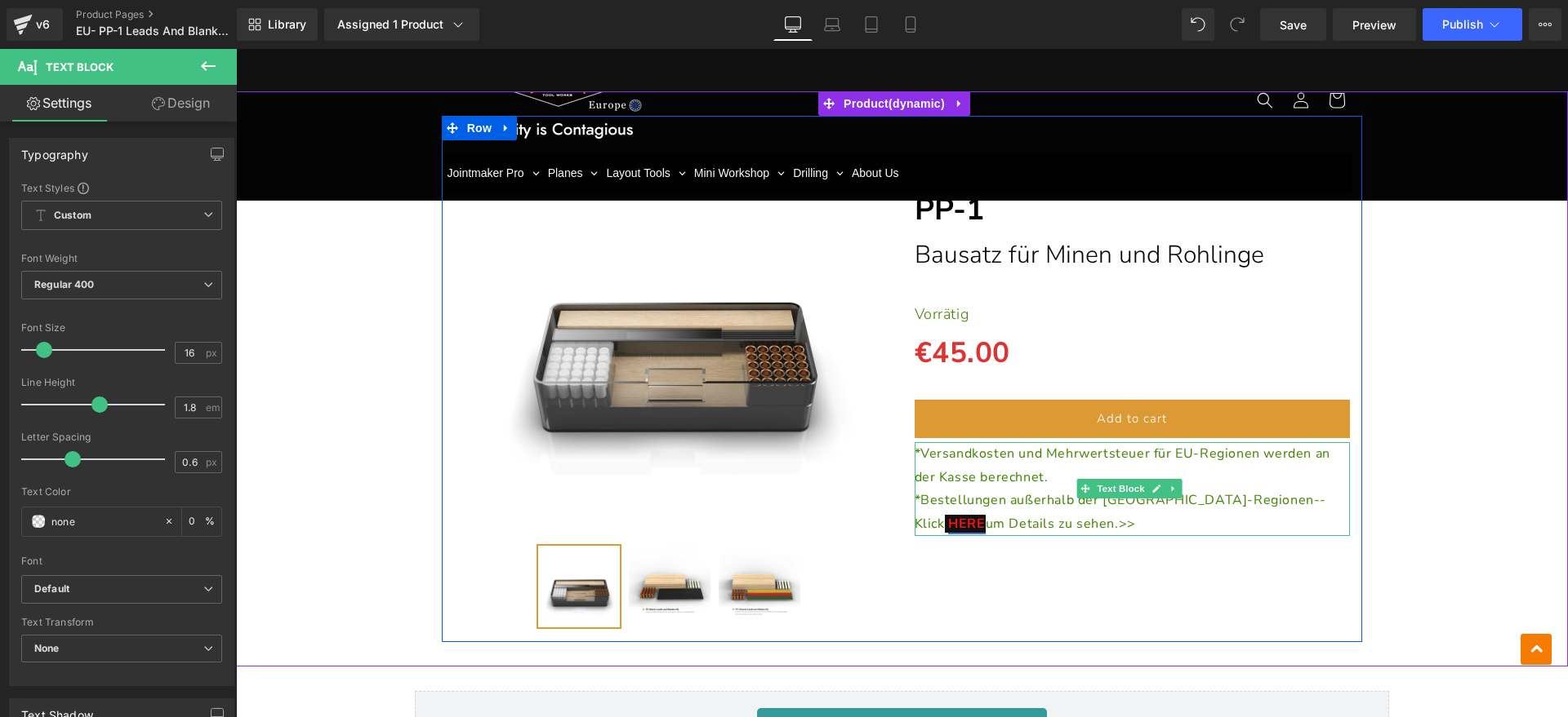
click at [1218, 488] on p "*Bestellungen außerhalb der EU-Regionen--Klick HERE um Details zu sehen.>>" at bounding box center [1133, 512] width 436 height 48
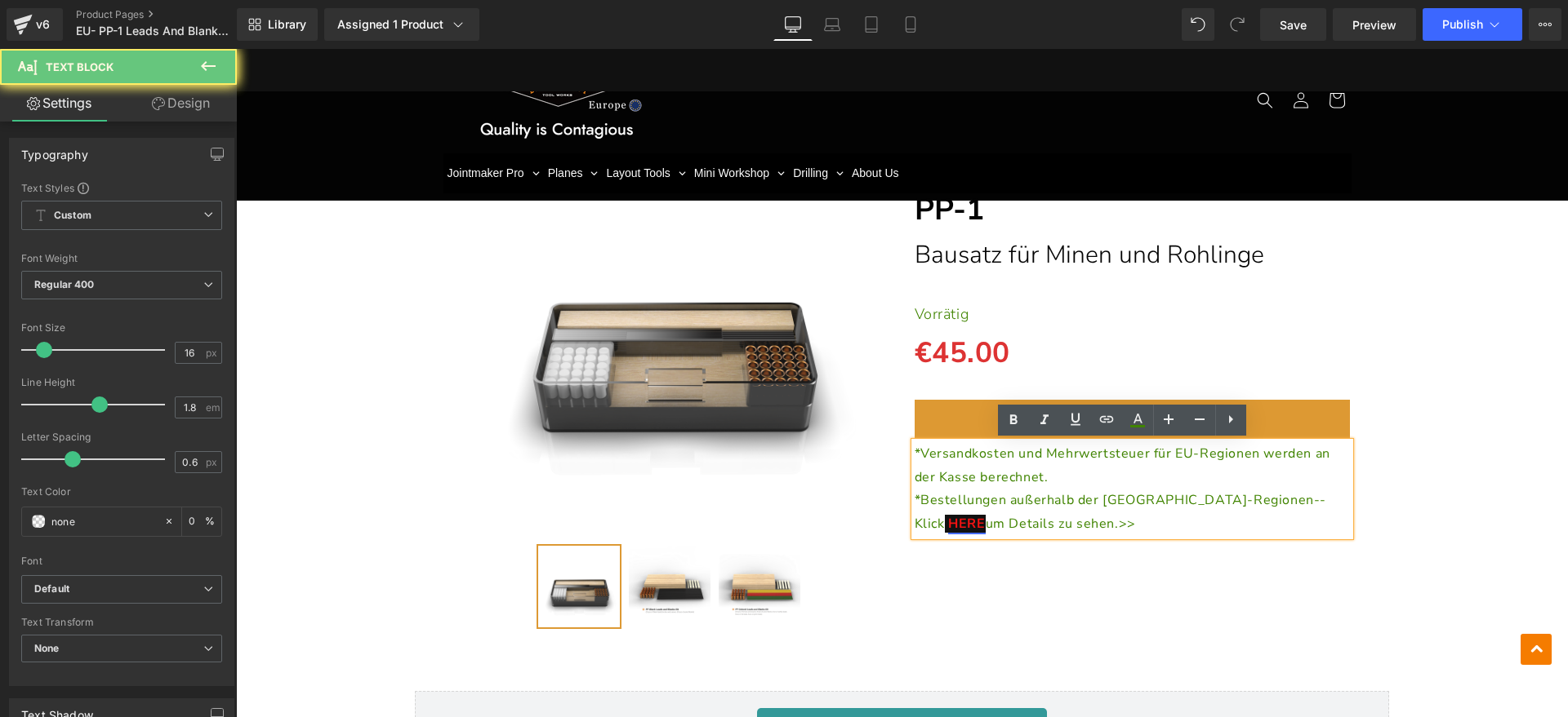
click at [1215, 519] on p "*Bestellungen außerhalb der EU-Regionen--Klick HERE um Details zu sehen.>>" at bounding box center [1133, 512] width 436 height 48
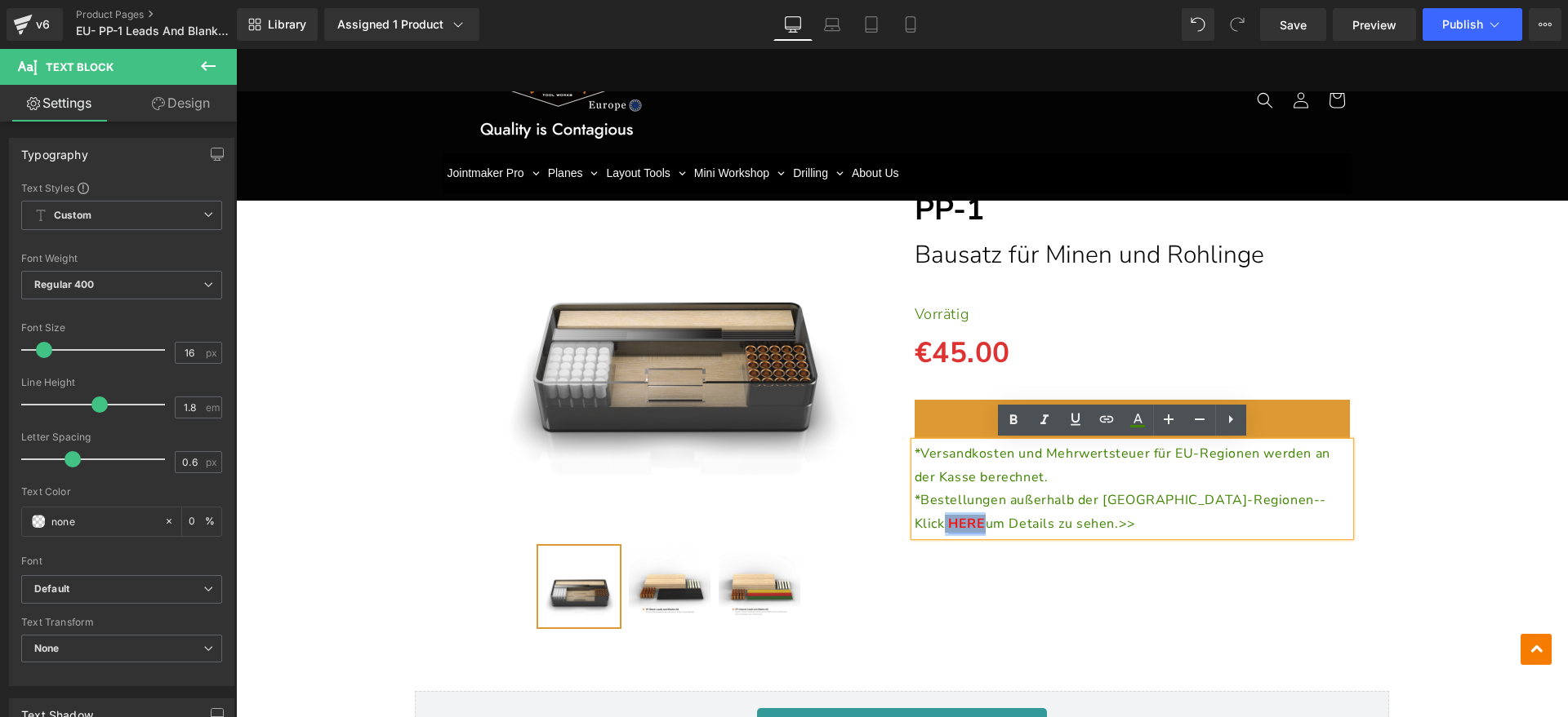
drag, startPoint x: 1222, startPoint y: 495, endPoint x: 1264, endPoint y: 495, distance: 42.0
click at [1264, 495] on p "*Bestellungen außerhalb der EU-Regionen--Klick HERE um Details zu sehen.>>" at bounding box center [1133, 512] width 436 height 48
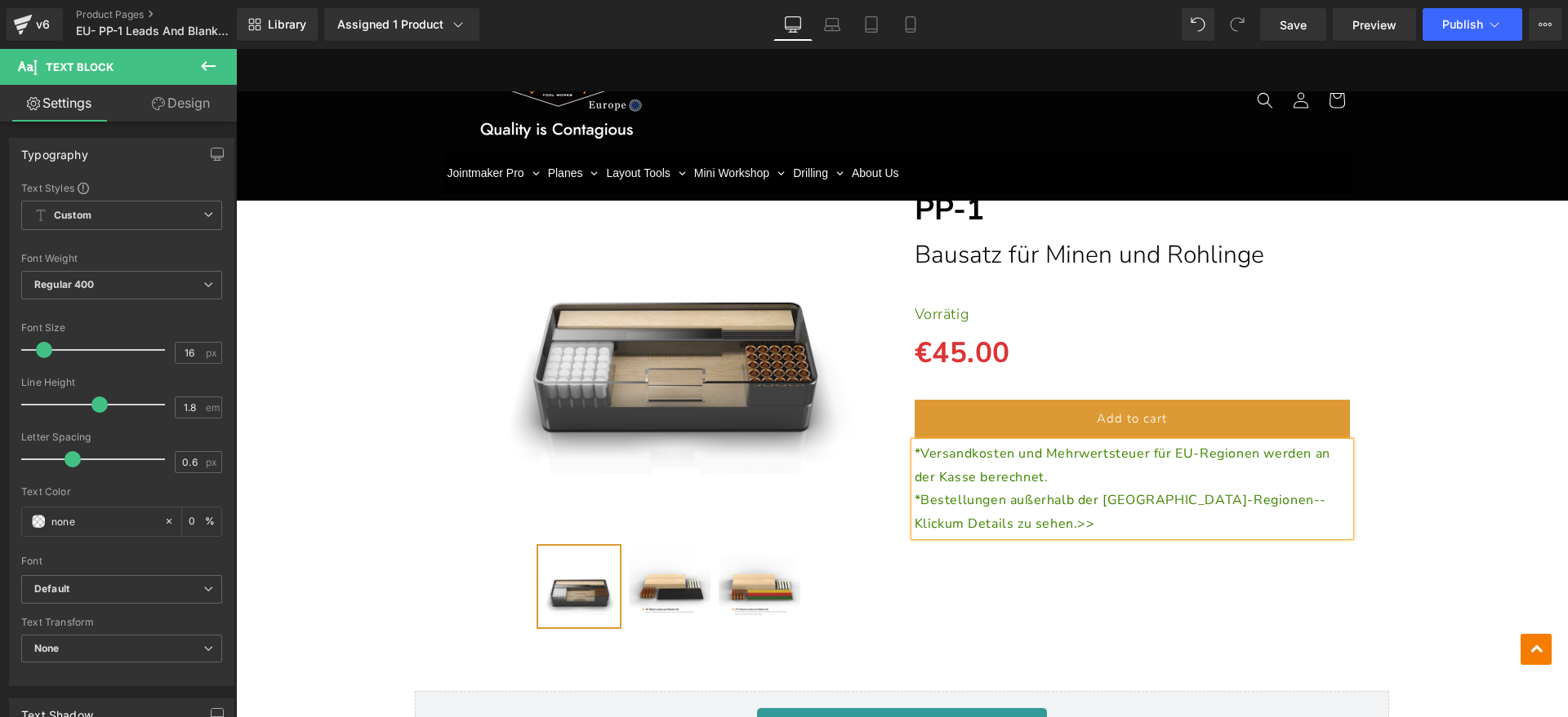
click at [1258, 523] on p "*Bestellungen außerhalb der EU-Regionen--Klick um Details zu sehen.>>" at bounding box center [1133, 512] width 436 height 48
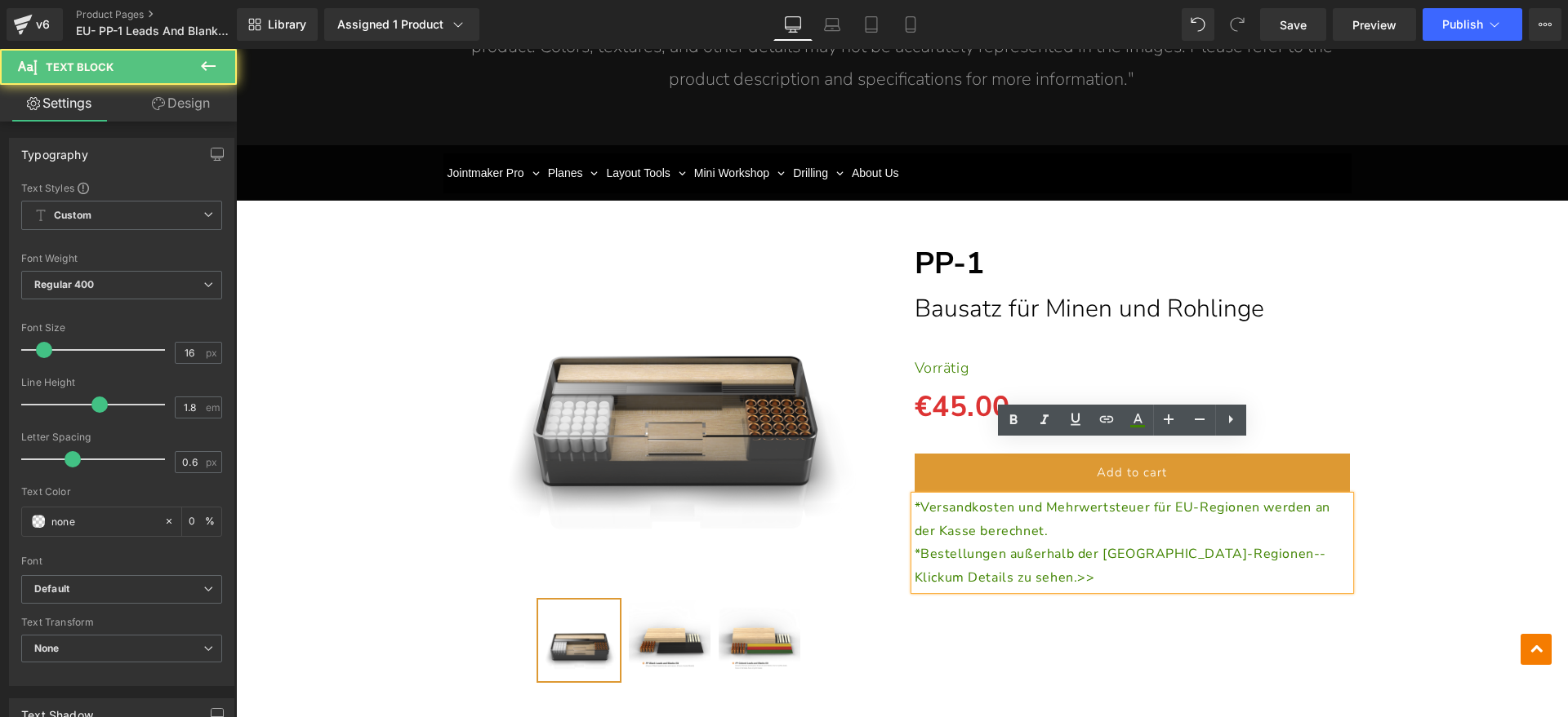
scroll to position [2857, 0]
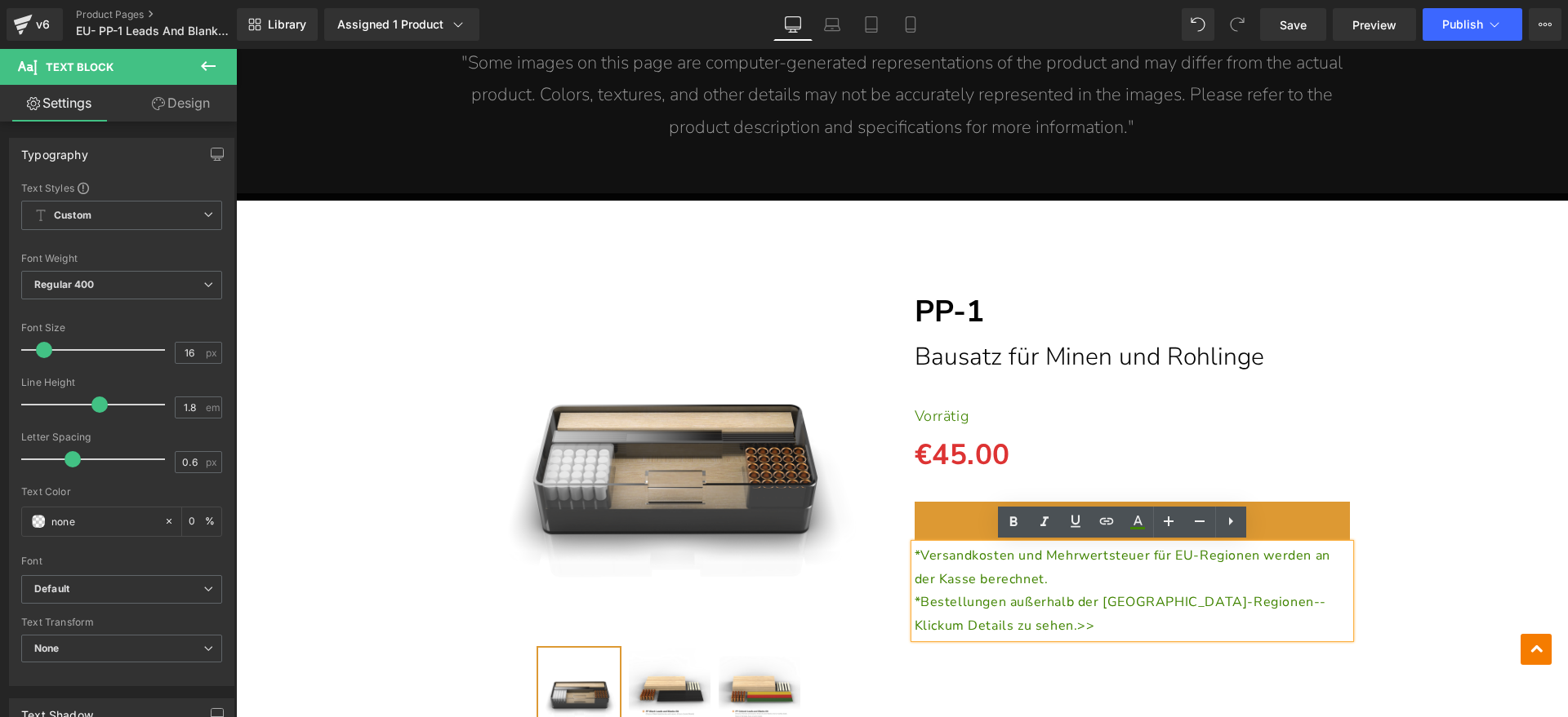
click at [1221, 605] on span "*Bestellungen außerhalb der [GEOGRAPHIC_DATA]-Regionen--Klick" at bounding box center [1120, 614] width 412 height 42
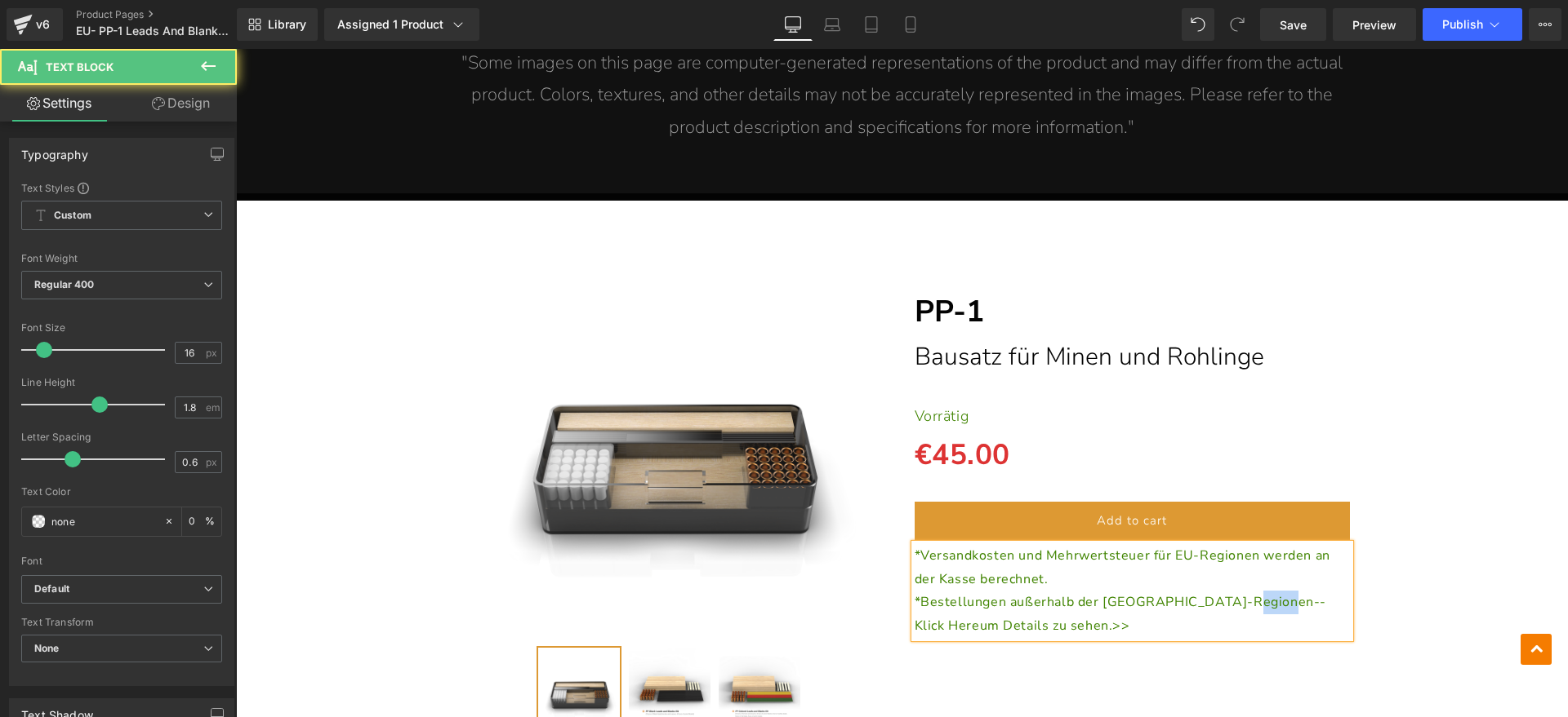
drag, startPoint x: 1223, startPoint y: 603, endPoint x: 1256, endPoint y: 603, distance: 33.0
click at [1256, 603] on span "*Bestellungen außerhalb der EU-Regionen--Klick Here" at bounding box center [1120, 614] width 412 height 42
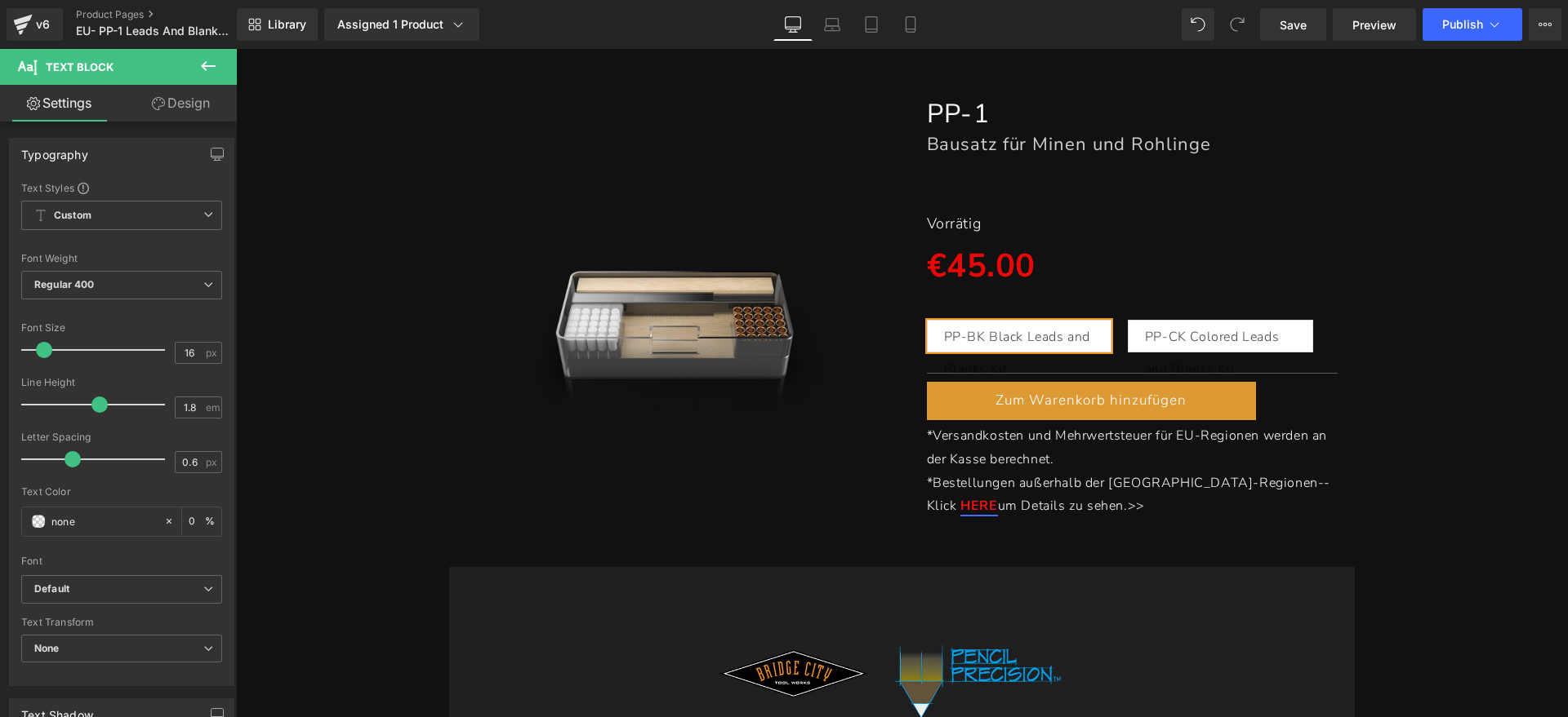
scroll to position [102, 0]
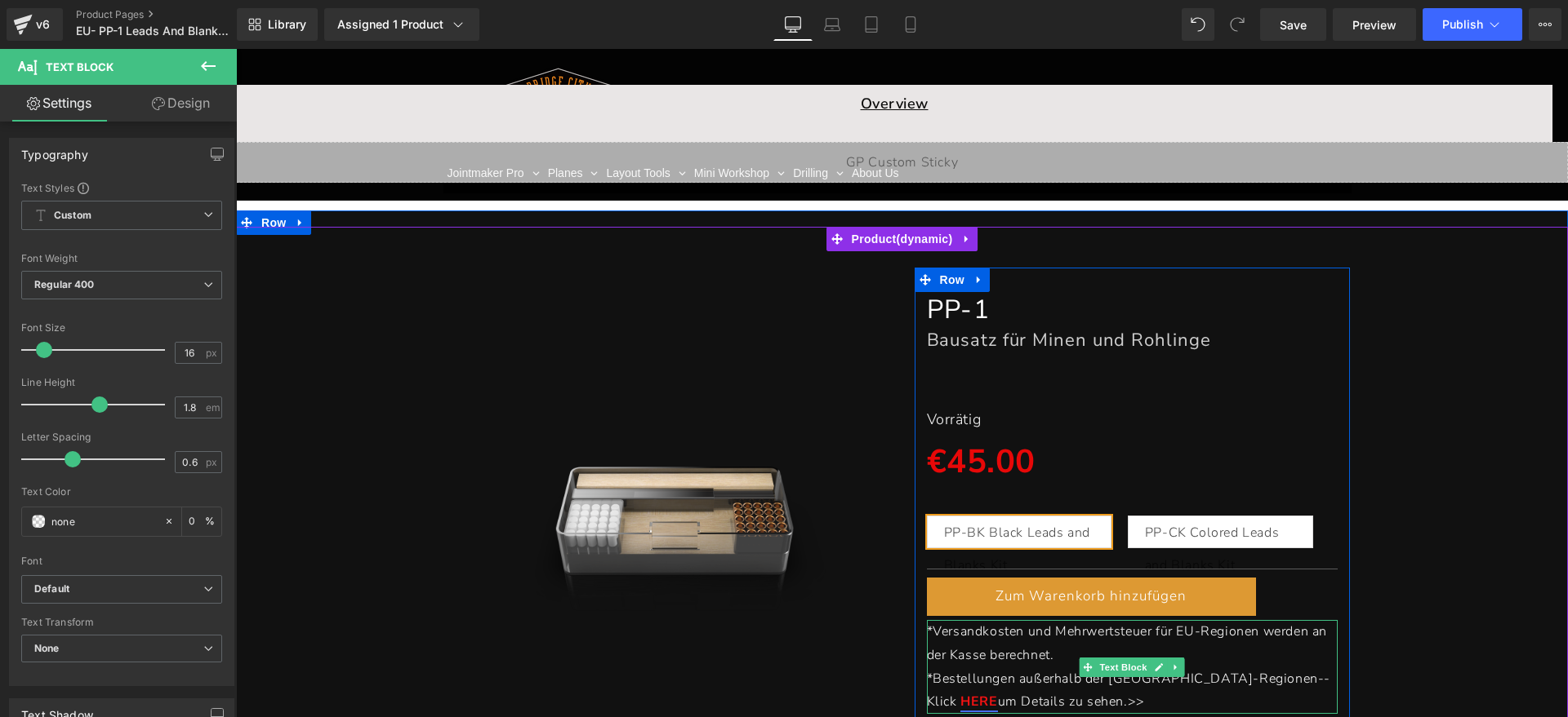
click at [997, 693] on link "HERE" at bounding box center [978, 702] width 37 height 18
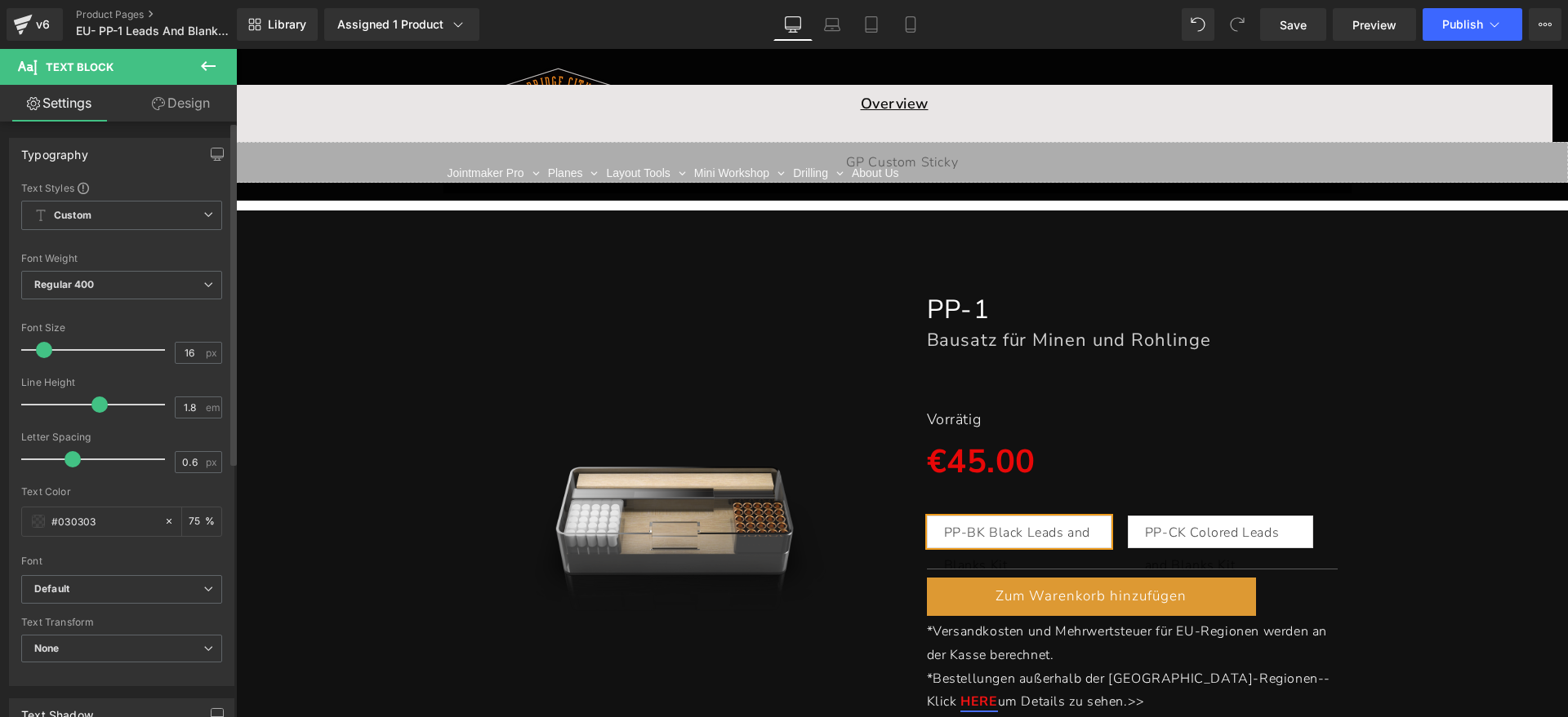
scroll to position [0, 0]
click at [172, 114] on link "Design" at bounding box center [181, 103] width 118 height 37
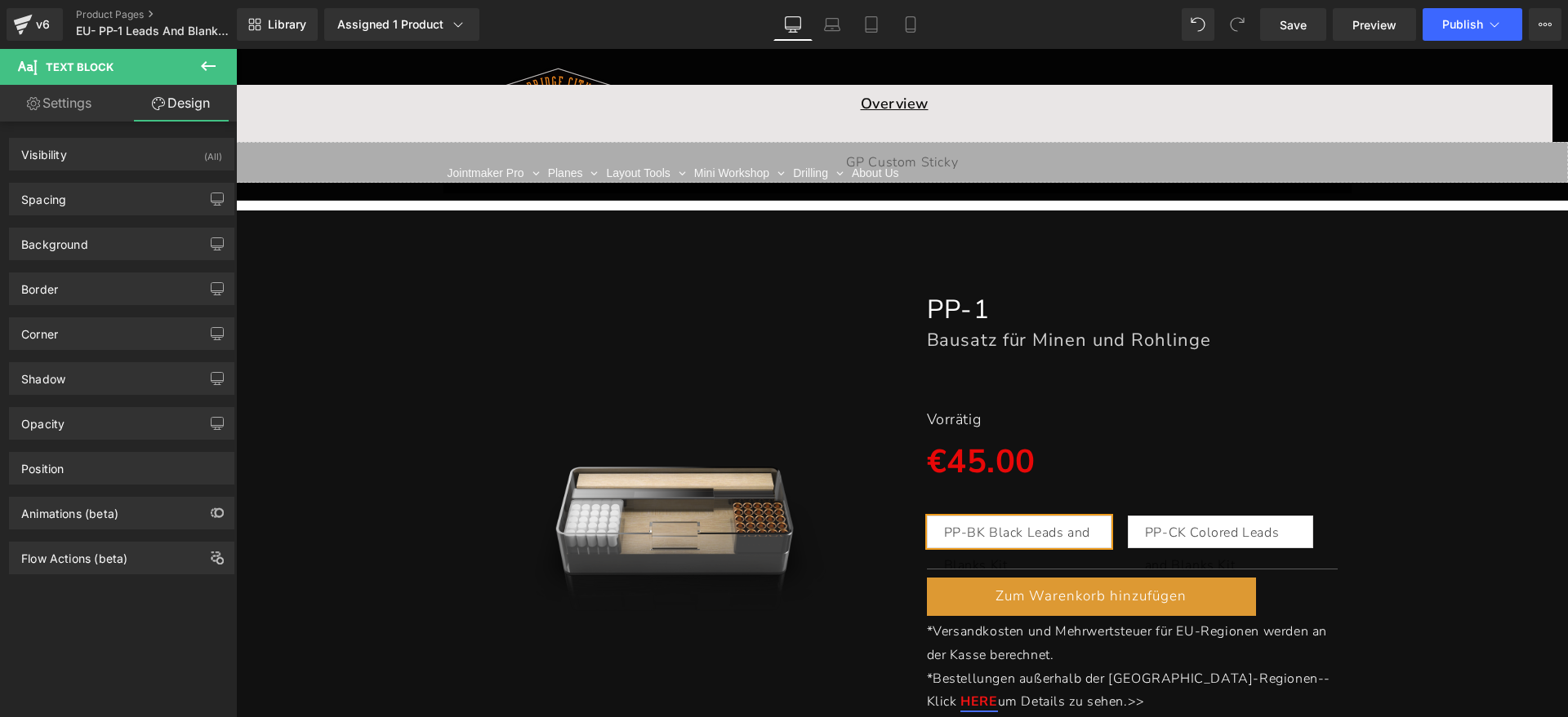
click at [56, 115] on link "Settings" at bounding box center [59, 103] width 118 height 37
type input "75"
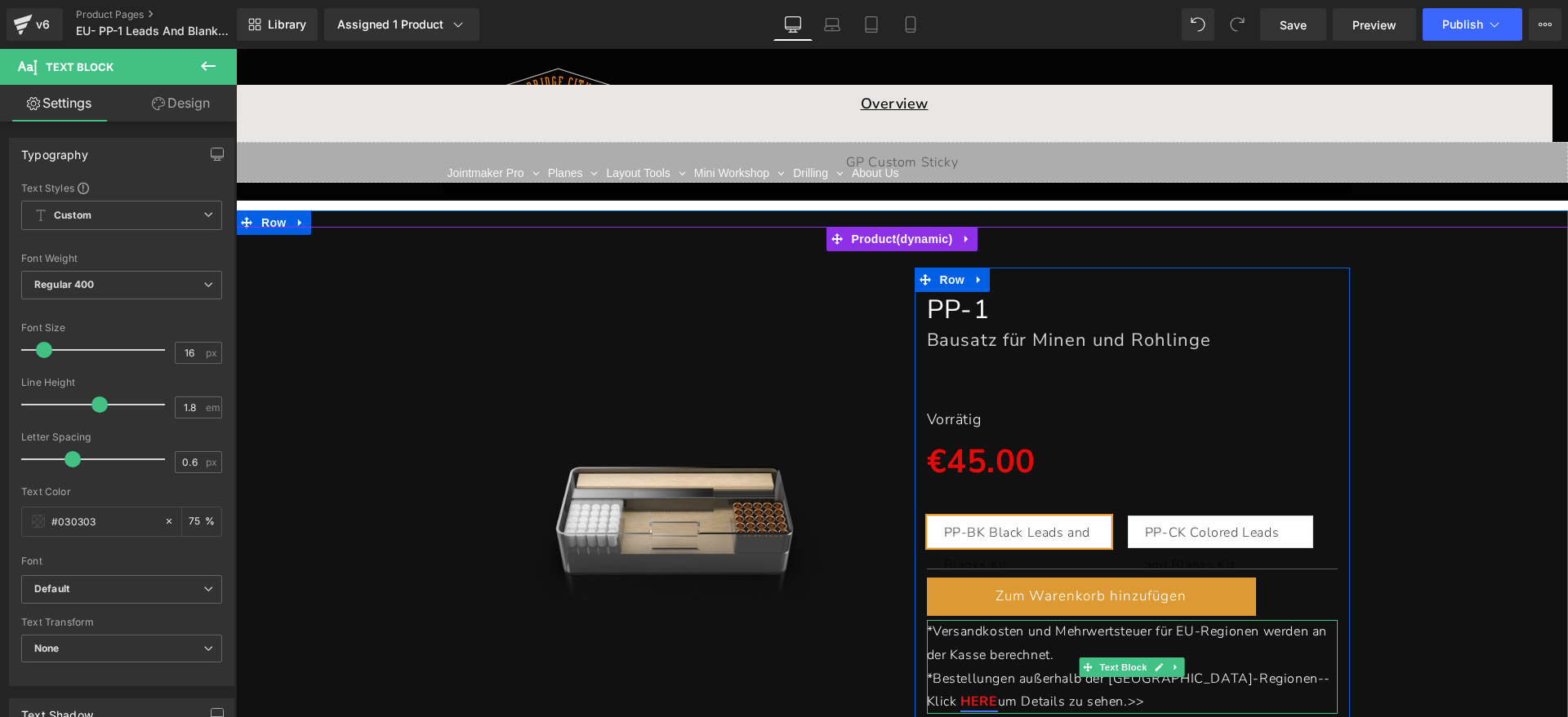
click at [997, 693] on link "HERE" at bounding box center [978, 702] width 37 height 18
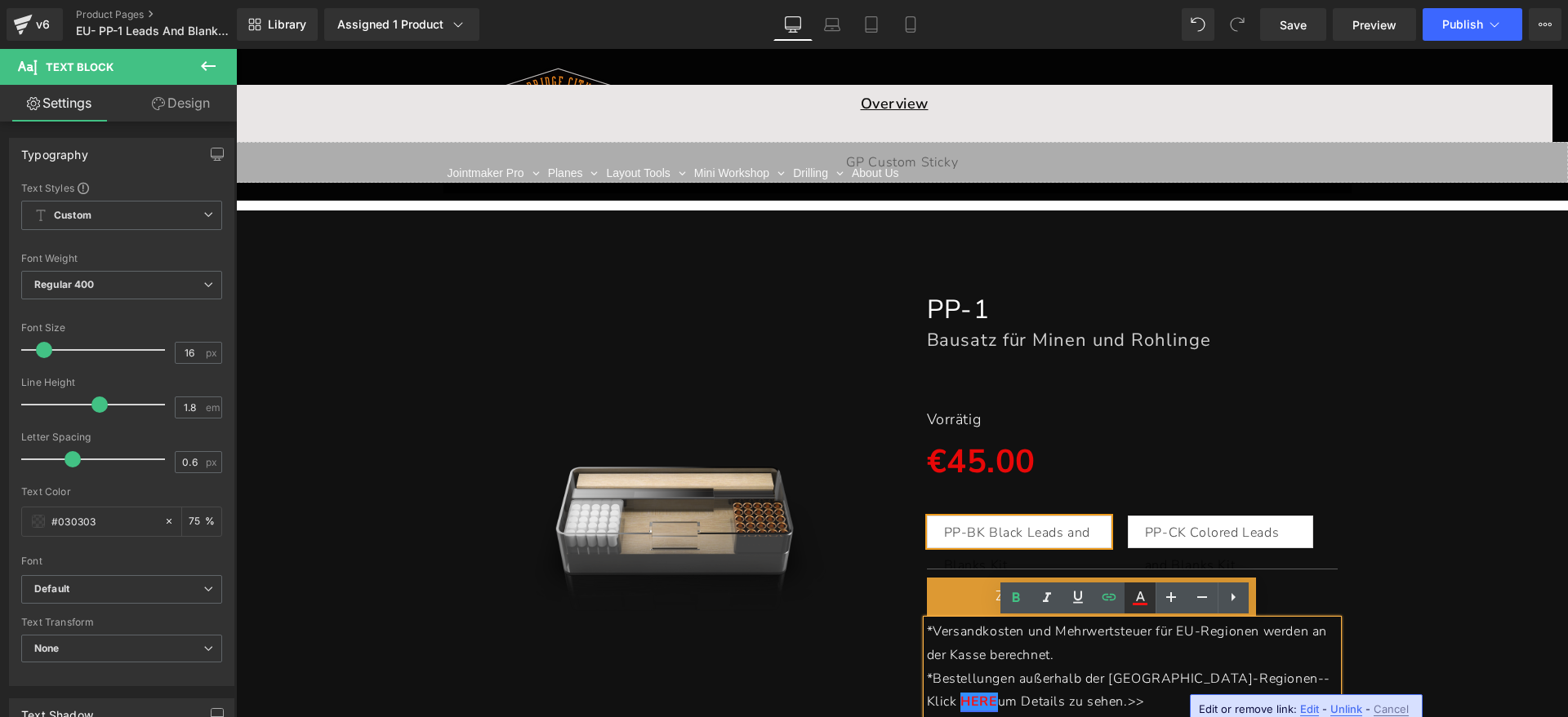
click at [0, 0] on icon at bounding box center [0, 0] width 0 height 0
type input "#f51313"
type input "100"
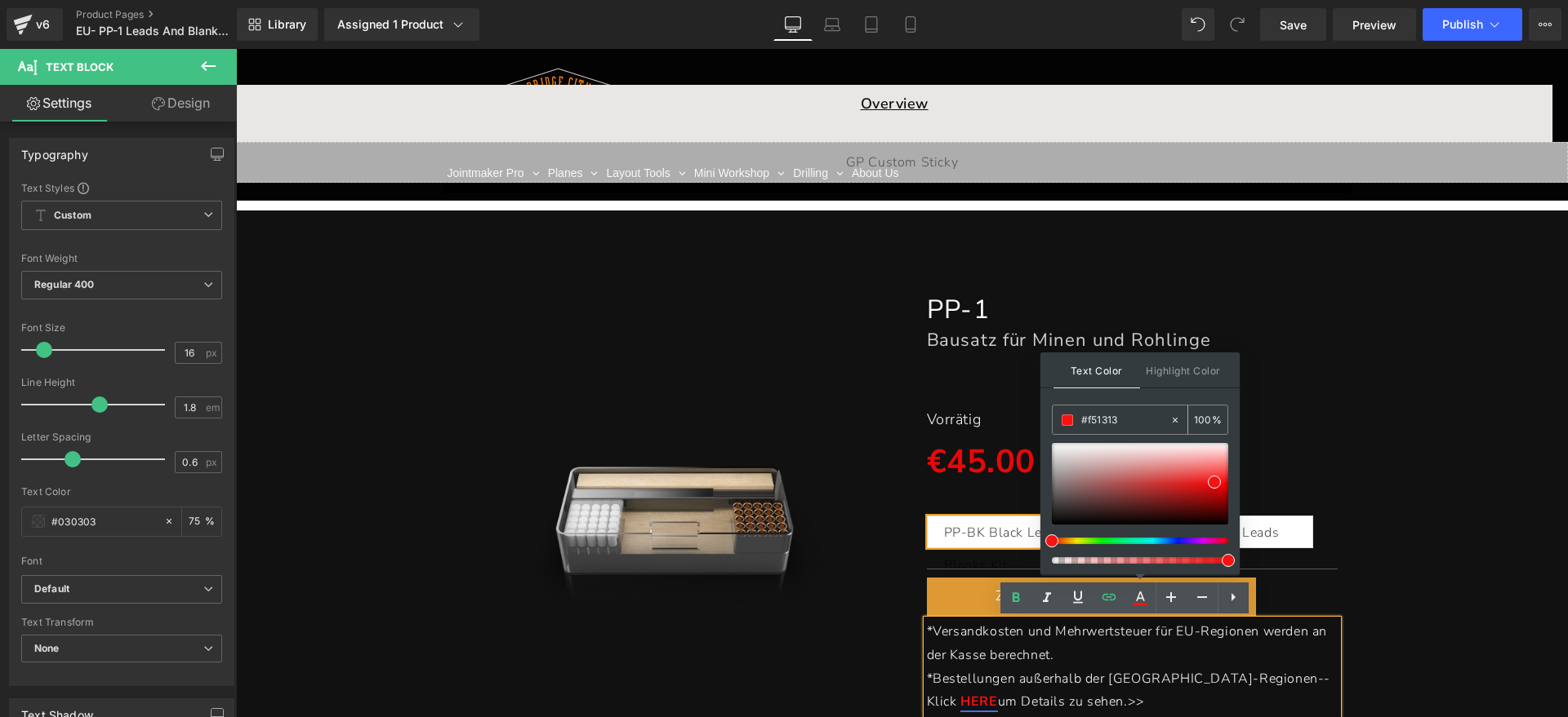
drag, startPoint x: 1127, startPoint y: 420, endPoint x: 1068, endPoint y: 419, distance: 59.0
click at [1068, 419] on div "#f51313" at bounding box center [1111, 420] width 117 height 29
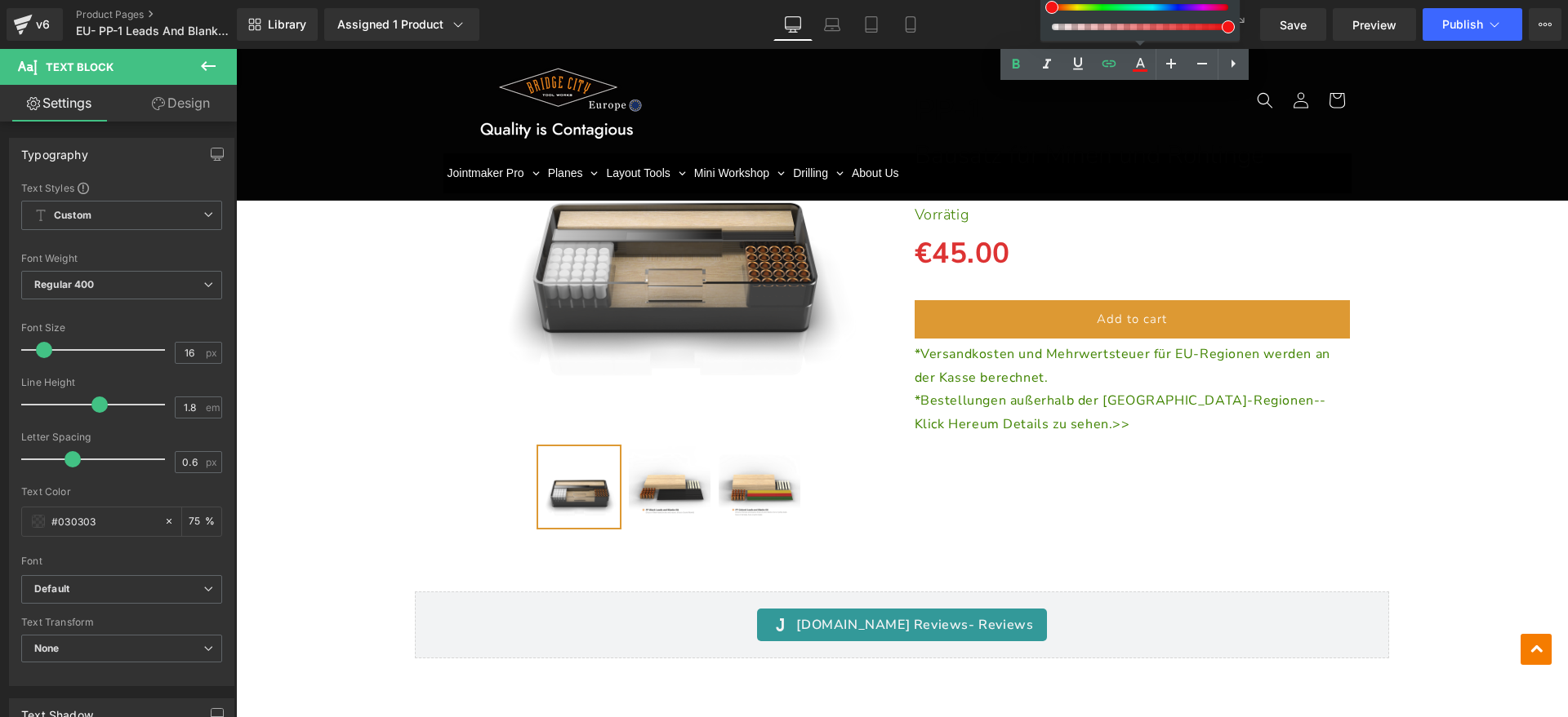
scroll to position [2958, 0]
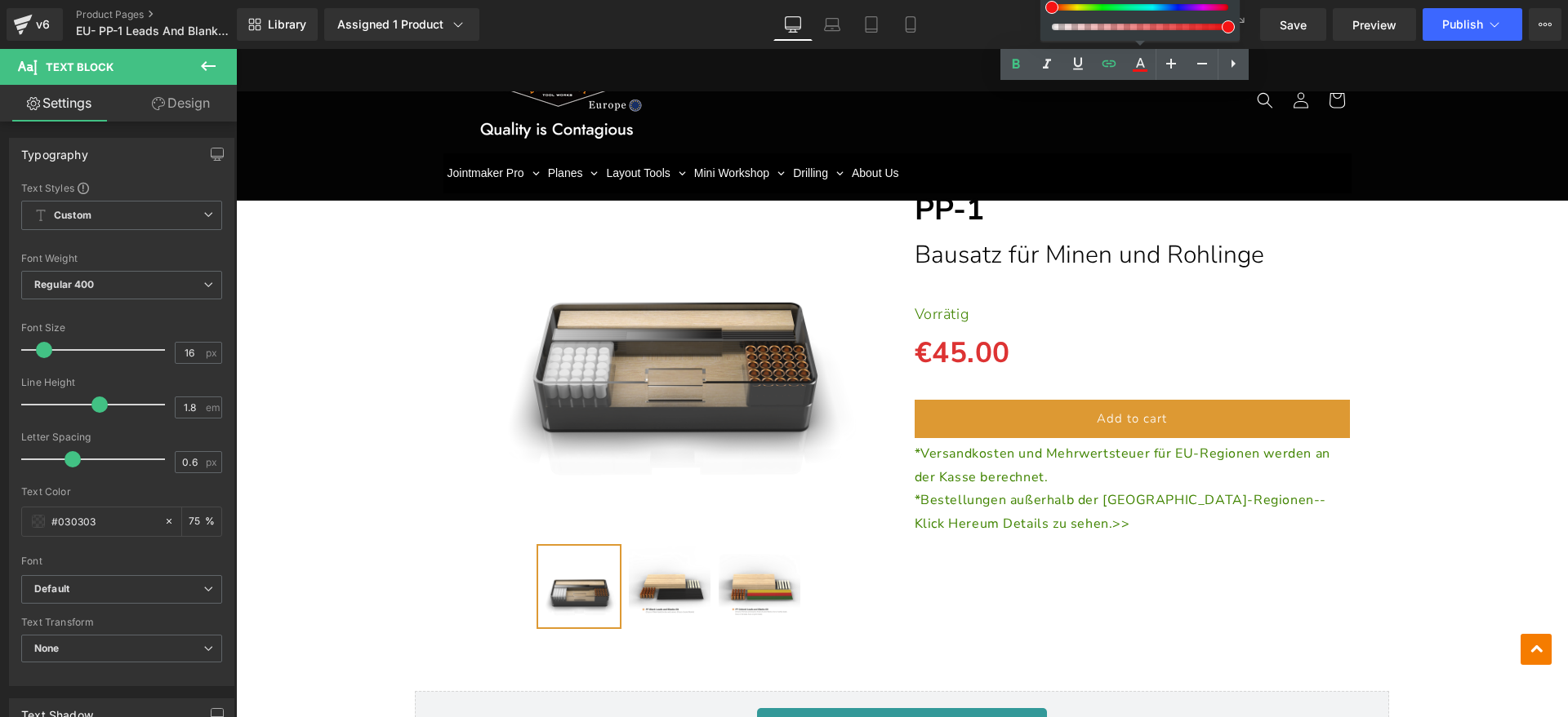
click at [1233, 517] on p "*Bestellungen außerhalb der EU-Regionen--Klick Here um Details zu sehen.>>" at bounding box center [1133, 512] width 436 height 48
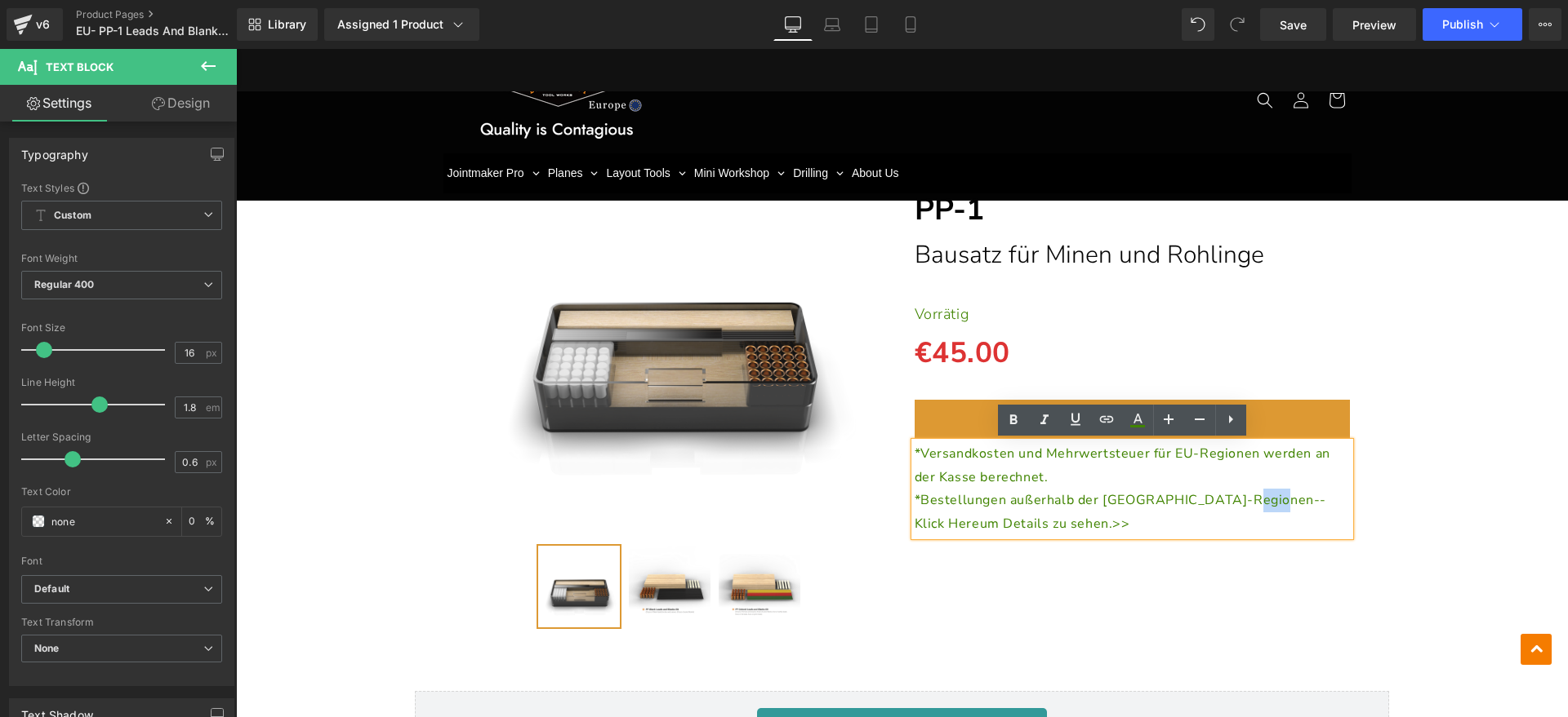
drag, startPoint x: 1223, startPoint y: 501, endPoint x: 1250, endPoint y: 504, distance: 27.2
click at [1250, 504] on span "*Bestellungen außerhalb der EU-Regionen--Klick Here" at bounding box center [1120, 512] width 412 height 42
click at [0, 0] on icon at bounding box center [0, 0] width 0 height 0
type input "#408400"
type input "100"
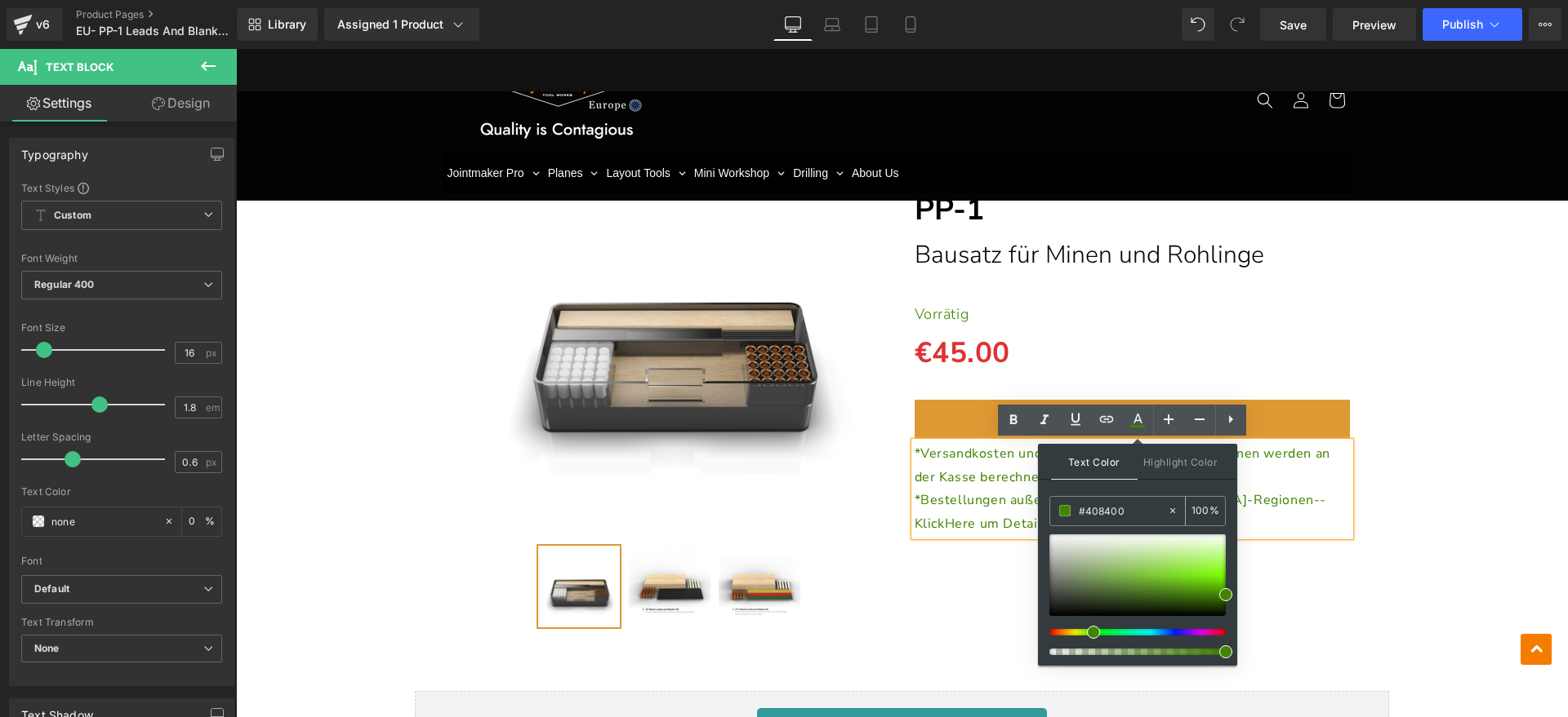
click at [1136, 510] on input "#408400" at bounding box center [1122, 510] width 89 height 18
drag, startPoint x: 1371, startPoint y: 558, endPoint x: 834, endPoint y: 506, distance: 539.5
paste input "f51313"
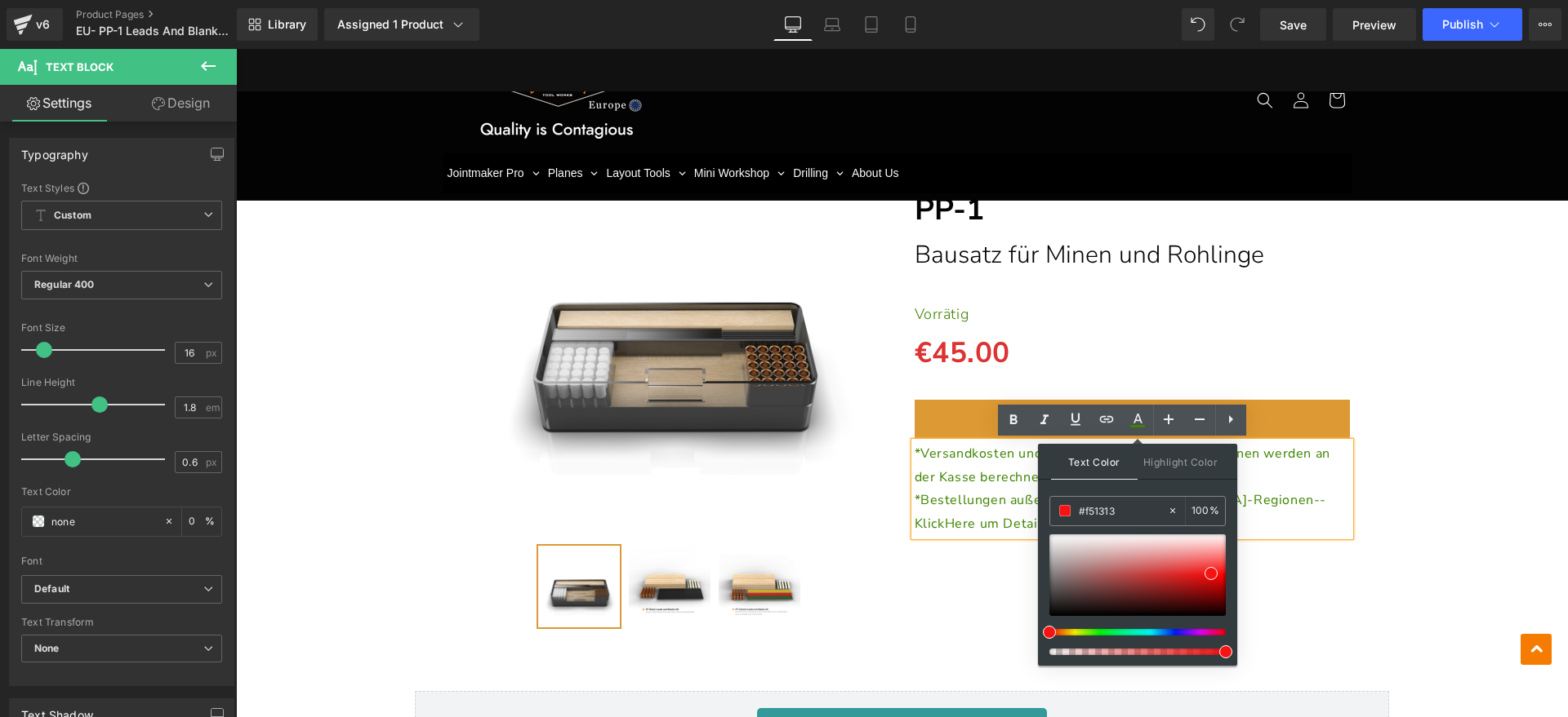
click at [1452, 586] on div "(P) Image" at bounding box center [901, 379] width 1316 height 527
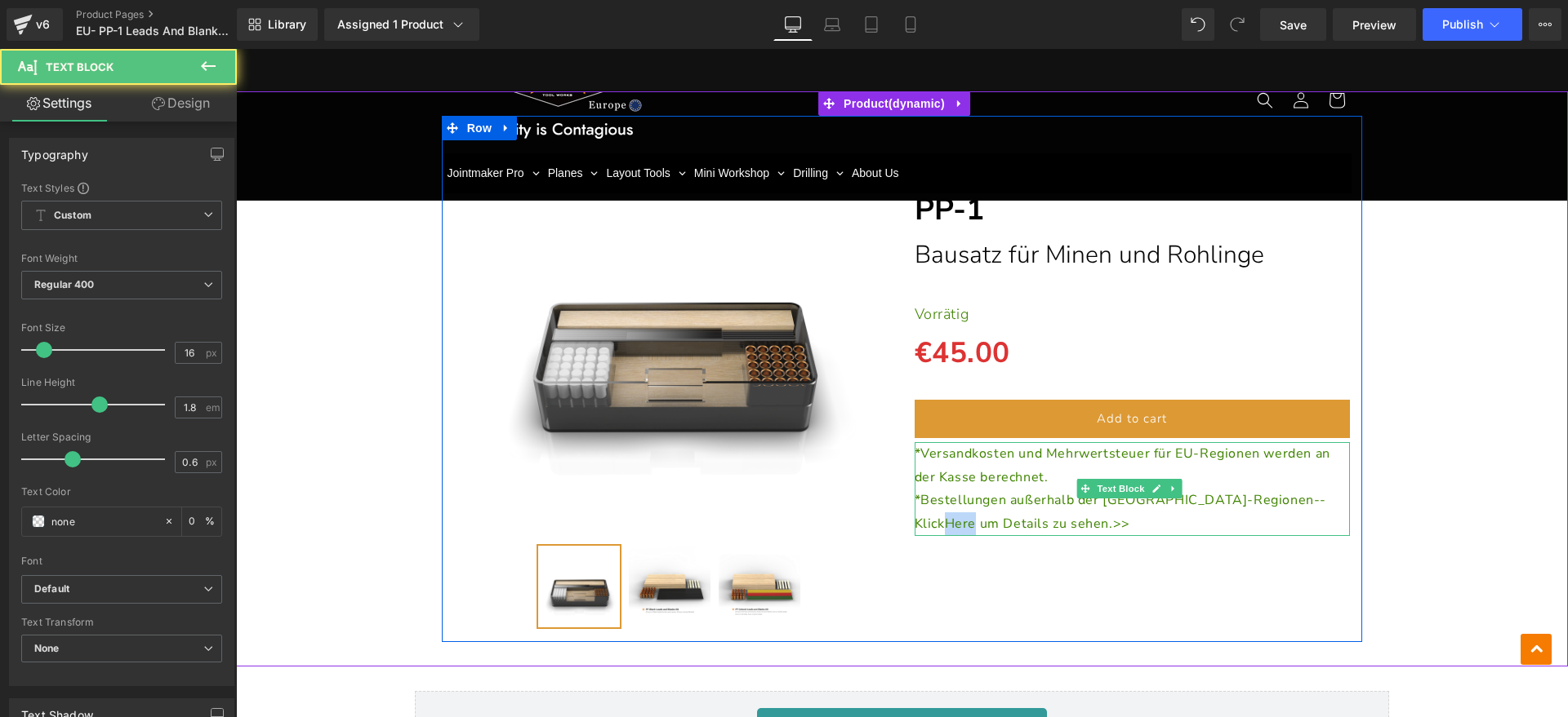
drag, startPoint x: 1224, startPoint y: 501, endPoint x: 1251, endPoint y: 500, distance: 27.0
click at [1251, 500] on span "*Bestellungen außerhalb der EU-Regionen--Klick Here" at bounding box center [1120, 512] width 412 height 42
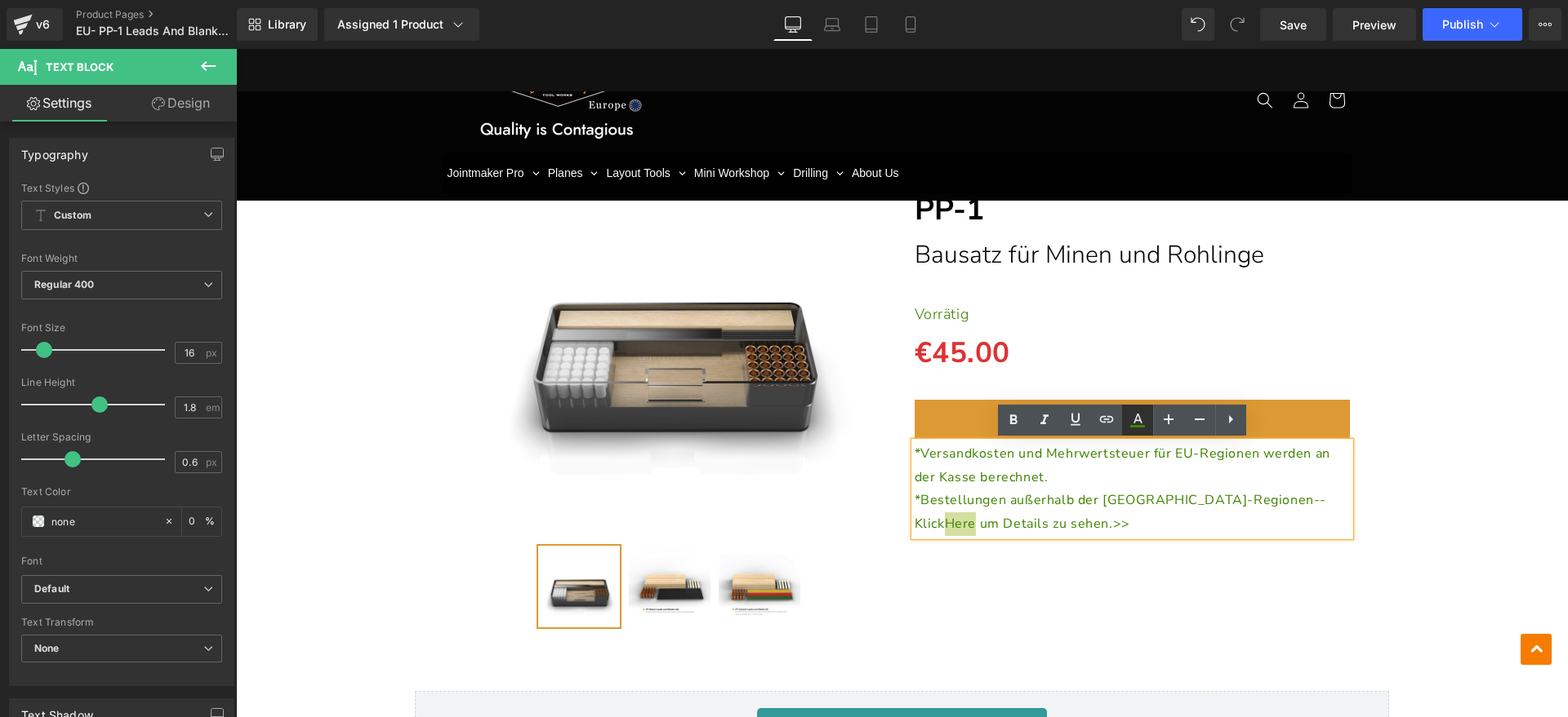
click at [0, 0] on icon at bounding box center [0, 0] width 0 height 0
type input "#408400"
type input "100"
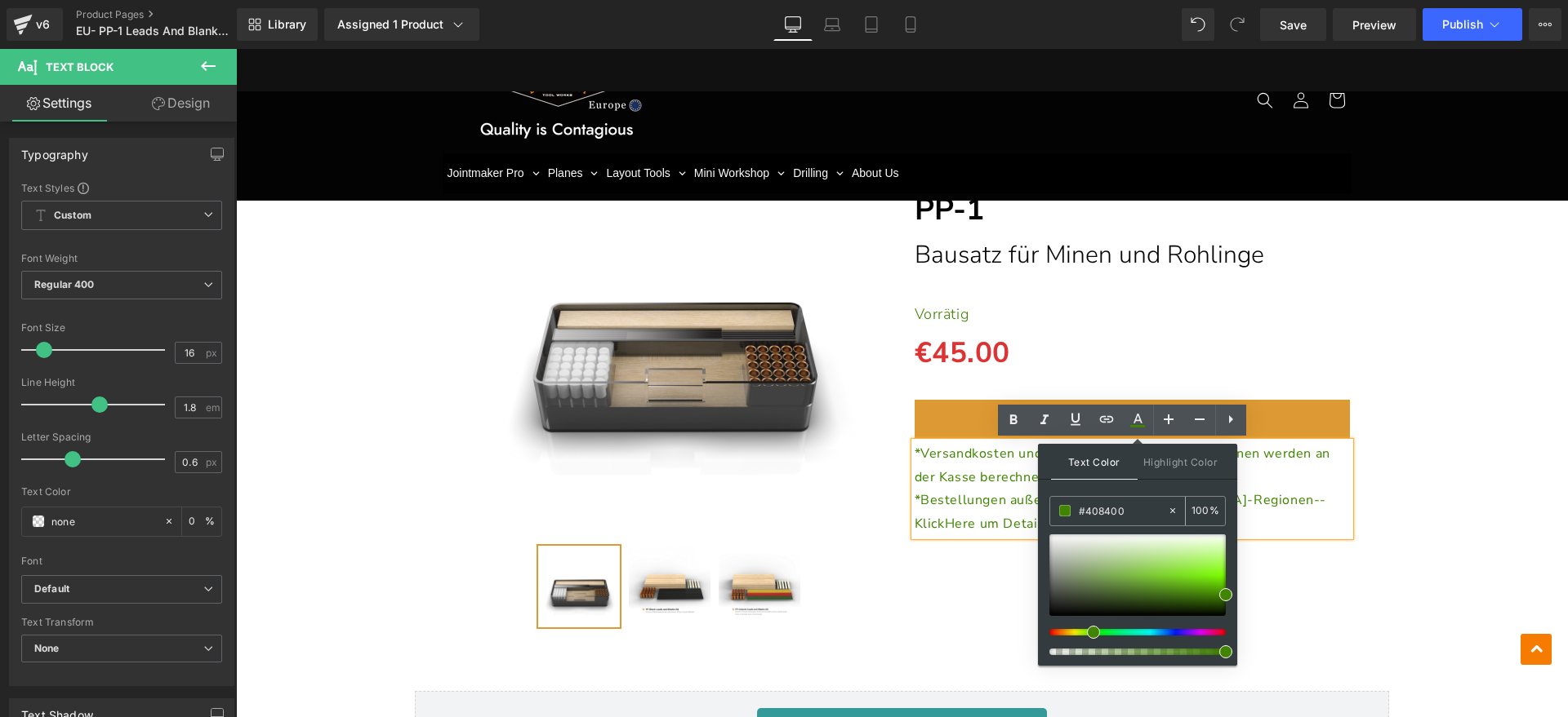
click at [1138, 506] on input "#408400" at bounding box center [1122, 510] width 89 height 18
drag, startPoint x: 1376, startPoint y: 554, endPoint x: 1034, endPoint y: 506, distance: 345.4
paste input "f51313"
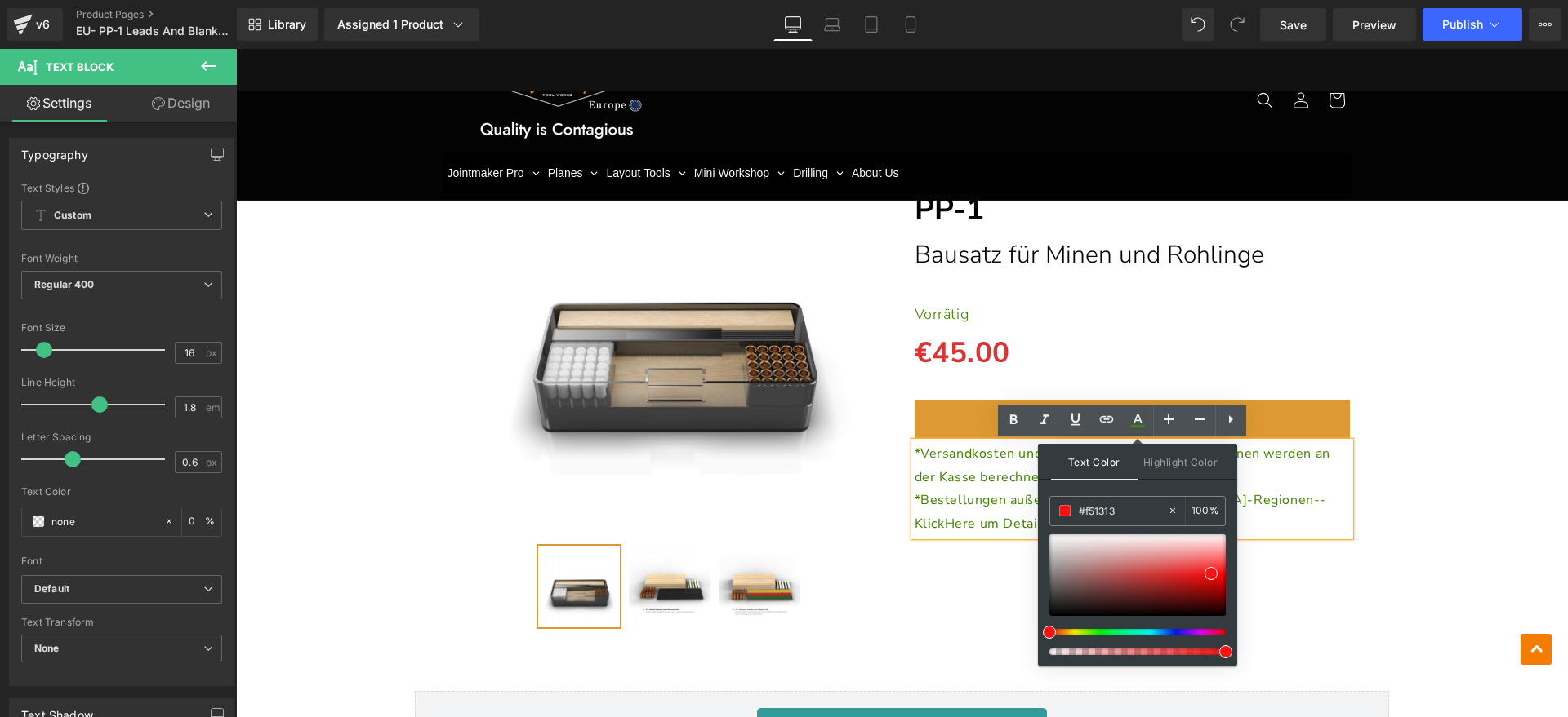
type input "#f51313"
click at [1135, 487] on div "Text Color Highlight Color rgba(245, 19, 19, 1) #f51313 100 % none 0 %" at bounding box center [1137, 554] width 199 height 222
click at [1210, 573] on span at bounding box center [1211, 574] width 13 height 13
click at [1307, 556] on div "(P) Image" at bounding box center [902, 379] width 921 height 527
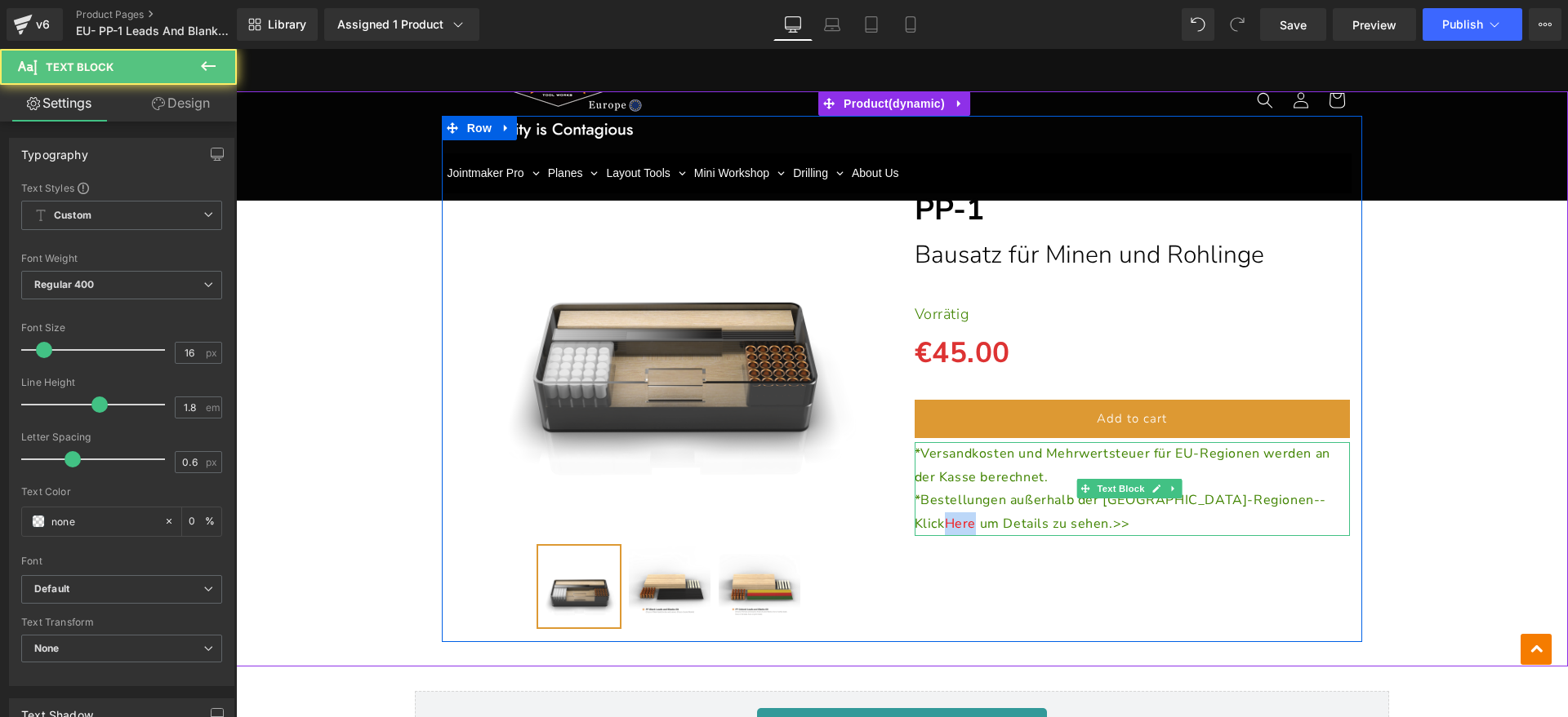
drag, startPoint x: 1223, startPoint y: 504, endPoint x: 1254, endPoint y: 504, distance: 31.0
click at [1254, 504] on p "*Bestellungen außerhalb der EU-Regionen--Klick Here um Details zu sehen.>>" at bounding box center [1133, 512] width 436 height 48
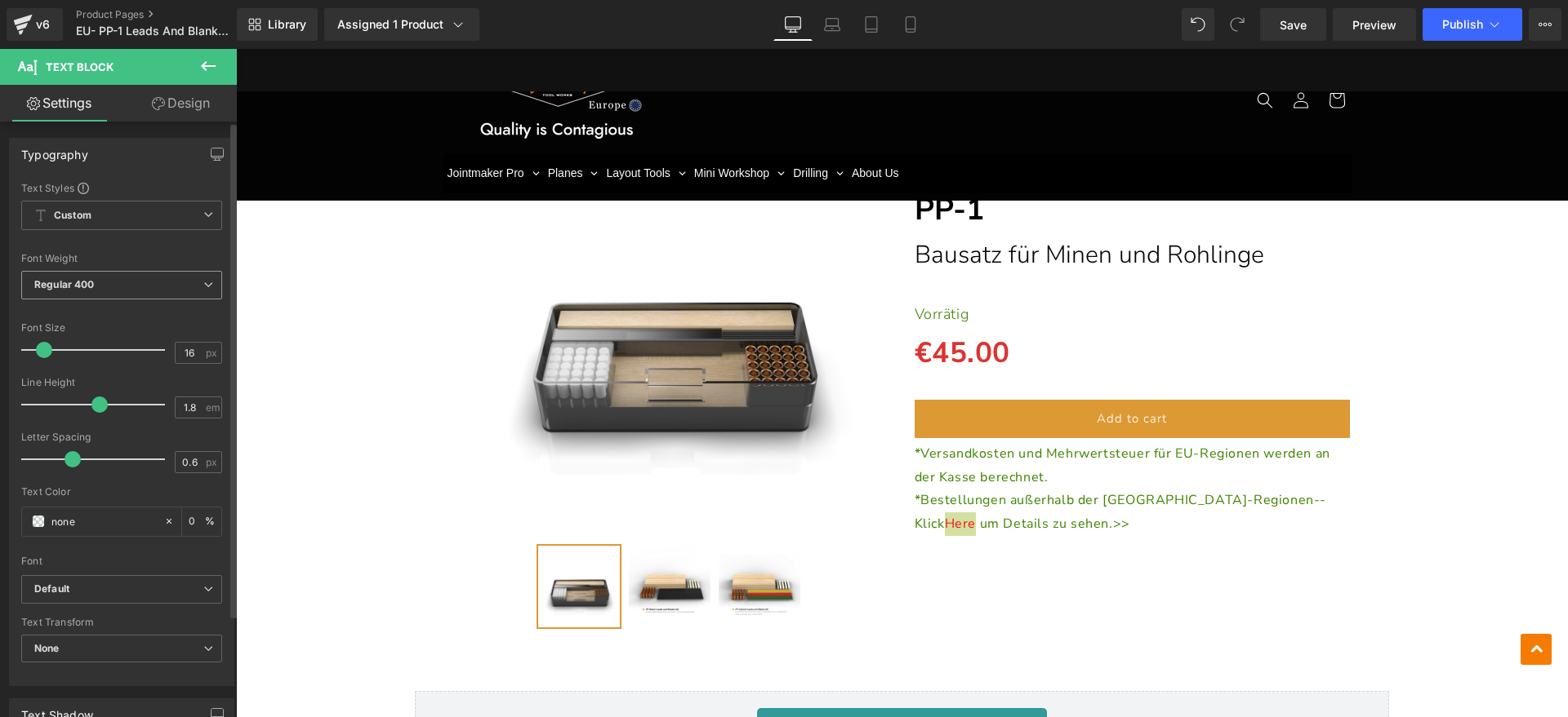
click at [144, 290] on span "Regular 400" at bounding box center [121, 286] width 201 height 29
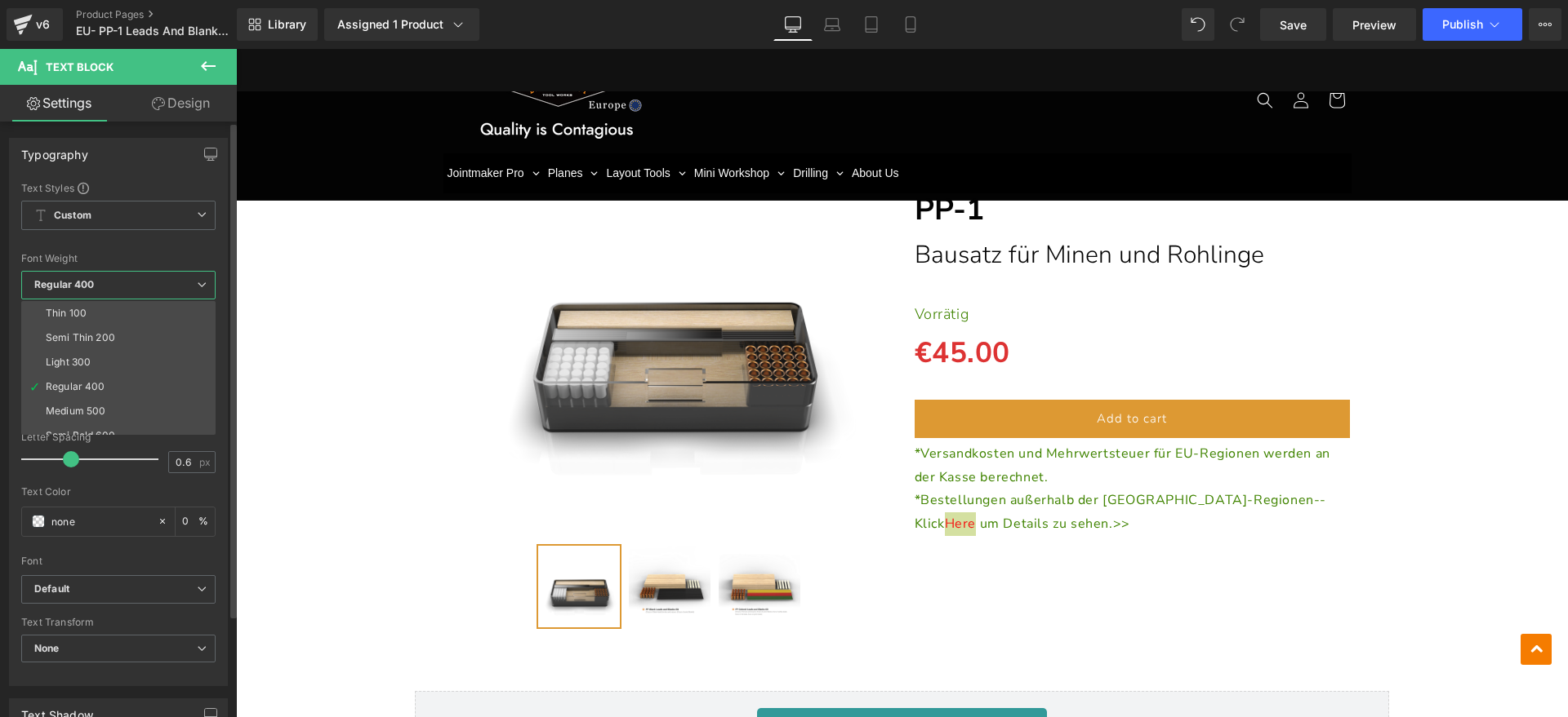
click at [154, 284] on span "Regular 400" at bounding box center [118, 286] width 194 height 29
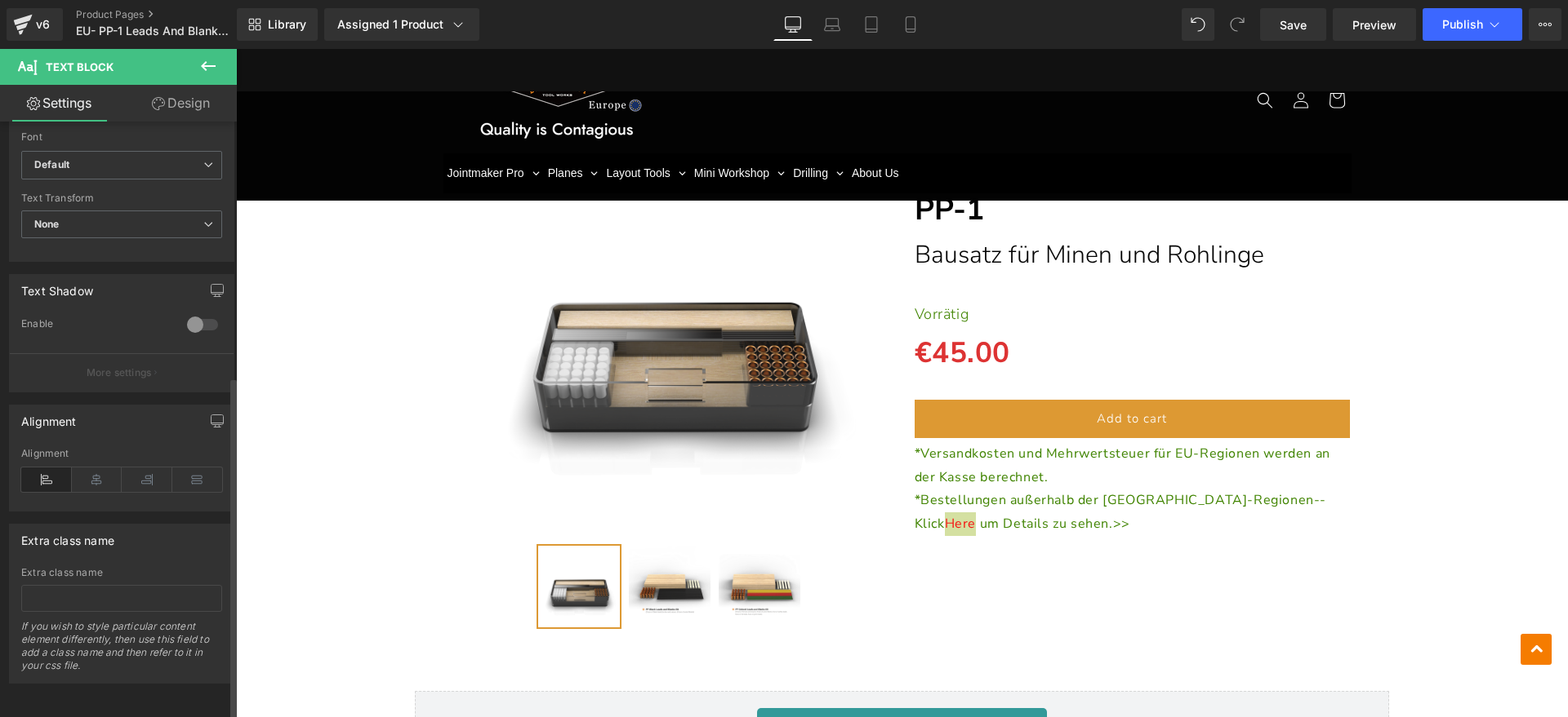
scroll to position [0, 0]
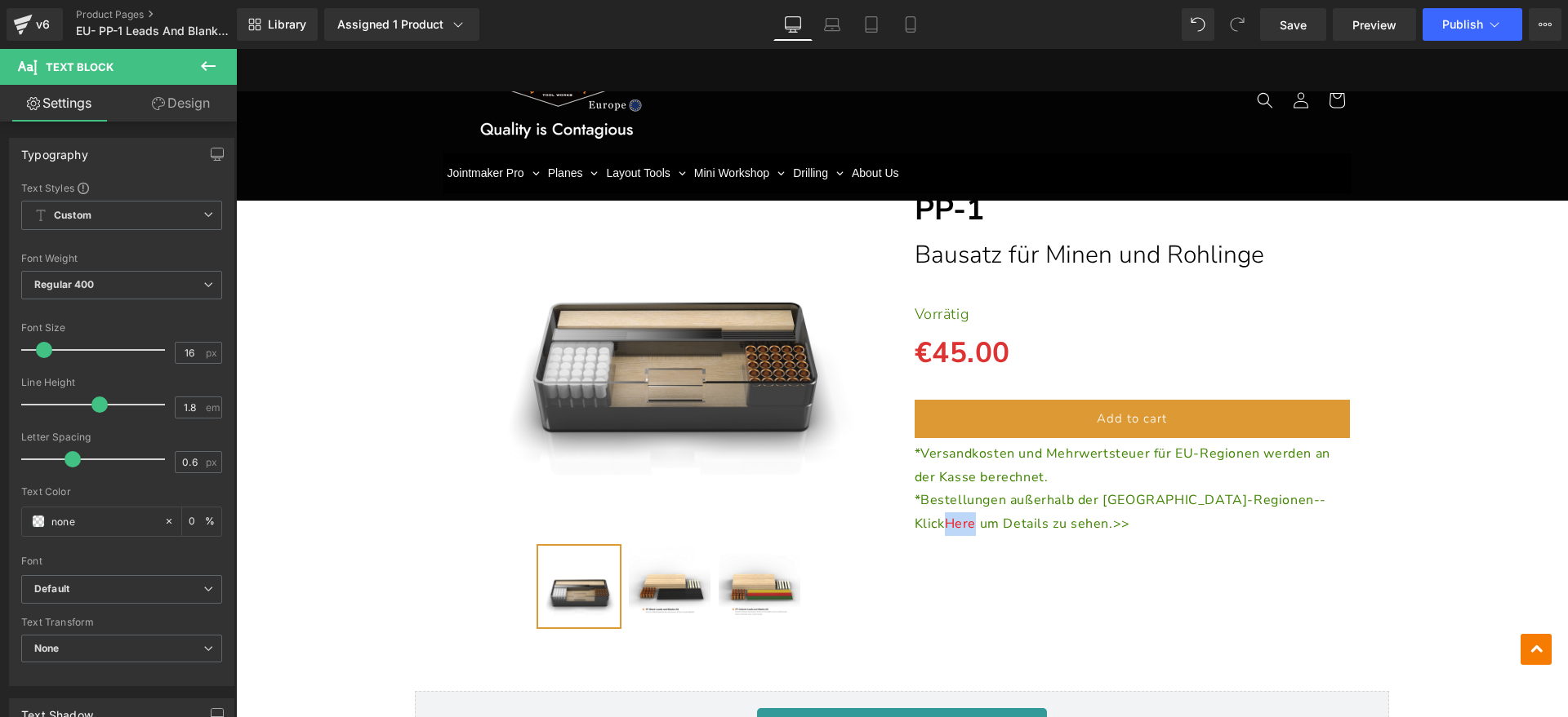
click at [975, 515] on span "Here" at bounding box center [960, 524] width 31 height 18
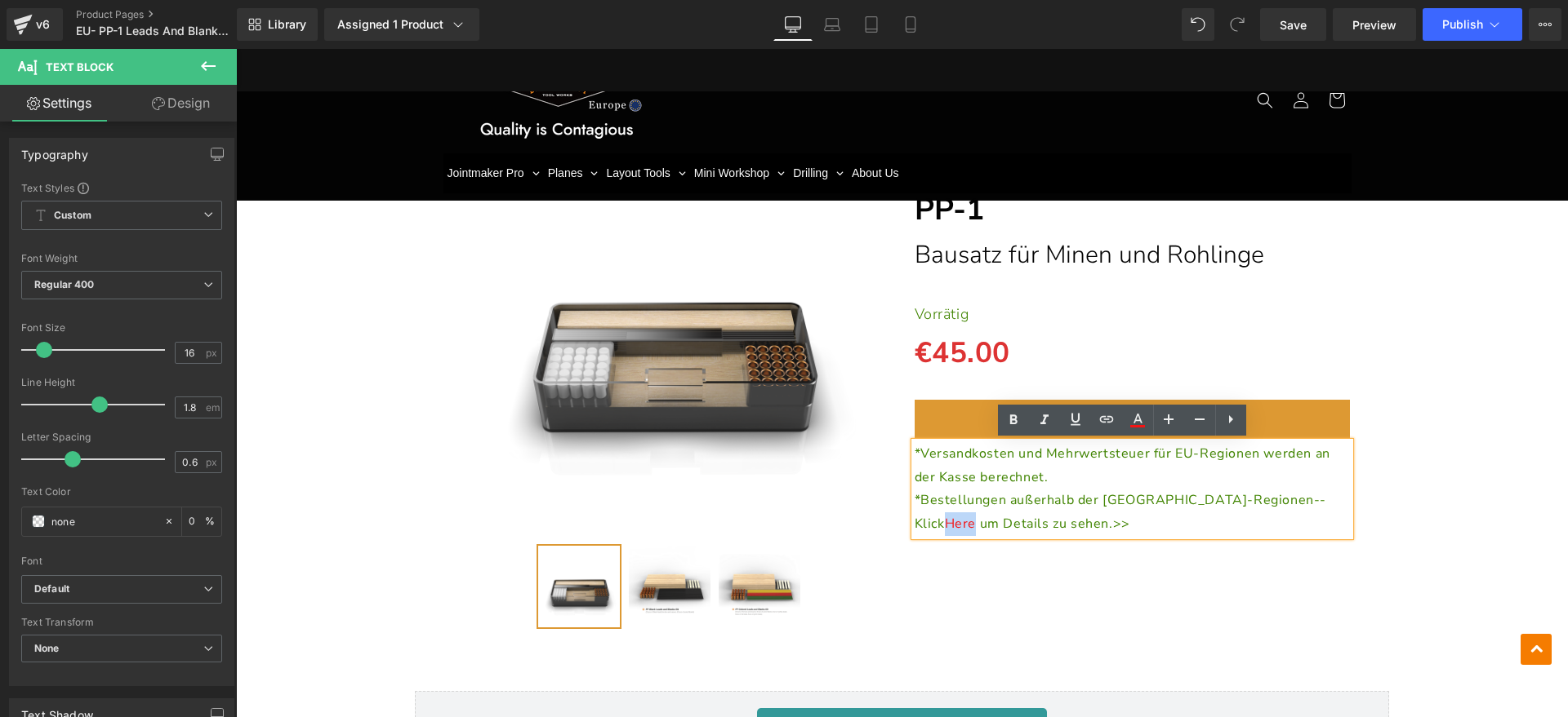
drag, startPoint x: 1222, startPoint y: 500, endPoint x: 1253, endPoint y: 500, distance: 31.0
click at [1253, 500] on p "*Bestellungen außerhalb der EU-Regionen--Klick Here um Details zu sehen.>>" at bounding box center [1133, 512] width 436 height 48
click at [0, 0] on icon at bounding box center [0, 0] width 0 height 0
click at [1446, 496] on div "(P) Image" at bounding box center [901, 379] width 1316 height 527
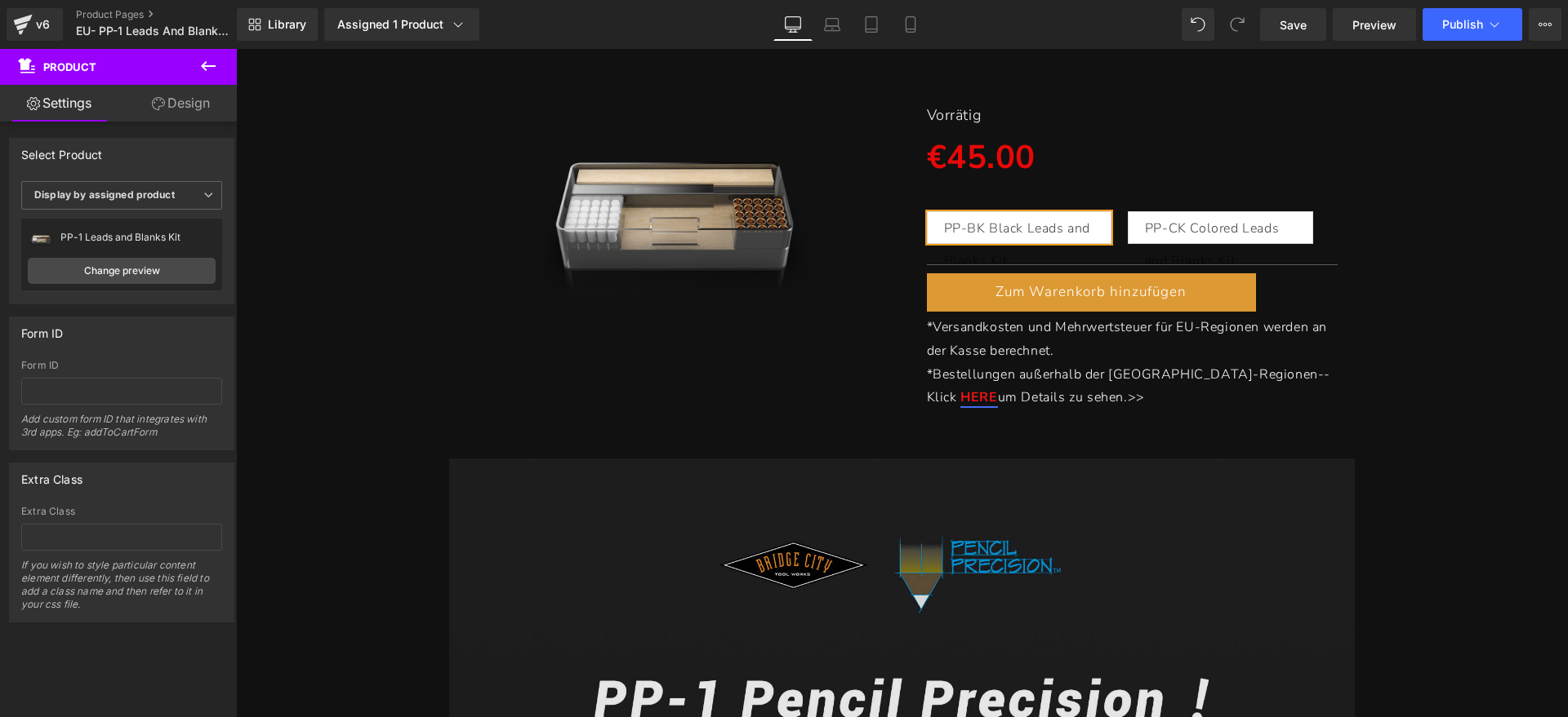
scroll to position [408, 0]
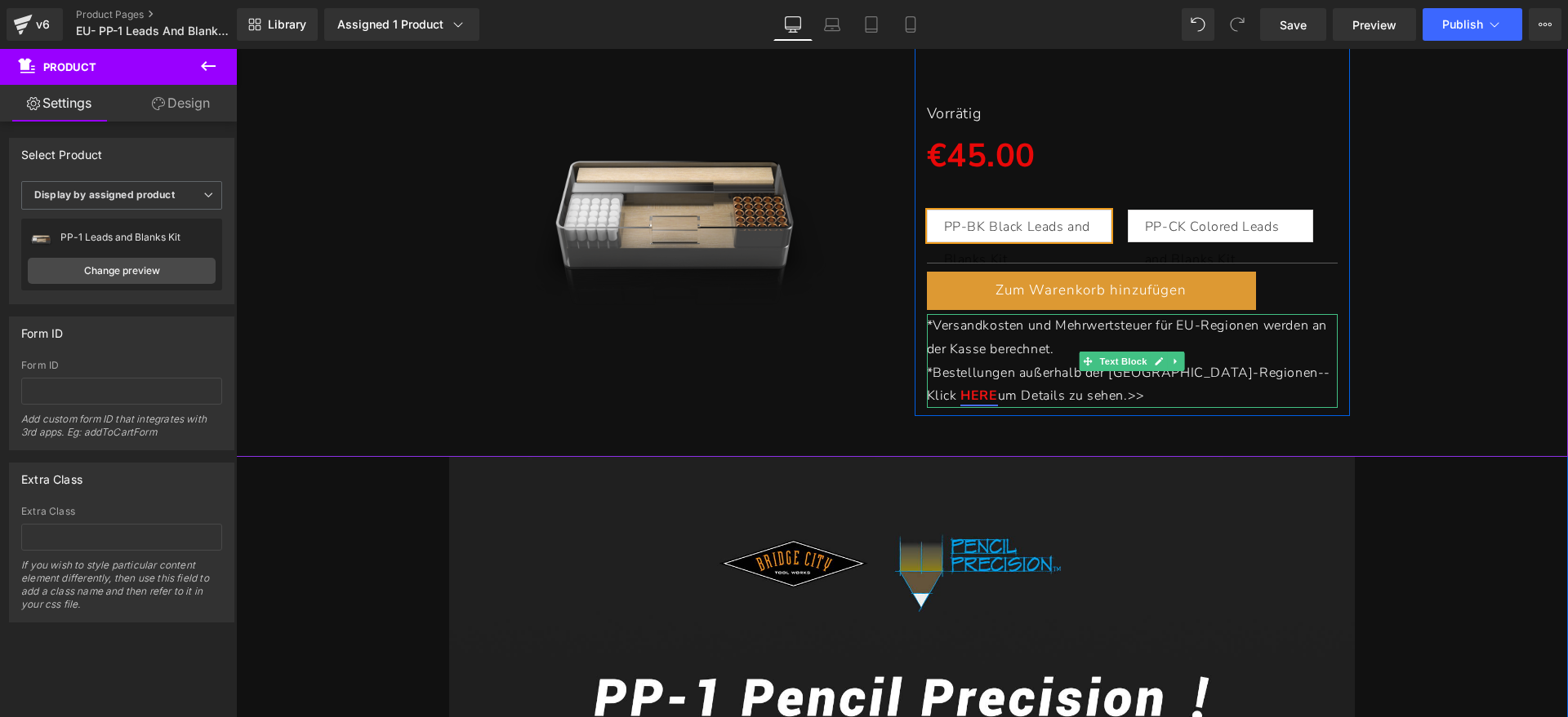
click at [997, 387] on link "HERE" at bounding box center [978, 395] width 37 height 18
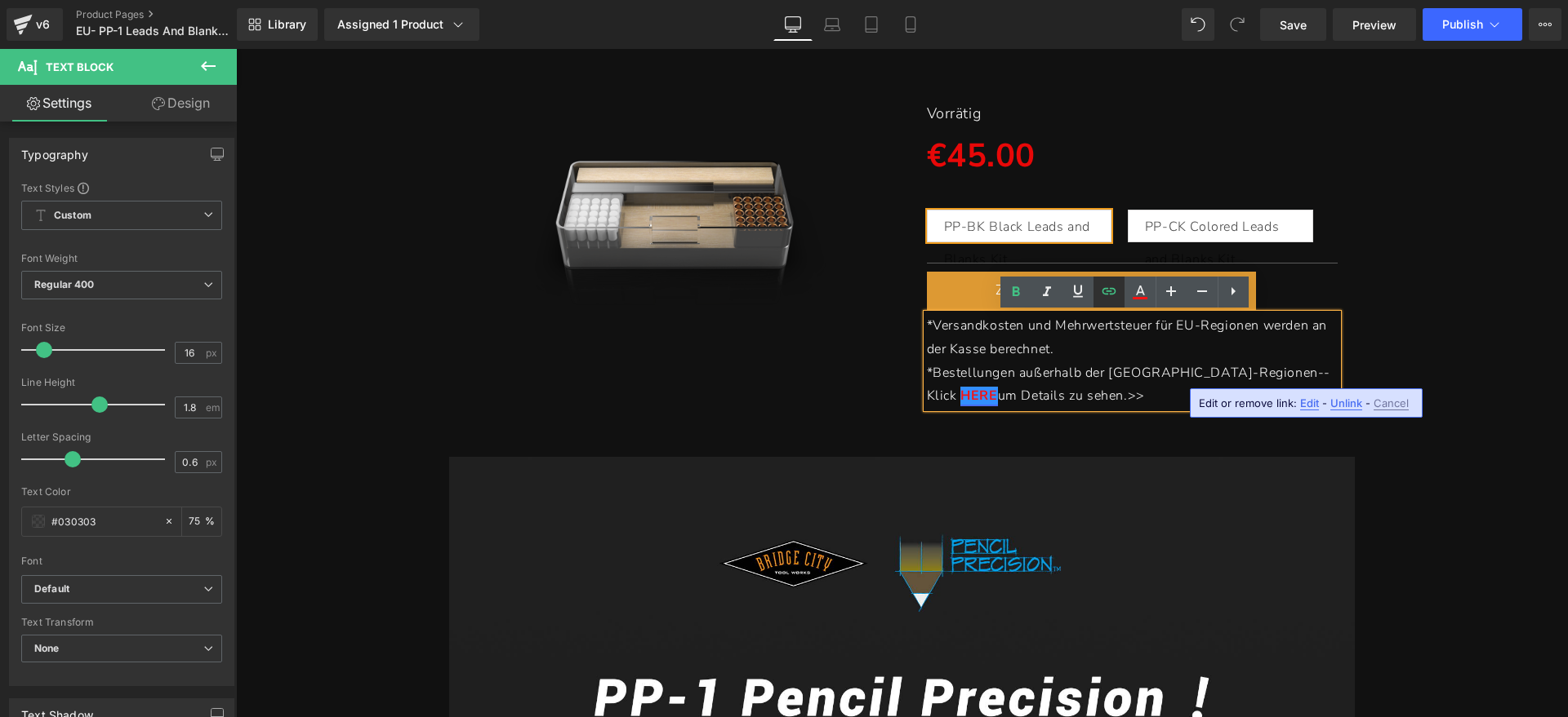
click at [1115, 294] on icon at bounding box center [1109, 291] width 20 height 20
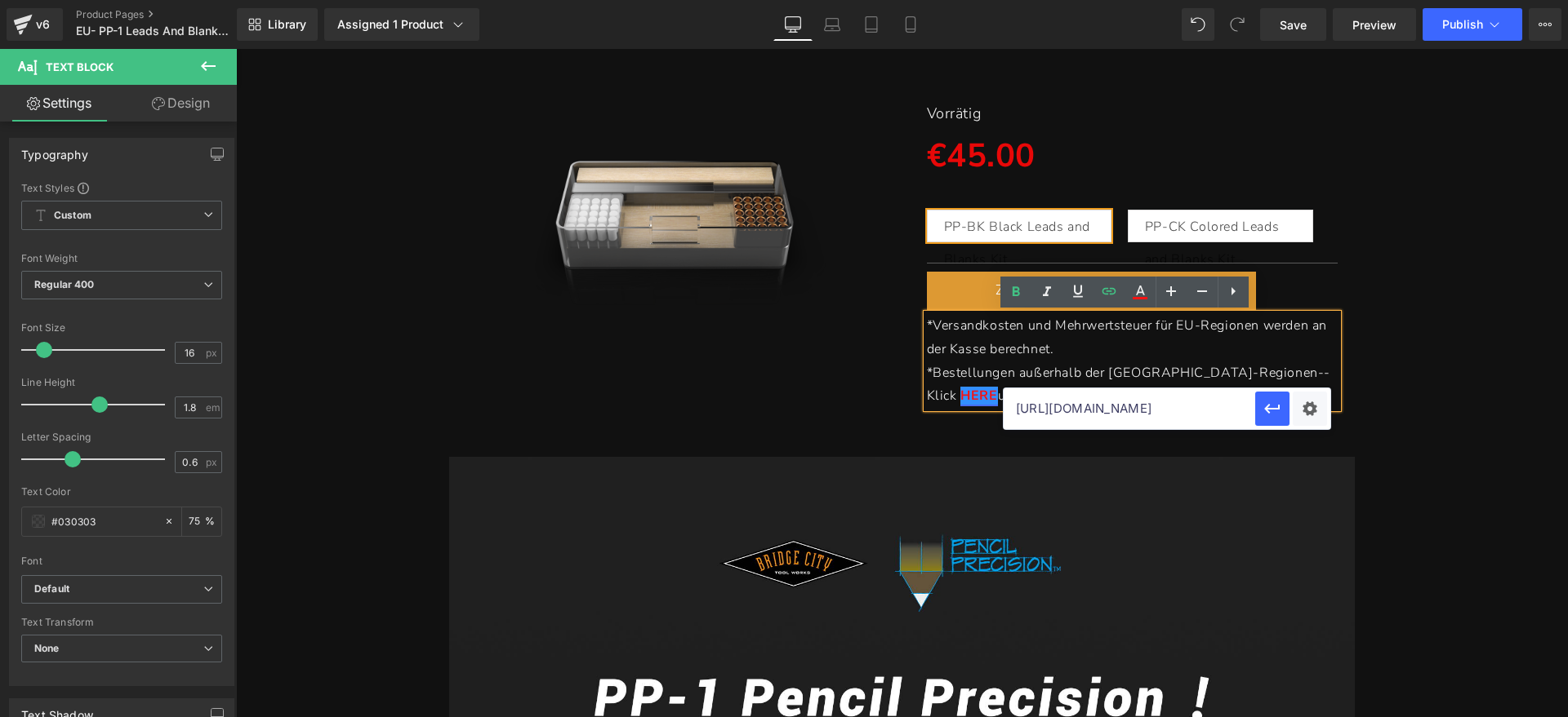
click at [1216, 411] on input "https://www.bridgecitytools.de/pages/shipping-delivery-policy" at bounding box center [1130, 408] width 251 height 41
click at [1410, 402] on div "(P) Image PP-1 Heading Bausatz für Minen und Rohlinge Heading Separator Vorräti…" at bounding box center [901, 189] width 1316 height 454
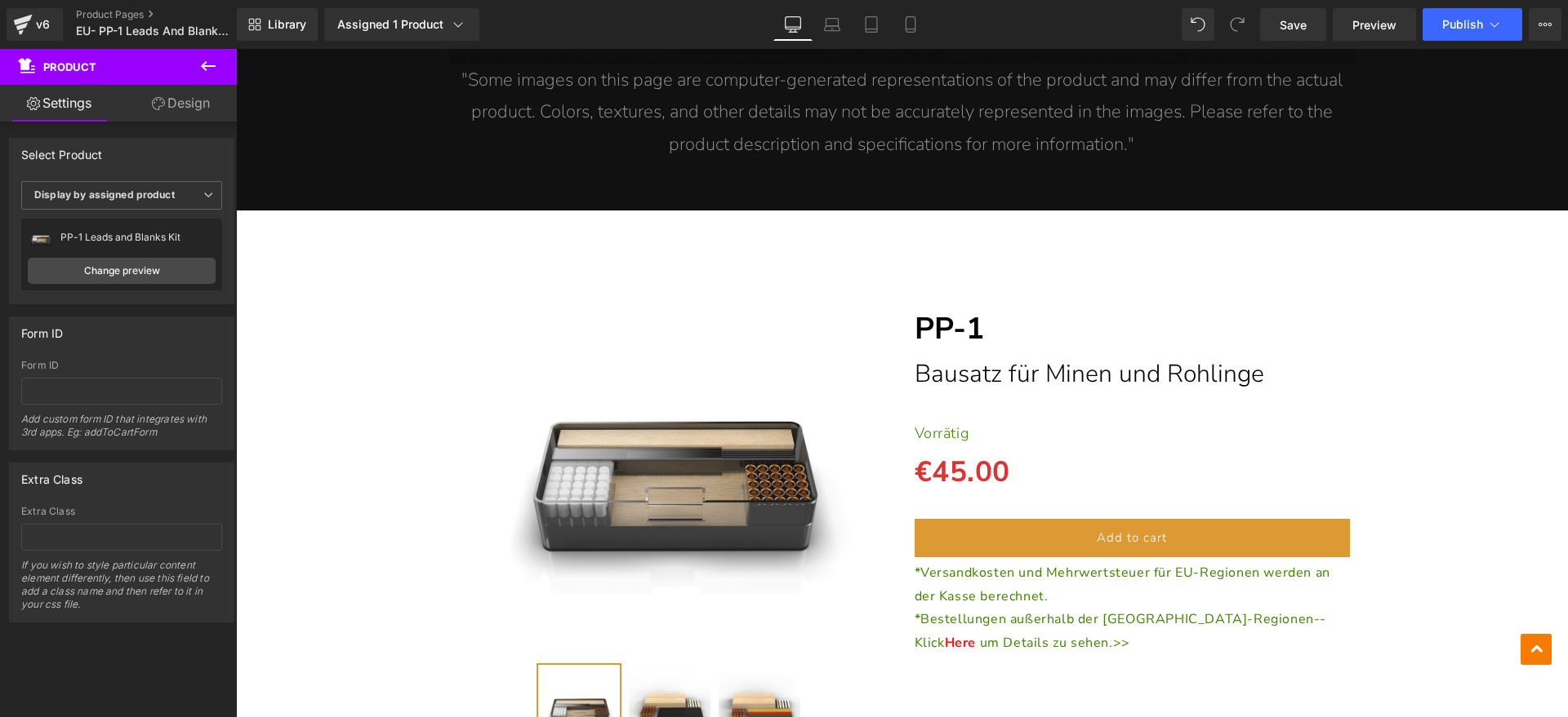
scroll to position [2972, 0]
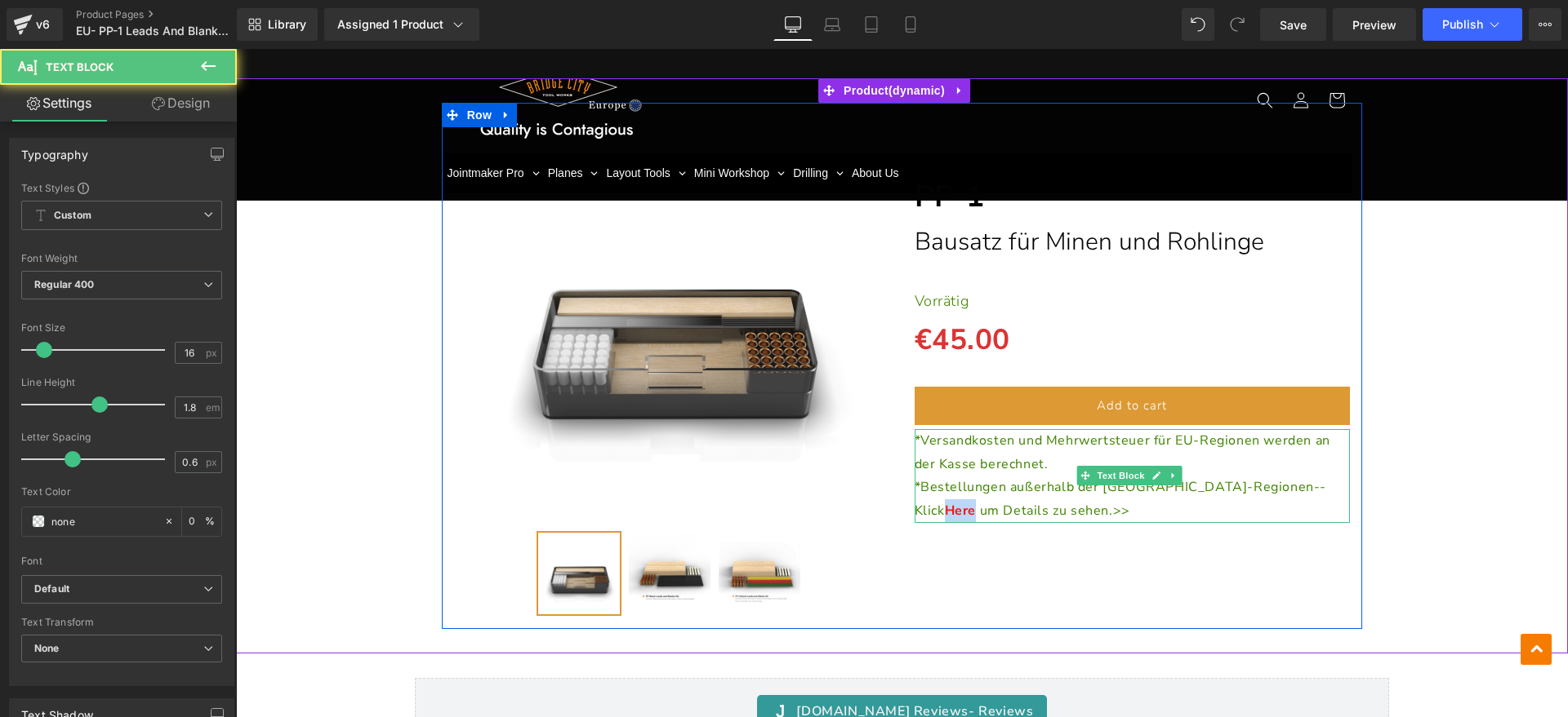
drag, startPoint x: 1226, startPoint y: 488, endPoint x: 1255, endPoint y: 488, distance: 29.0
click at [1255, 488] on p "*Bestellungen außerhalb der EU-Regionen--Klick Here um Details zu sehen.>>" at bounding box center [1133, 500] width 436 height 48
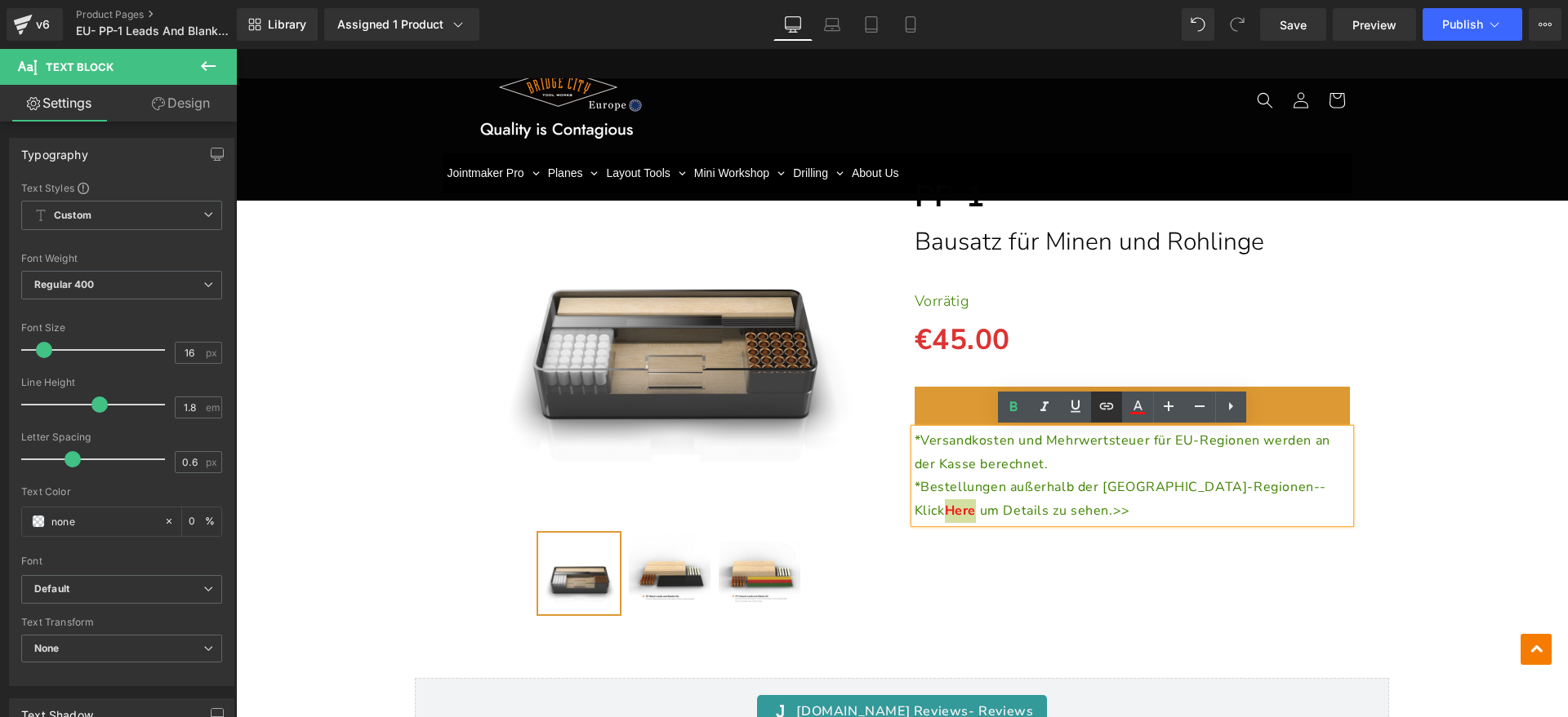
click at [1115, 403] on icon at bounding box center [1106, 407] width 20 height 20
click at [1207, 519] on input "text" at bounding box center [1136, 523] width 251 height 41
paste input "https://www.bridgecitytools.de/pages/shipping-delivery-policy"
type input "https://www.bridgecitytools.de/pages/shipping-delivery-policy"
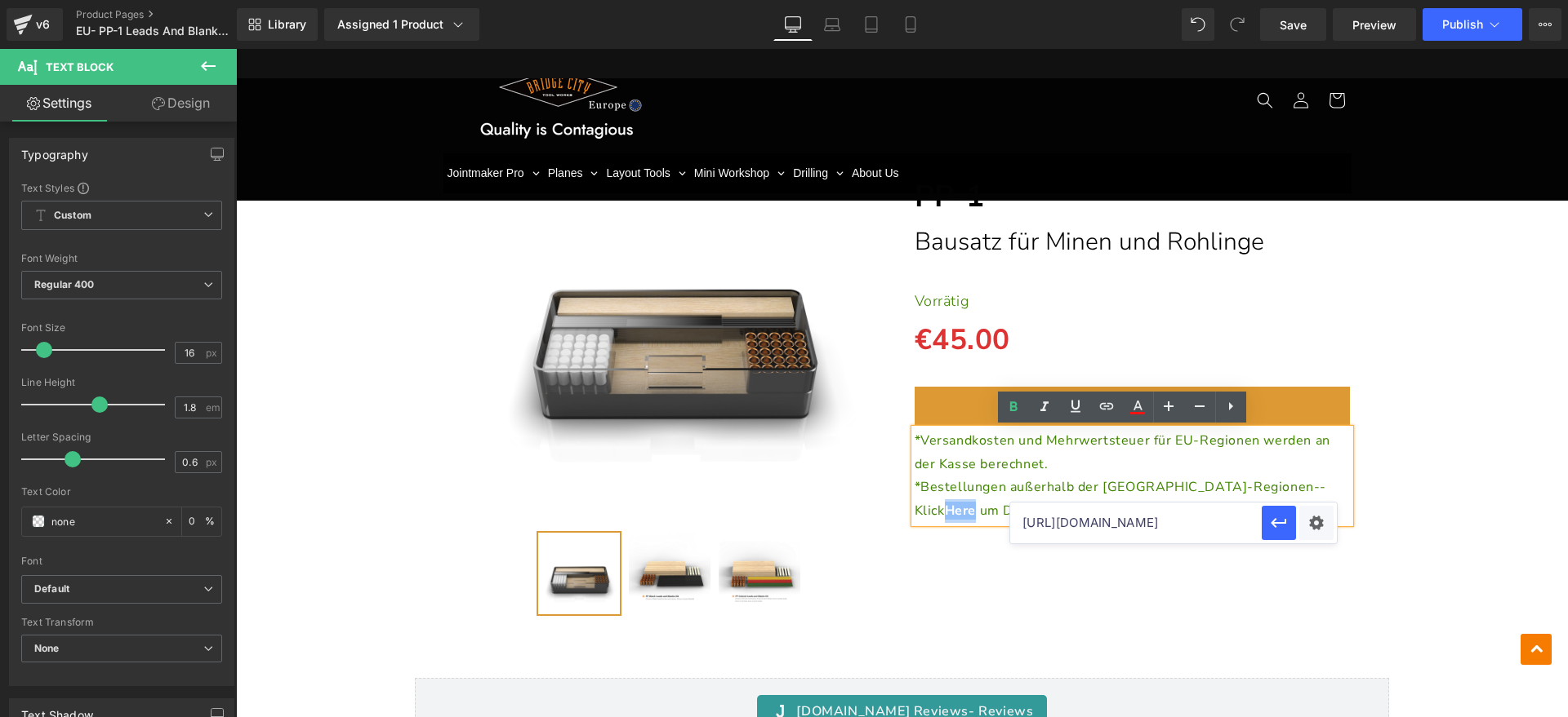
click at [1196, 568] on div "(P) Image" at bounding box center [902, 366] width 921 height 527
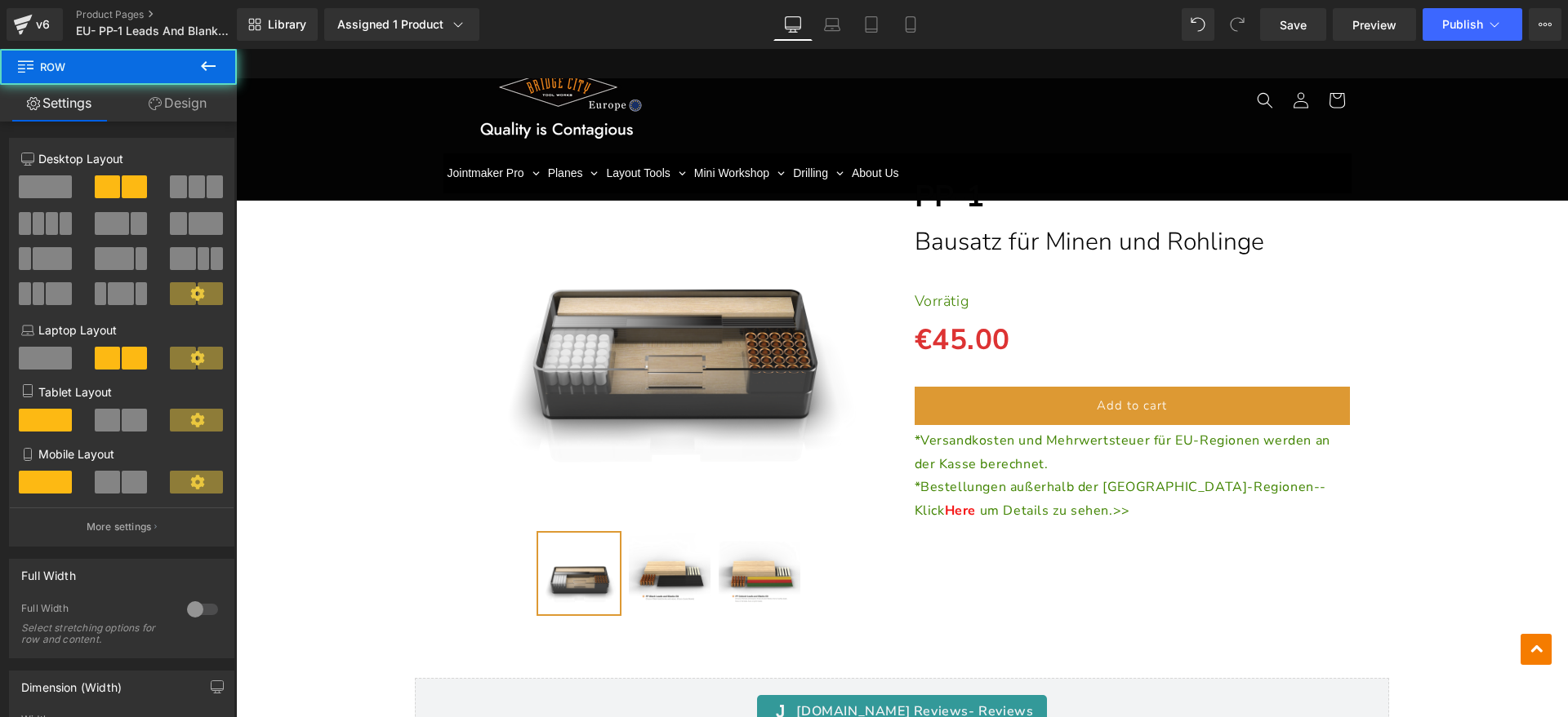
scroll to position [0, 0]
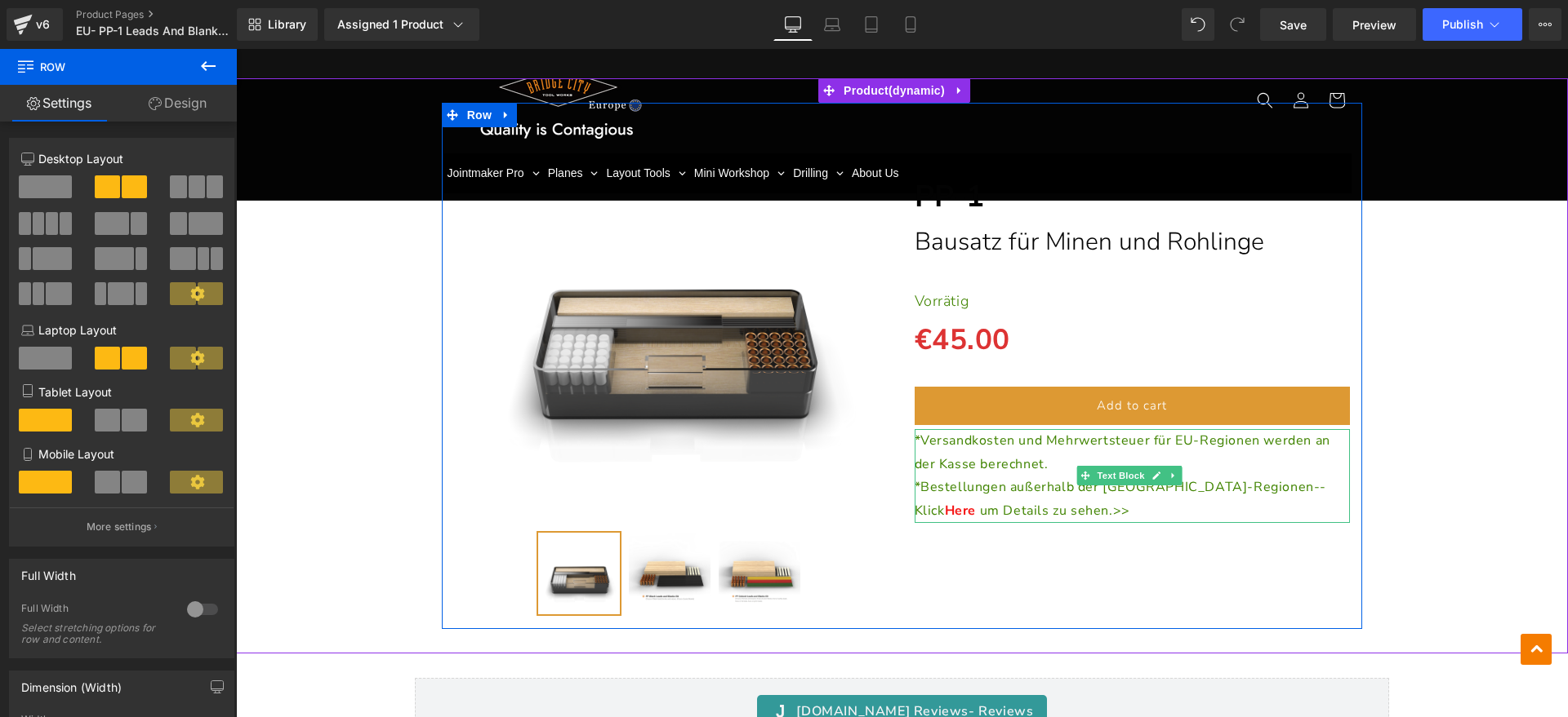
click at [975, 502] on span "Here" at bounding box center [960, 510] width 31 height 18
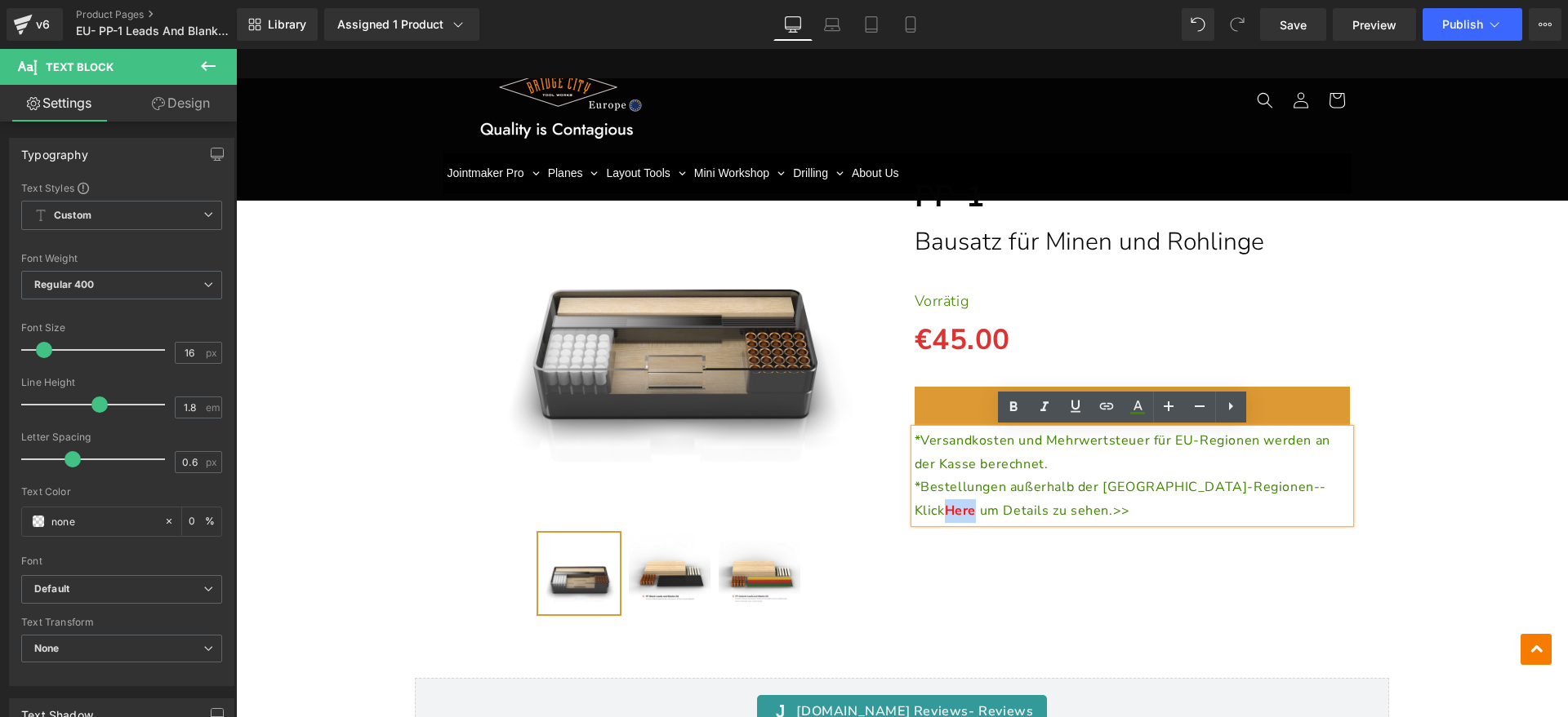
drag, startPoint x: 1222, startPoint y: 488, endPoint x: 1255, endPoint y: 488, distance: 33.0
click at [1255, 488] on p "*Bestellungen außerhalb der EU-Regionen--Klick Here um Details zu sehen.>>" at bounding box center [1133, 500] width 436 height 48
click at [1106, 409] on icon at bounding box center [1106, 407] width 20 height 20
click at [1109, 522] on input "text" at bounding box center [1136, 523] width 251 height 41
paste input "https://www.bridgecitytools.de/pages/shipping-delivery-policy"
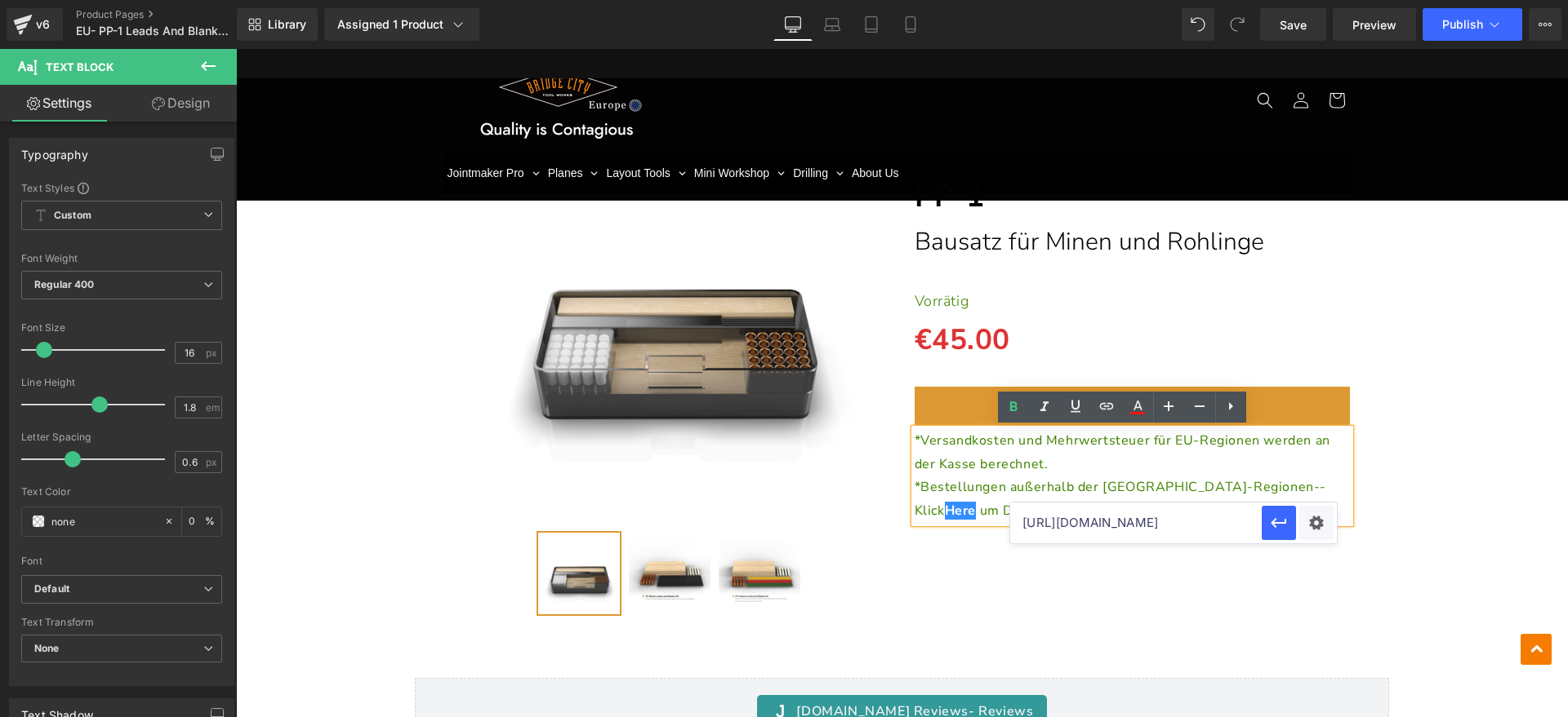
scroll to position [0, 153]
type input "https://www.bridgecitytools.de/pages/shipping-delivery-policy"
click at [1272, 522] on icon "button" at bounding box center [1278, 523] width 20 height 20
click at [0, 0] on icon at bounding box center [0, 0] width 0 height 0
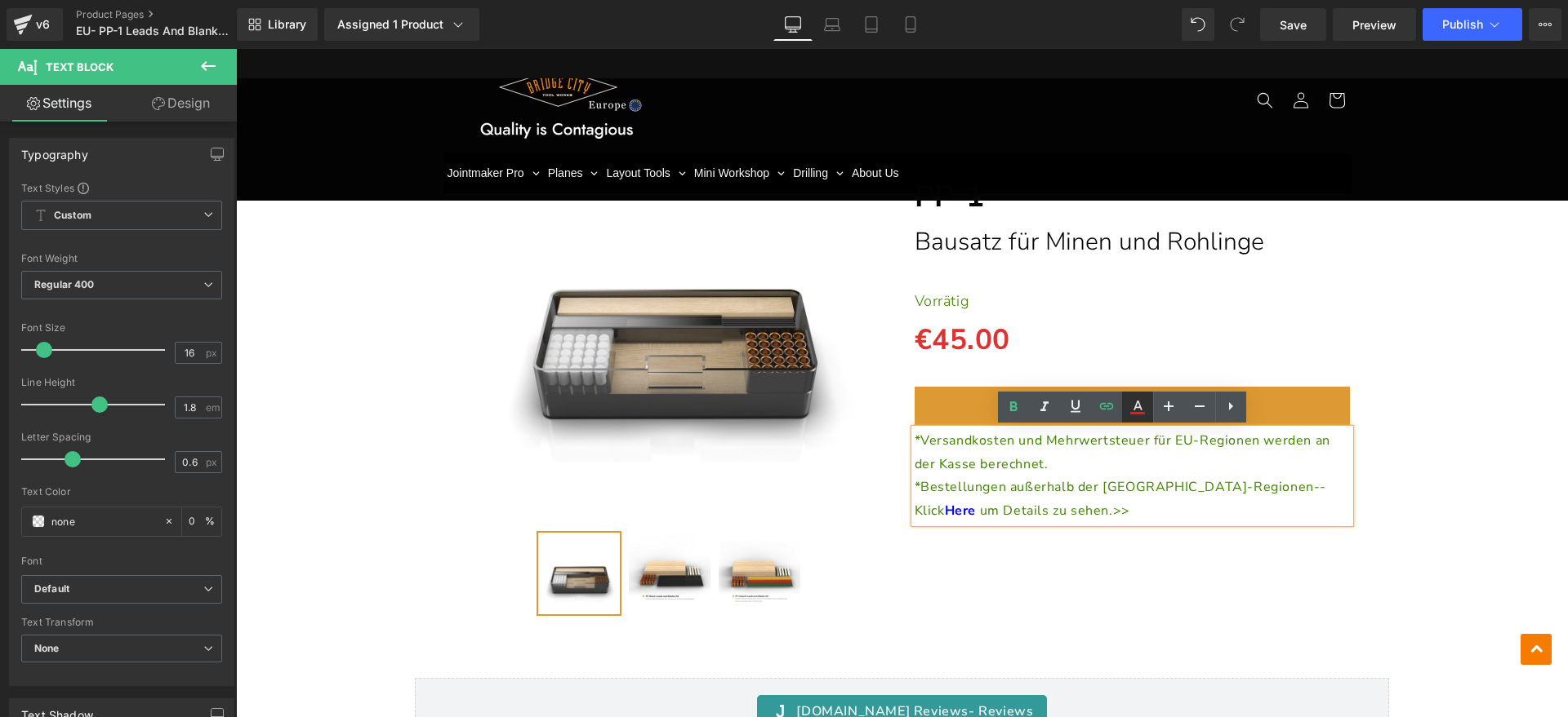
type input "#0000ee"
type input "100"
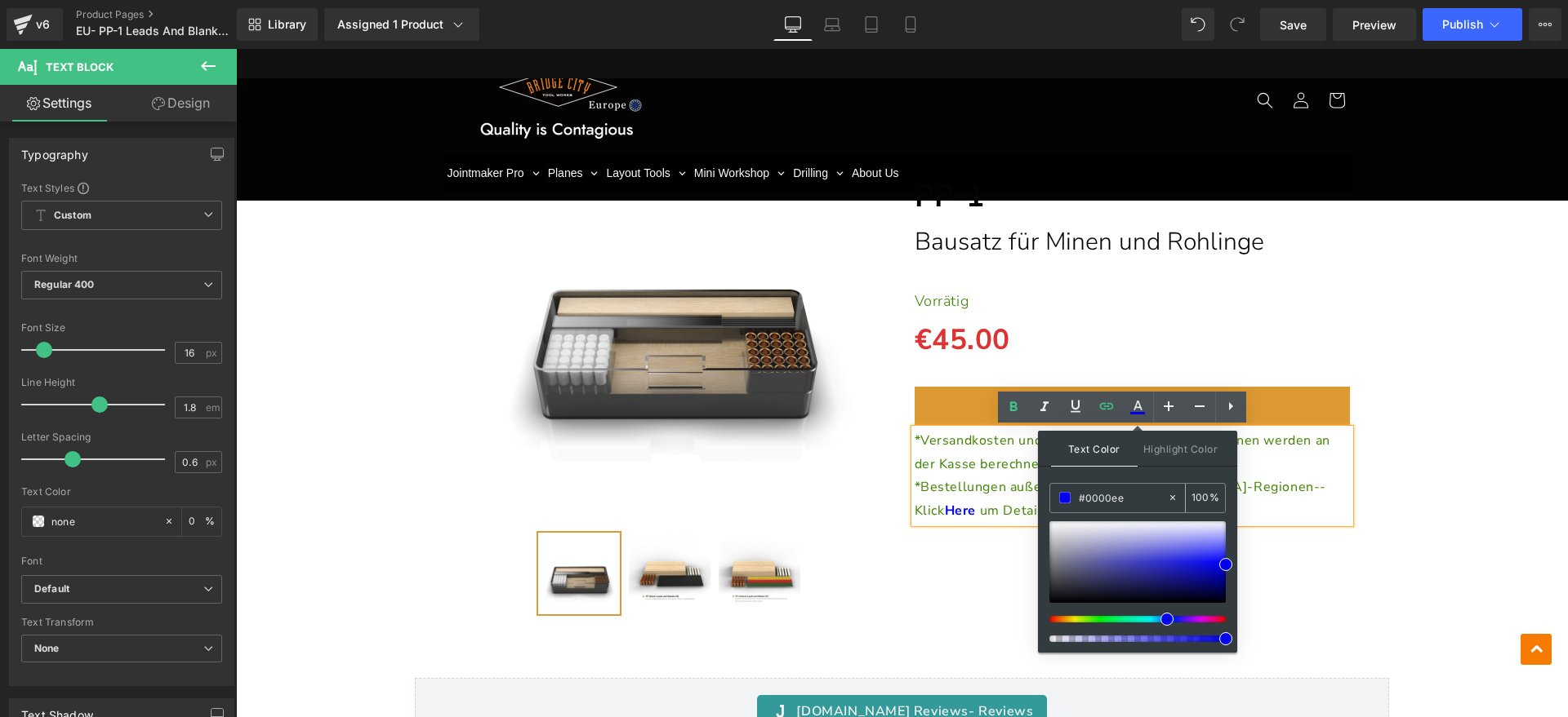
click at [1139, 493] on input "#0000ee" at bounding box center [1122, 497] width 89 height 18
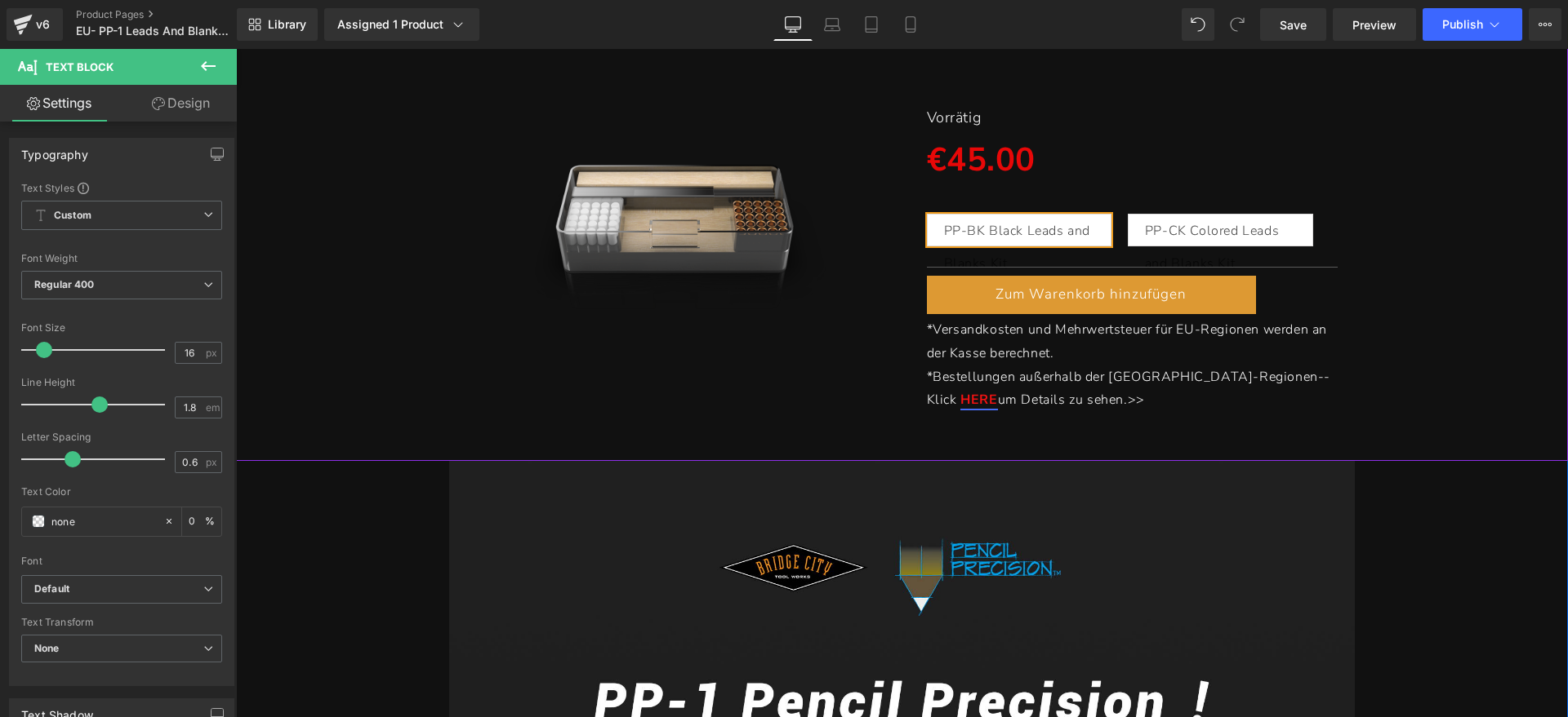
scroll to position [421, 0]
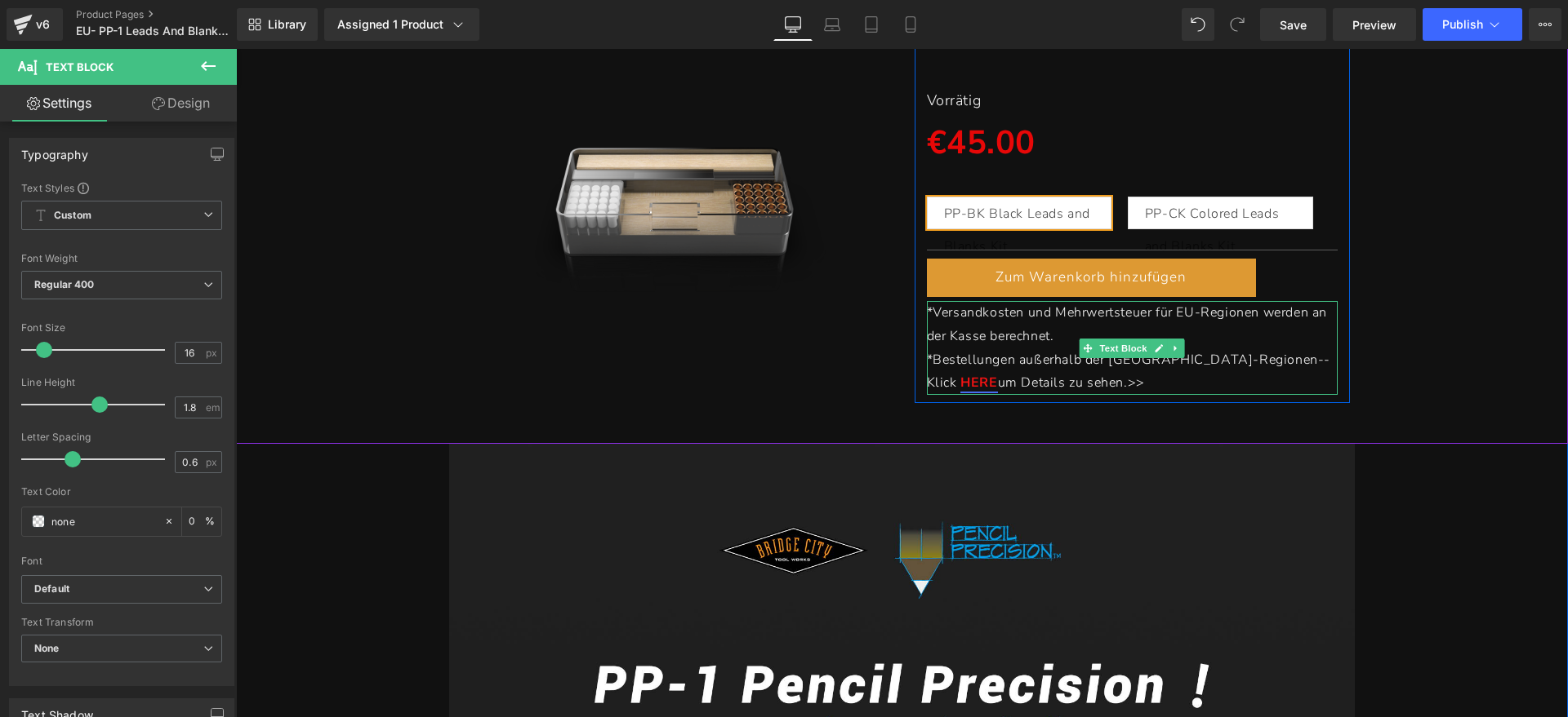
click at [997, 374] on link "HERE" at bounding box center [978, 383] width 37 height 18
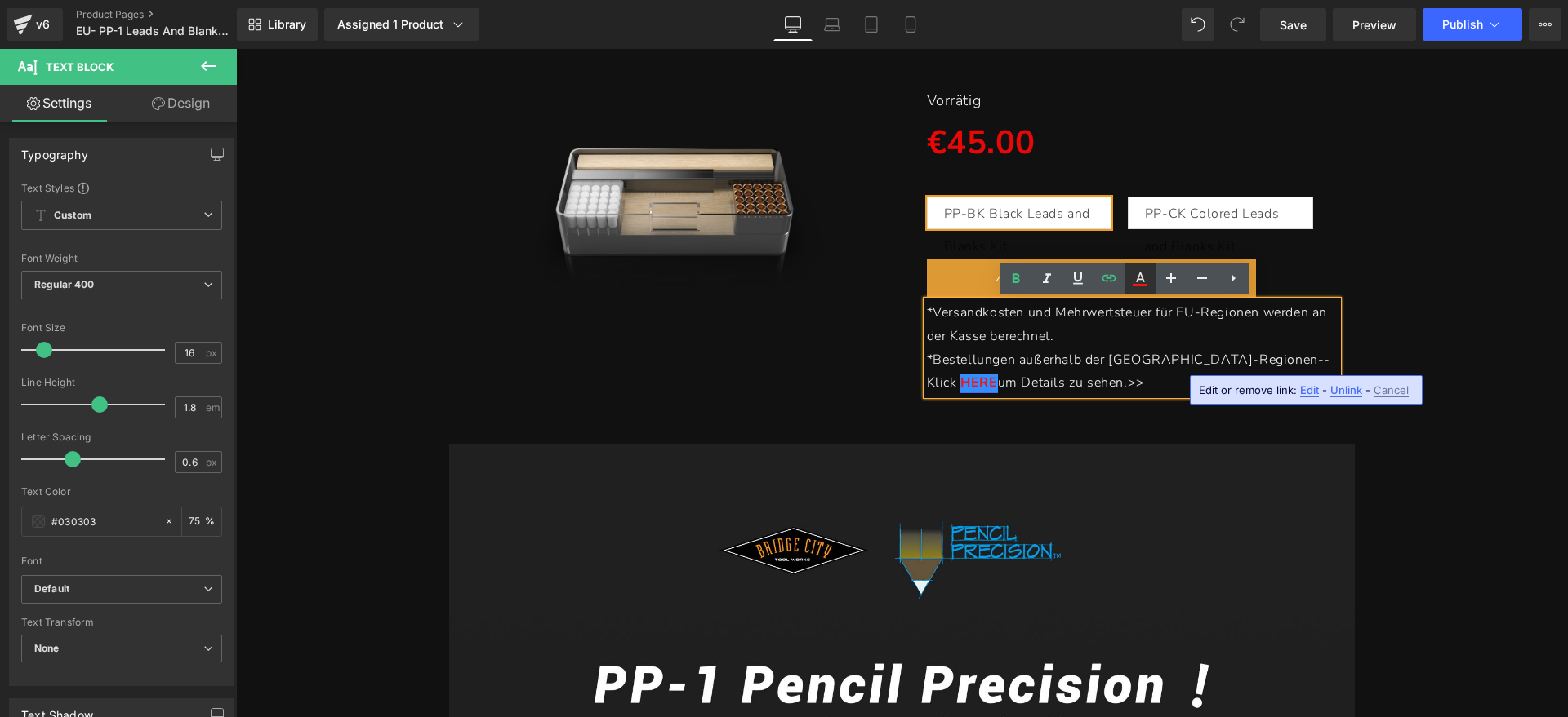
click at [0, 0] on icon at bounding box center [0, 0] width 0 height 0
type input "#f51313"
type input "100"
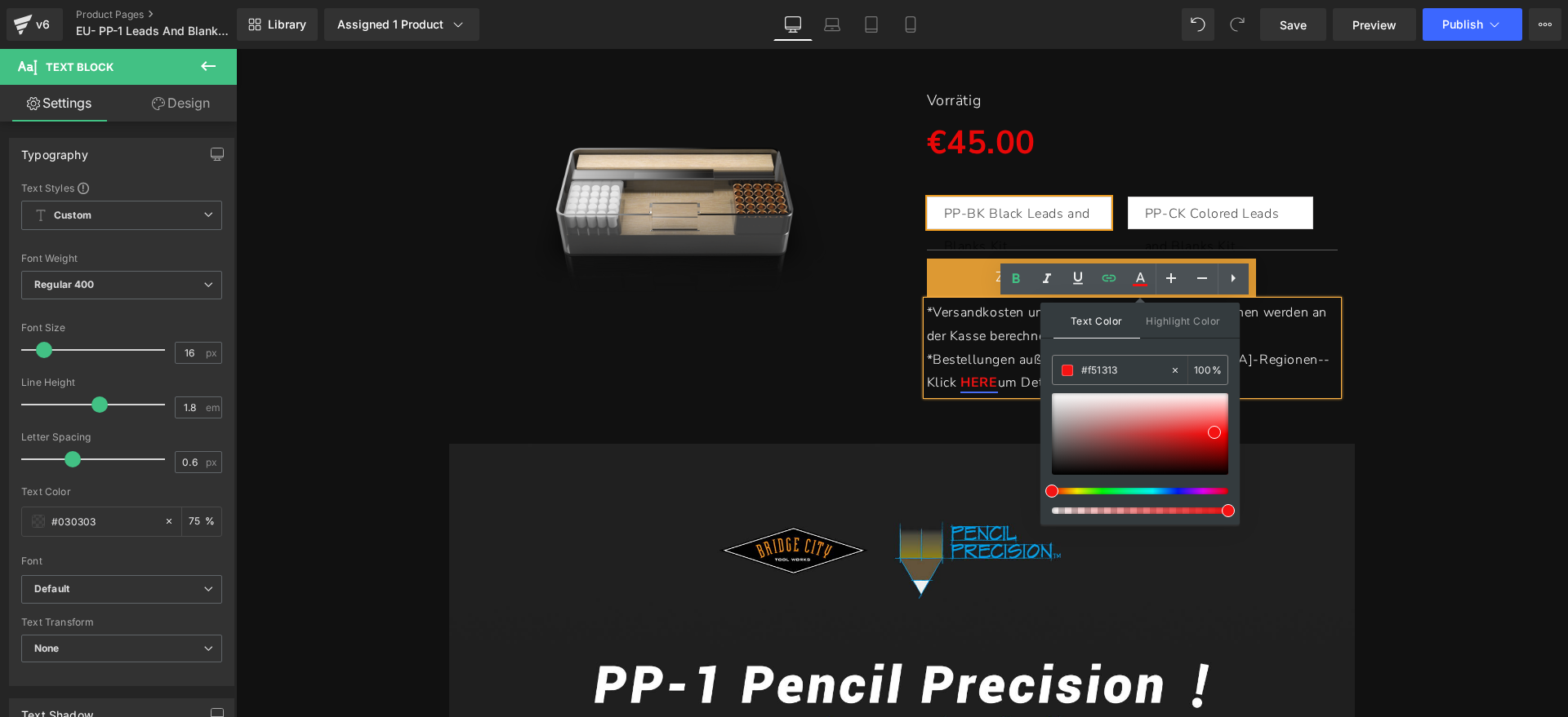
drag, startPoint x: 1373, startPoint y: 414, endPoint x: 1028, endPoint y: 365, distance: 348.5
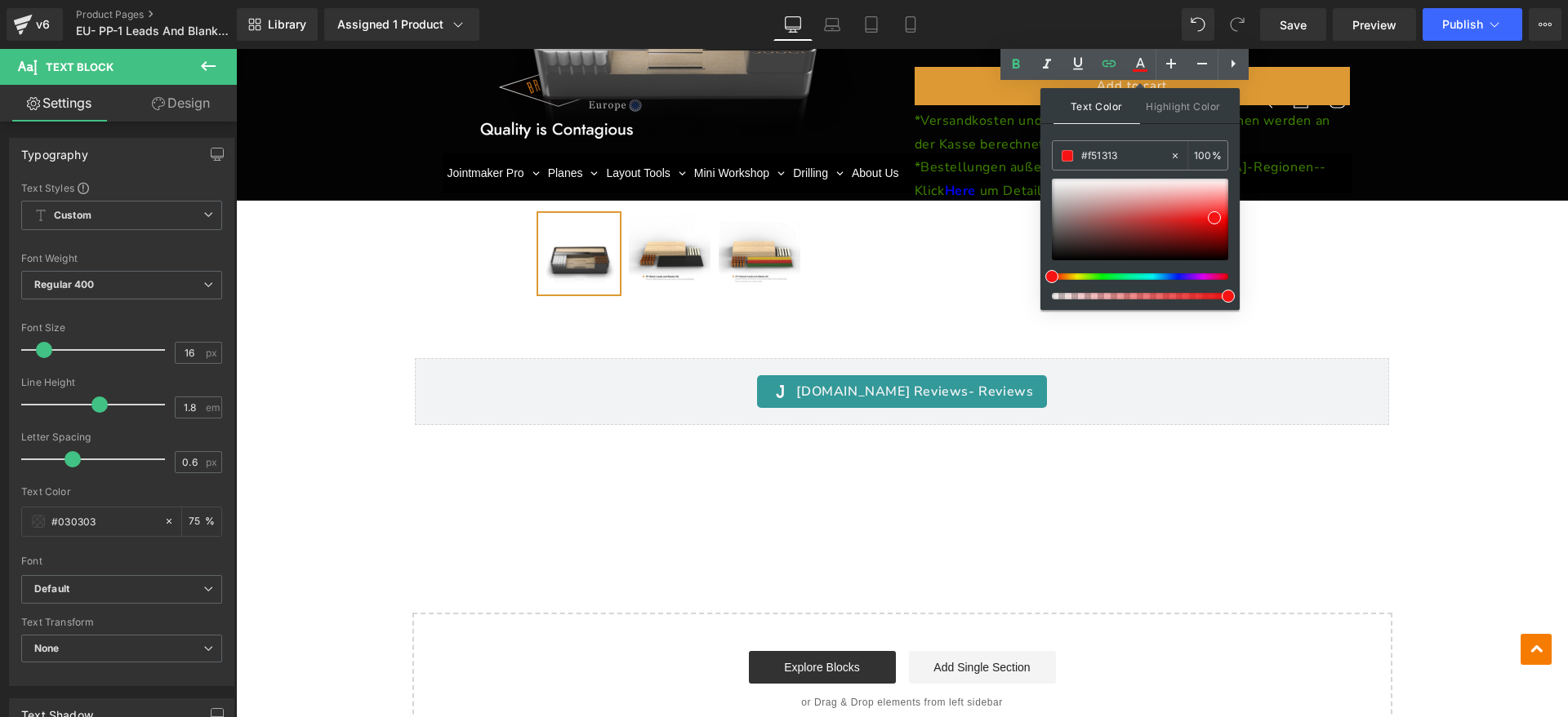
scroll to position [2870, 0]
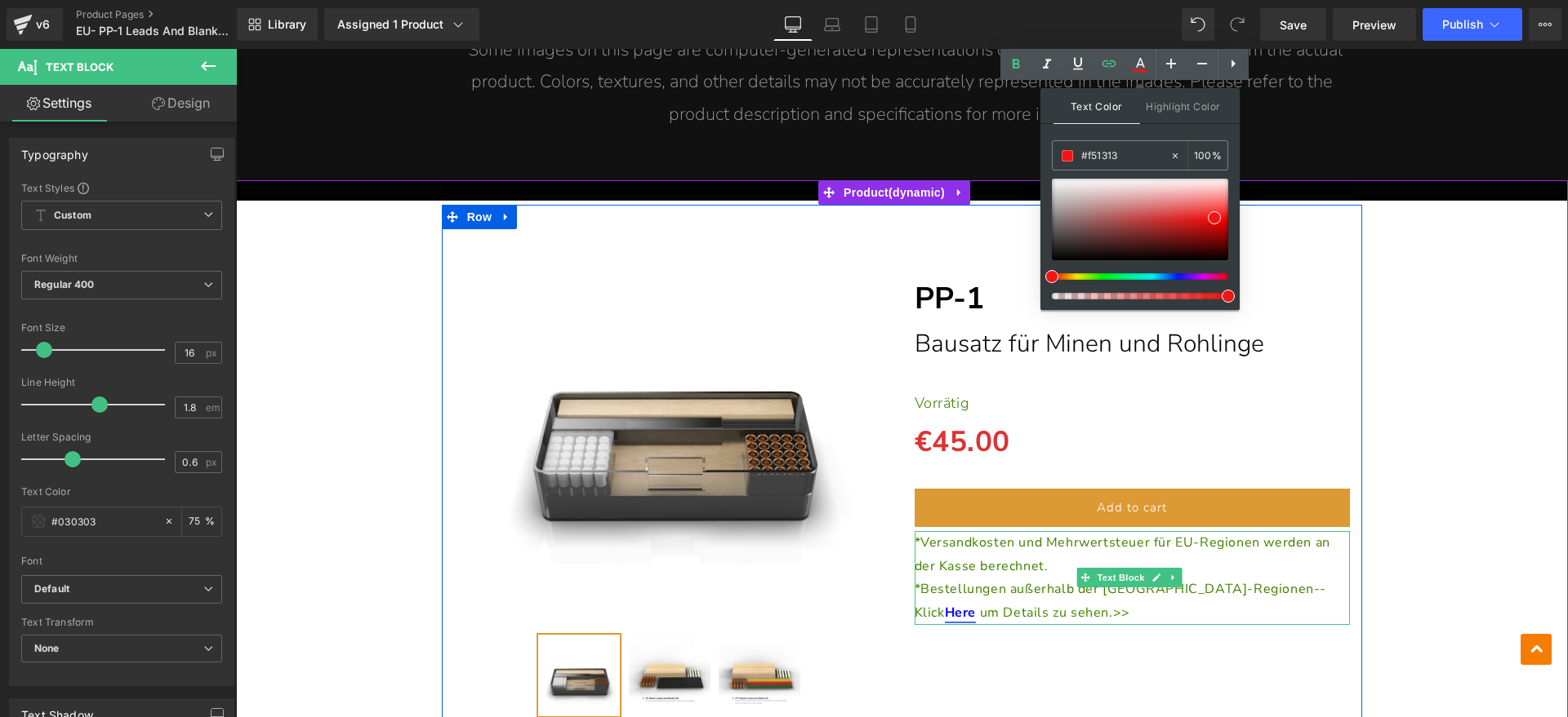
click at [975, 604] on link "Here" at bounding box center [960, 612] width 31 height 18
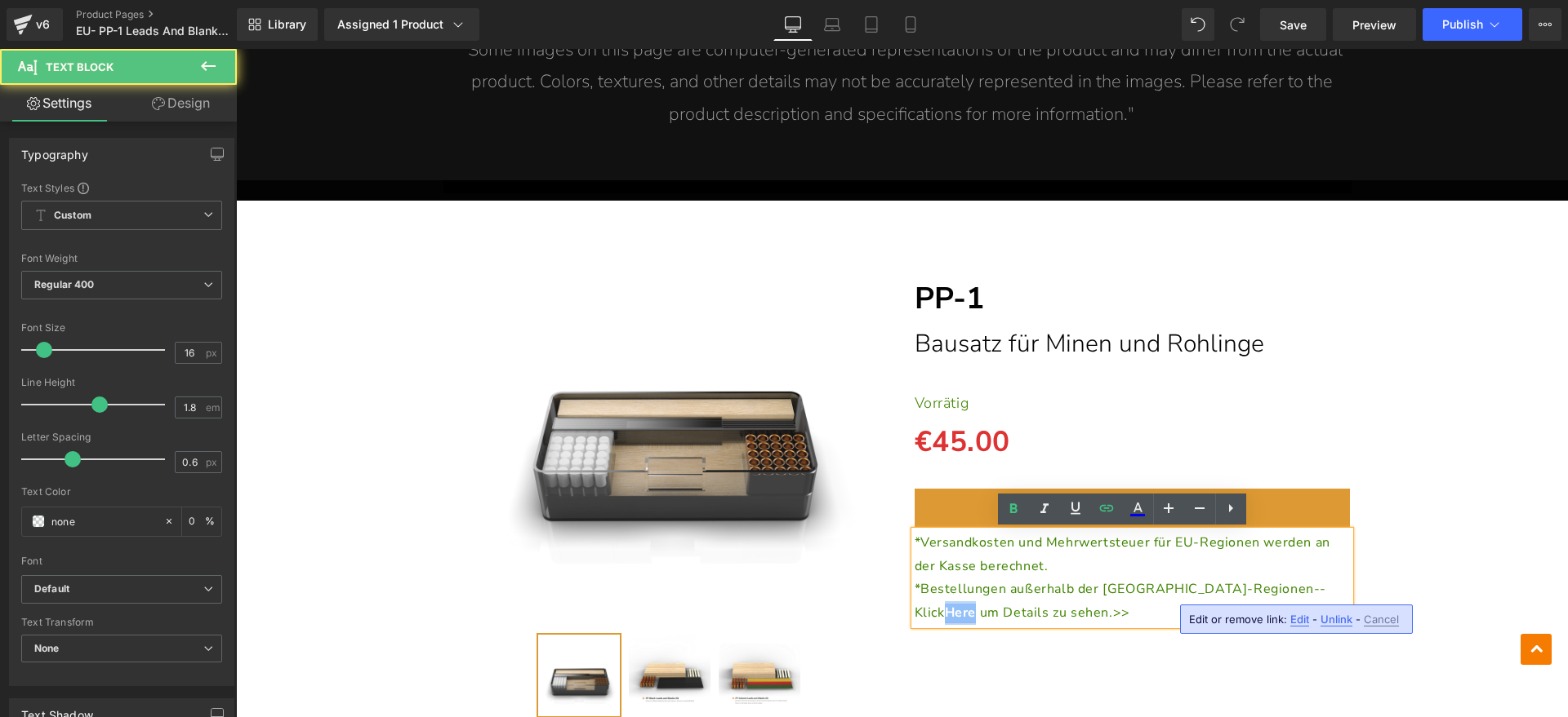
drag, startPoint x: 1223, startPoint y: 587, endPoint x: 1253, endPoint y: 587, distance: 30.0
click at [975, 604] on link "Here" at bounding box center [960, 612] width 31 height 18
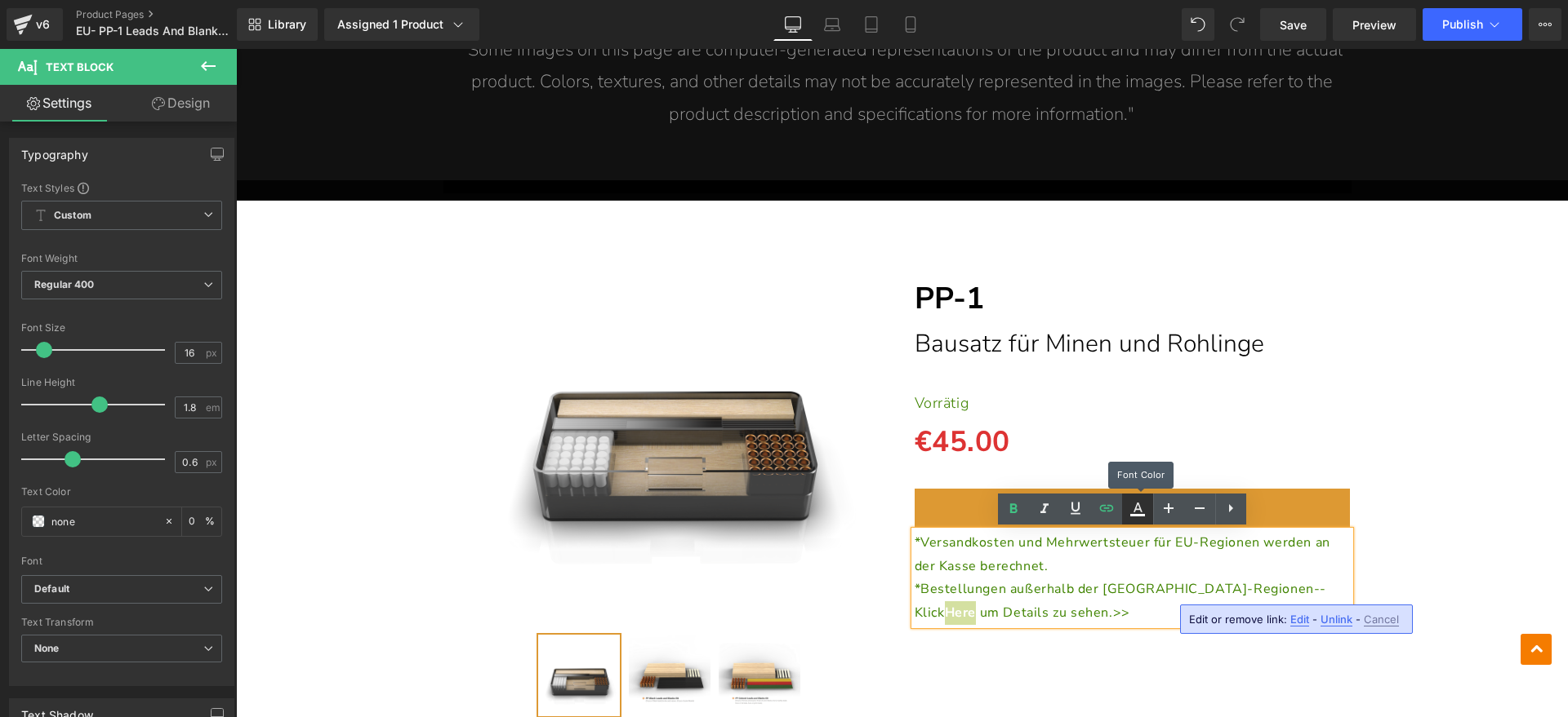
click at [0, 0] on icon at bounding box center [0, 0] width 0 height 0
type input "#ffffff"
type input "100"
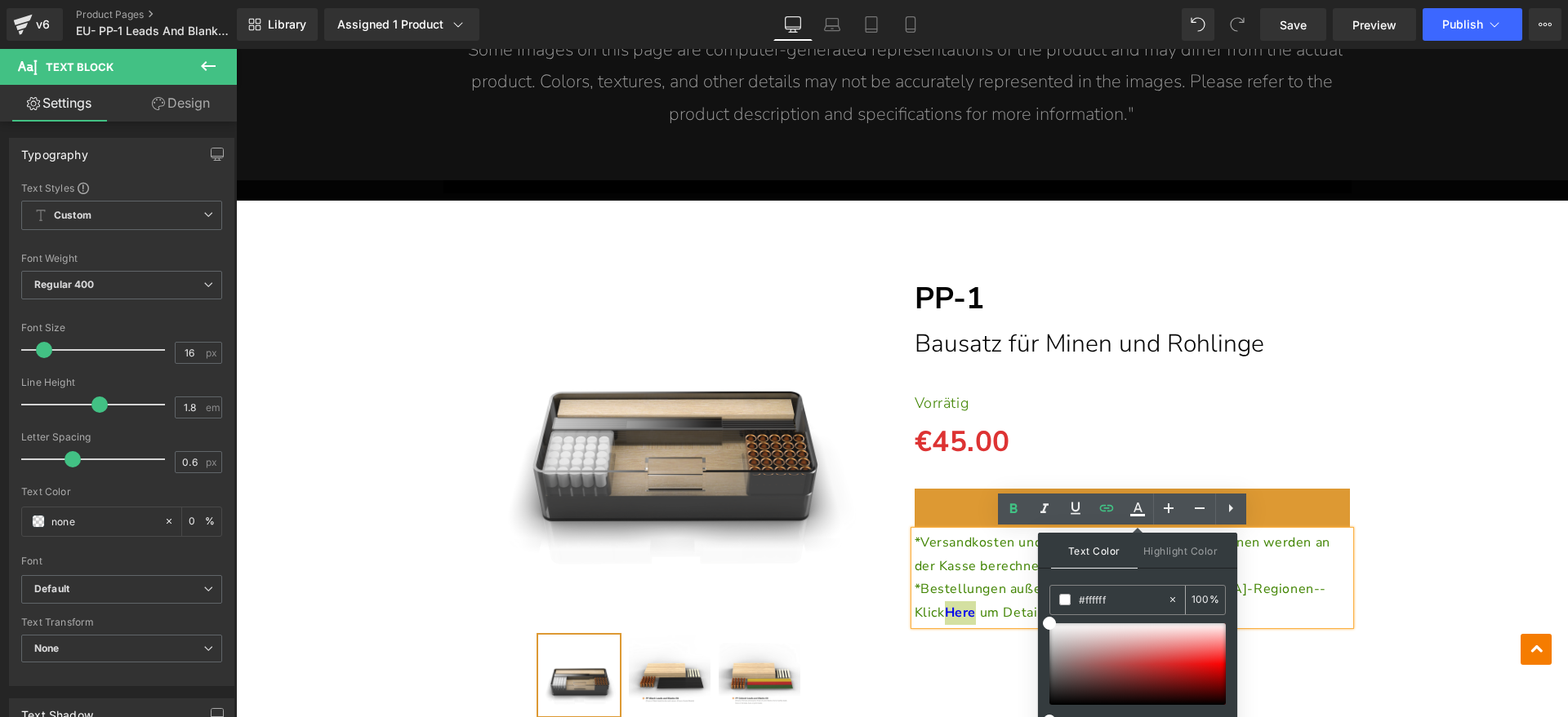
click at [1136, 598] on input "#ffffff" at bounding box center [1122, 600] width 89 height 18
drag, startPoint x: 1372, startPoint y: 647, endPoint x: 1030, endPoint y: 600, distance: 345.2
paste input "51313"
click at [1209, 660] on span at bounding box center [1211, 663] width 13 height 13
click at [1379, 620] on div "(P) Image" at bounding box center [901, 468] width 1316 height 527
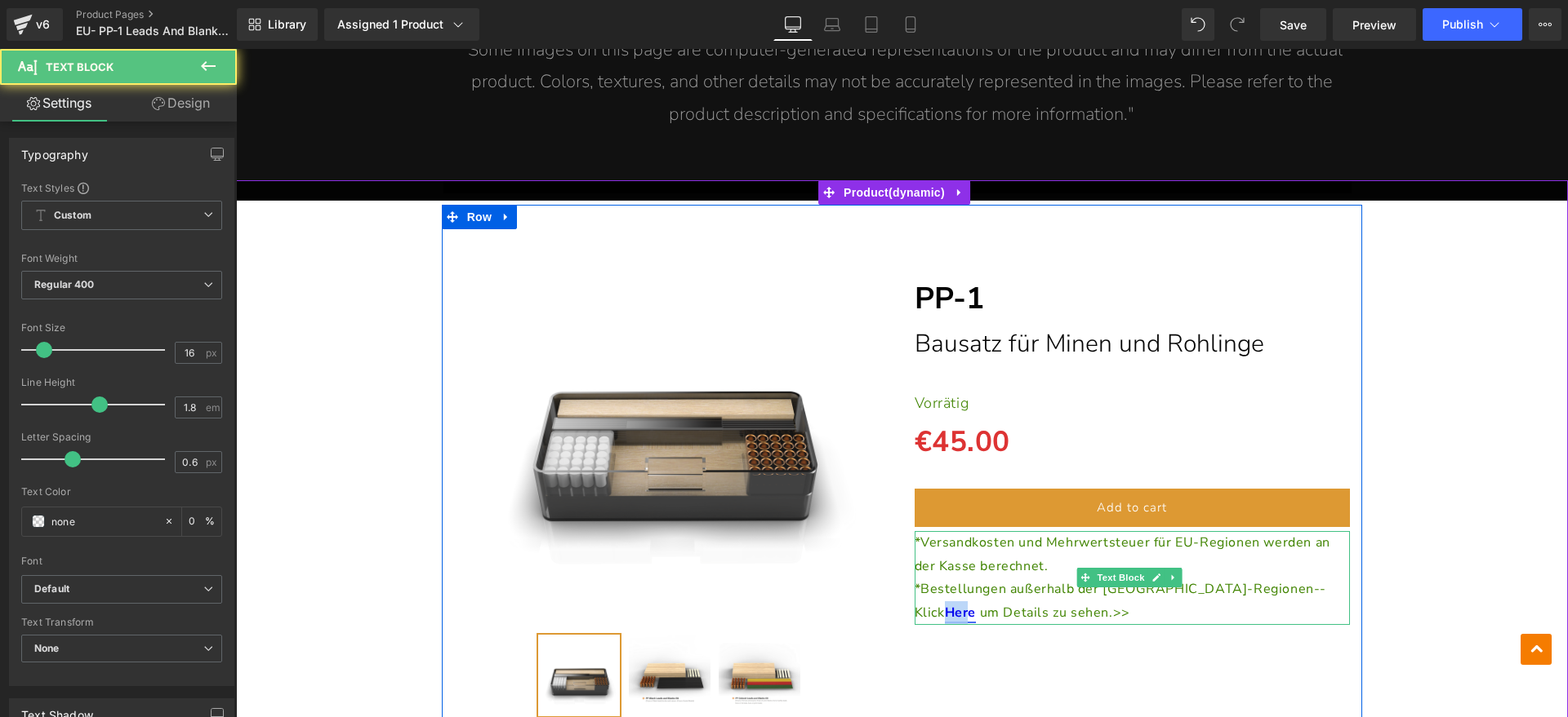
click at [975, 604] on link "Here" at bounding box center [960, 612] width 31 height 18
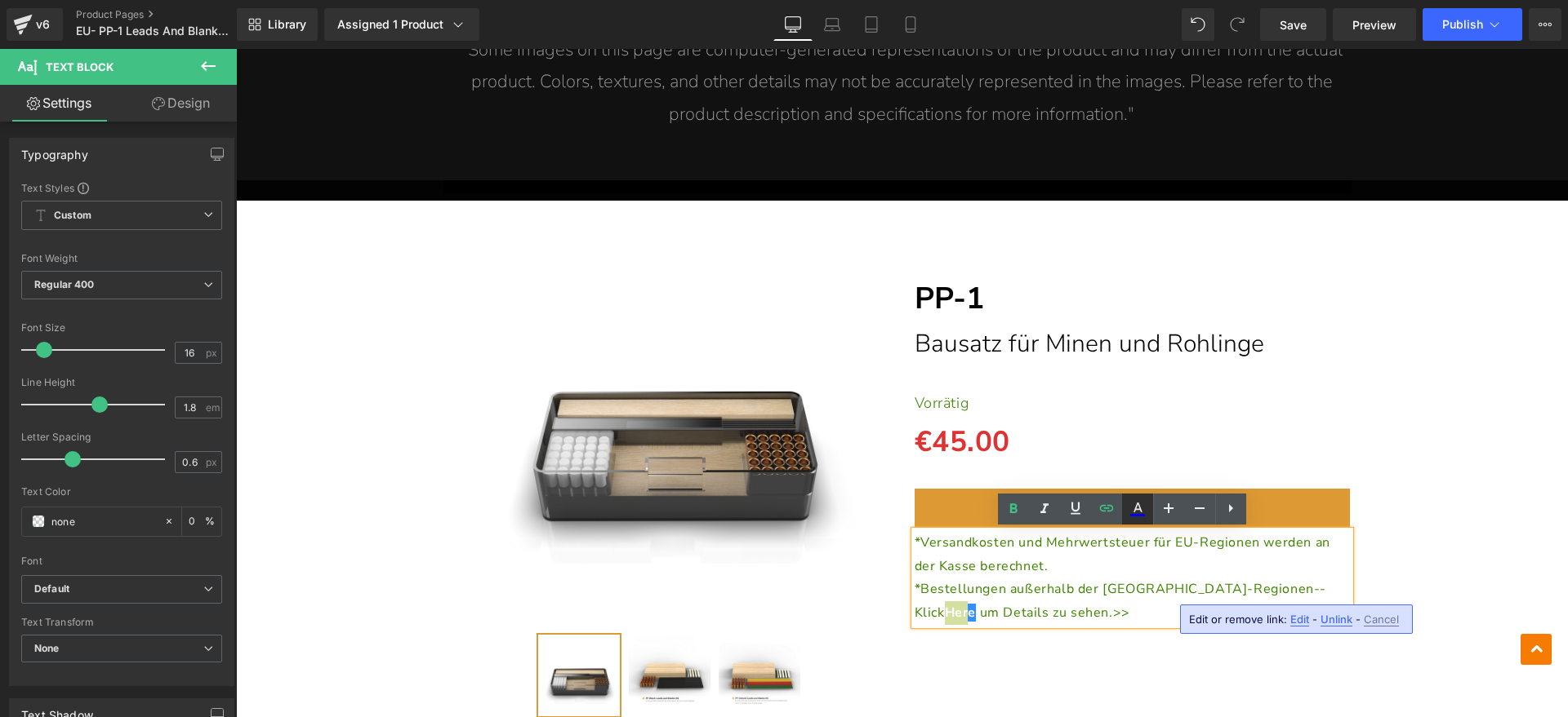
click at [0, 0] on icon at bounding box center [0, 0] width 0 height 0
type input "#ffffff"
type input "100"
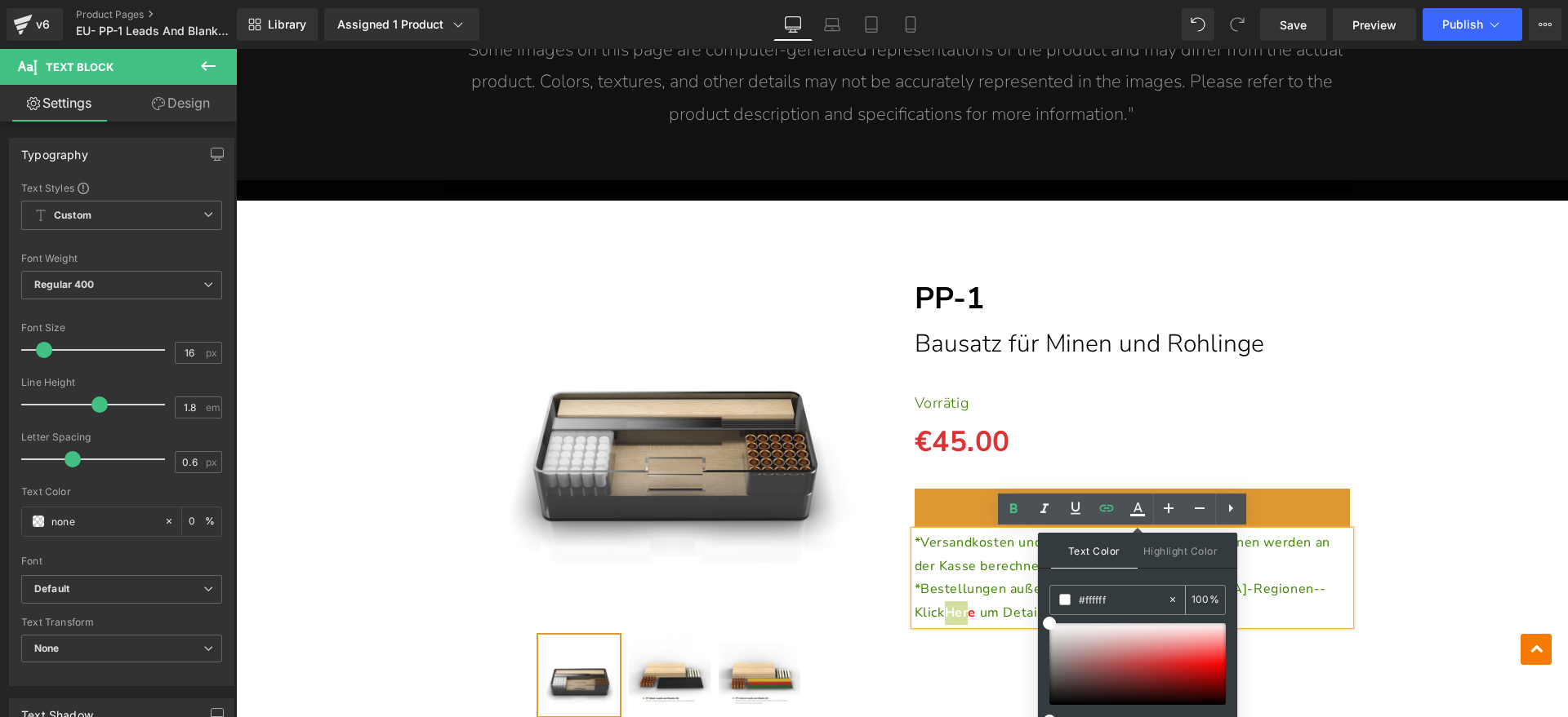
click at [1142, 601] on input "#ffffff" at bounding box center [1122, 600] width 89 height 18
drag, startPoint x: 1374, startPoint y: 647, endPoint x: 958, endPoint y: 597, distance: 419.0
paste input "51313"
type input "#f51313"
click at [1209, 661] on span at bounding box center [1211, 663] width 13 height 13
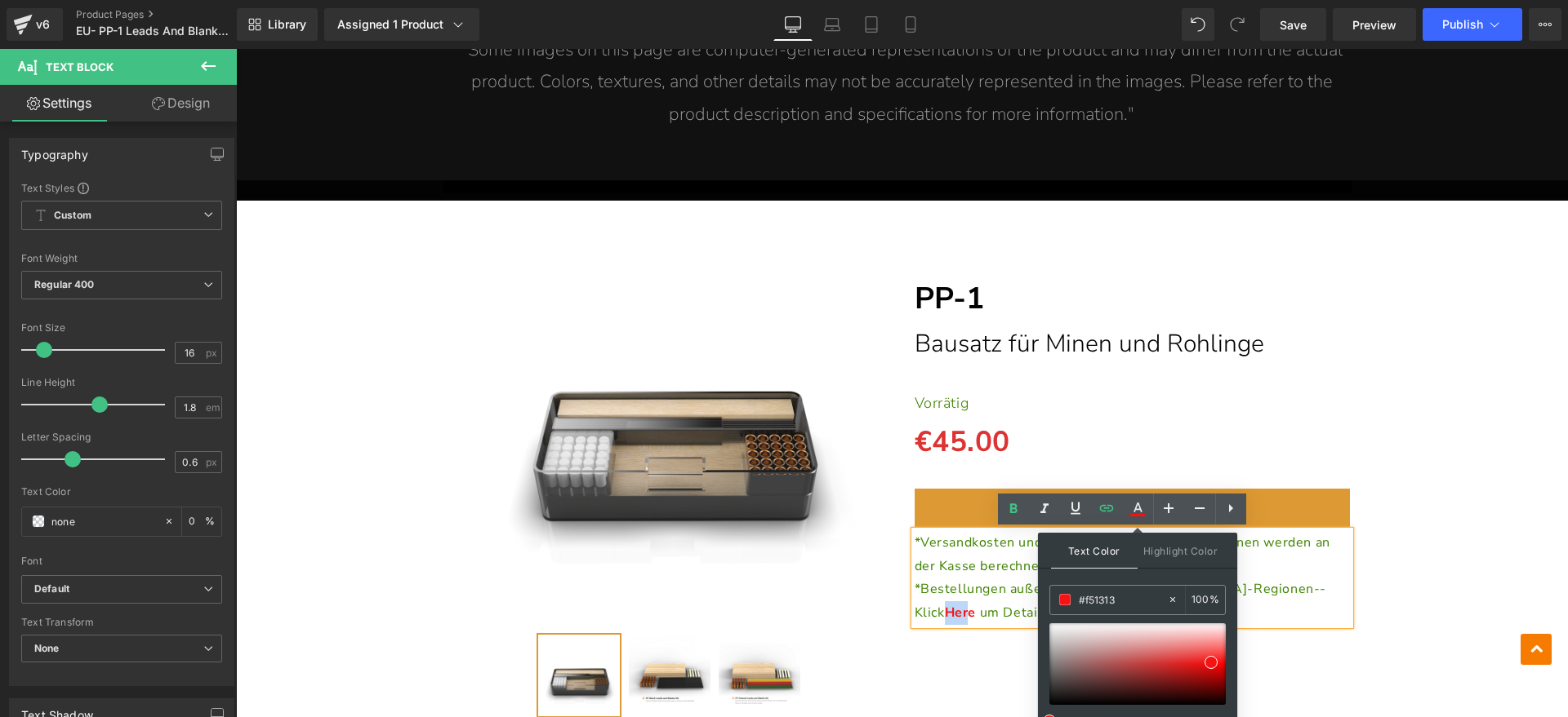
click at [1444, 606] on div "(P) Image" at bounding box center [901, 468] width 1316 height 527
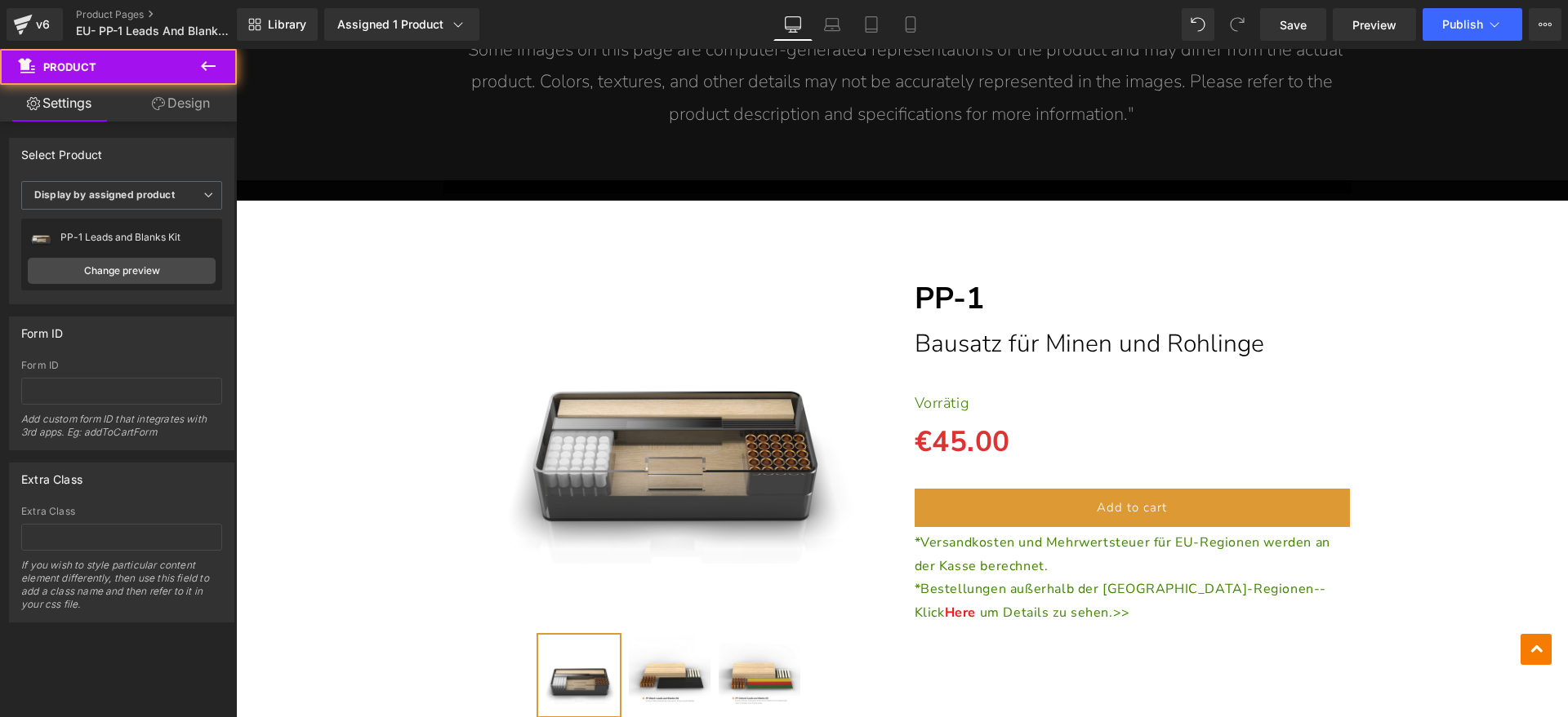
scroll to position [3074, 0]
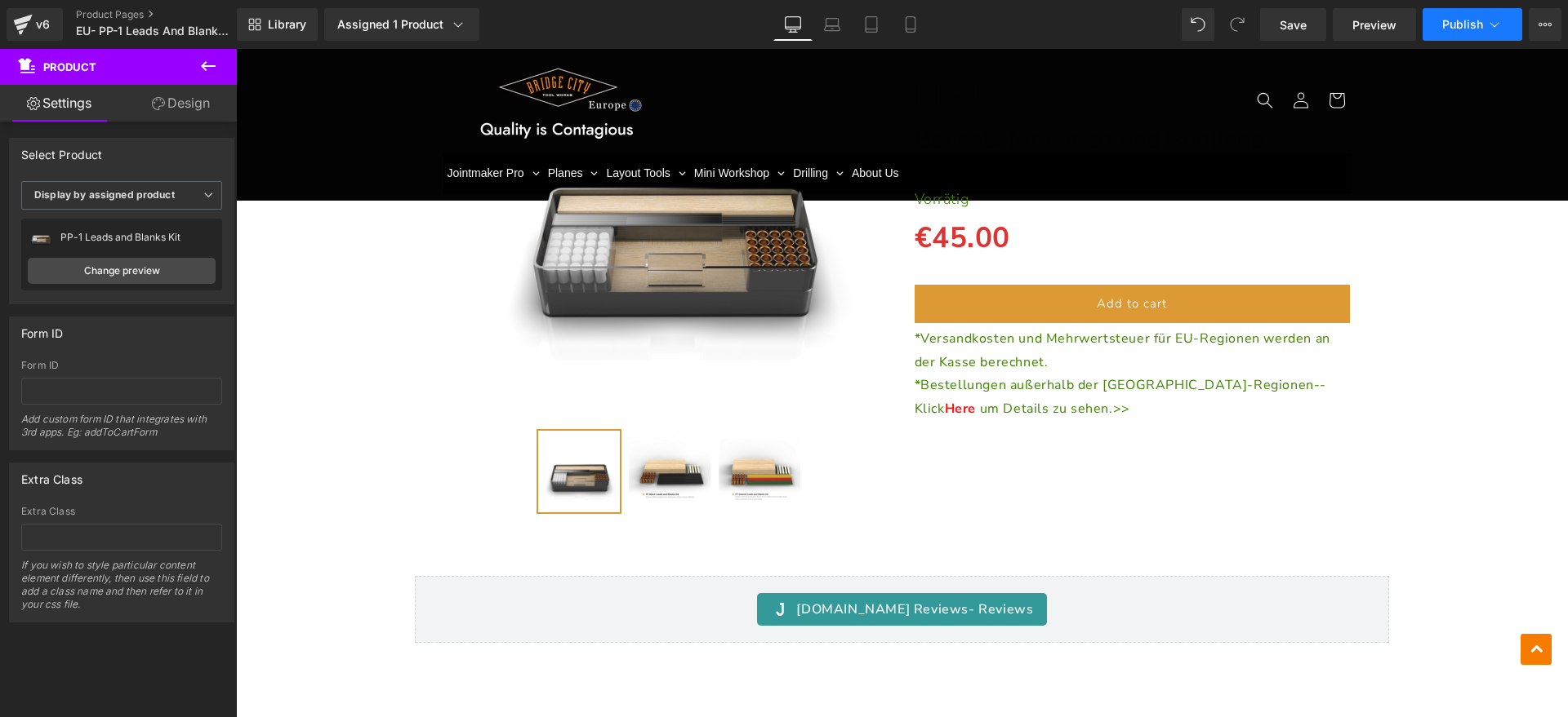
click at [1445, 30] on span "Publish" at bounding box center [1462, 25] width 41 height 13
click at [1284, 19] on span "Save" at bounding box center [1293, 25] width 27 height 17
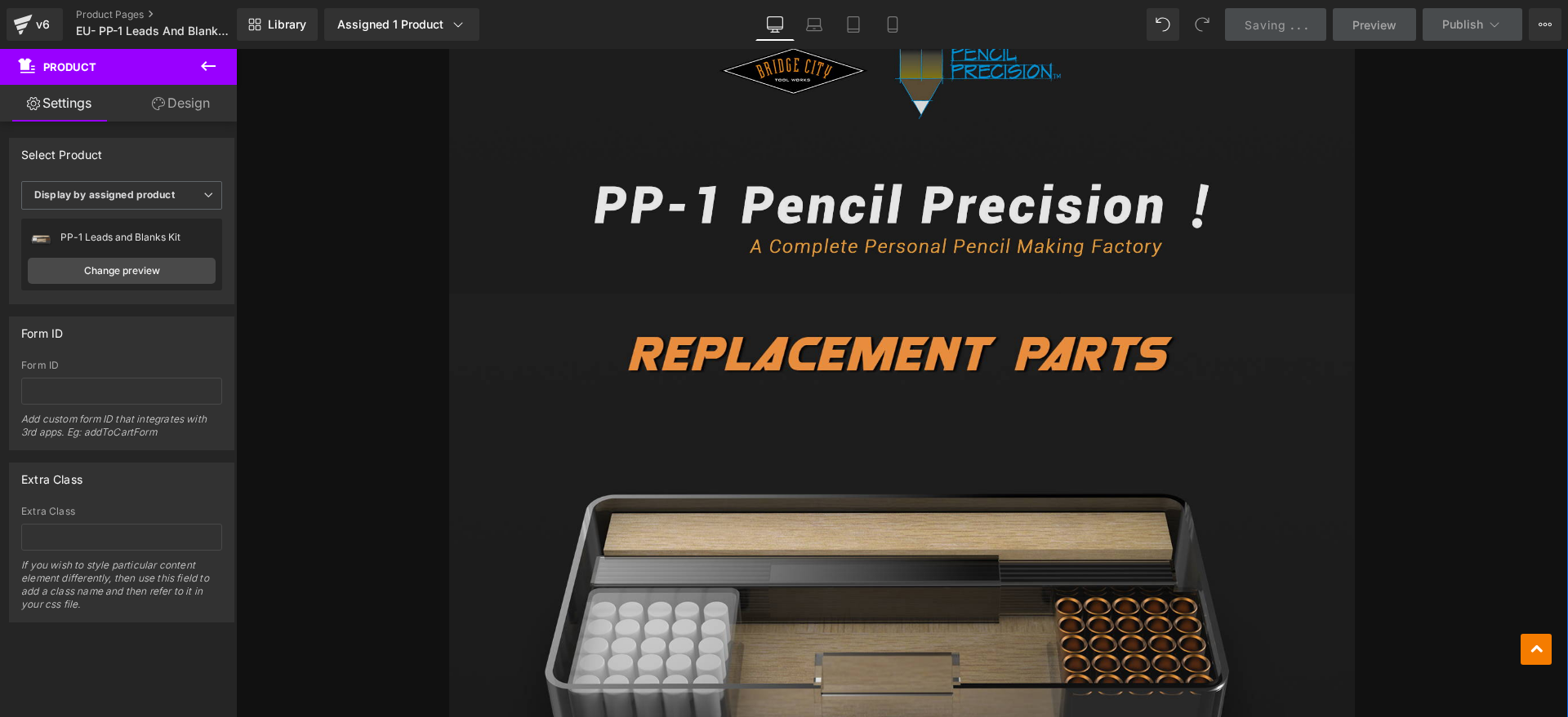
scroll to position [714, 0]
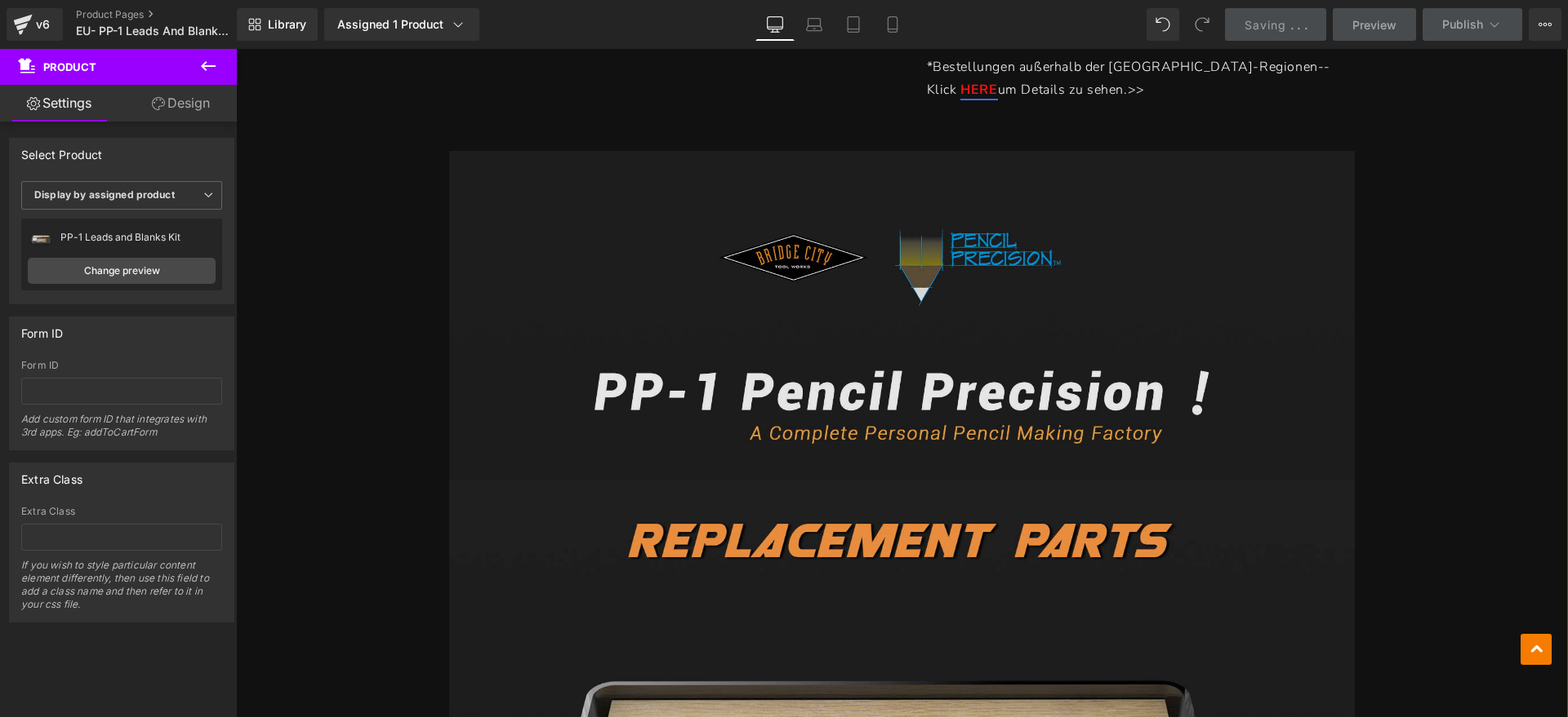
drag, startPoint x: 855, startPoint y: 363, endPoint x: 853, endPoint y: 412, distance: 49.0
click at [855, 363] on img at bounding box center [901, 316] width 906 height 329
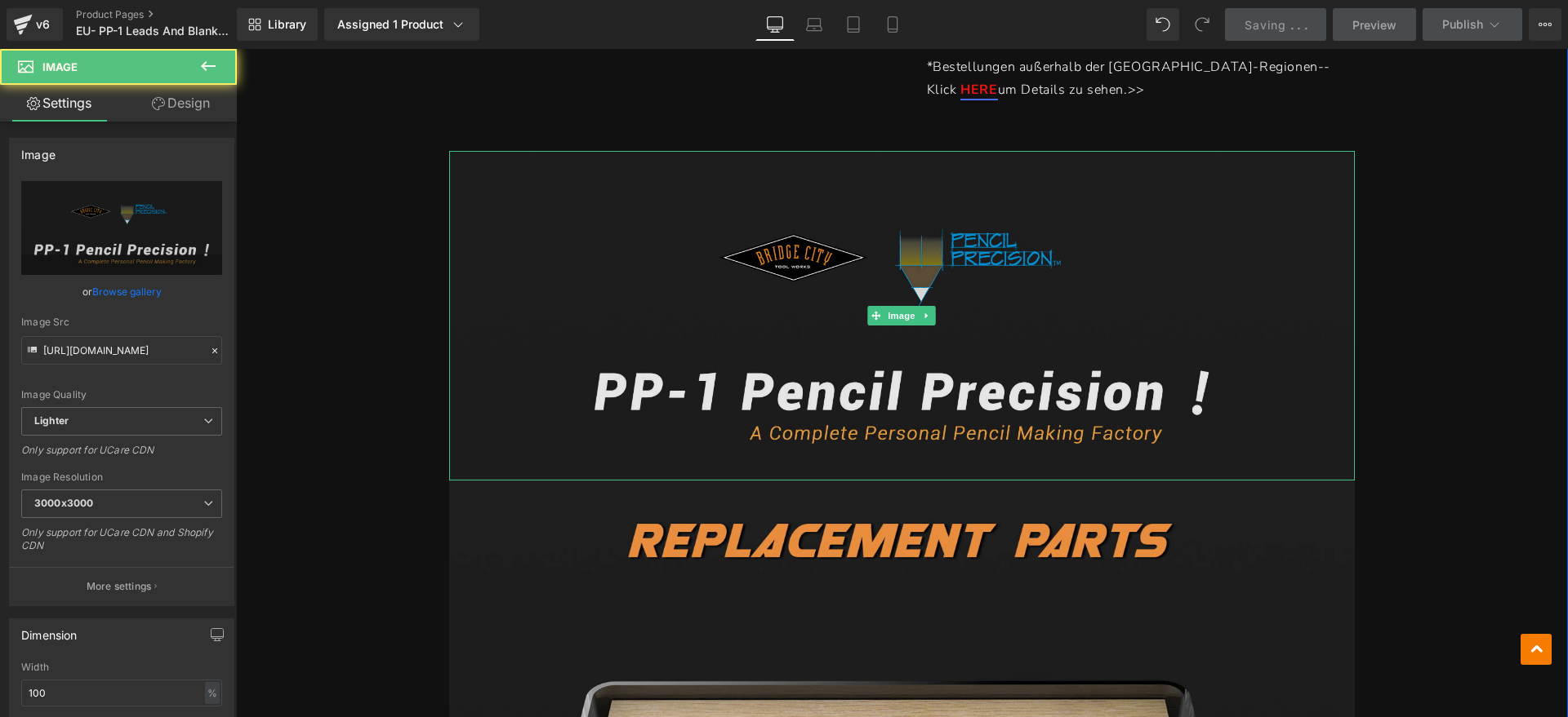
click at [999, 334] on img at bounding box center [901, 316] width 906 height 329
click at [985, 320] on img at bounding box center [901, 316] width 906 height 329
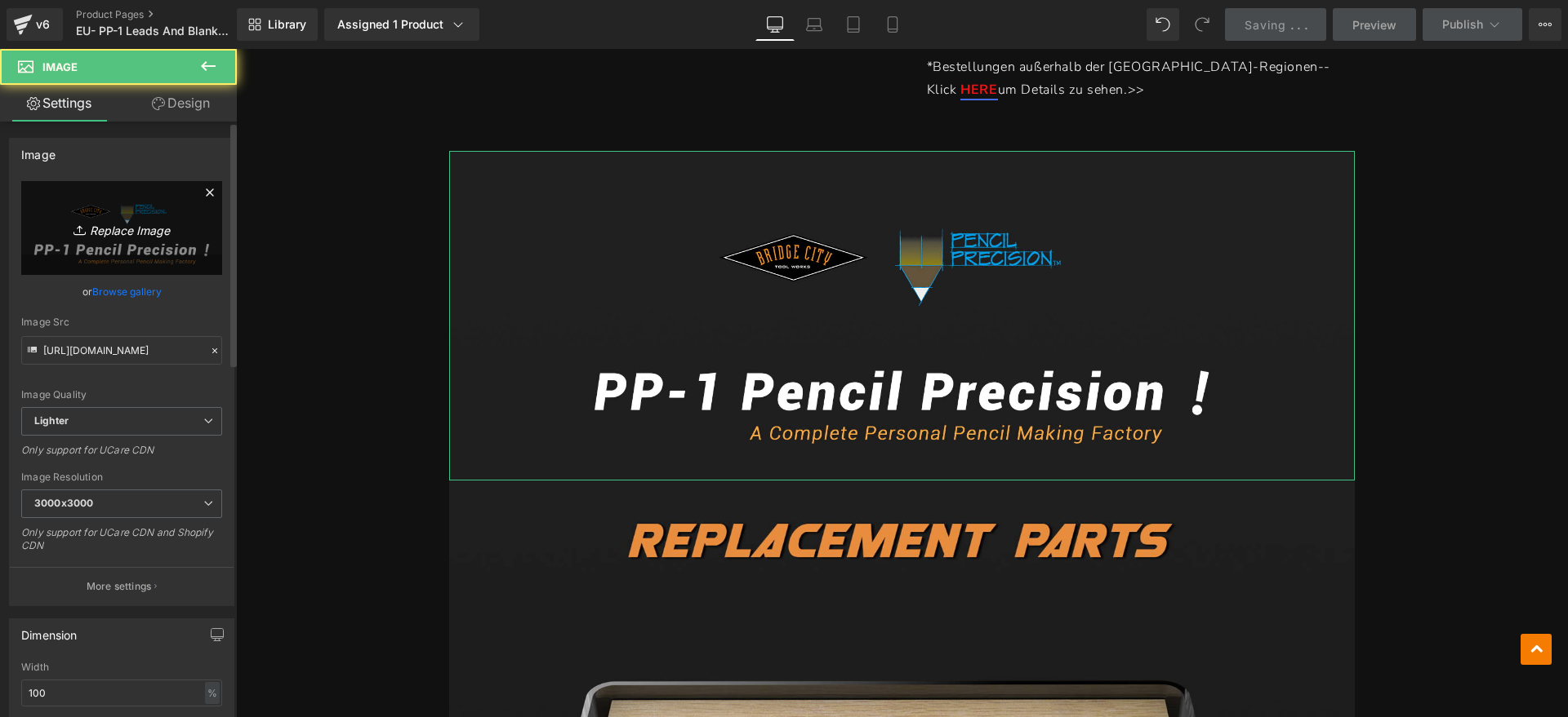
click at [76, 223] on icon at bounding box center [81, 229] width 16 height 16
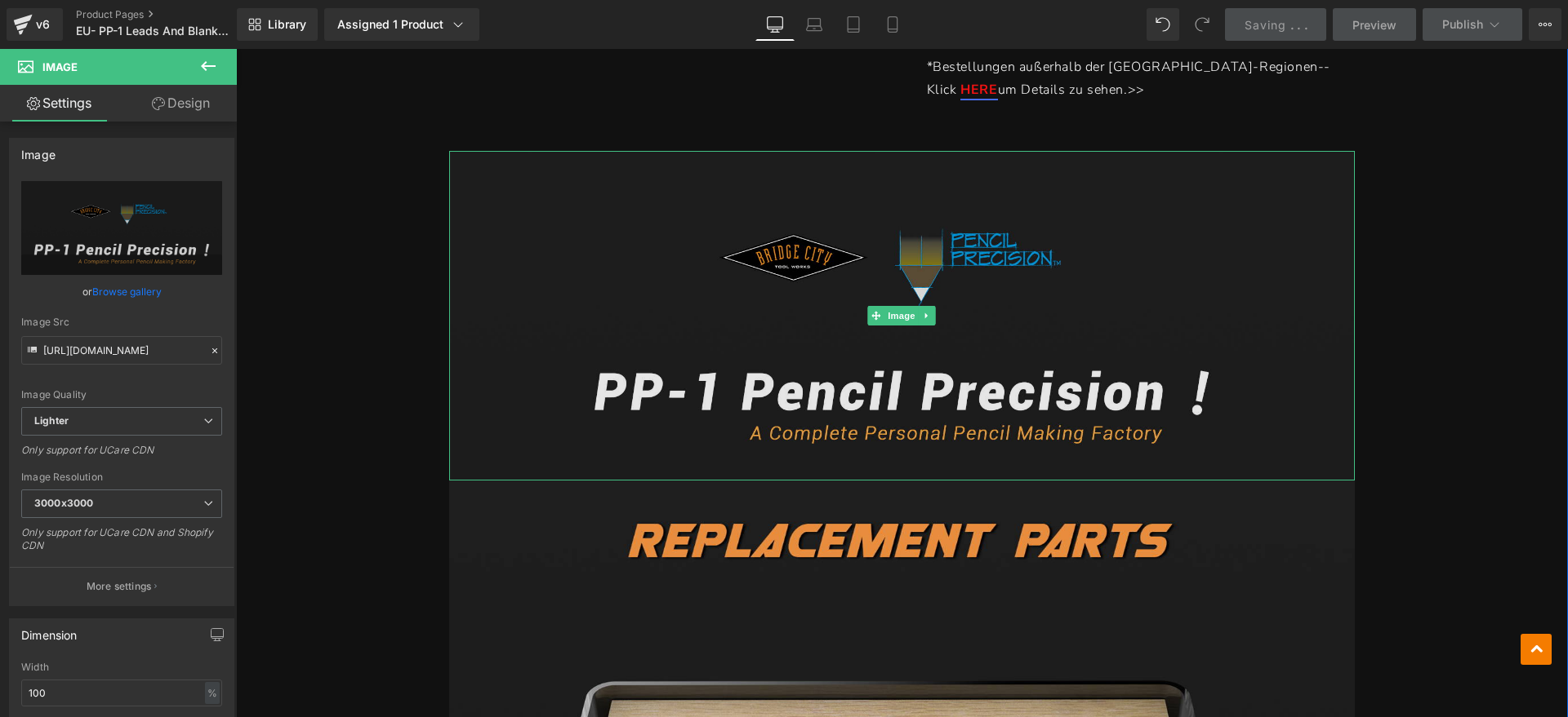
click at [833, 388] on img at bounding box center [901, 316] width 906 height 329
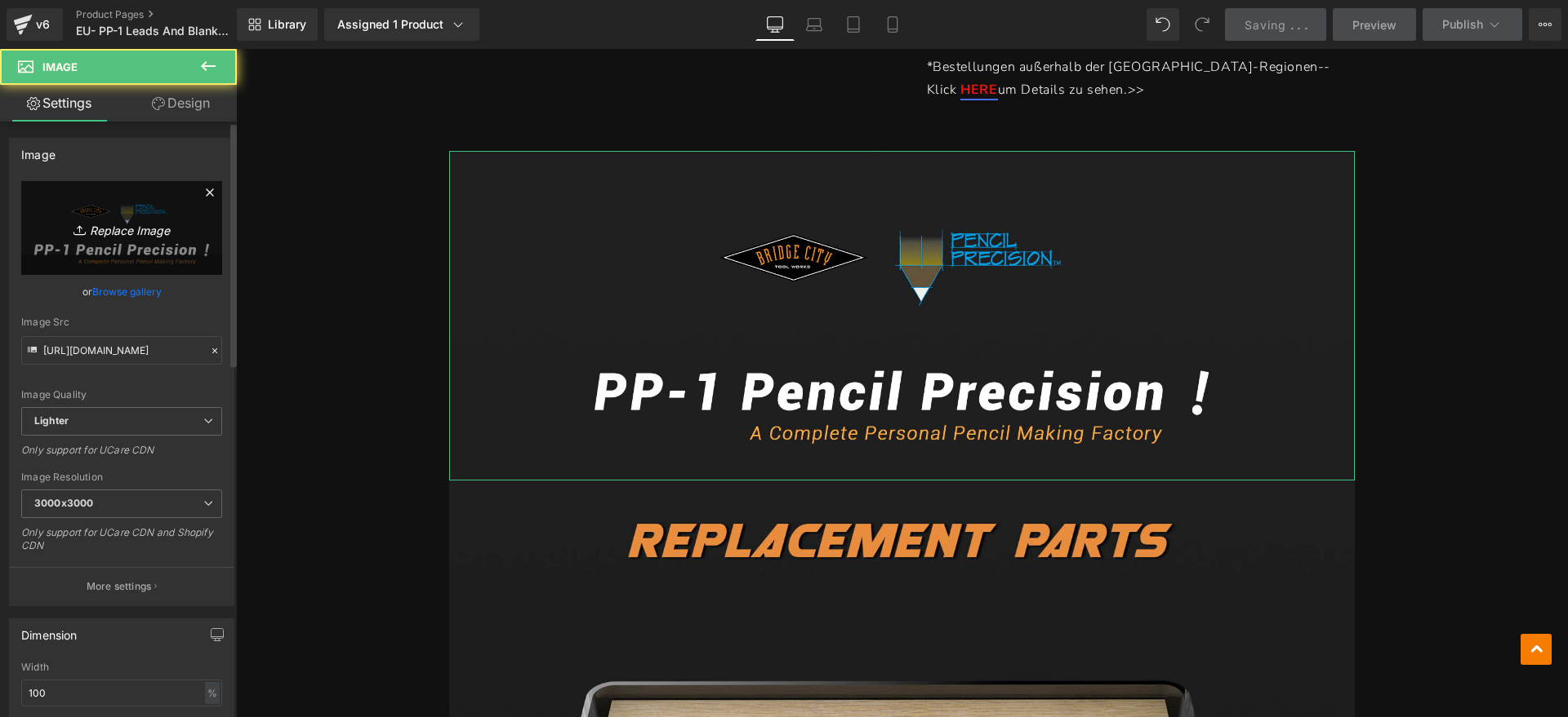
click at [46, 215] on link "Replace Image" at bounding box center [121, 228] width 201 height 94
type input "C:\fakepath\bk1.jpg"
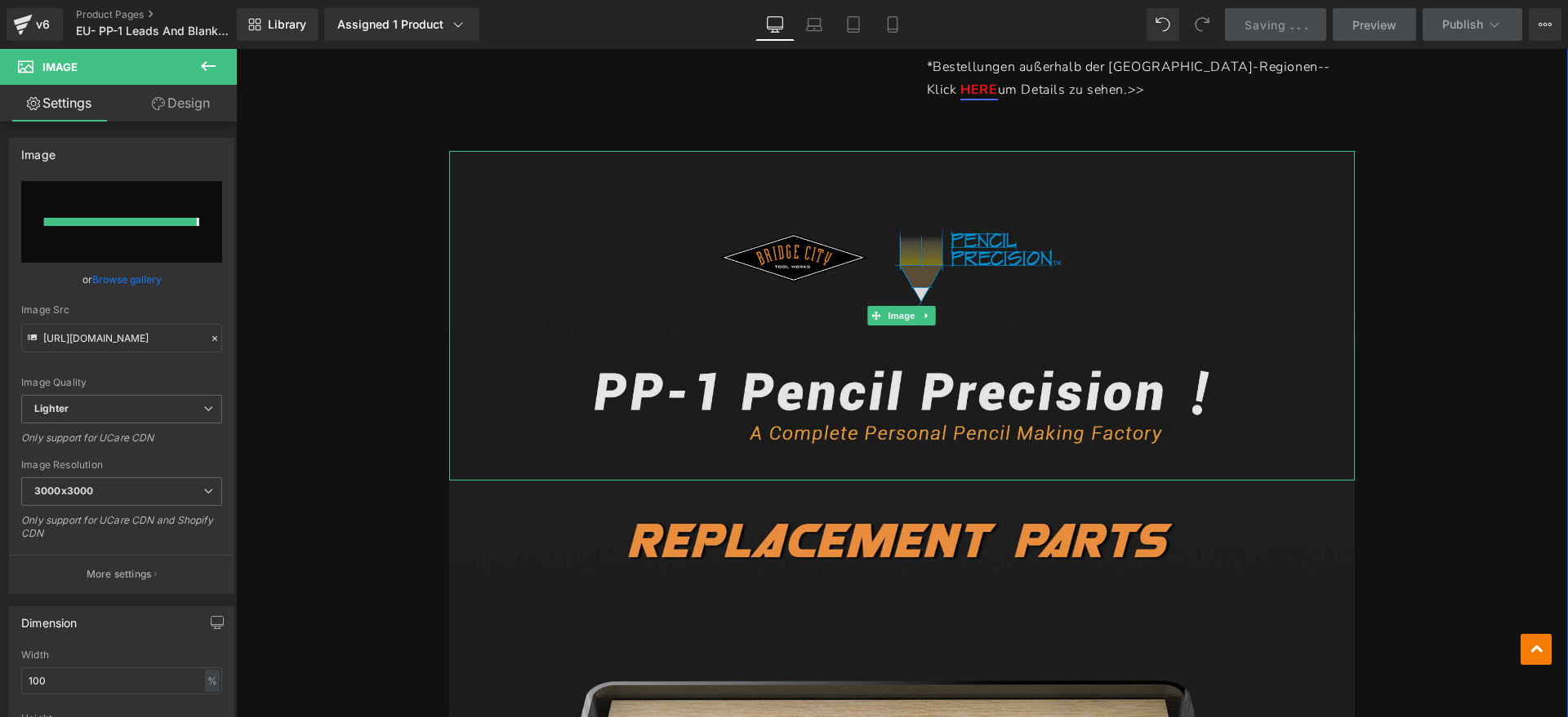
type input "https://ucarecdn.com/af4f9439-4456-418a-a6f3-613338db80fd/-/format/auto/-/previ…"
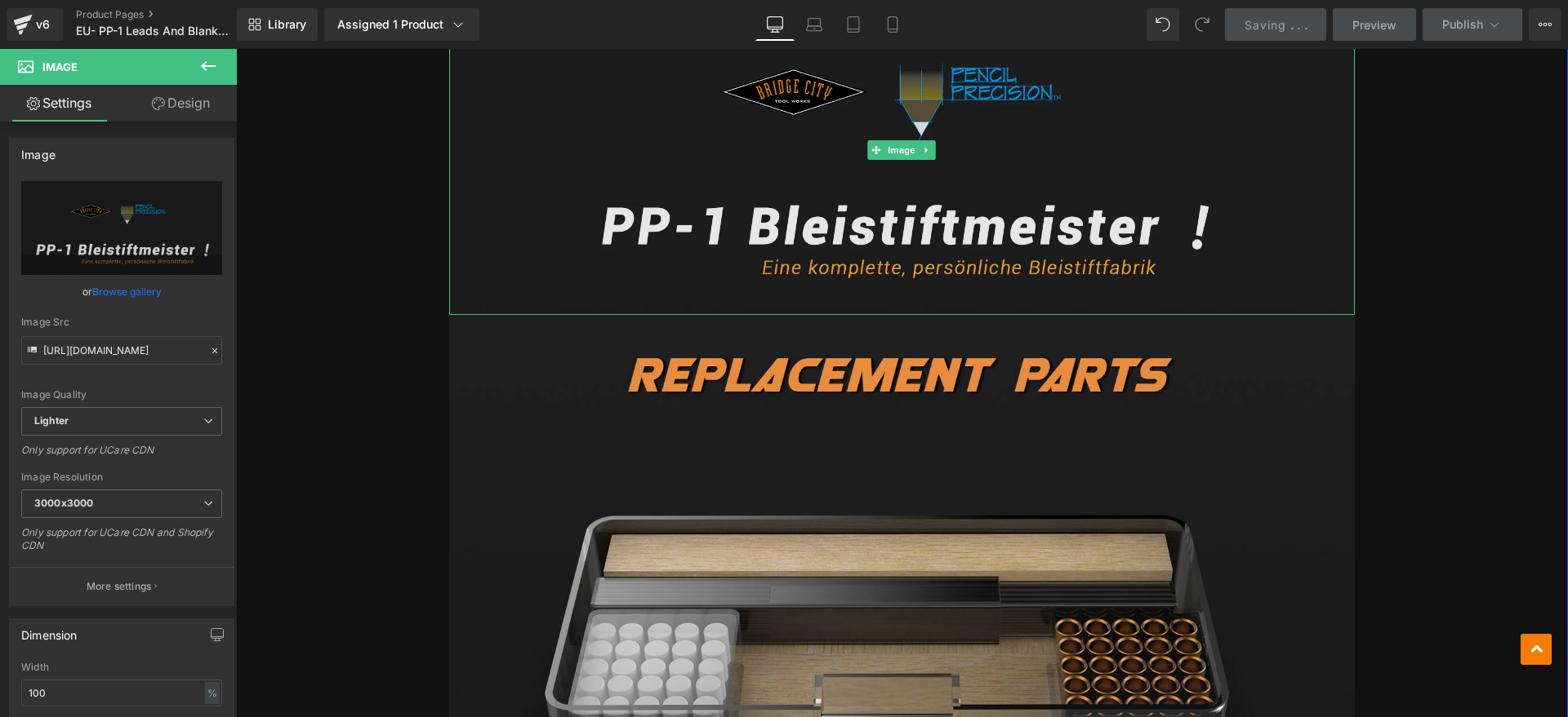
scroll to position [918, 0]
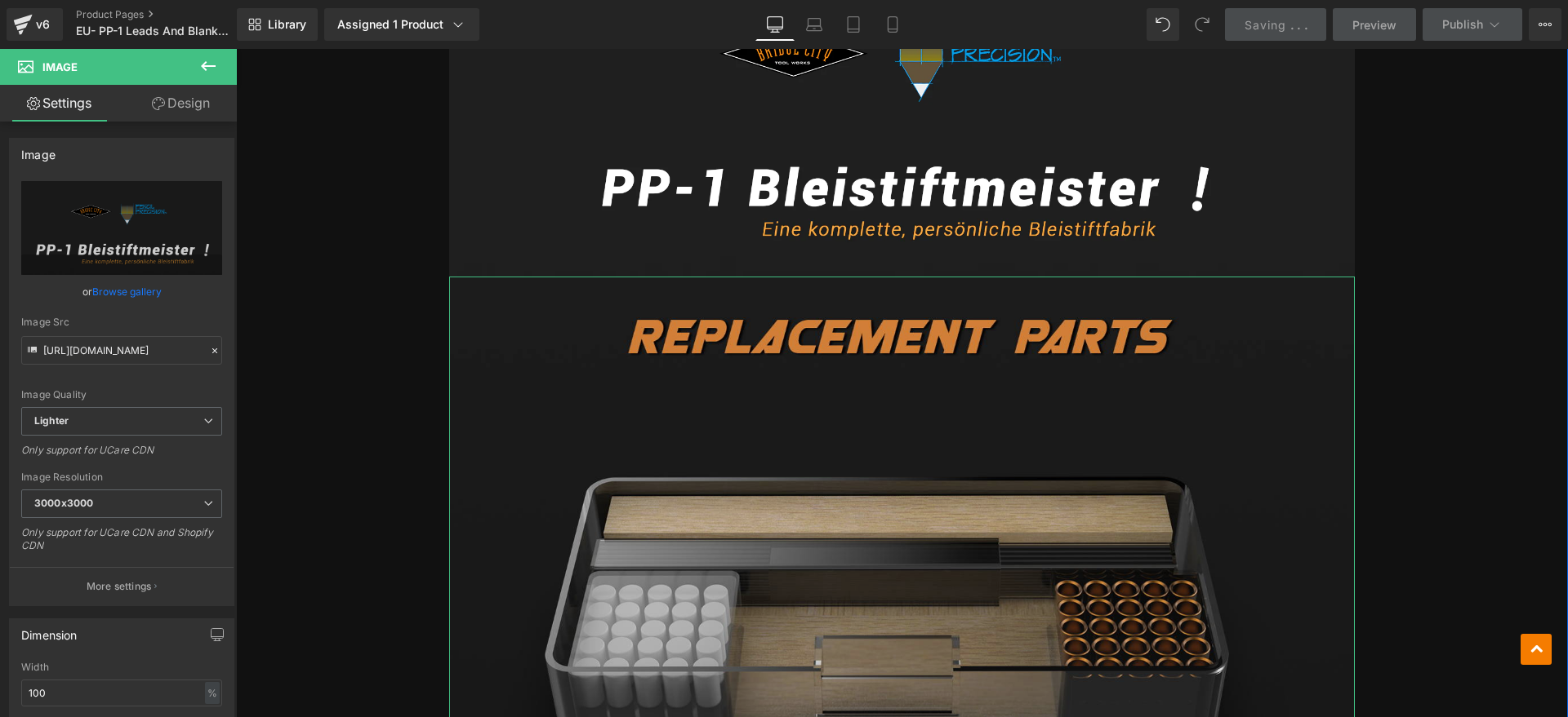
drag, startPoint x: 950, startPoint y: 413, endPoint x: 927, endPoint y: 426, distance: 26.4
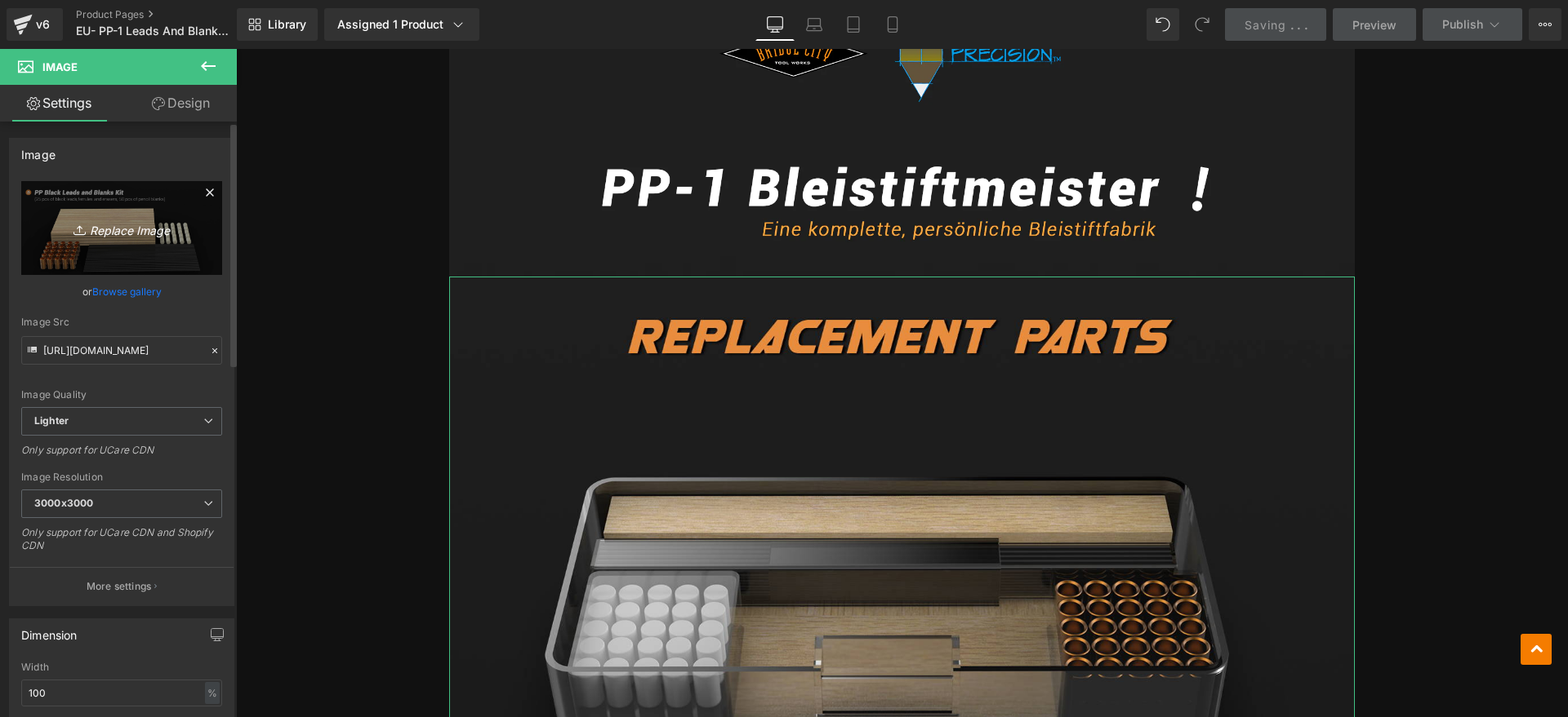
click at [138, 244] on link "Replace Image" at bounding box center [121, 228] width 201 height 94
type input "C:\fakepath\bk2.webp"
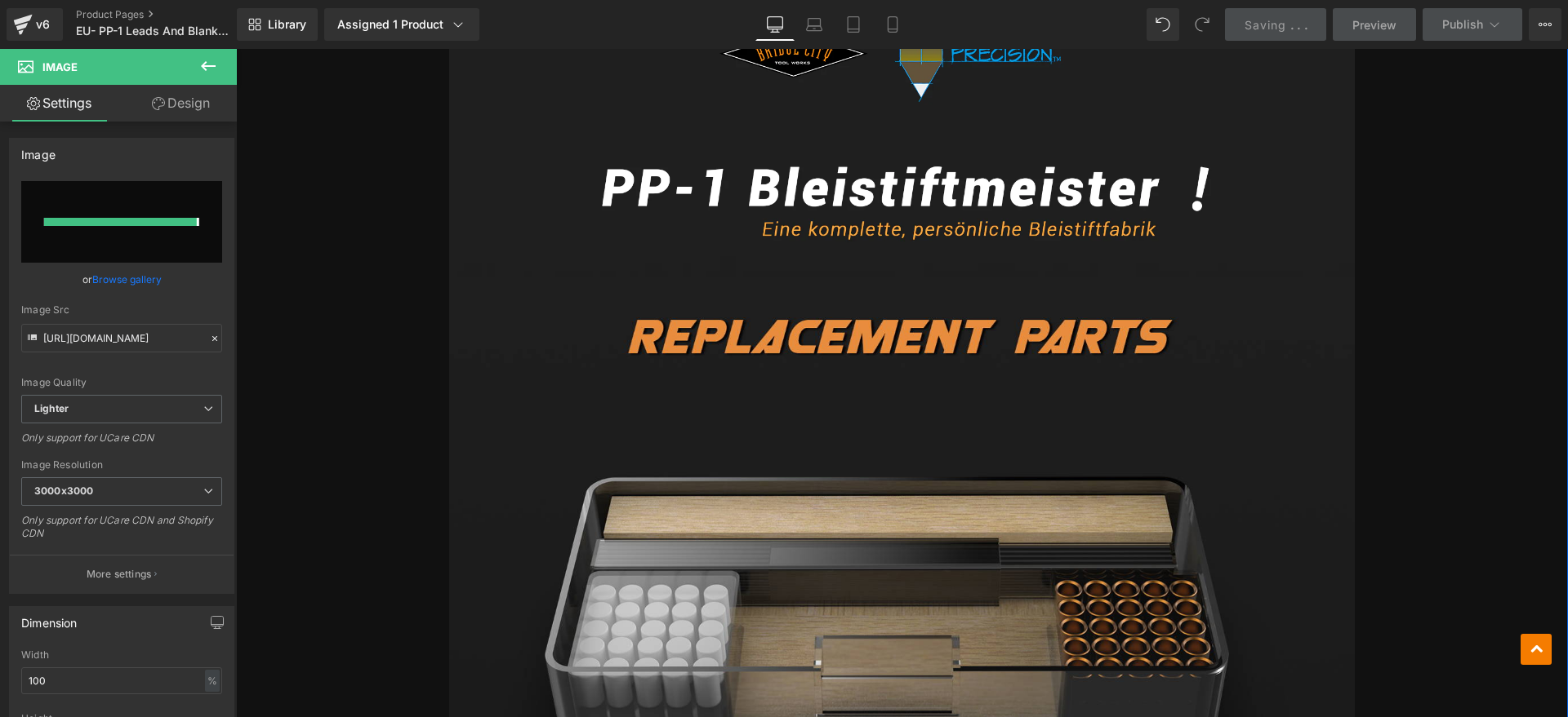
type input "https://ucarecdn.com/2e2b428c-14e4-4eec-a8be-4fabc01bf7d1/-/format/auto/-/previ…"
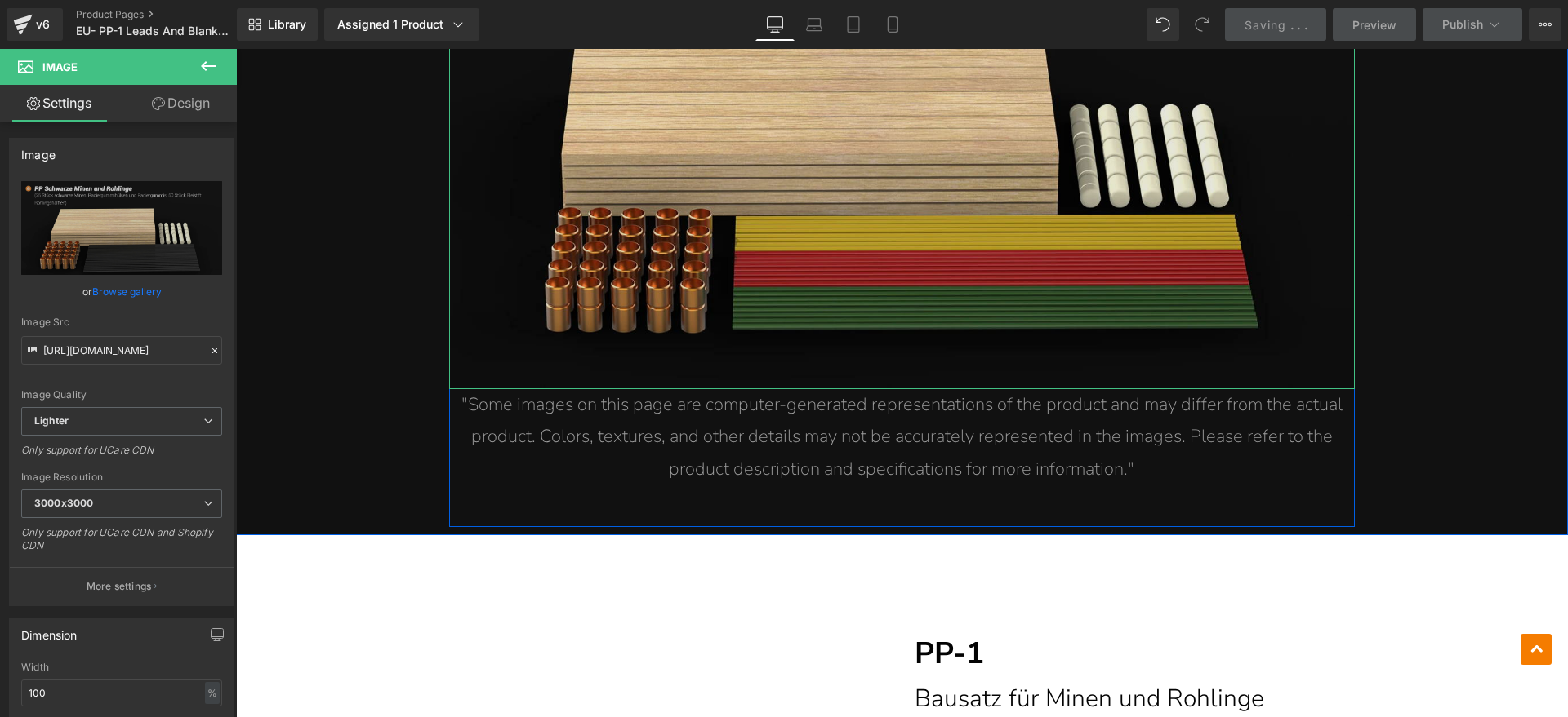
scroll to position [2551, 0]
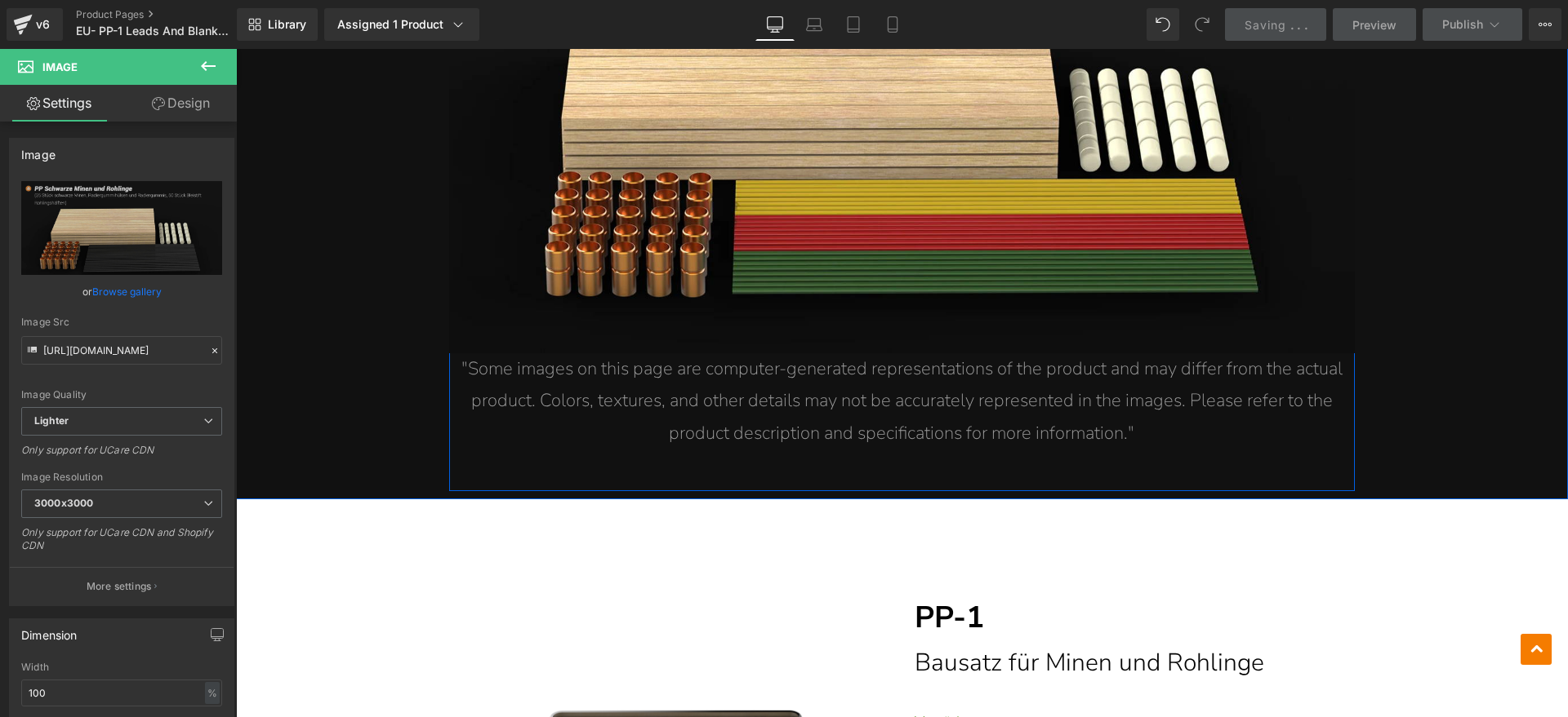
click at [865, 388] on span ""Some images on this page are computer-generated representations of the product…" at bounding box center [901, 401] width 881 height 89
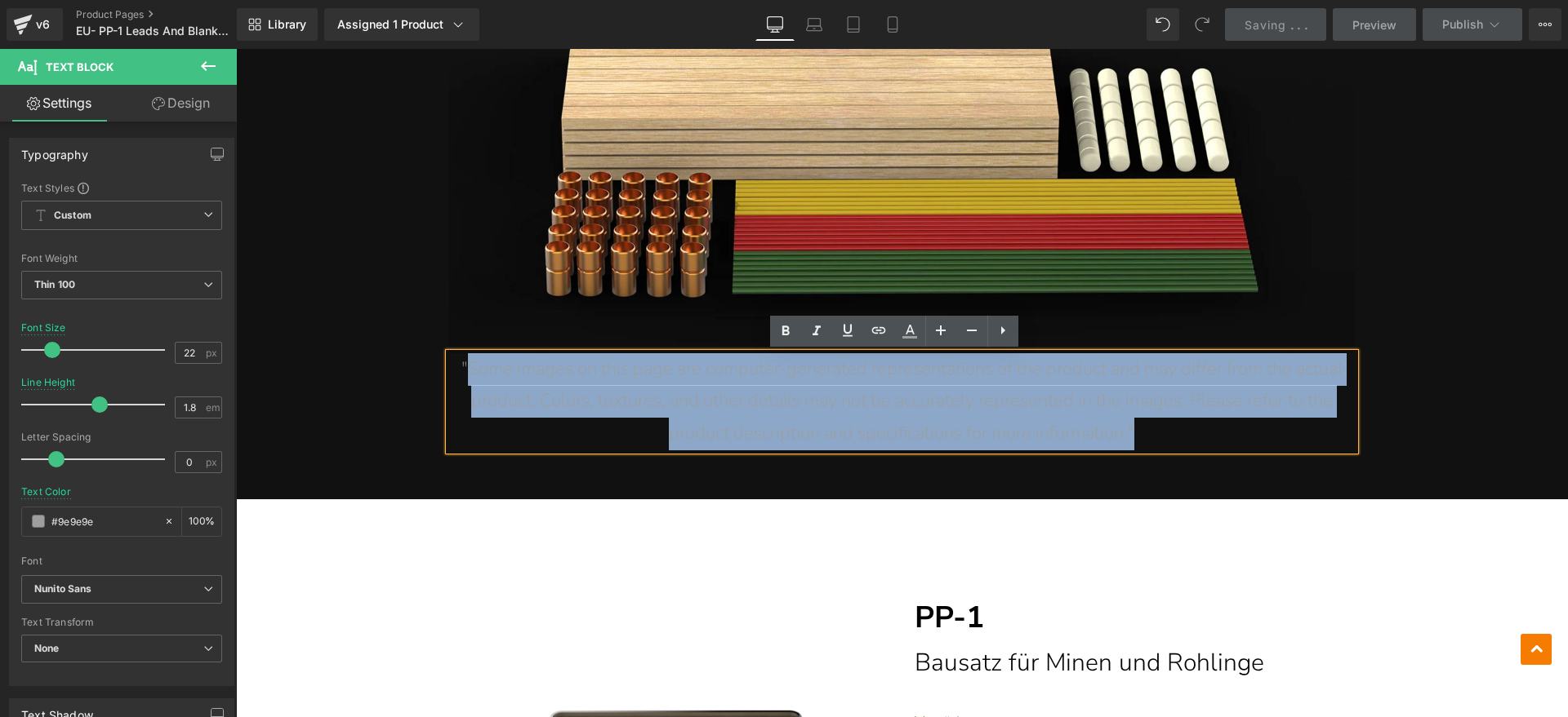
drag, startPoint x: 1158, startPoint y: 429, endPoint x: 462, endPoint y: 370, distance: 698.5
click at [462, 370] on p ""Some images on this page are computer-generated representations of the product…" at bounding box center [901, 402] width 906 height 97
paste div
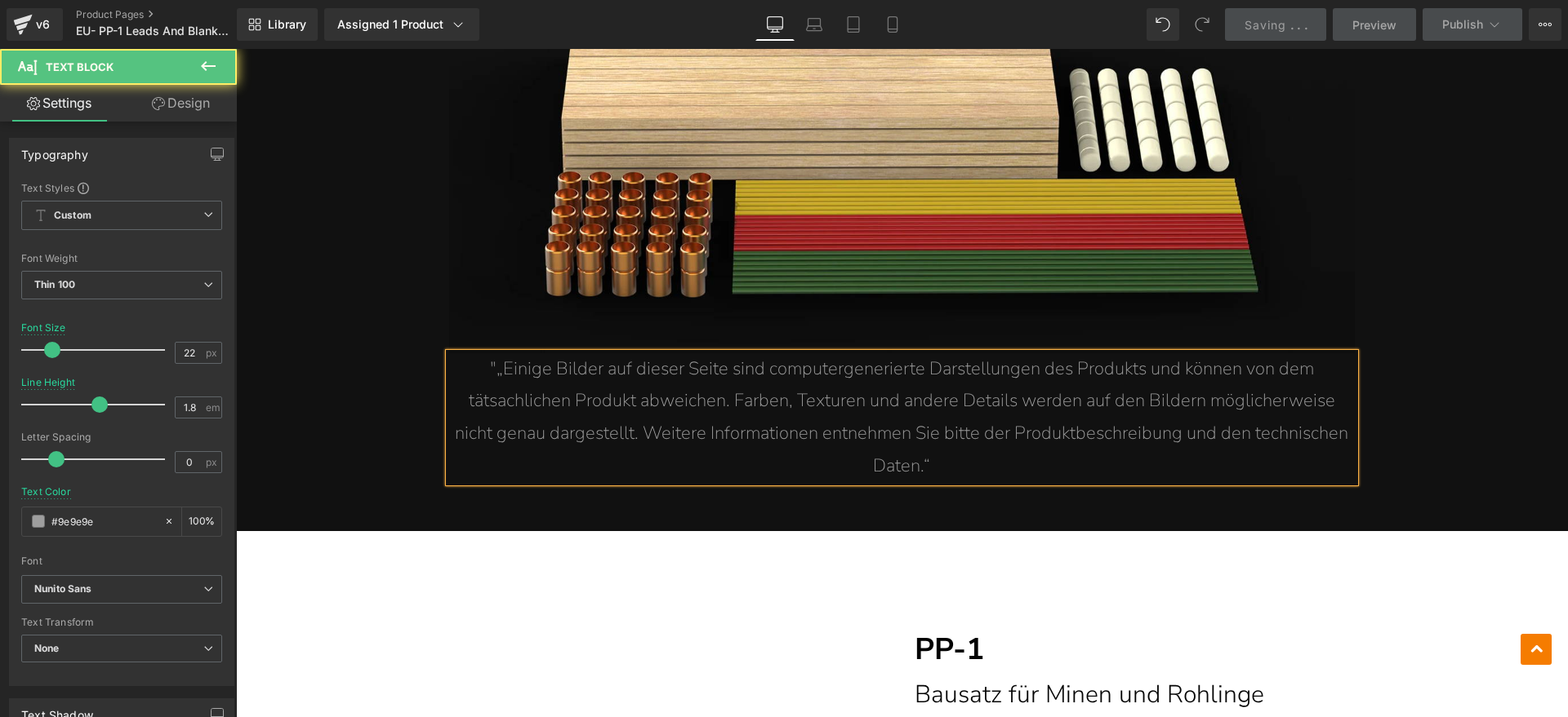
click at [492, 369] on span ""„Einige Bilder auf dieser Seite sind computergenerierte Darstellungen des Prod…" at bounding box center [901, 418] width 894 height 122
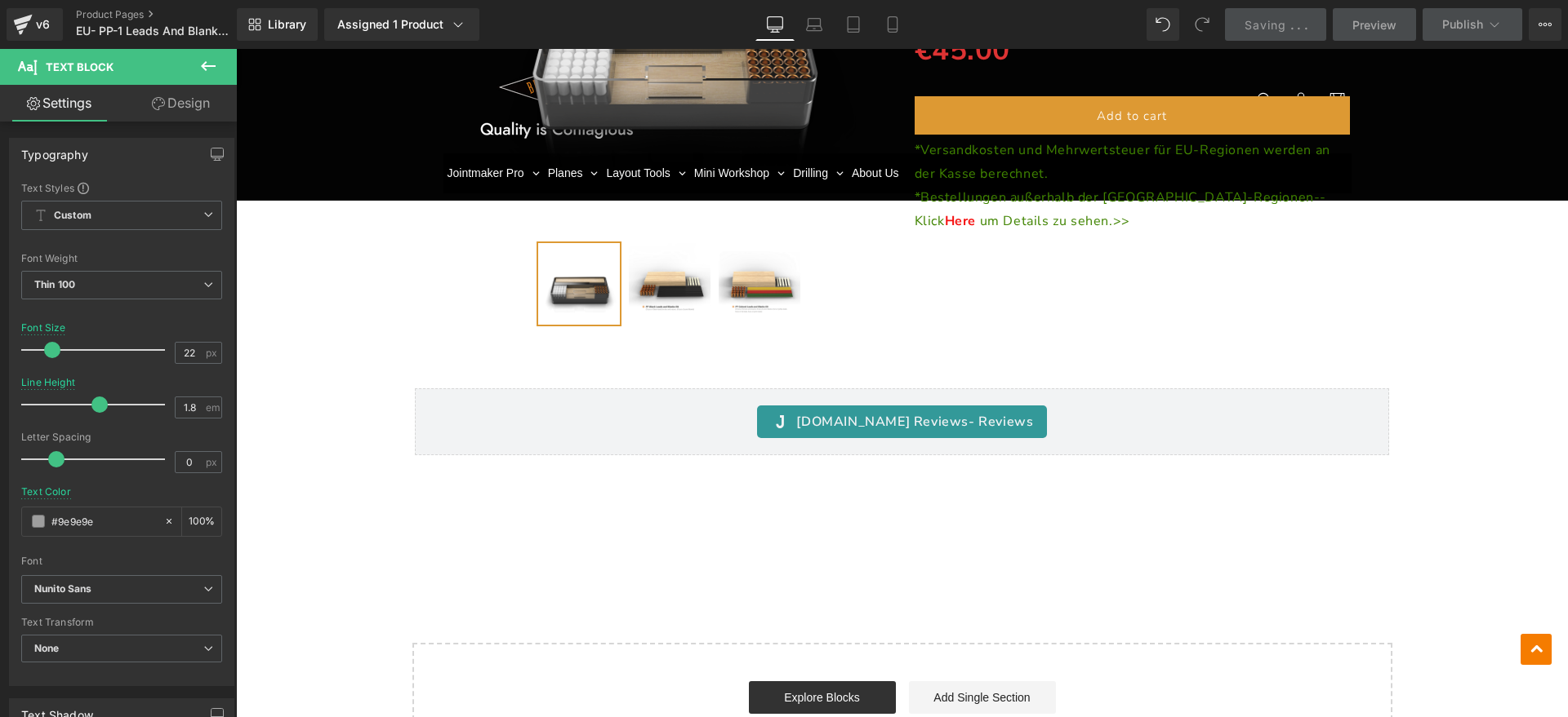
scroll to position [3571, 0]
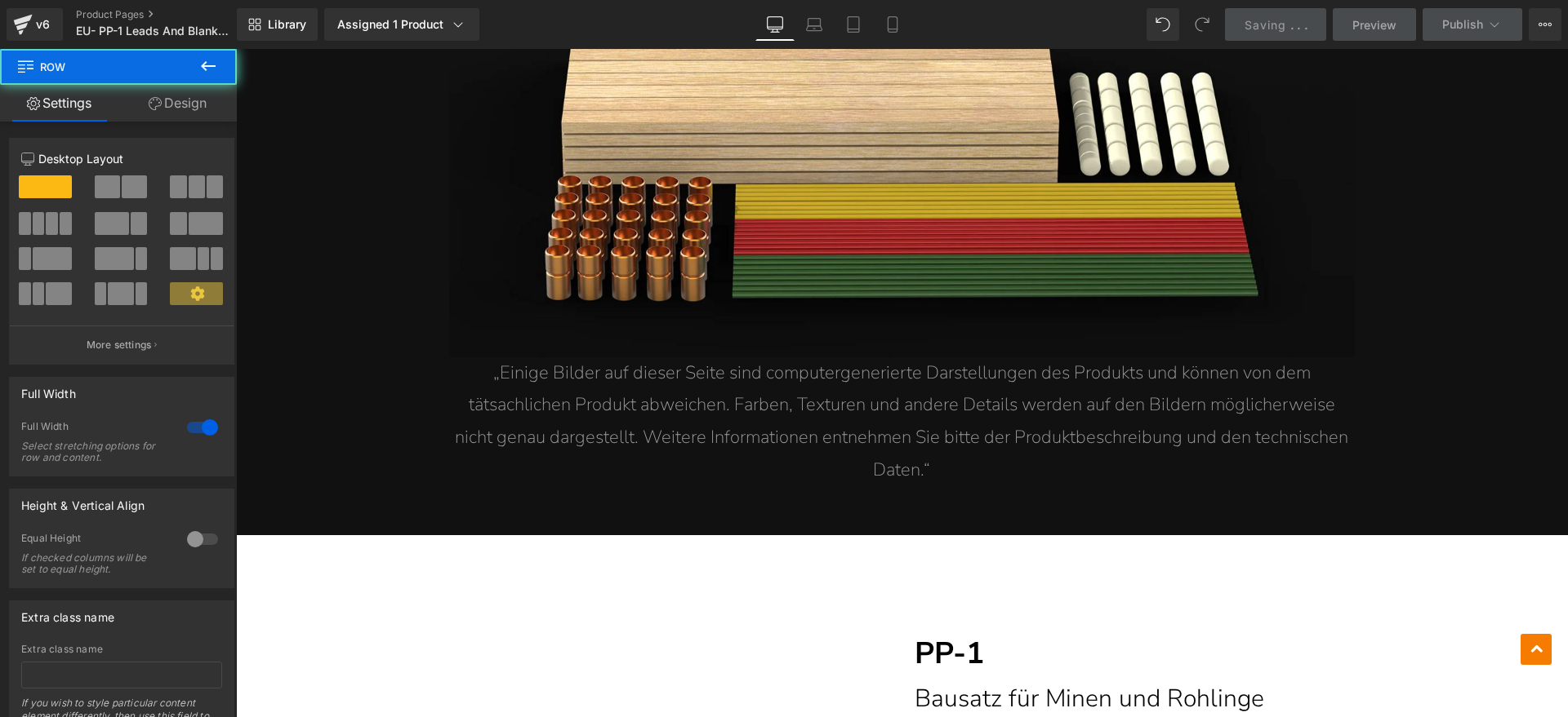
scroll to position [2551, 0]
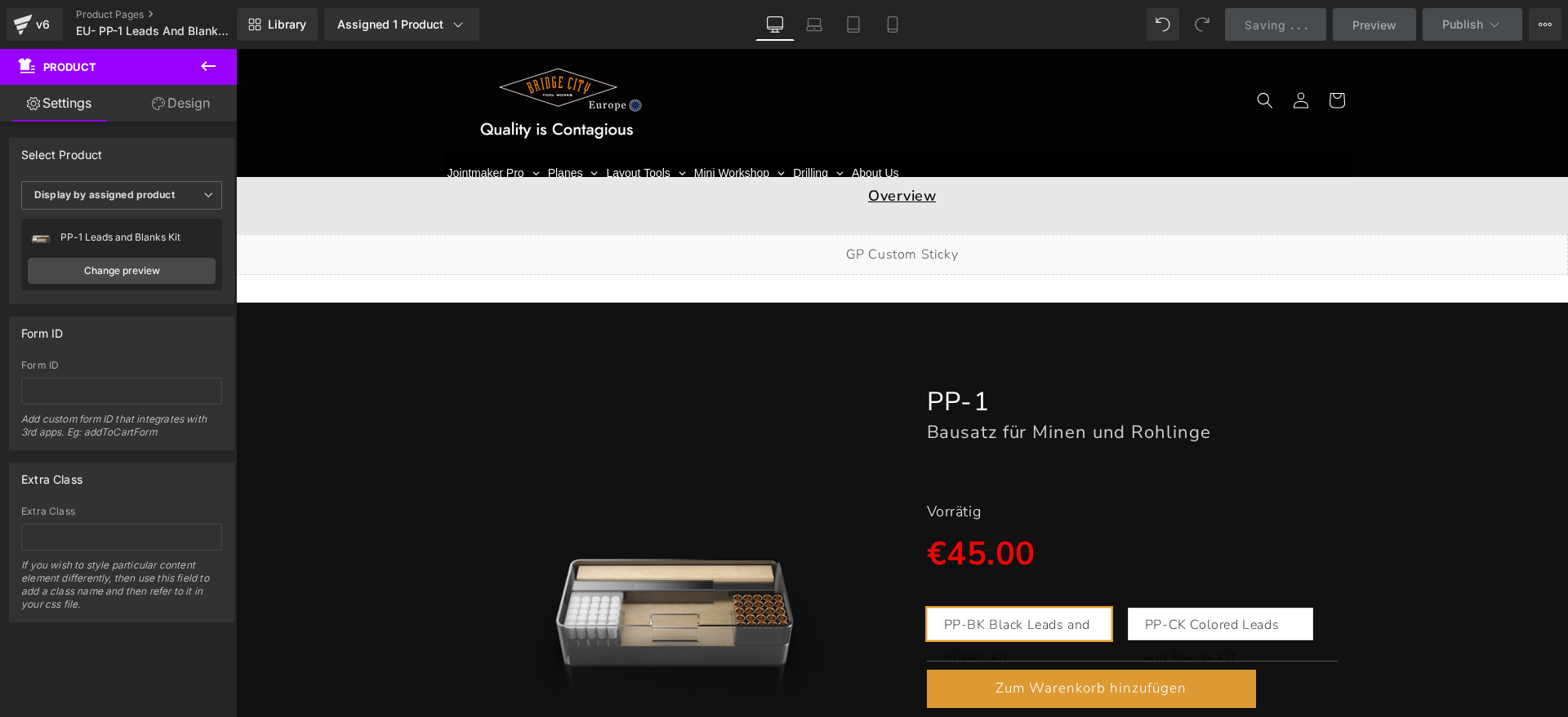
scroll to position [0, 0]
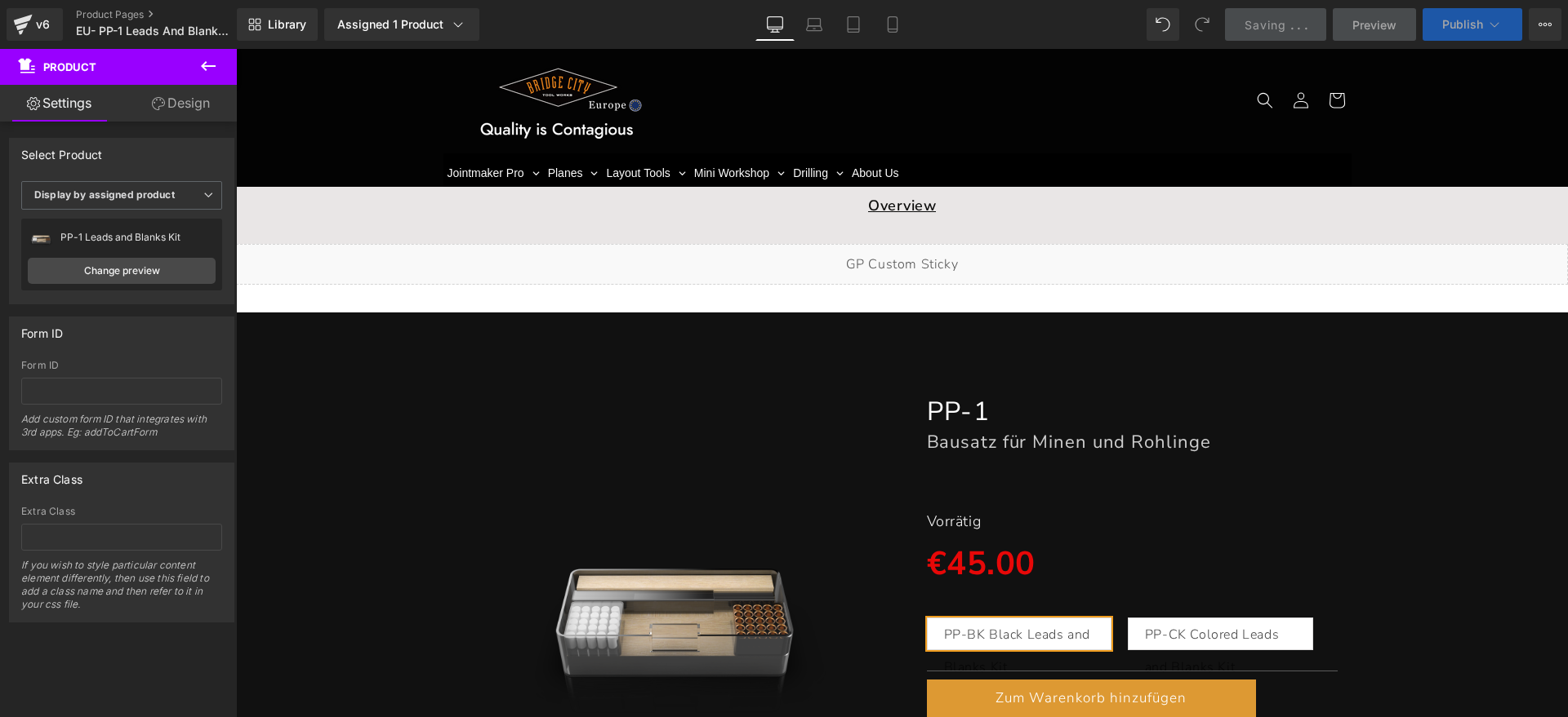
click at [1466, 26] on span "Publish" at bounding box center [1462, 25] width 41 height 13
click at [1295, 20] on div "Saving . . ." at bounding box center [1276, 25] width 63 height 17
click at [1280, 20] on span "Saving" at bounding box center [1265, 25] width 42 height 14
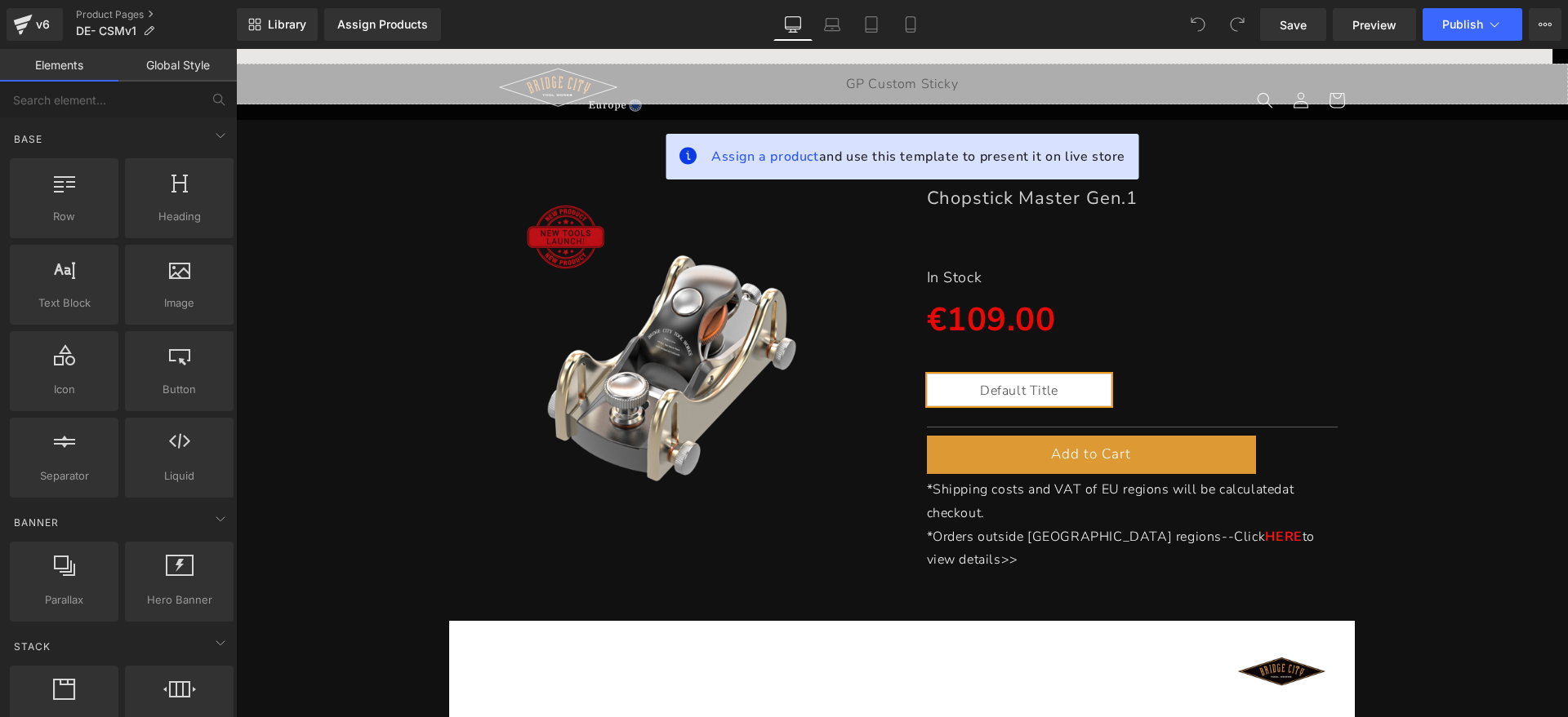
scroll to position [204, 0]
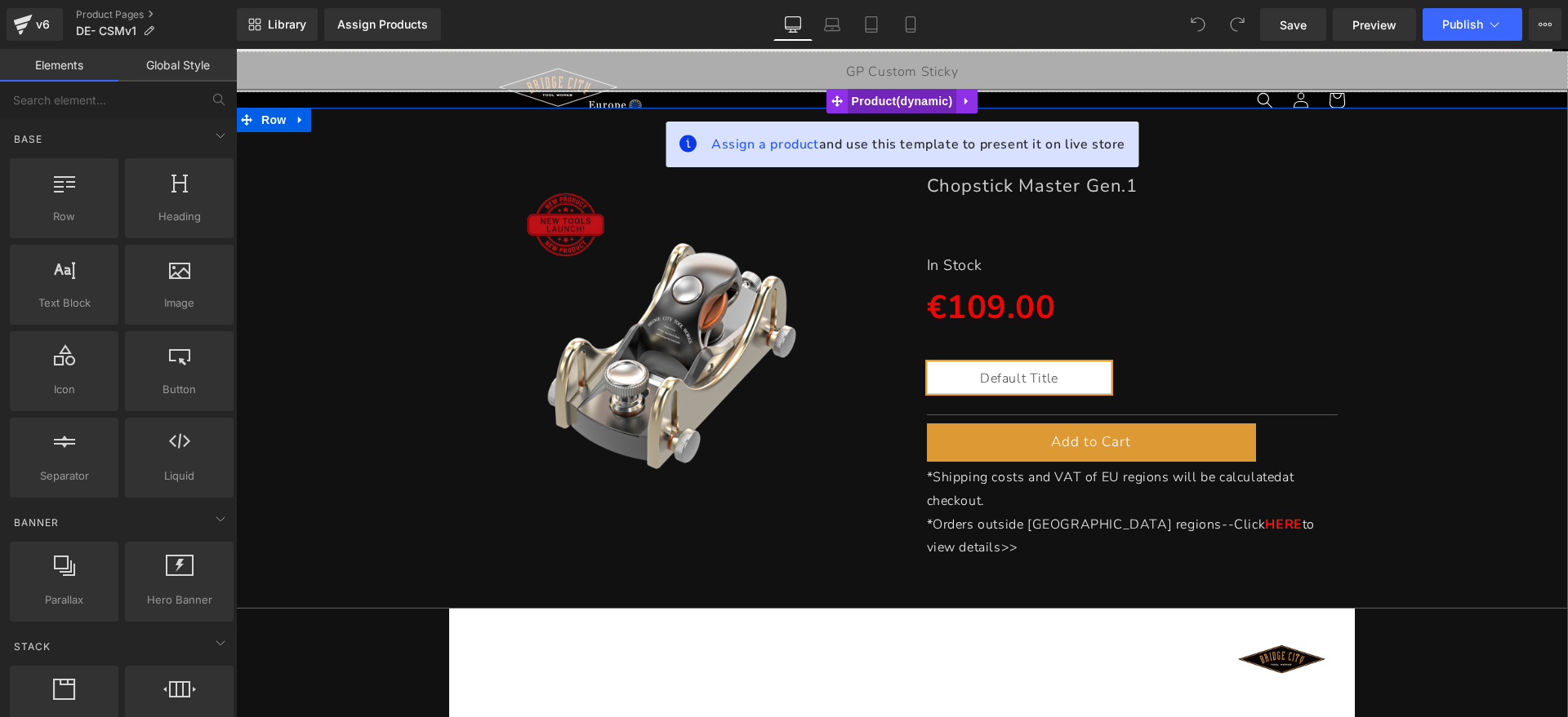
click at [872, 106] on span "Product" at bounding box center [902, 101] width 110 height 25
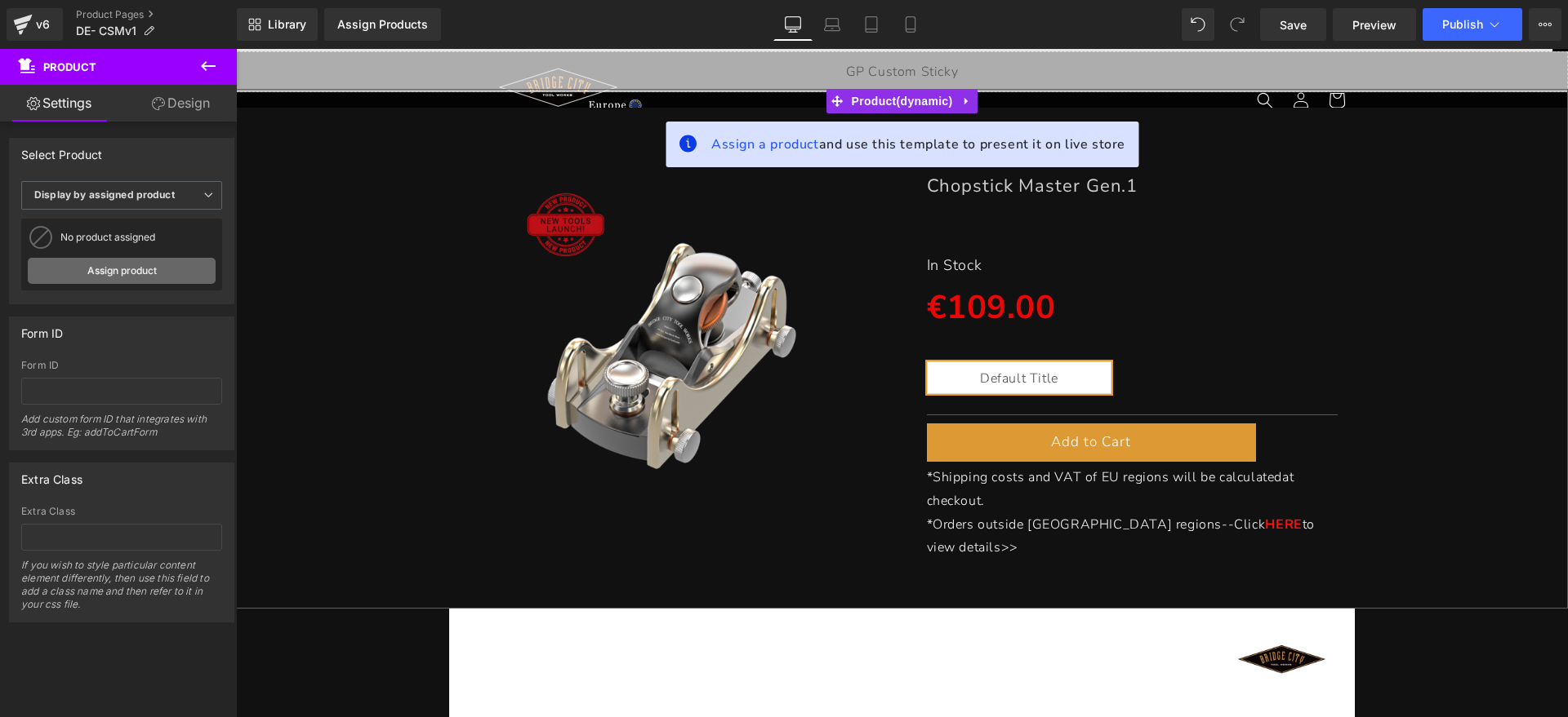
click at [161, 268] on link "Assign product" at bounding box center [121, 270] width 188 height 26
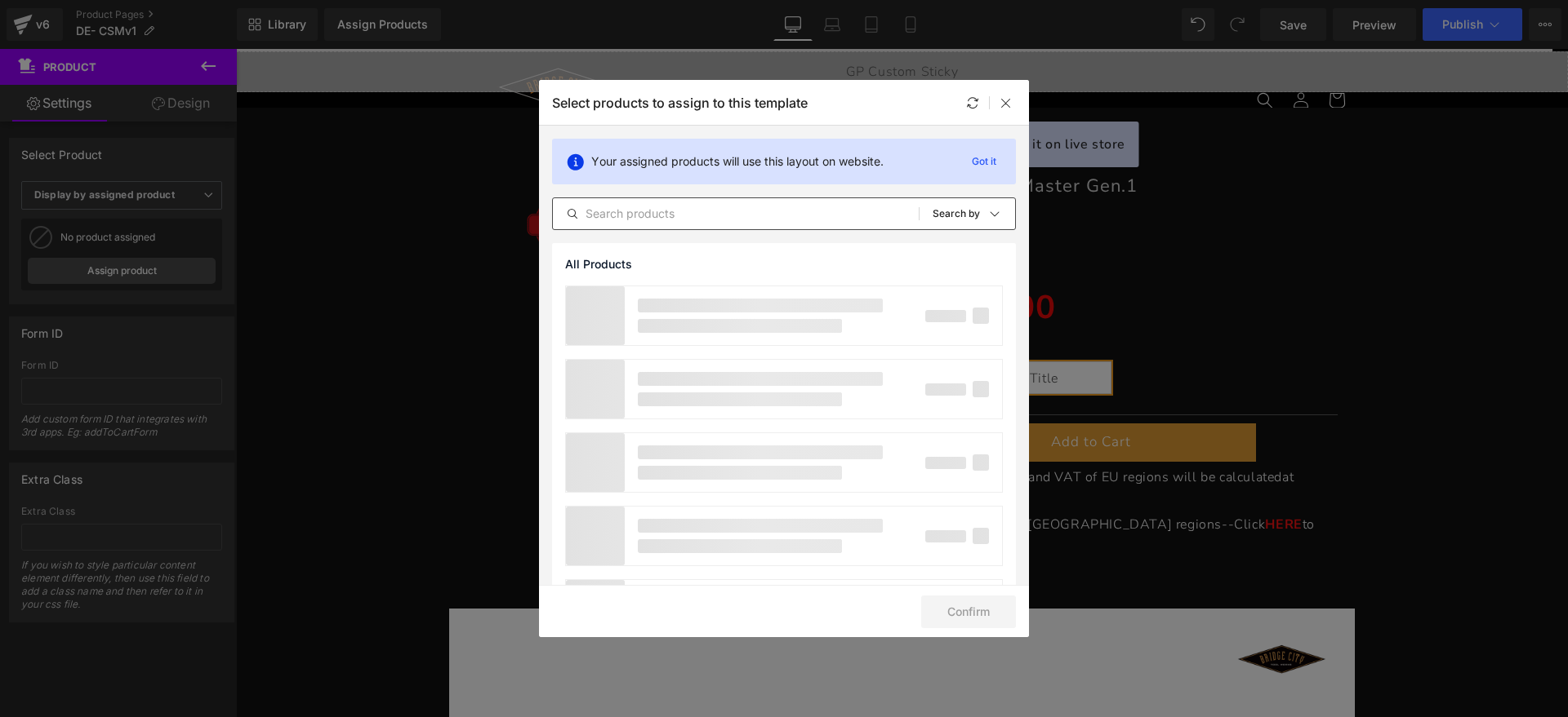
click at [701, 212] on input "text" at bounding box center [735, 213] width 366 height 20
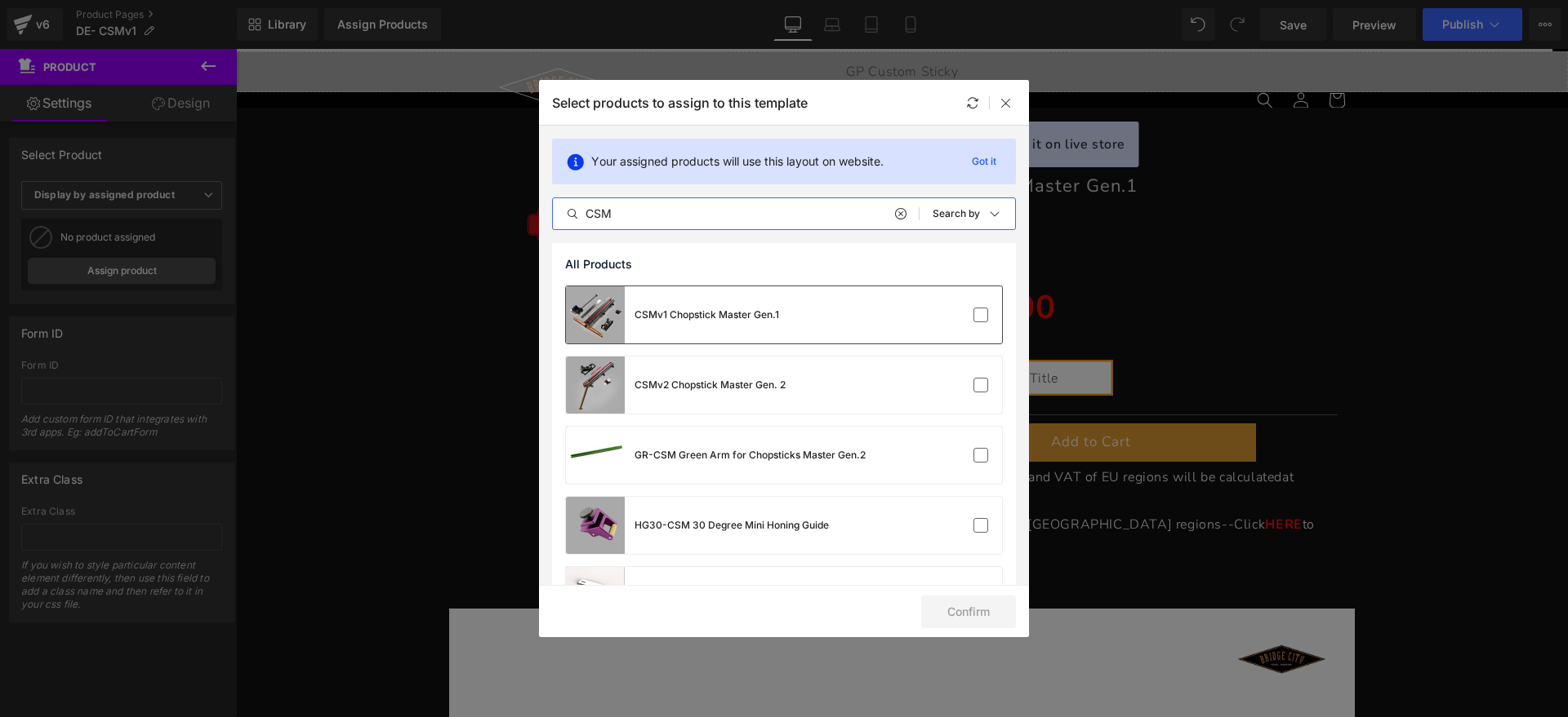
type input "CSM"
click at [889, 102] on div "CSMv1 Chopstick Master Gen.1" at bounding box center [974, 83] width 242 height 38
click at [975, 617] on button "Confirm" at bounding box center [968, 612] width 94 height 32
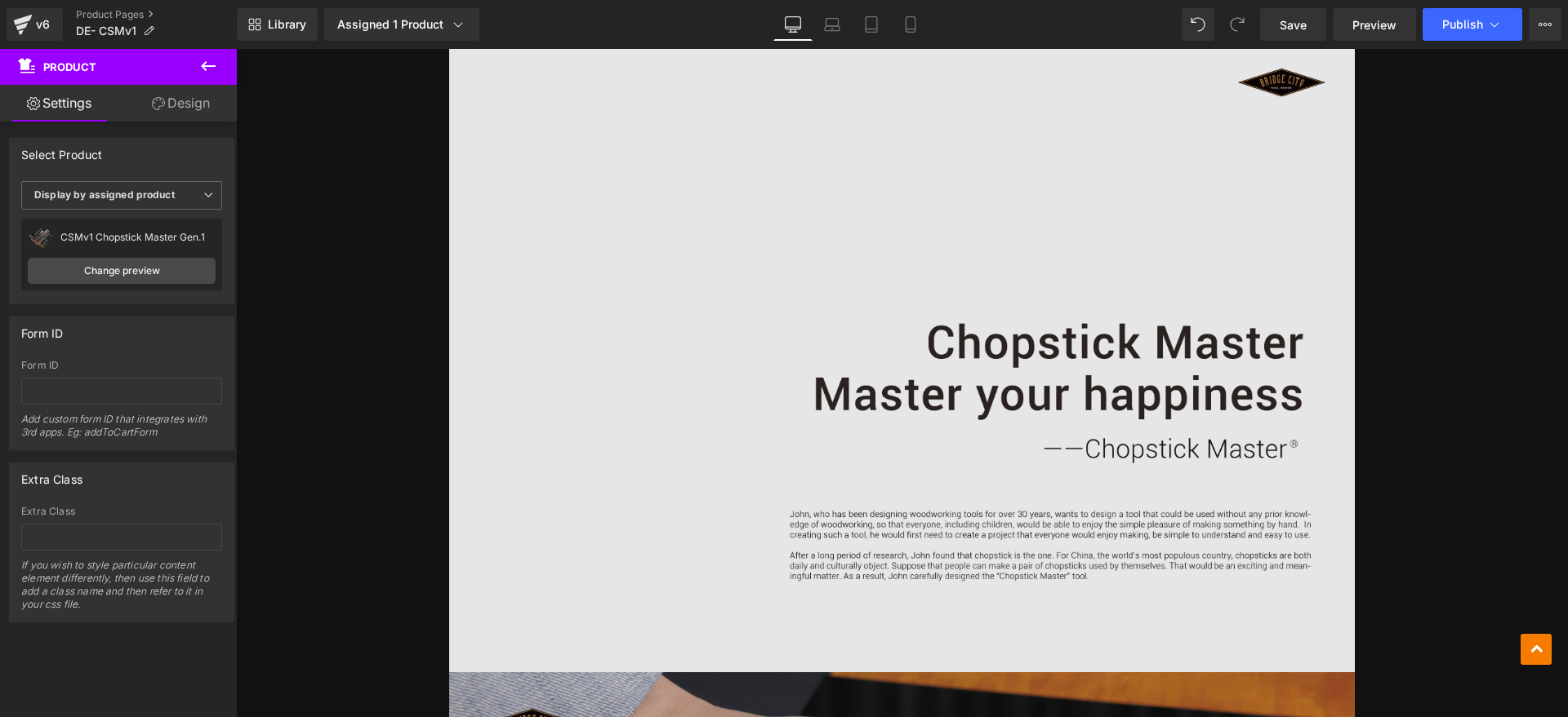
scroll to position [816, 0]
